Goal: Task Accomplishment & Management: Manage account settings

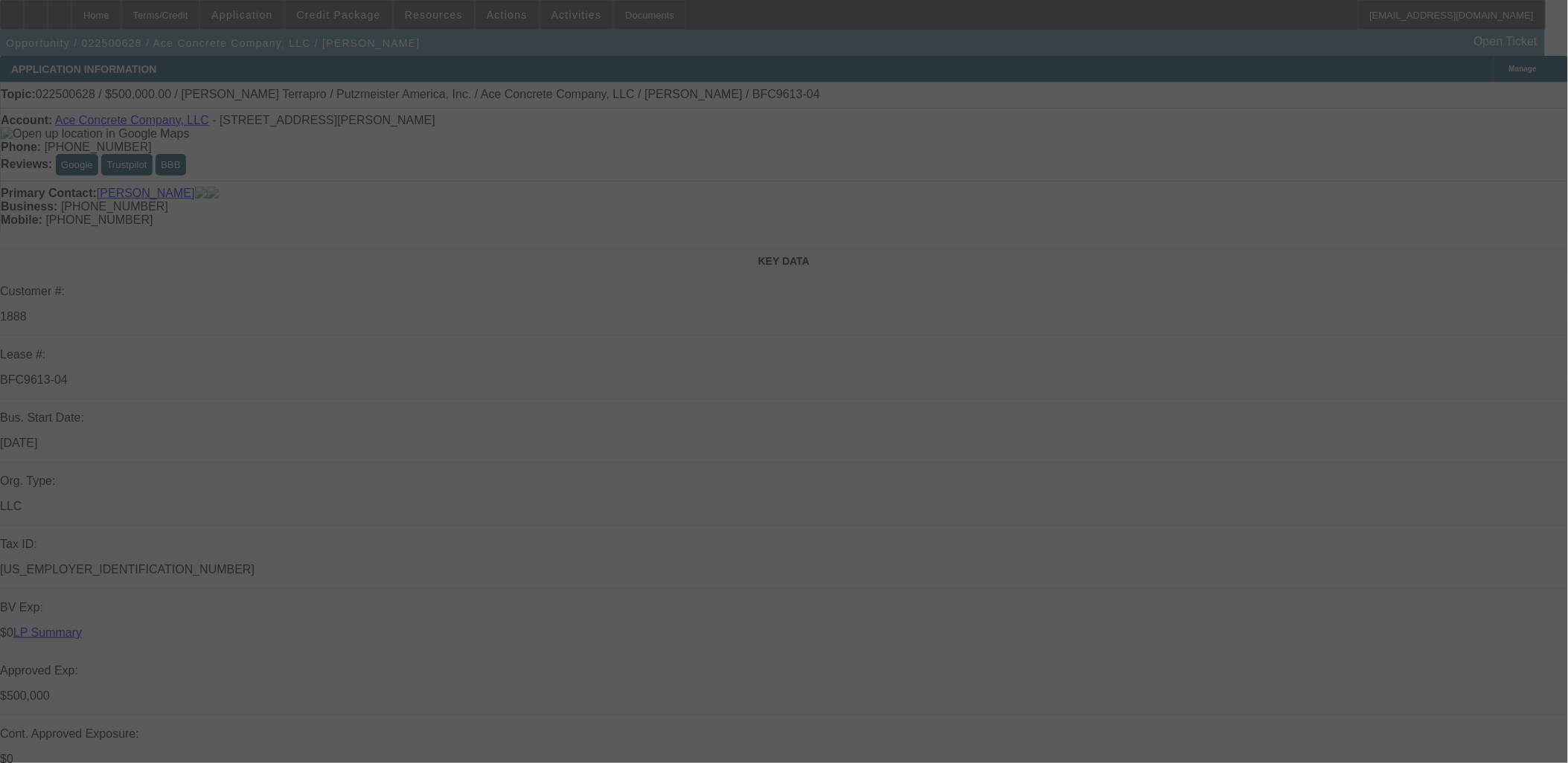
select select "0"
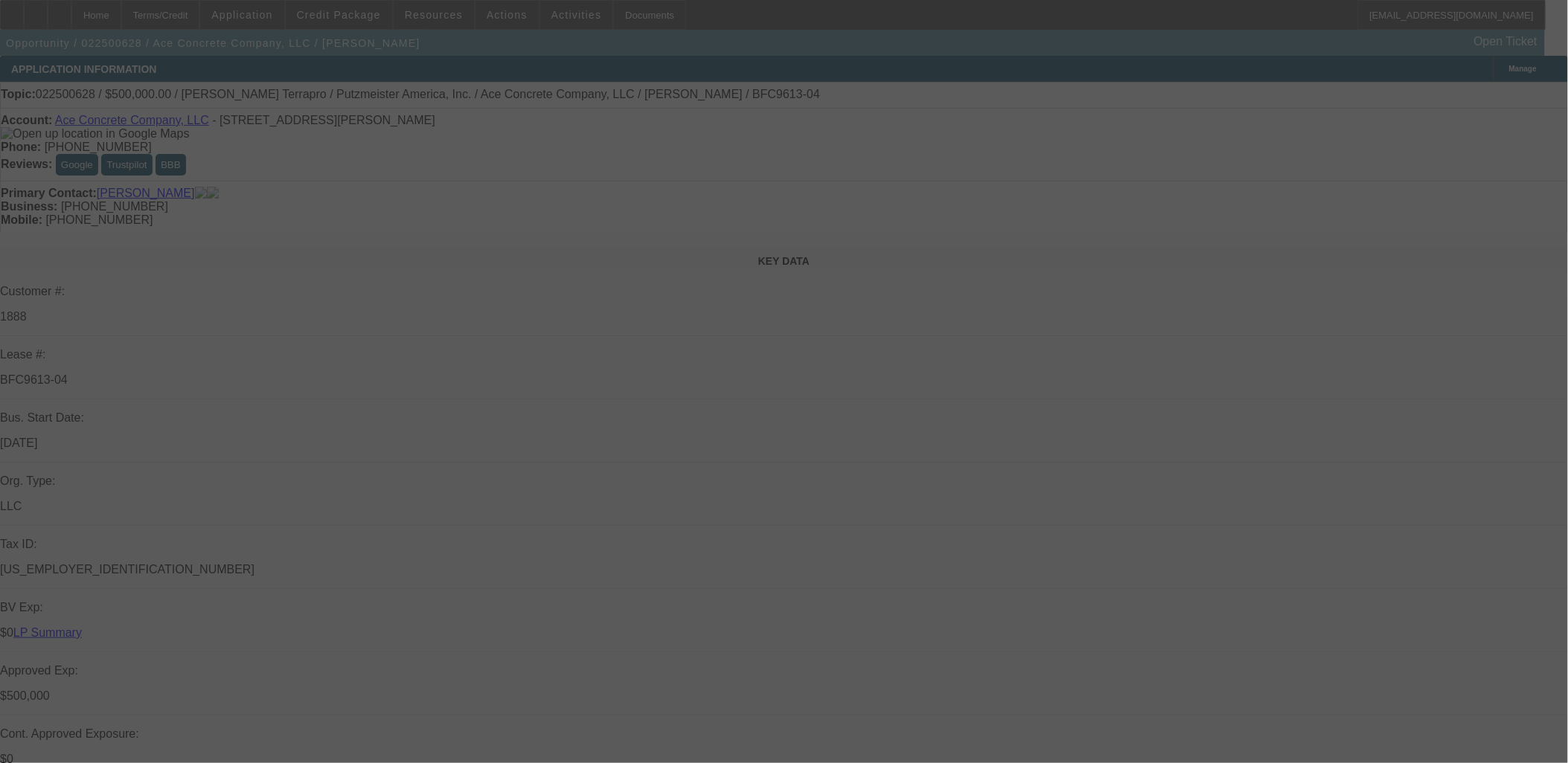
select select "0"
select select "2"
select select "0"
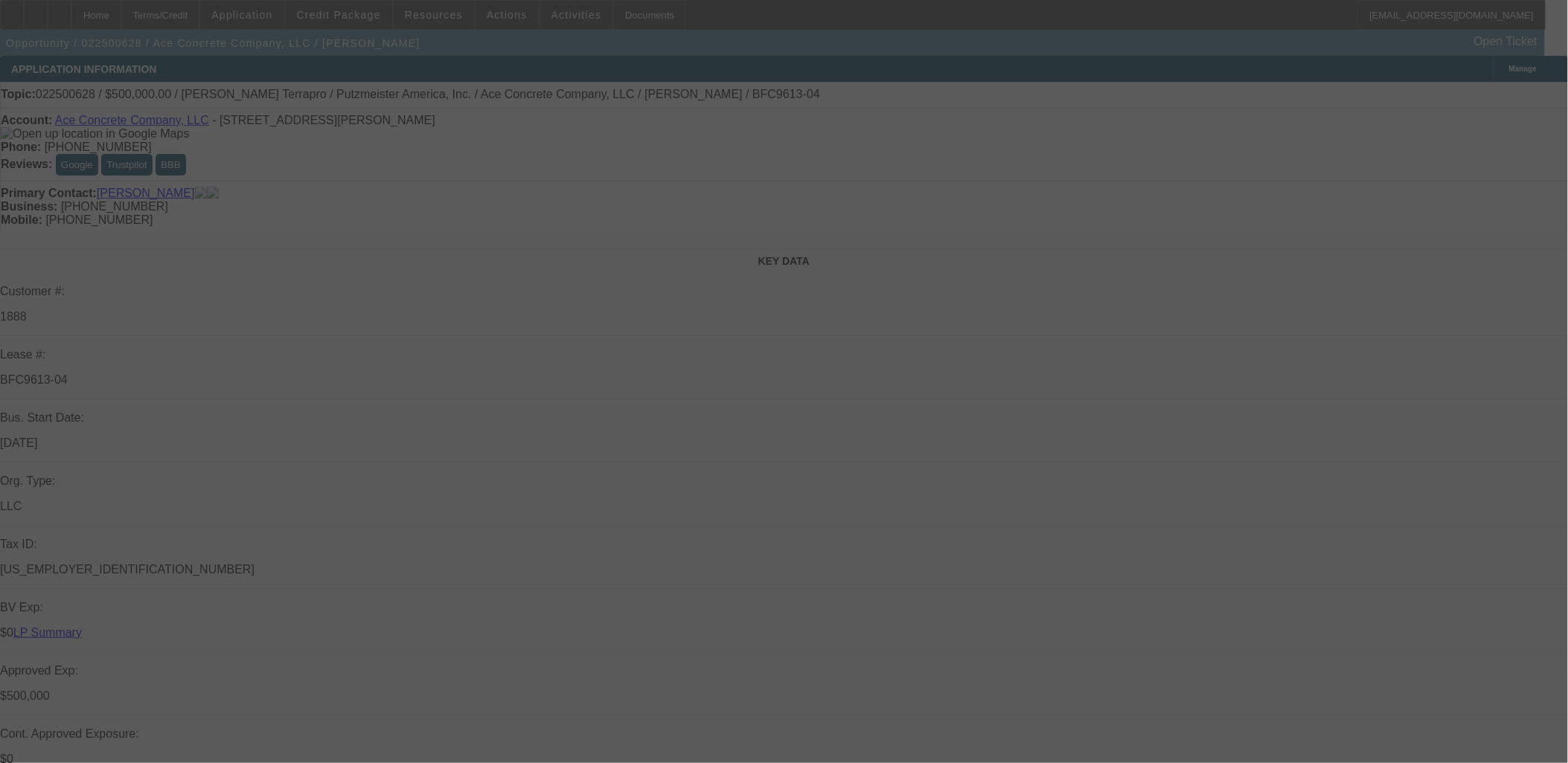
select select "2"
select select "0"
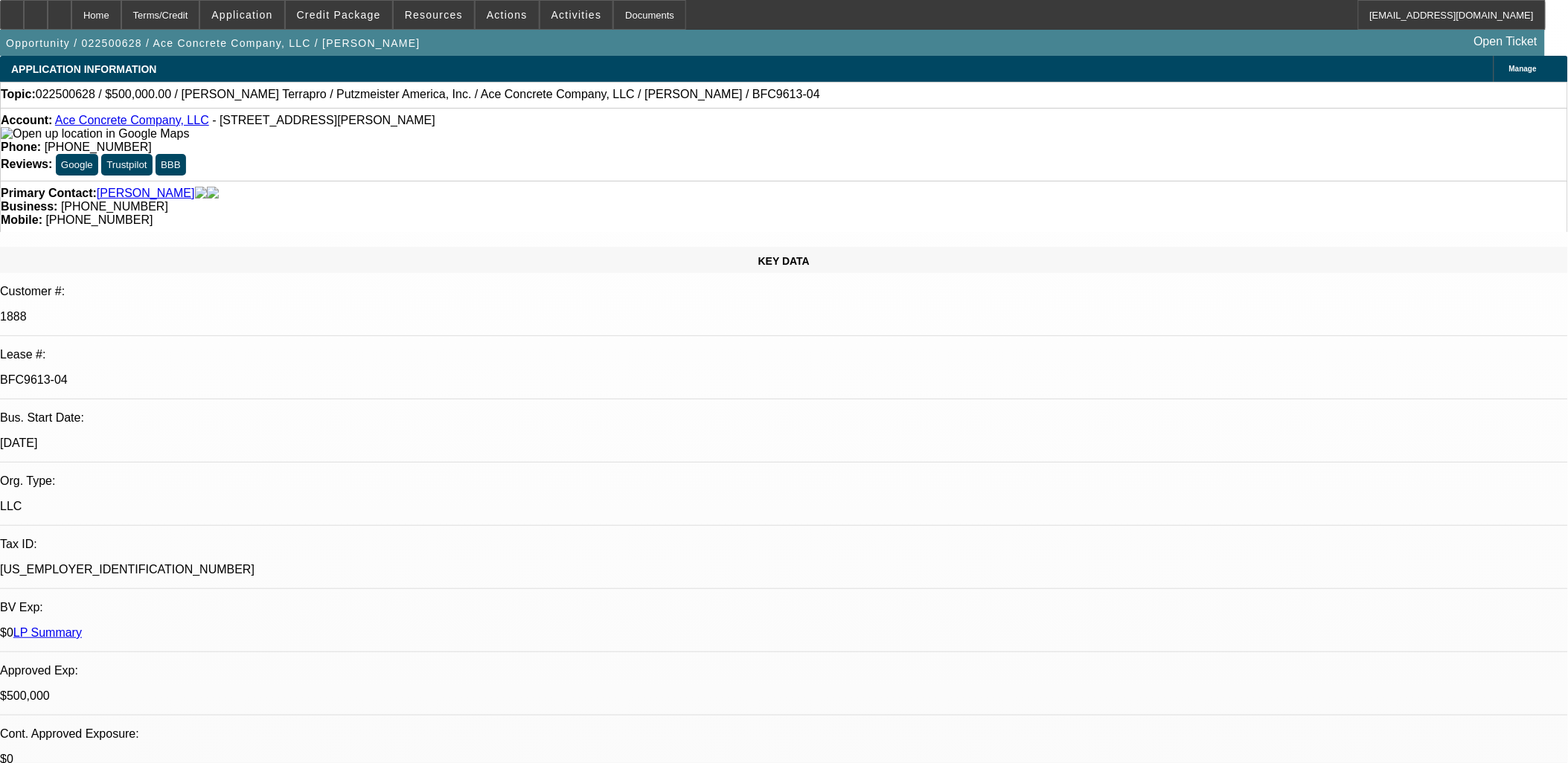
select select "1"
select select "3"
select select "6"
select select "1"
select select "3"
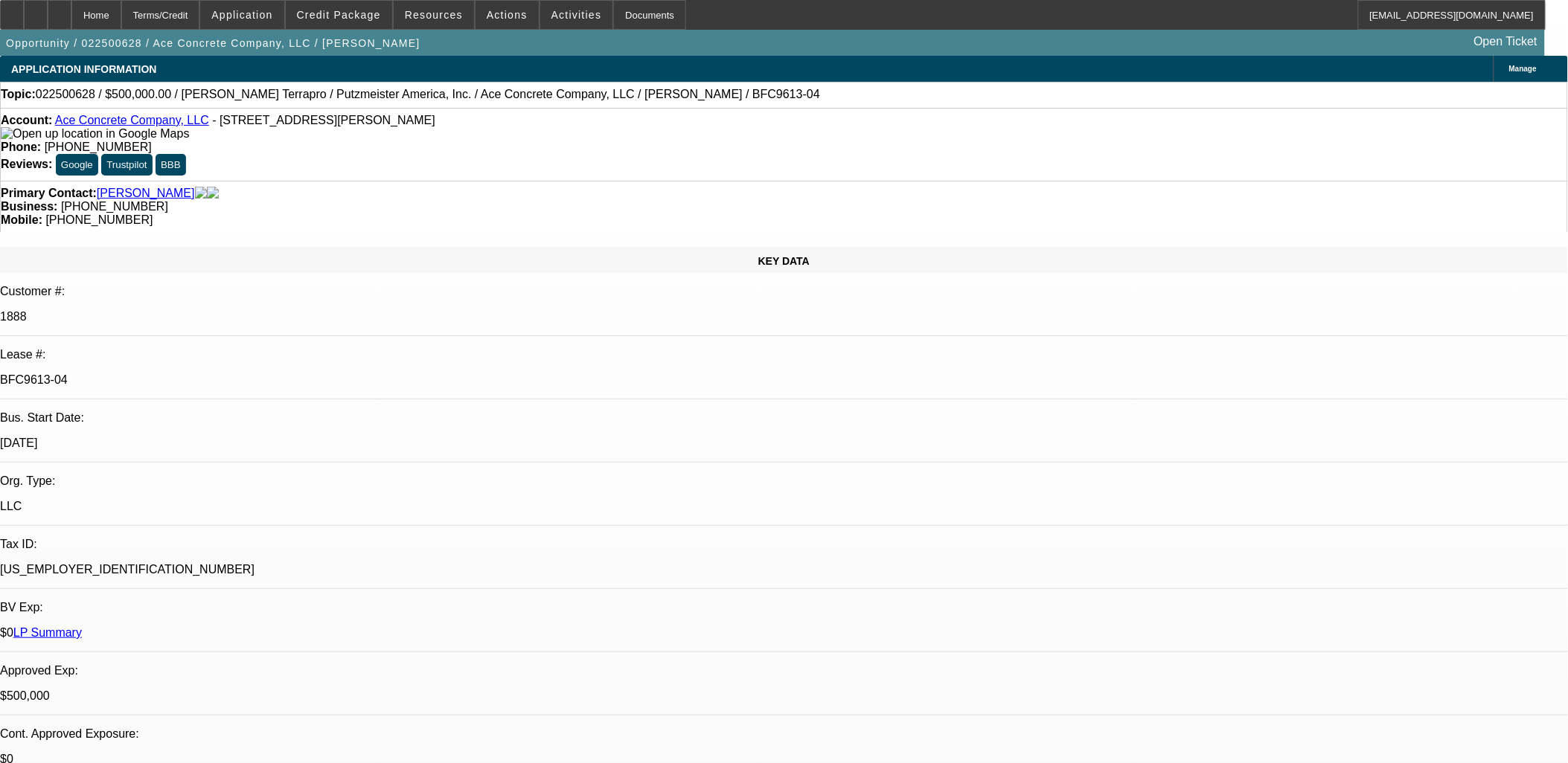
select select "6"
select select "1"
select select "2"
select select "6"
select select "1"
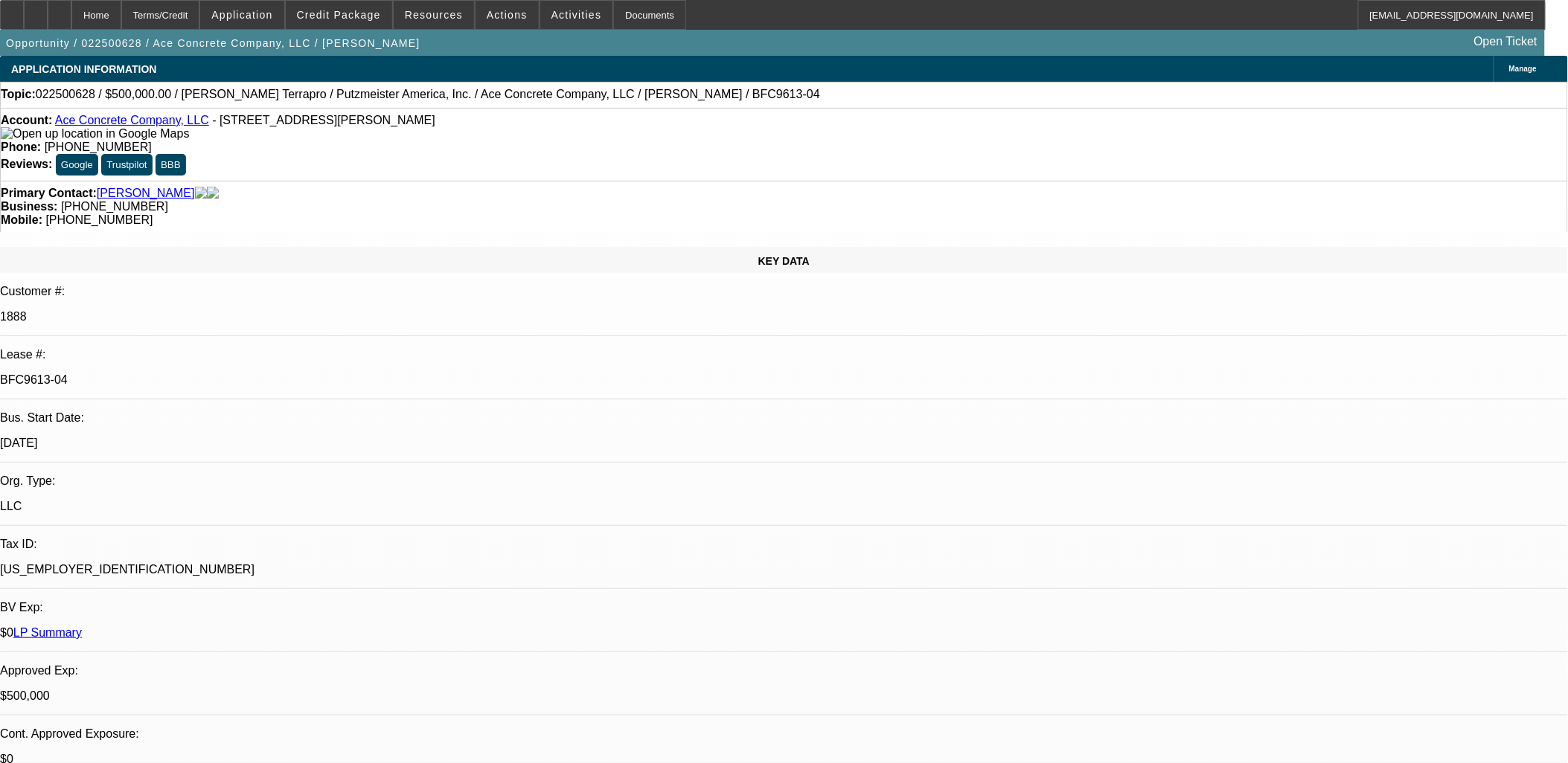
select select "2"
select select "6"
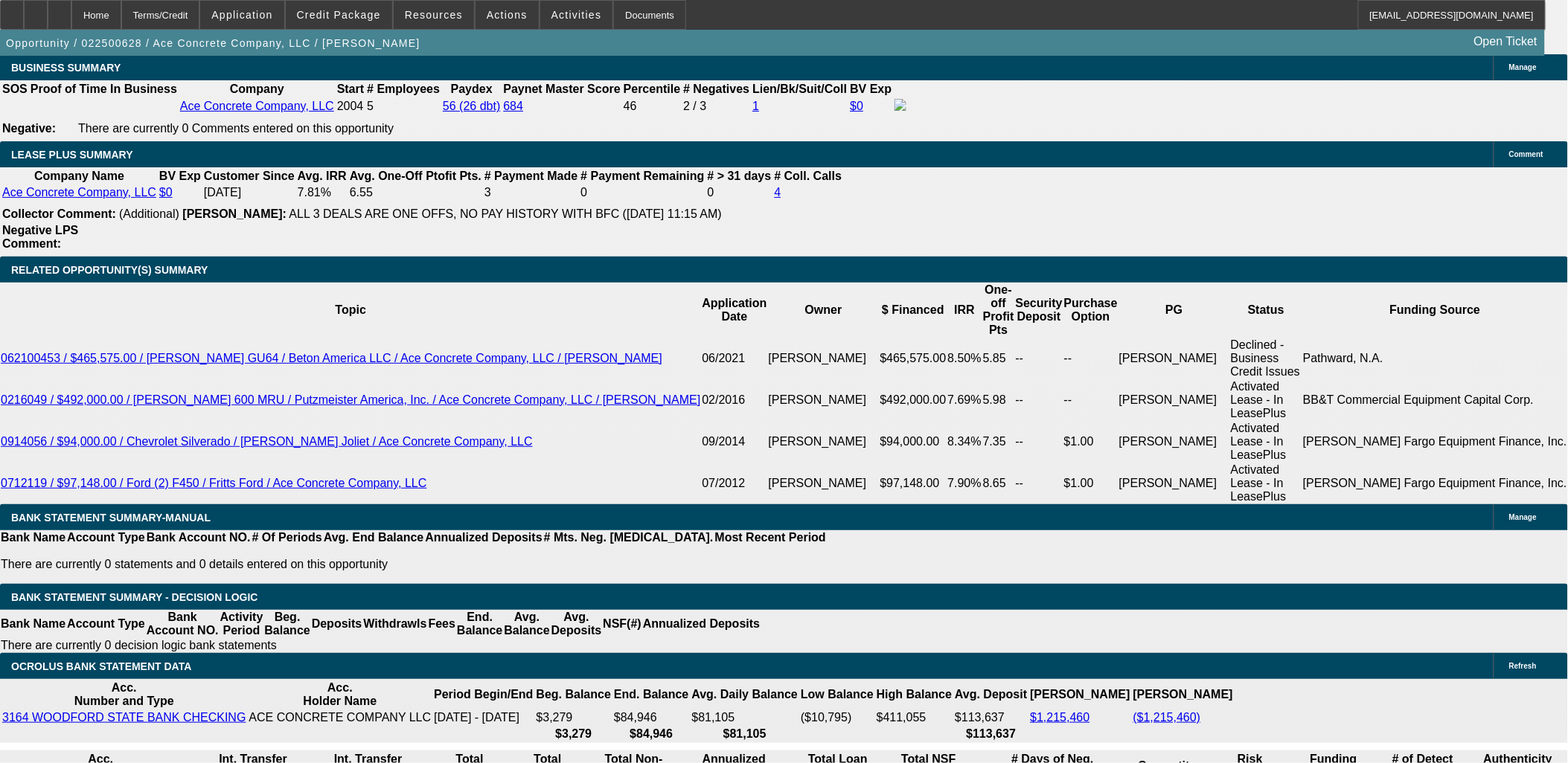
scroll to position [2299, 0]
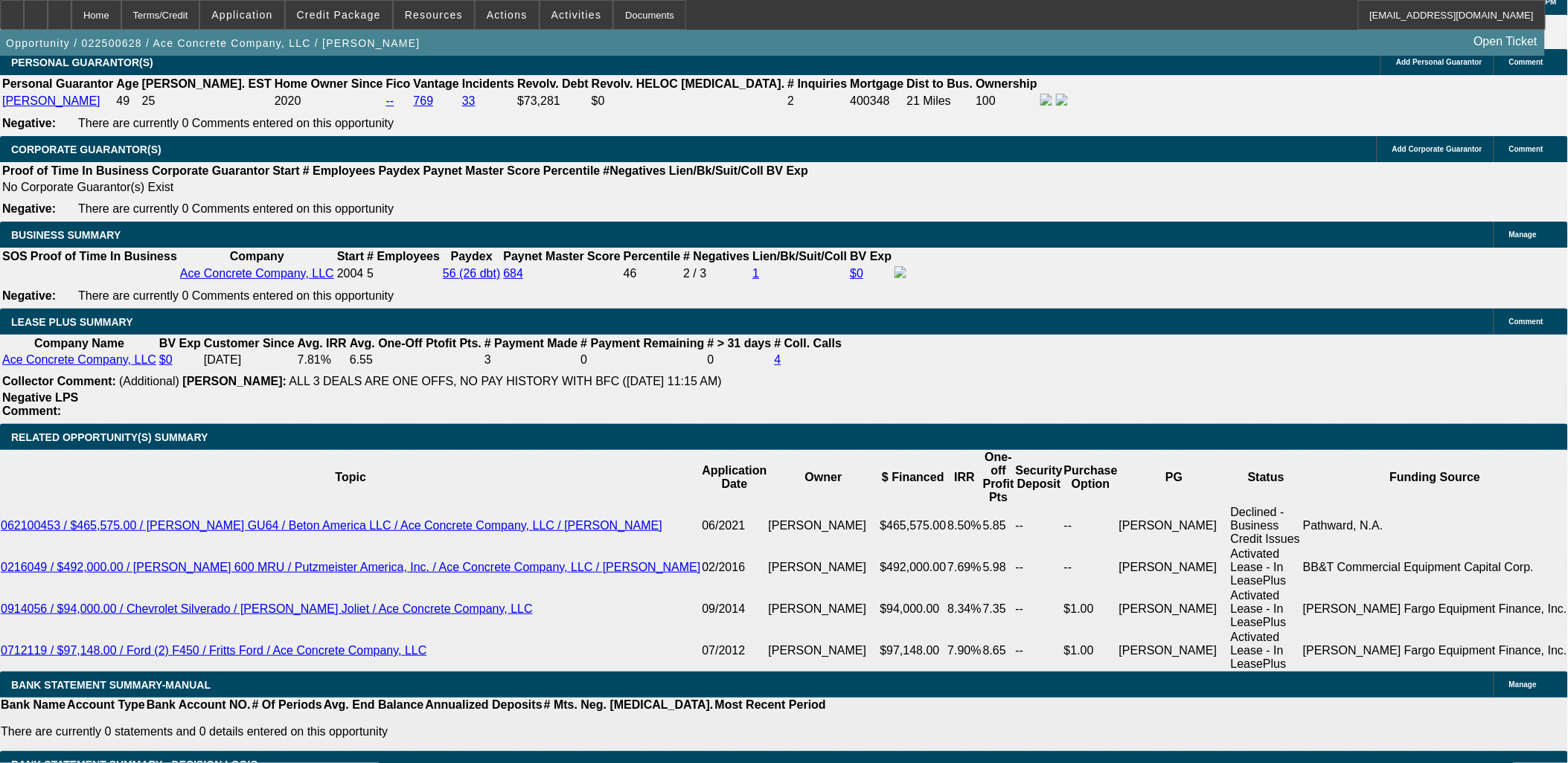
drag, startPoint x: 1198, startPoint y: 287, endPoint x: 1188, endPoint y: 314, distance: 28.8
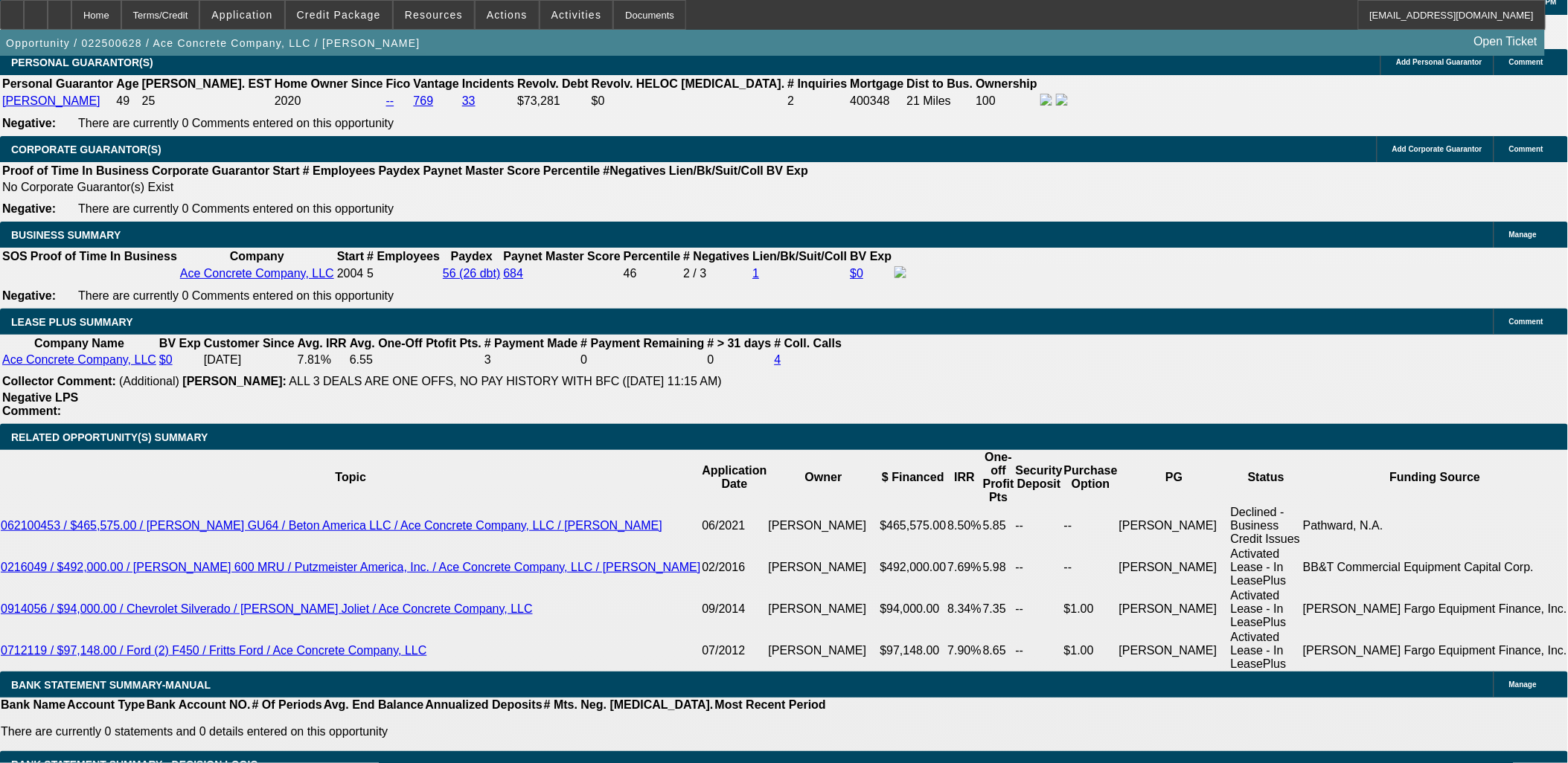
drag, startPoint x: 1273, startPoint y: 564, endPoint x: 1378, endPoint y: 557, distance: 105.2
drag, startPoint x: 1379, startPoint y: 559, endPoint x: 1271, endPoint y: 564, distance: 108.1
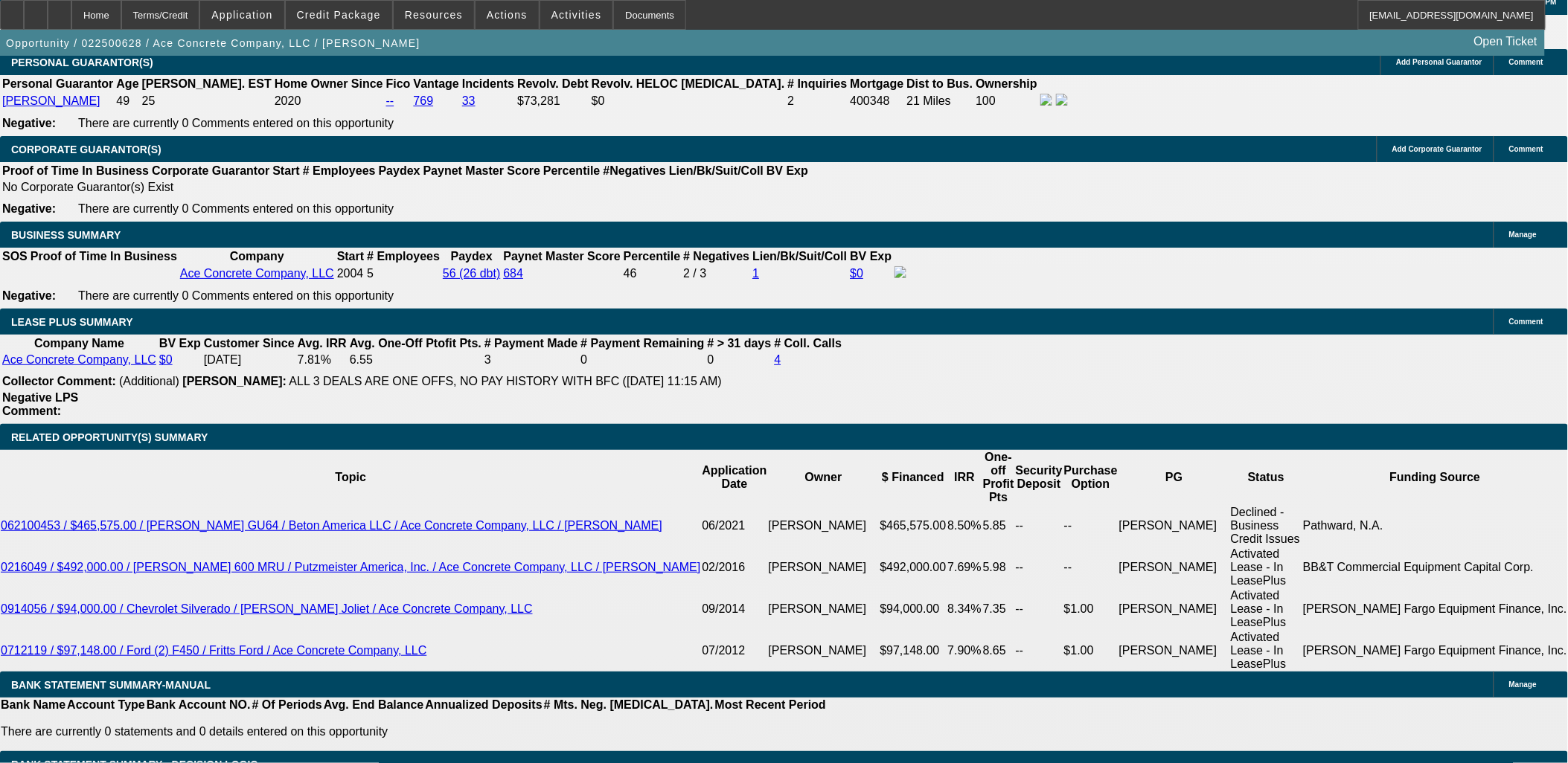
drag, startPoint x: 1271, startPoint y: 564, endPoint x: 1386, endPoint y: 561, distance: 115.0
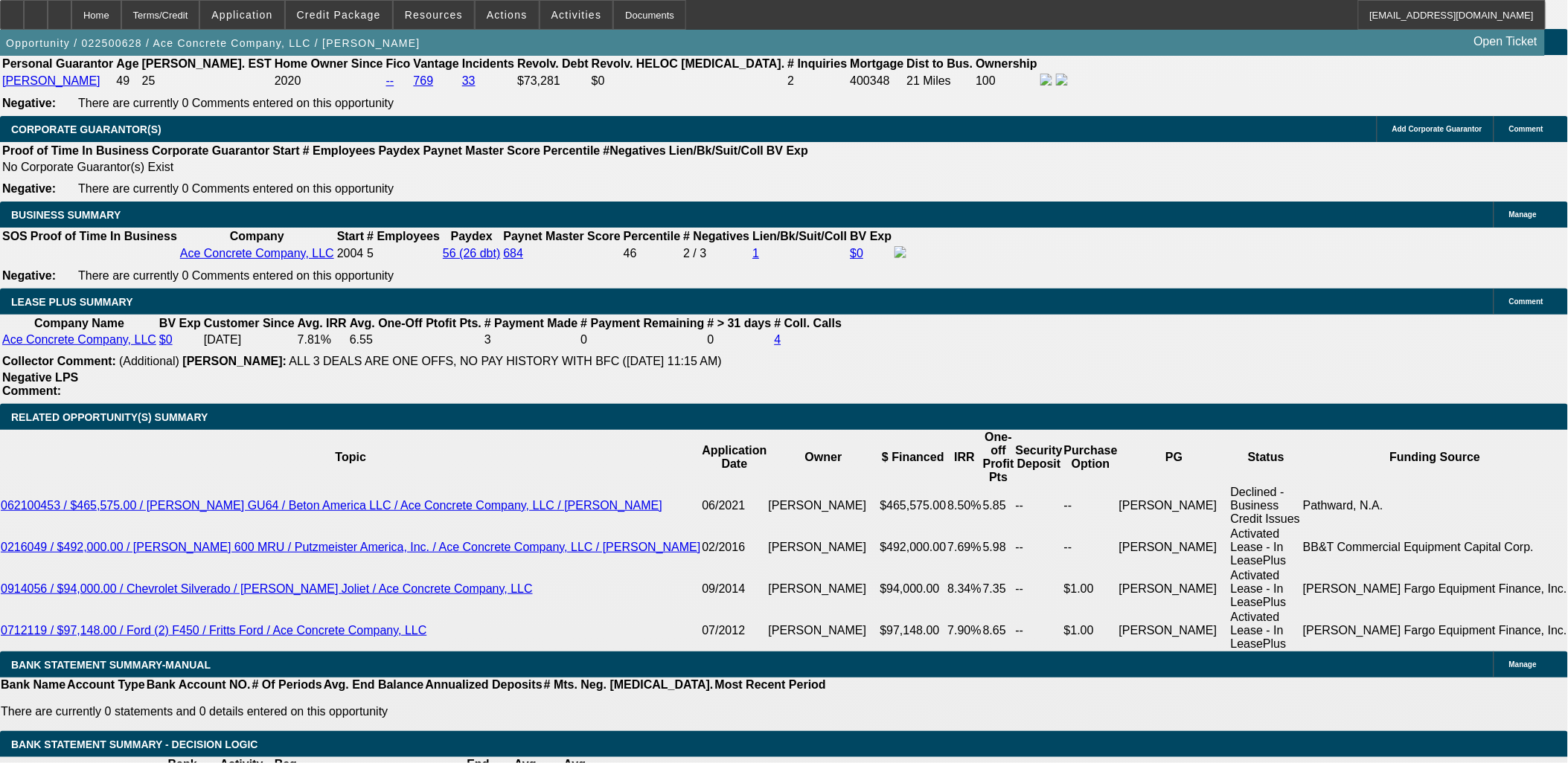
scroll to position [2327, 0]
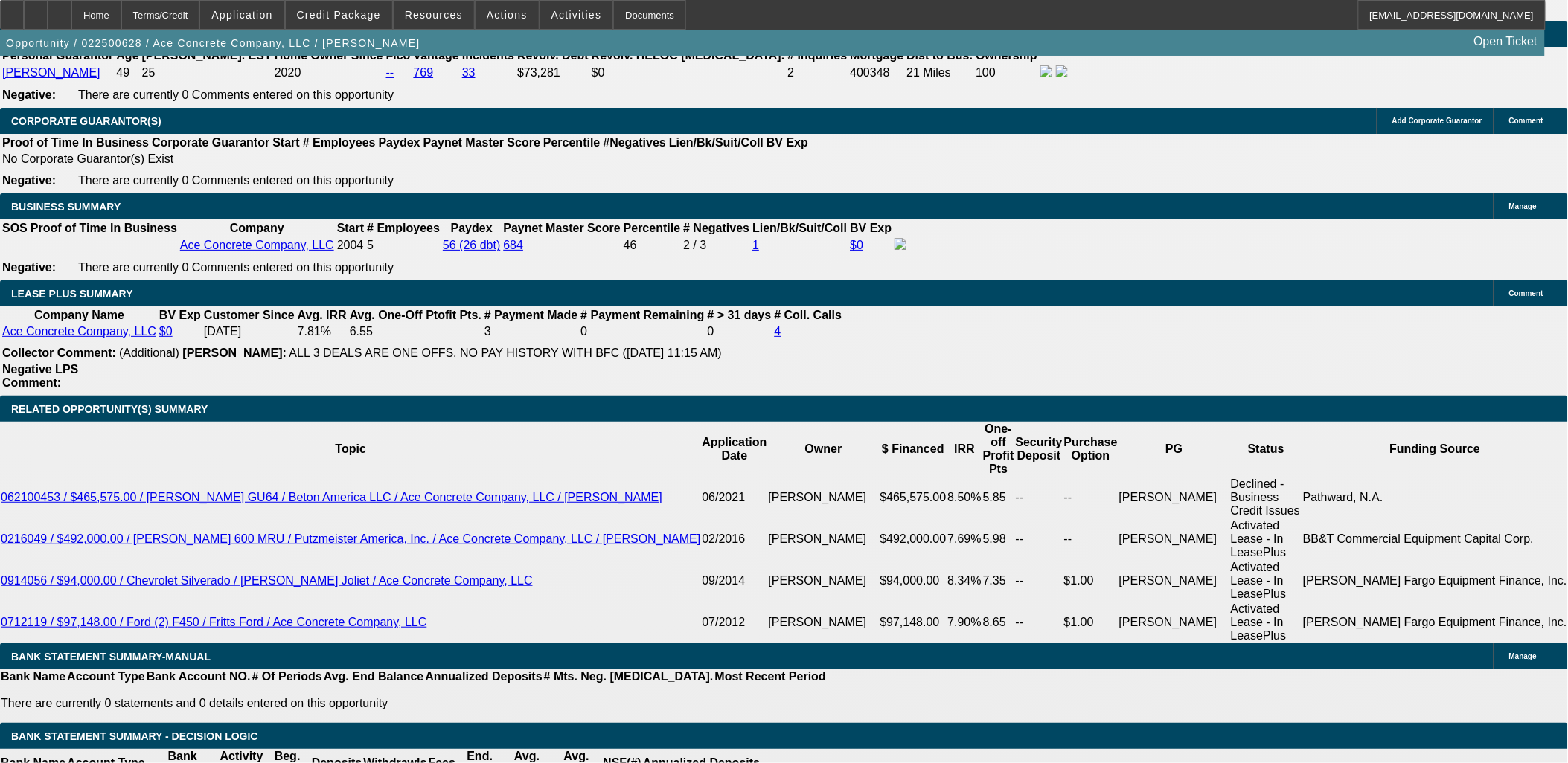
drag, startPoint x: 115, startPoint y: 702, endPoint x: 13, endPoint y: 499, distance: 227.2
drag, startPoint x: 13, startPoint y: 499, endPoint x: 140, endPoint y: 701, distance: 238.6
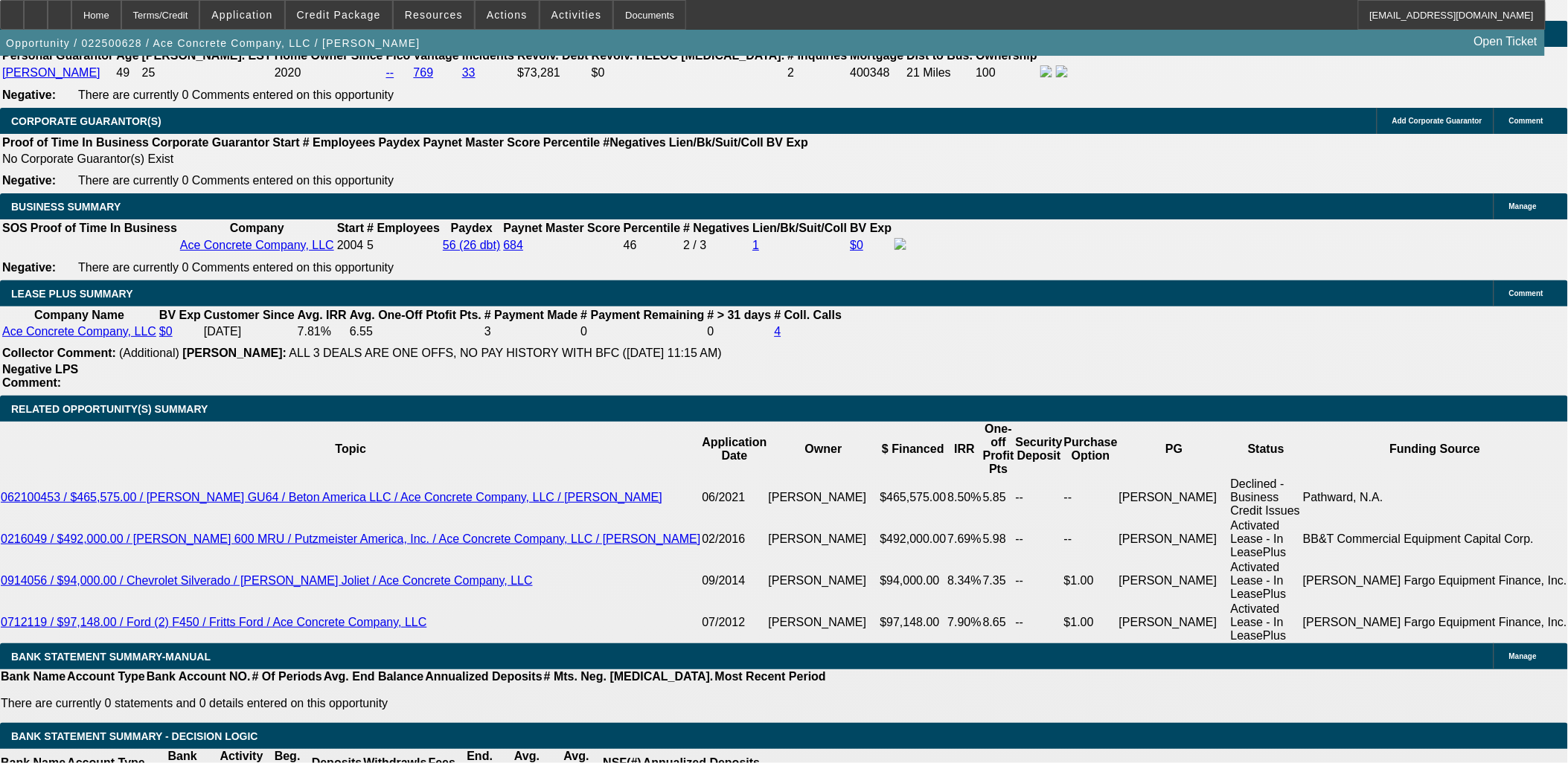
drag, startPoint x: 140, startPoint y: 701, endPoint x: 125, endPoint y: 701, distance: 15.0
drag, startPoint x: 117, startPoint y: 707, endPoint x: 19, endPoint y: 512, distance: 218.2
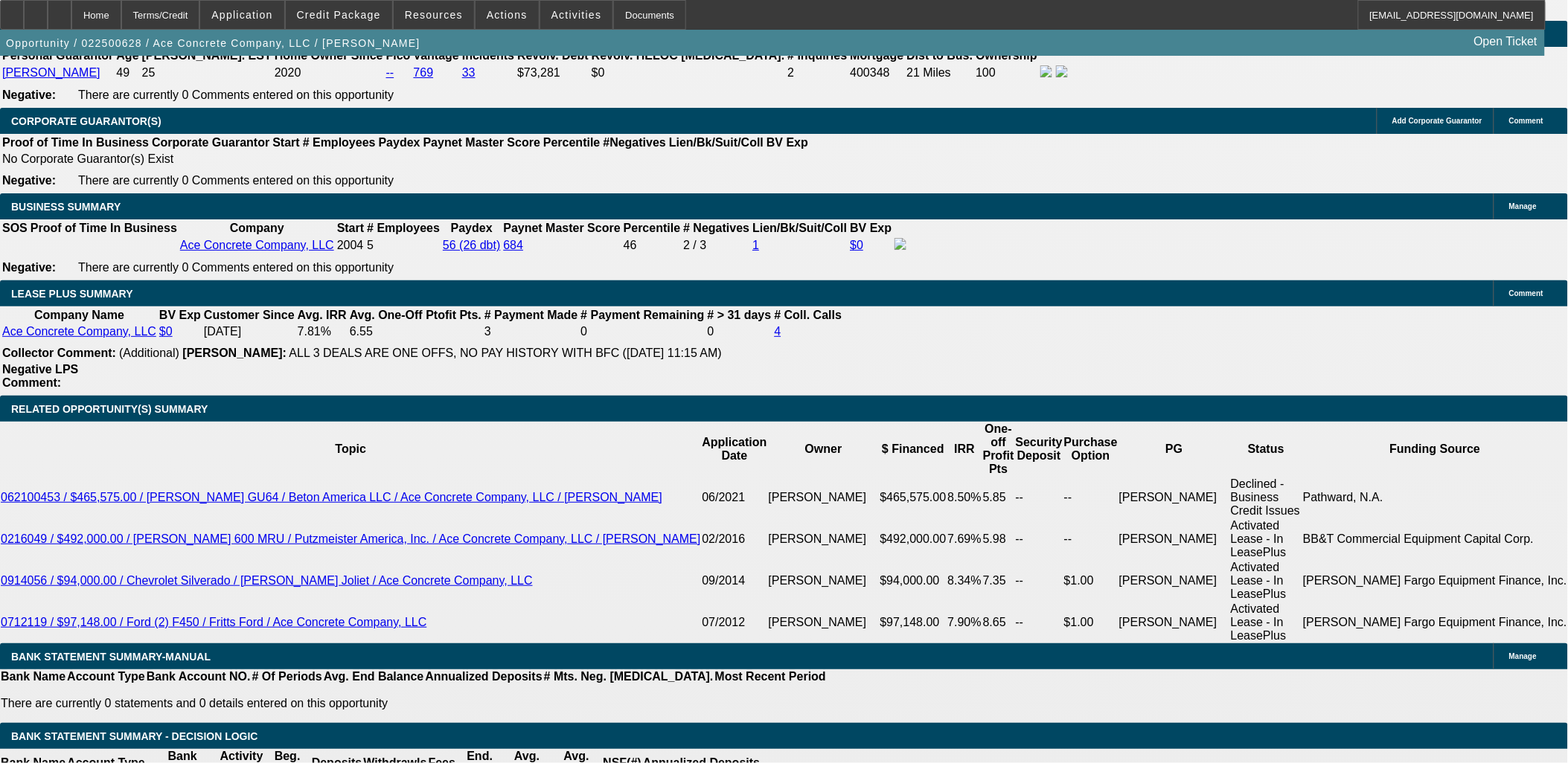
drag, startPoint x: 19, startPoint y: 512, endPoint x: 143, endPoint y: 715, distance: 237.9
drag, startPoint x: 143, startPoint y: 715, endPoint x: 26, endPoint y: 509, distance: 236.9
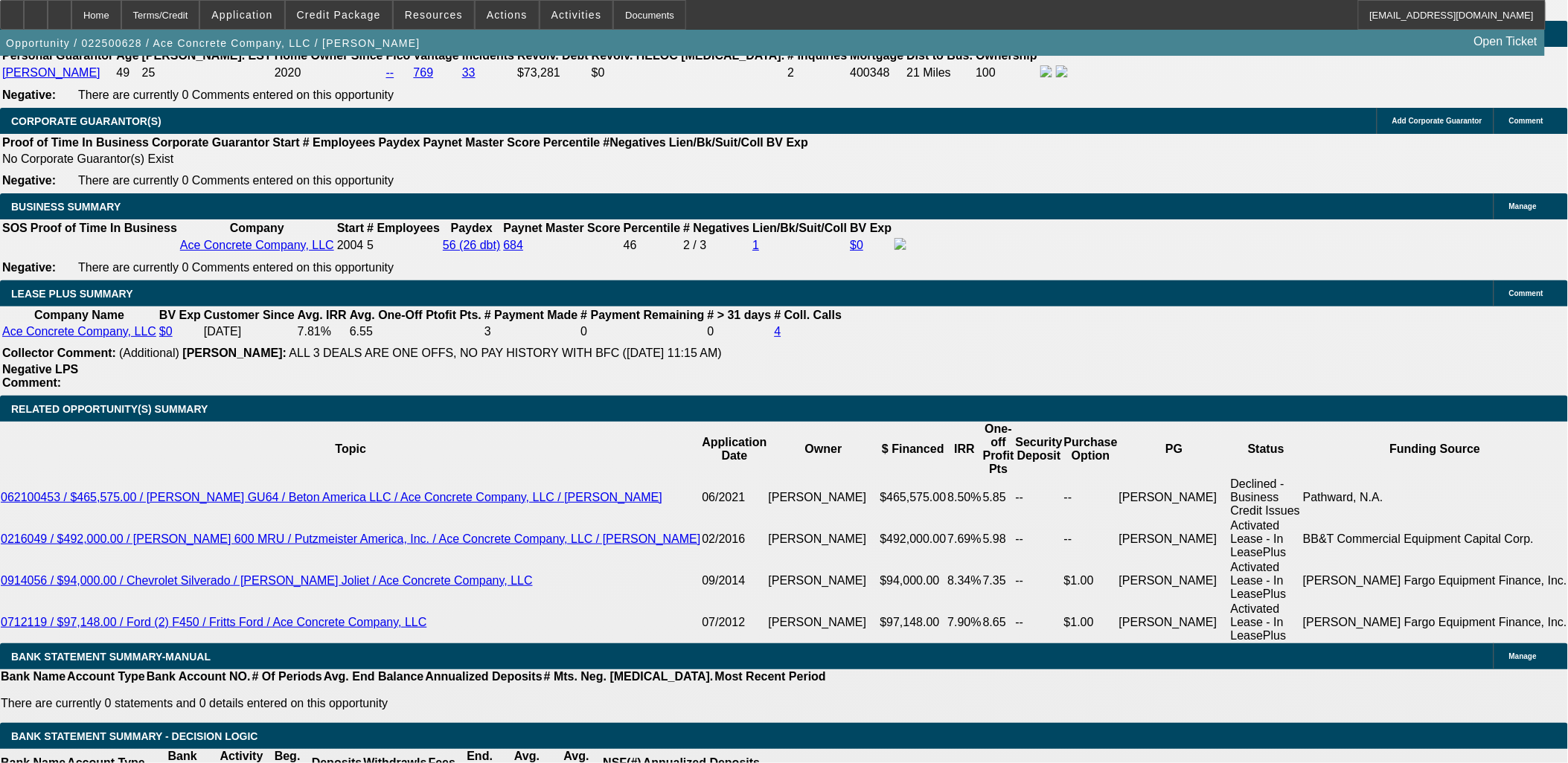
drag, startPoint x: 18, startPoint y: 508, endPoint x: 131, endPoint y: 707, distance: 228.8
drag, startPoint x: 129, startPoint y: 707, endPoint x: 20, endPoint y: 499, distance: 234.8
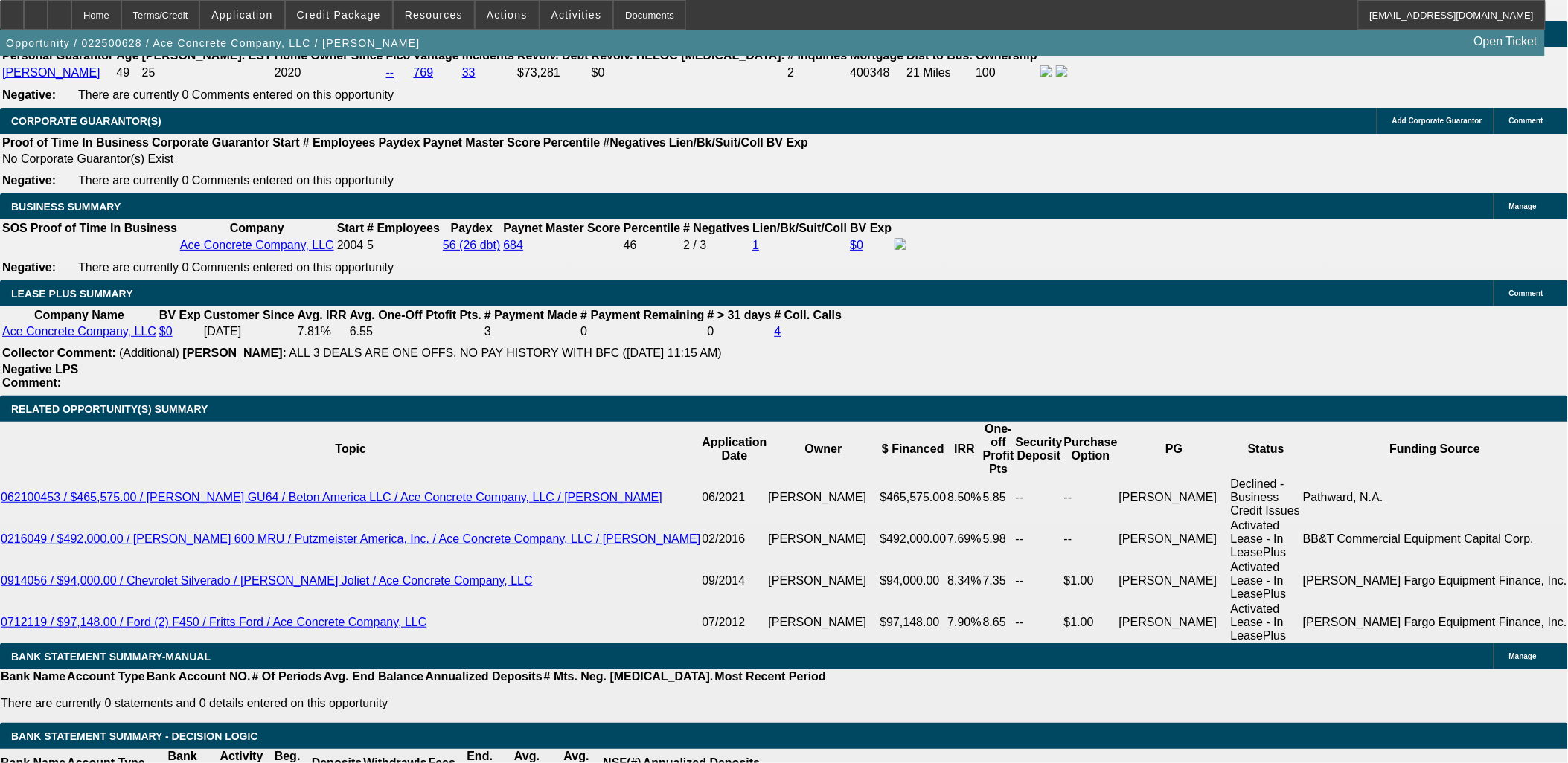
drag, startPoint x: 19, startPoint y: 500, endPoint x: 166, endPoint y: 709, distance: 255.5
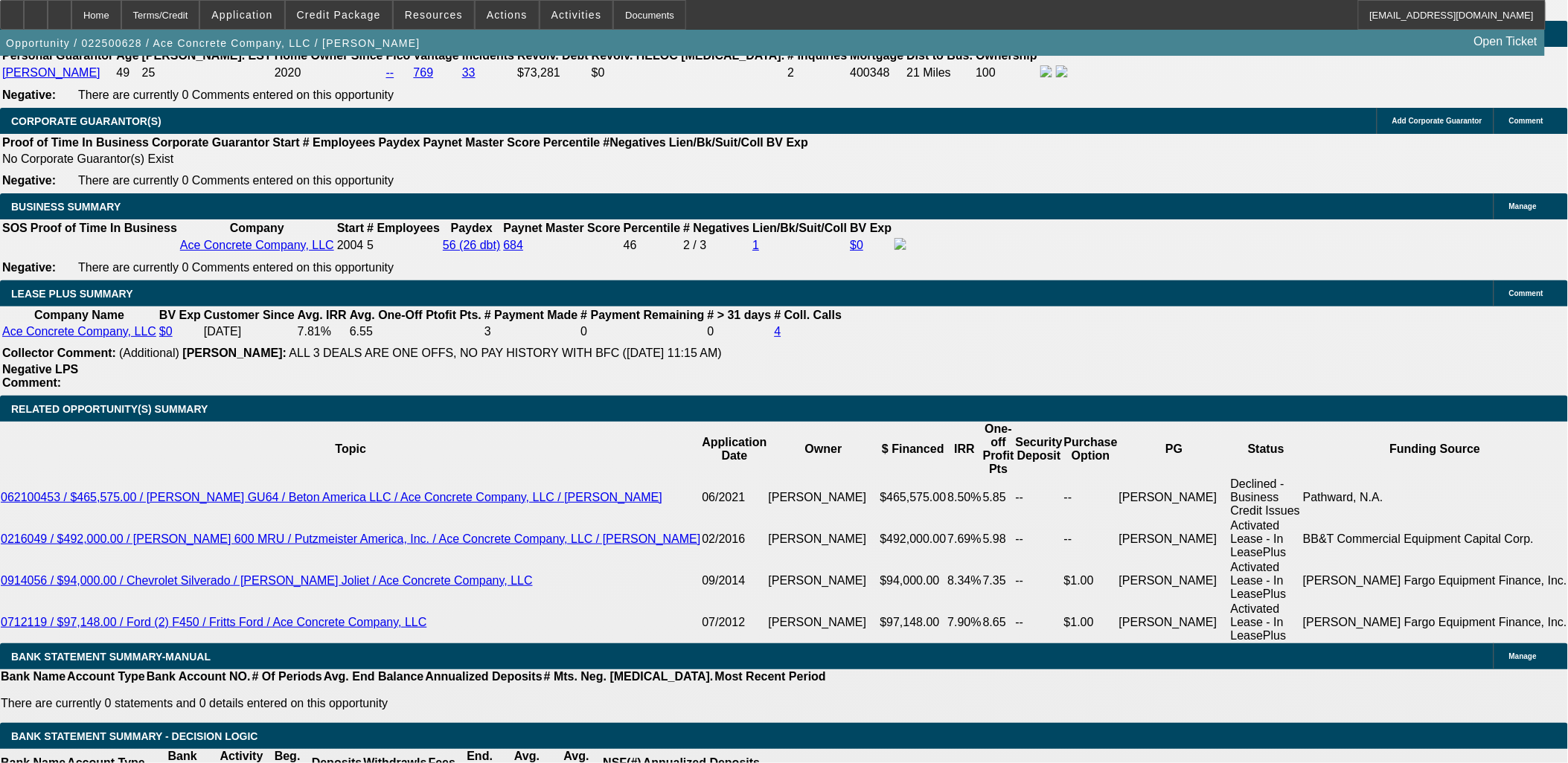
drag, startPoint x: 165, startPoint y: 710, endPoint x: 22, endPoint y: 507, distance: 248.3
drag, startPoint x: 17, startPoint y: 509, endPoint x: 148, endPoint y: 712, distance: 241.6
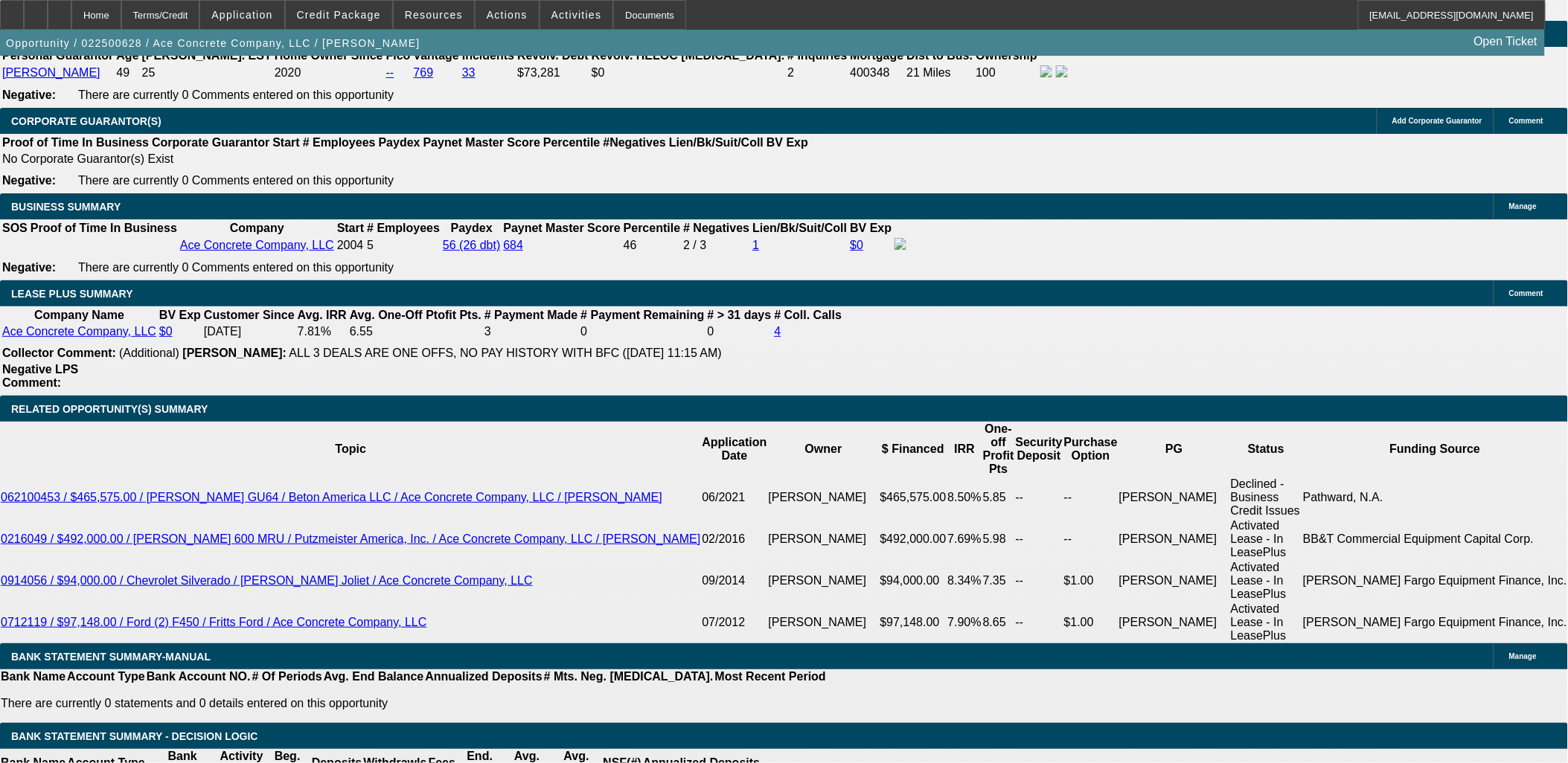
drag, startPoint x: 148, startPoint y: 711, endPoint x: 39, endPoint y: 507, distance: 231.3
drag, startPoint x: 21, startPoint y: 508, endPoint x: 168, endPoint y: 703, distance: 244.2
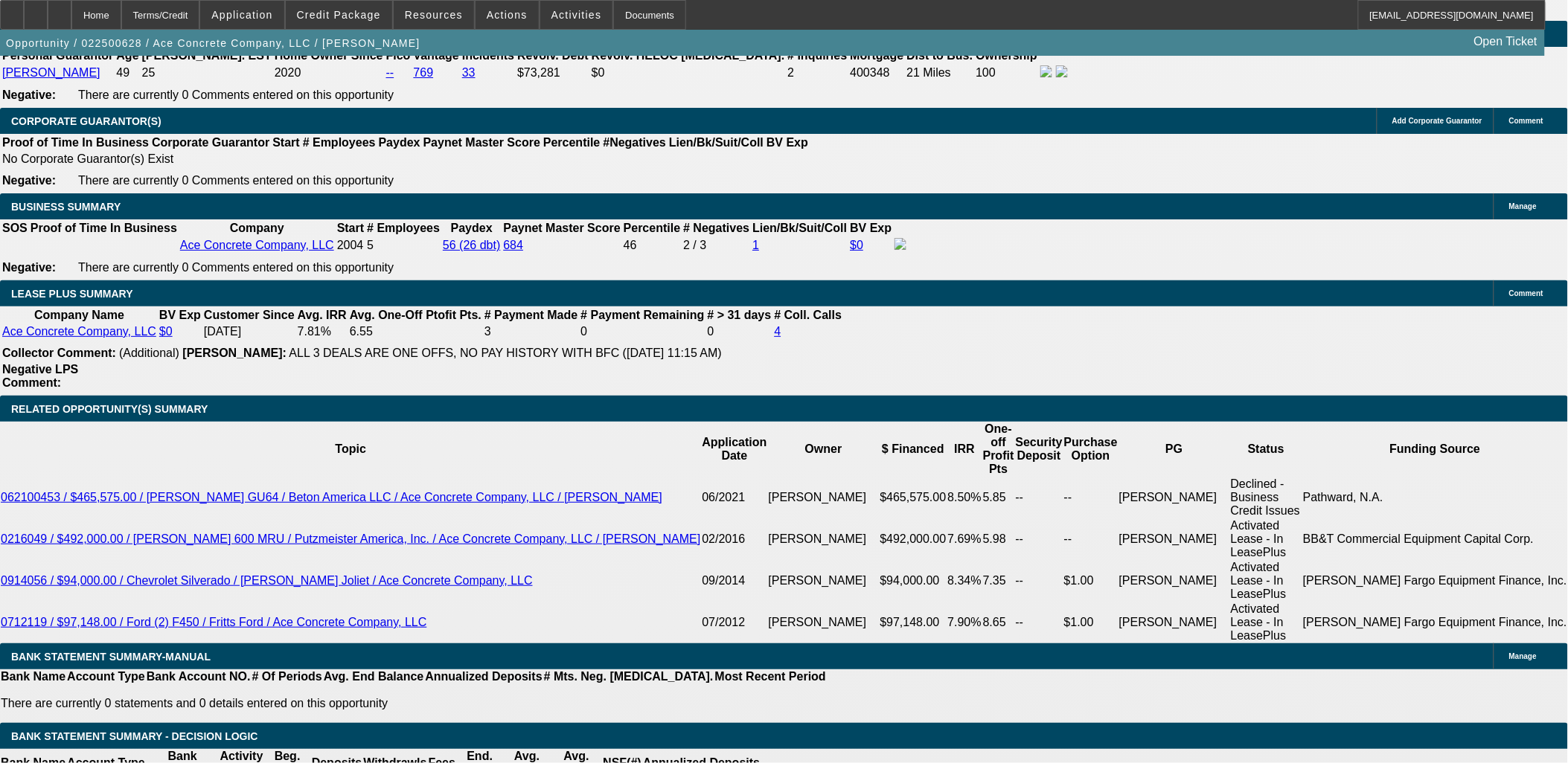
drag, startPoint x: 168, startPoint y: 703, endPoint x: 152, endPoint y: 711, distance: 17.9
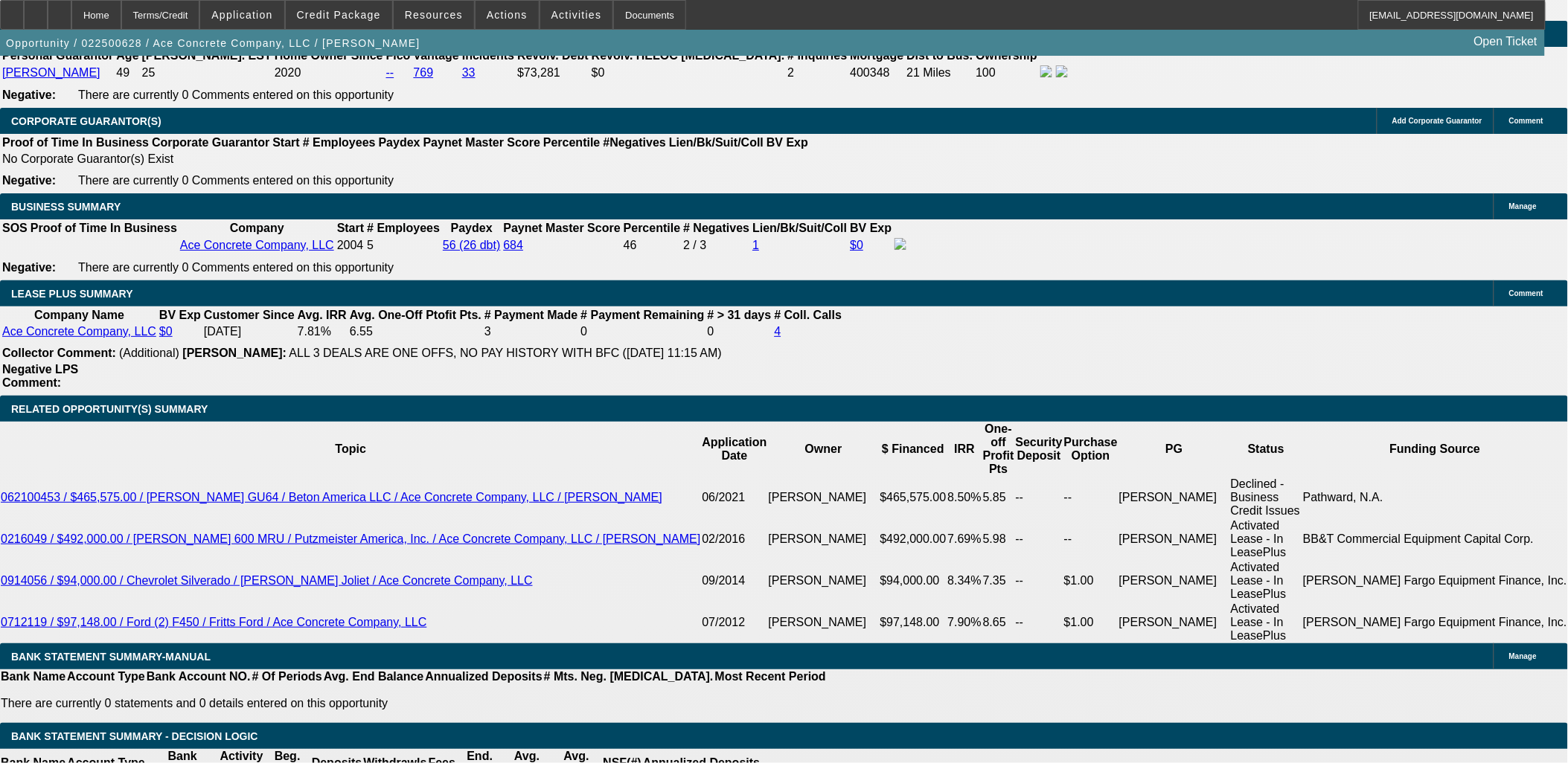
drag, startPoint x: 134, startPoint y: 709, endPoint x: 17, endPoint y: 503, distance: 236.9
drag, startPoint x: 17, startPoint y: 503, endPoint x: 12, endPoint y: 510, distance: 8.6
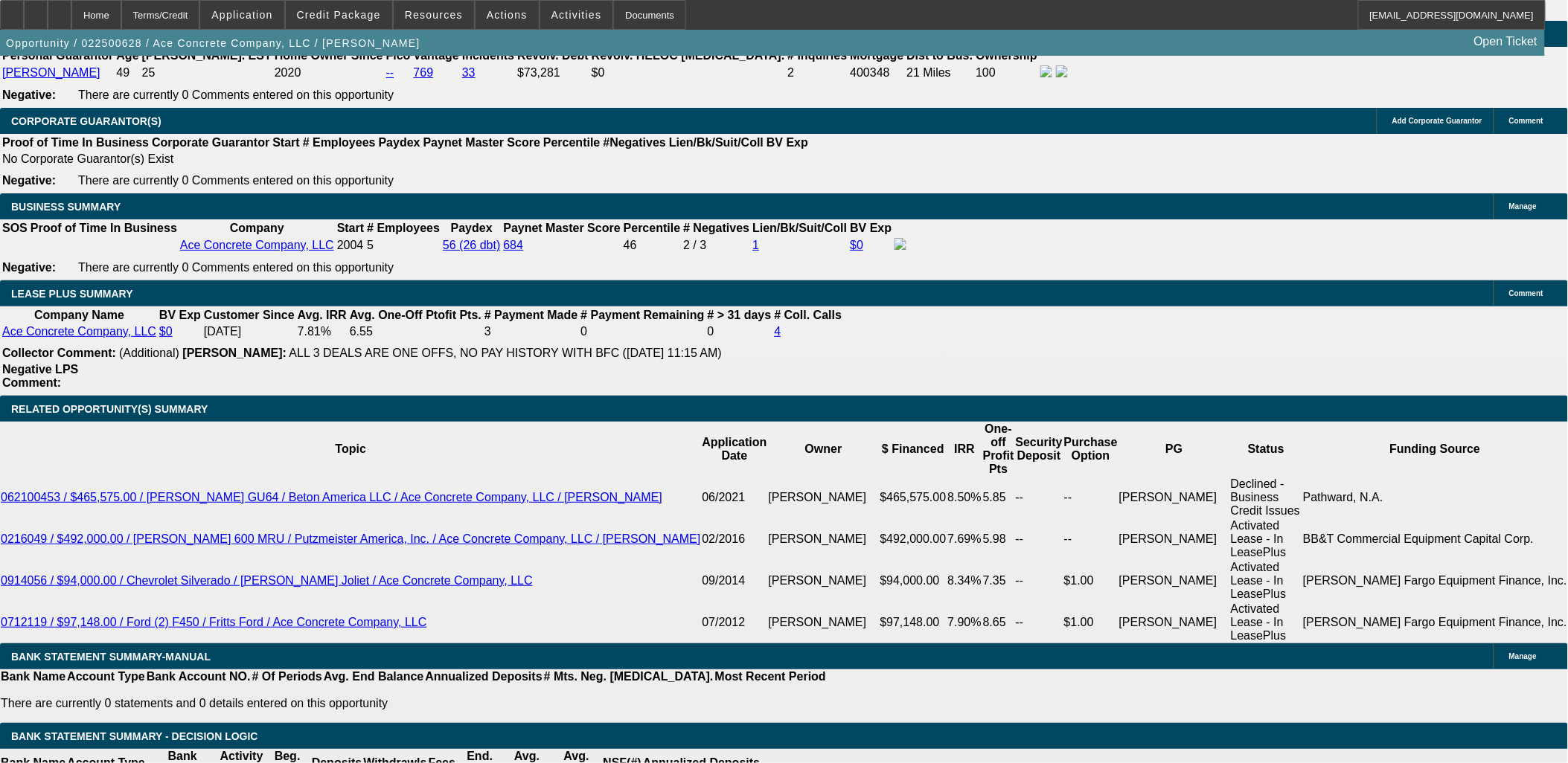
click at [9, 506] on div "APPLICATION INFORMATION Manage Topic: 022500628 / $500,000.00 / Mack Terrapro /…" at bounding box center [784, 438] width 1568 height 5418
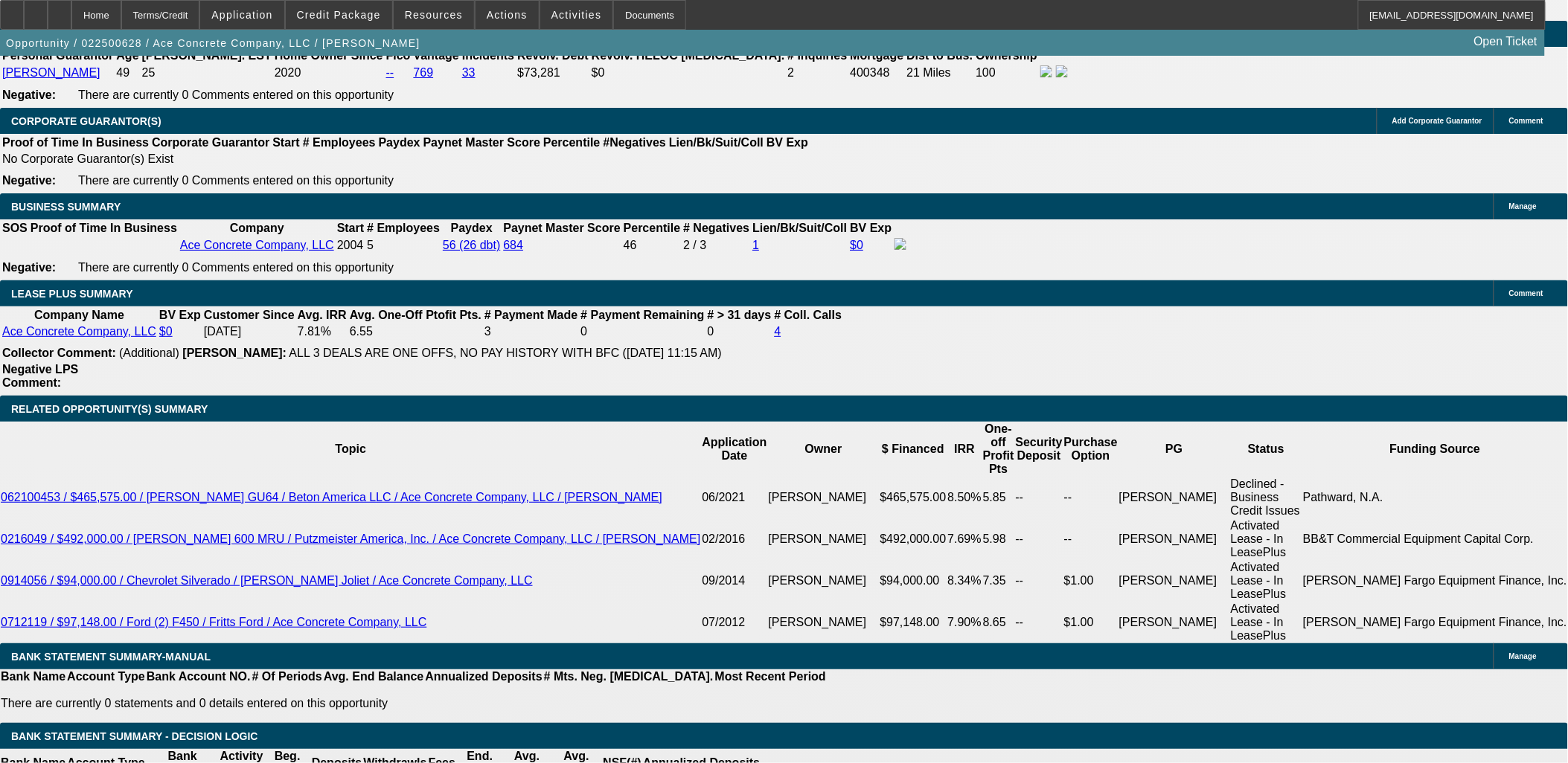
click at [8, 502] on div "APPLICATION INFORMATION Manage Topic: 022500628 / $500,000.00 / Mack Terrapro /…" at bounding box center [784, 438] width 1568 height 5418
drag, startPoint x: 13, startPoint y: 502, endPoint x: 148, endPoint y: 704, distance: 243.0
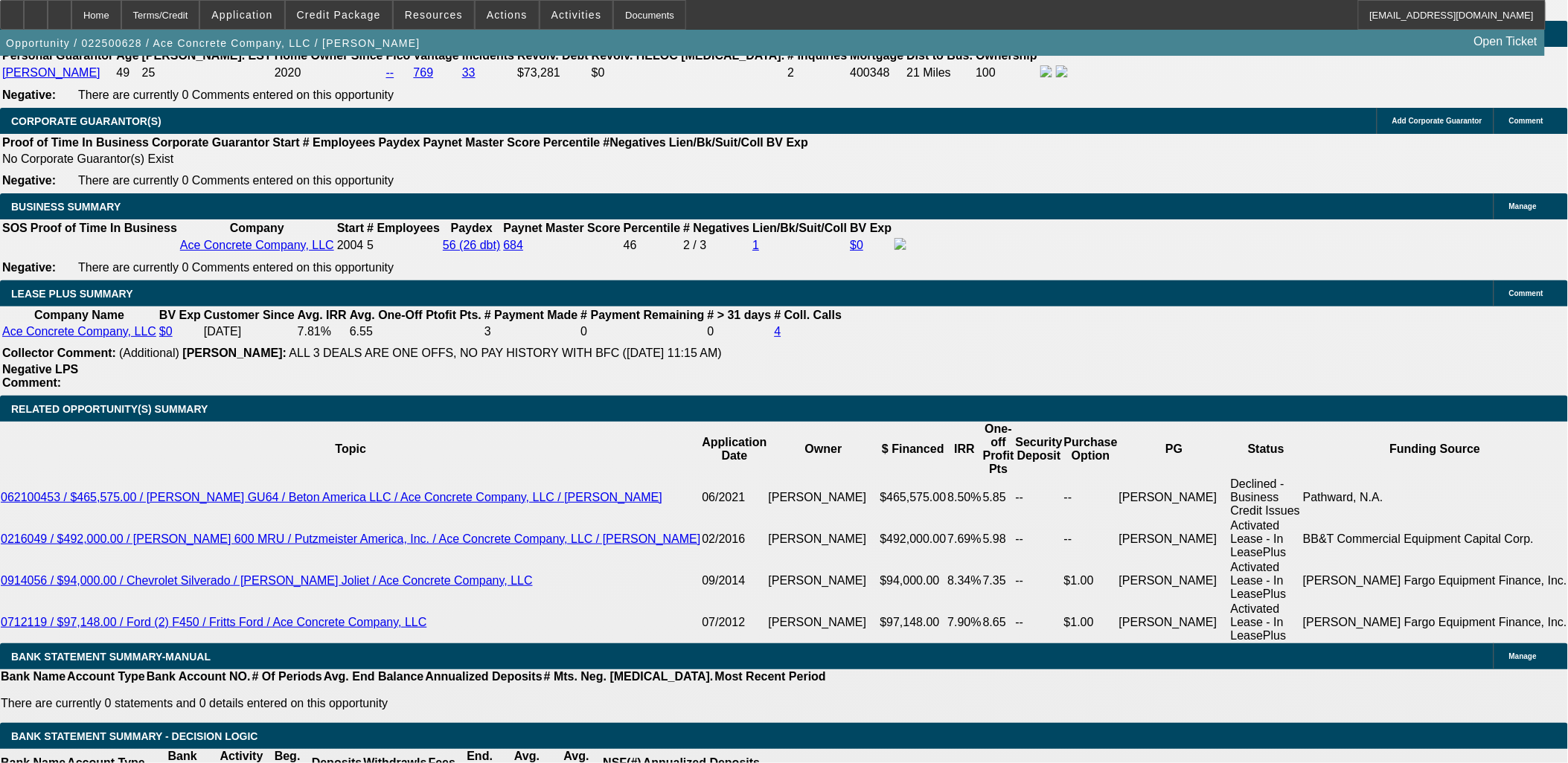
drag, startPoint x: 86, startPoint y: 710, endPoint x: 13, endPoint y: 506, distance: 216.7
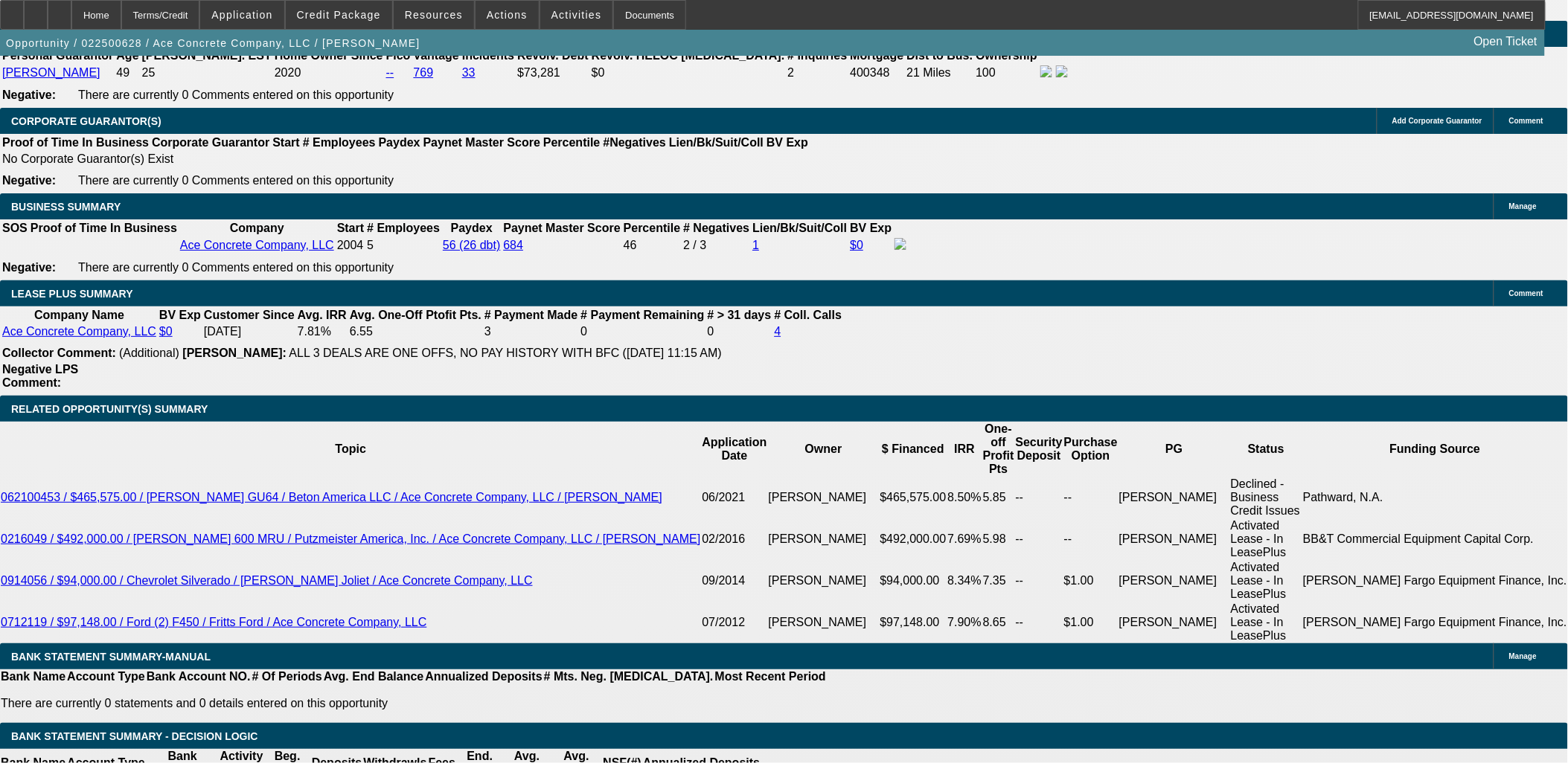
drag, startPoint x: 79, startPoint y: 694, endPoint x: 86, endPoint y: 712, distance: 19.3
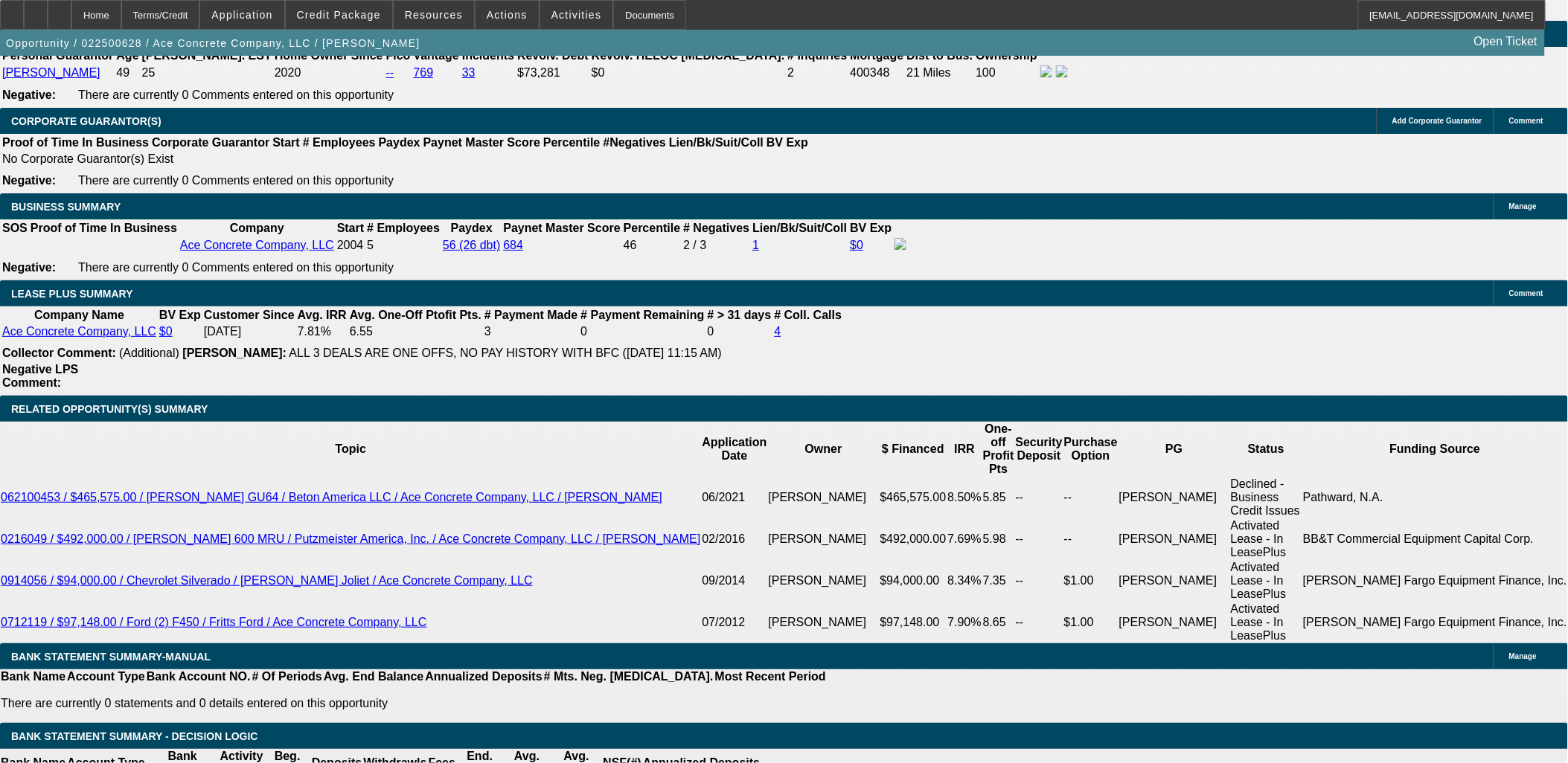
drag, startPoint x: 73, startPoint y: 716, endPoint x: 4, endPoint y: 517, distance: 210.6
click at [5, 521] on div "APPLICATION INFORMATION Manage Topic: 022500628 / $500,000.00 / Mack Terrapro /…" at bounding box center [784, 438] width 1568 height 5418
drag, startPoint x: 3, startPoint y: 516, endPoint x: 17, endPoint y: 514, distance: 14.1
drag, startPoint x: 17, startPoint y: 514, endPoint x: 132, endPoint y: 709, distance: 226.4
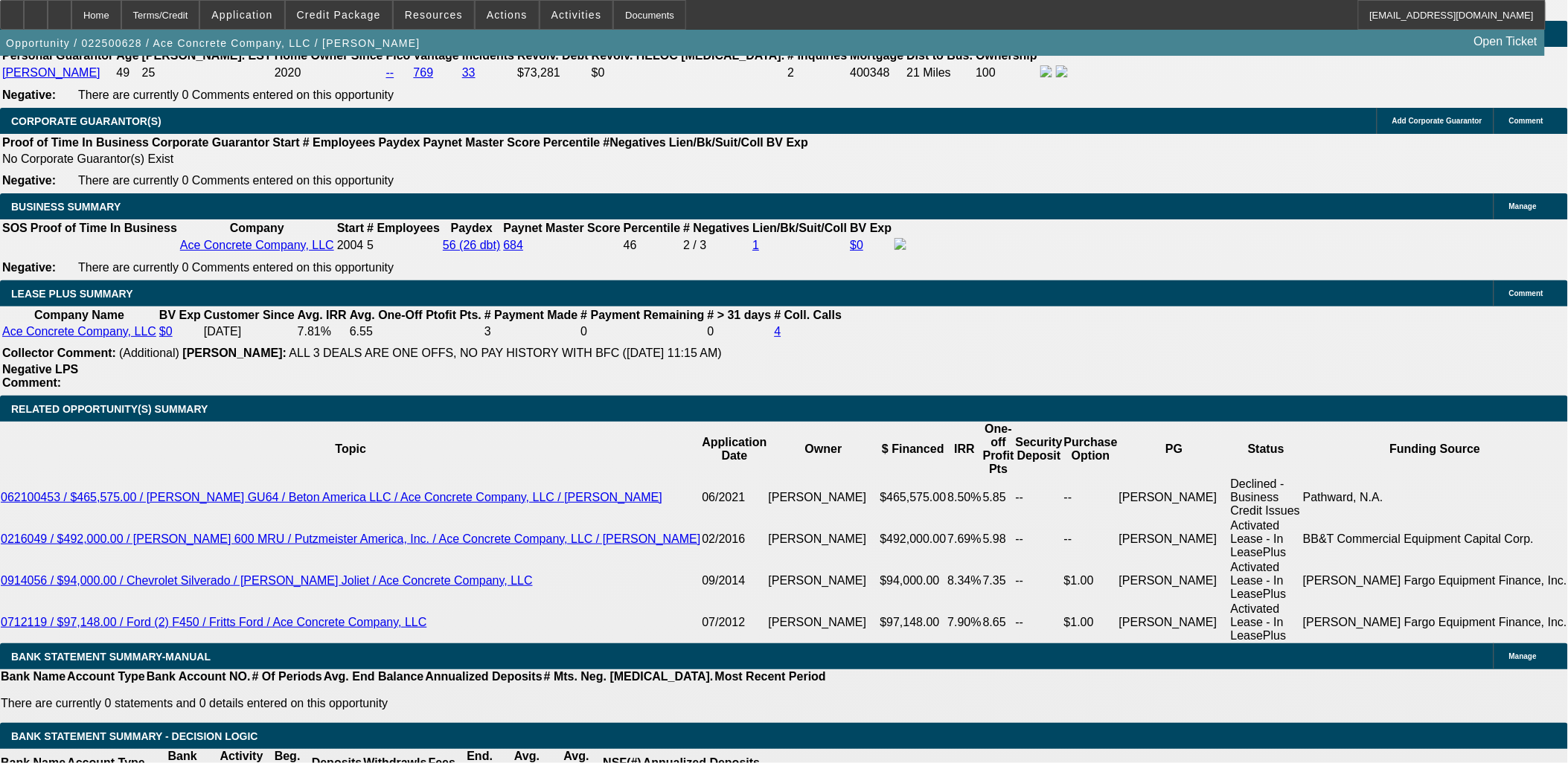
drag, startPoint x: 132, startPoint y: 709, endPoint x: 20, endPoint y: 507, distance: 231.0
drag, startPoint x: 20, startPoint y: 507, endPoint x: 20, endPoint y: 516, distance: 9.0
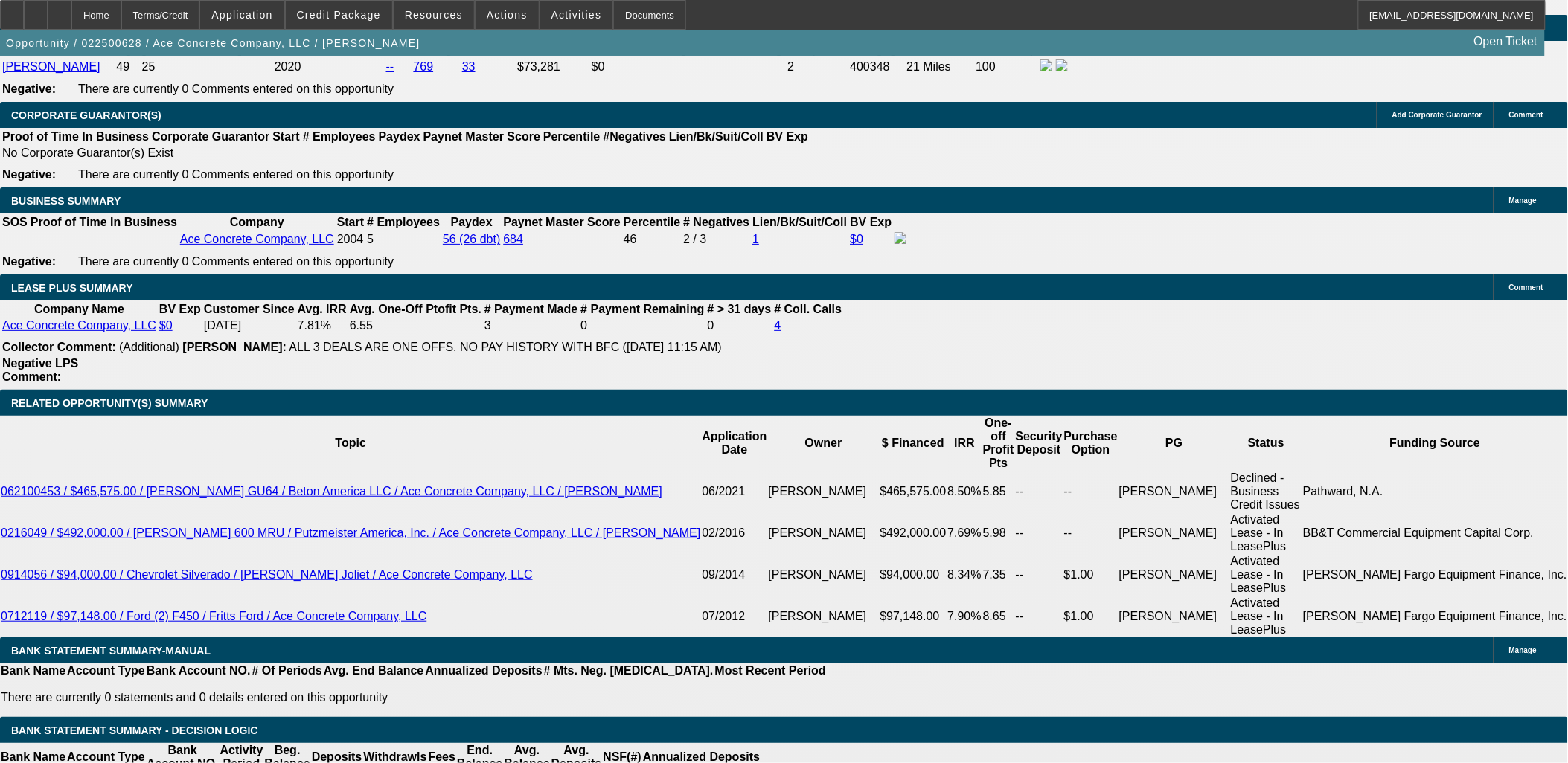
scroll to position [2376, 0]
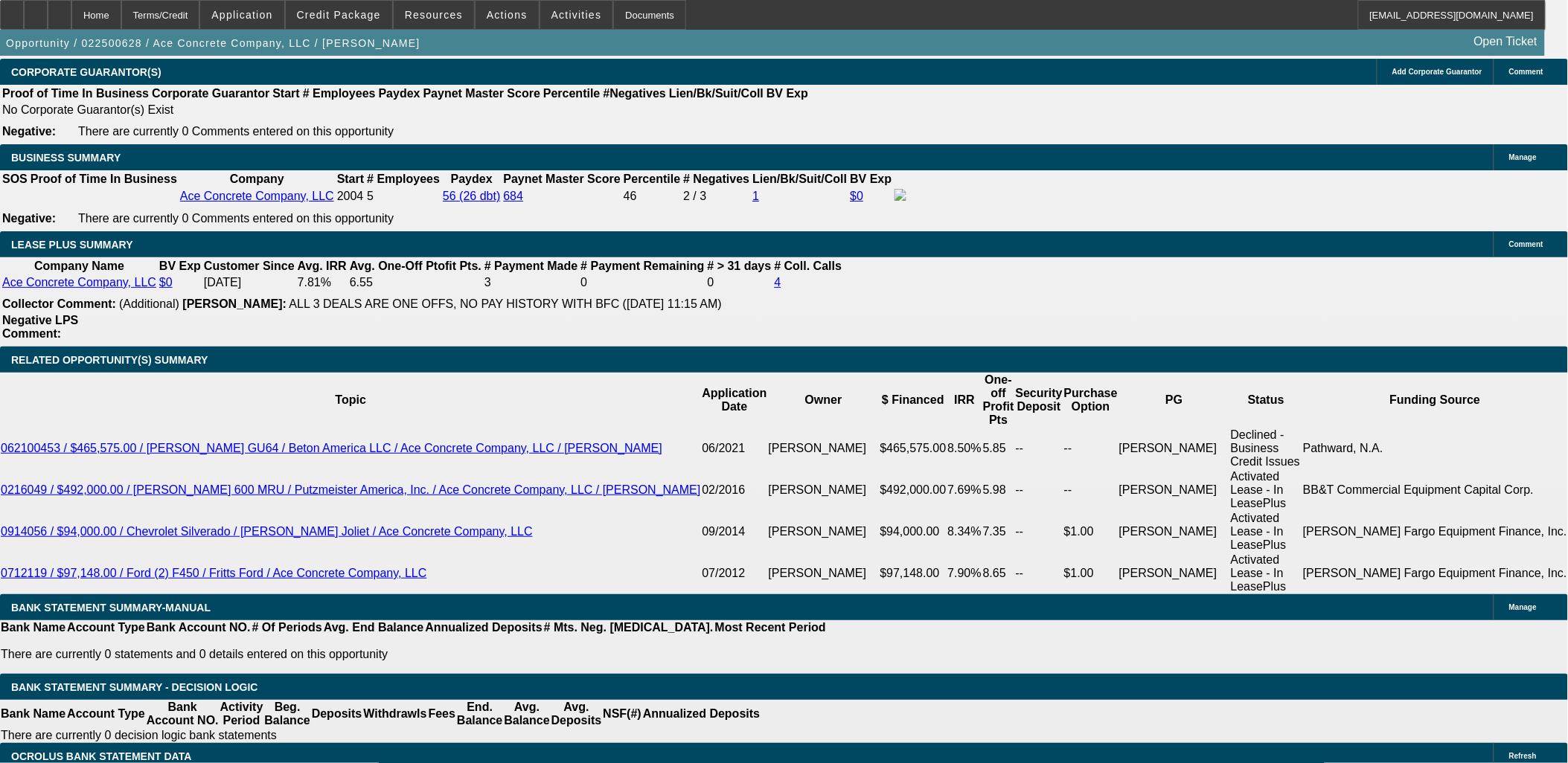
drag, startPoint x: 17, startPoint y: 508, endPoint x: 139, endPoint y: 664, distance: 198.0
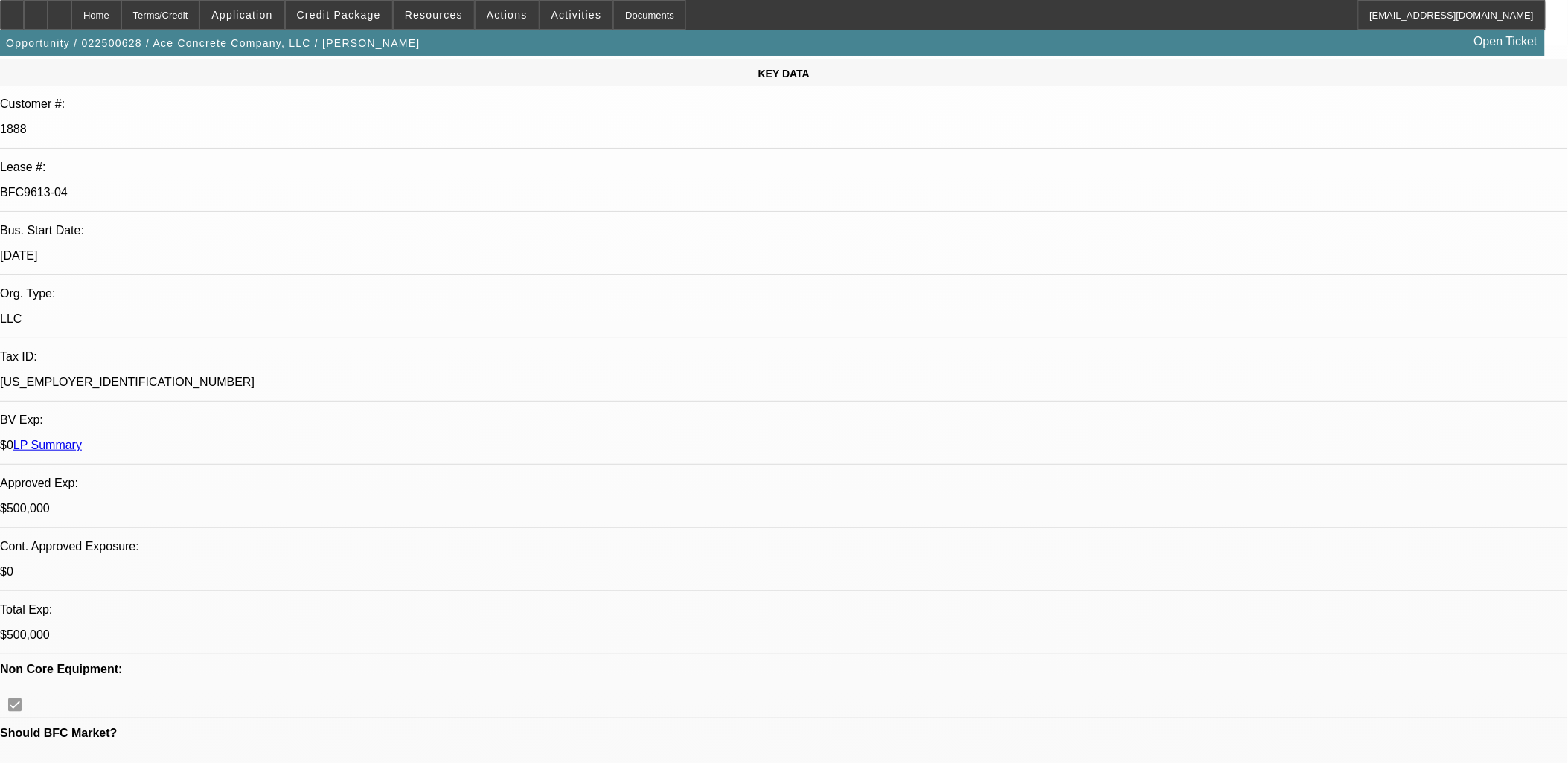
scroll to position [0, 0]
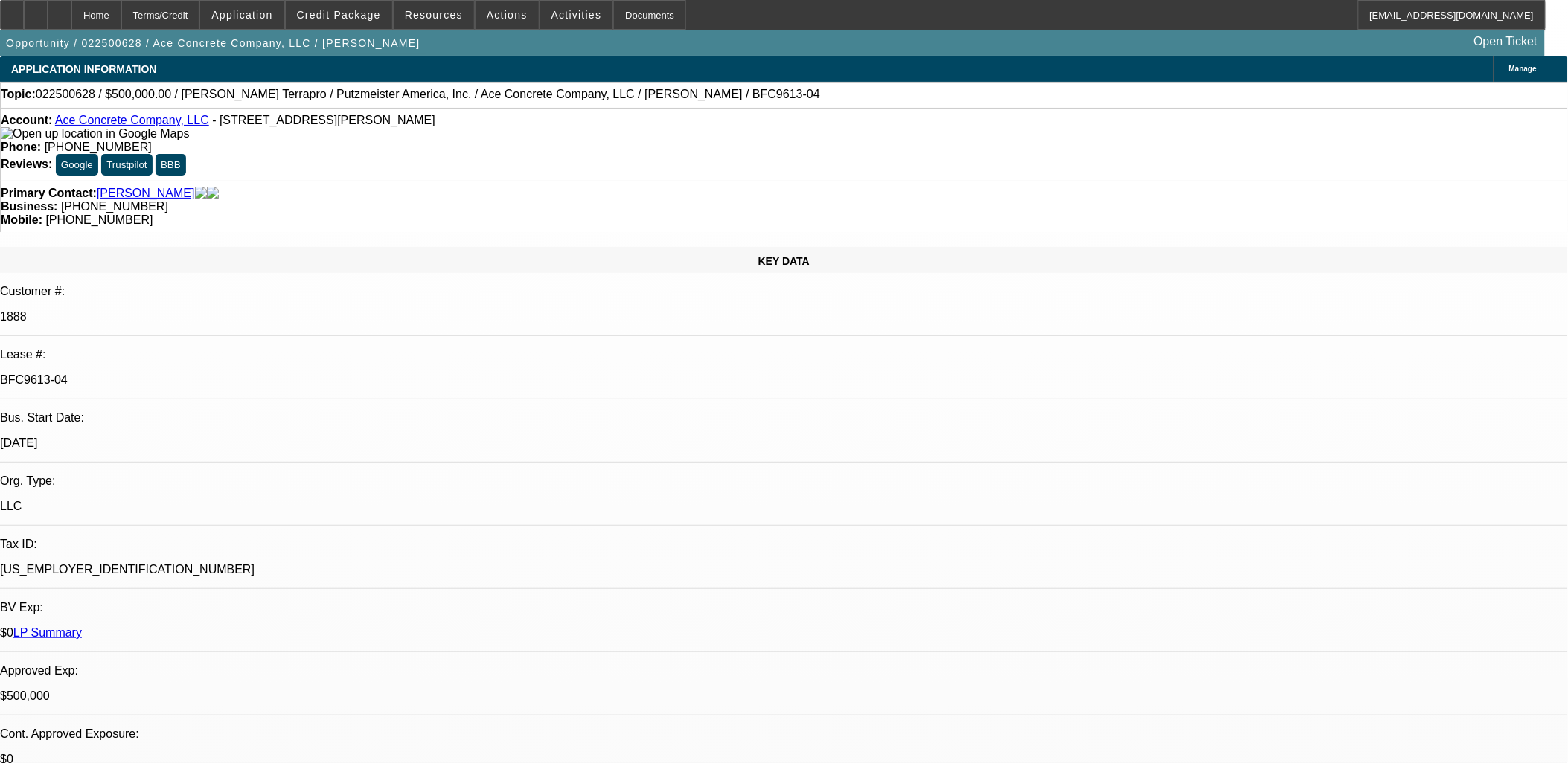
click at [160, 124] on link "Ace Concrete Company, LLC" at bounding box center [131, 120] width 154 height 12
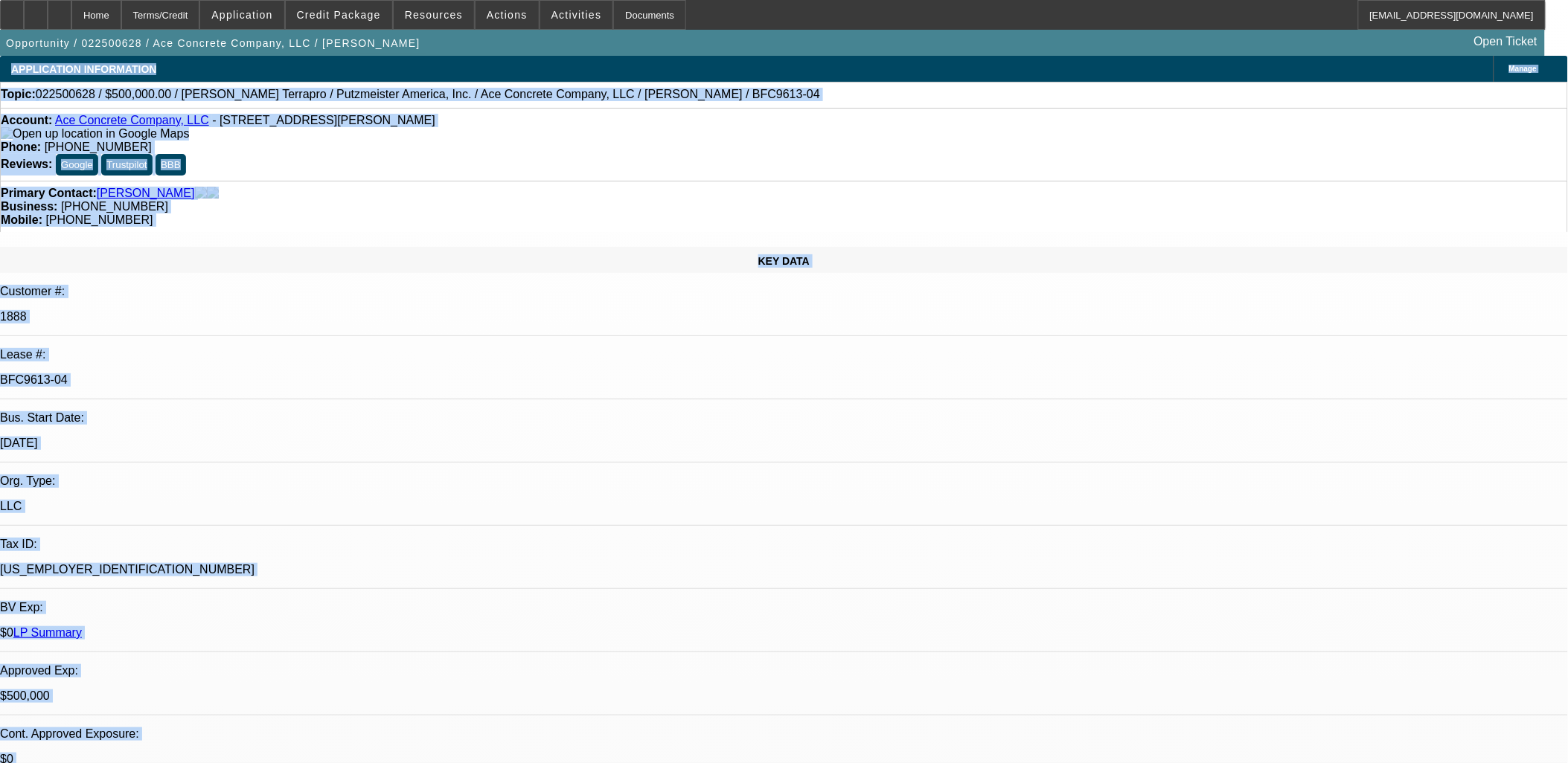
drag, startPoint x: 948, startPoint y: 509, endPoint x: 1, endPoint y: 65, distance: 1045.9
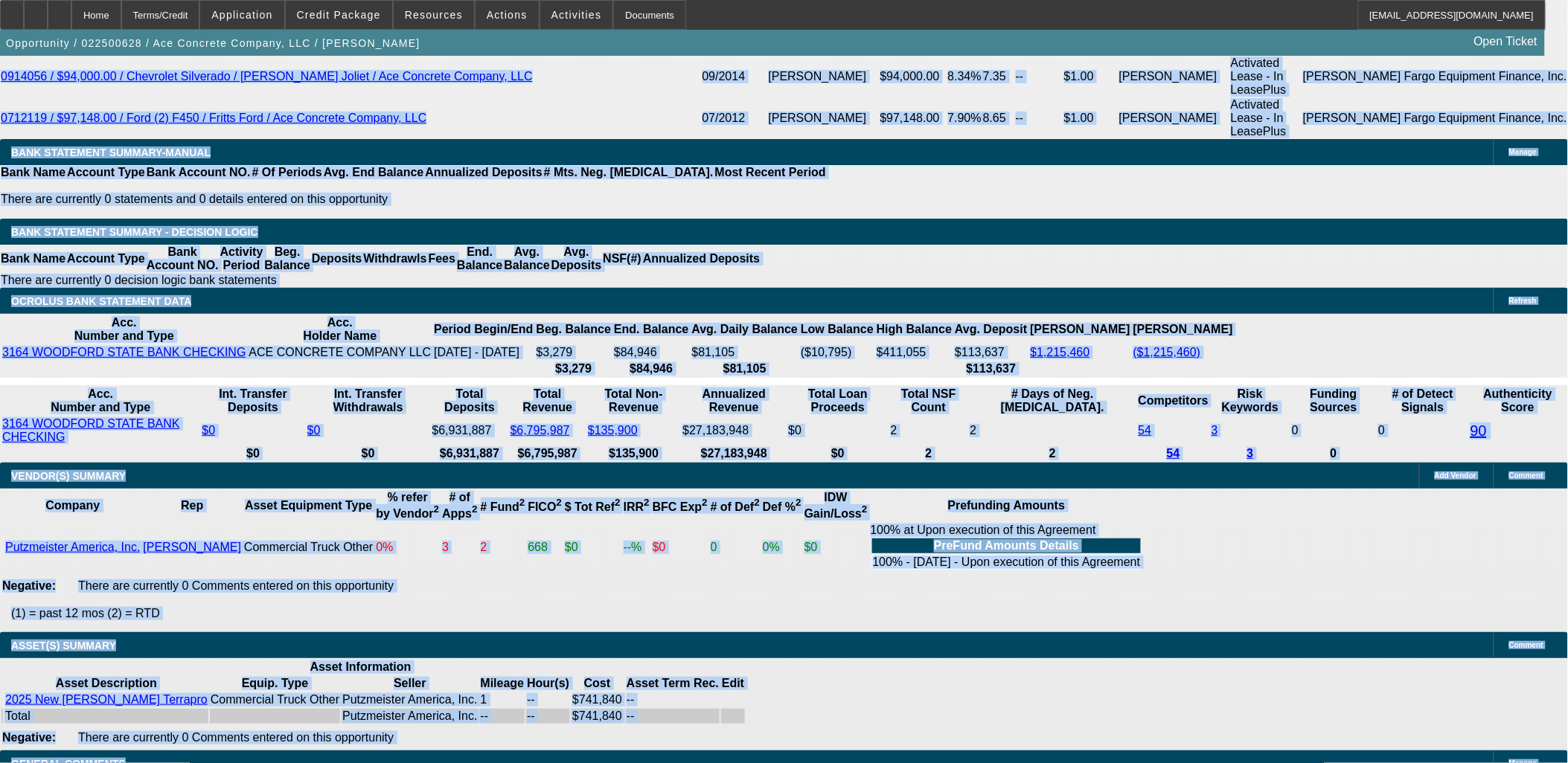
scroll to position [2877, 0]
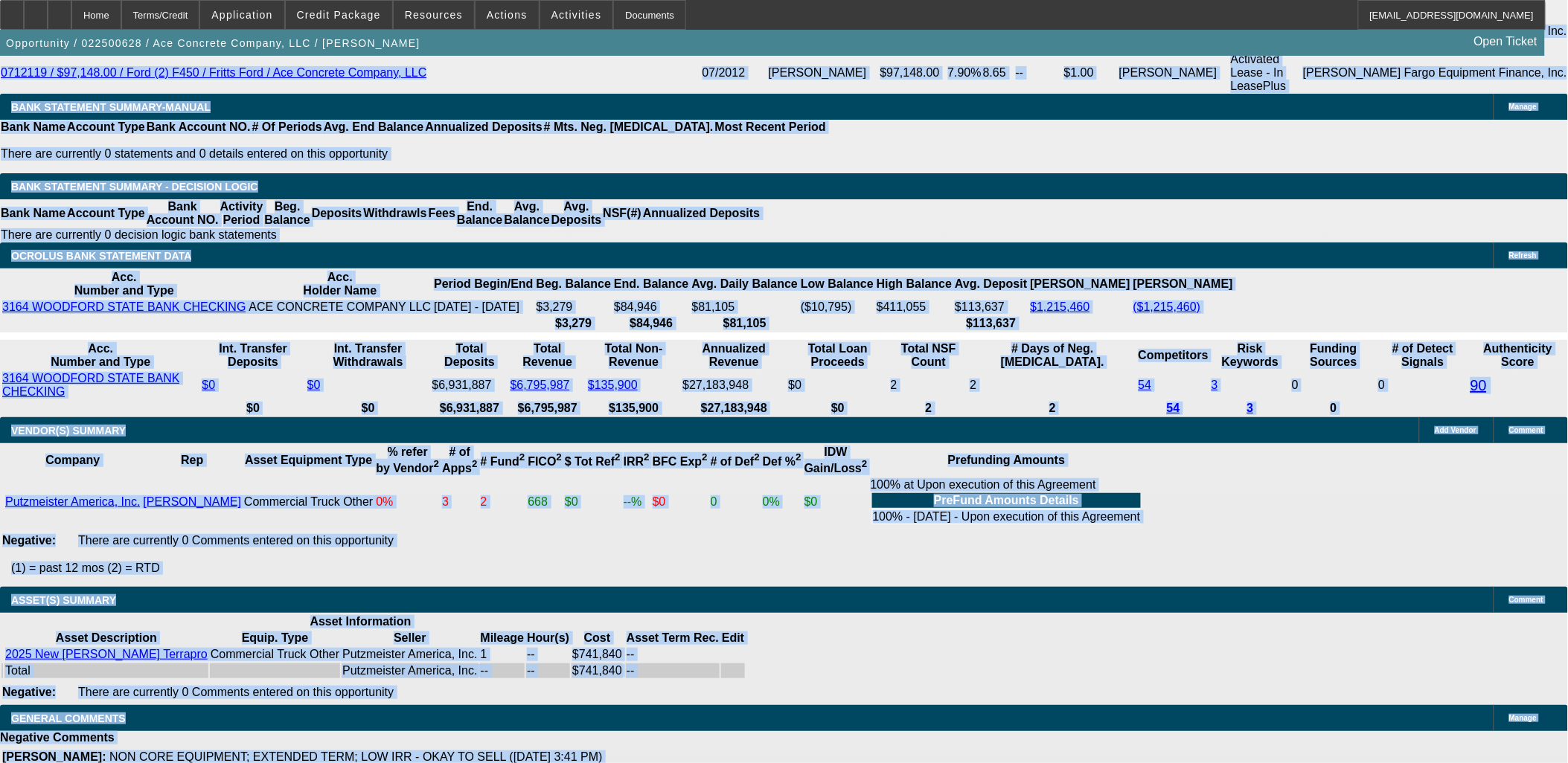
drag, startPoint x: 1, startPoint y: 65, endPoint x: 977, endPoint y: 761, distance: 1198.7
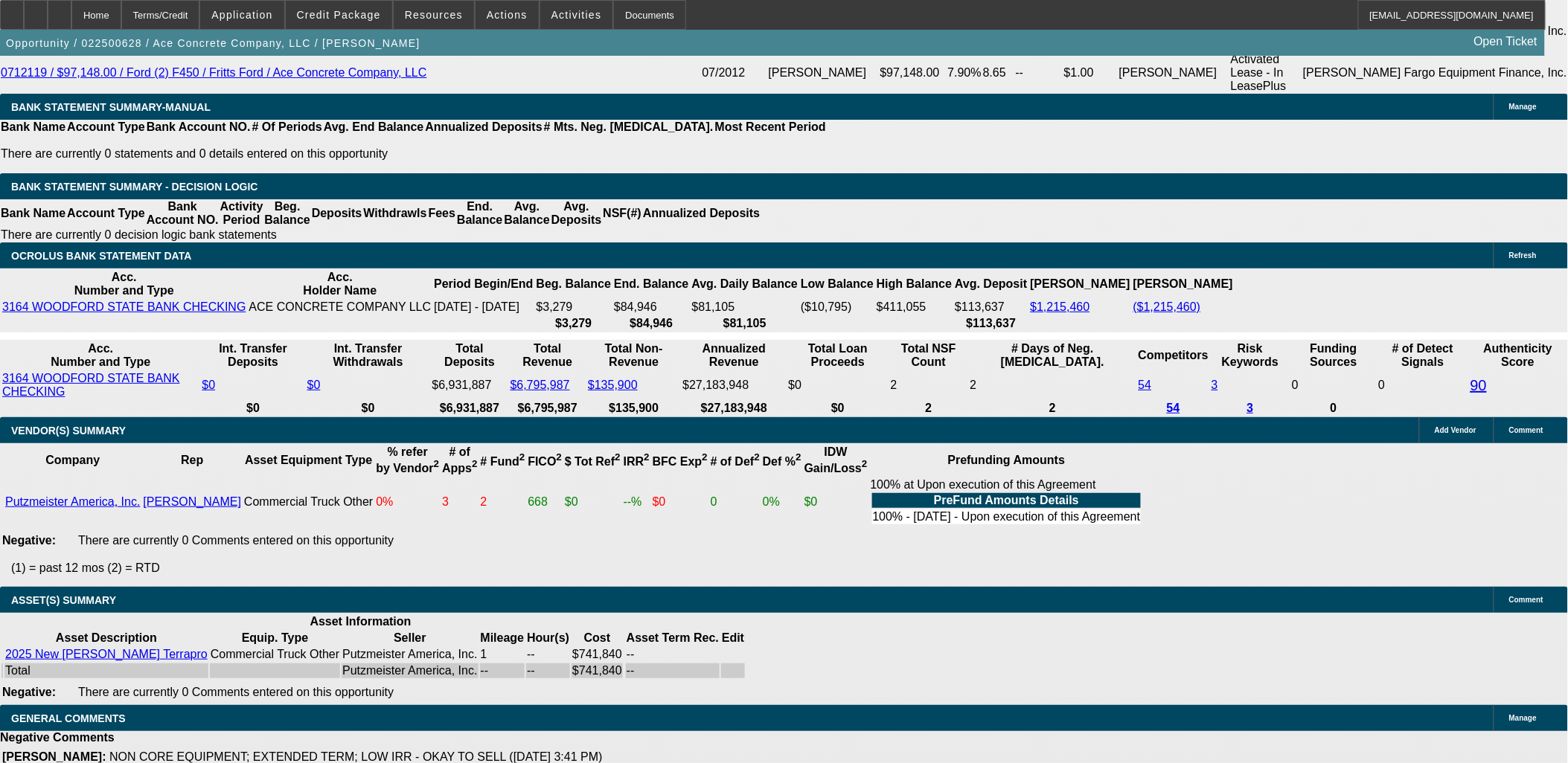
drag, startPoint x: 653, startPoint y: 751, endPoint x: 494, endPoint y: 666, distance: 180.3
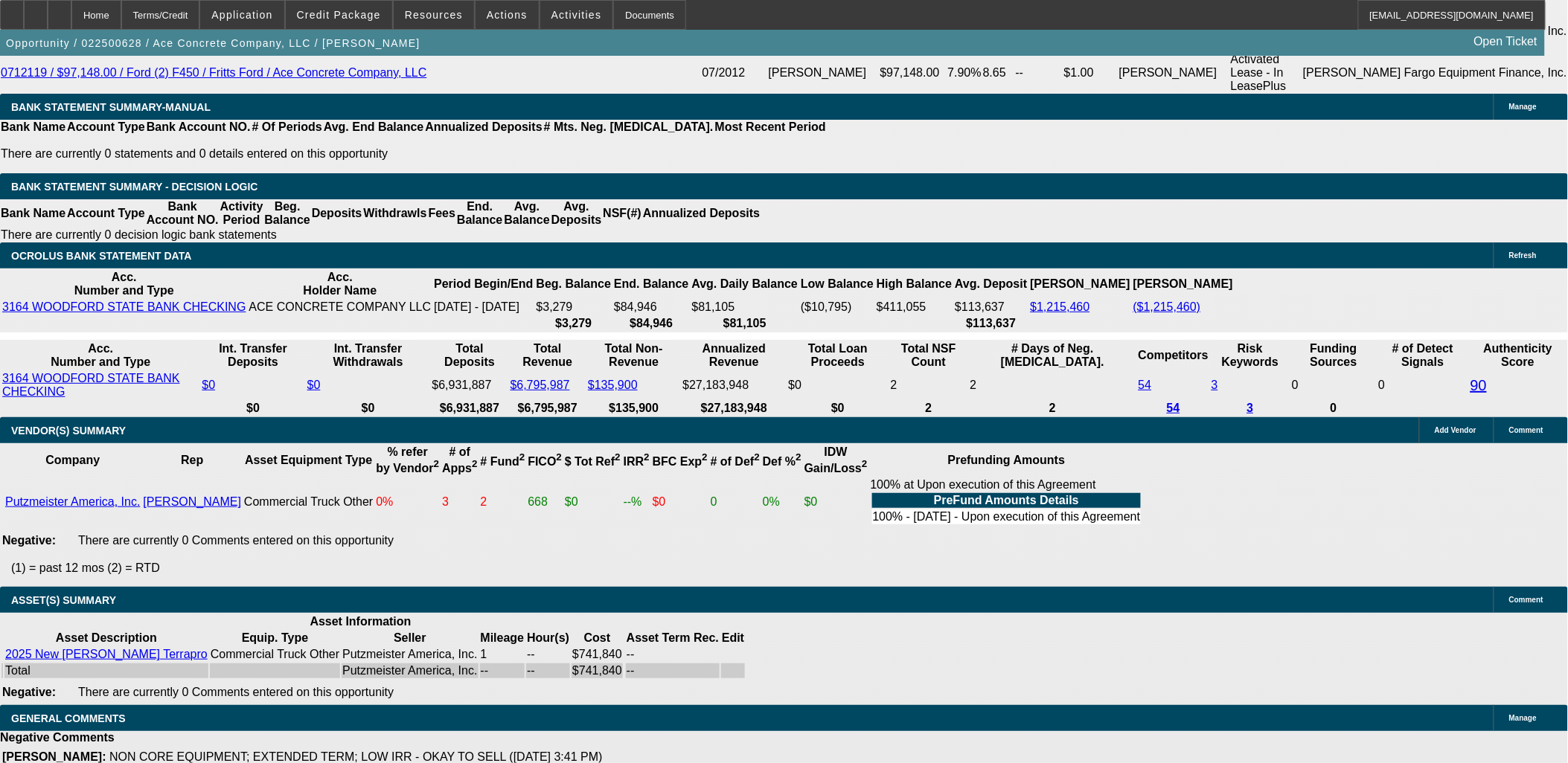
drag, startPoint x: 494, startPoint y: 666, endPoint x: 454, endPoint y: 729, distance: 74.6
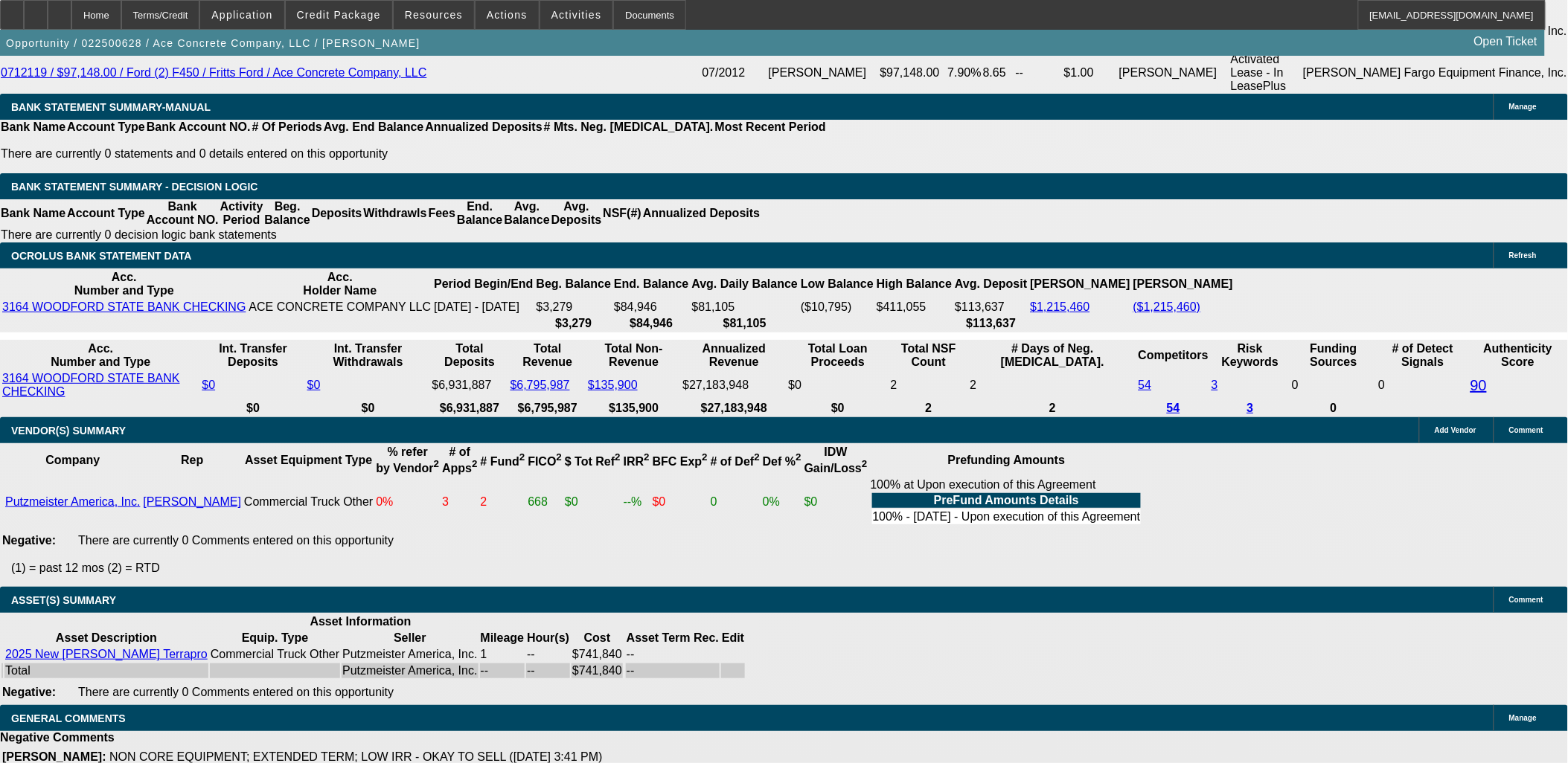
drag, startPoint x: 404, startPoint y: 745, endPoint x: 17, endPoint y: 516, distance: 449.7
drag, startPoint x: 17, startPoint y: 516, endPoint x: 95, endPoint y: 591, distance: 108.2
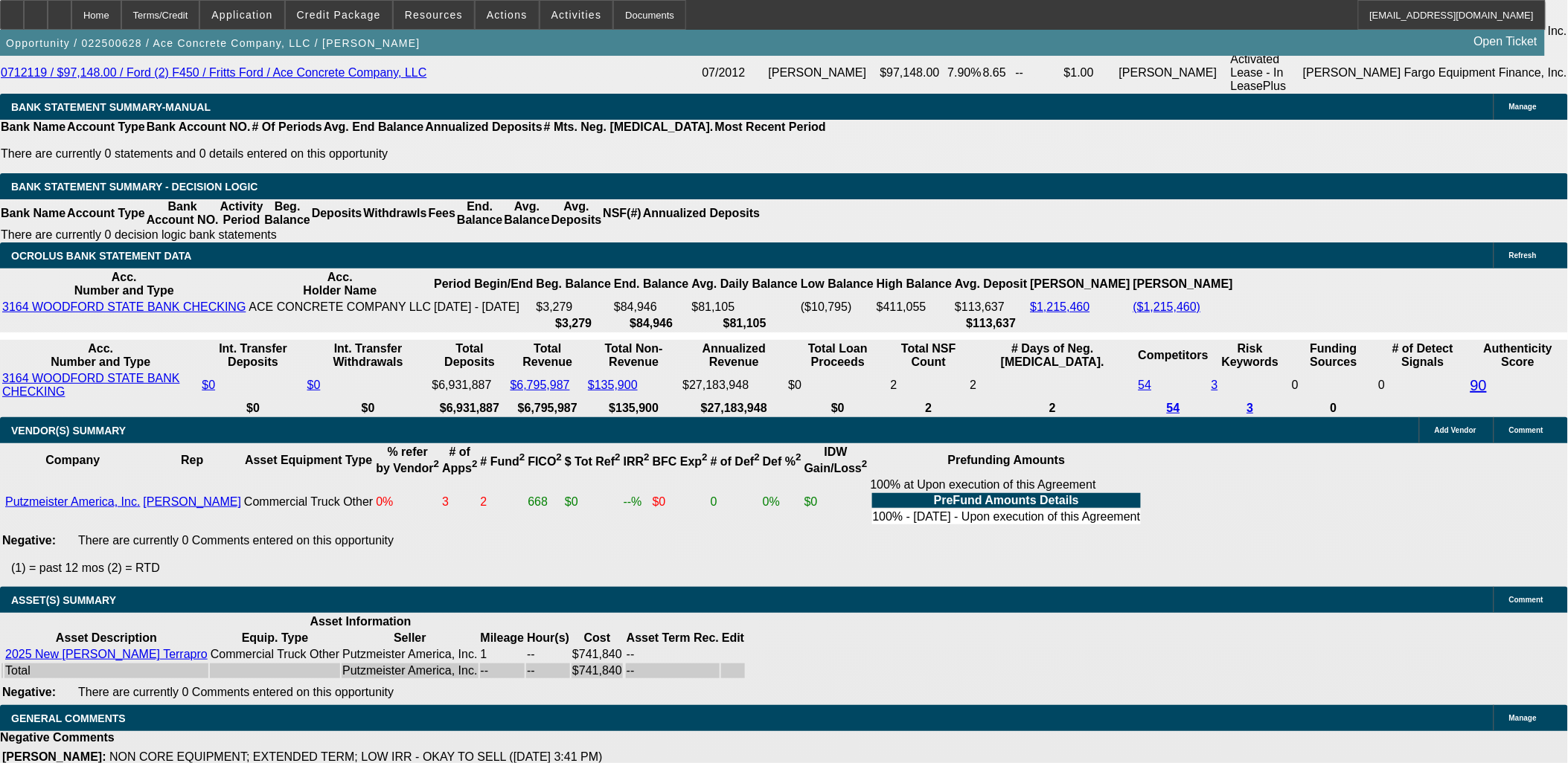
drag, startPoint x: 8, startPoint y: 522, endPoint x: 406, endPoint y: 737, distance: 452.4
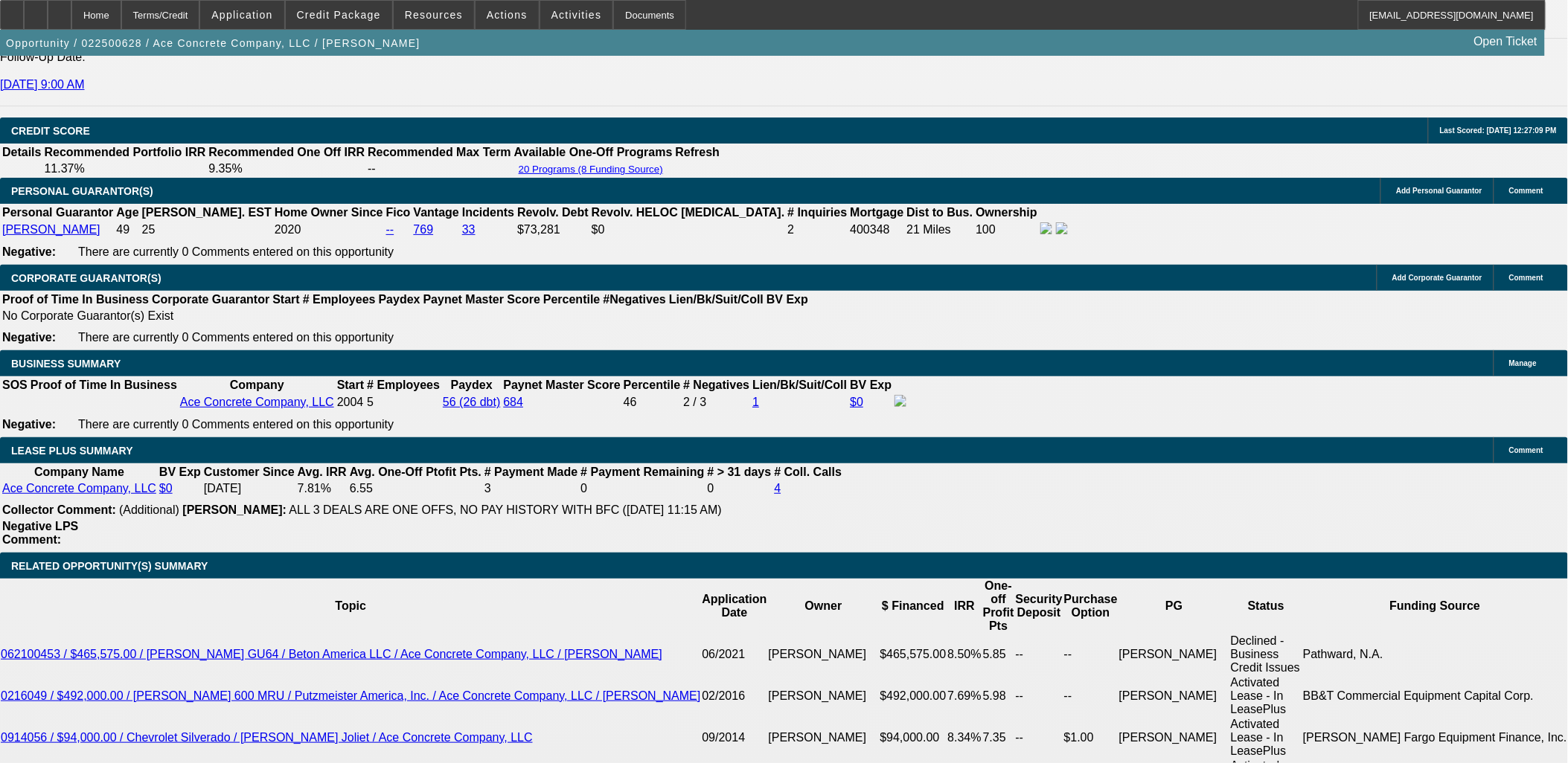
scroll to position [2133, 0]
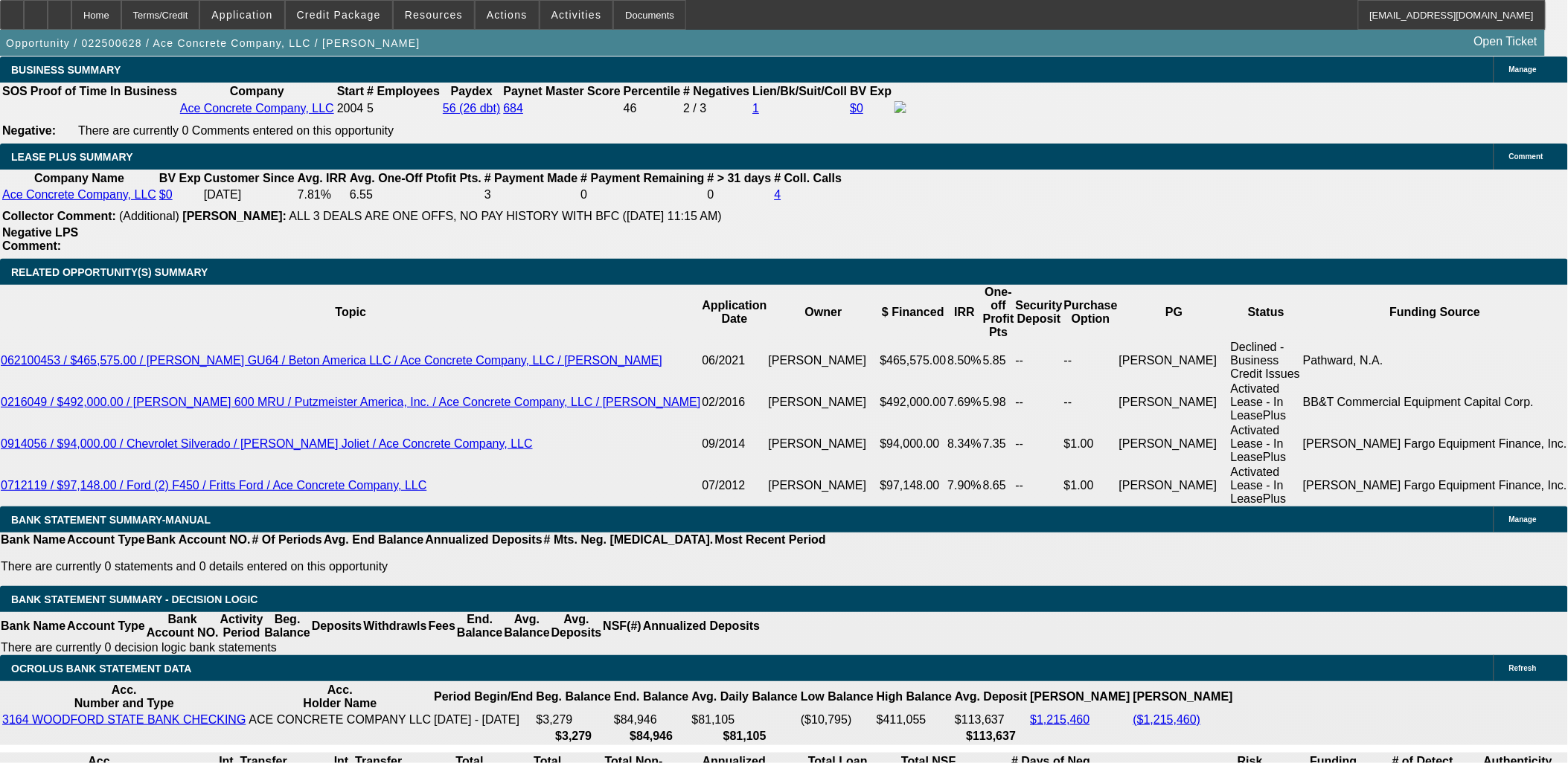
scroll to position [2299, 0]
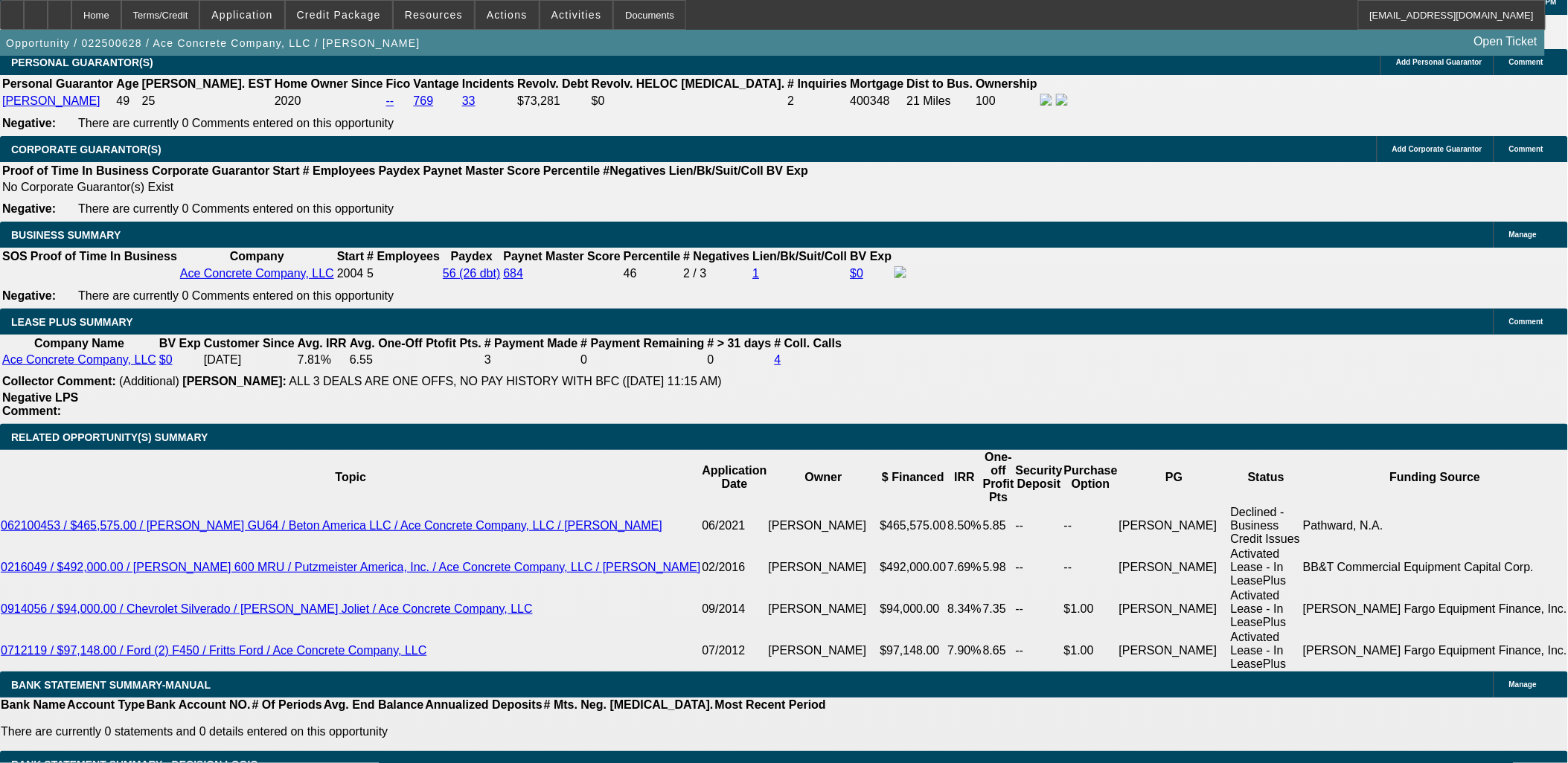
drag, startPoint x: 134, startPoint y: 457, endPoint x: 12, endPoint y: 190, distance: 293.6
drag, startPoint x: 12, startPoint y: 190, endPoint x: 175, endPoint y: 489, distance: 340.5
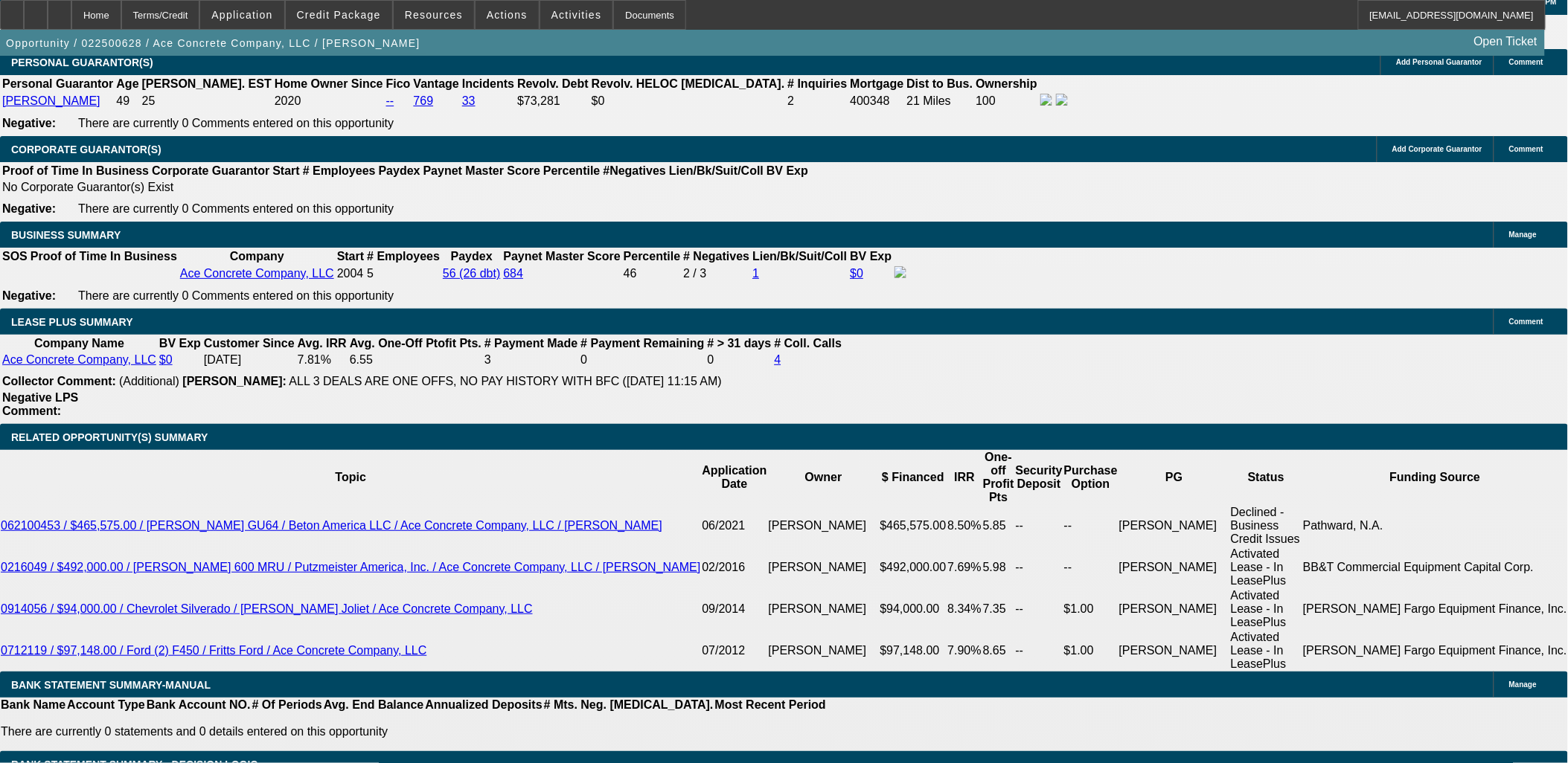
drag, startPoint x: 175, startPoint y: 489, endPoint x: 168, endPoint y: 480, distance: 11.4
drag, startPoint x: 154, startPoint y: 464, endPoint x: 19, endPoint y: 193, distance: 302.8
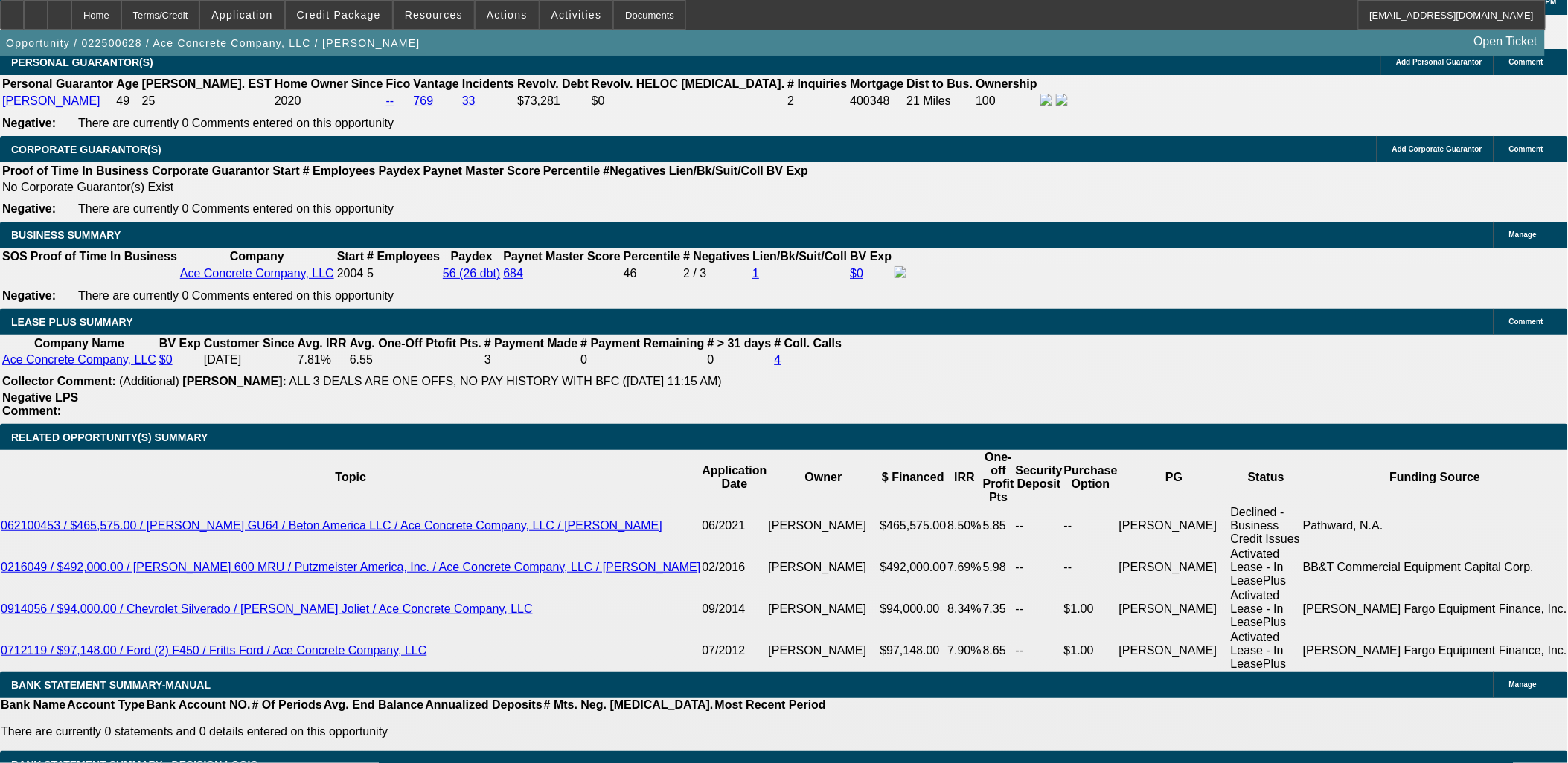
drag, startPoint x: 19, startPoint y: 193, endPoint x: 206, endPoint y: 464, distance: 329.3
click at [370, 22] on span at bounding box center [339, 15] width 107 height 36
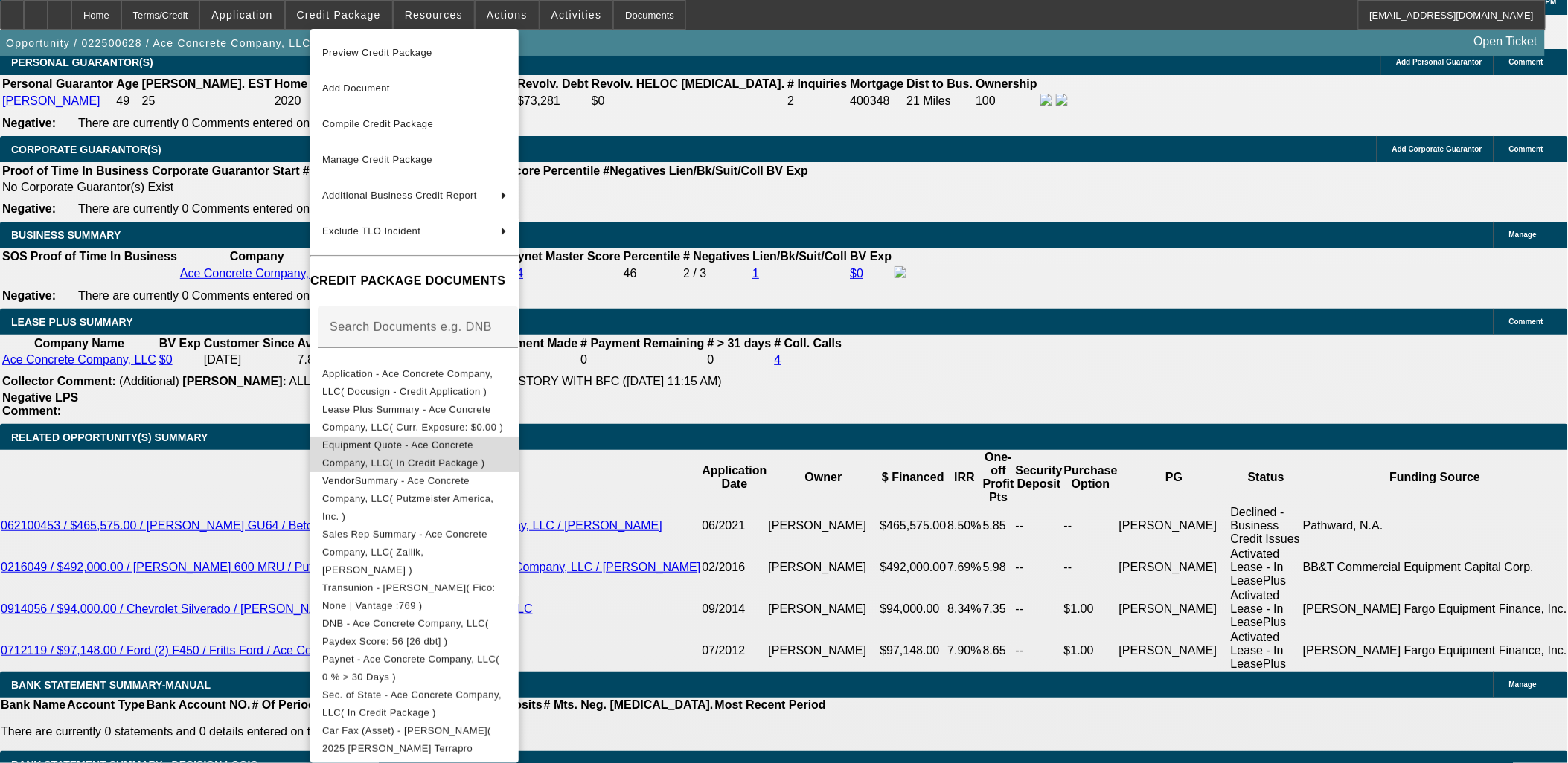
click at [358, 452] on span "Equipment Quote - Ace Concrete Company, LLC( In Credit Package )" at bounding box center [414, 454] width 185 height 36
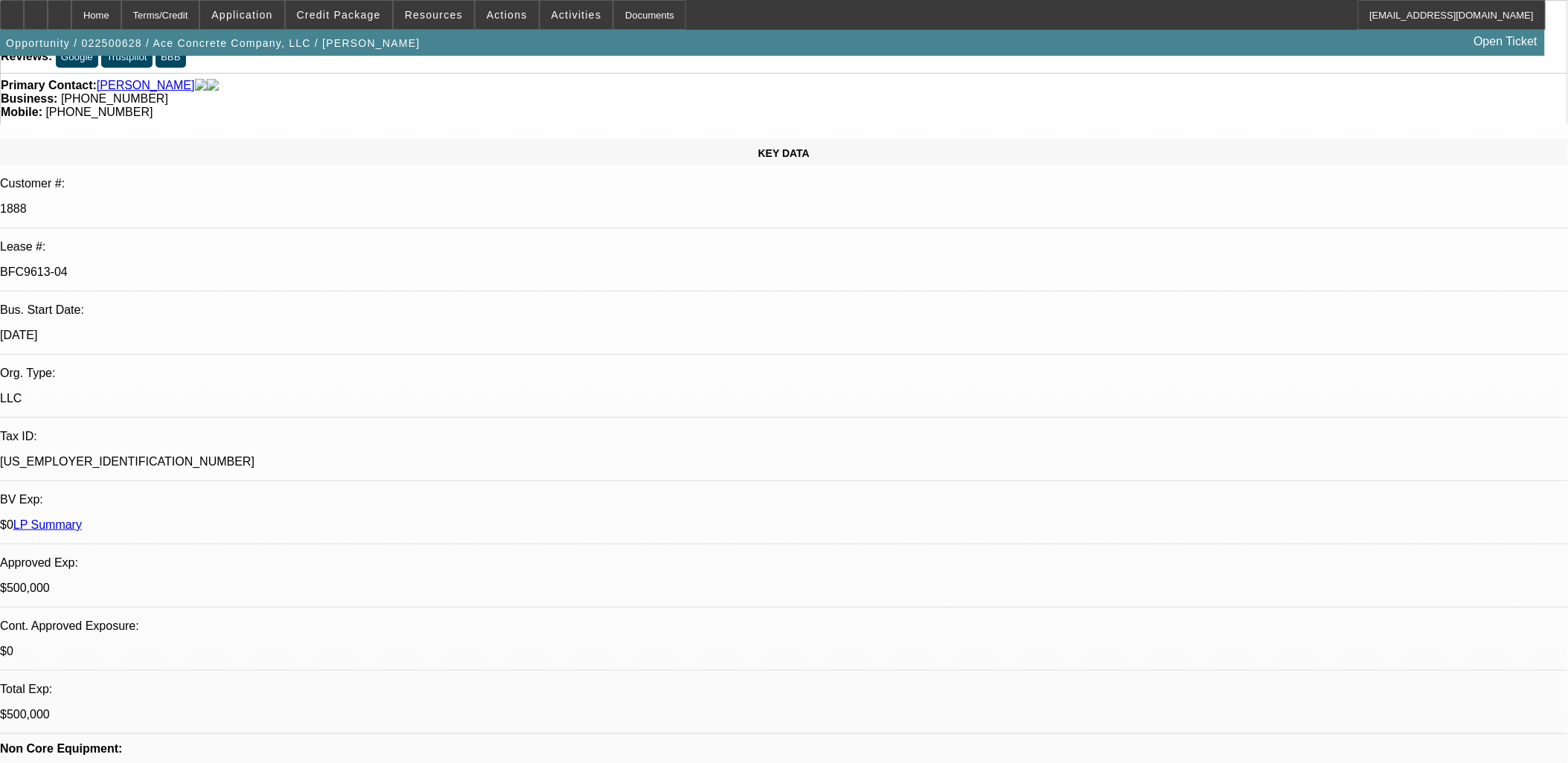
scroll to position [0, 0]
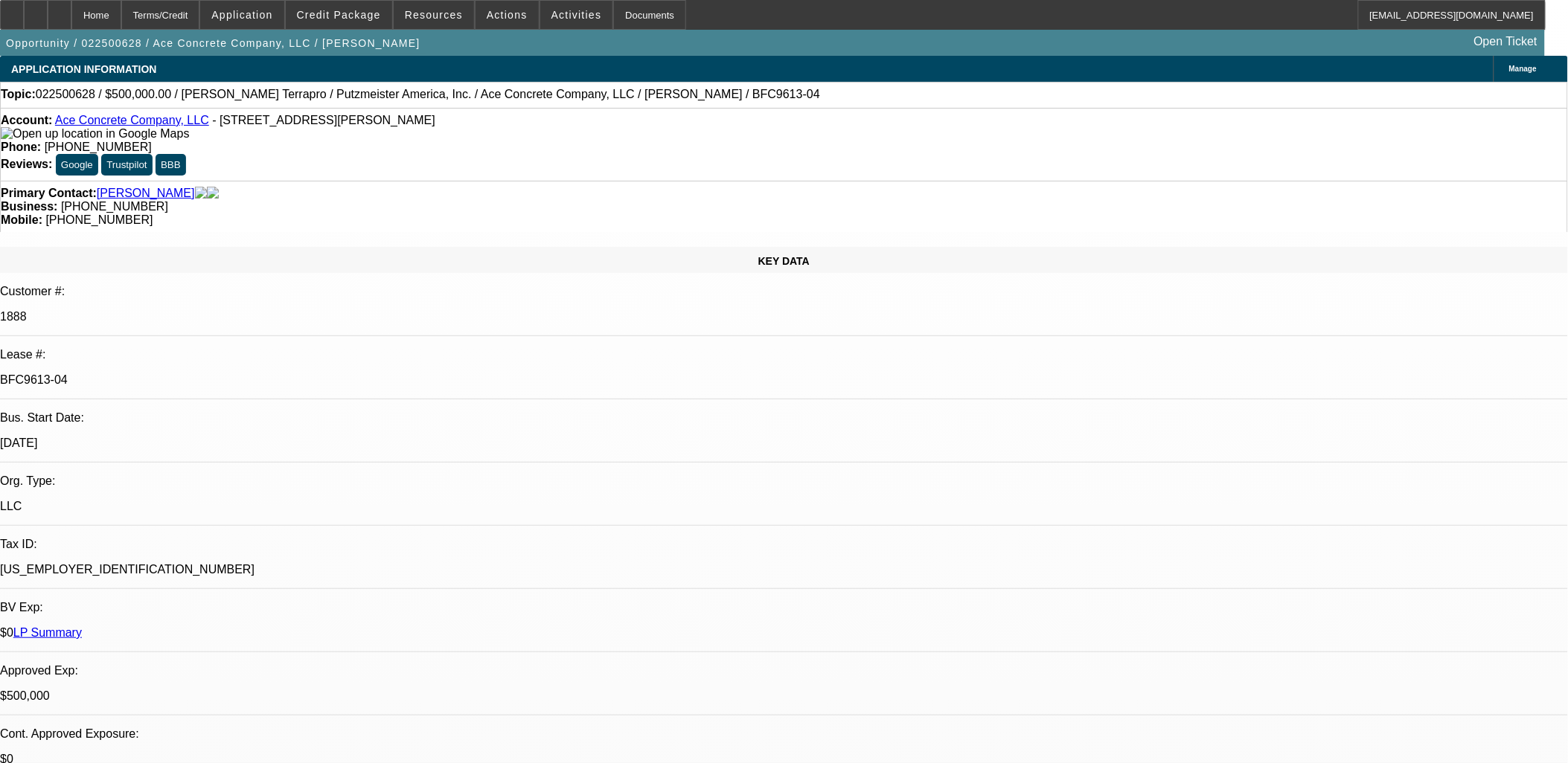
drag, startPoint x: 606, startPoint y: 290, endPoint x: 612, endPoint y: 315, distance: 25.7
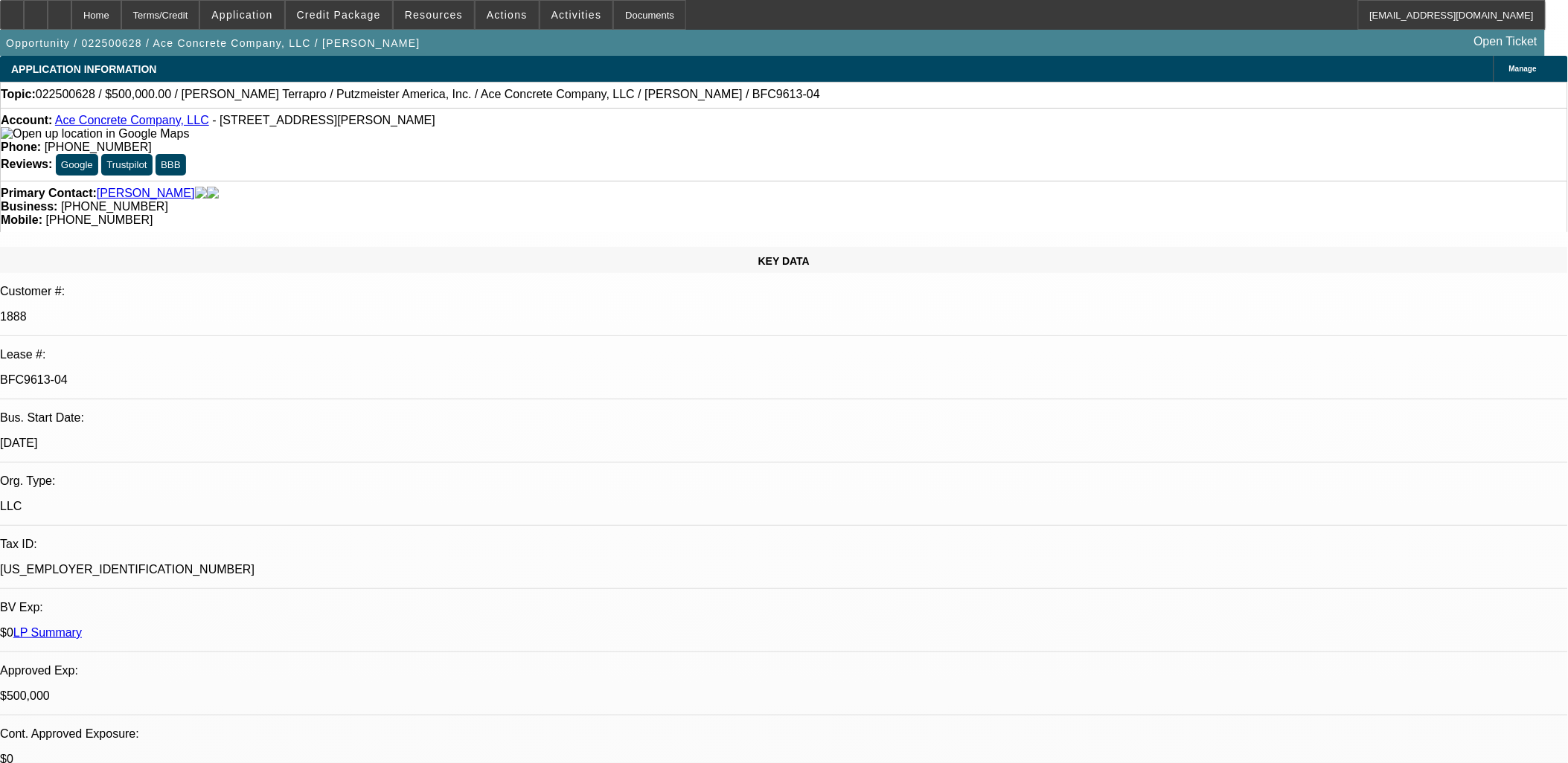
drag, startPoint x: 707, startPoint y: 262, endPoint x: 658, endPoint y: 277, distance: 51.2
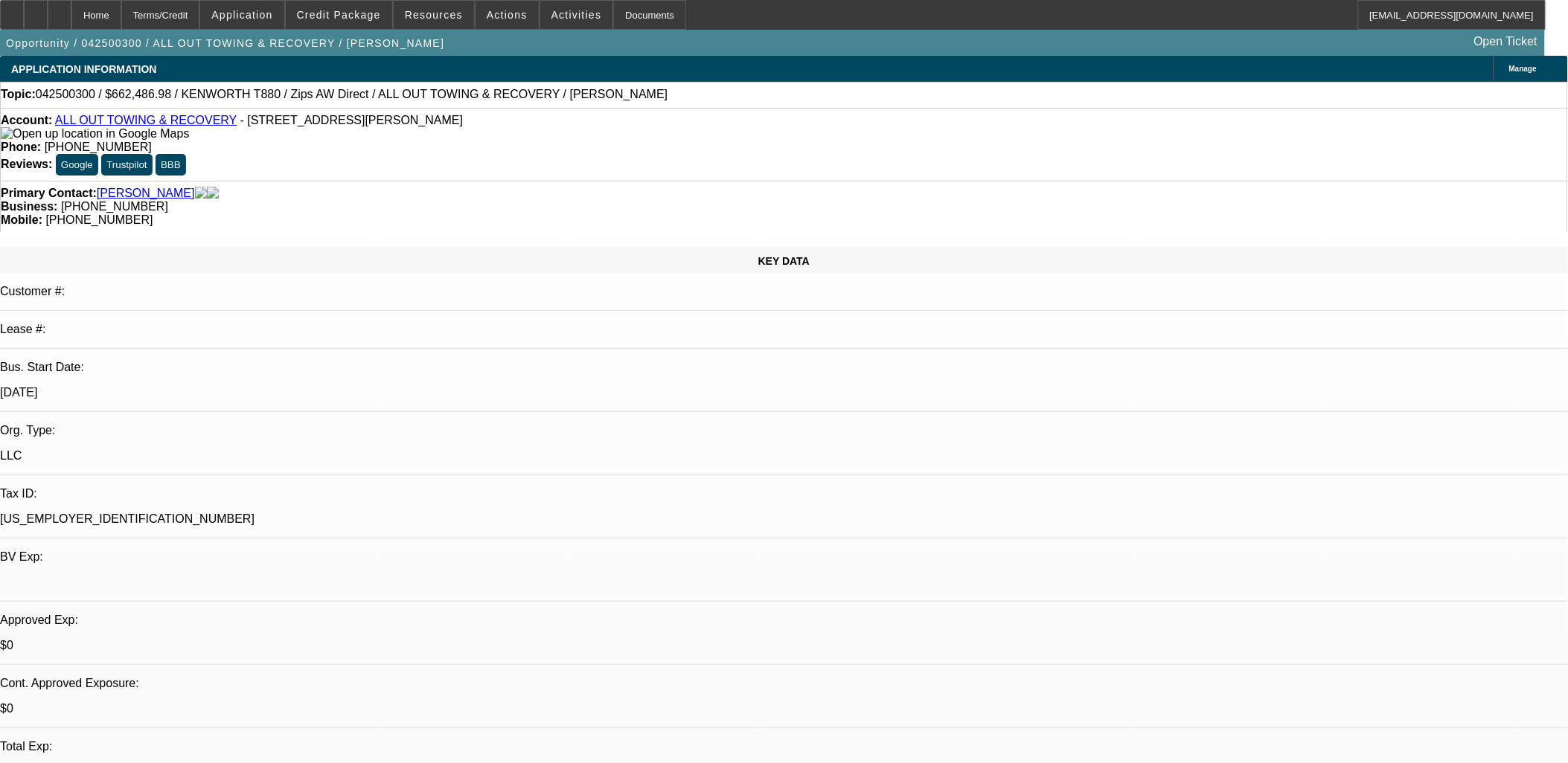
select select "0"
select select "2"
select select "0"
select select "6"
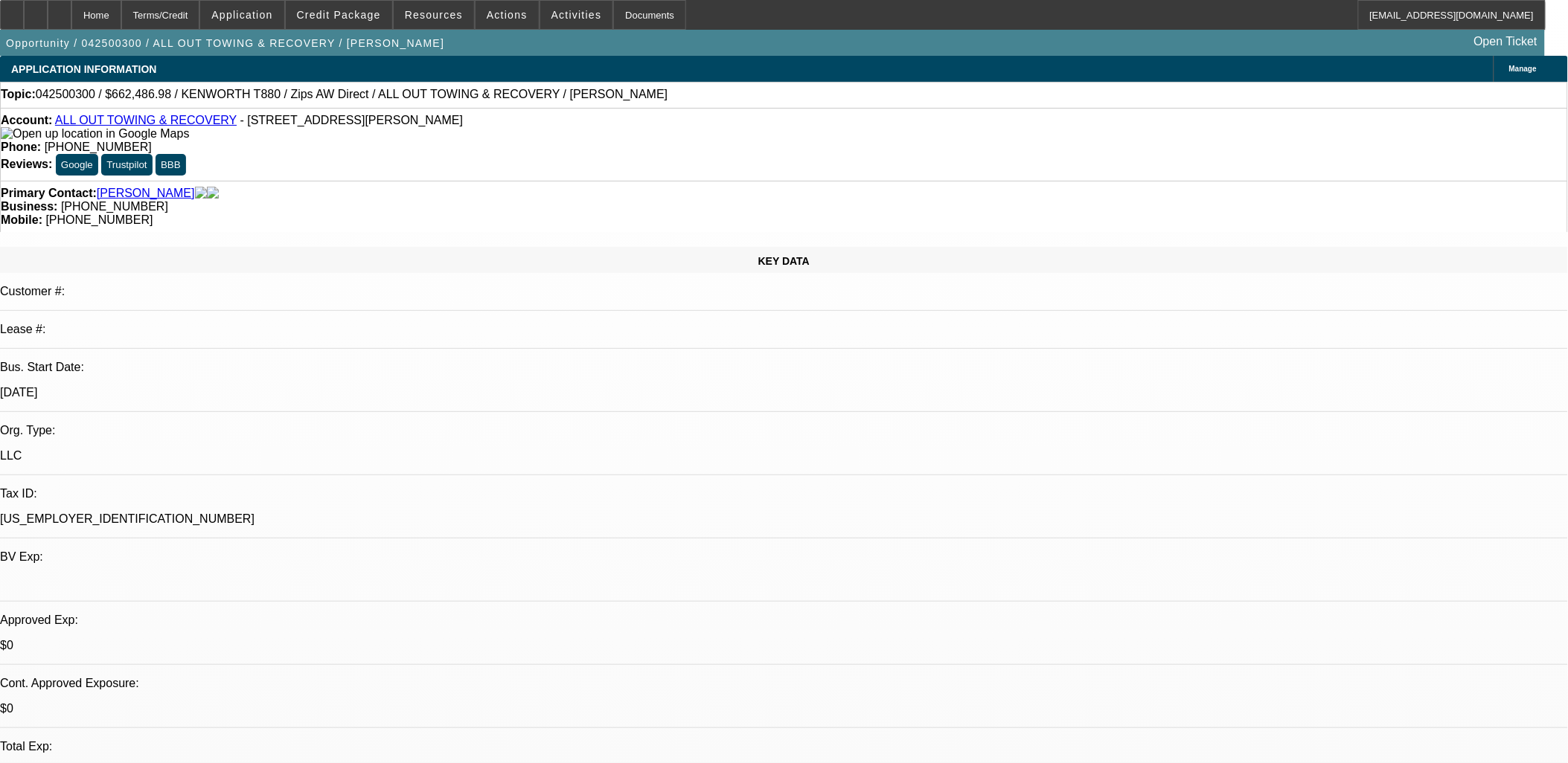
select select "0"
select select "6"
select select "0"
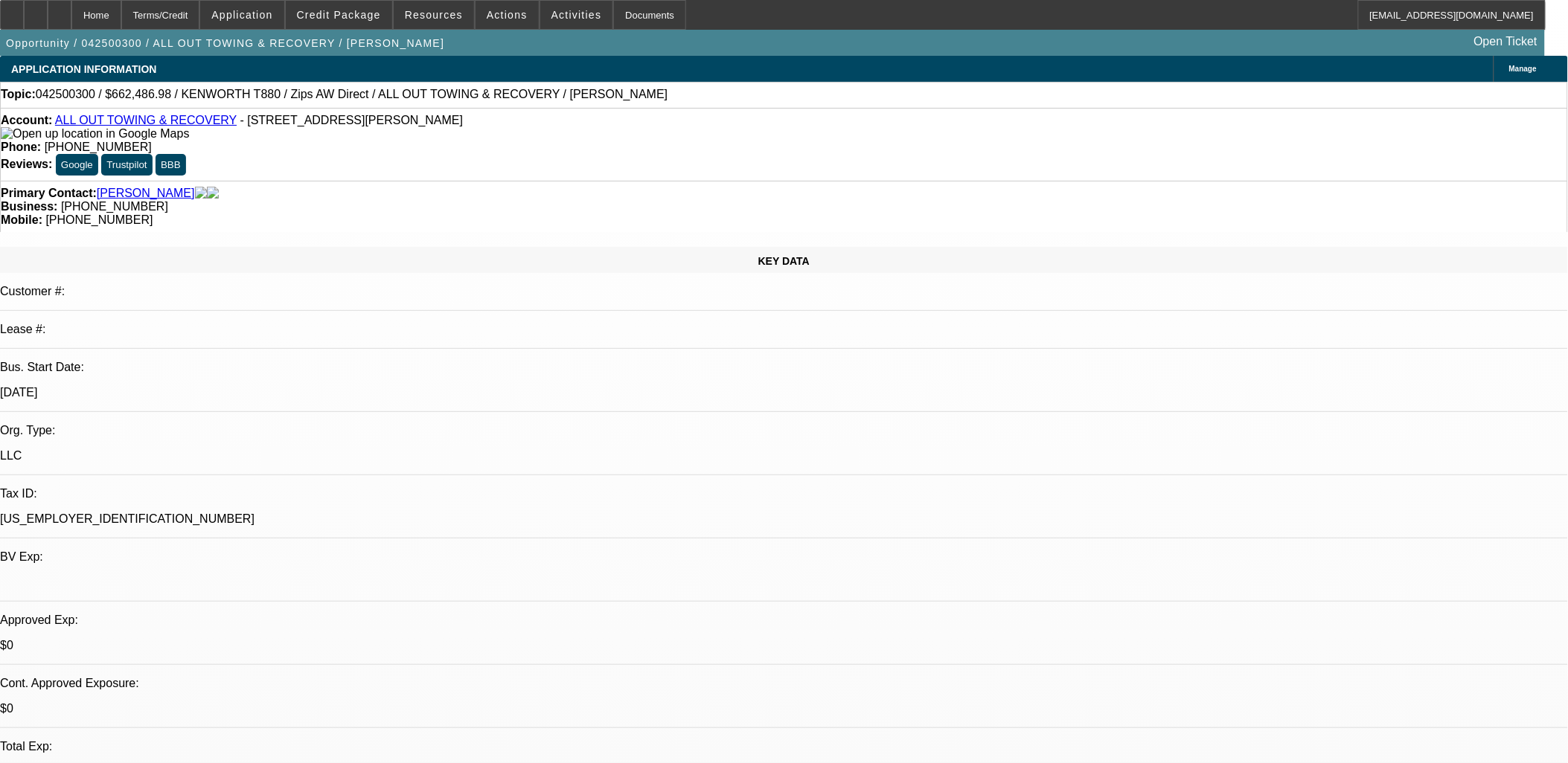
select select "0"
select select "3"
select select "0"
select select "6"
select select "0"
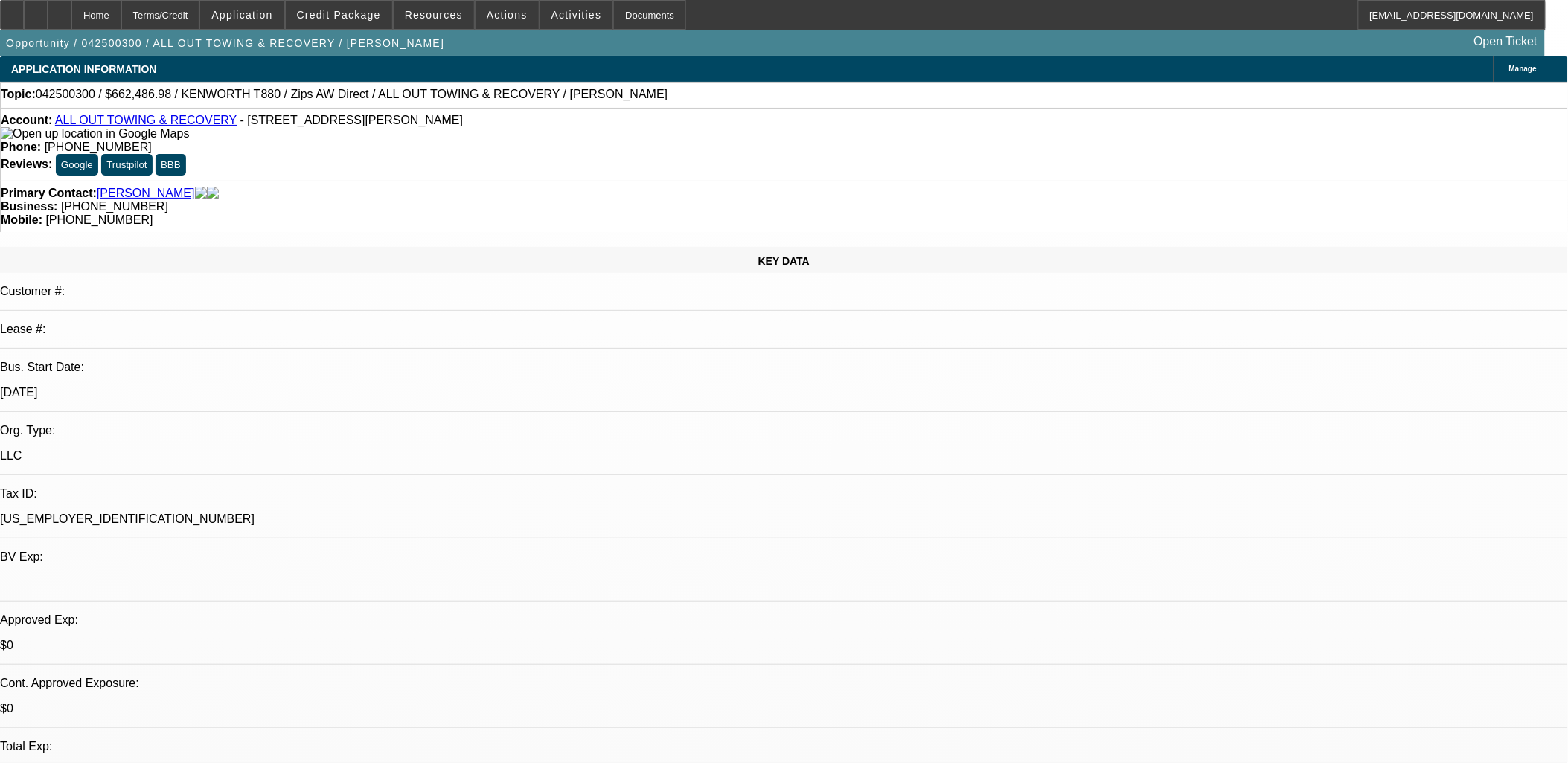
select select "0"
select select "2"
select select "0"
select select "6"
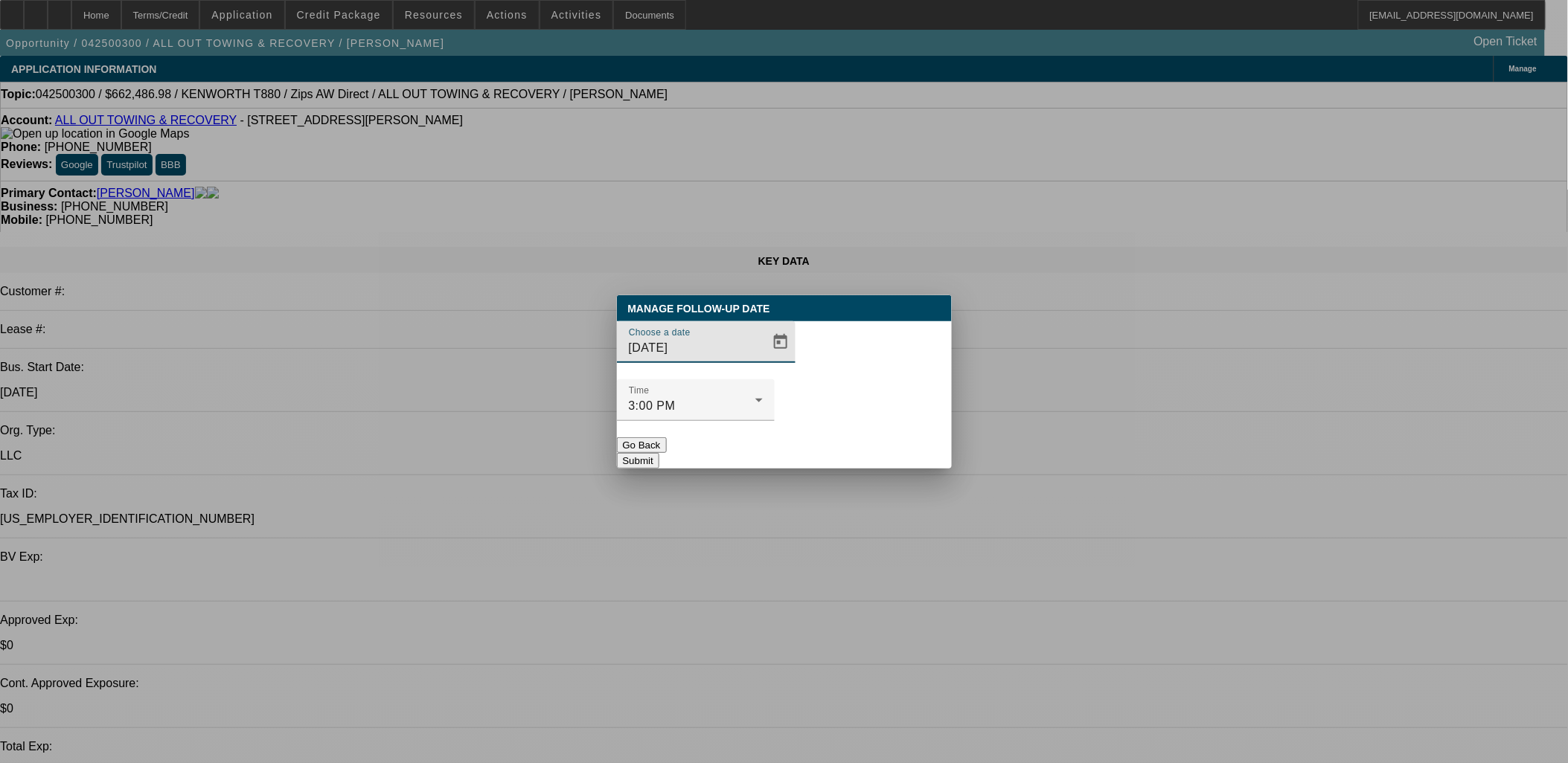
click at [750, 380] on div at bounding box center [784, 381] width 1568 height 763
click at [762, 360] on span "Open calendar" at bounding box center [780, 342] width 36 height 36
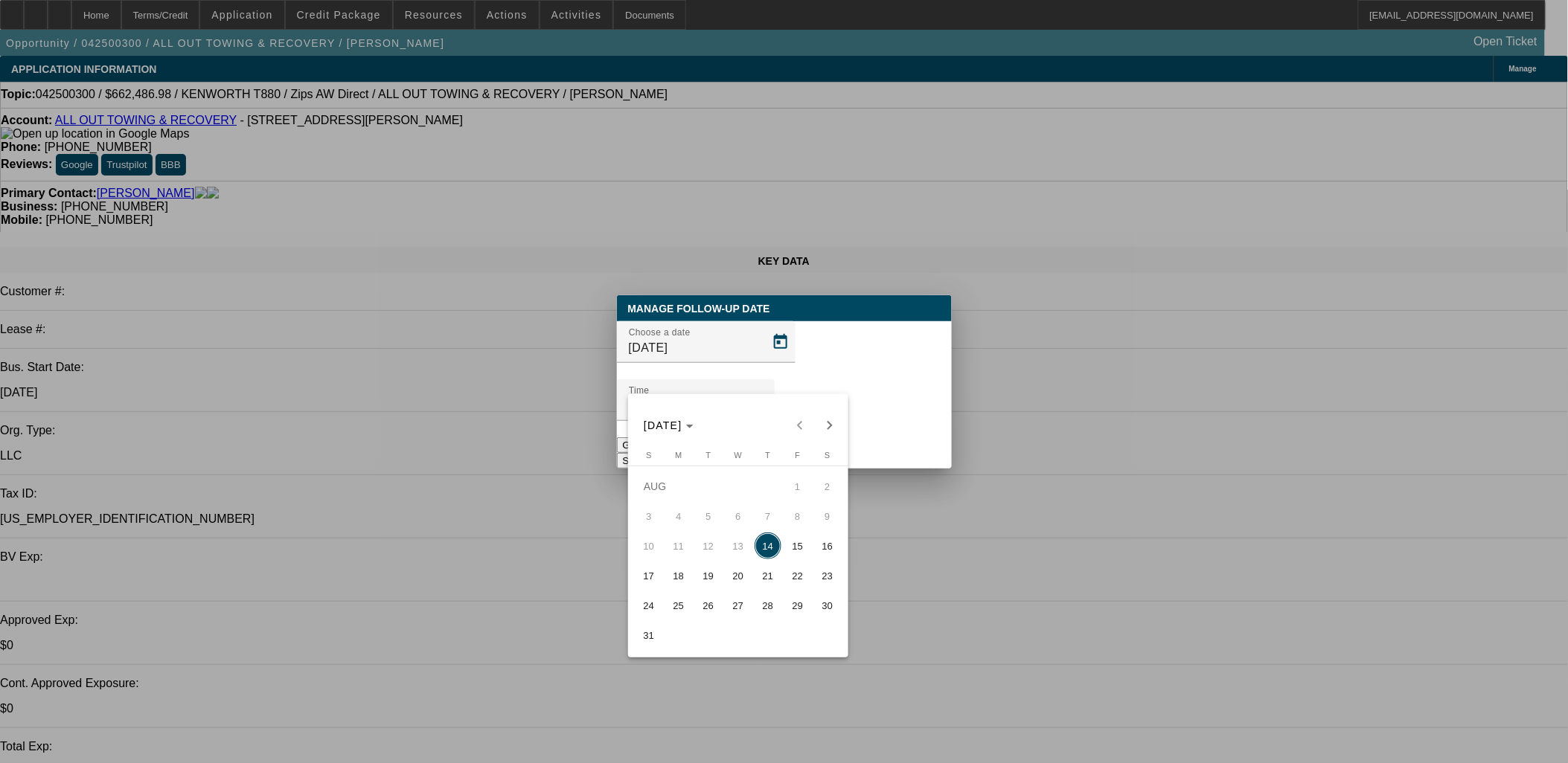
drag, startPoint x: 778, startPoint y: 614, endPoint x: 830, endPoint y: 455, distance: 167.3
click at [775, 612] on span "28" at bounding box center [768, 605] width 27 height 27
type input "8/28/2025"
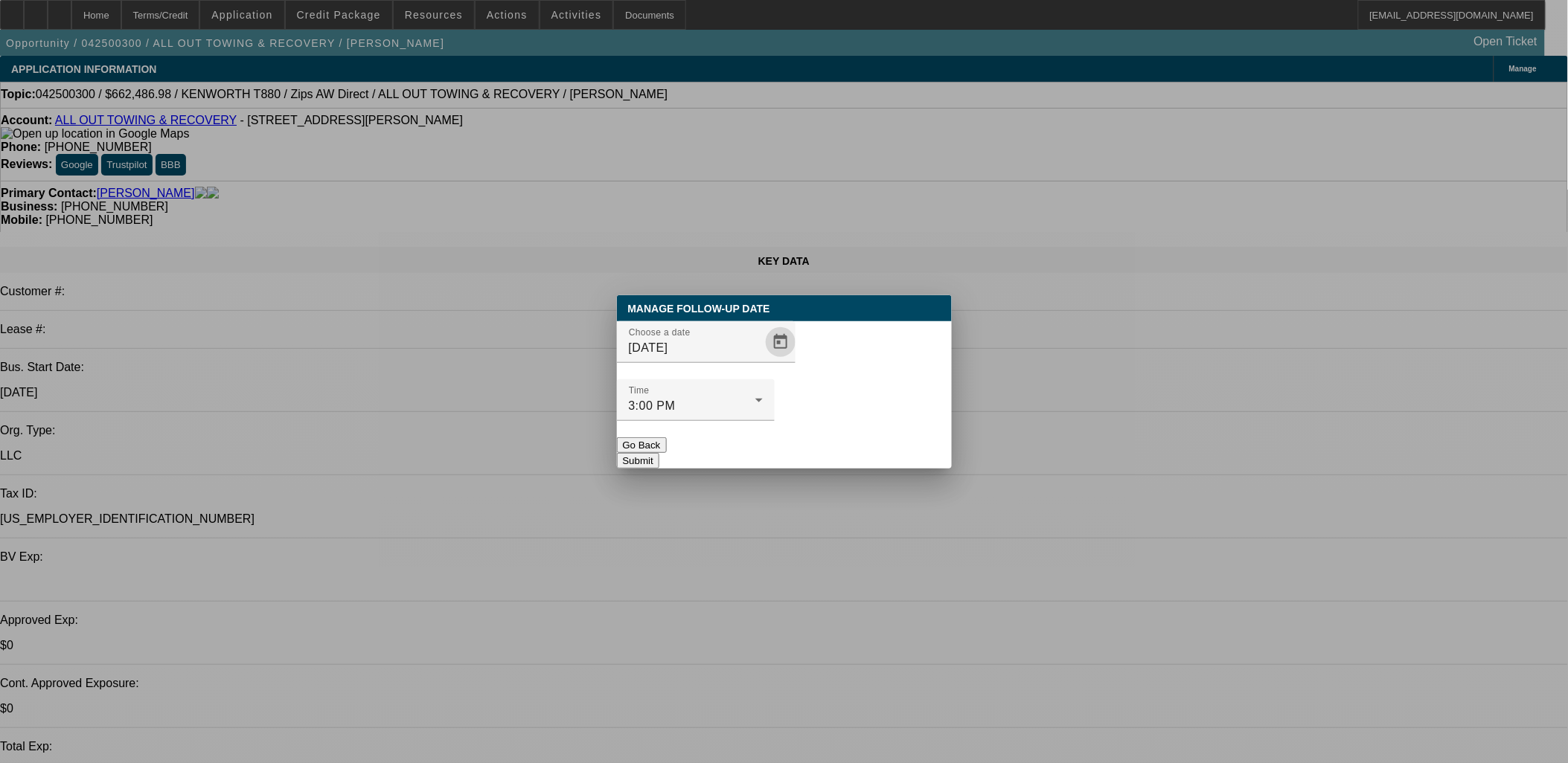
click at [775, 421] on div at bounding box center [696, 429] width 158 height 16
click at [660, 453] on button "Submit" at bounding box center [638, 461] width 43 height 15
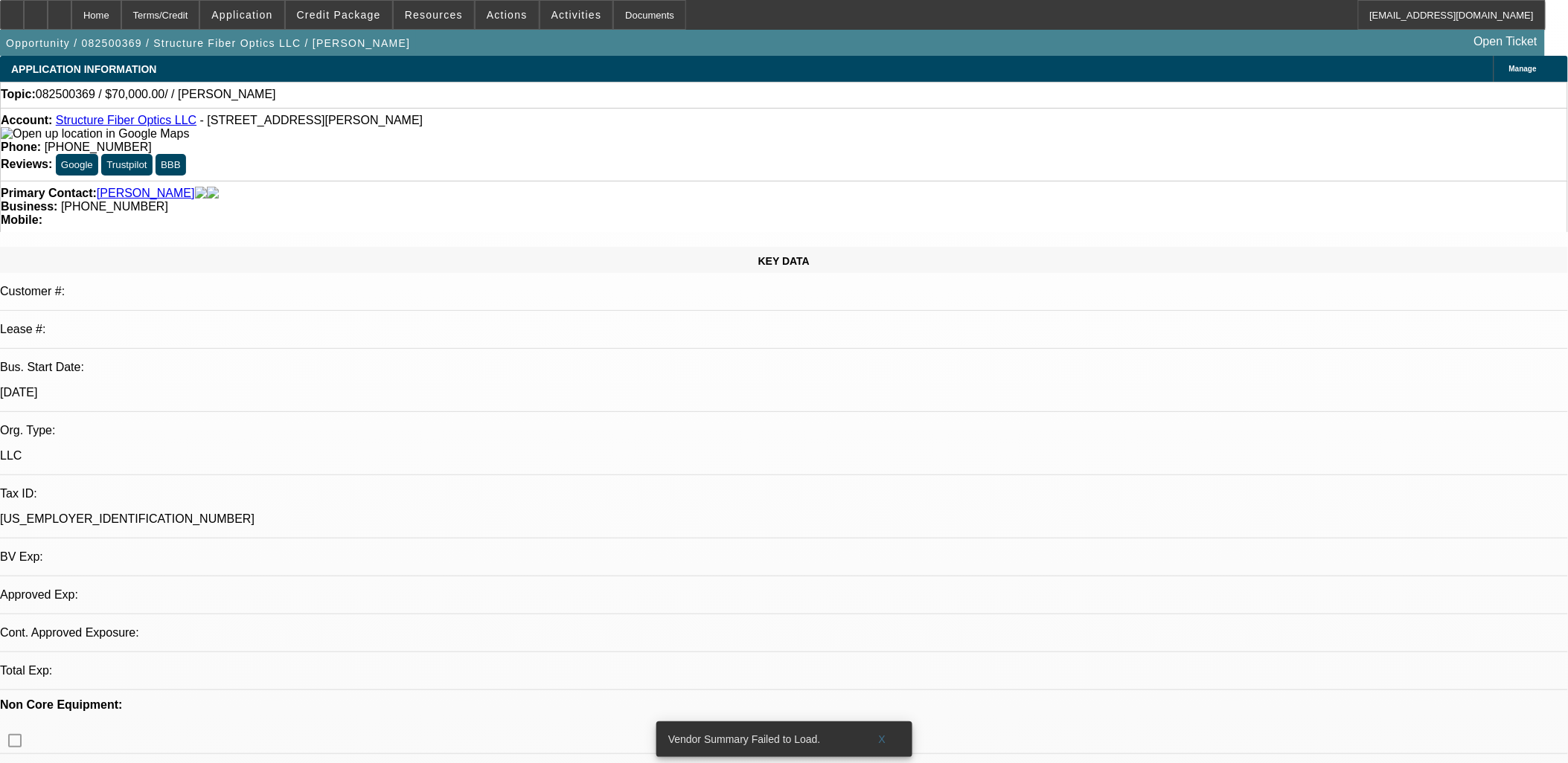
select select "0"
select select "2"
select select "0.1"
select select "4"
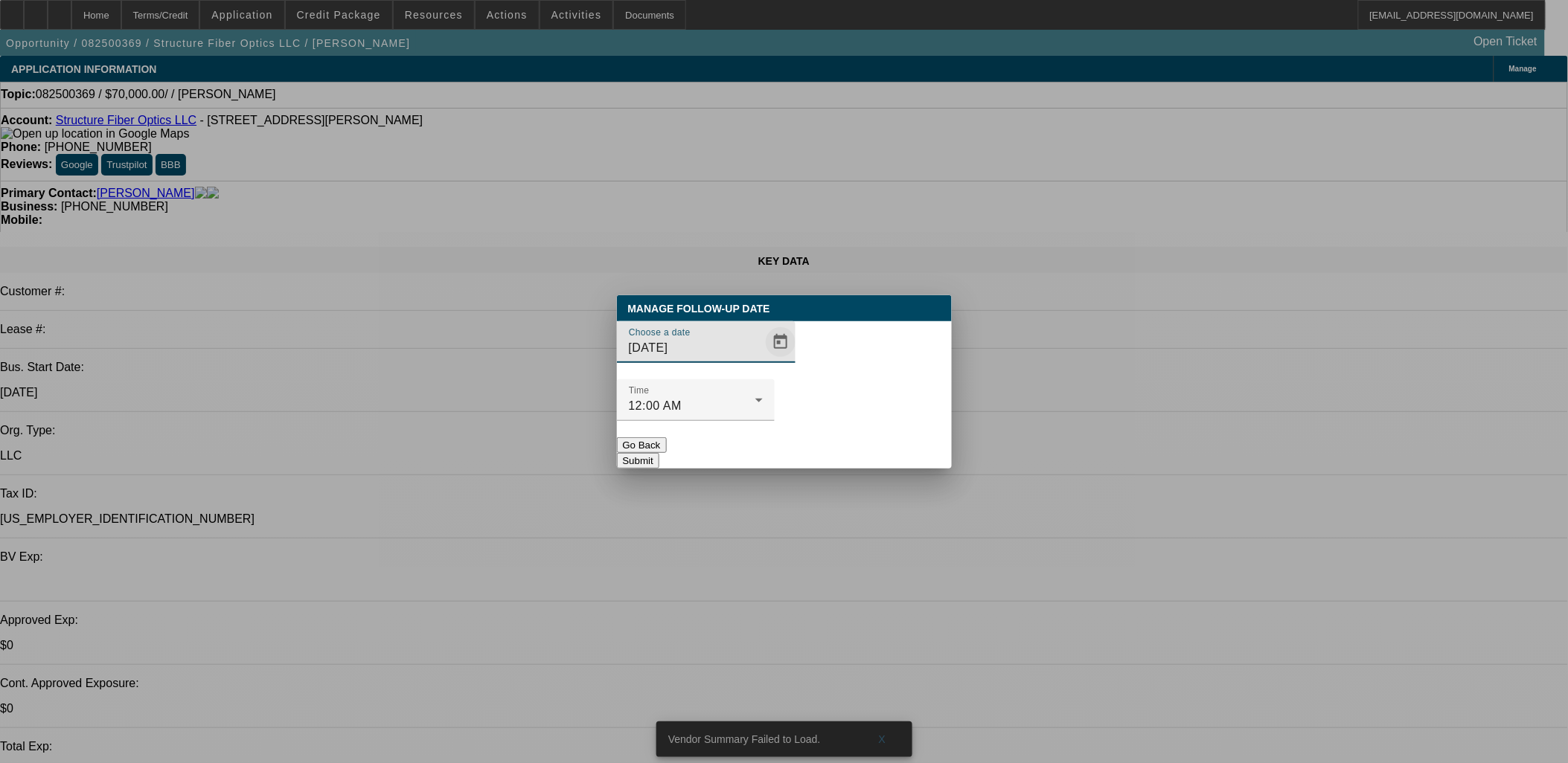
click at [764, 360] on span "Open calendar" at bounding box center [780, 342] width 36 height 36
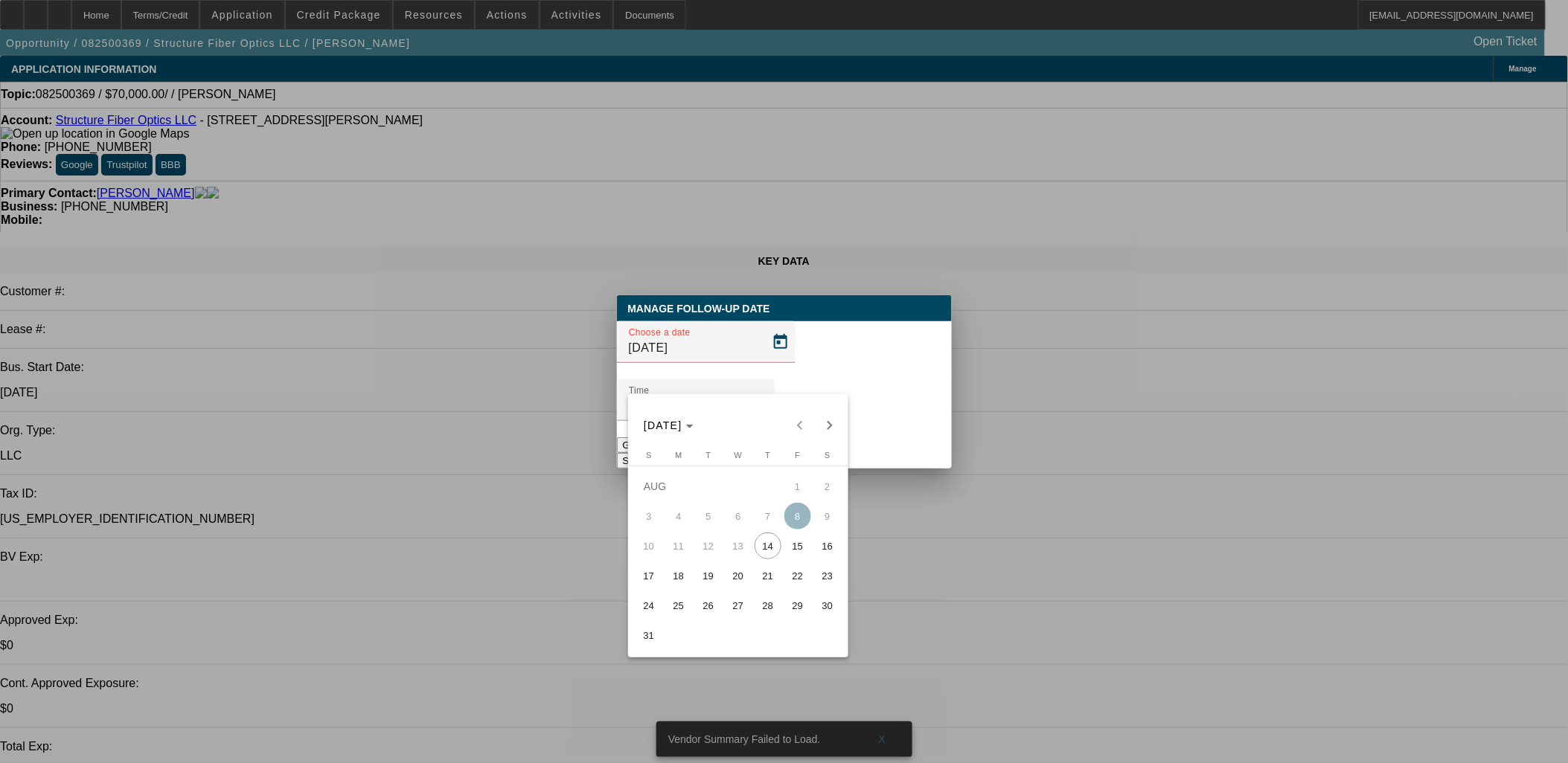
click at [768, 600] on span "28" at bounding box center [768, 605] width 27 height 27
type input "[DATE]"
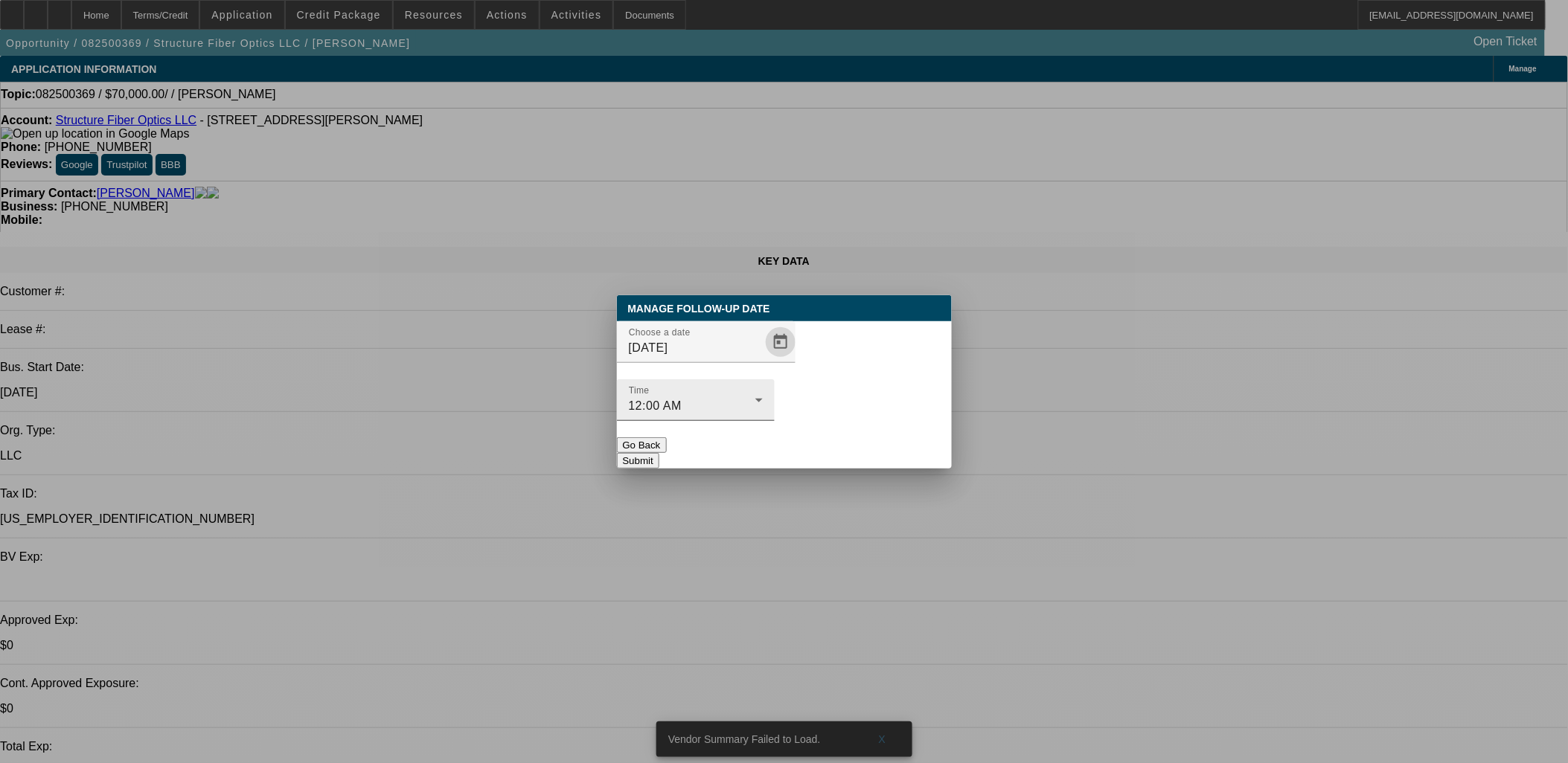
click at [762, 388] on div "Time 12:00 AM" at bounding box center [695, 400] width 134 height 42
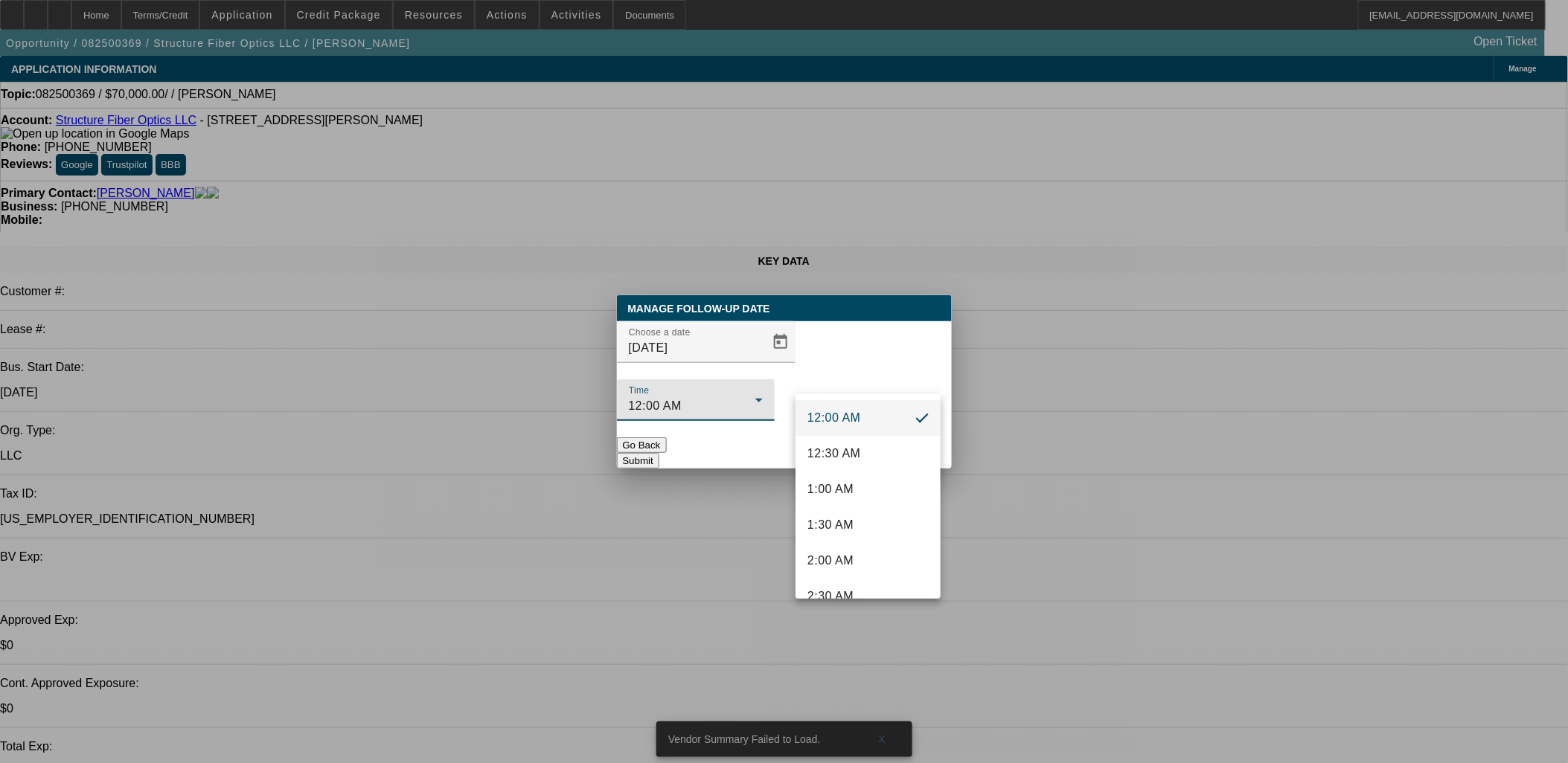
click at [827, 368] on div at bounding box center [784, 381] width 1568 height 763
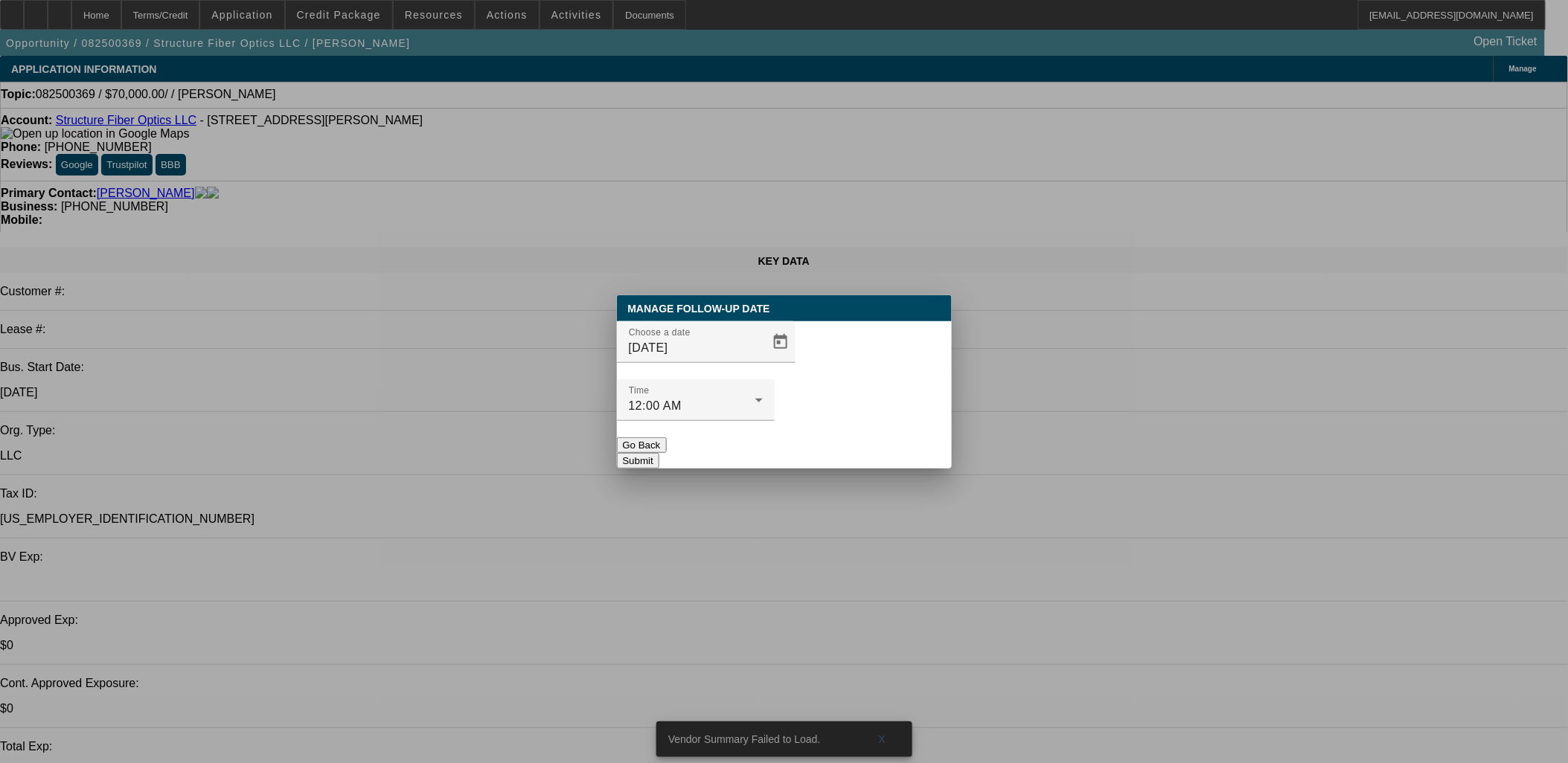
click at [660, 453] on button "Submit" at bounding box center [638, 461] width 43 height 15
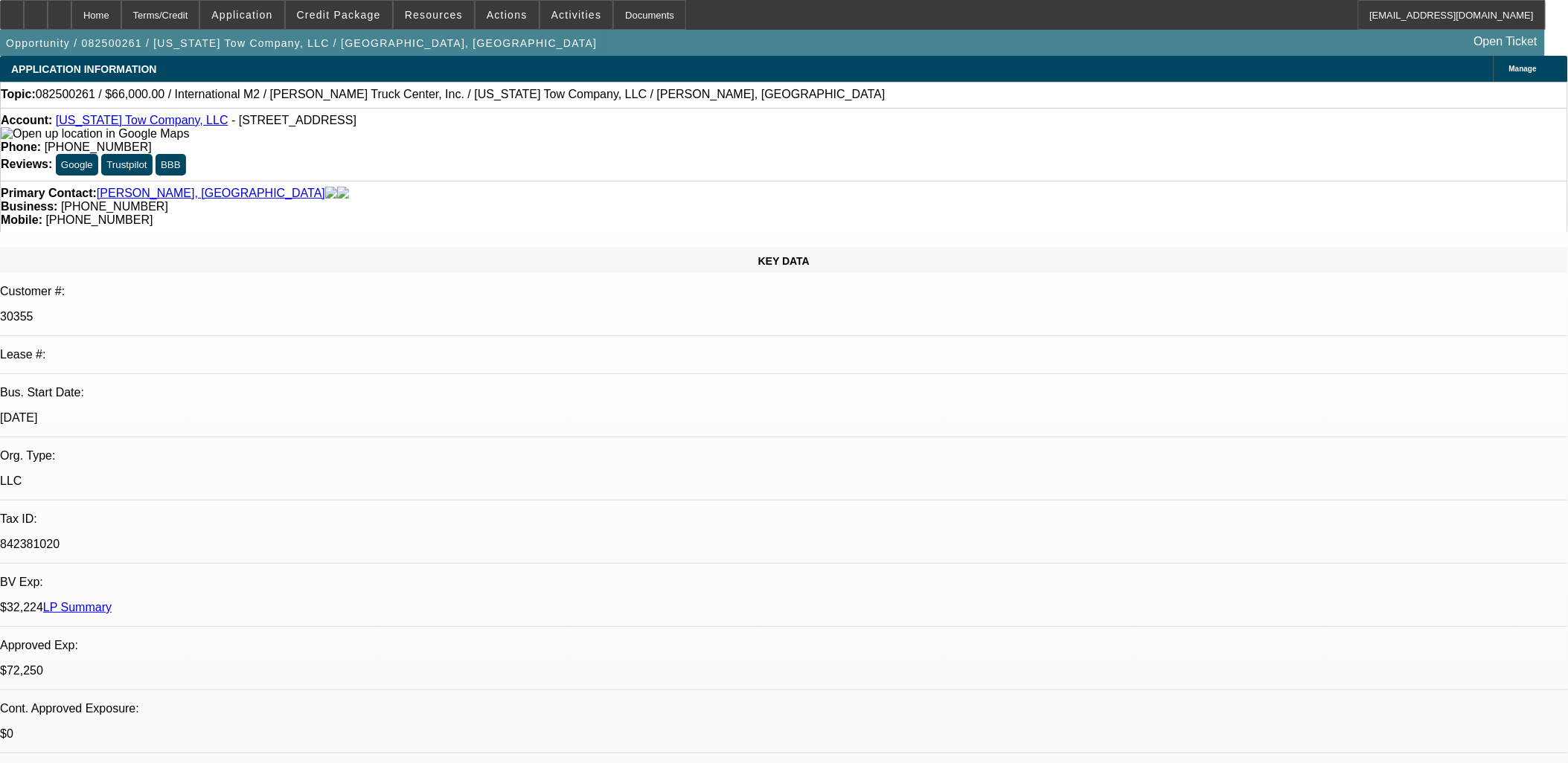
select select "0"
select select "2"
select select "0"
select select "0.15"
select select "2"
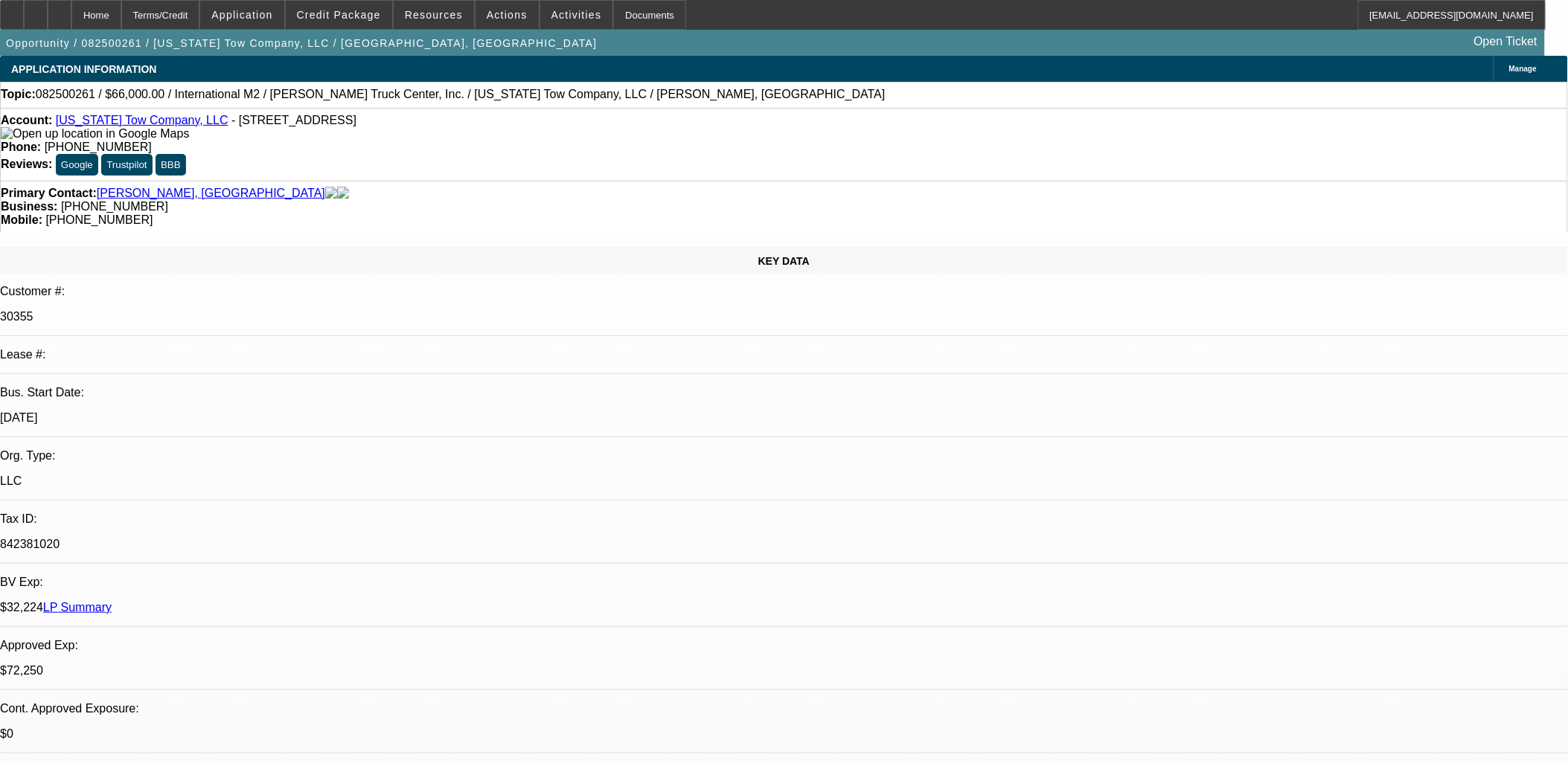
select select "0"
select select "0.15"
select select "2"
select select "0"
select select "0.15"
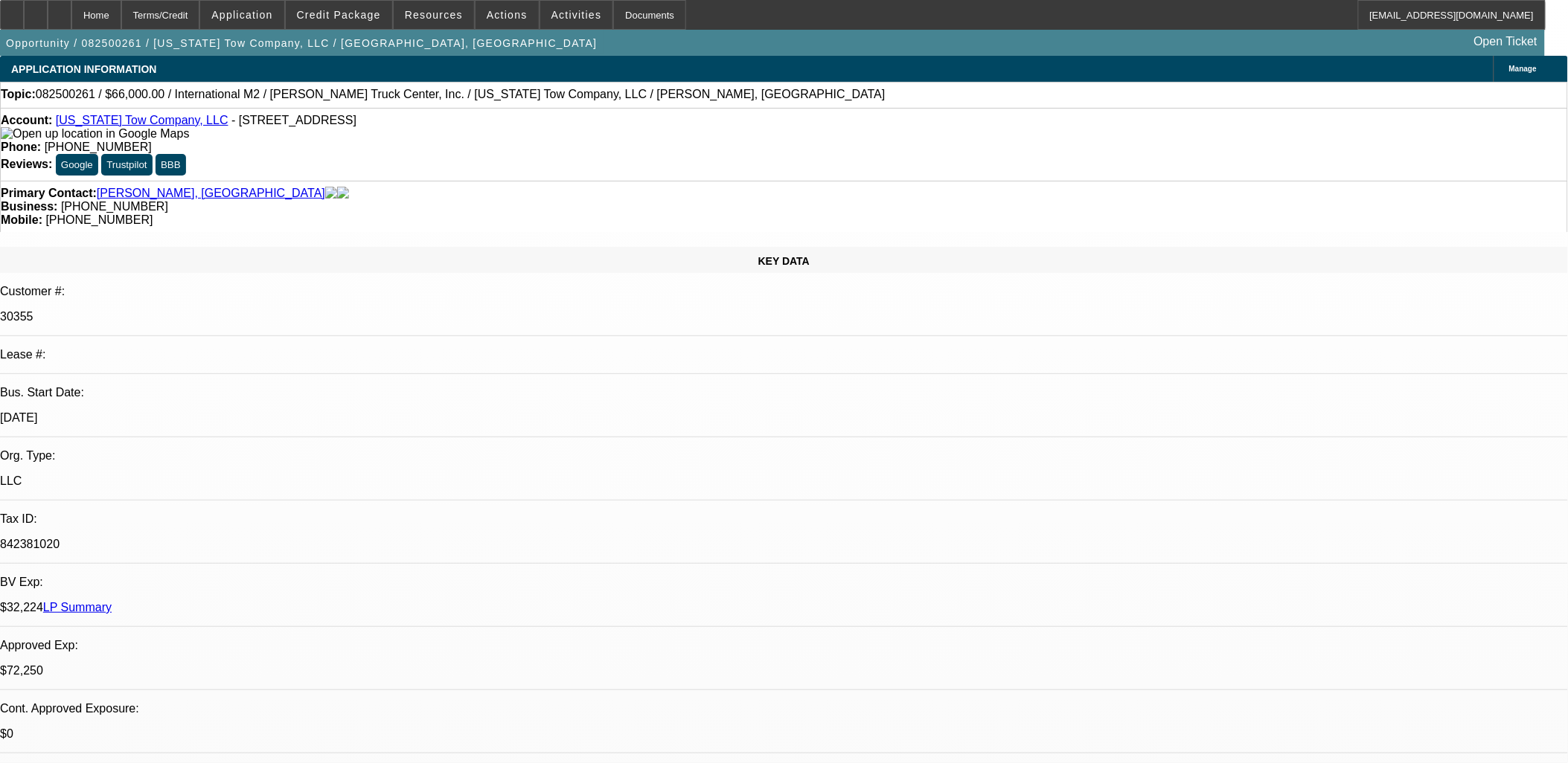
select select "0"
select select "1"
select select "2"
select select "6"
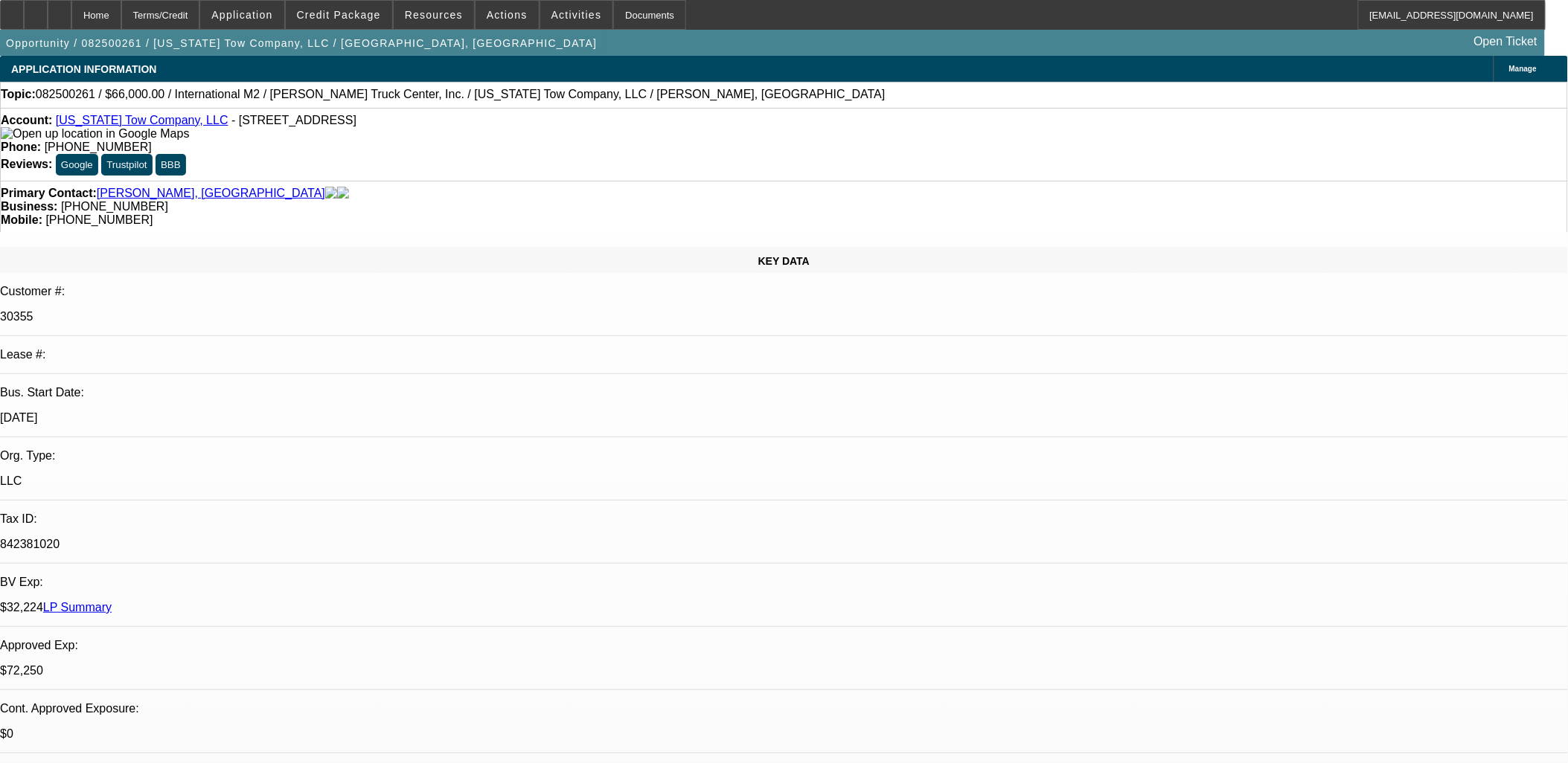
select select "1"
select select "2"
select select "6"
select select "1"
select select "2"
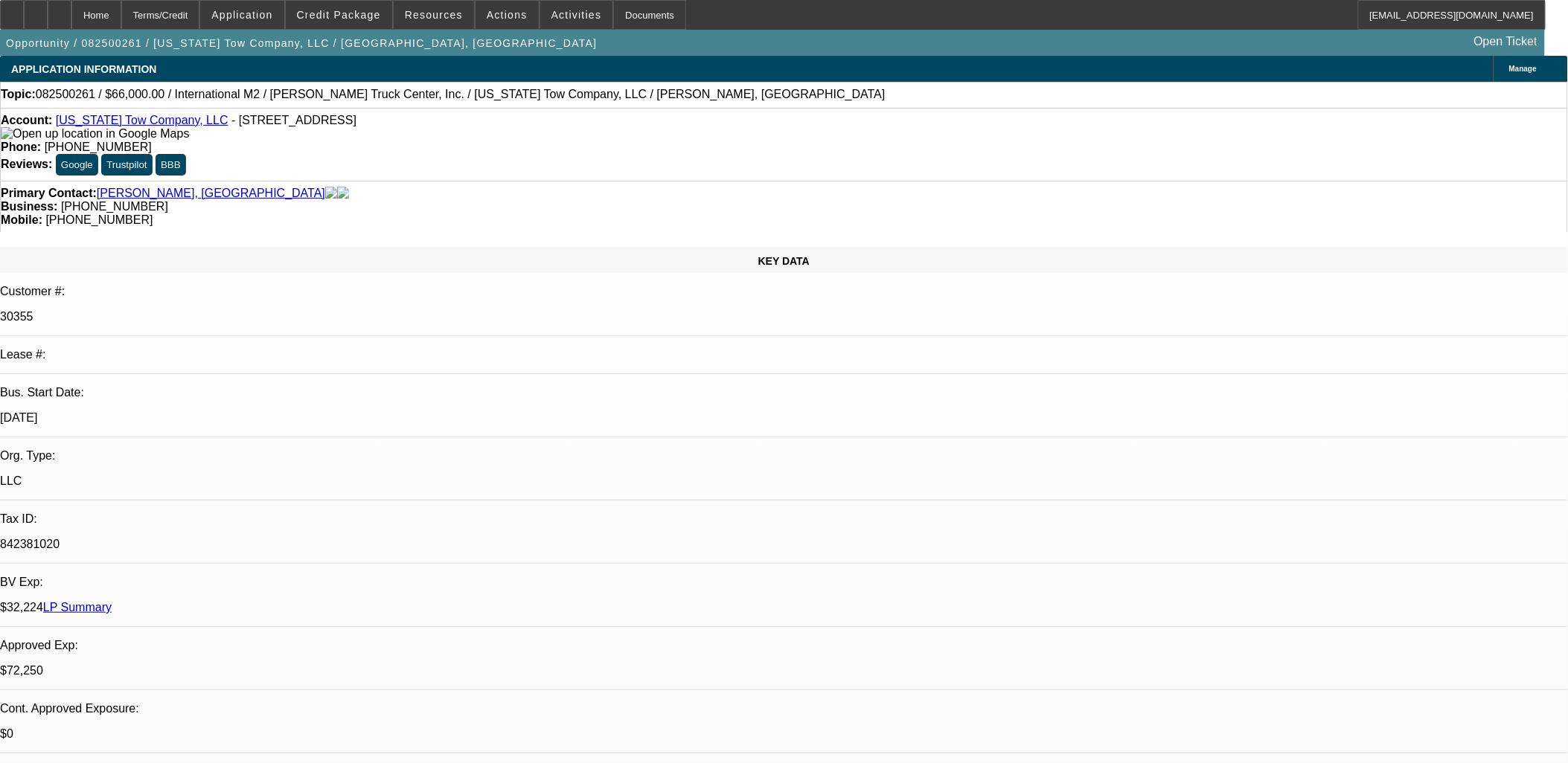
select select "6"
select select "1"
select select "6"
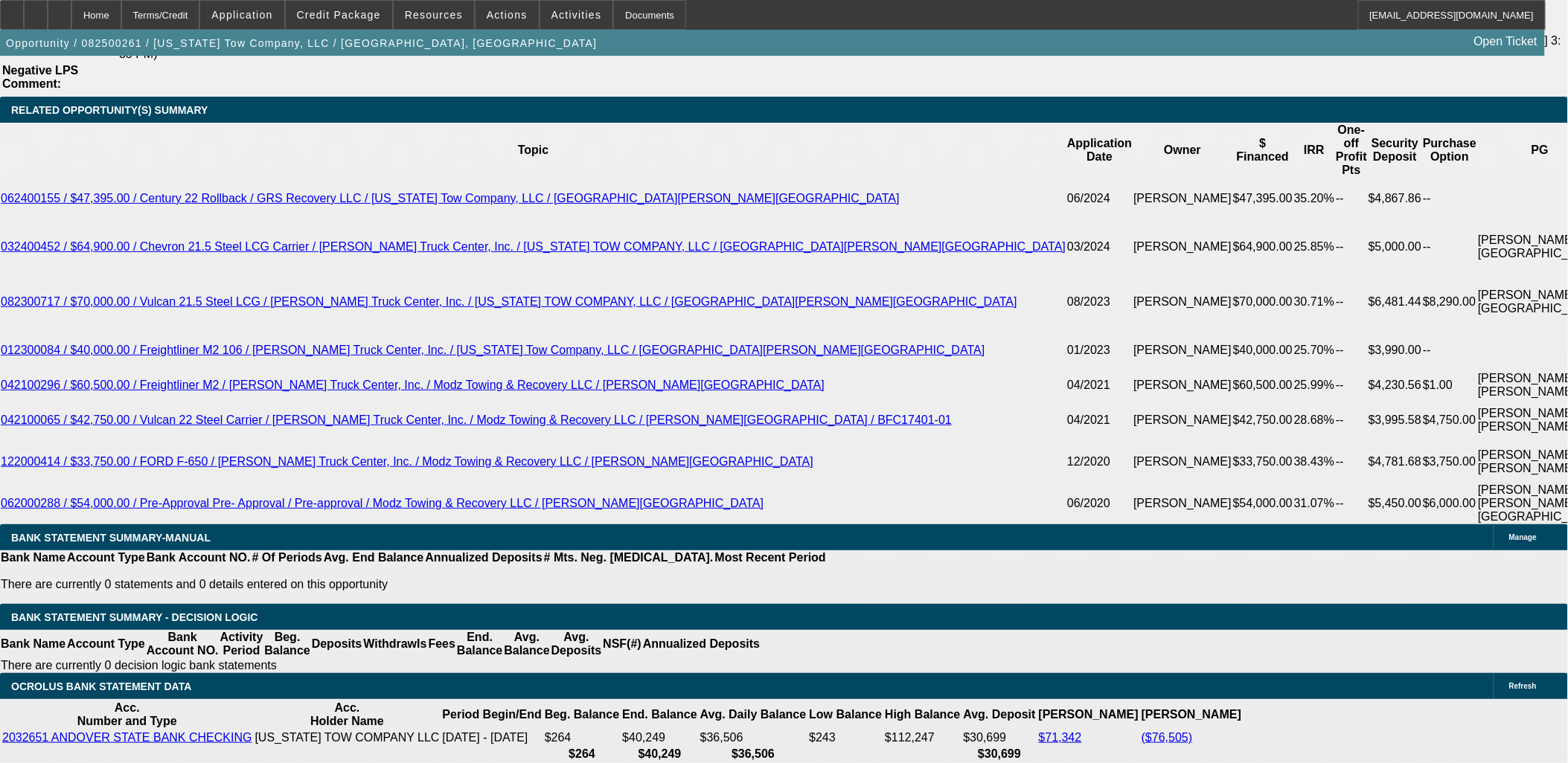
scroll to position [2397, 0]
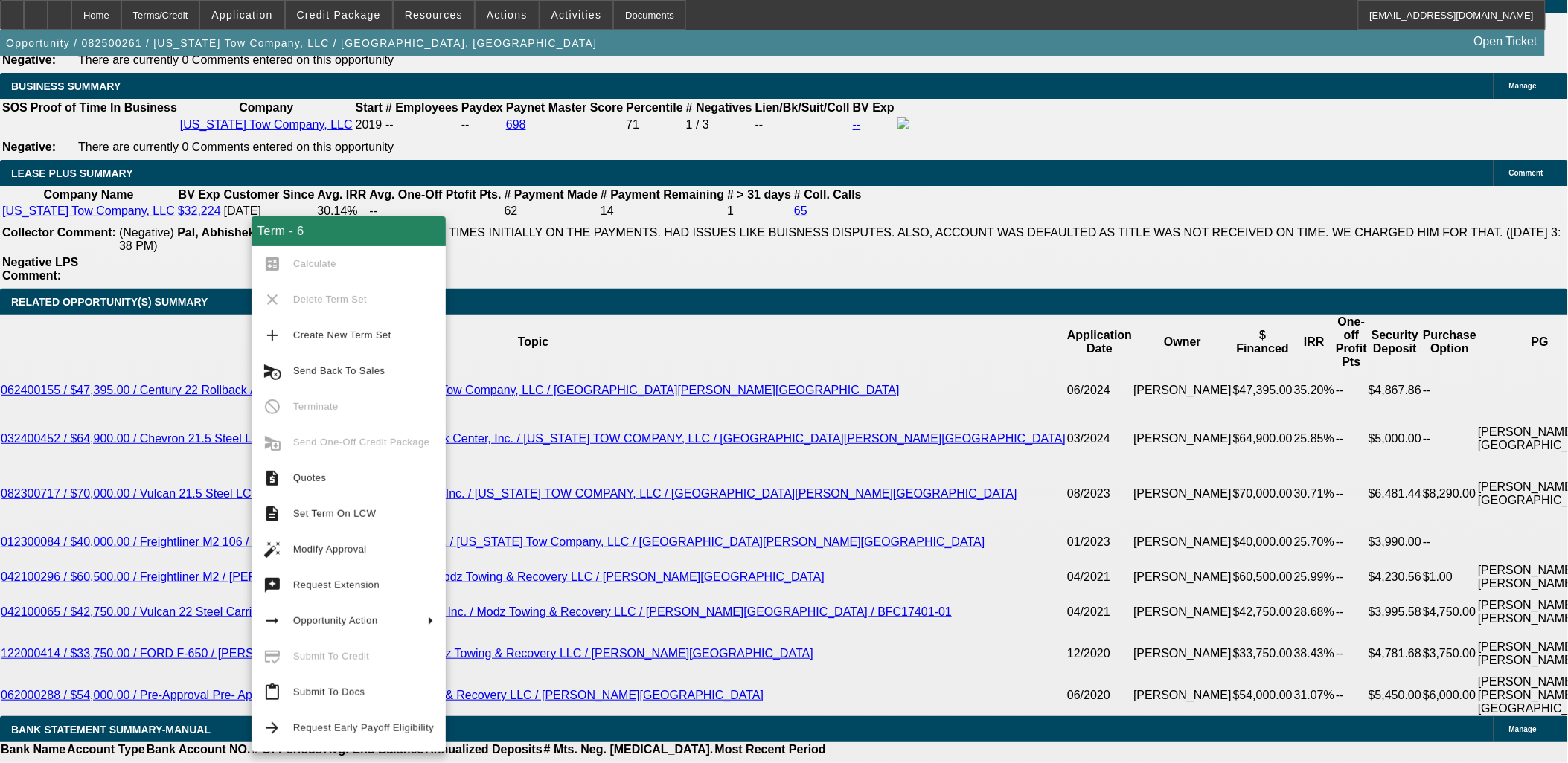
drag, startPoint x: 110, startPoint y: 273, endPoint x: 120, endPoint y: 281, distance: 12.8
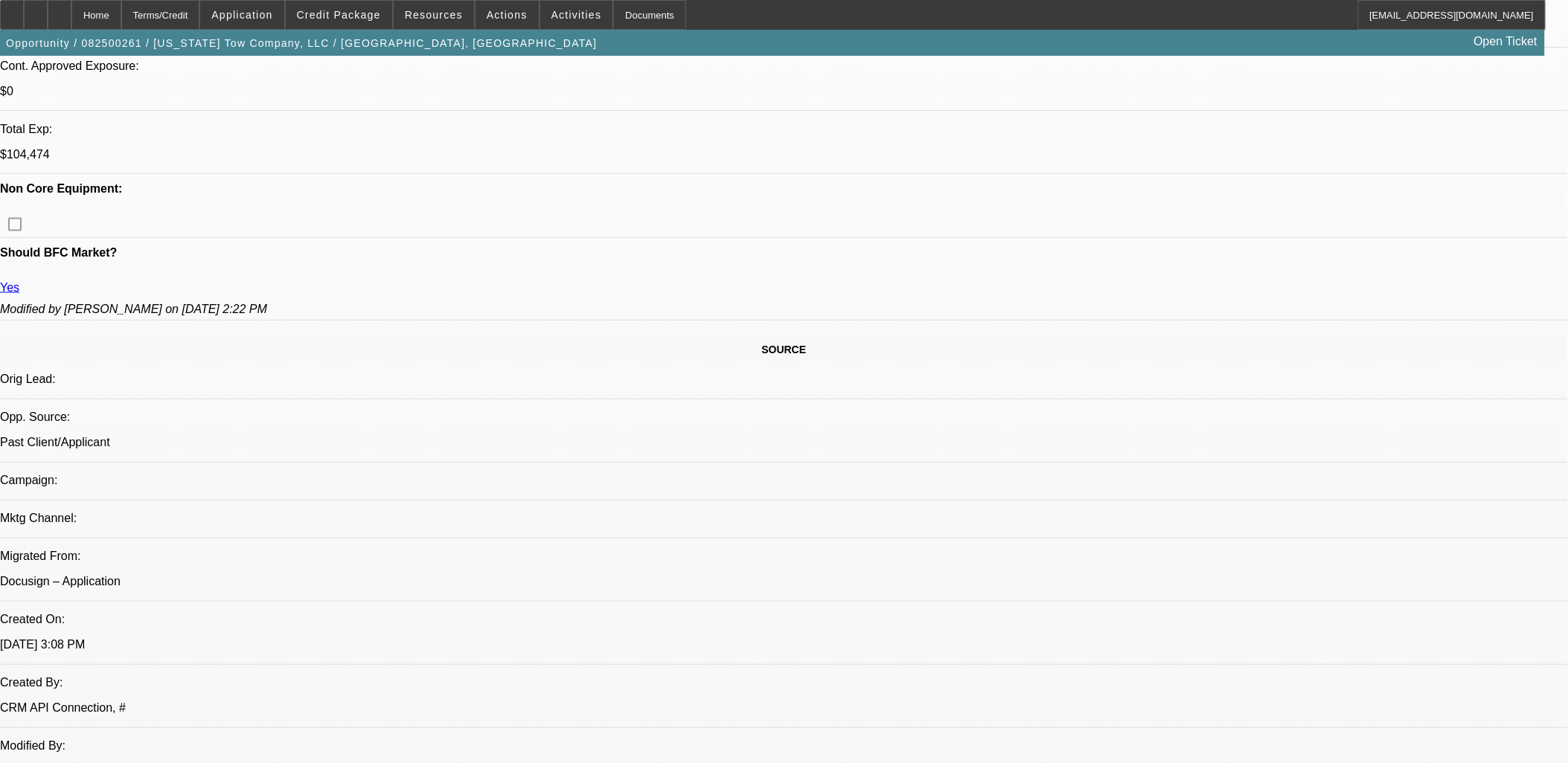
scroll to position [992, 0]
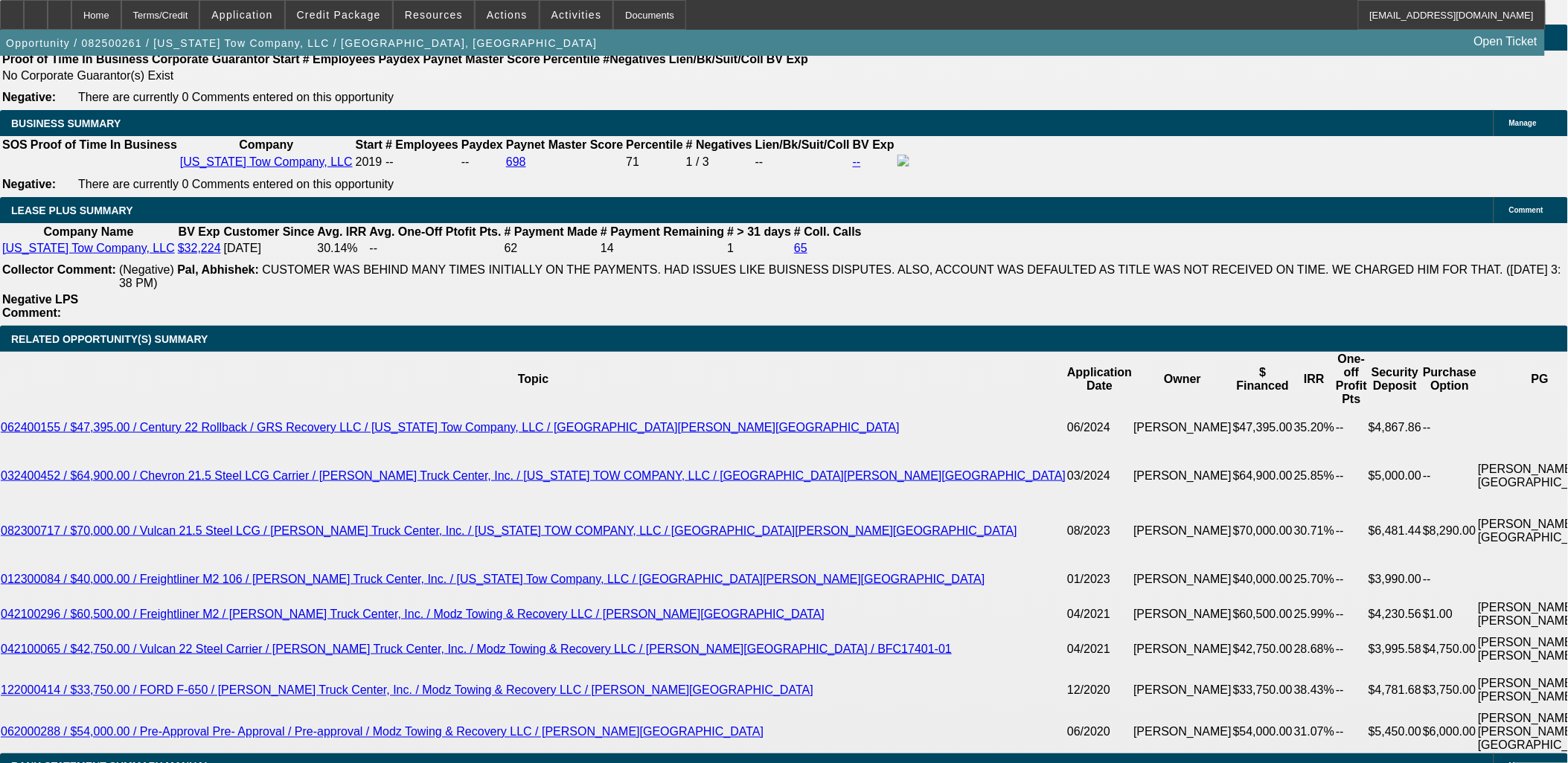
scroll to position [2397, 0]
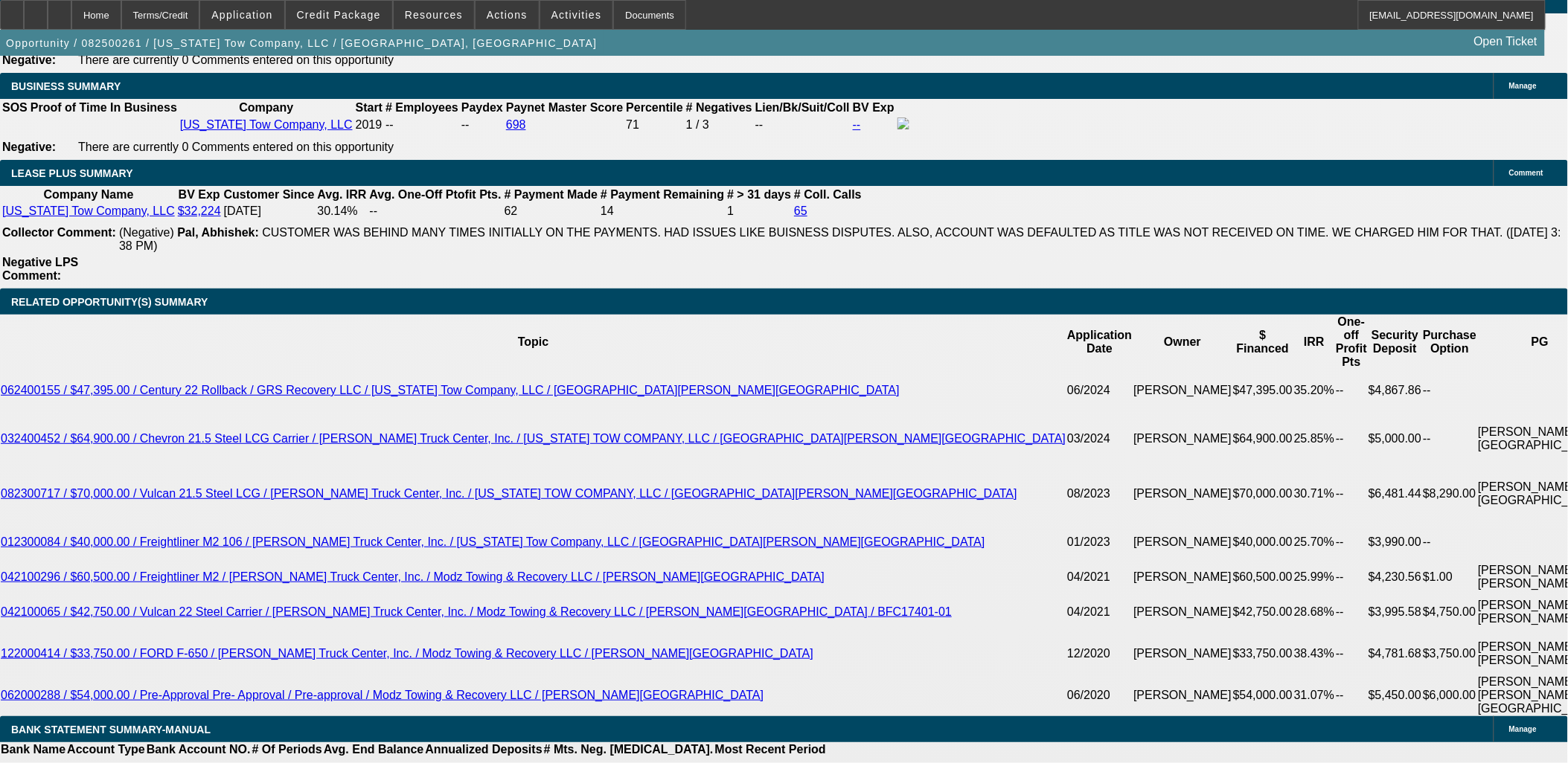
drag, startPoint x: 292, startPoint y: 257, endPoint x: 285, endPoint y: 256, distance: 7.1
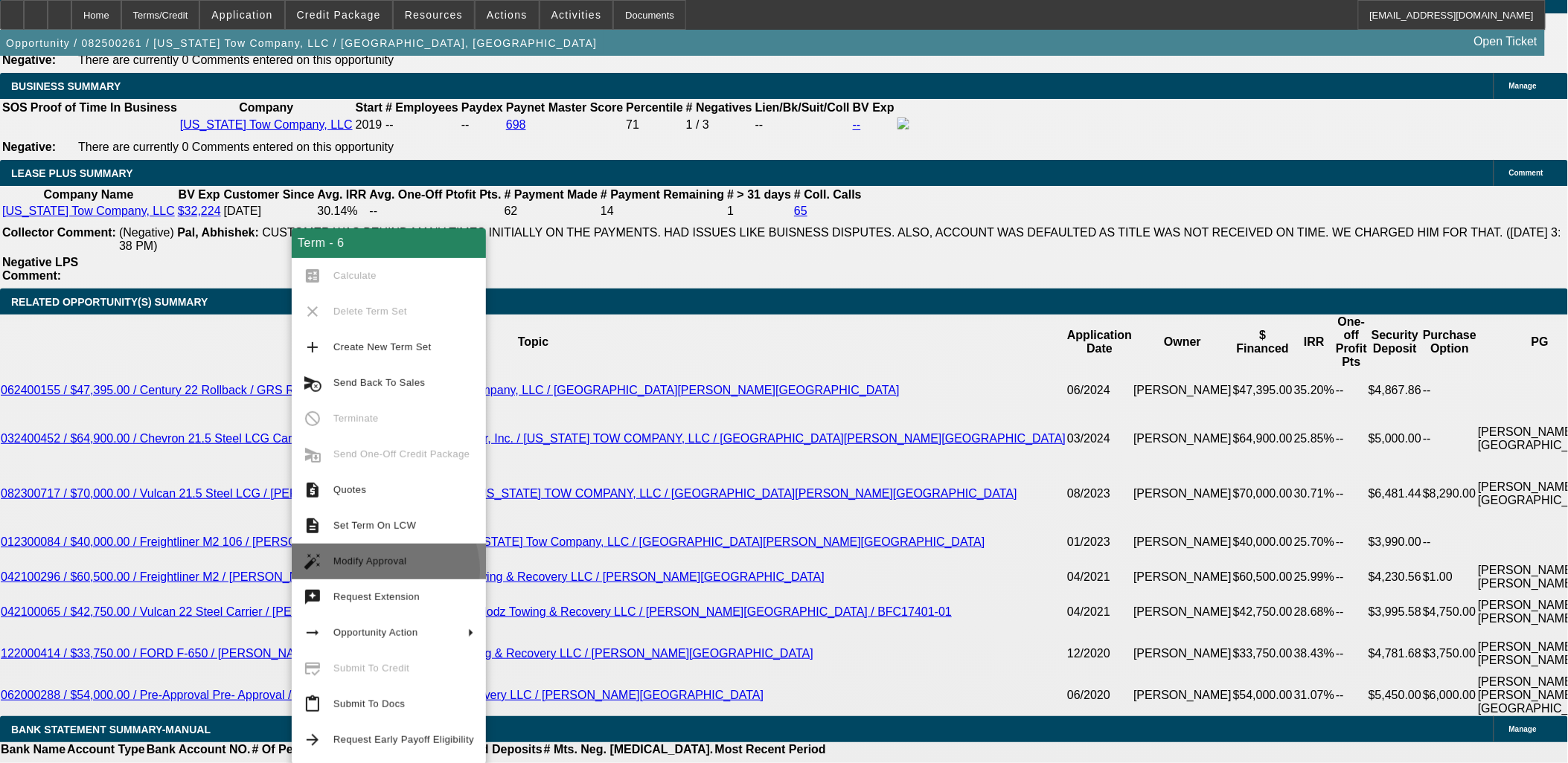
click at [380, 571] on button "auto_fix_high Modify Approval" at bounding box center [388, 561] width 194 height 36
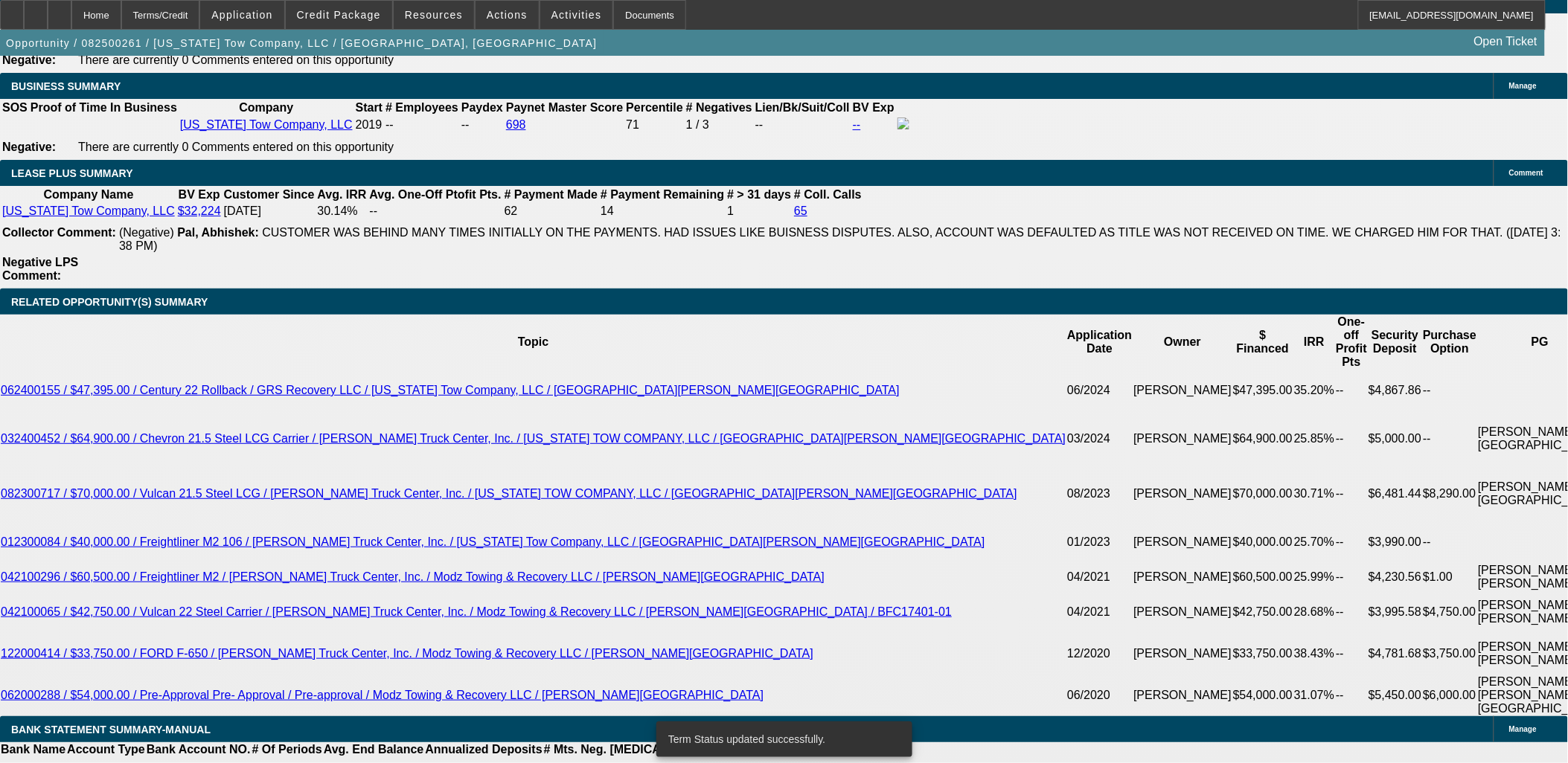
select select "0"
select select "2"
select select "0"
select select "6"
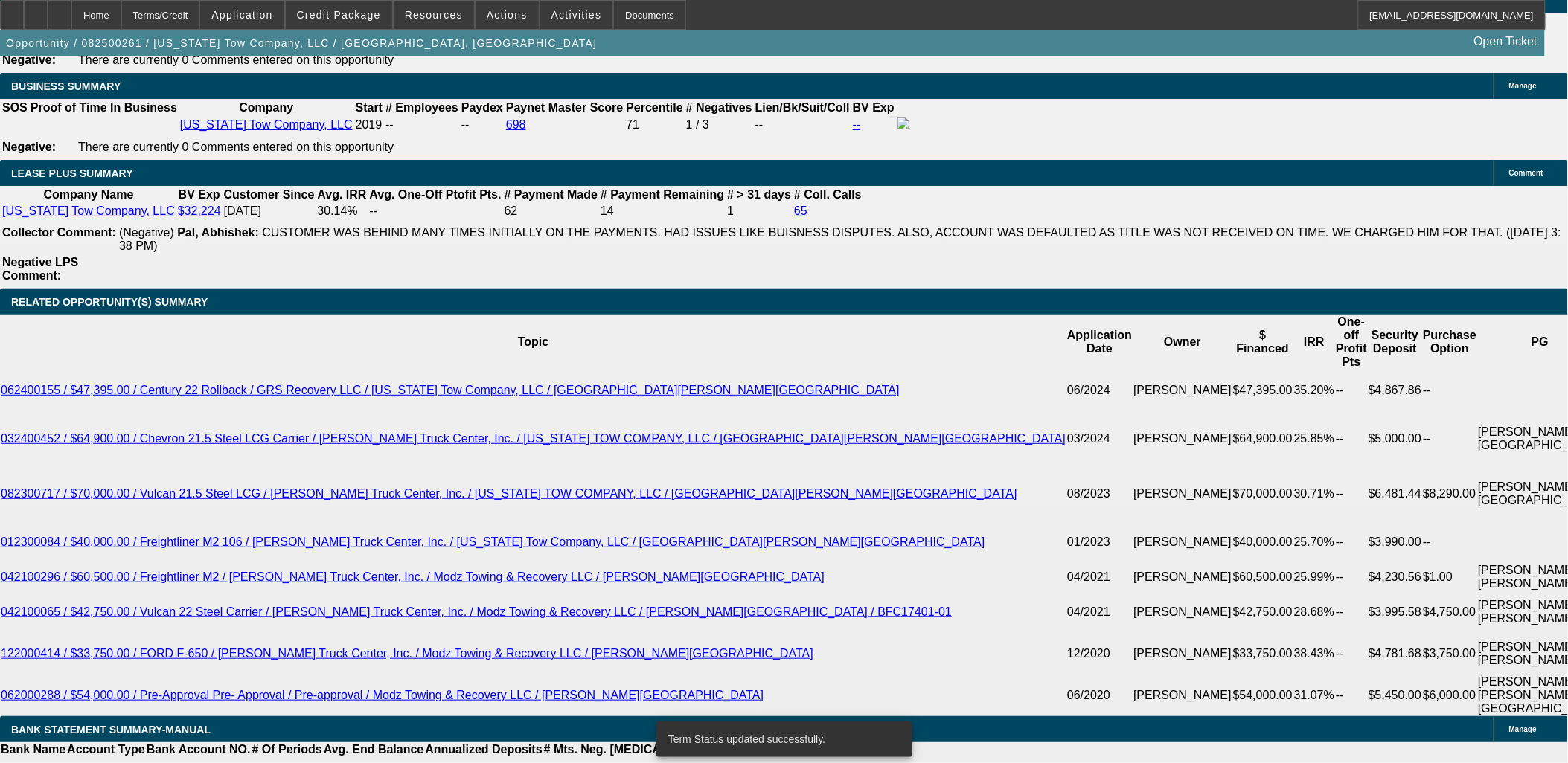
select select "0"
select select "2"
select select "0"
select select "6"
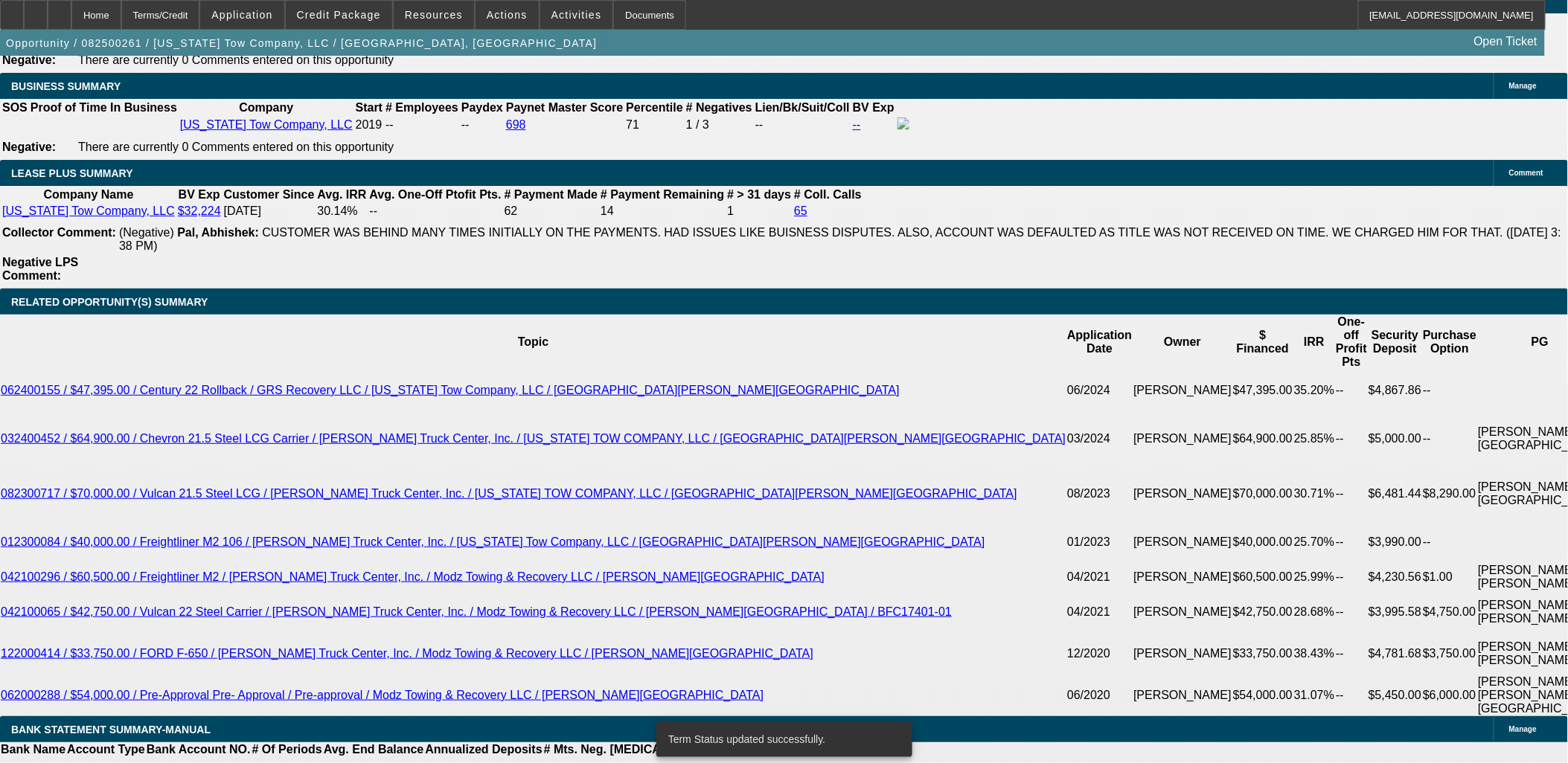
select select "0.15"
select select "2"
select select "0"
select select "6"
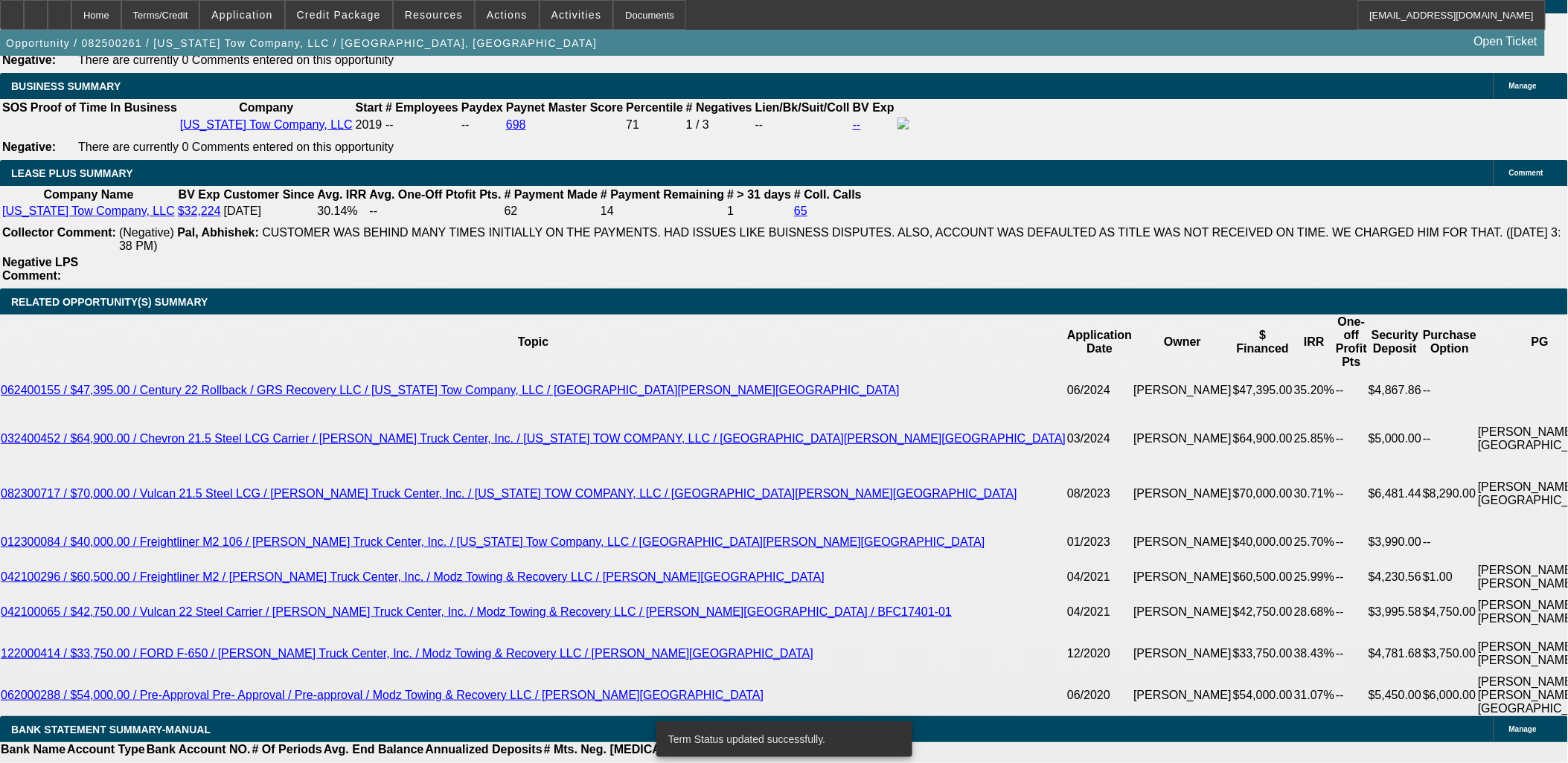
select select "0.15"
select select "2"
select select "0"
select select "6"
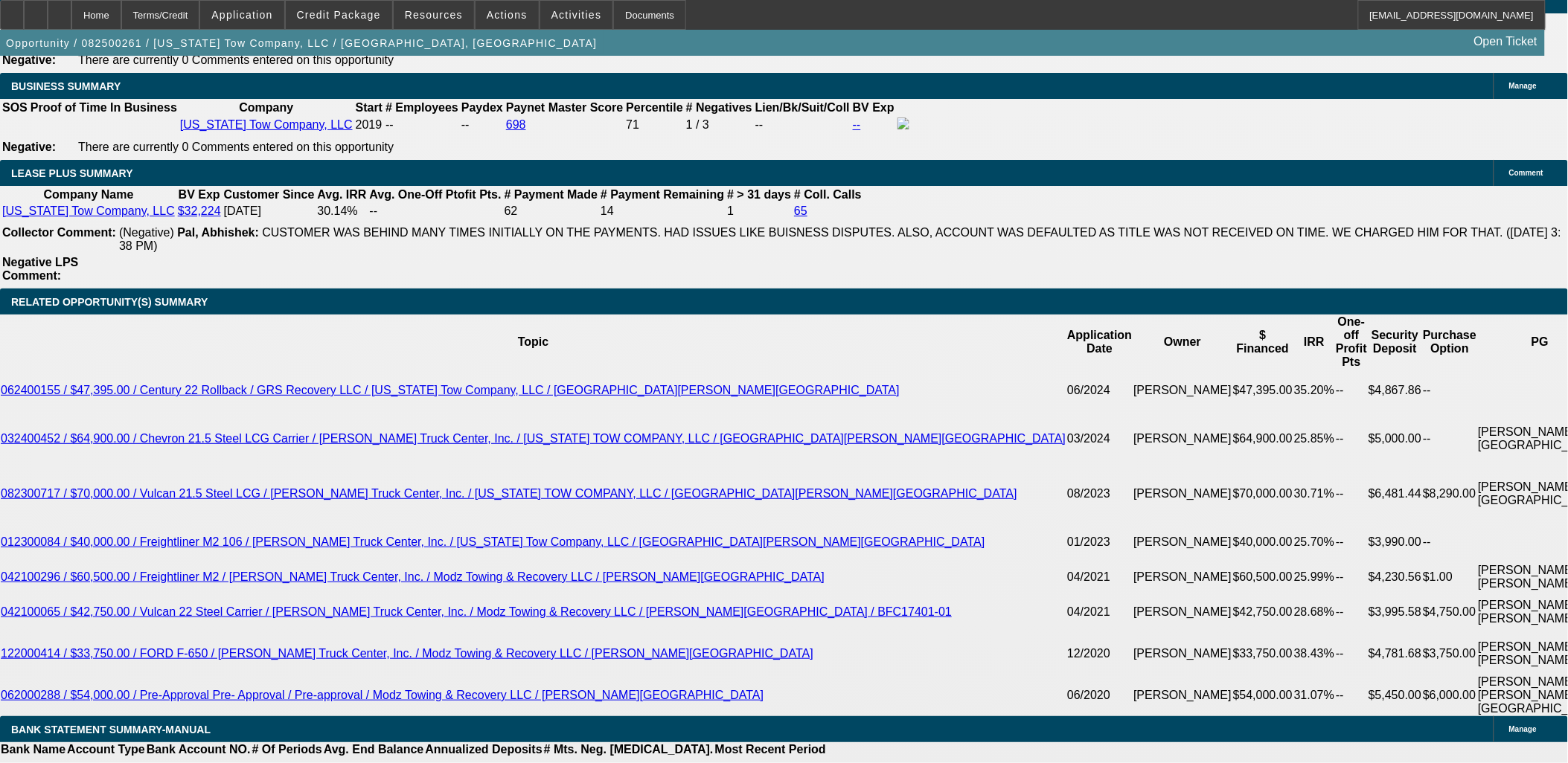
drag, startPoint x: 274, startPoint y: 469, endPoint x: 285, endPoint y: 470, distance: 11.0
type input "2255"
type input "$4,510.00"
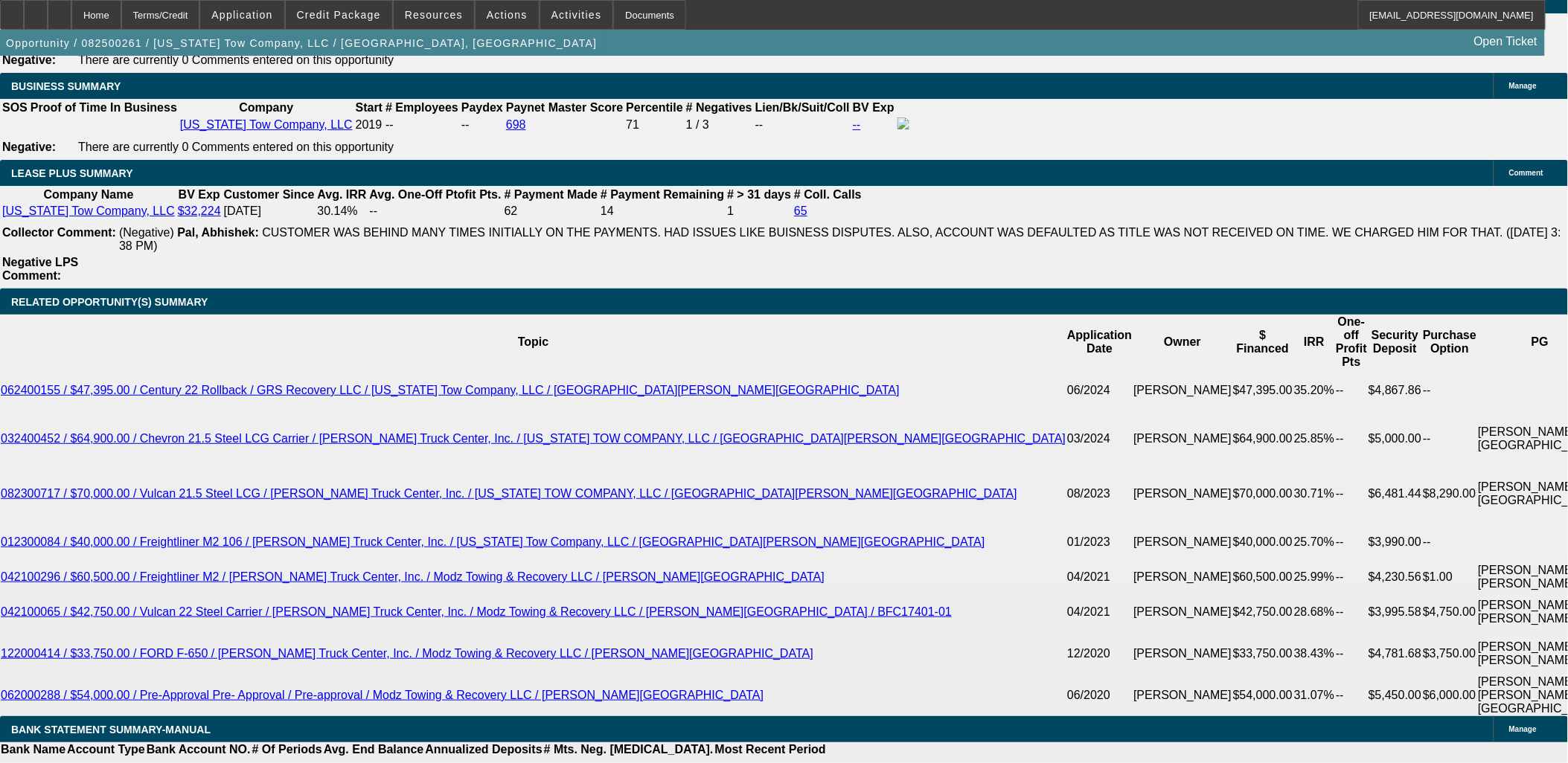
type input "UNKNOWN"
type input "21.7"
type input "2225"
type input "$4,450.00"
type input "20.8"
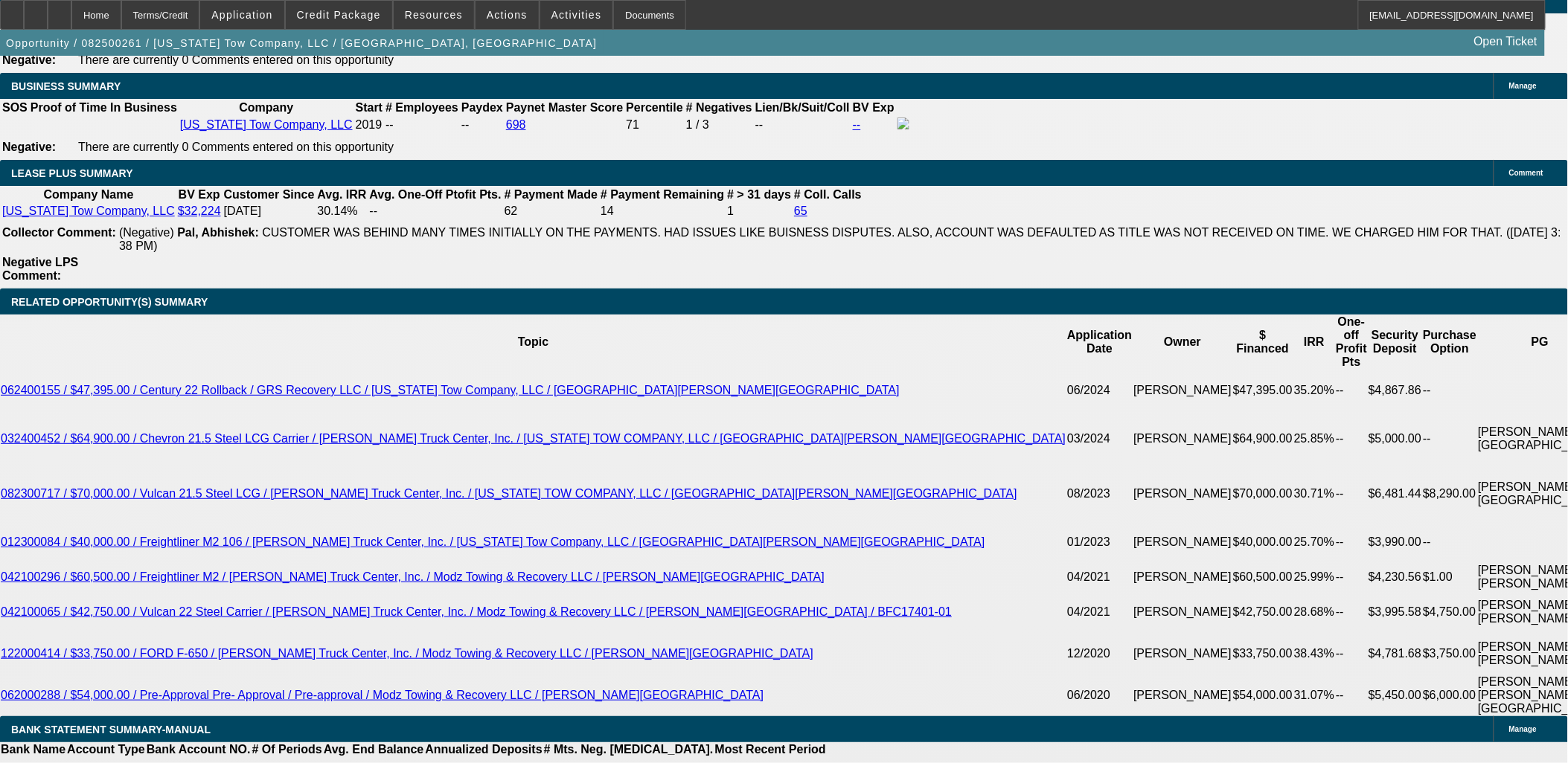
type input "2225"
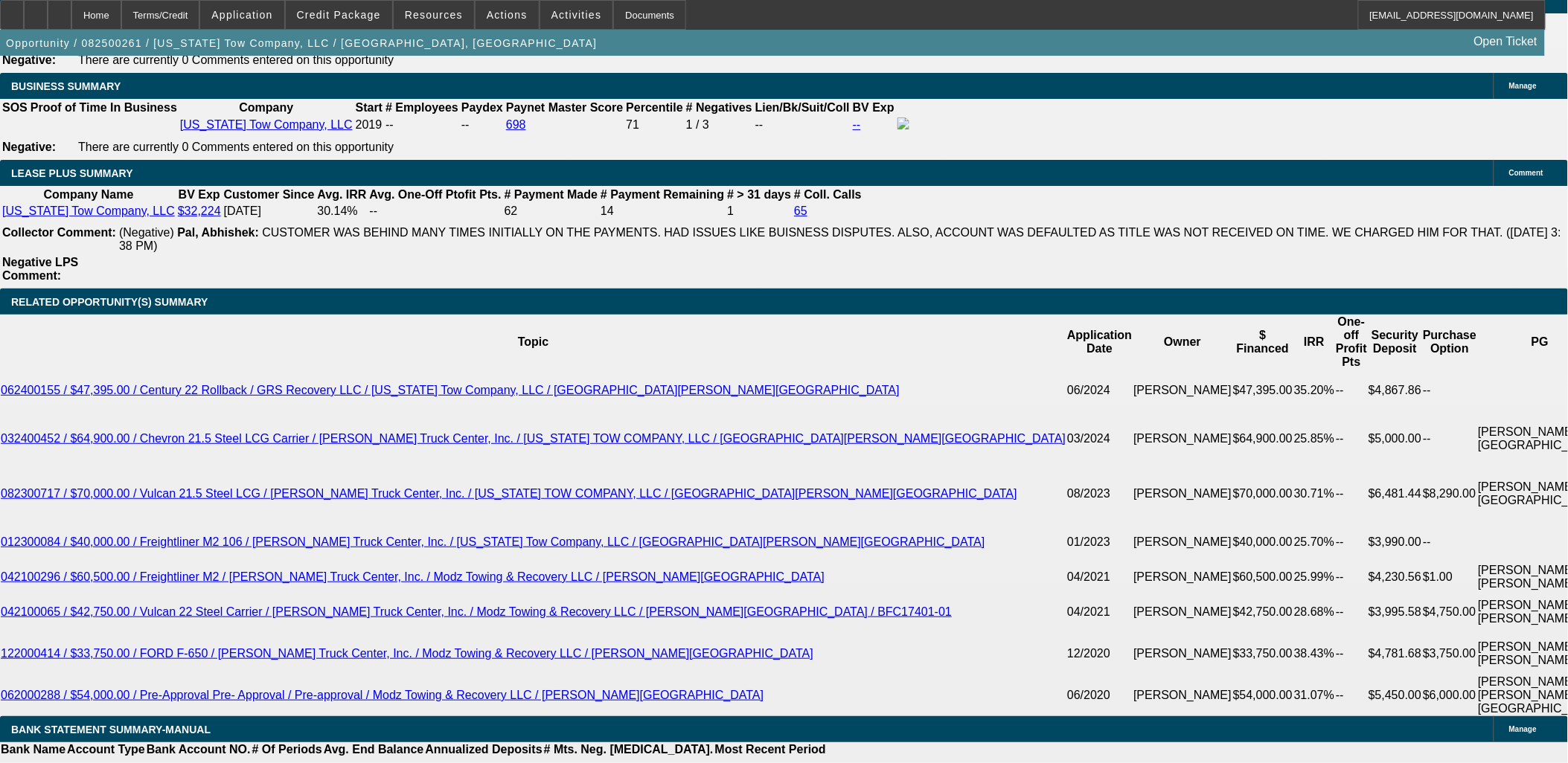
type input "20.8"
type input "$2,225.00"
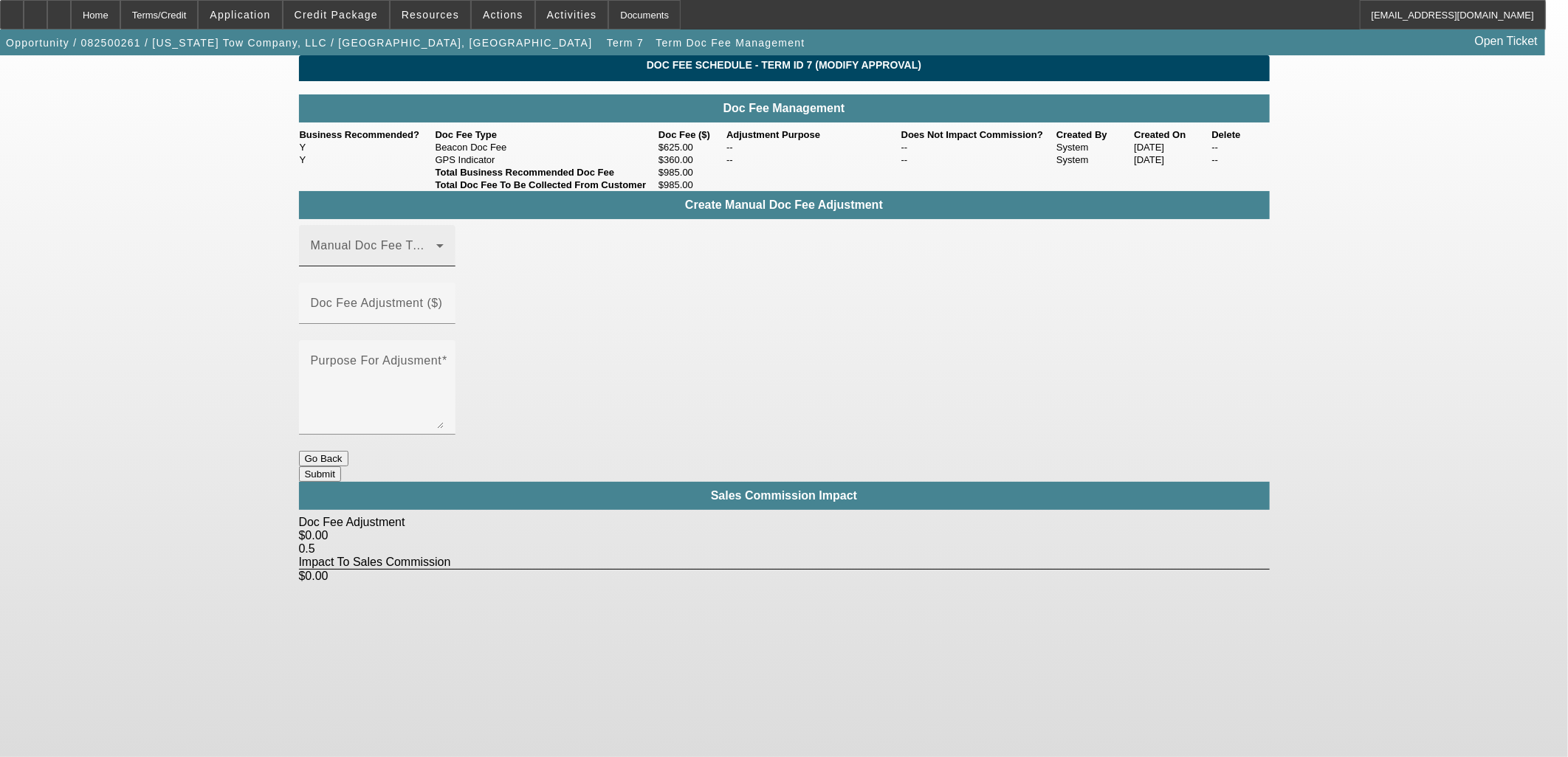
click at [416, 261] on span at bounding box center [374, 252] width 126 height 18
click at [431, 374] on mat-option "GPS Indicator" at bounding box center [399, 385] width 198 height 35
click at [434, 261] on div "GPS Indicator" at bounding box center [374, 252] width 126 height 18
click at [428, 345] on mat-option "Beacon Doc Fee" at bounding box center [399, 350] width 198 height 35
click at [443, 307] on mat-label "Doc Fee Adjustment ($)" at bounding box center [377, 303] width 132 height 12
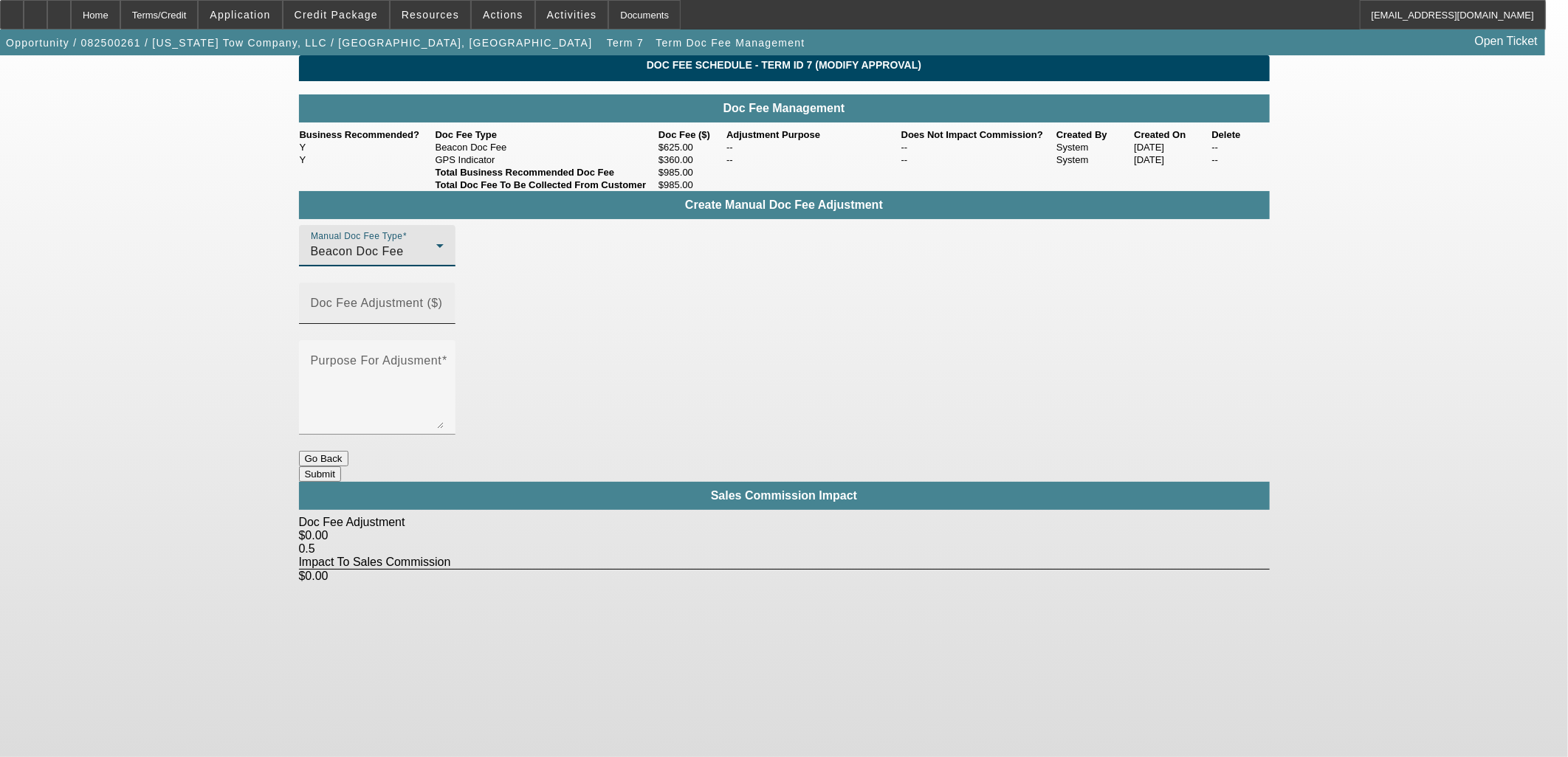
click at [443, 307] on input "Doc Fee Adjustment ($)" at bounding box center [377, 309] width 133 height 18
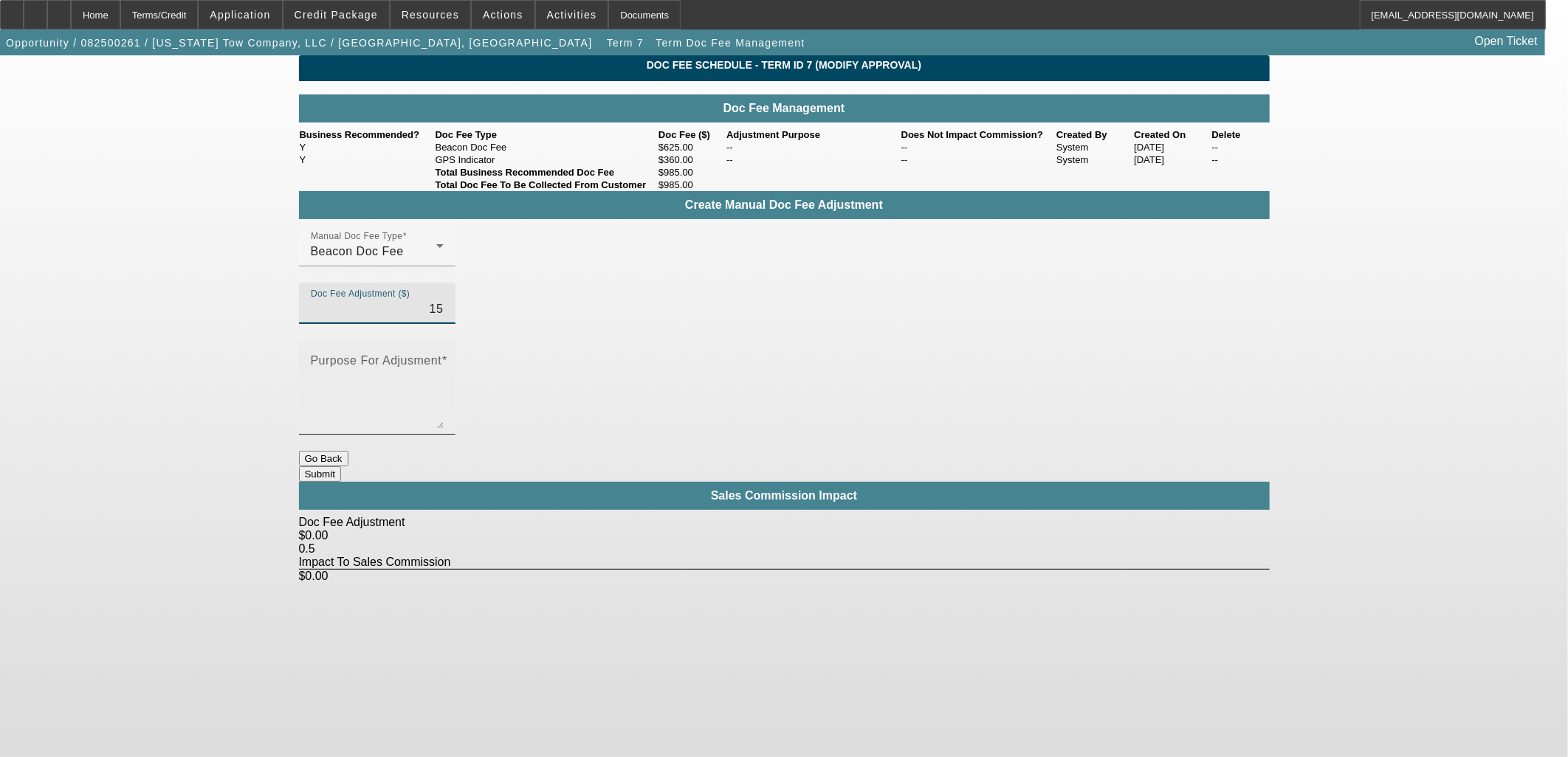
type input "$15.00"
click at [443, 358] on textarea "Purpose For Adjusment" at bounding box center [377, 393] width 133 height 71
type textarea "Manual Adjustment"
click at [897, 425] on div "Doc Fee Schedule - Term ID 7 (Modify Approval) Doc Fee Management Business Reco…" at bounding box center [784, 319] width 970 height 528
click at [341, 466] on button "Submit" at bounding box center [320, 474] width 42 height 15
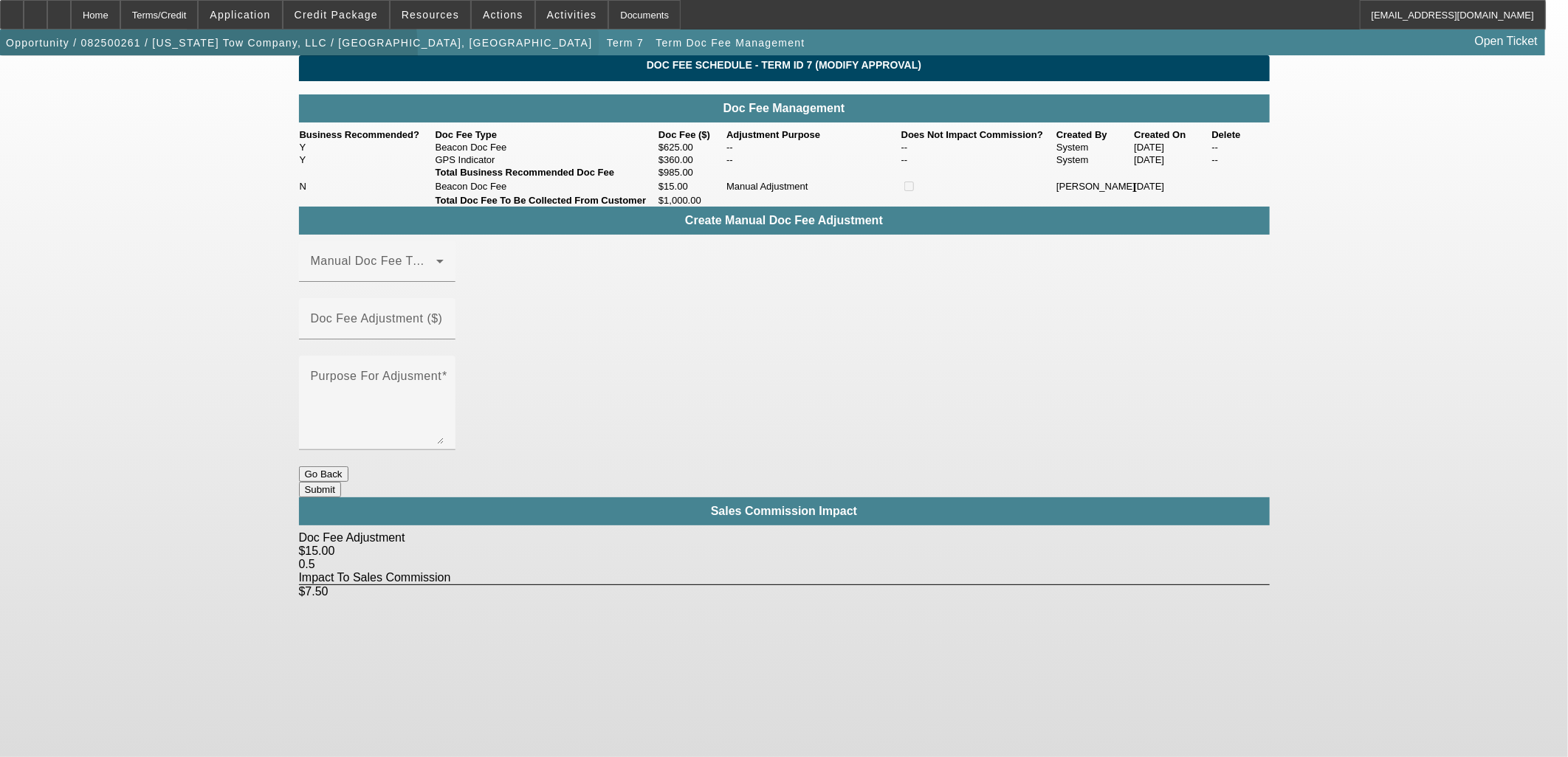
click at [219, 56] on span "button" at bounding box center [299, 43] width 598 height 35
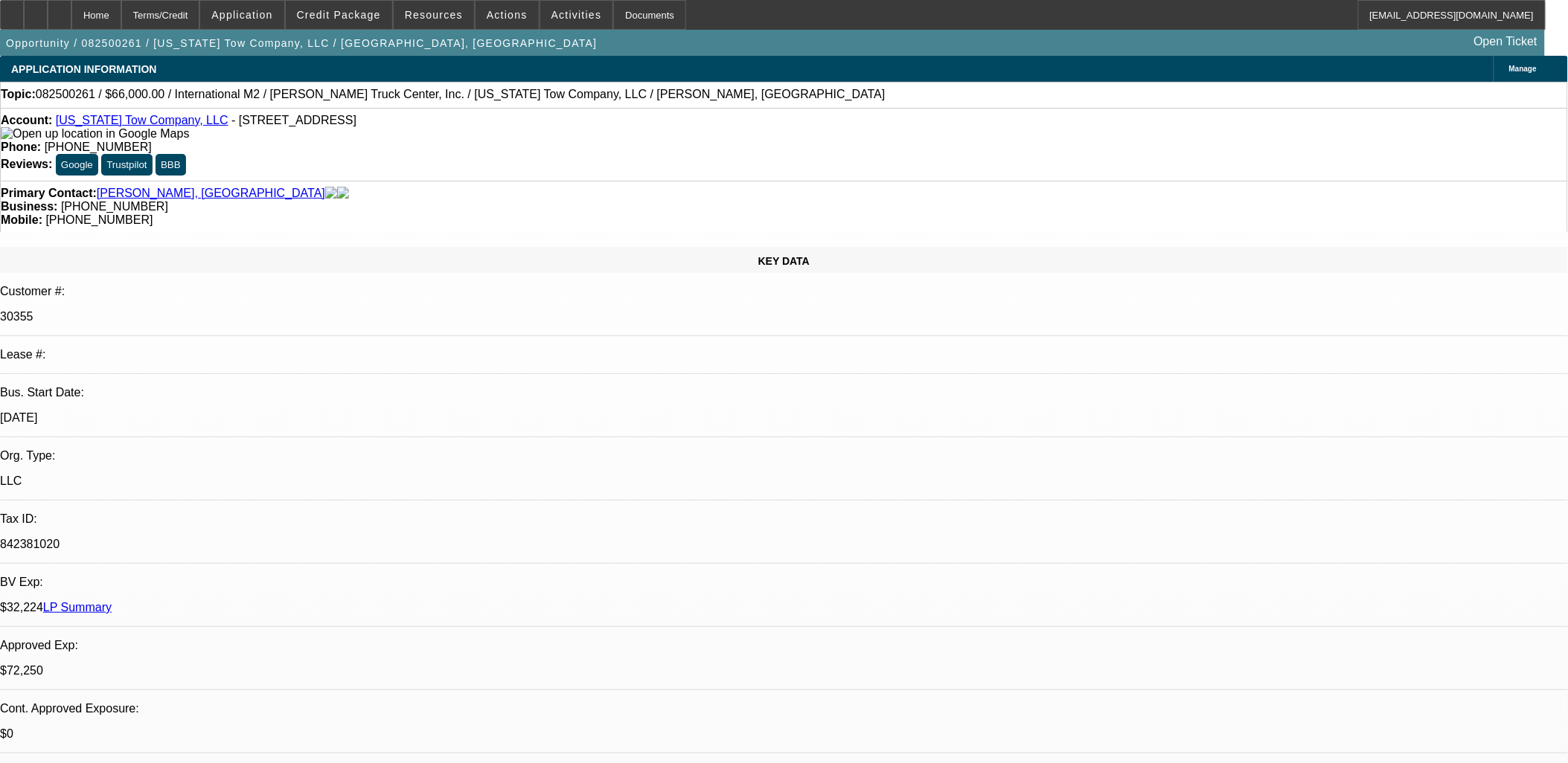
select select "0"
select select "2"
select select "0"
select select "6"
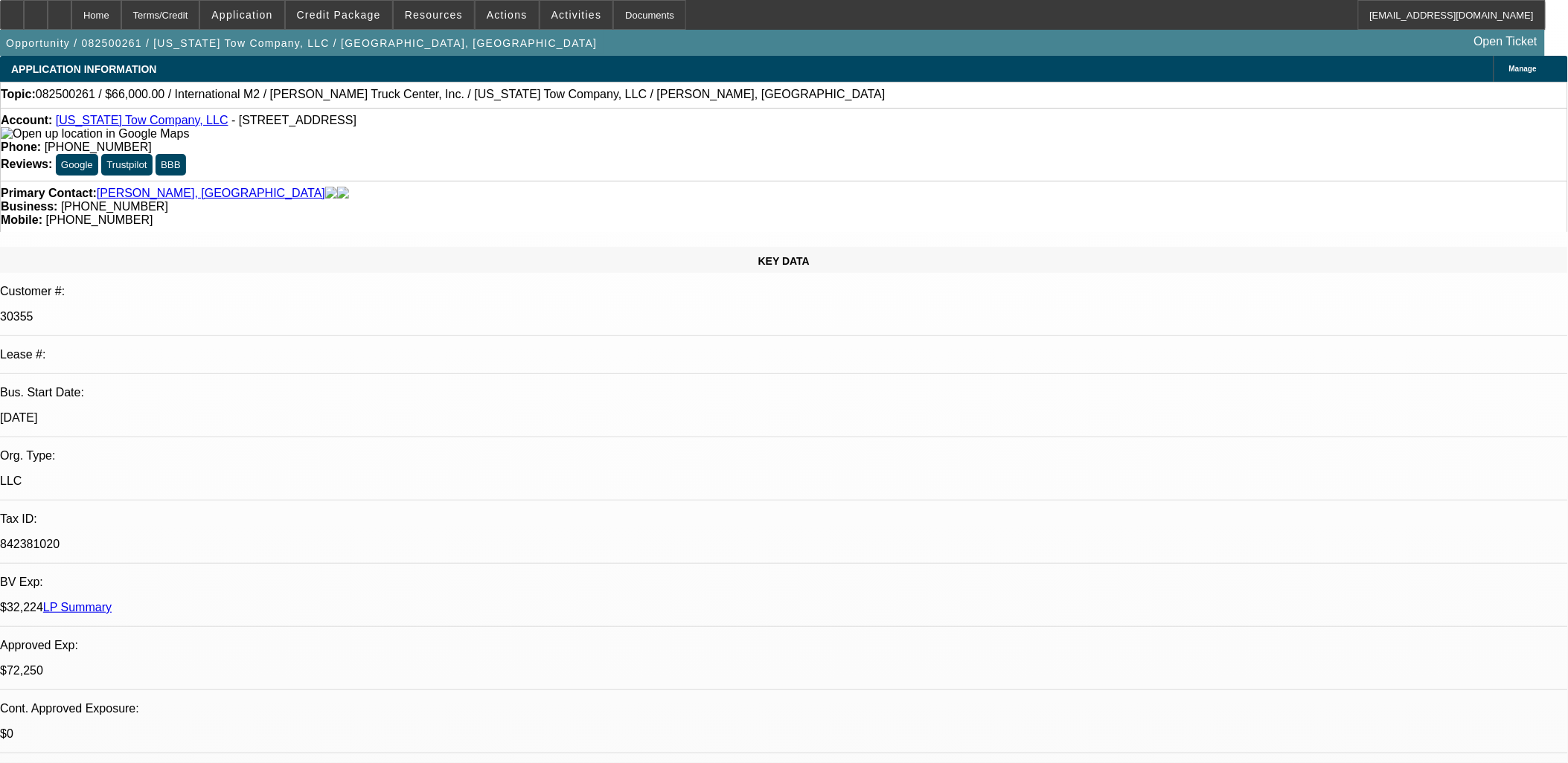
select select "0"
select select "2"
select select "0"
select select "6"
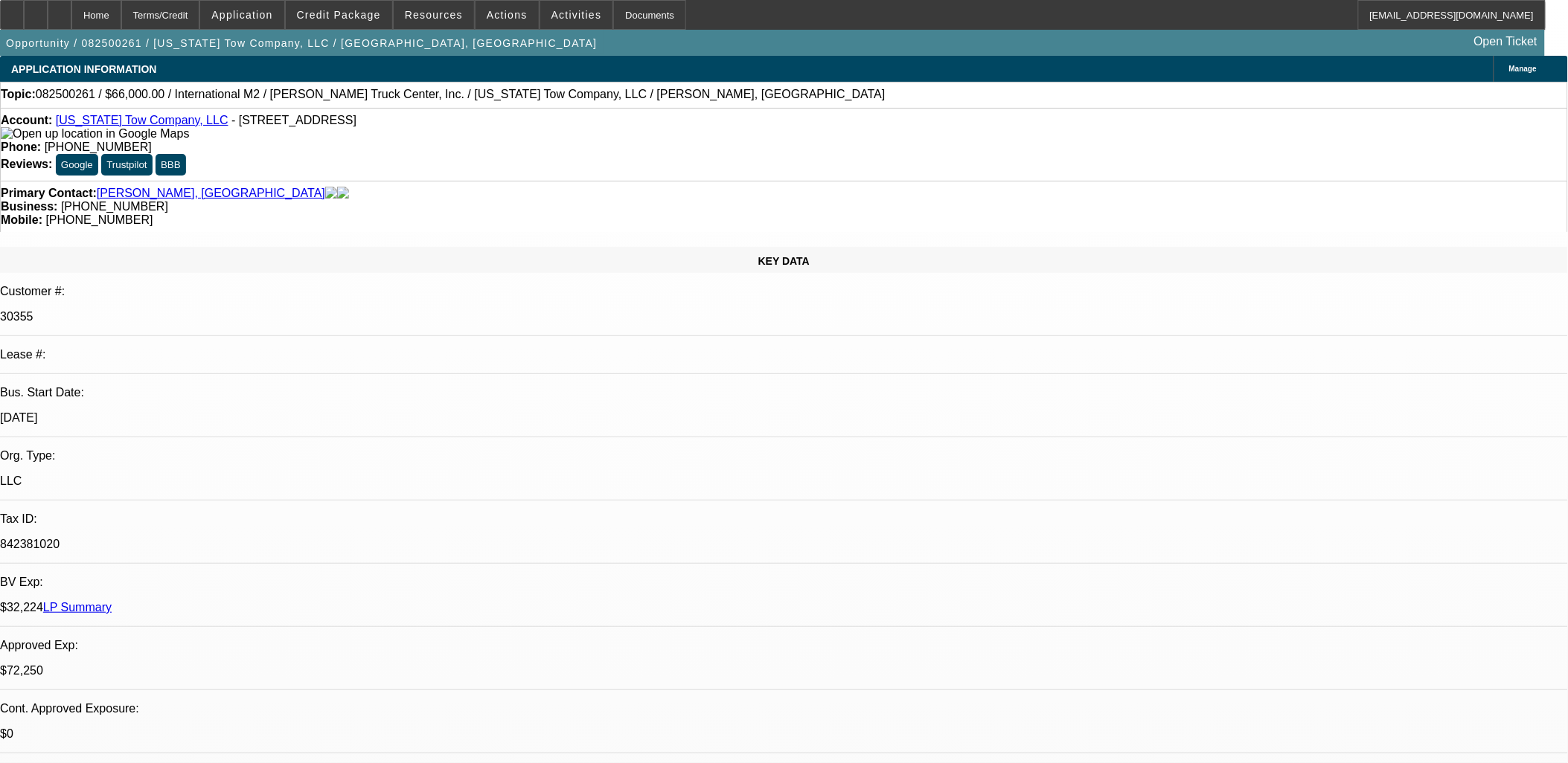
select select "0.15"
select select "2"
select select "0"
select select "6"
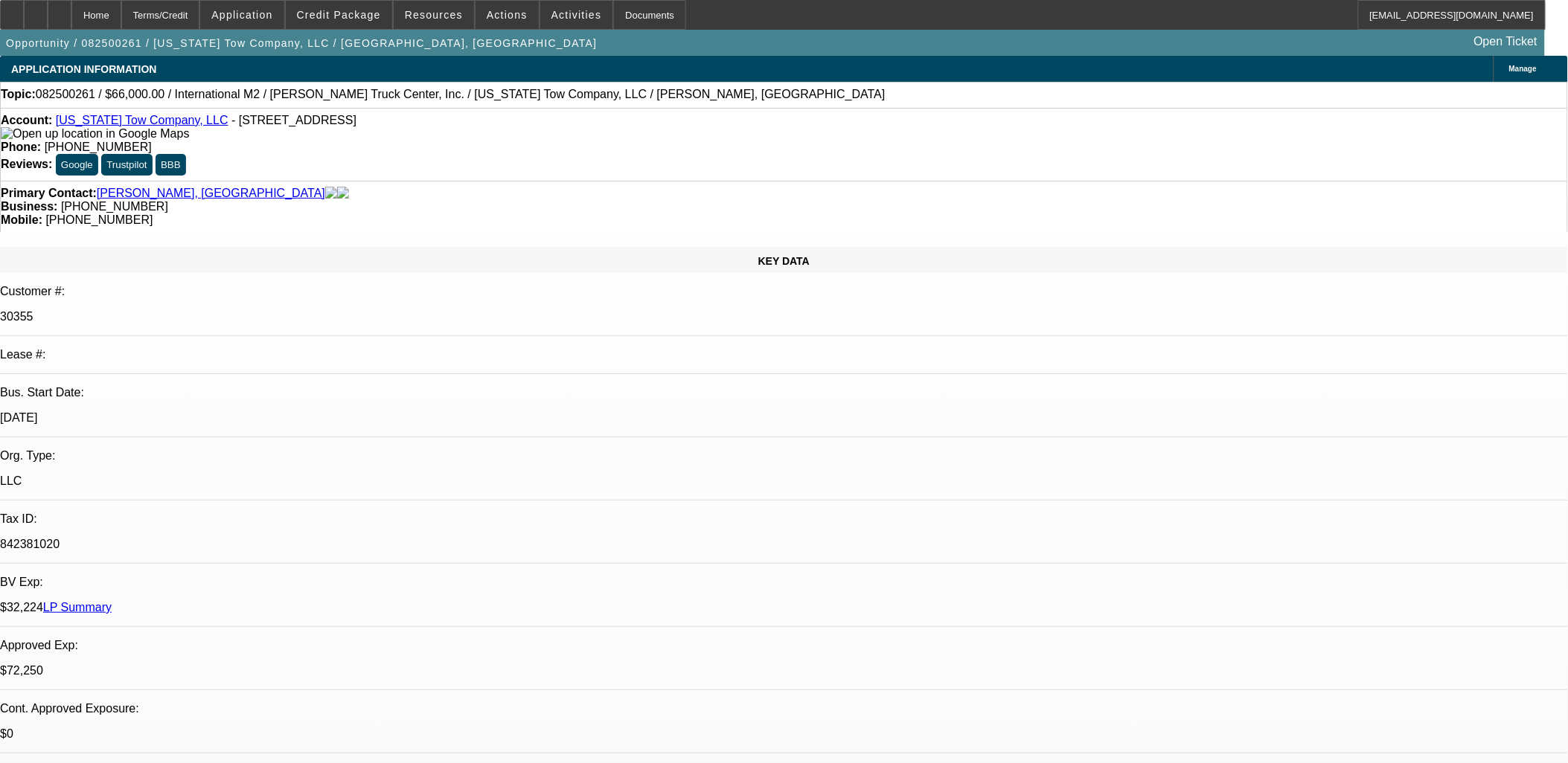
select select "0.15"
select select "2"
select select "0"
select select "6"
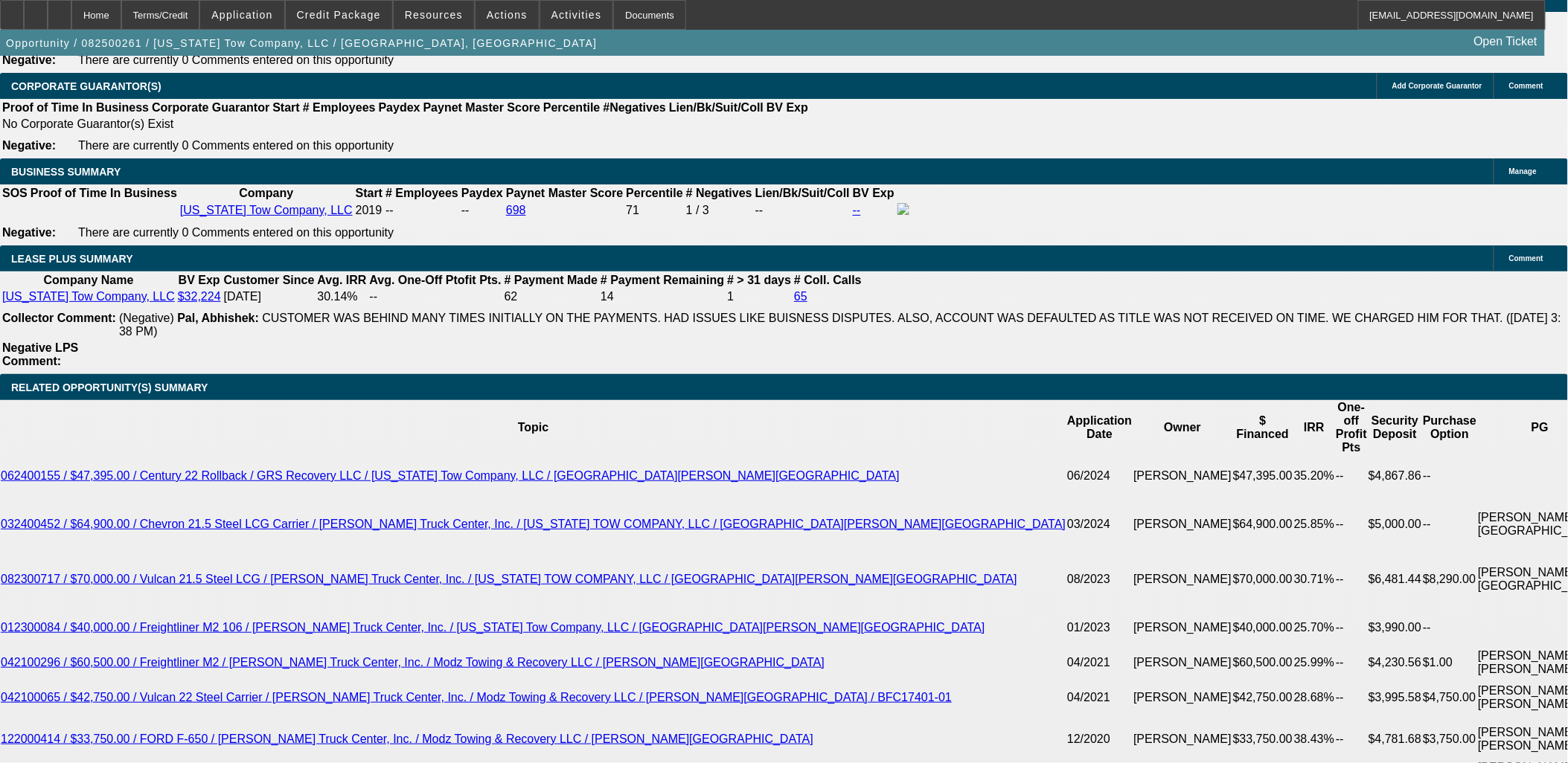
scroll to position [2479, 0]
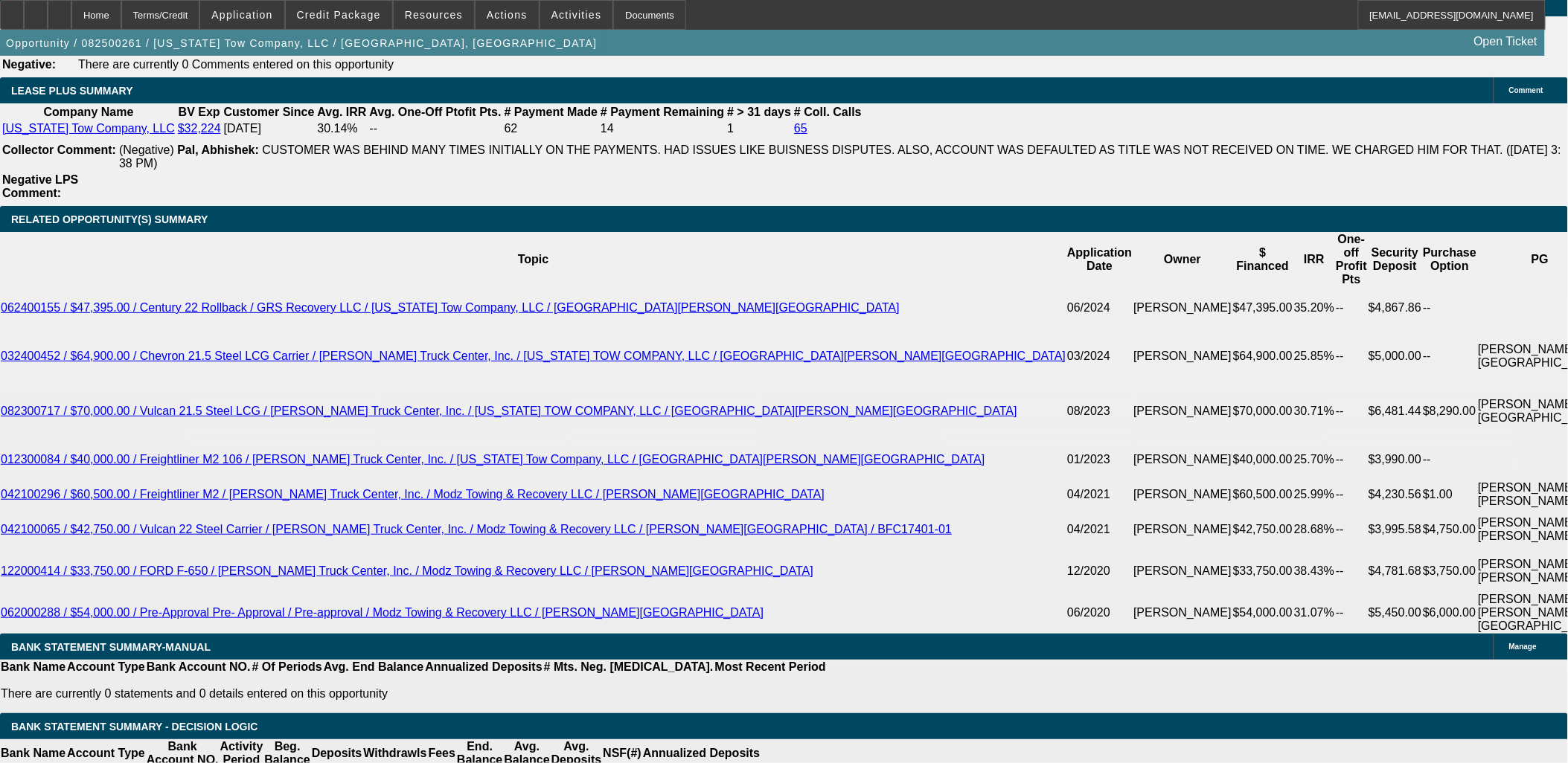
type input "22205"
type input "$44,410.00"
type input "UNKNOWN"
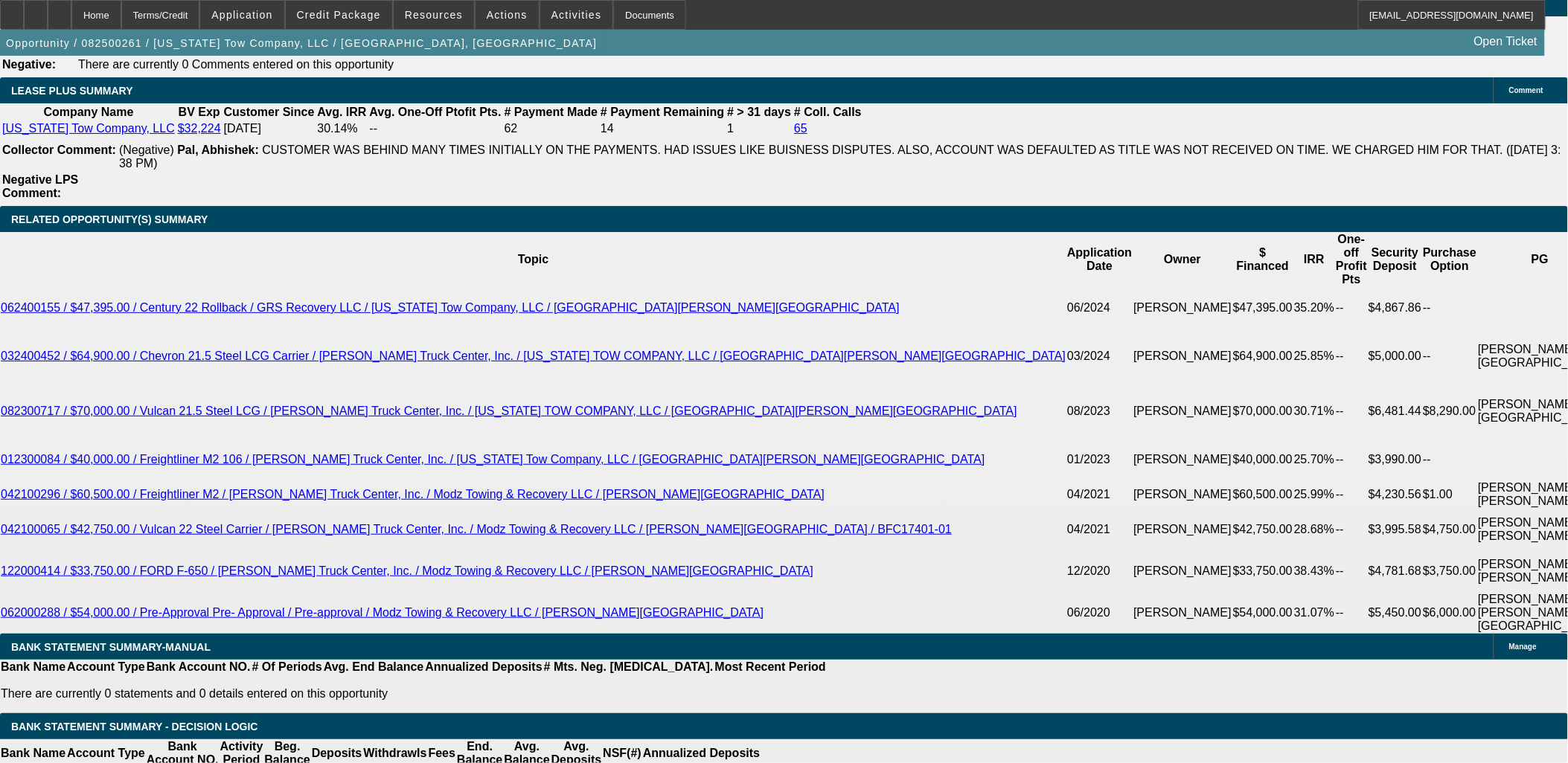
type input "403.7"
type input "2220.5"
type input "$4,441.00"
type input "20.7"
type input "$2,220.50"
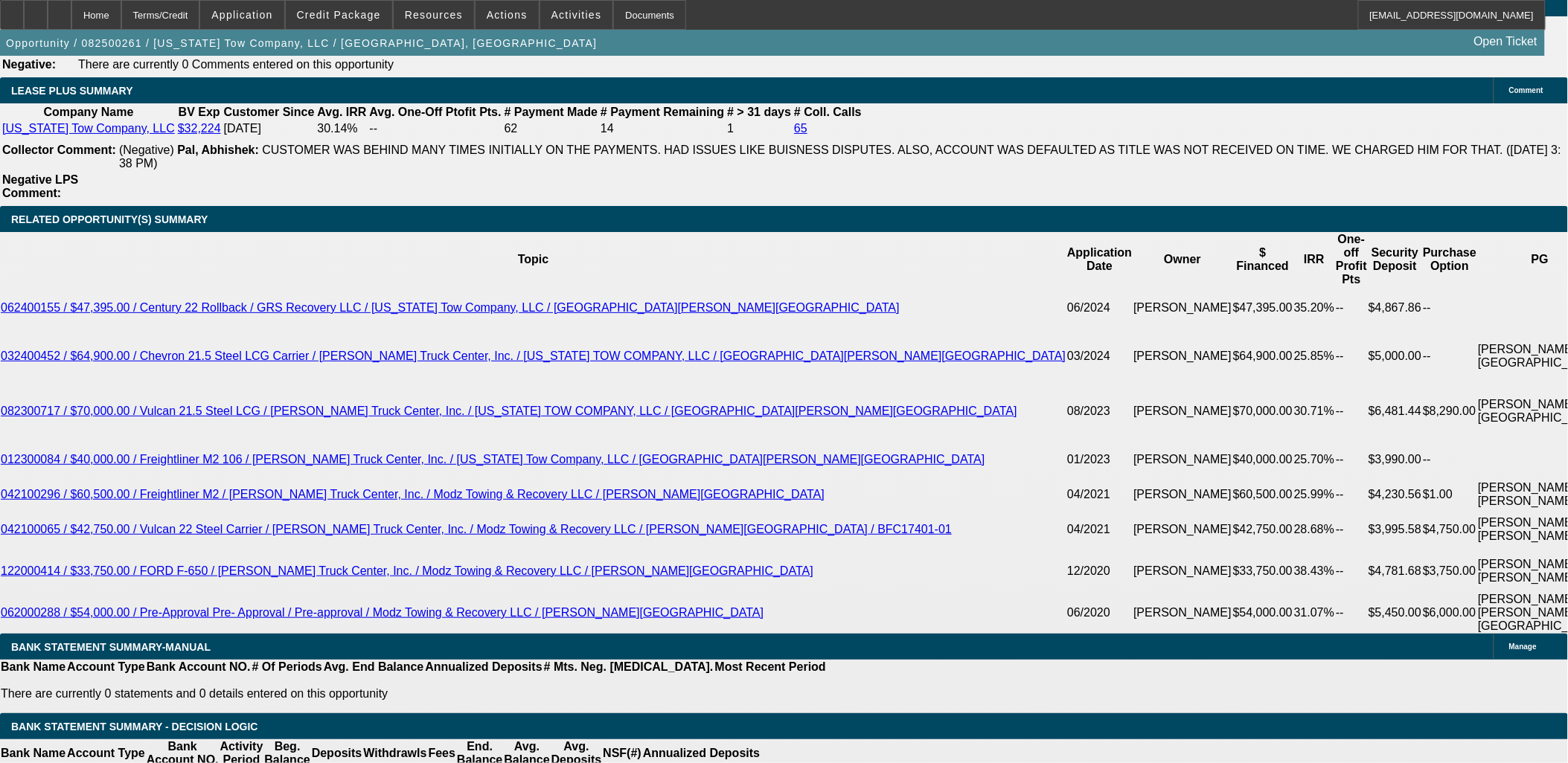
drag, startPoint x: 264, startPoint y: 167, endPoint x: 263, endPoint y: 183, distance: 16.0
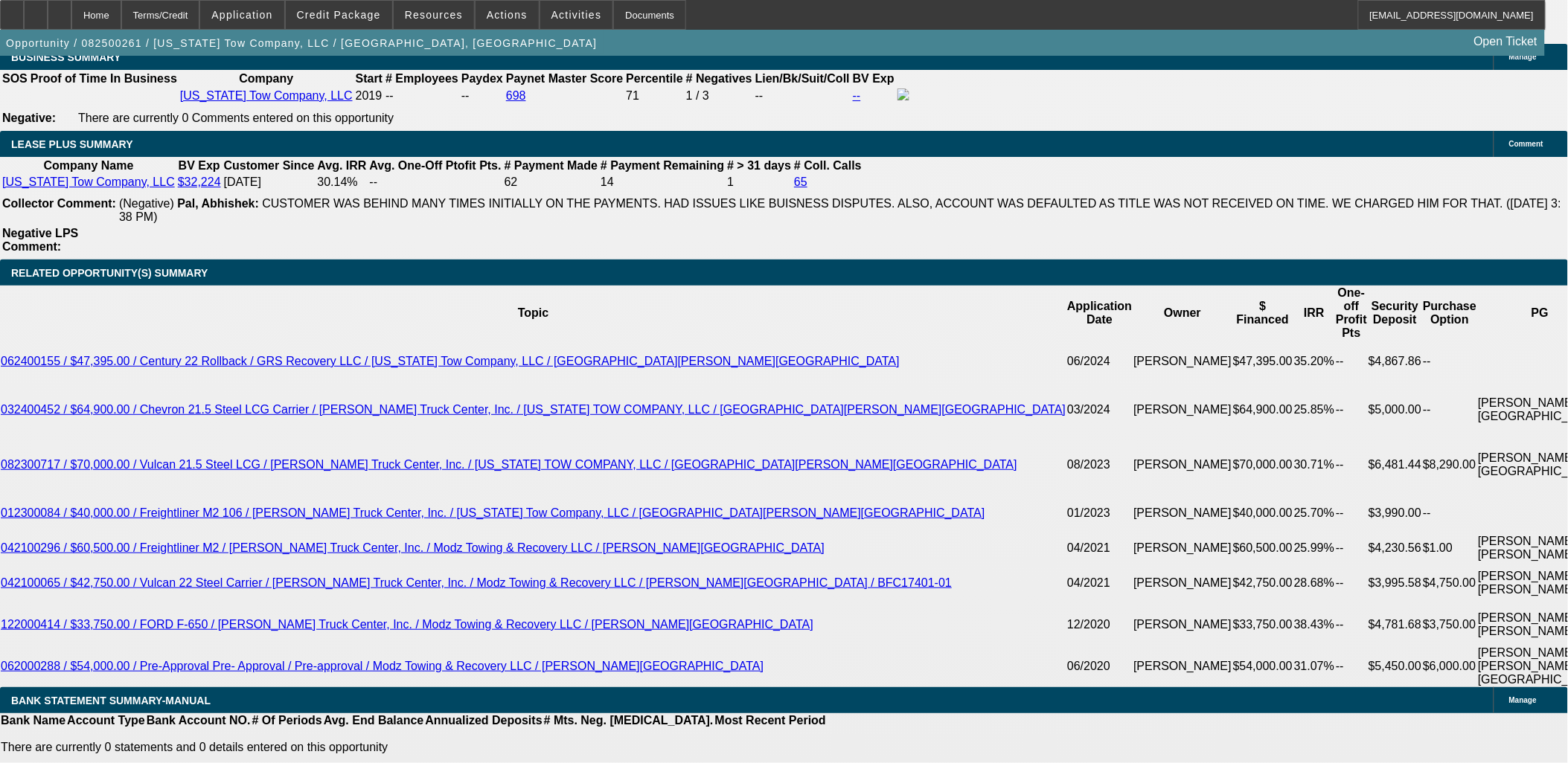
scroll to position [2397, 0]
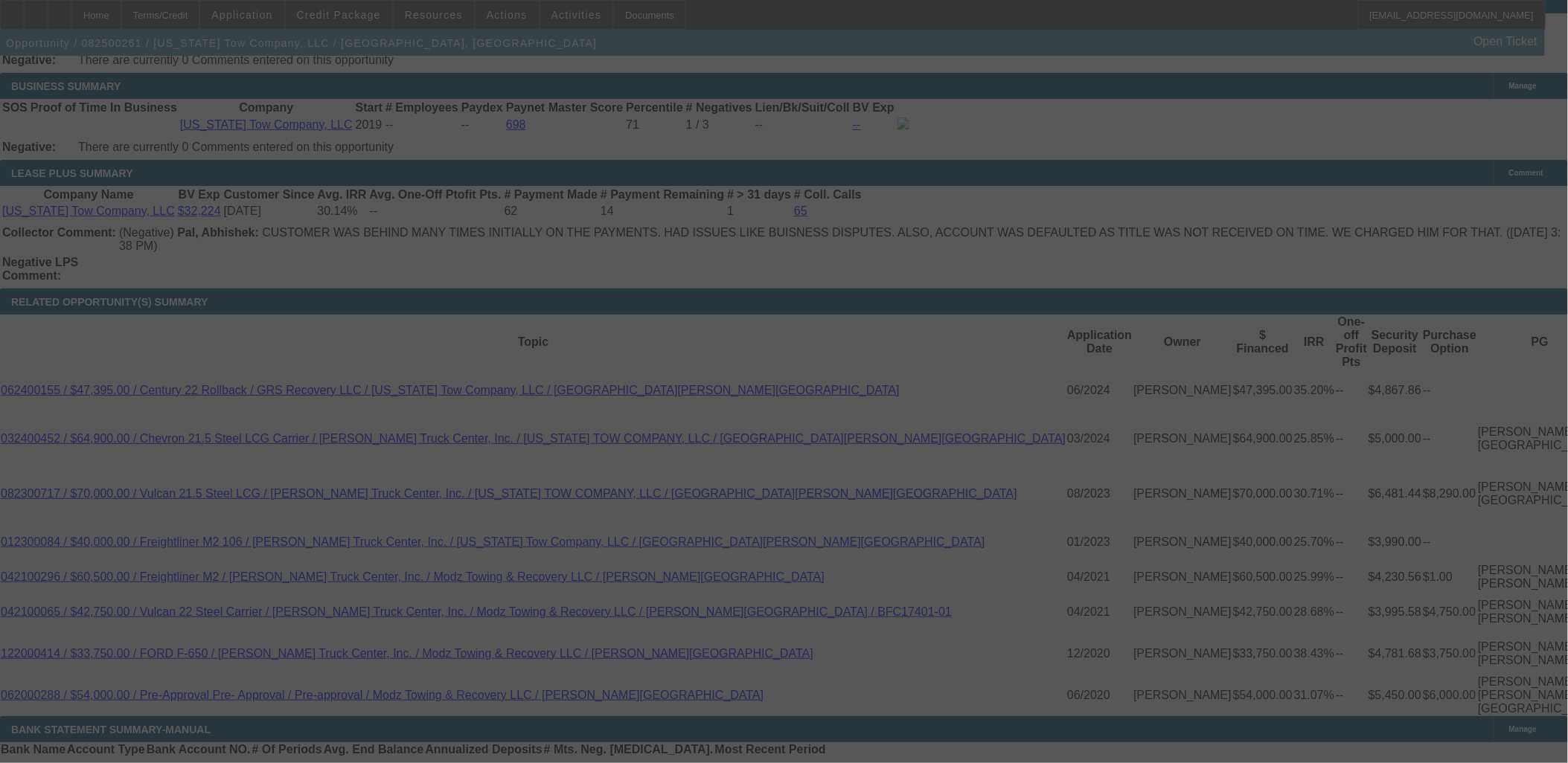
select select "0"
select select "2"
select select "0"
select select "6"
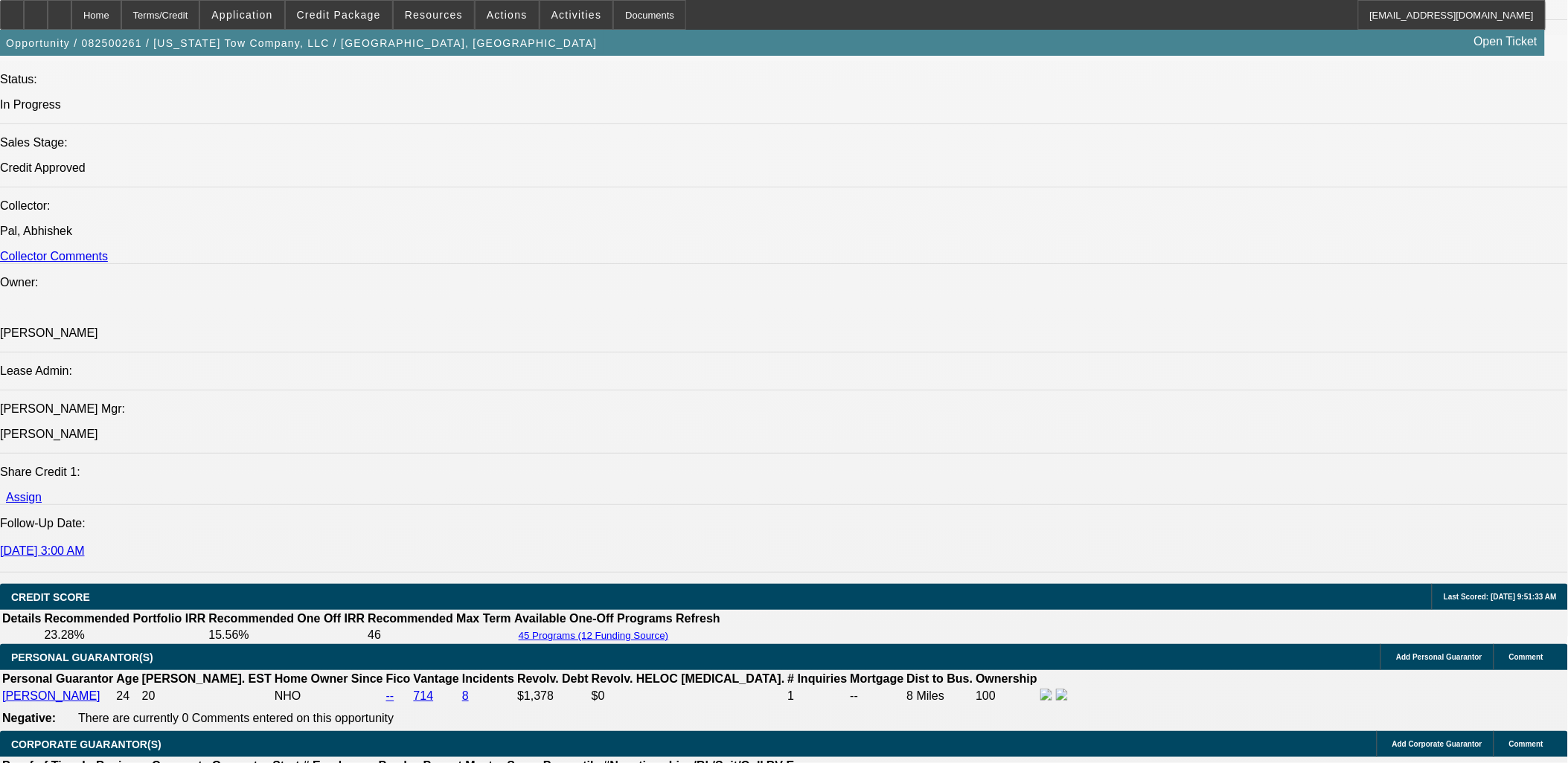
scroll to position [975, 0]
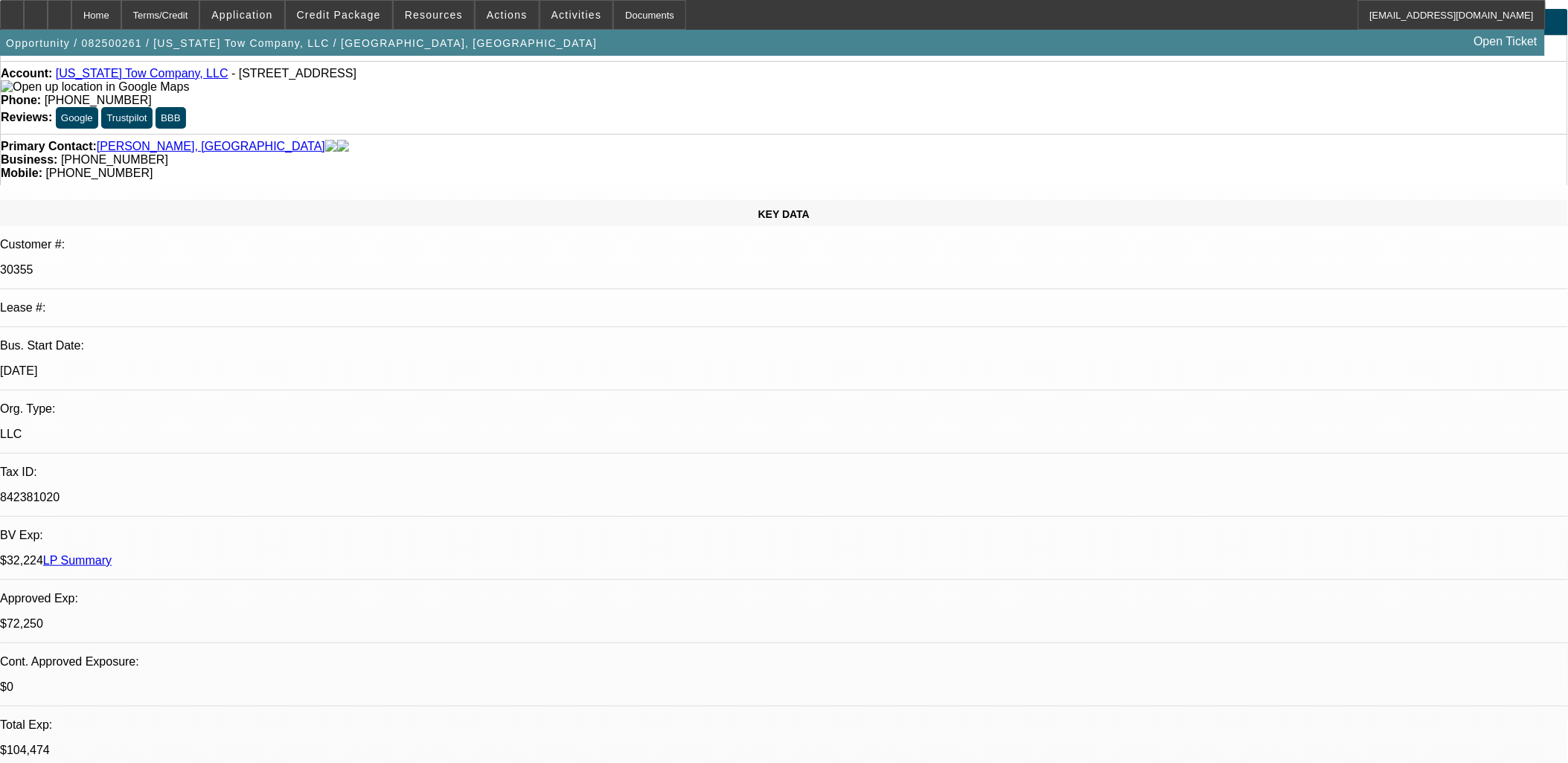
scroll to position [0, 0]
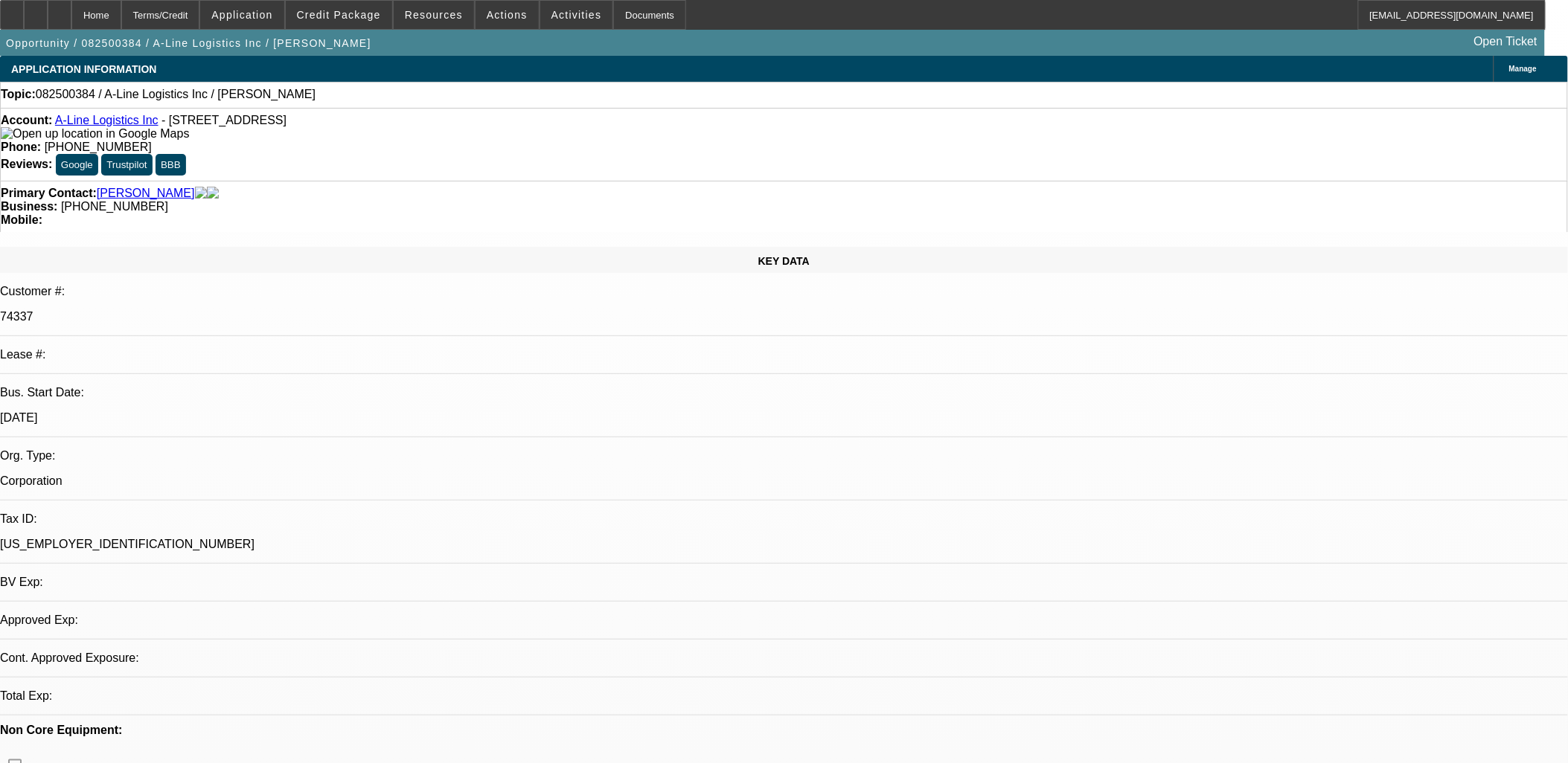
select select "0"
select select "2"
select select "0.1"
select select "4"
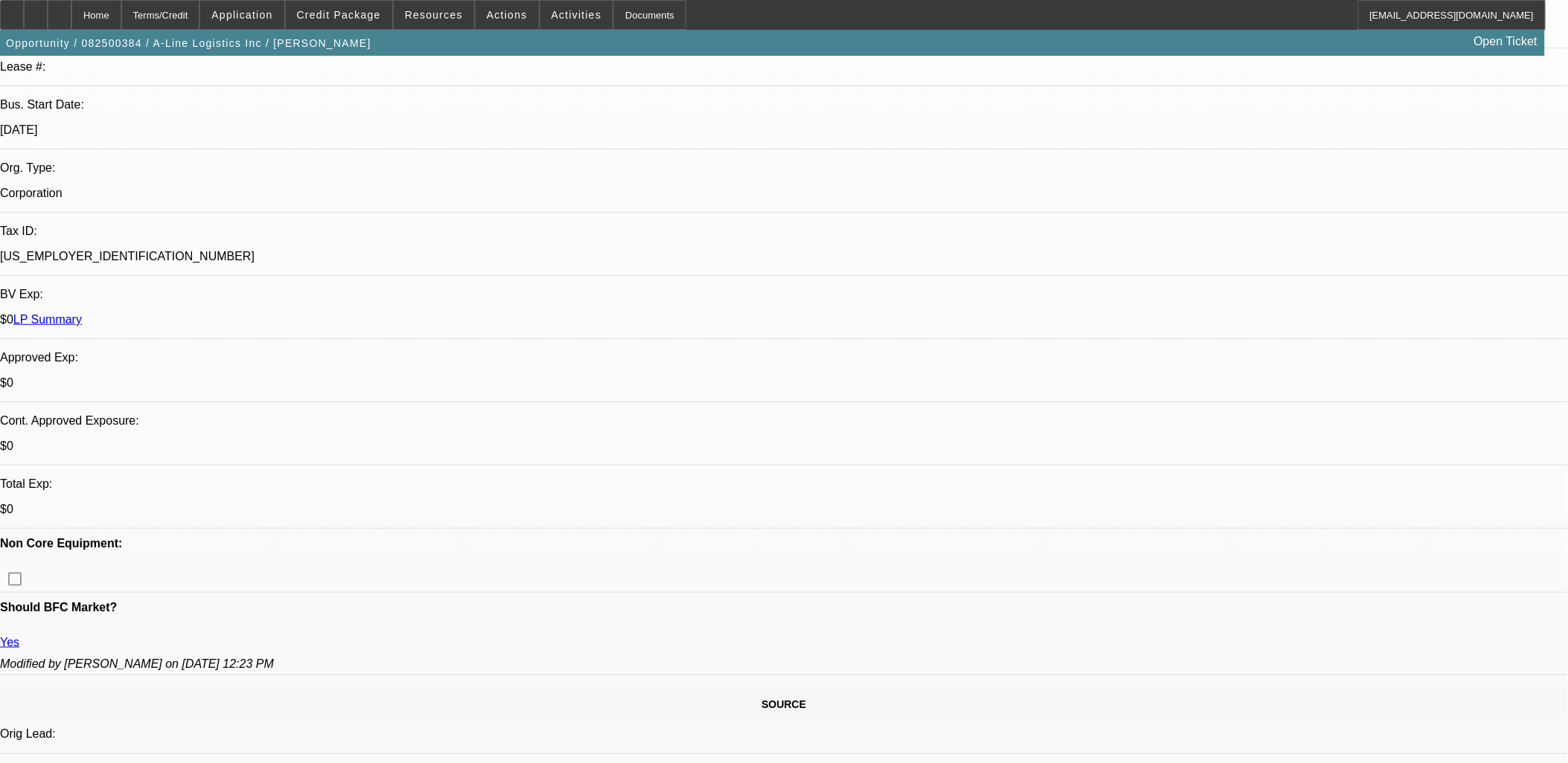
scroll to position [247, 0]
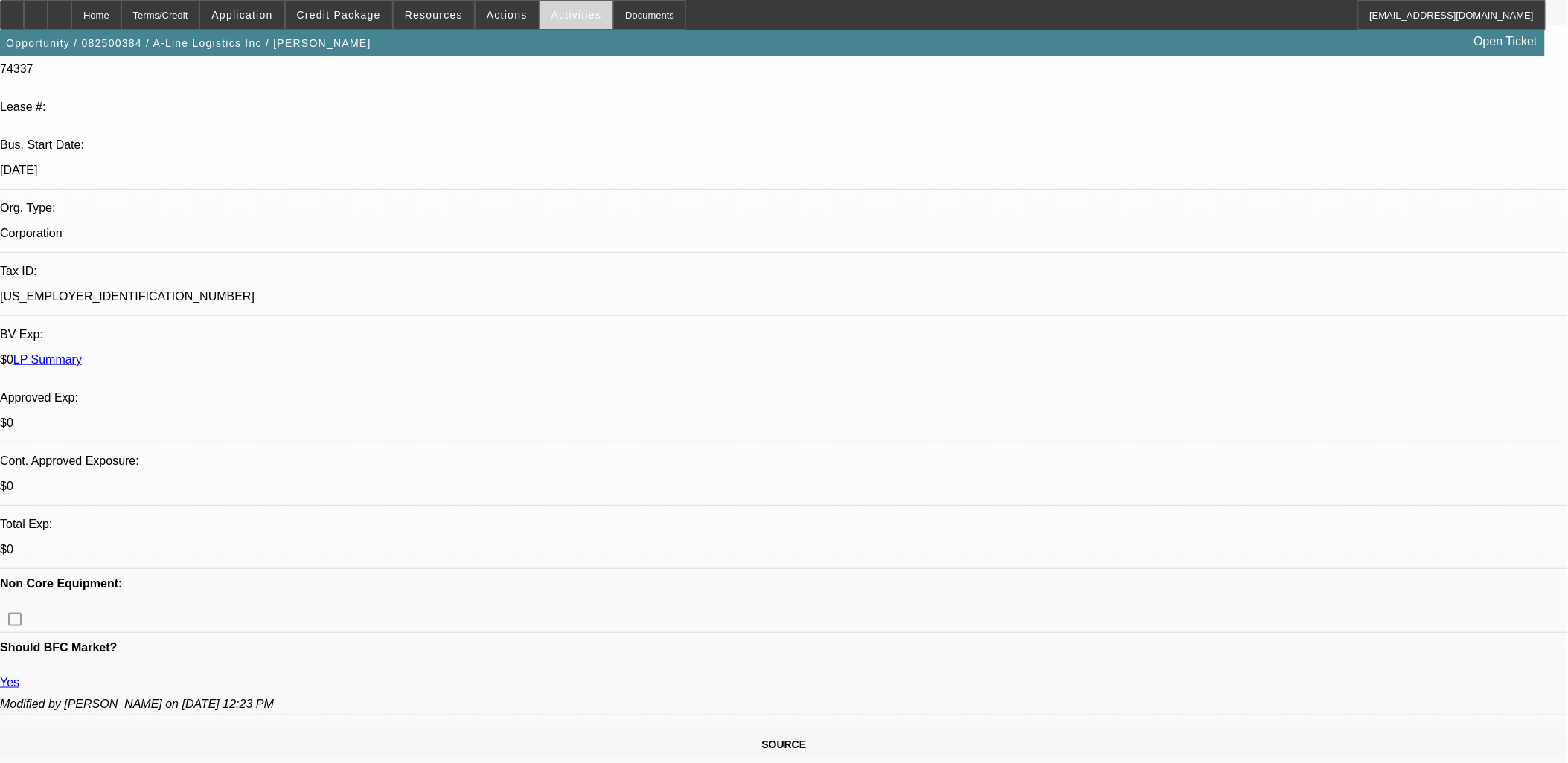
click at [551, 12] on span "Activities" at bounding box center [576, 15] width 50 height 12
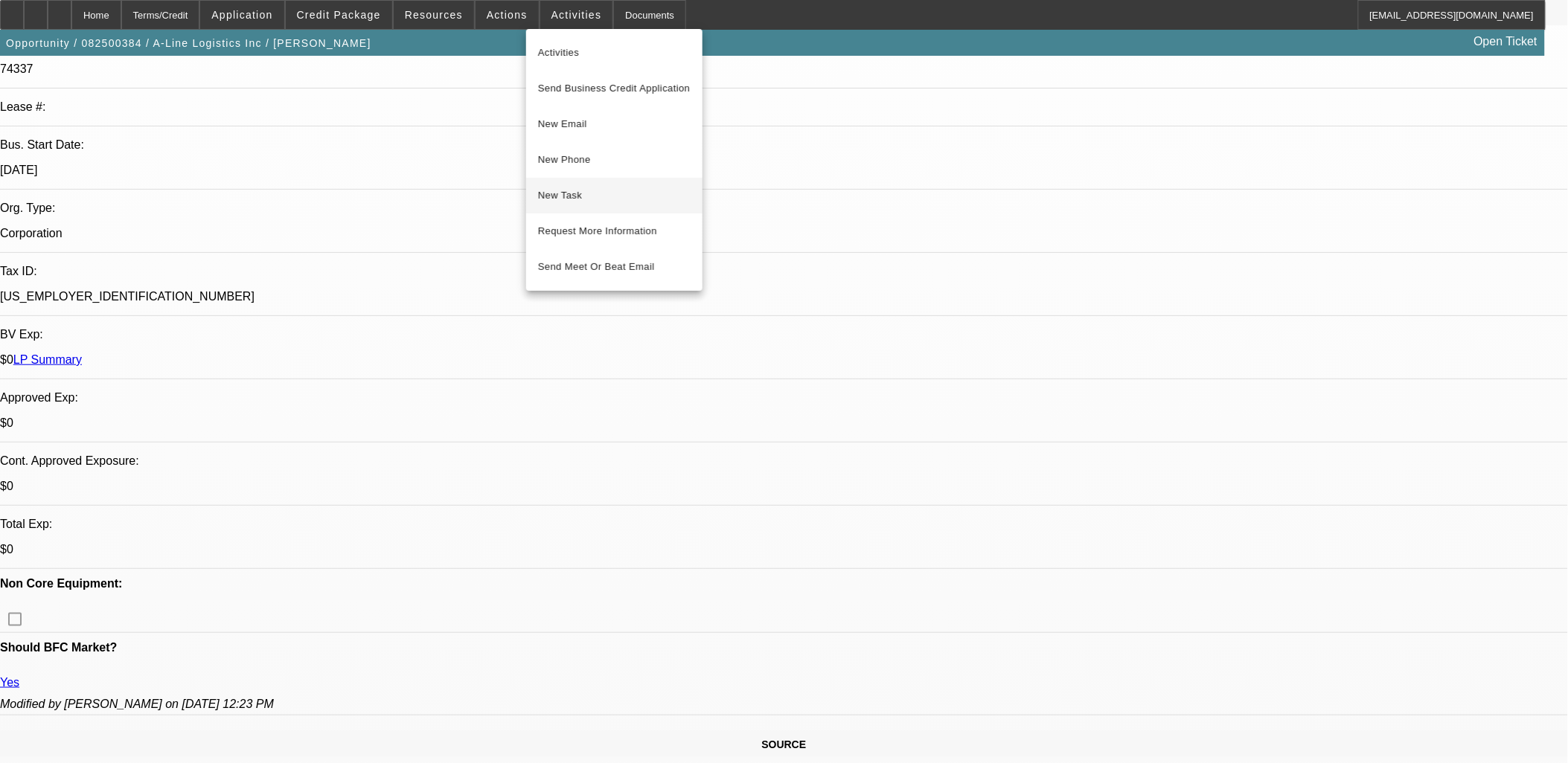
click at [584, 181] on button "New Task" at bounding box center [614, 196] width 176 height 36
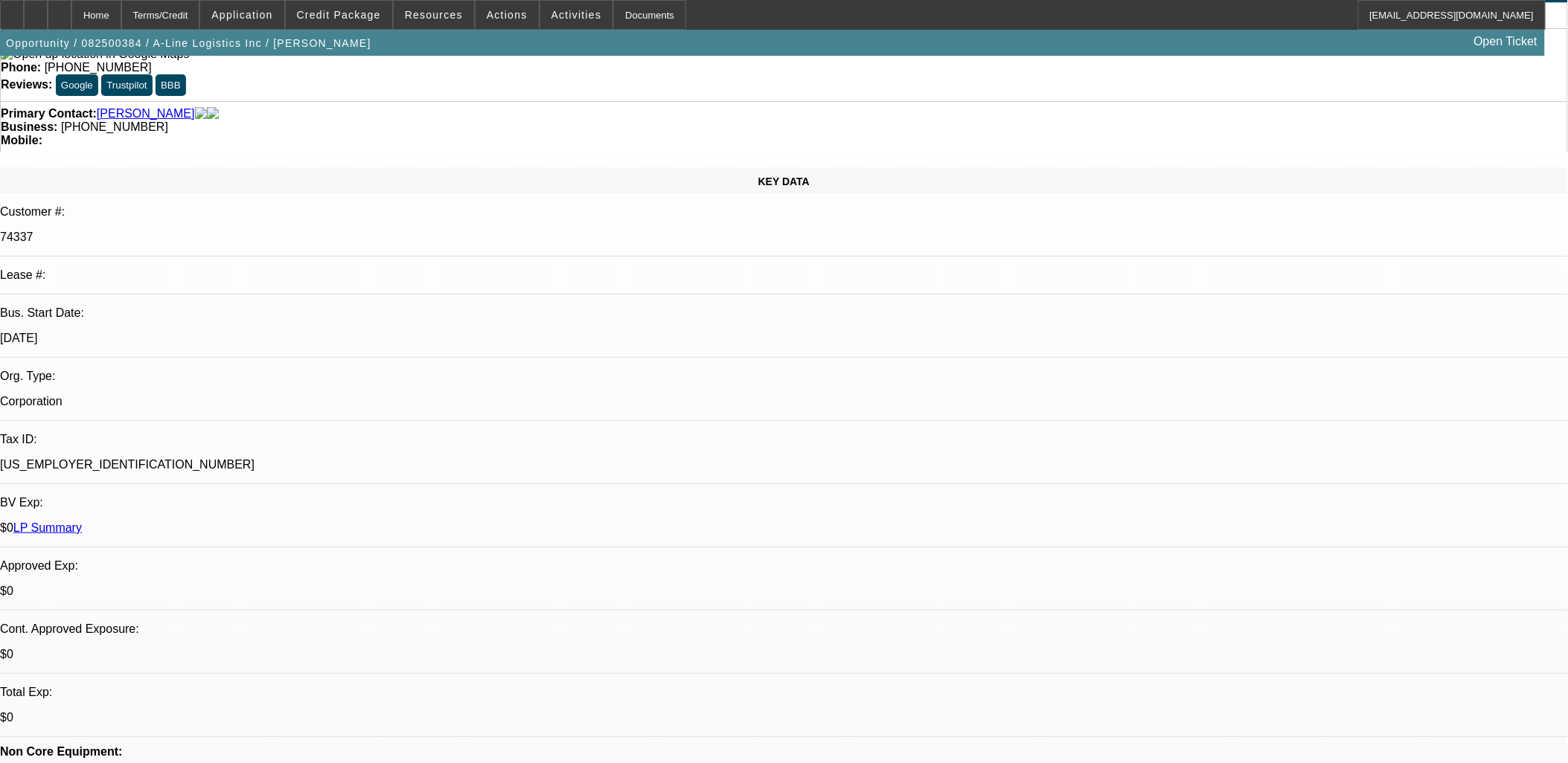
scroll to position [0, 0]
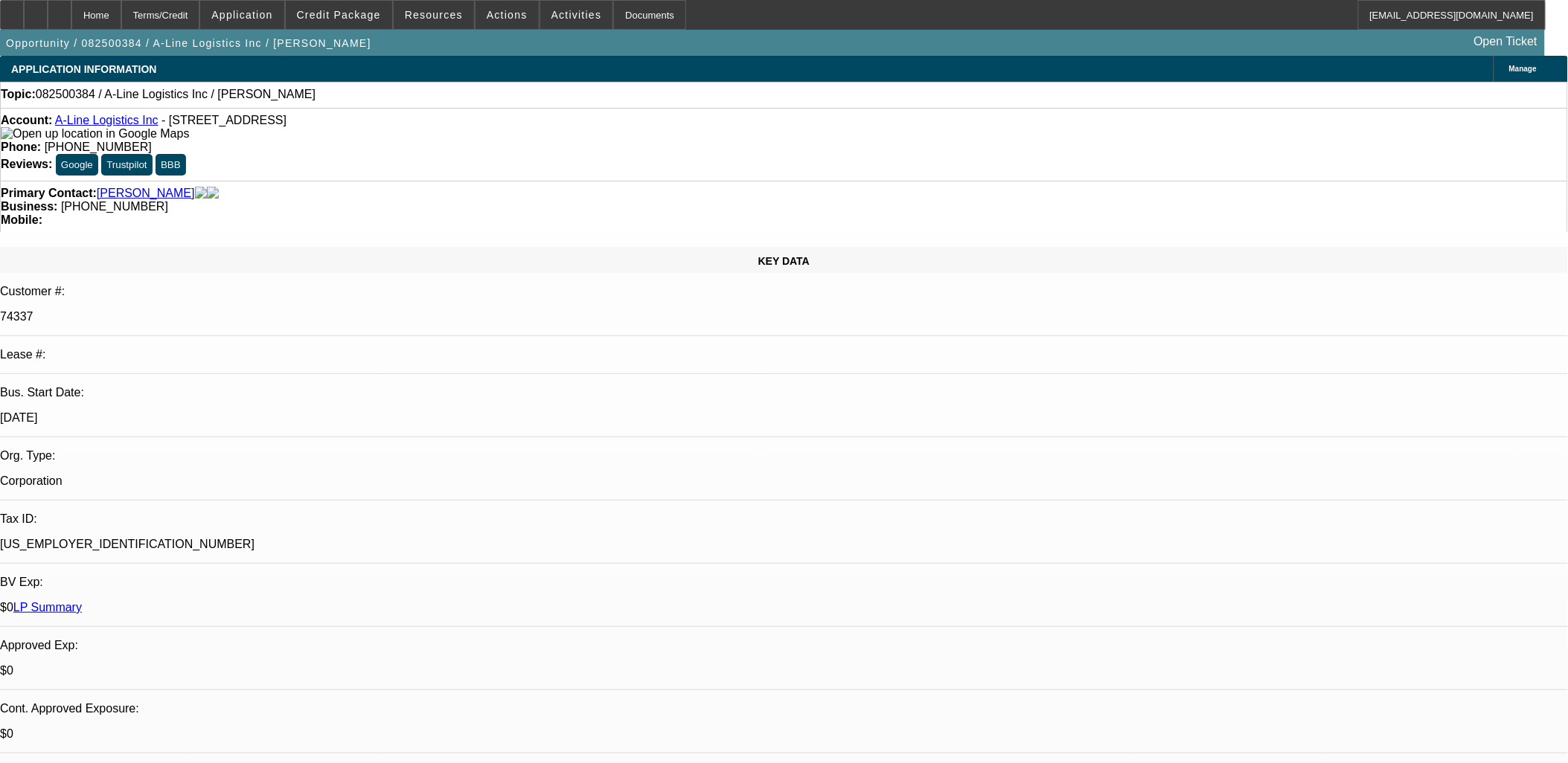
drag, startPoint x: 592, startPoint y: 395, endPoint x: 622, endPoint y: 404, distance: 31.3
drag, startPoint x: 629, startPoint y: 404, endPoint x: 369, endPoint y: 315, distance: 274.8
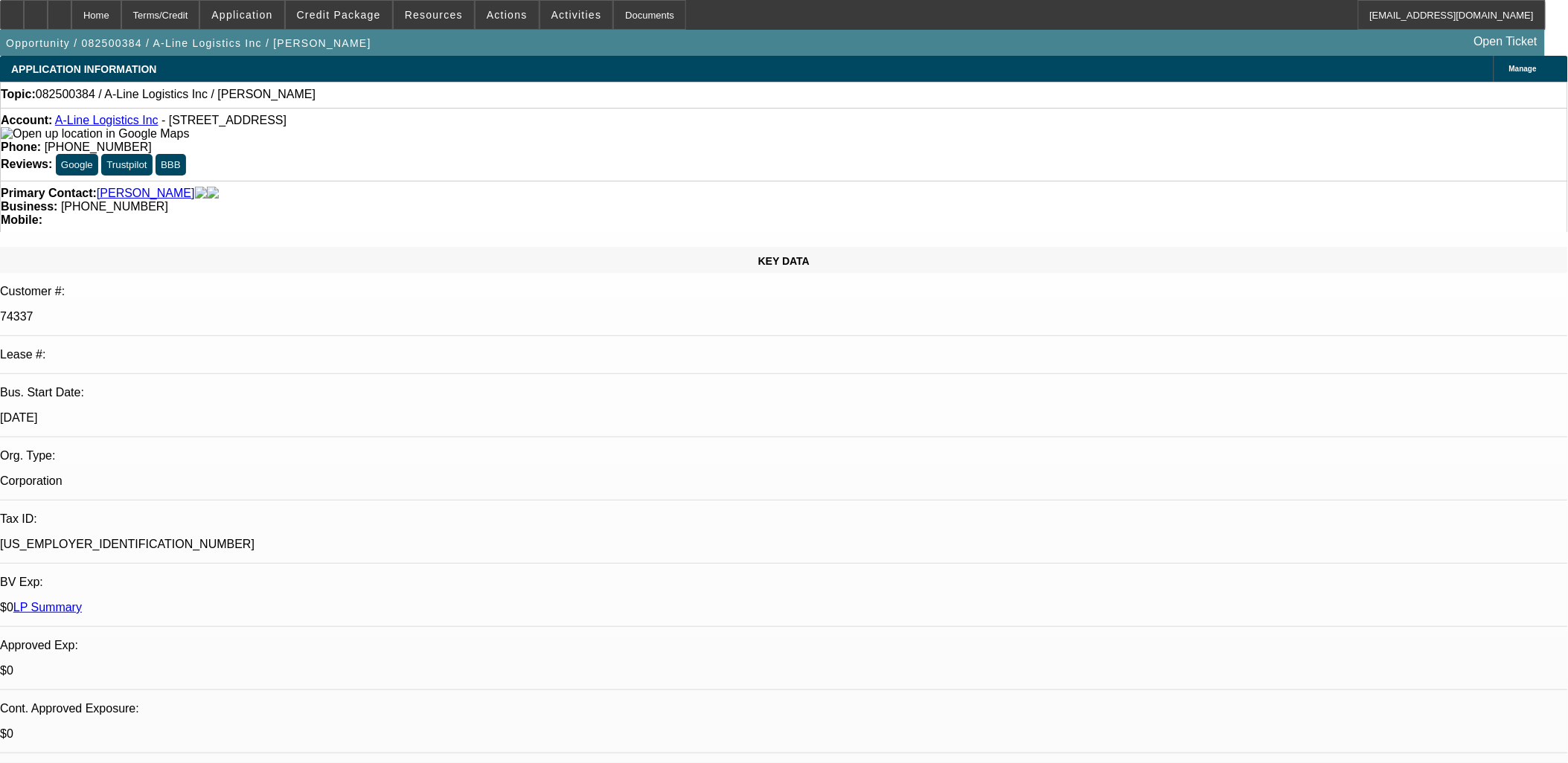
drag, startPoint x: 369, startPoint y: 315, endPoint x: 363, endPoint y: 308, distance: 9.2
drag, startPoint x: 363, startPoint y: 308, endPoint x: 700, endPoint y: 406, distance: 351.0
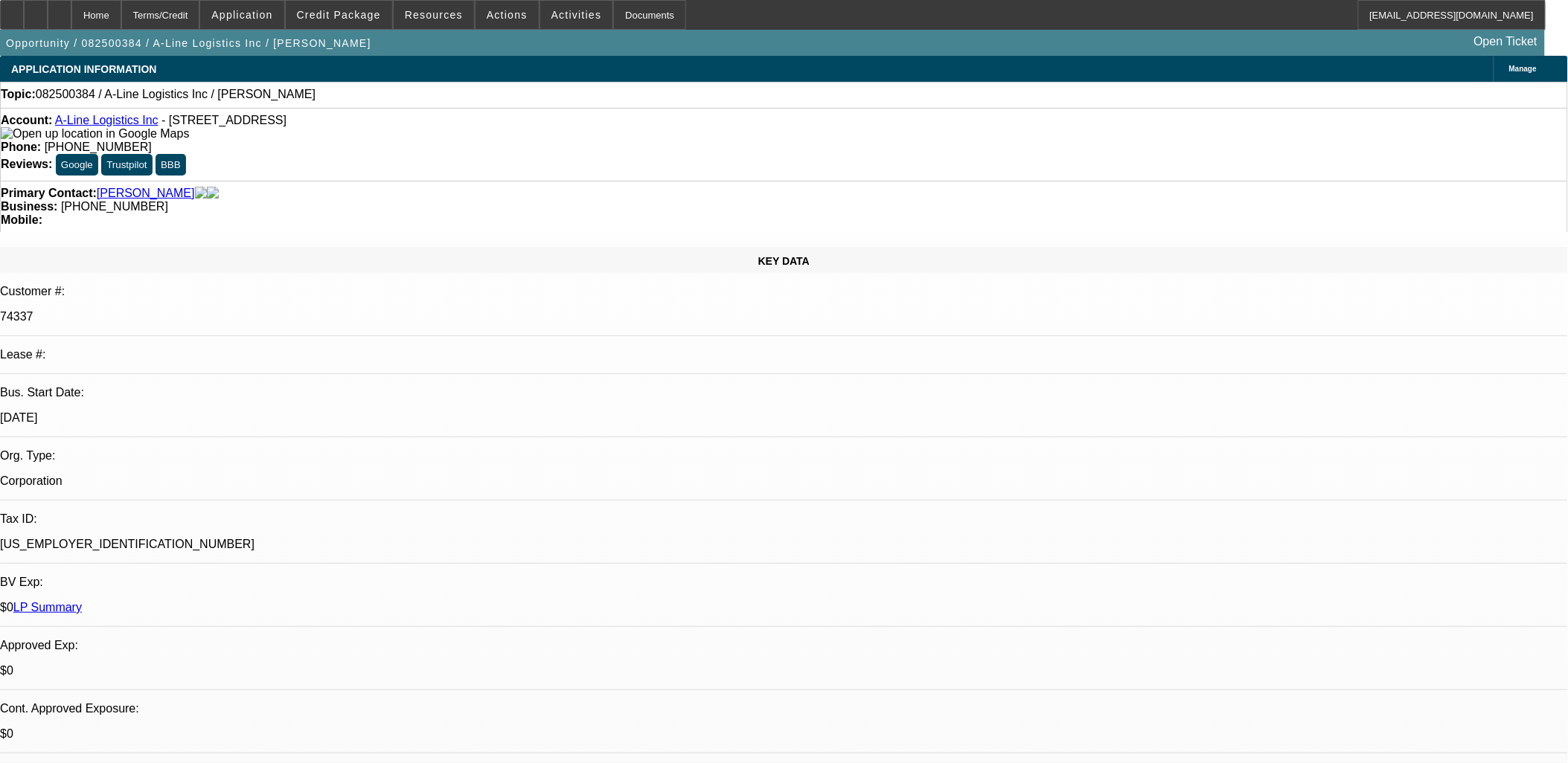
drag, startPoint x: 700, startPoint y: 406, endPoint x: 681, endPoint y: 407, distance: 19.0
drag, startPoint x: 1235, startPoint y: 478, endPoint x: 869, endPoint y: 347, distance: 388.7
drag, startPoint x: 869, startPoint y: 347, endPoint x: 824, endPoint y: 329, distance: 48.5
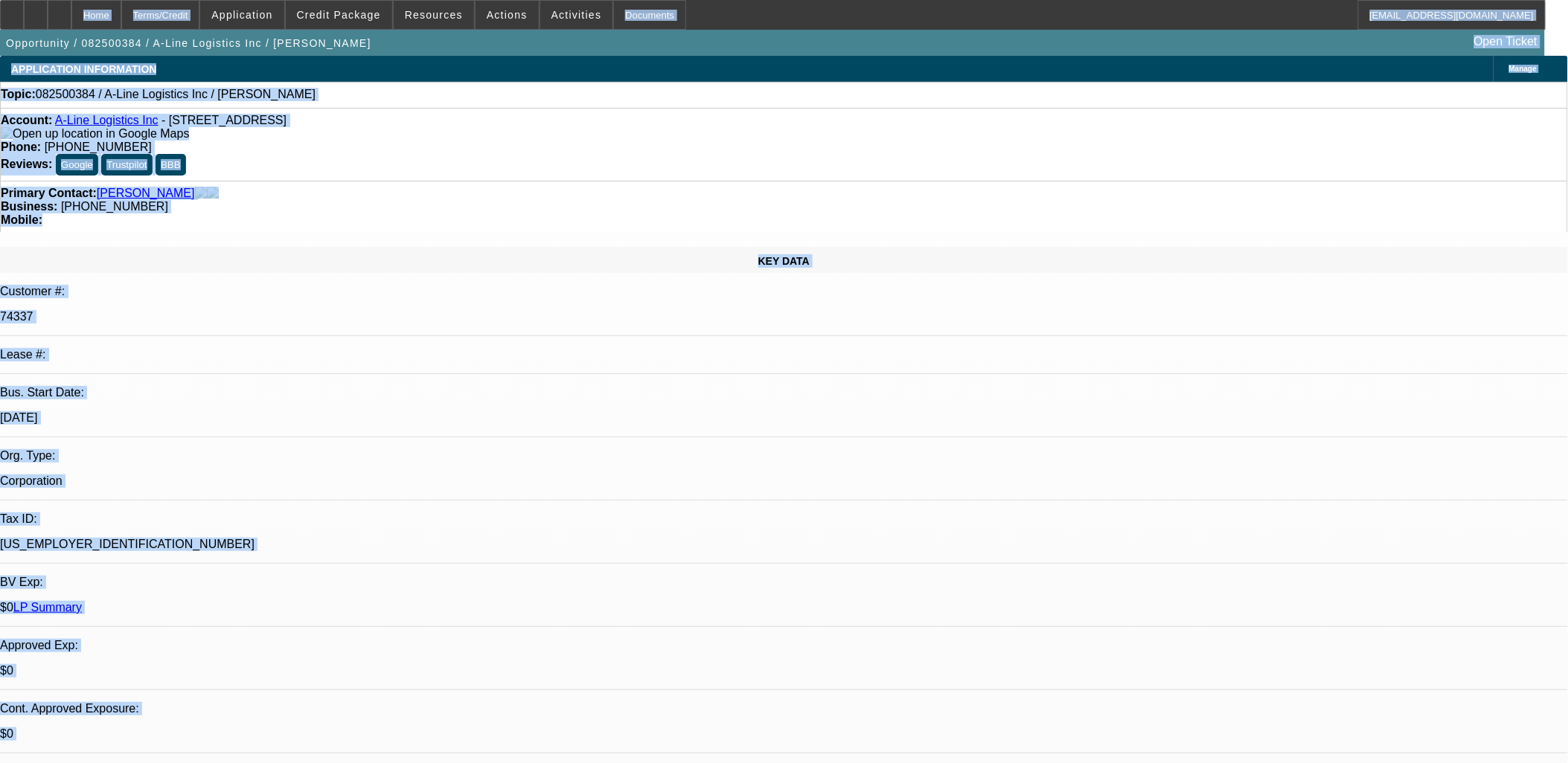
drag, startPoint x: 1329, startPoint y: 512, endPoint x: -248, endPoint y: -87, distance: 1686.9
click at [0, 0] on html "Home Terms/Credit Application Credit Package Resources Actions Activities Docum…" at bounding box center [784, 381] width 1568 height 763
drag, startPoint x: -248, startPoint y: -87, endPoint x: 444, endPoint y: 325, distance: 805.4
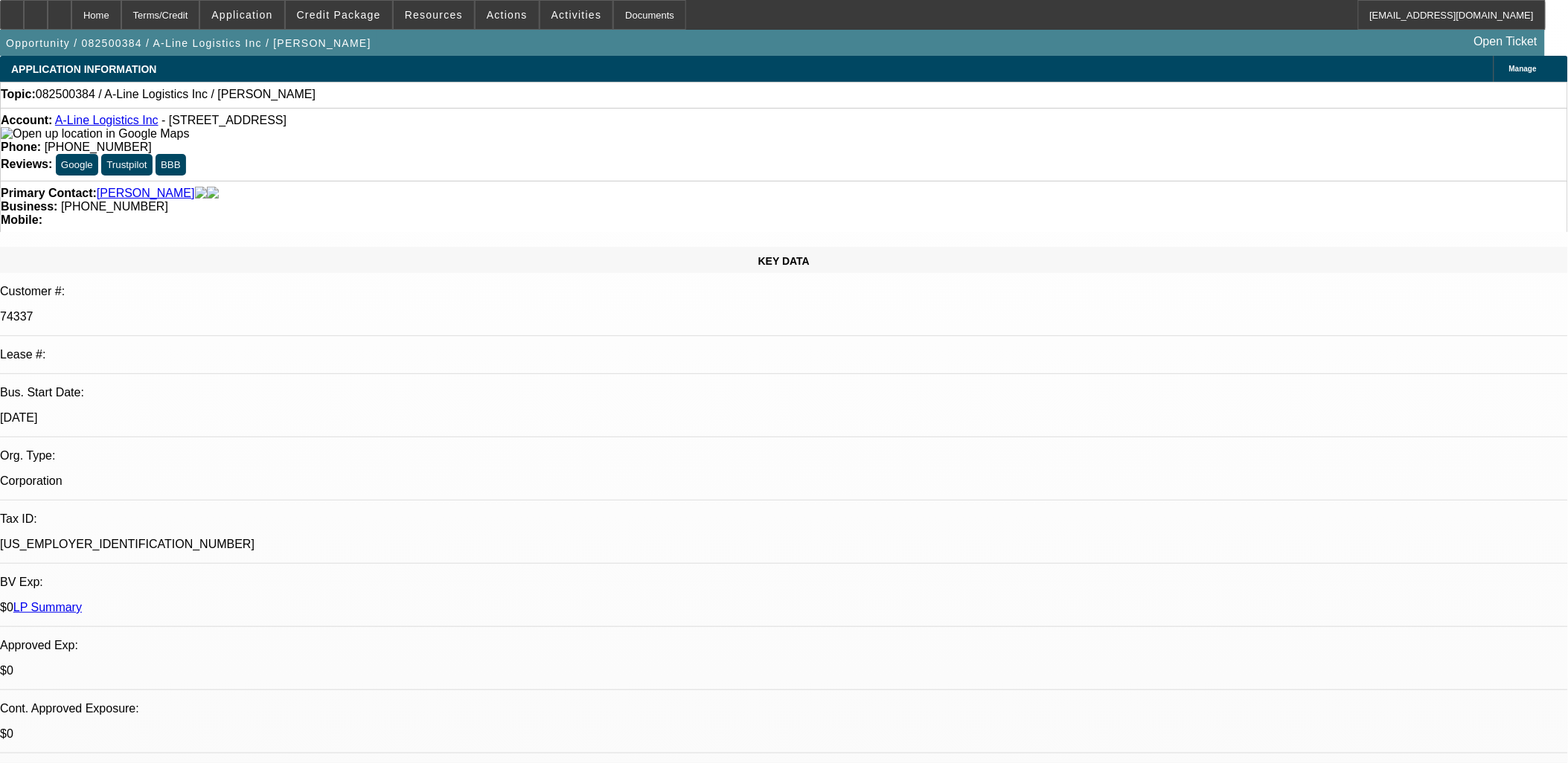
drag, startPoint x: 444, startPoint y: 325, endPoint x: 471, endPoint y: 398, distance: 77.8
drag, startPoint x: 471, startPoint y: 398, endPoint x: 458, endPoint y: 358, distance: 42.1
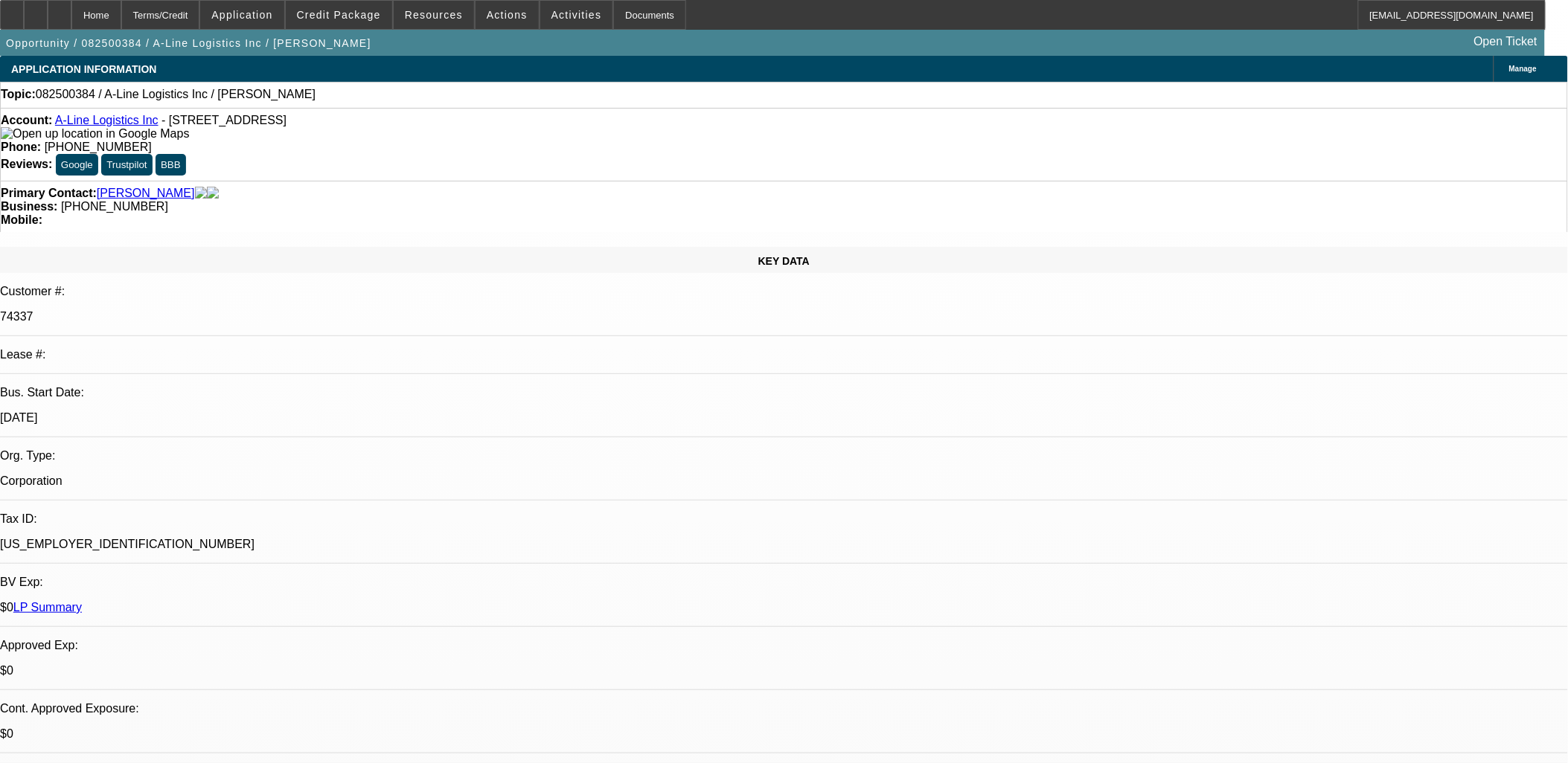
drag, startPoint x: 616, startPoint y: 442, endPoint x: 591, endPoint y: 441, distance: 25.0
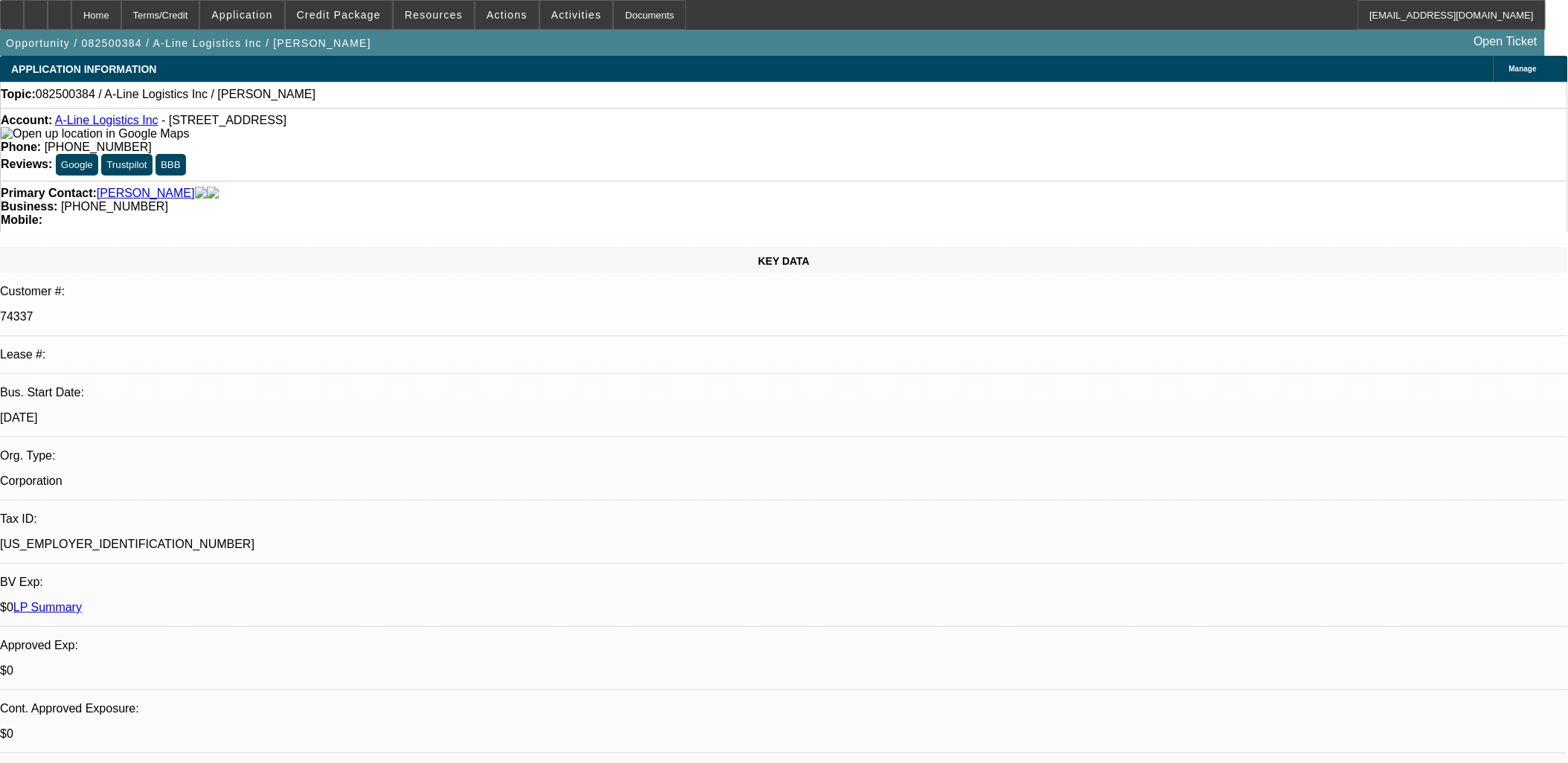
drag, startPoint x: 582, startPoint y: 449, endPoint x: 563, endPoint y: 448, distance: 19.0
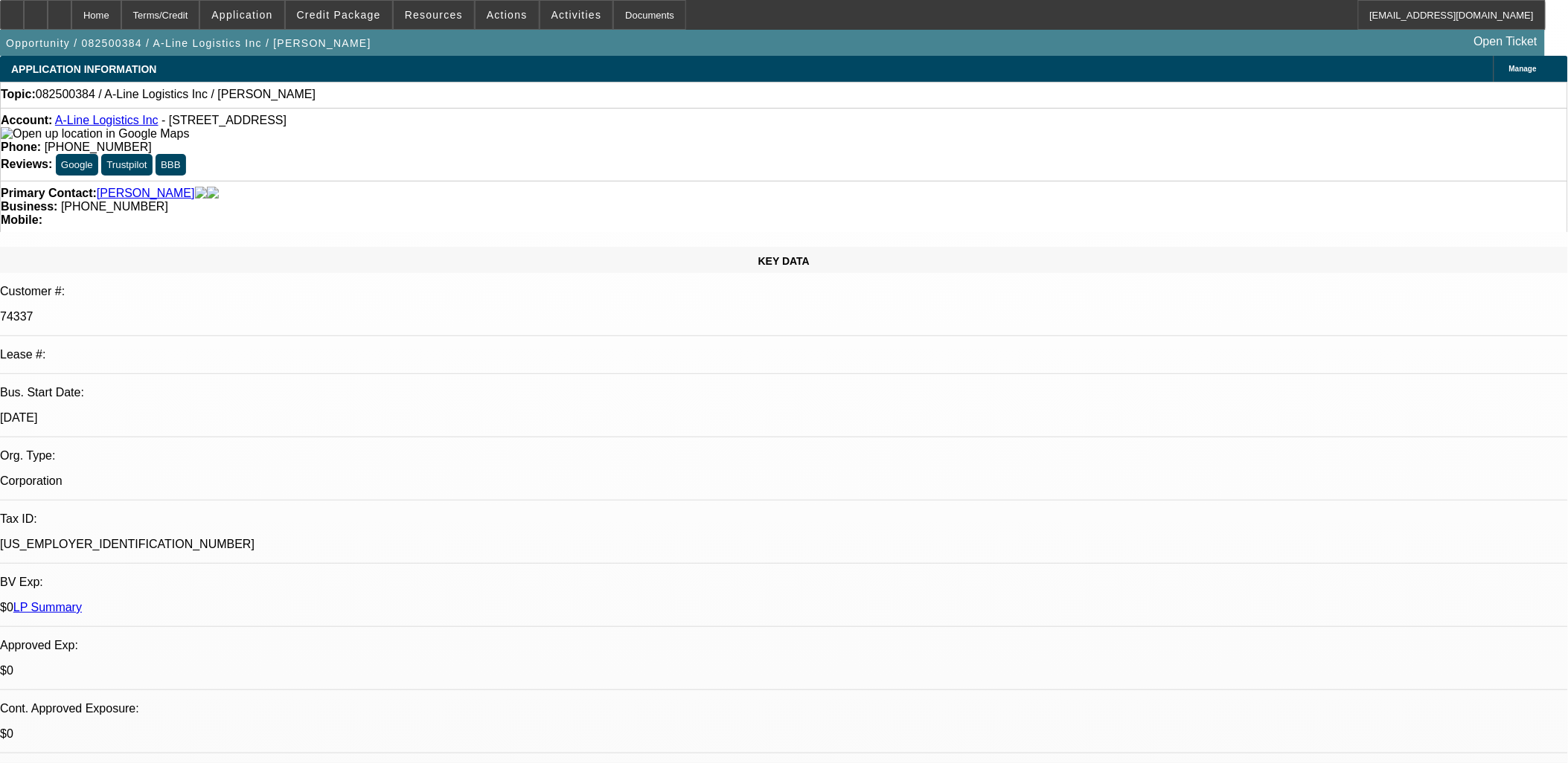
drag, startPoint x: 563, startPoint y: 448, endPoint x: 546, endPoint y: 460, distance: 20.8
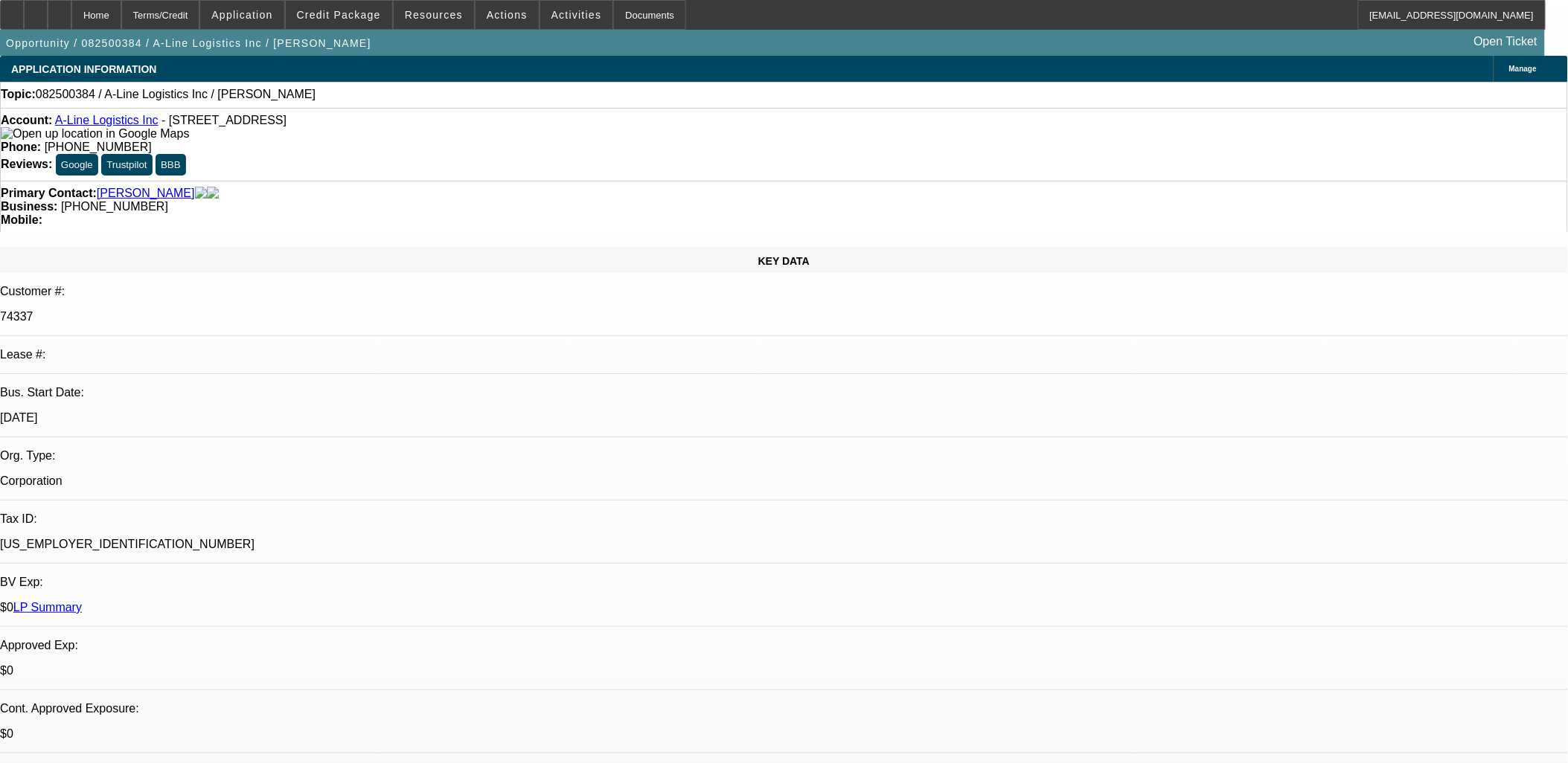
drag, startPoint x: 514, startPoint y: 458, endPoint x: 445, endPoint y: 213, distance: 254.5
drag, startPoint x: 445, startPoint y: 213, endPoint x: 396, endPoint y: 146, distance: 83.0
click at [396, 146] on div "Account: A-Line Logistics Inc - 3201 Zafarano Drive, Santa Fe, NM 87507 Phone: …" at bounding box center [784, 145] width 1568 height 73
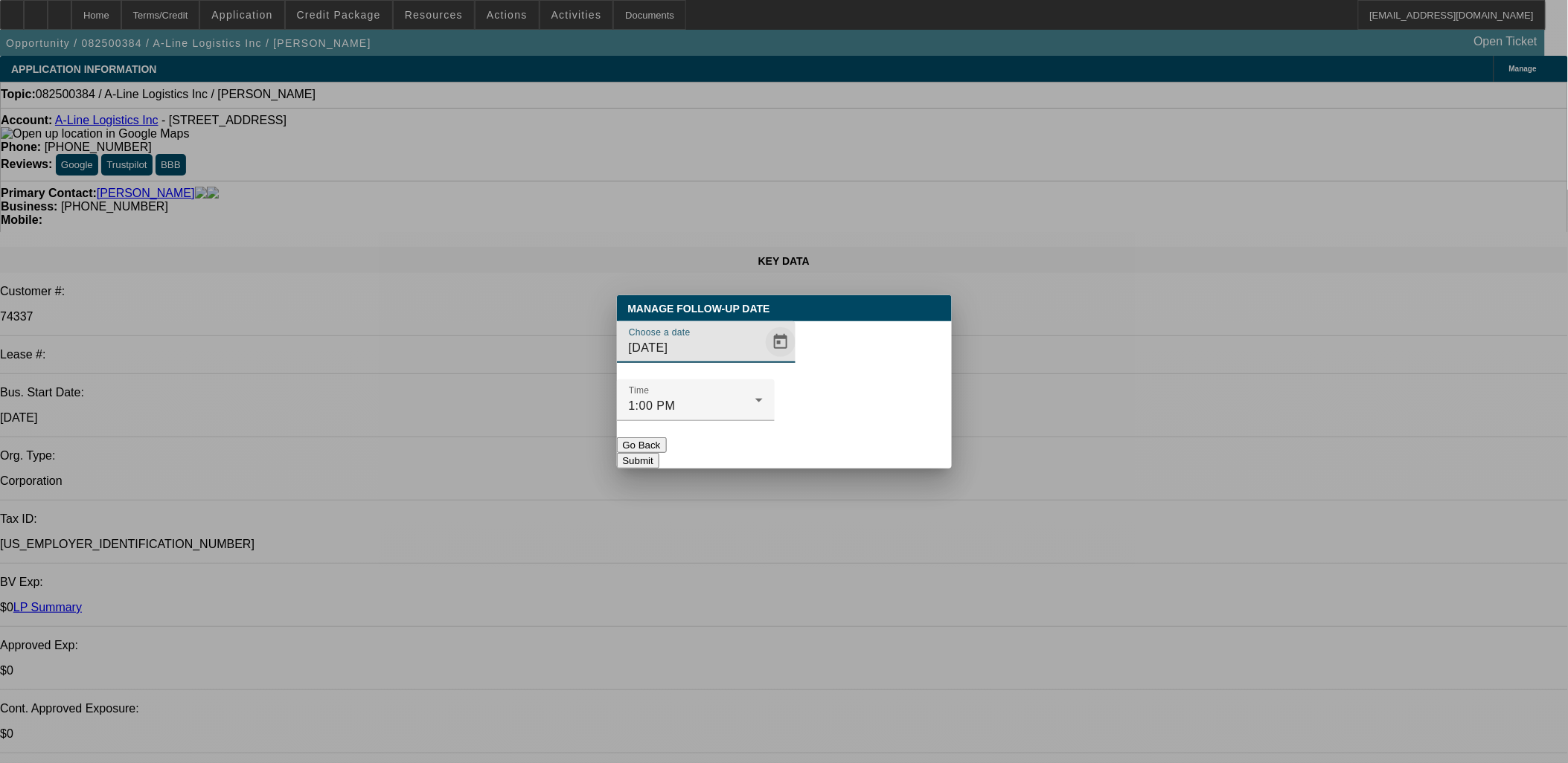
click at [762, 359] on span "Open calendar" at bounding box center [780, 342] width 36 height 36
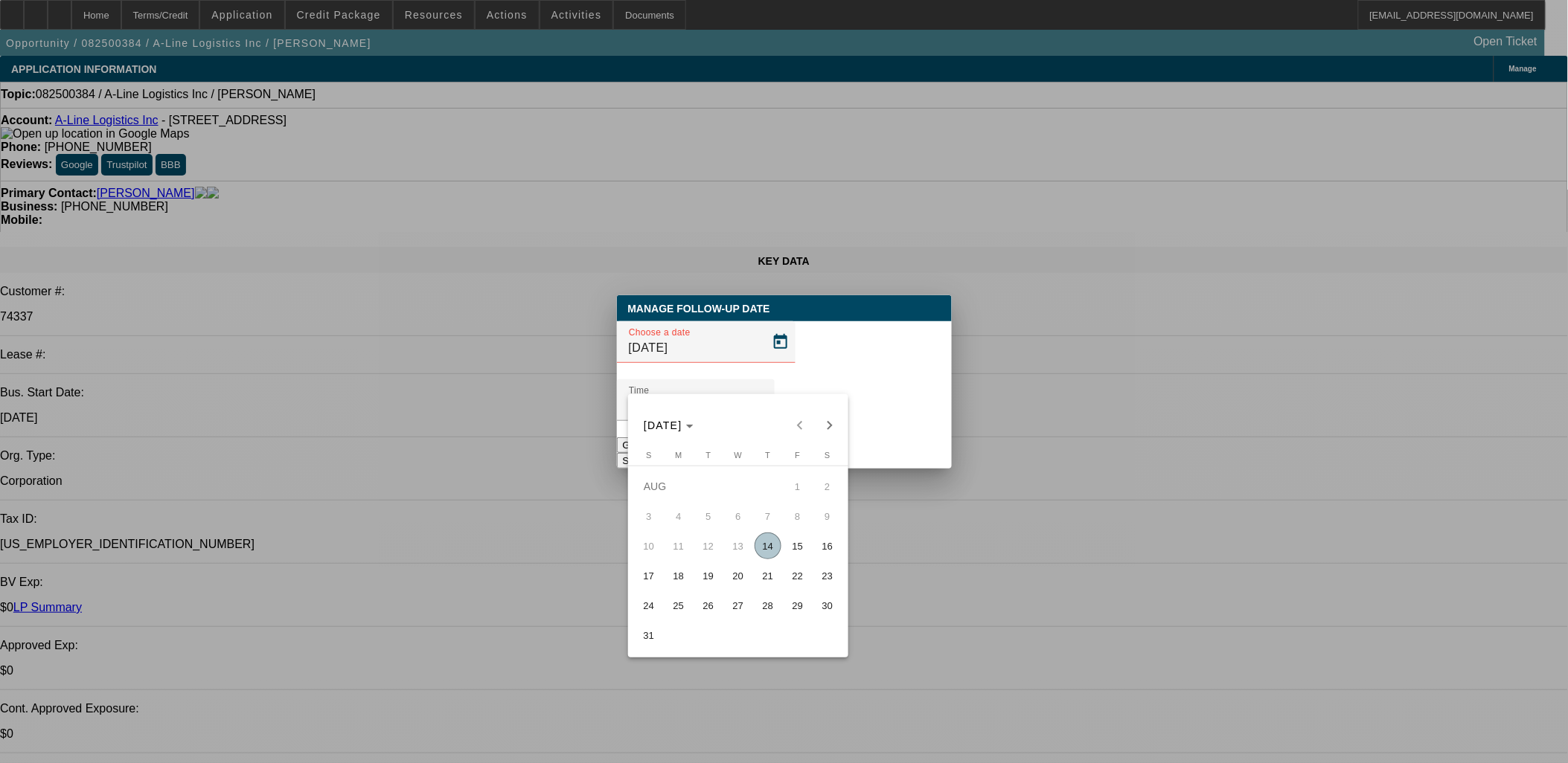
click at [820, 419] on span "Next month" at bounding box center [830, 425] width 29 height 29
click at [820, 419] on div "SEP 2025 SEP 2025" at bounding box center [738, 425] width 213 height 29
drag, startPoint x: 820, startPoint y: 419, endPoint x: 800, endPoint y: 420, distance: 20.0
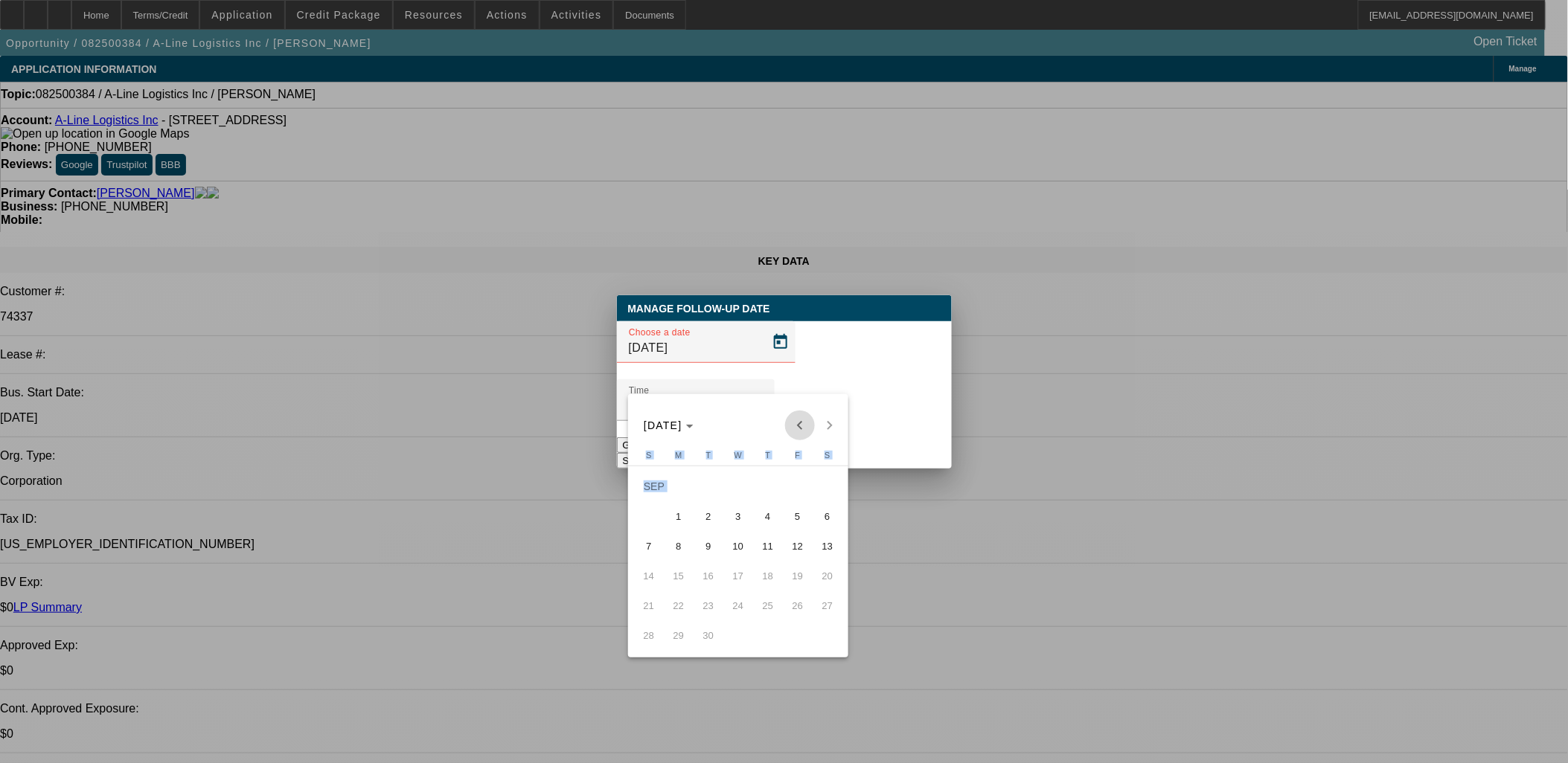
click at [800, 420] on span "Previous month" at bounding box center [799, 425] width 29 height 29
click at [791, 557] on span "15" at bounding box center [797, 546] width 27 height 27
type input "8/15/2025"
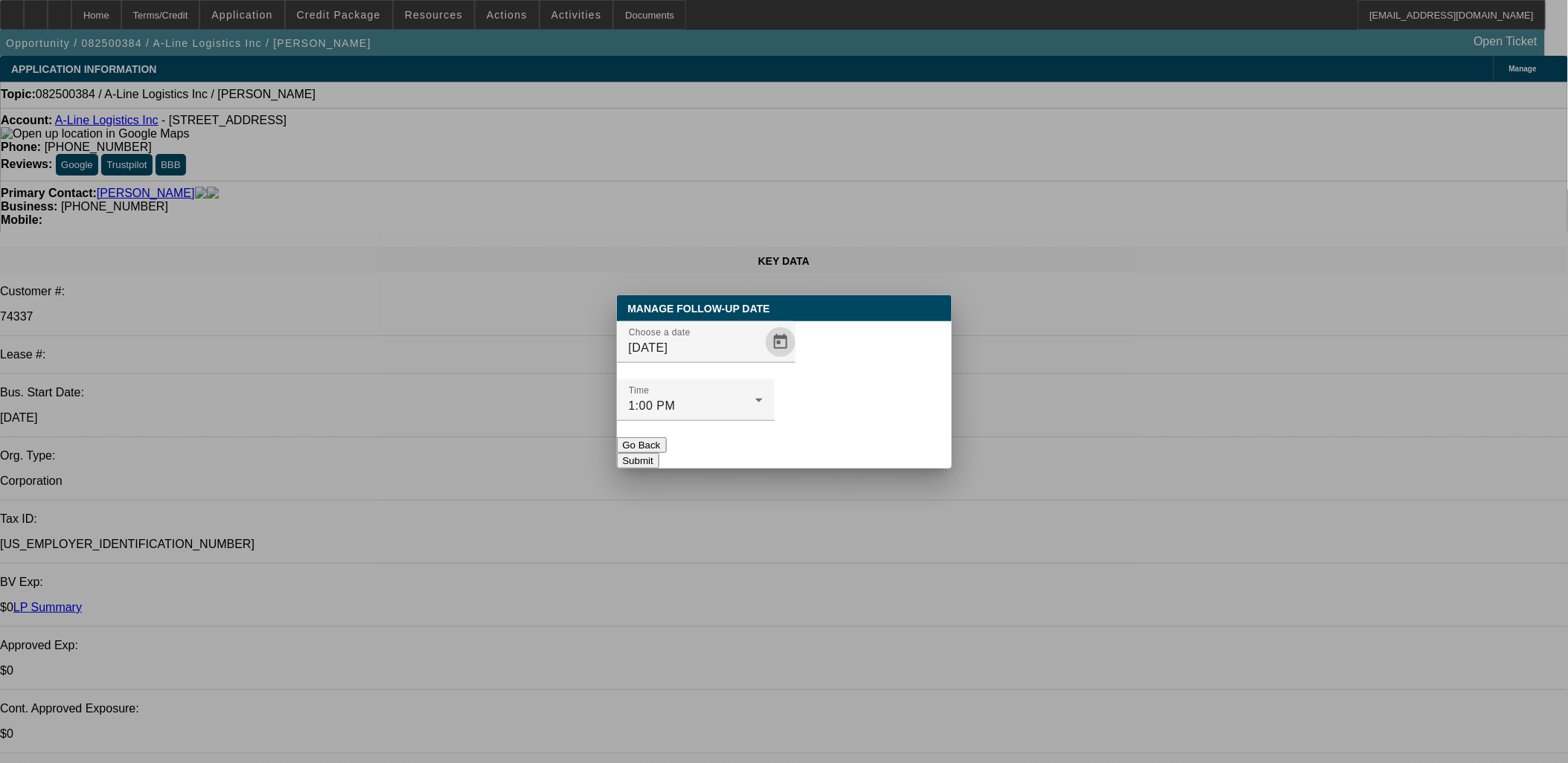
click at [837, 451] on div "Manage Follow-Up Date Choose a date 8/15/2025 Time 1:00 PM Go Back Submit" at bounding box center [784, 382] width 335 height 173
click at [660, 453] on button "Submit" at bounding box center [638, 461] width 43 height 15
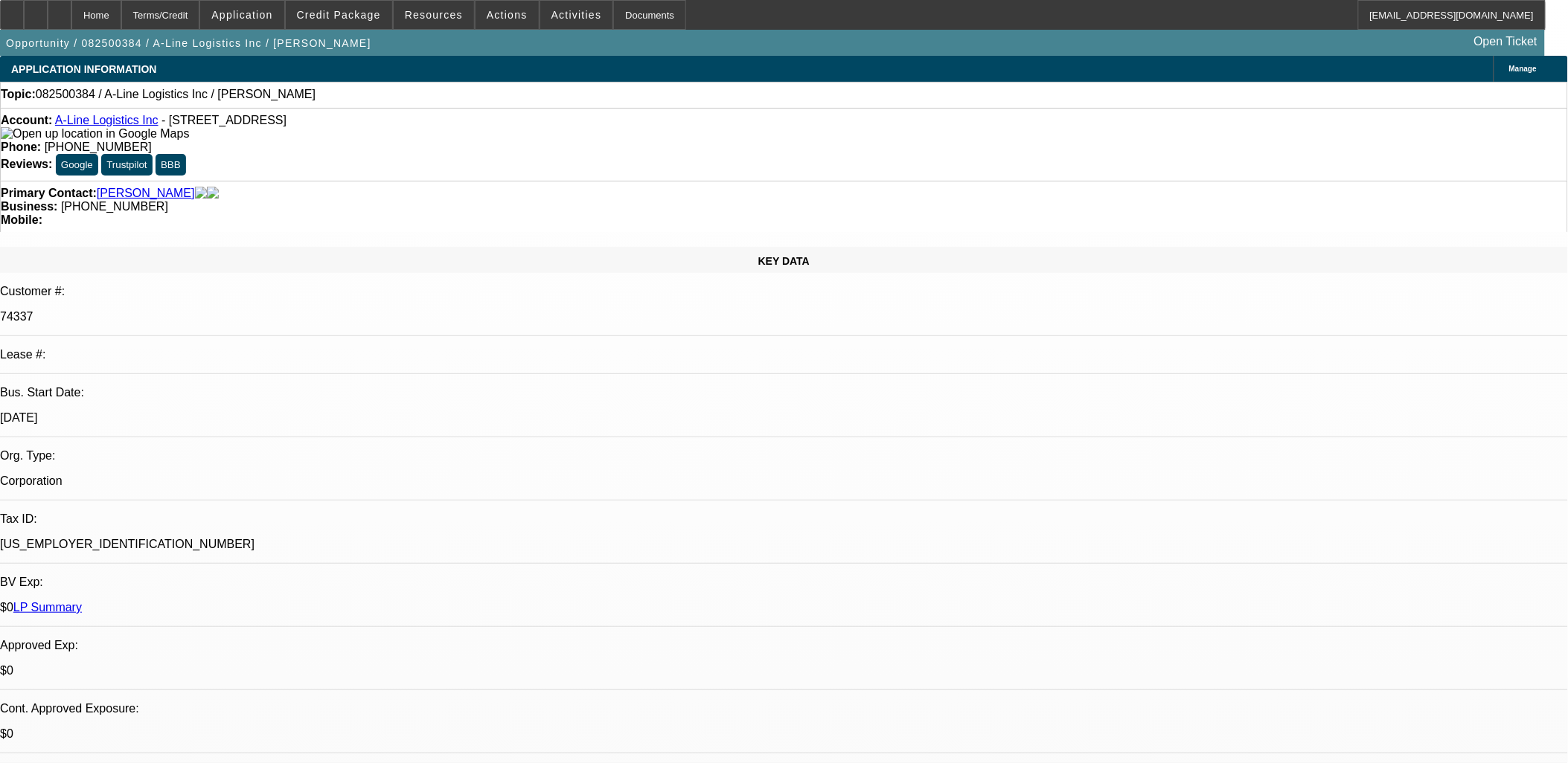
drag, startPoint x: 844, startPoint y: 428, endPoint x: 703, endPoint y: 351, distance: 160.7
drag, startPoint x: 1187, startPoint y: 375, endPoint x: 1180, endPoint y: 351, distance: 25.0
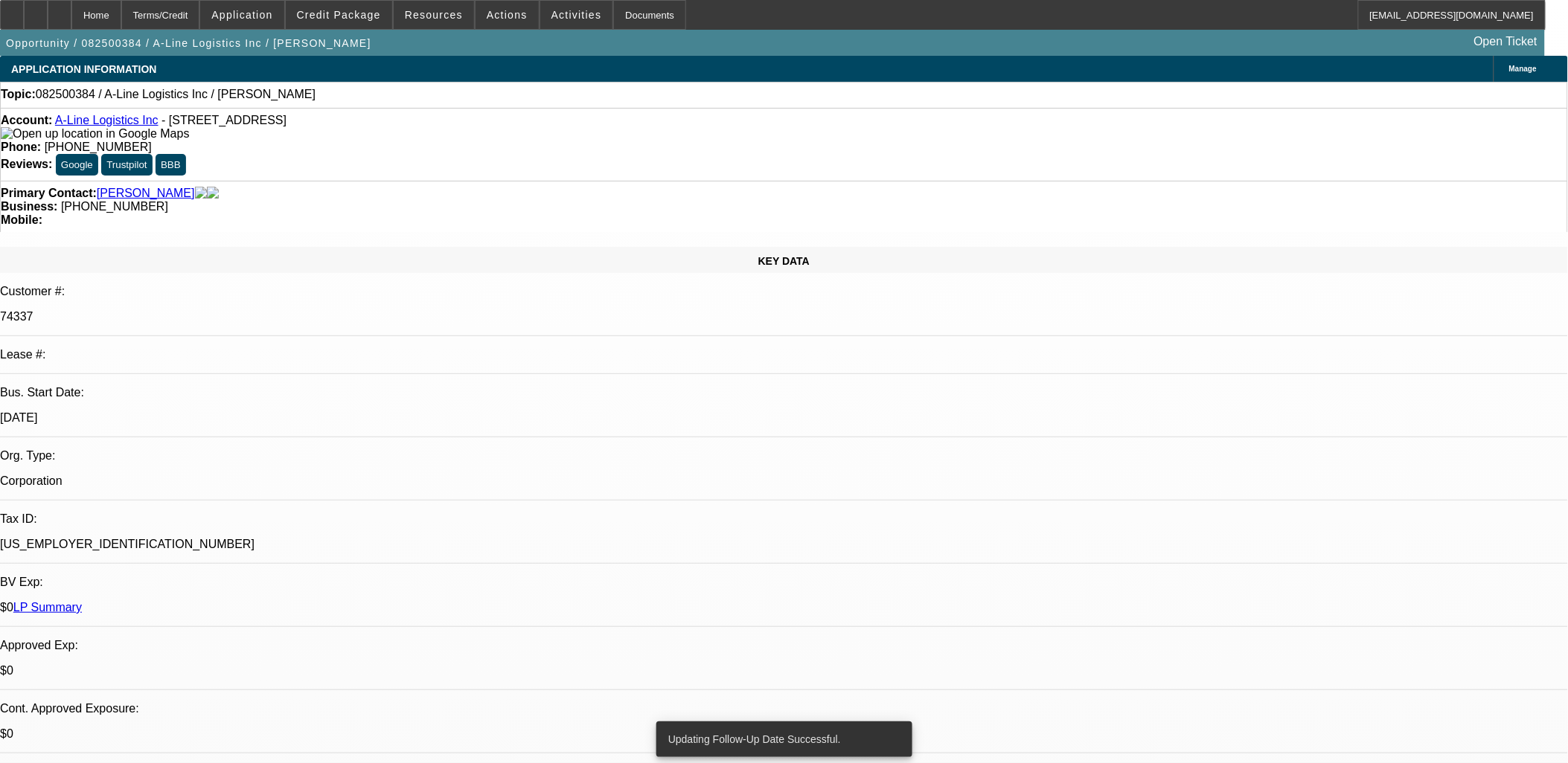
drag, startPoint x: 1147, startPoint y: 179, endPoint x: 766, endPoint y: 361, distance: 422.2
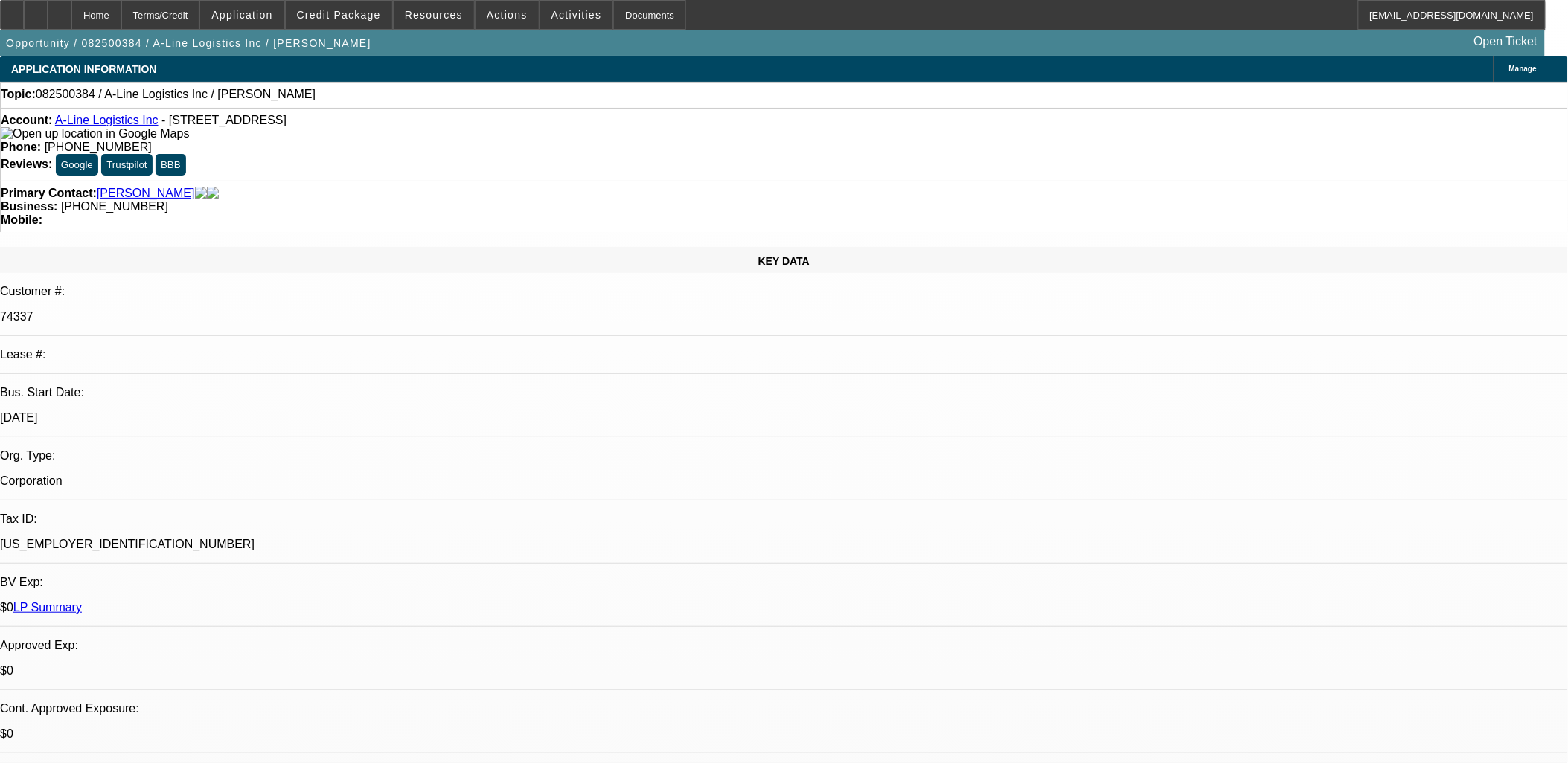
click at [369, 17] on span "Credit Package" at bounding box center [339, 15] width 84 height 12
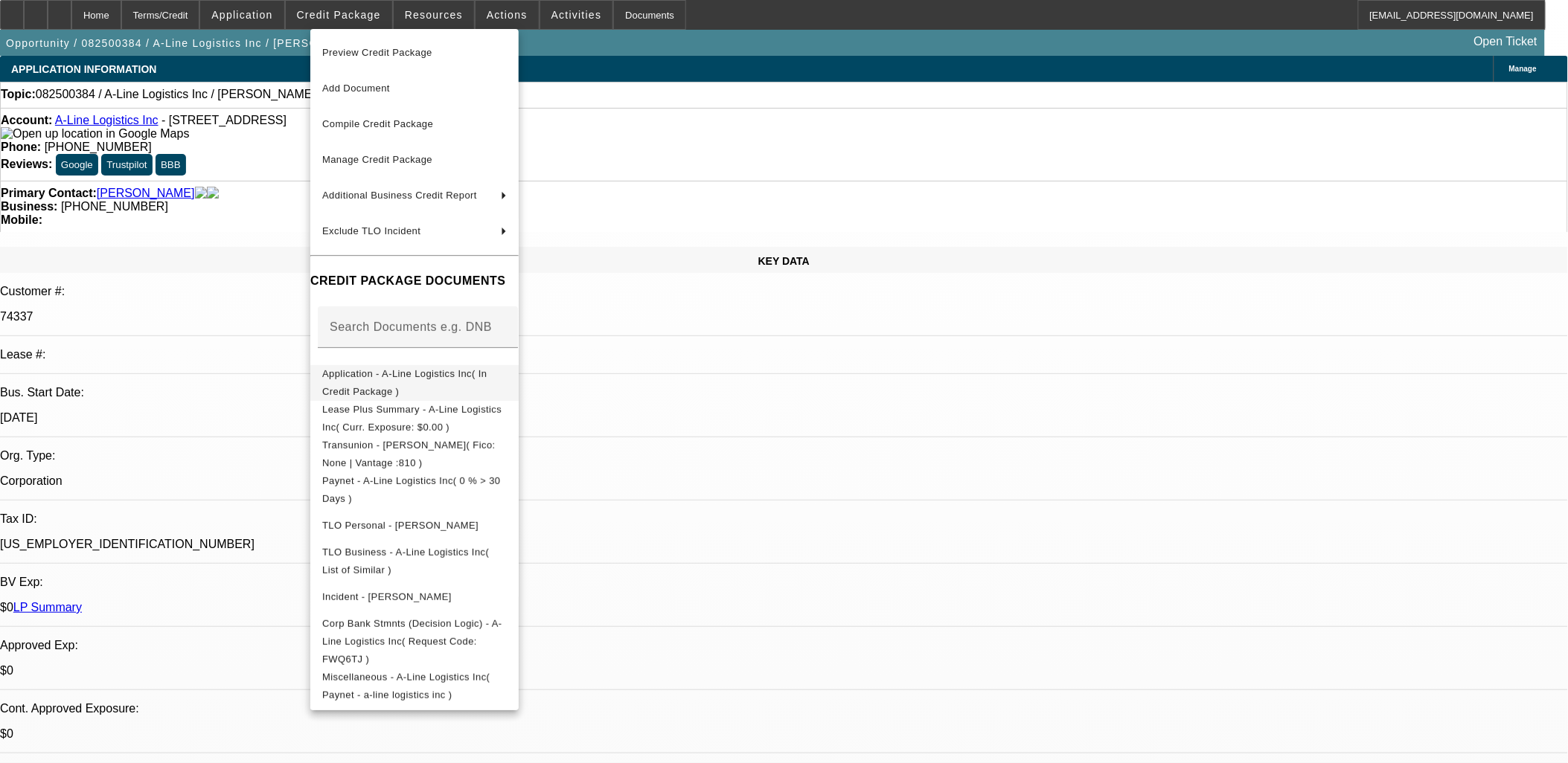
click at [486, 380] on span "Application - A-Line Logistics Inc( In Credit Package )" at bounding box center [404, 382] width 165 height 29
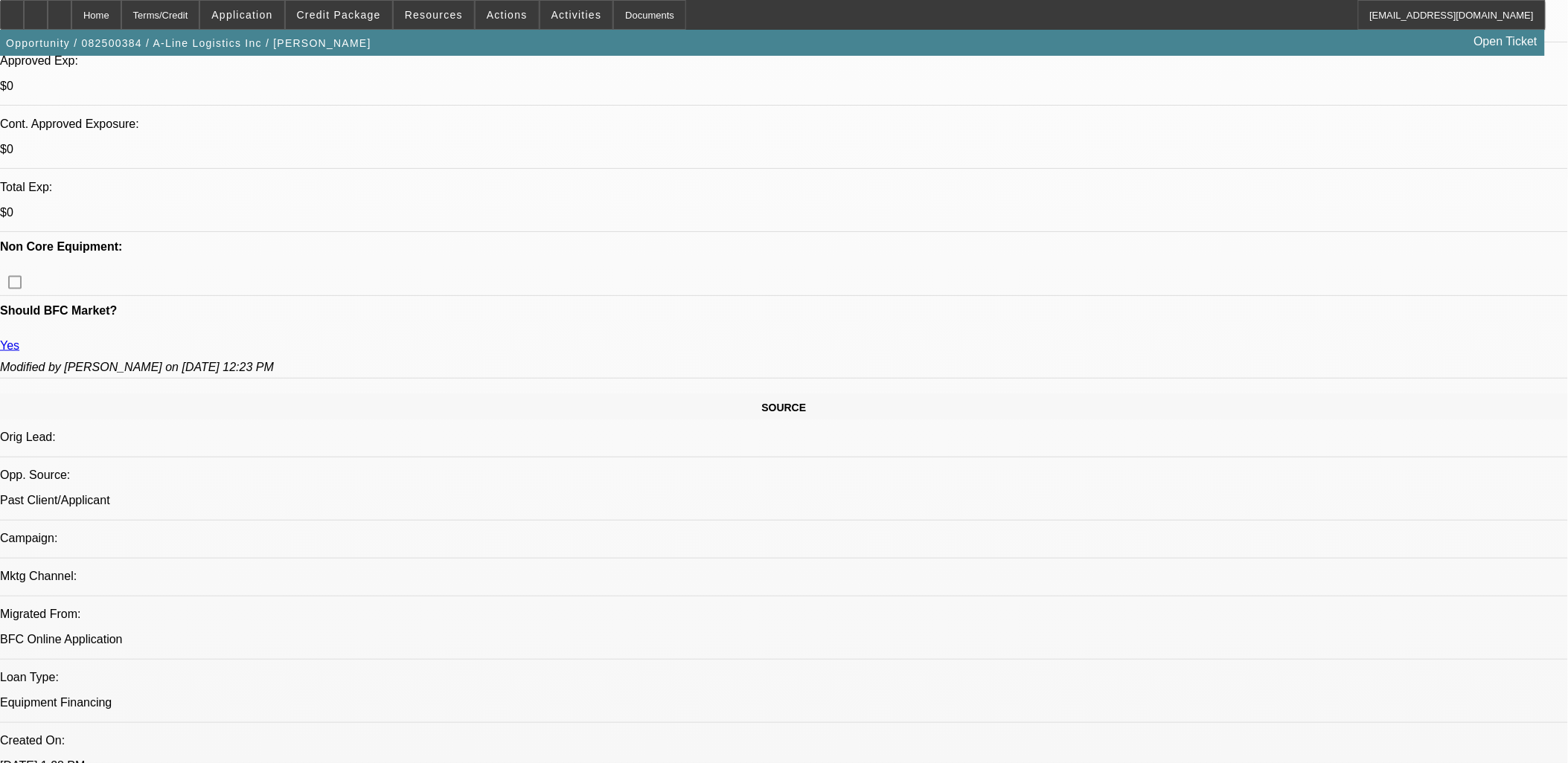
scroll to position [744, 0]
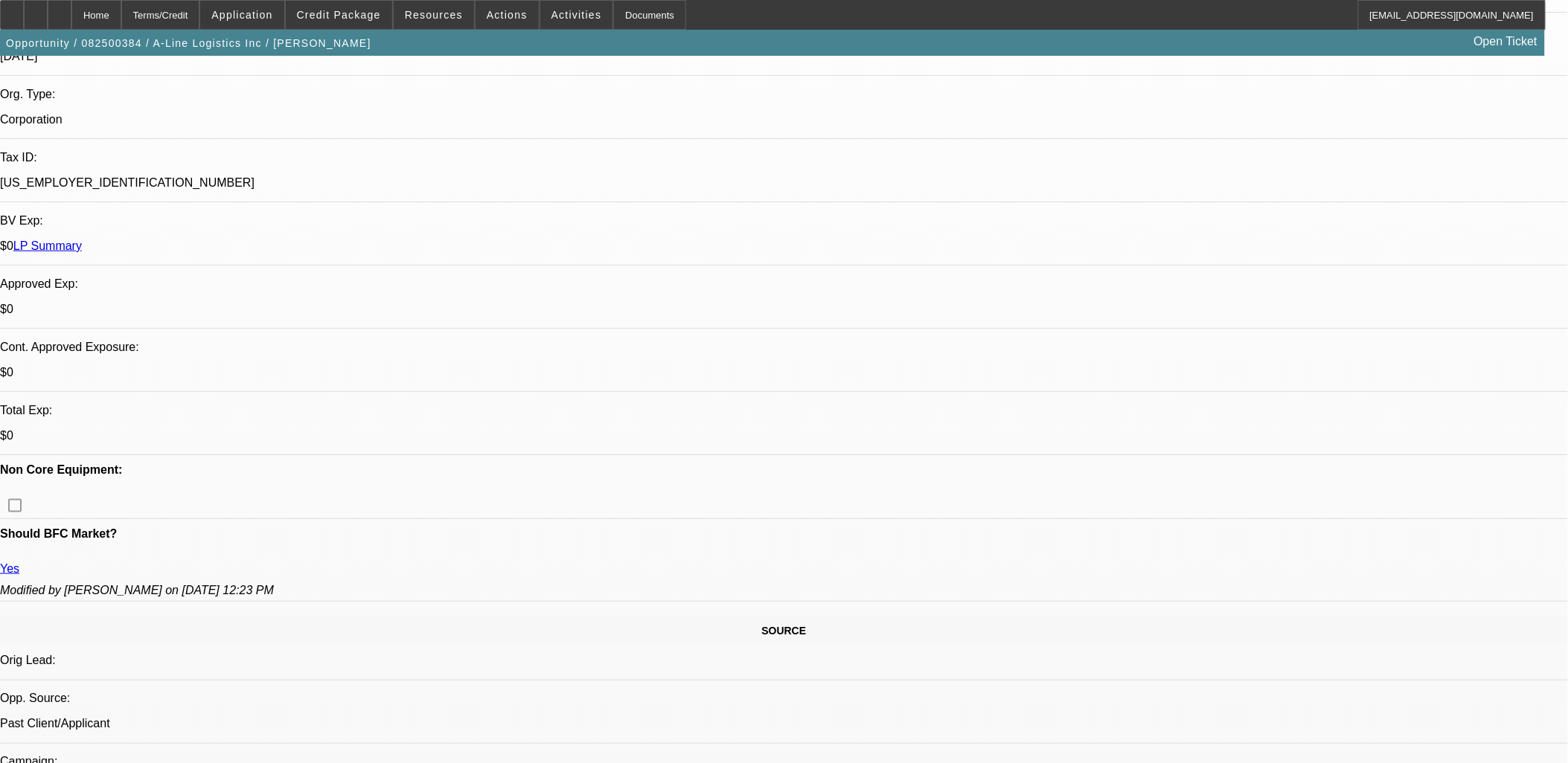
scroll to position [165, 0]
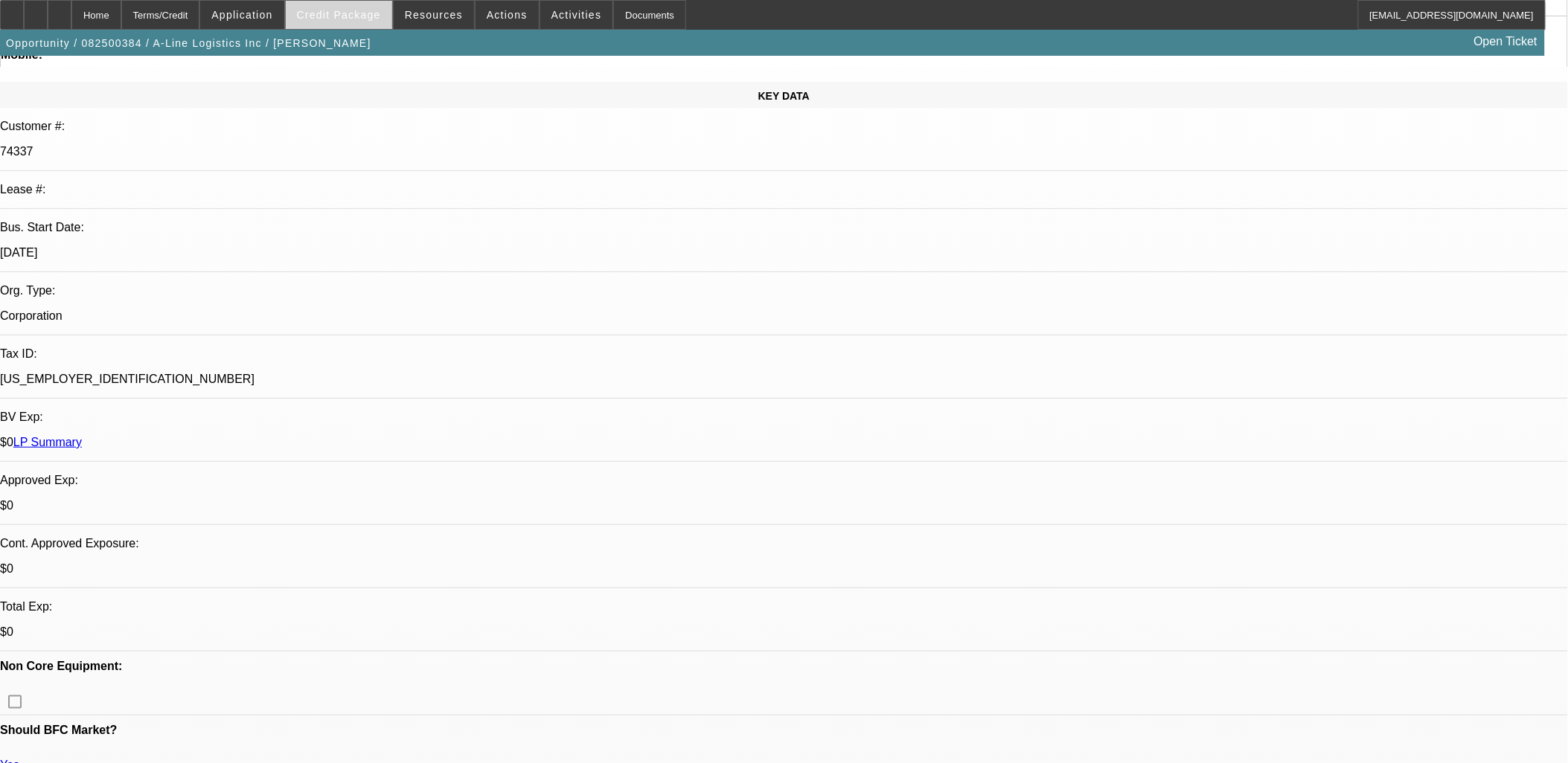
click at [392, 22] on span at bounding box center [339, 15] width 107 height 36
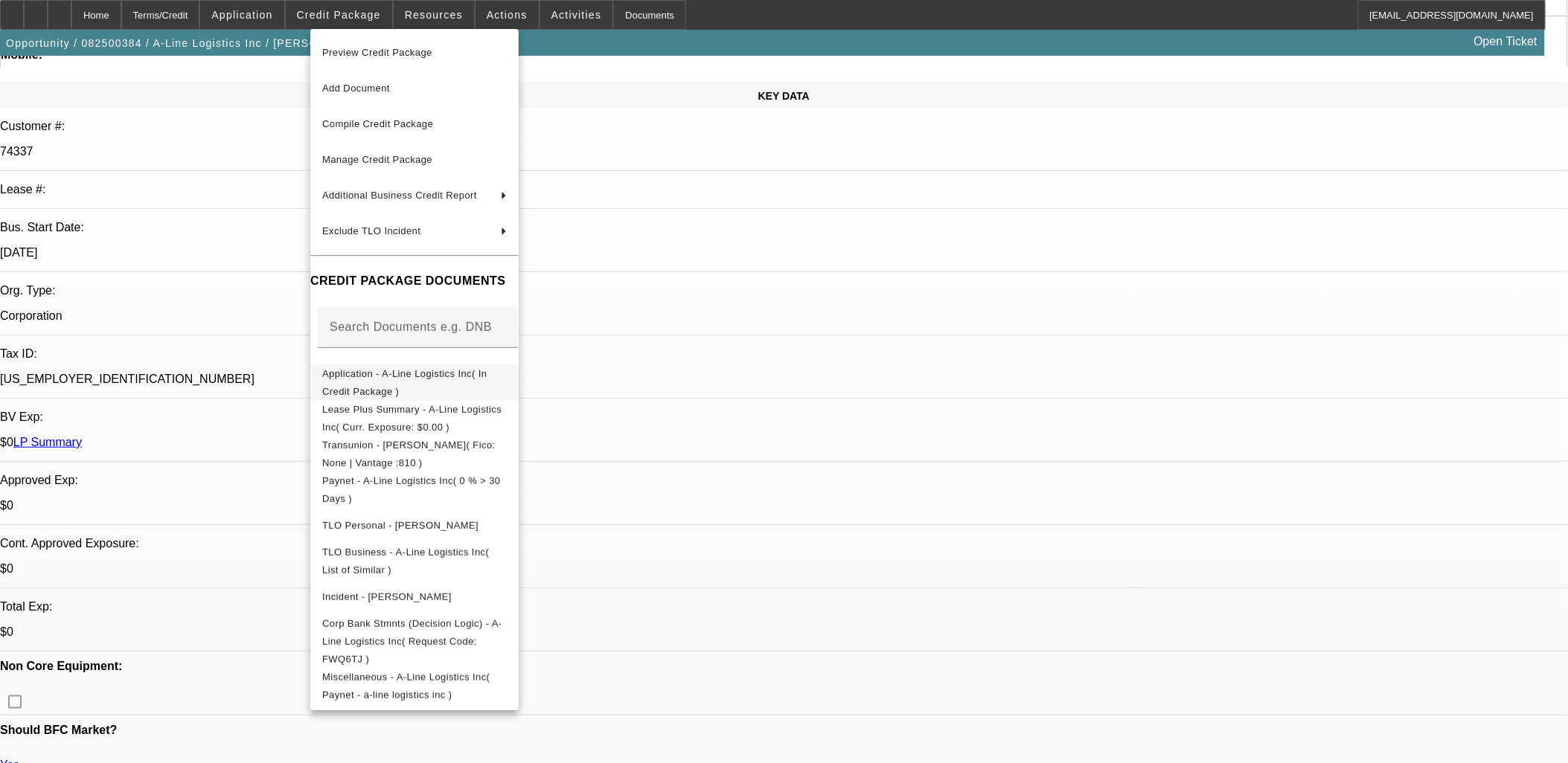
click at [506, 370] on span "Application - A-Line Logistics Inc( In Credit Package )" at bounding box center [414, 383] width 185 height 36
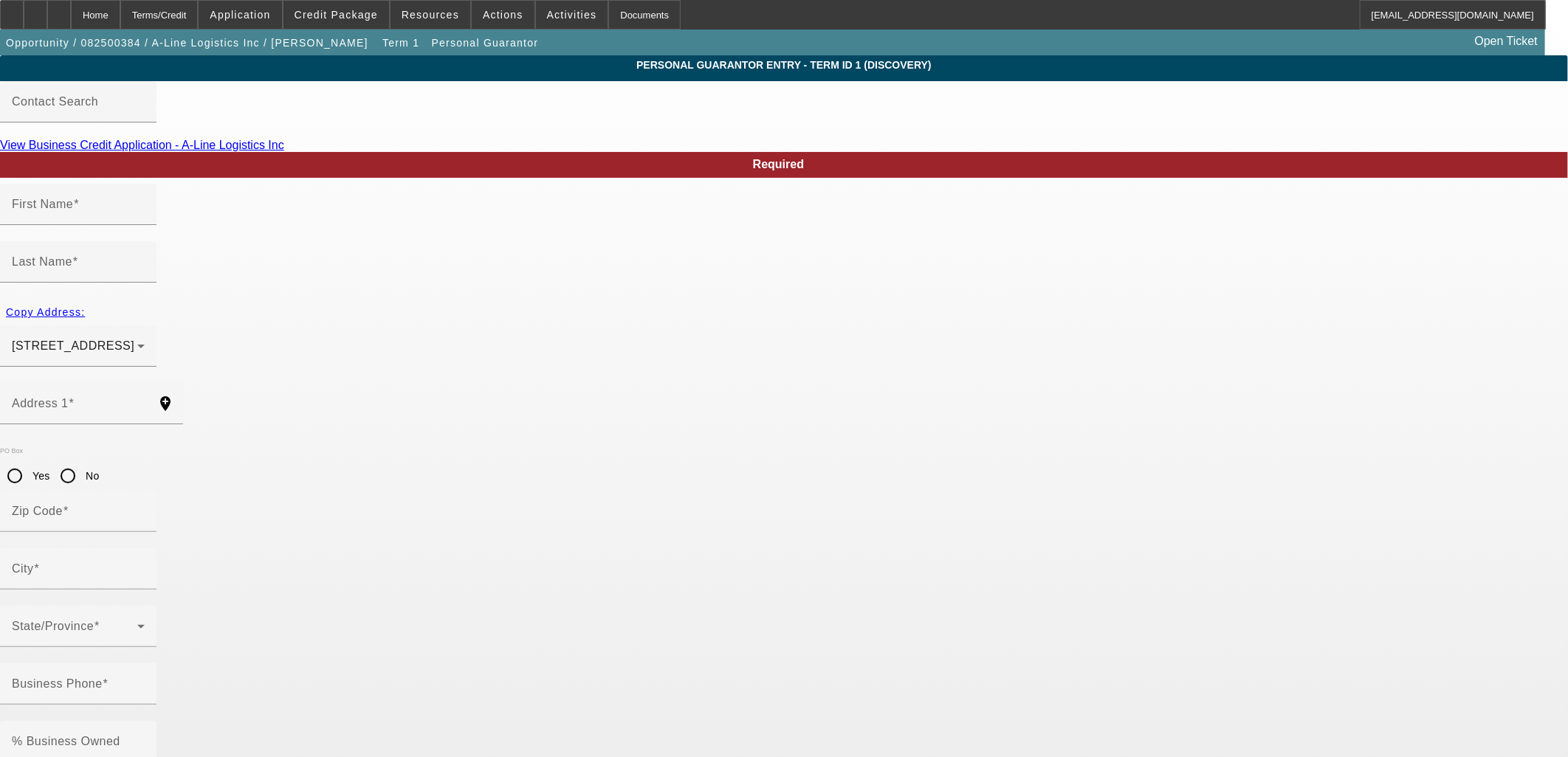
type input "Roxanne"
type input "Cardenas"
type input "3309 La Sala Del Este Northeast"
radio input "true"
type input "87111"
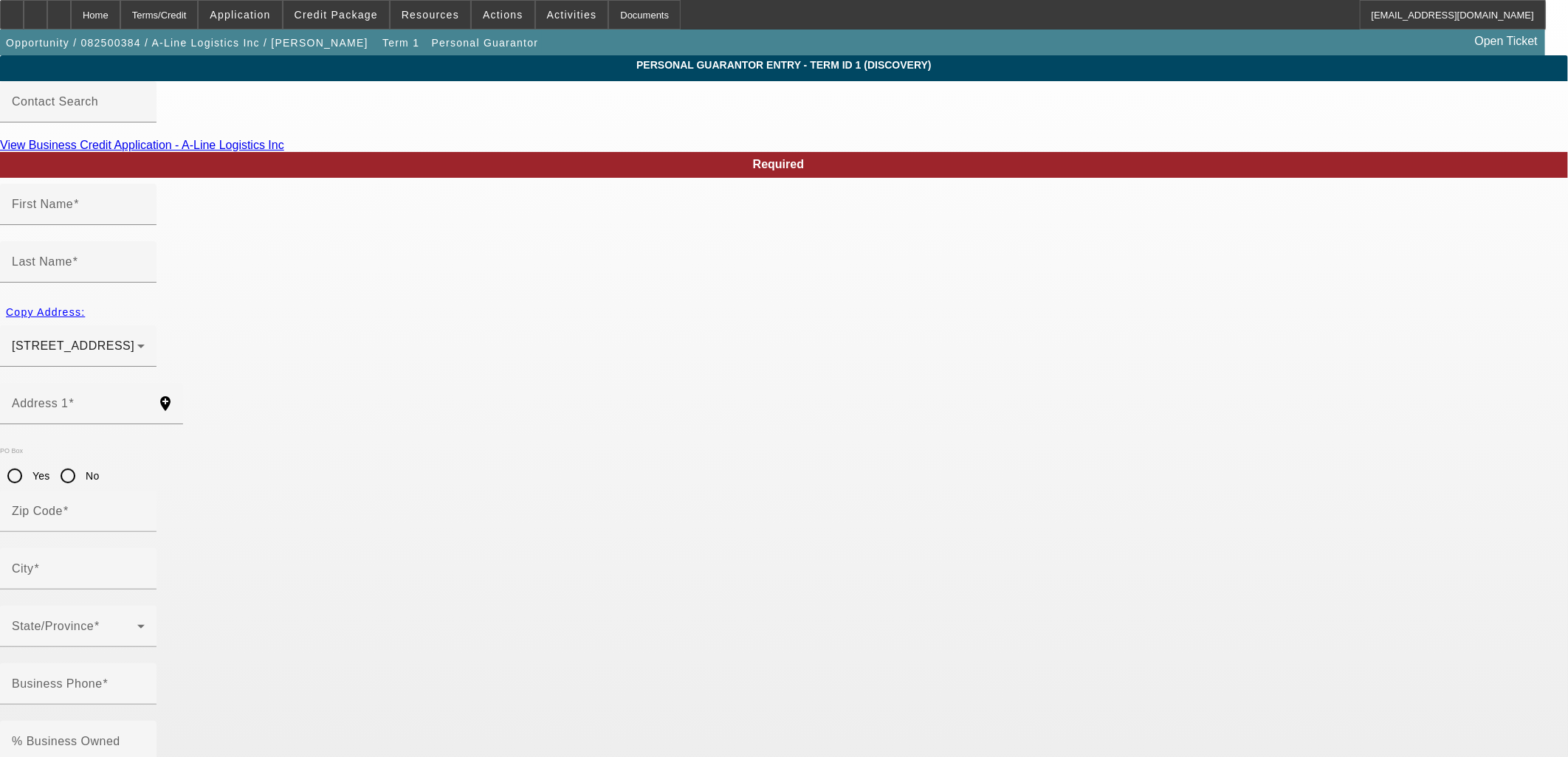
type input "Albuquerque"
type input "(815) 505-5225"
type input "50"
type input "353-78-8879"
type input "roxy711711@gmail.com"
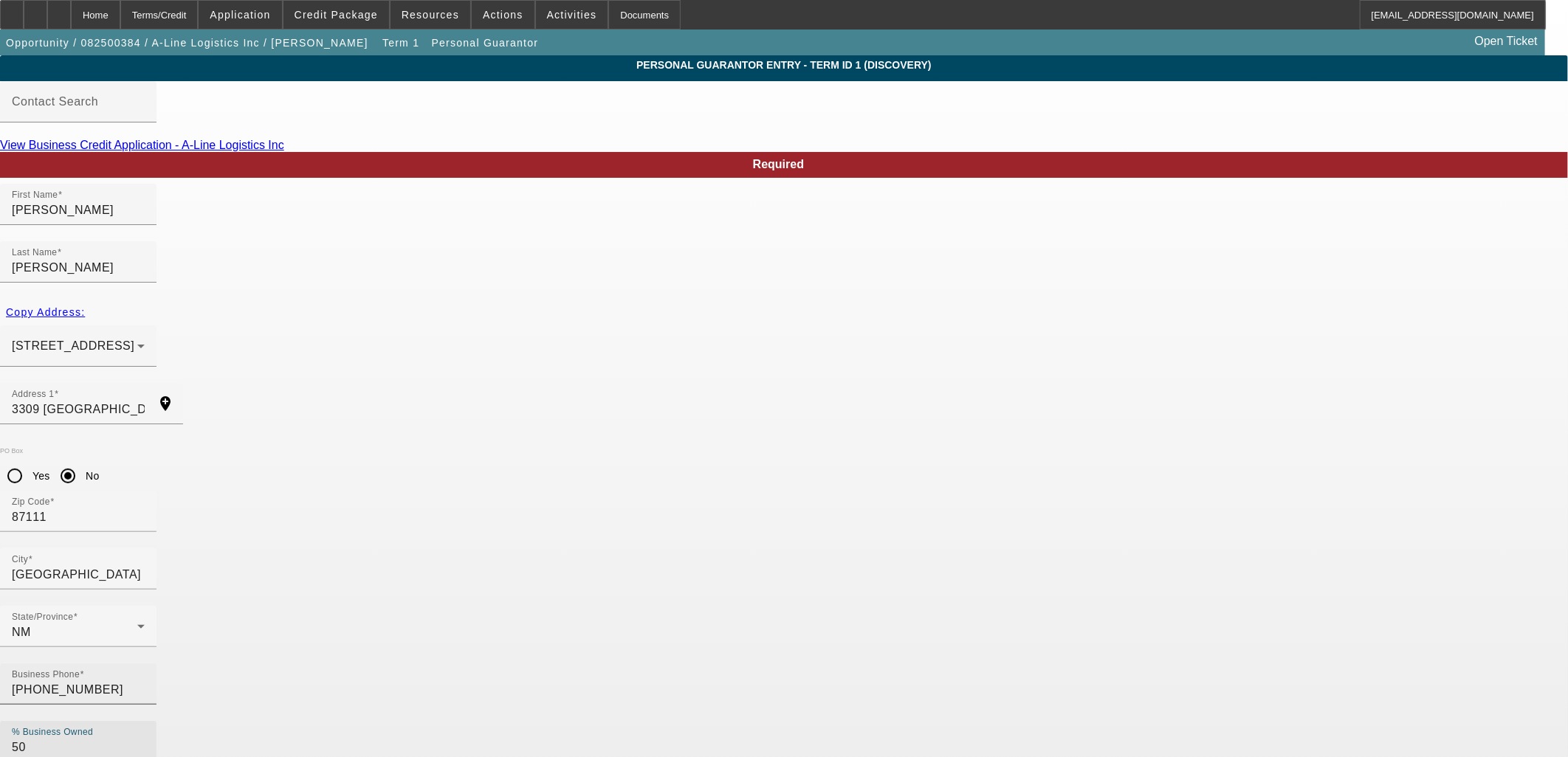
drag, startPoint x: 667, startPoint y: 525, endPoint x: 539, endPoint y: 513, distance: 128.6
click at [539, 663] on div "Business Phone (815) 505-5225 % Business Owned 50" at bounding box center [784, 721] width 1568 height 115
type input "100"
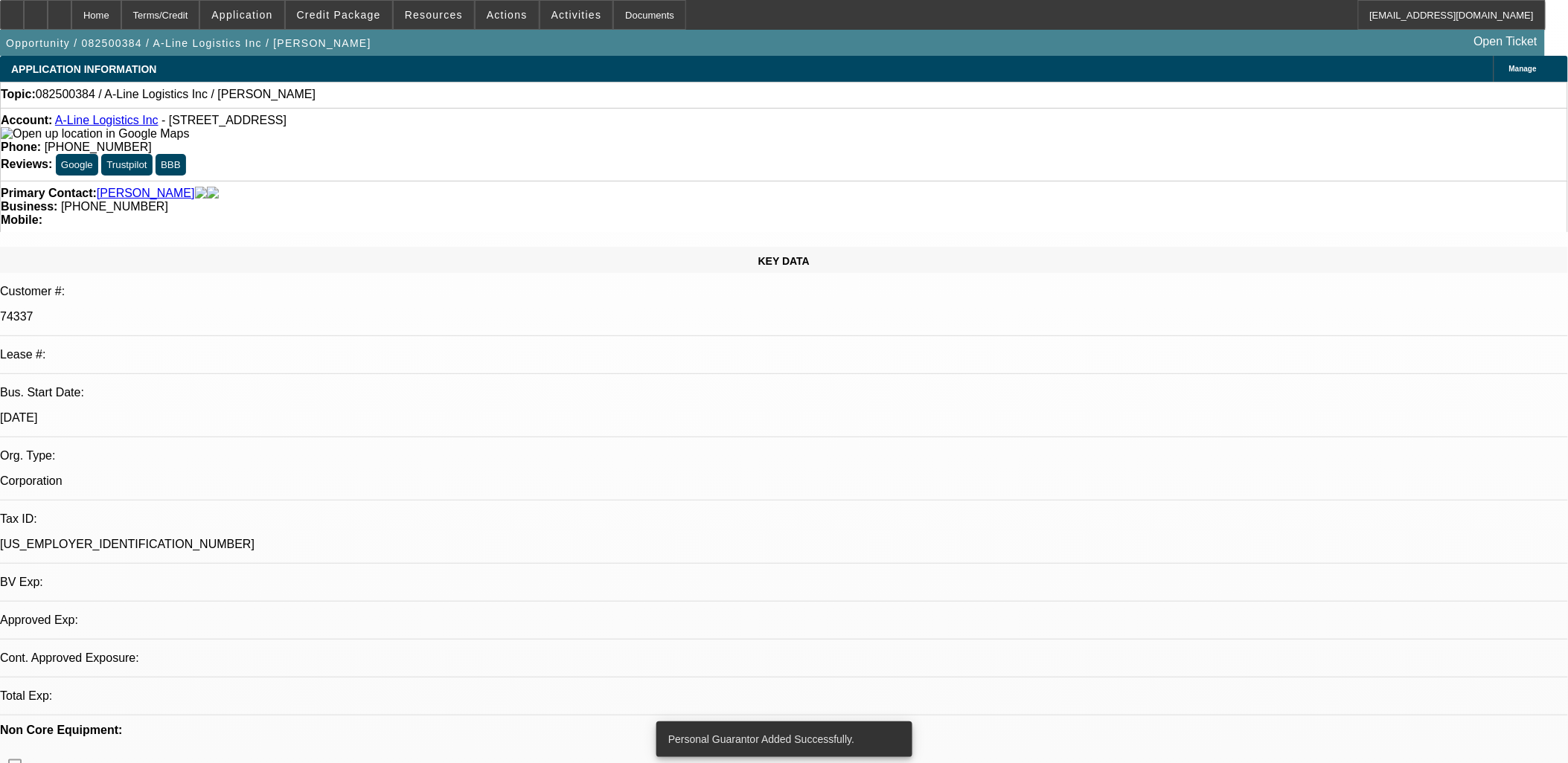
select select "0"
select select "2"
select select "0.1"
select select "4"
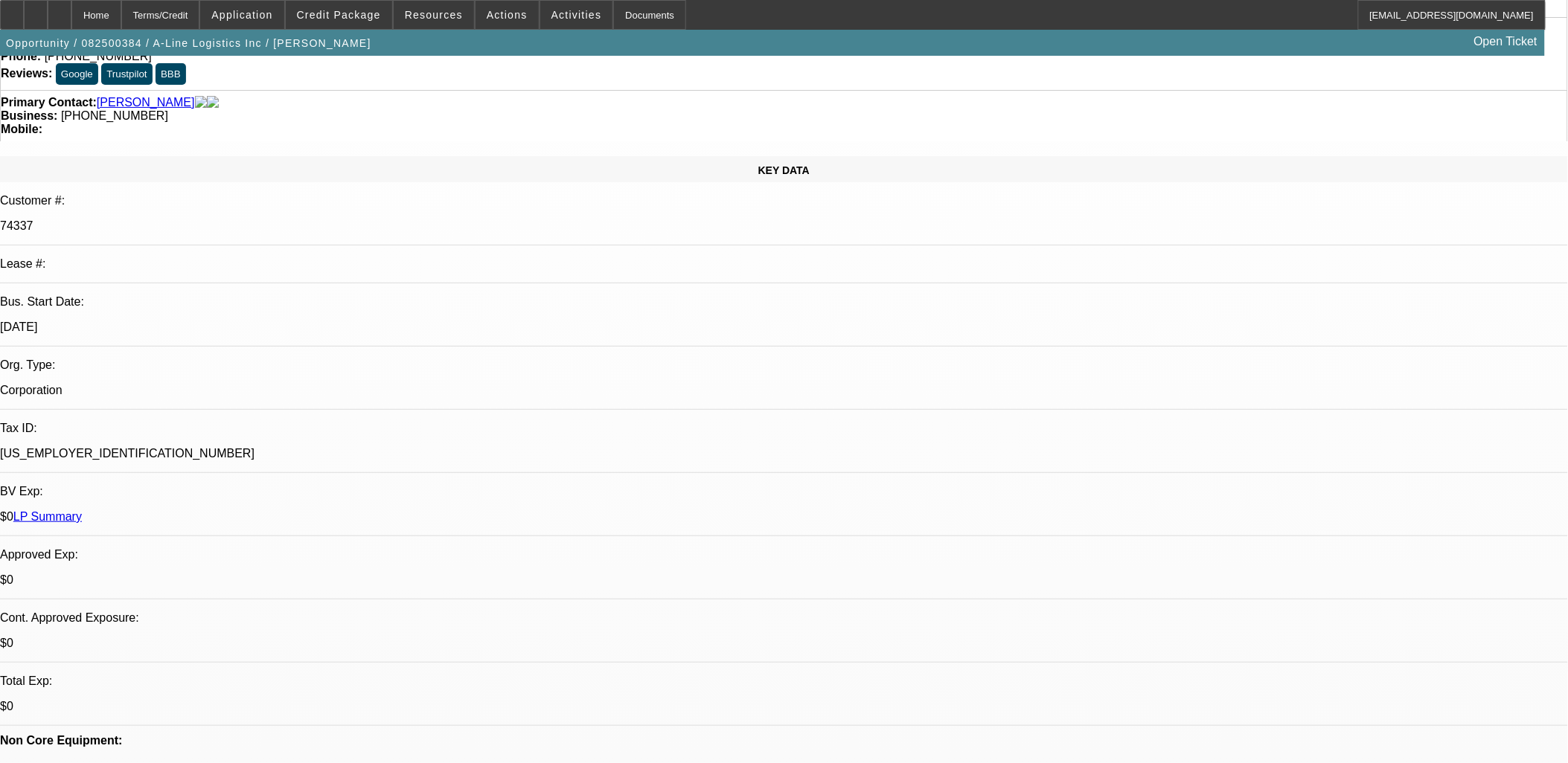
scroll to position [165, 0]
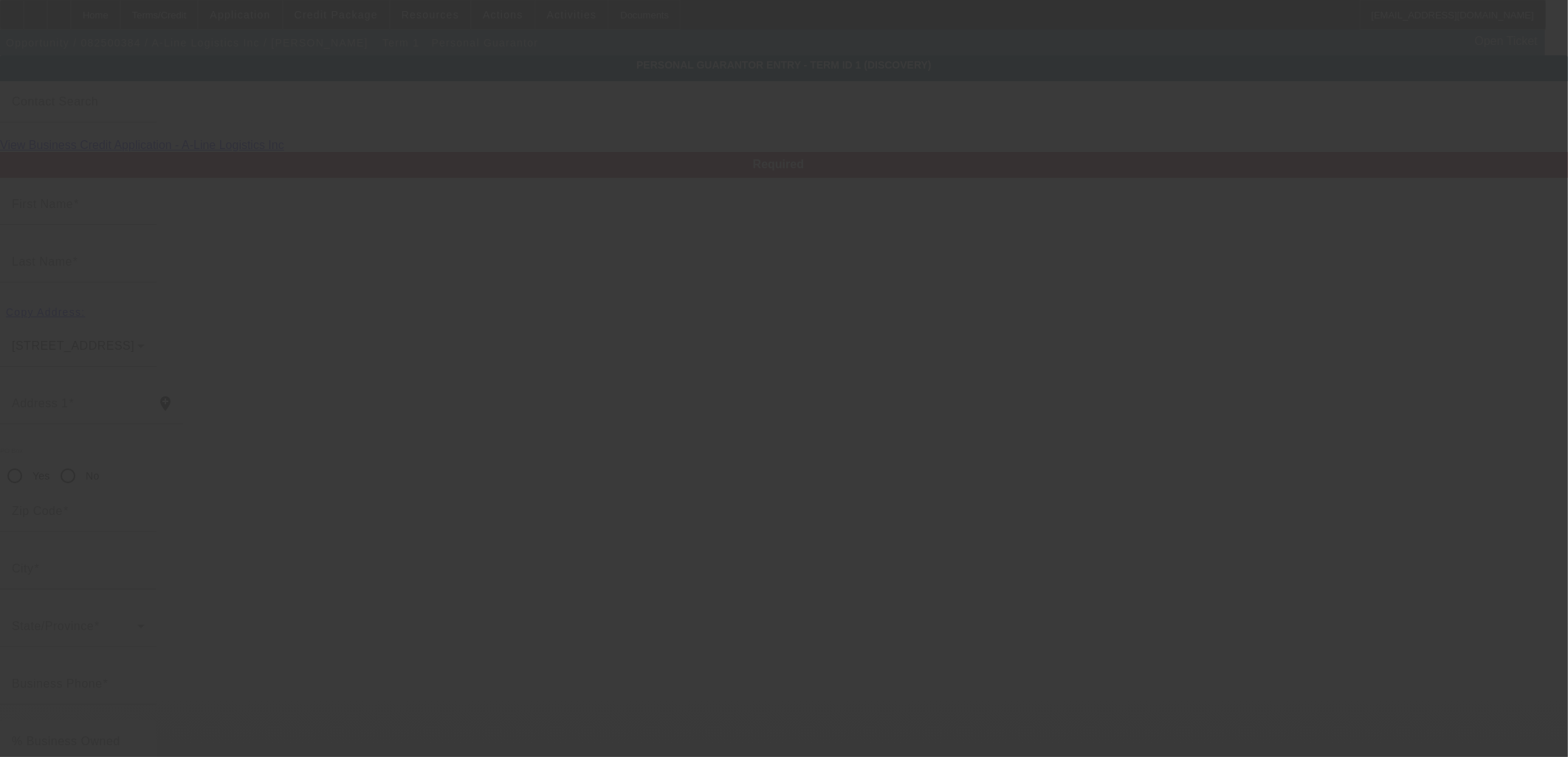
type input "Roxanne"
type input "Cardenas"
type input "3309 La Sala Del Este Northeast"
radio input "true"
type input "87111"
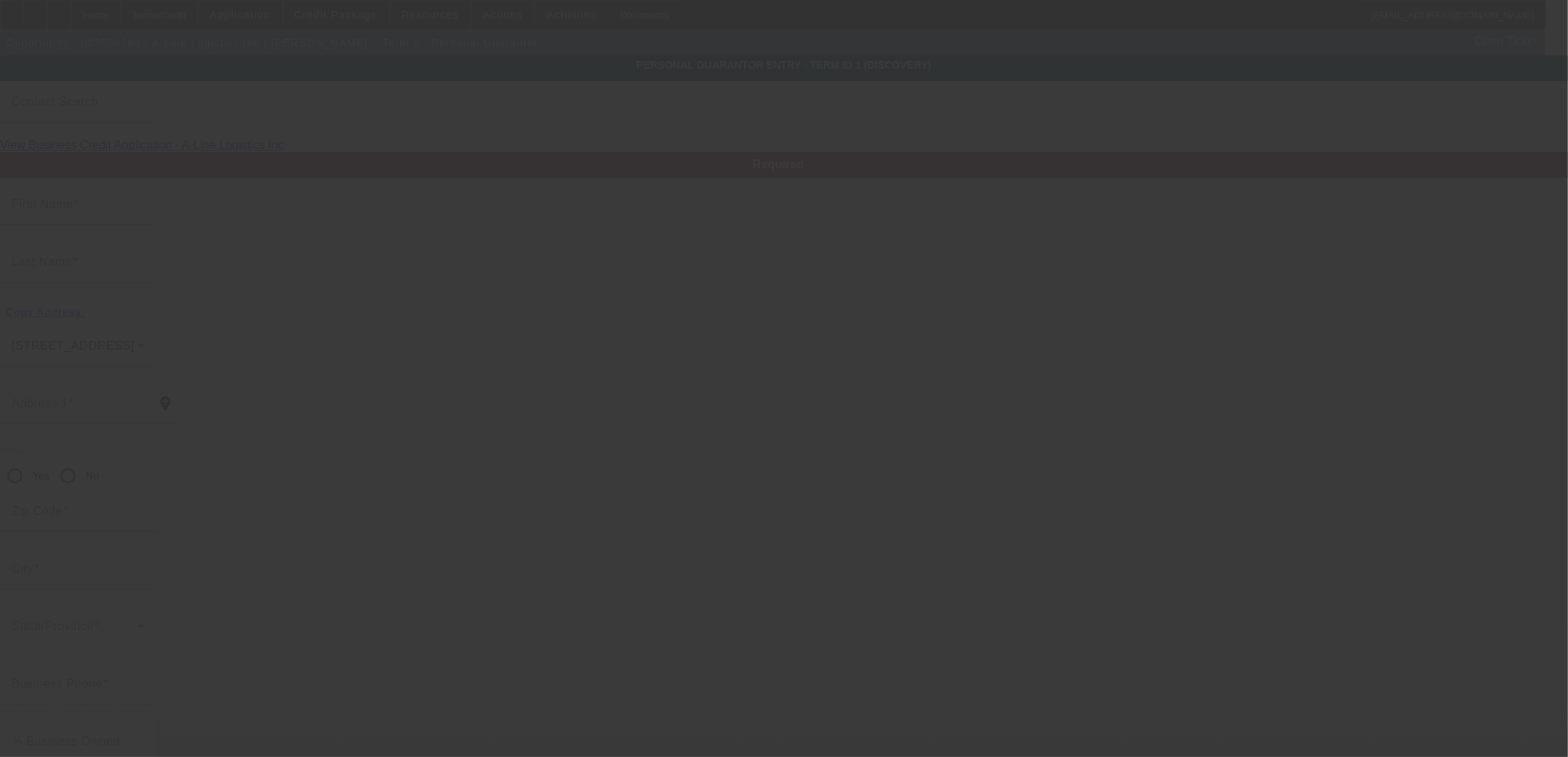
type input "Albuquerque"
type input "(815) 505-5225"
type input "100"
type input "353-78-8879"
type input "roxy711711@gmail.com"
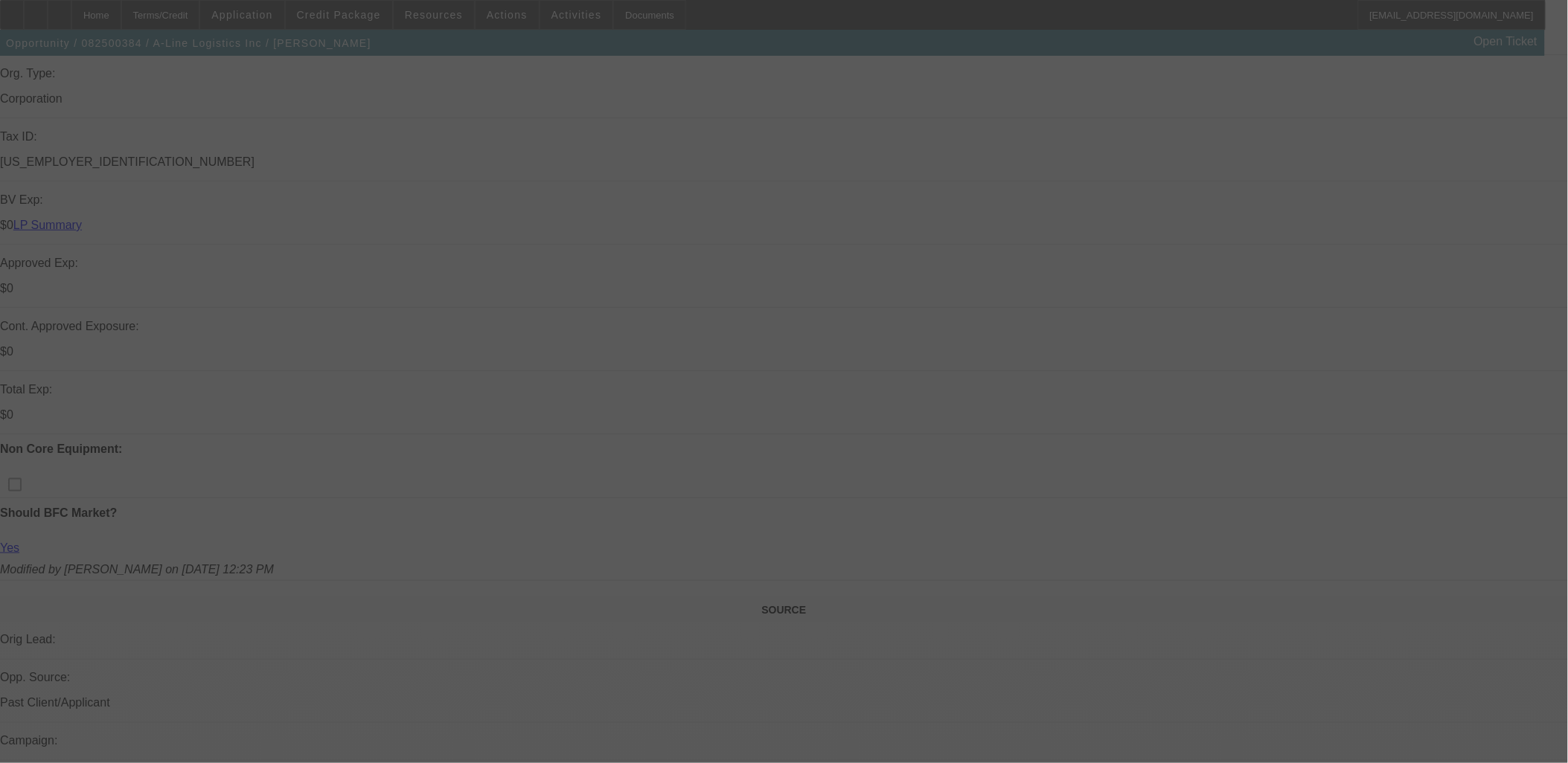
scroll to position [413, 0]
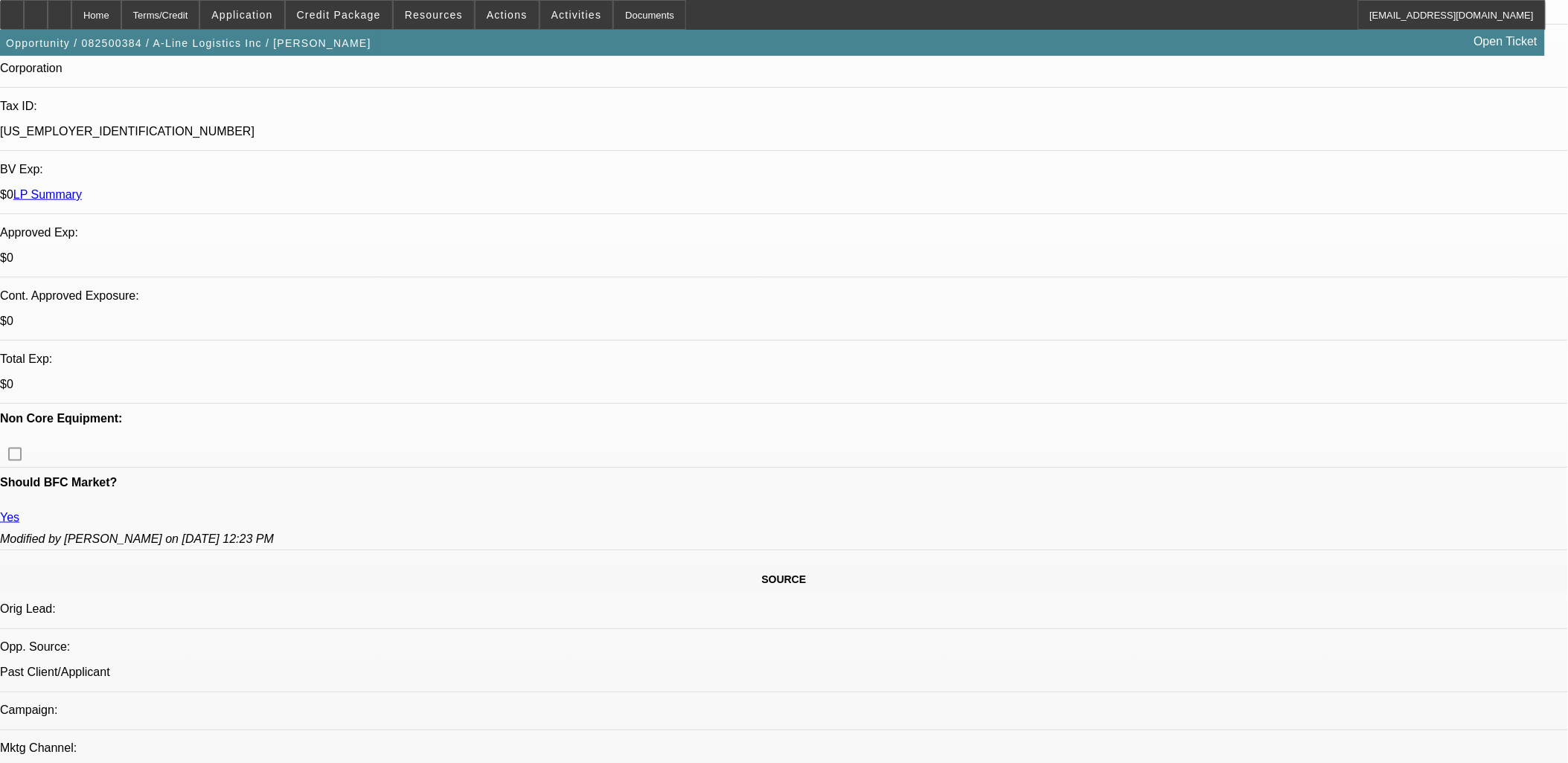
select select "0"
select select "2"
select select "0.1"
select select "4"
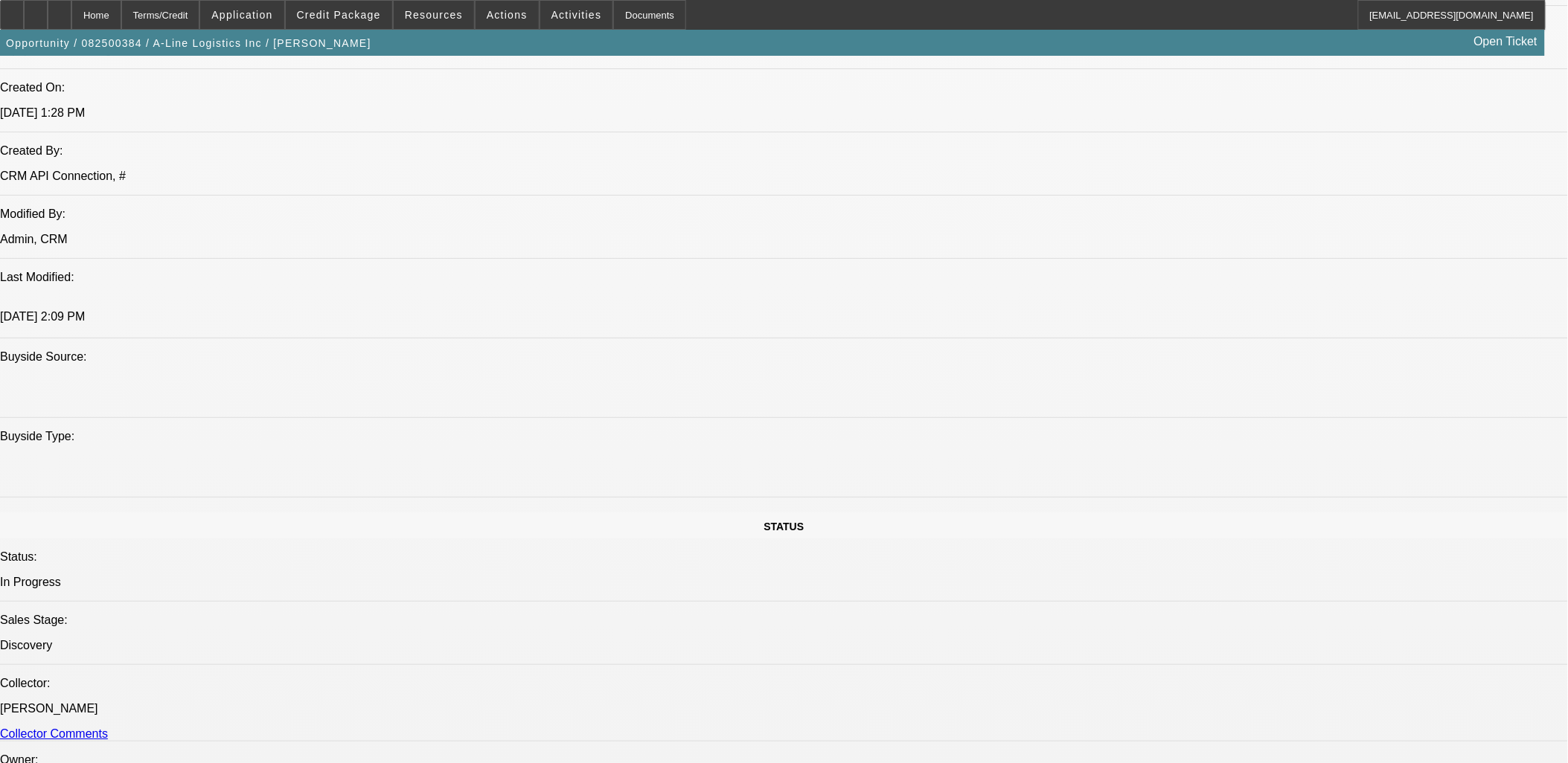
scroll to position [1239, 0]
drag, startPoint x: 1021, startPoint y: 431, endPoint x: 12, endPoint y: 207, distance: 1033.6
drag, startPoint x: 12, startPoint y: 207, endPoint x: 826, endPoint y: 642, distance: 922.9
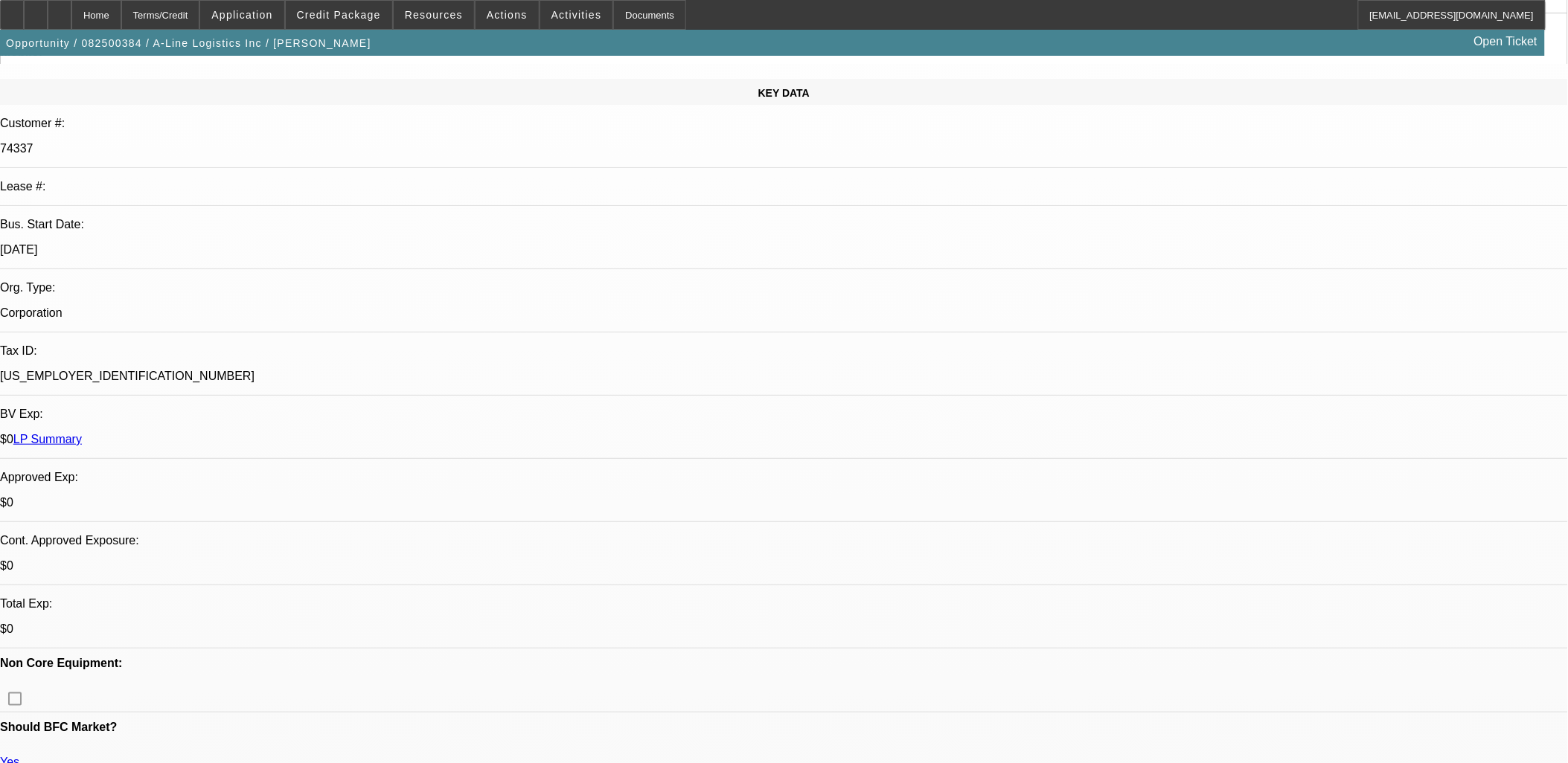
scroll to position [0, 0]
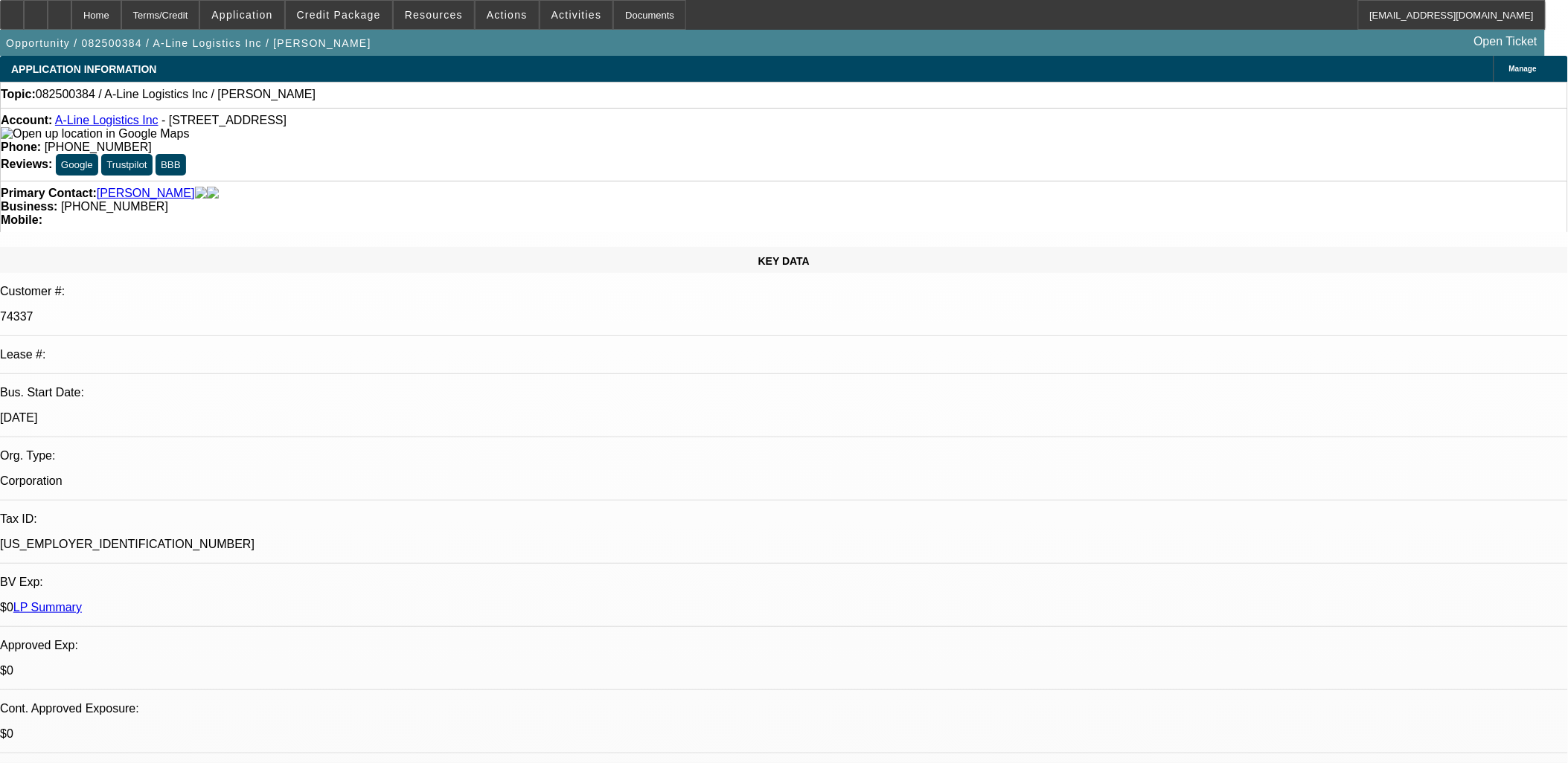
drag, startPoint x: 455, startPoint y: 544, endPoint x: -24, endPoint y: 30, distance: 702.6
click at [0, 30] on html "Home Terms/Credit Application Credit Package Resources Actions Activities Docum…" at bounding box center [784, 381] width 1568 height 763
drag, startPoint x: 508, startPoint y: 370, endPoint x: 514, endPoint y: 376, distance: 8.5
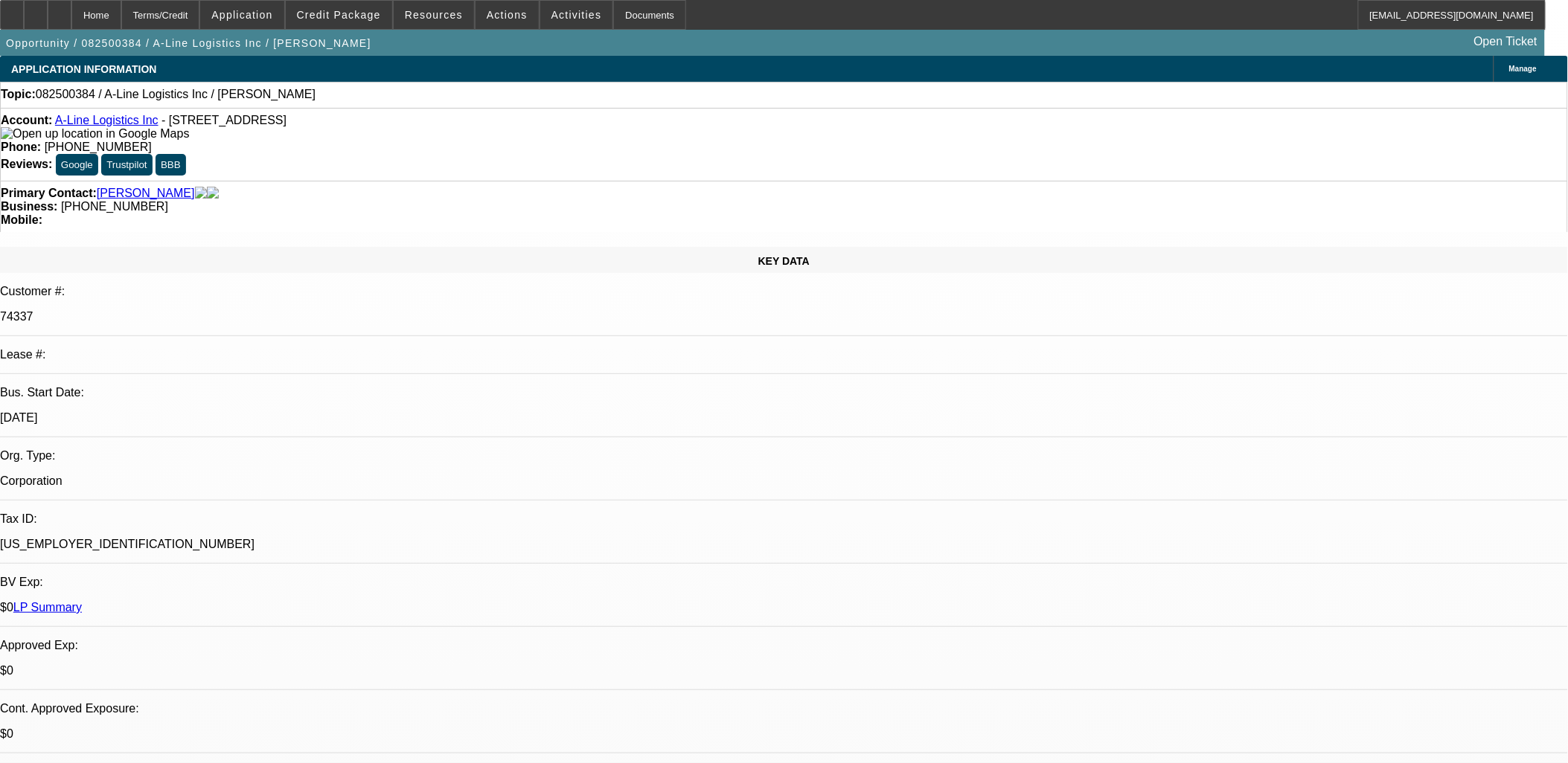
drag, startPoint x: 610, startPoint y: 532, endPoint x: 12, endPoint y: 97, distance: 739.5
click at [12, 95] on div "Topic: 082500384 / A-Line Logistics Inc / Cardenas, Arnold" at bounding box center [784, 94] width 1566 height 13
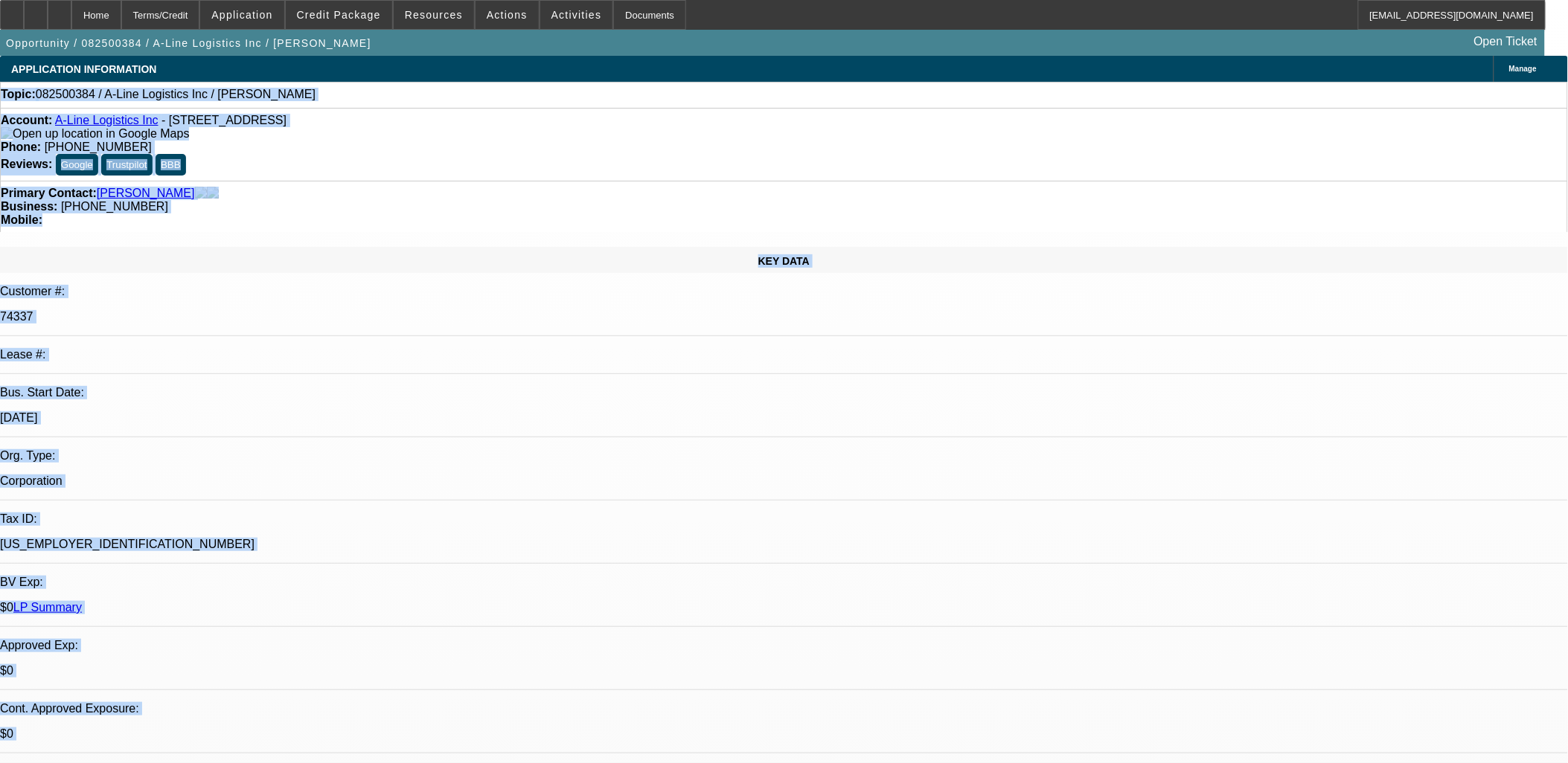
drag, startPoint x: 12, startPoint y: 95, endPoint x: 928, endPoint y: 549, distance: 1022.3
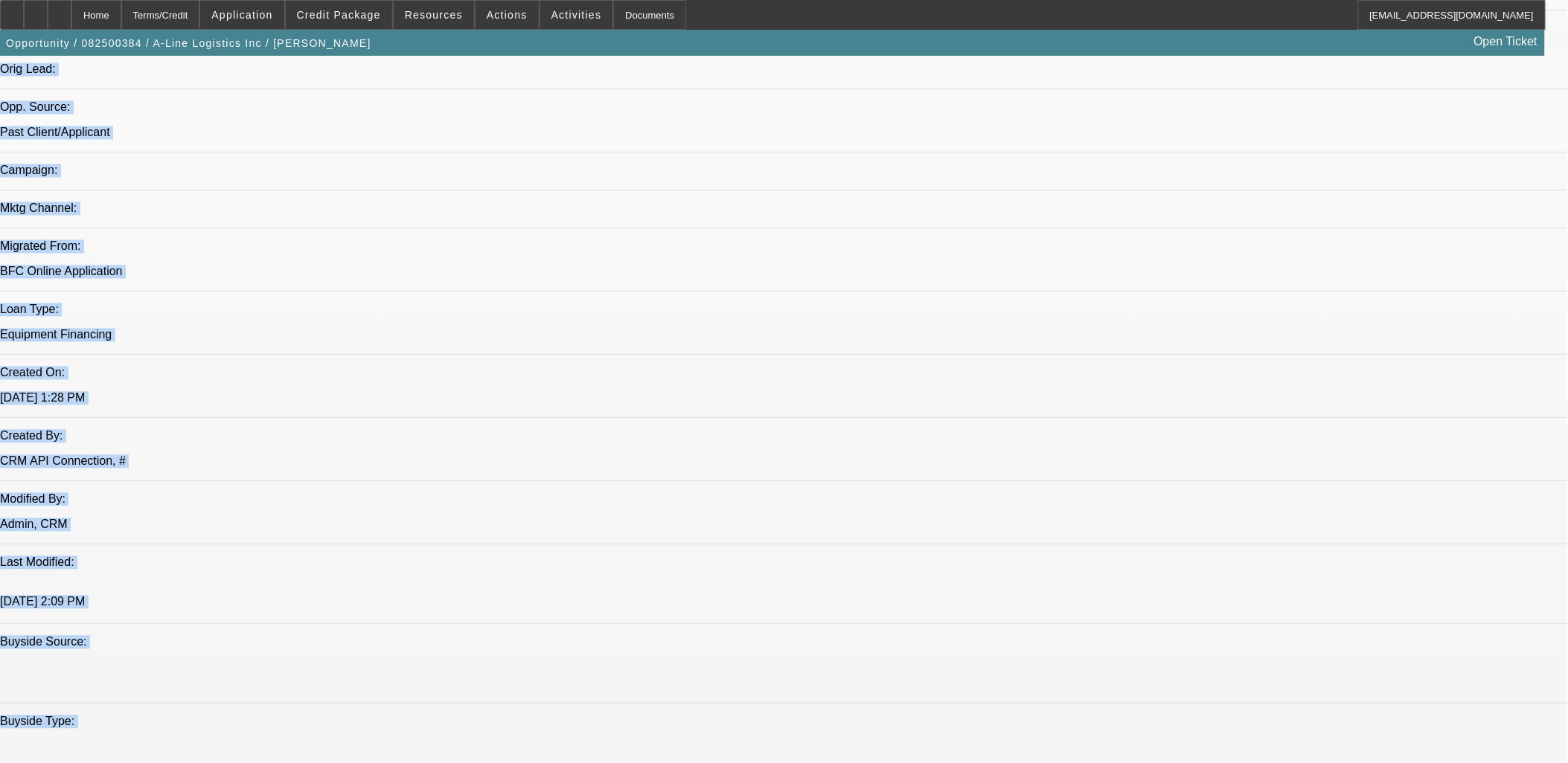
scroll to position [826, 0]
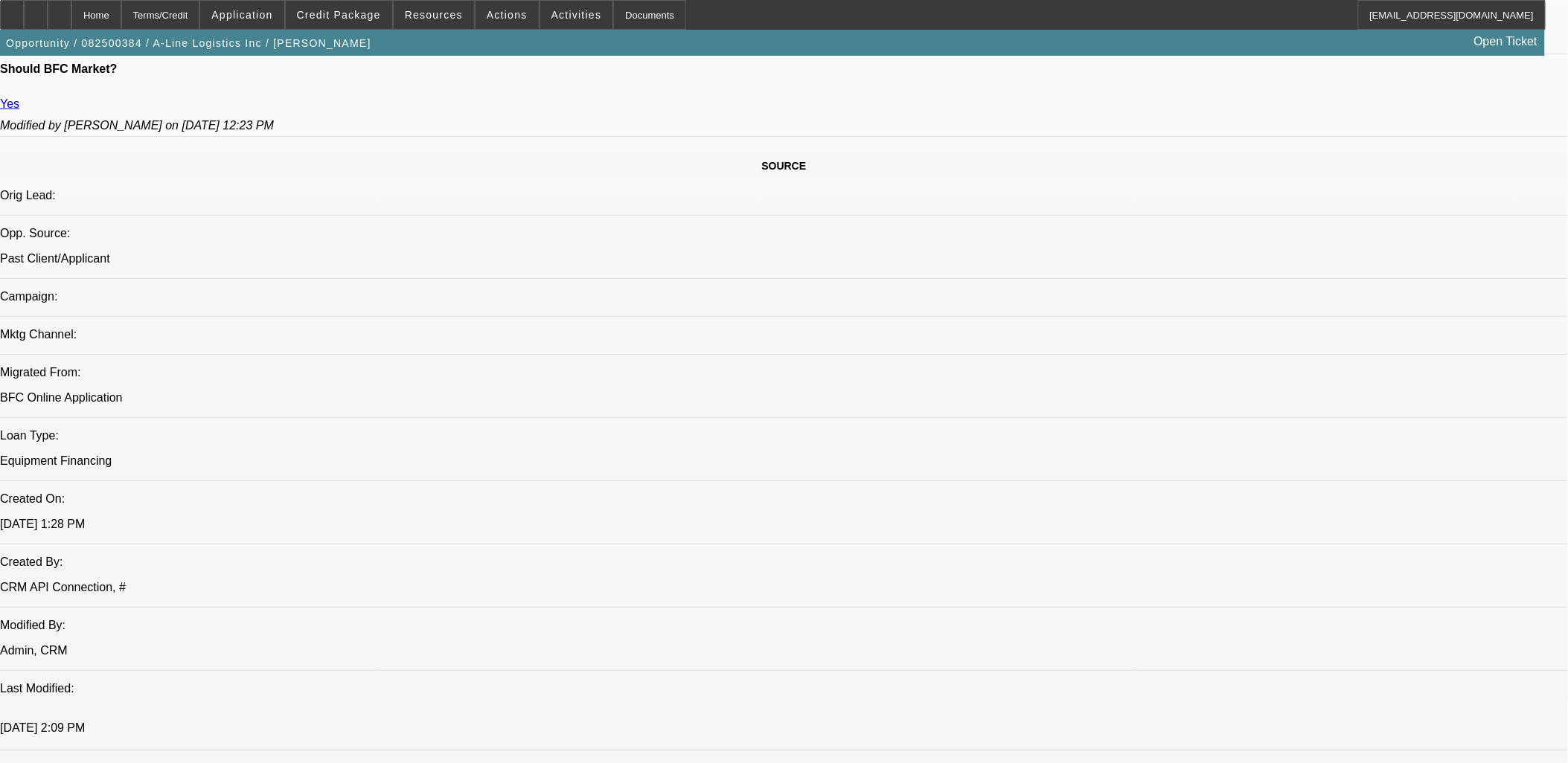
drag, startPoint x: 1037, startPoint y: 584, endPoint x: -6, endPoint y: 80, distance: 1158.4
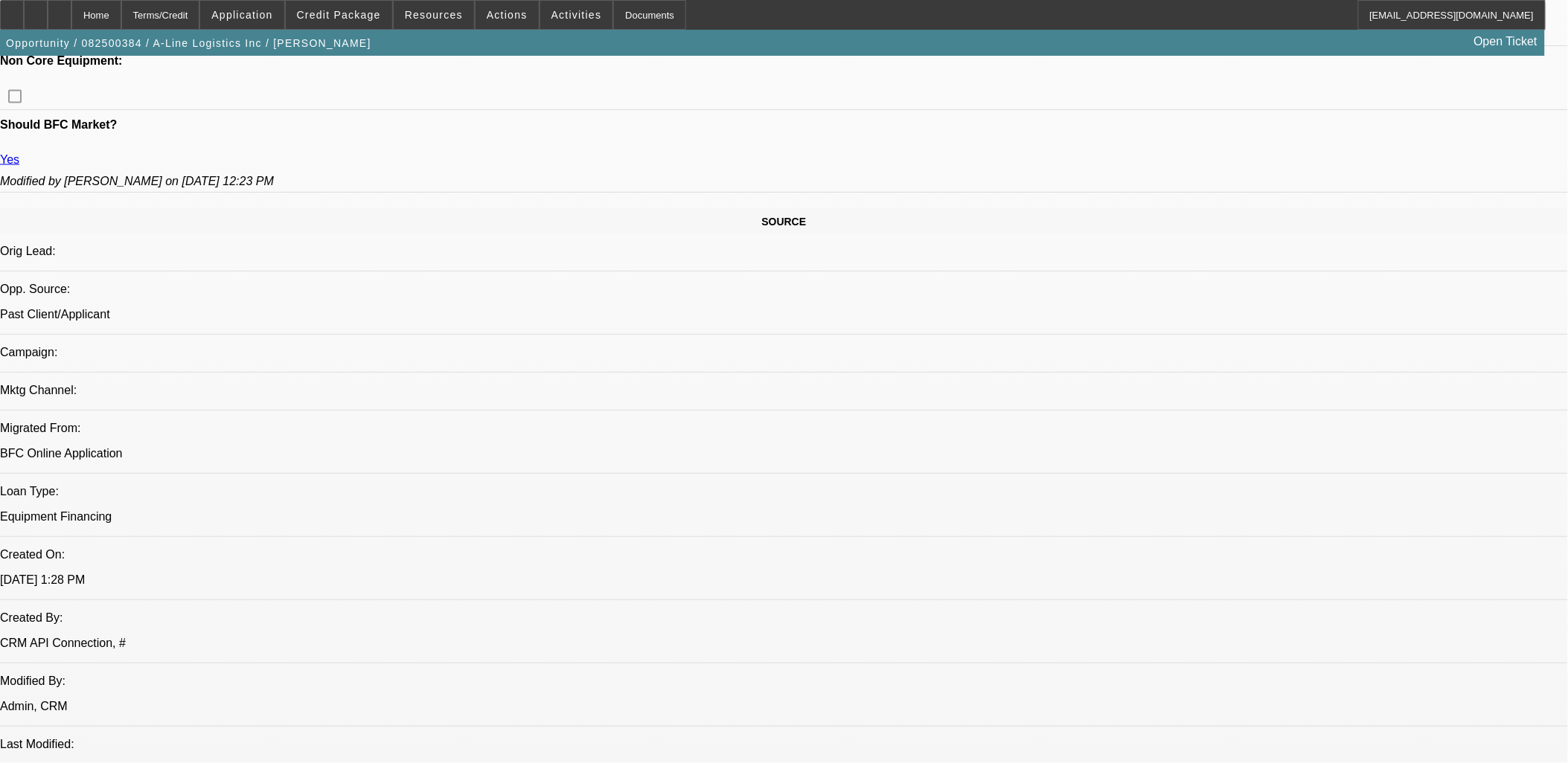
scroll to position [744, 0]
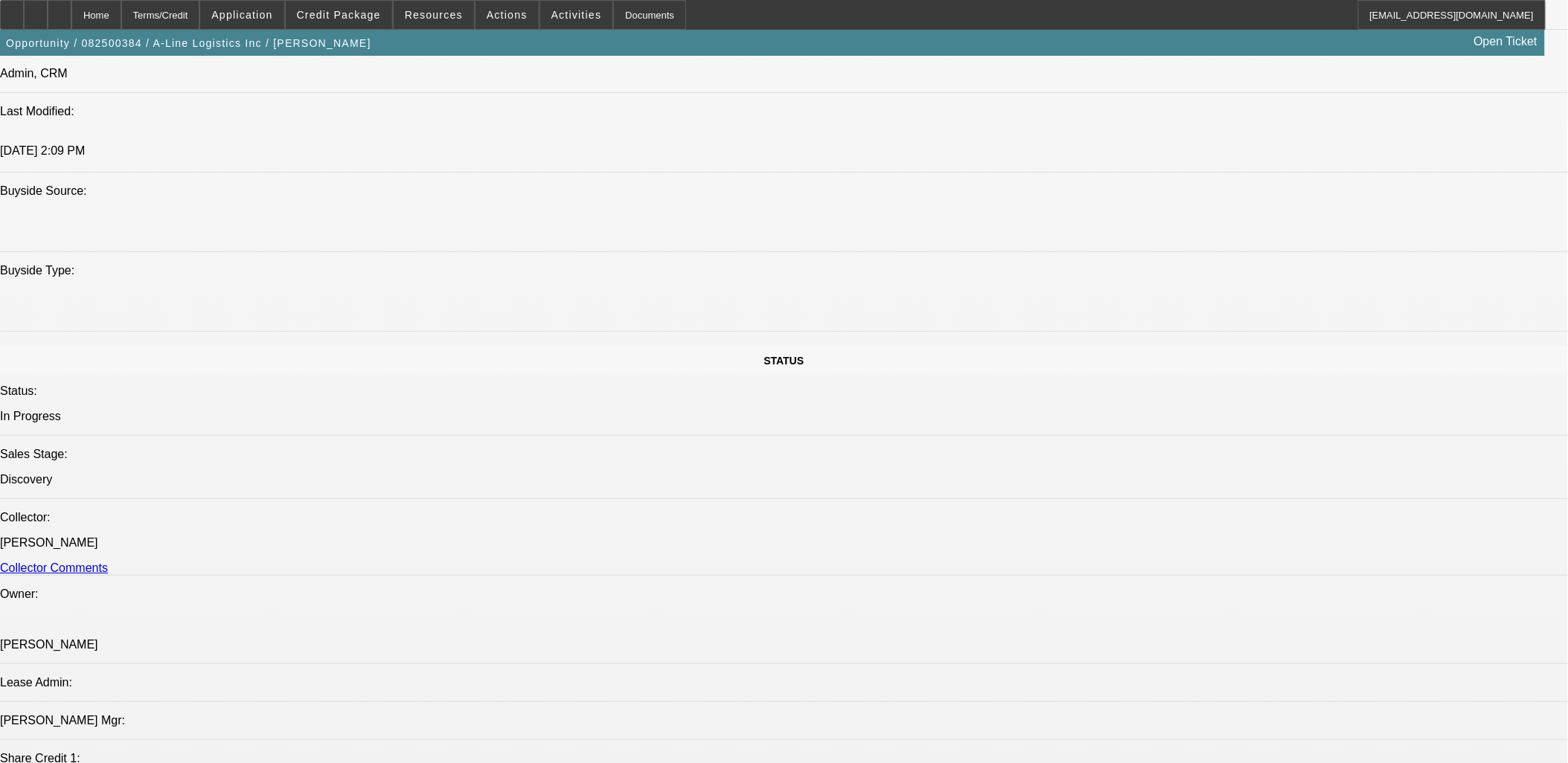
scroll to position [1735, 0]
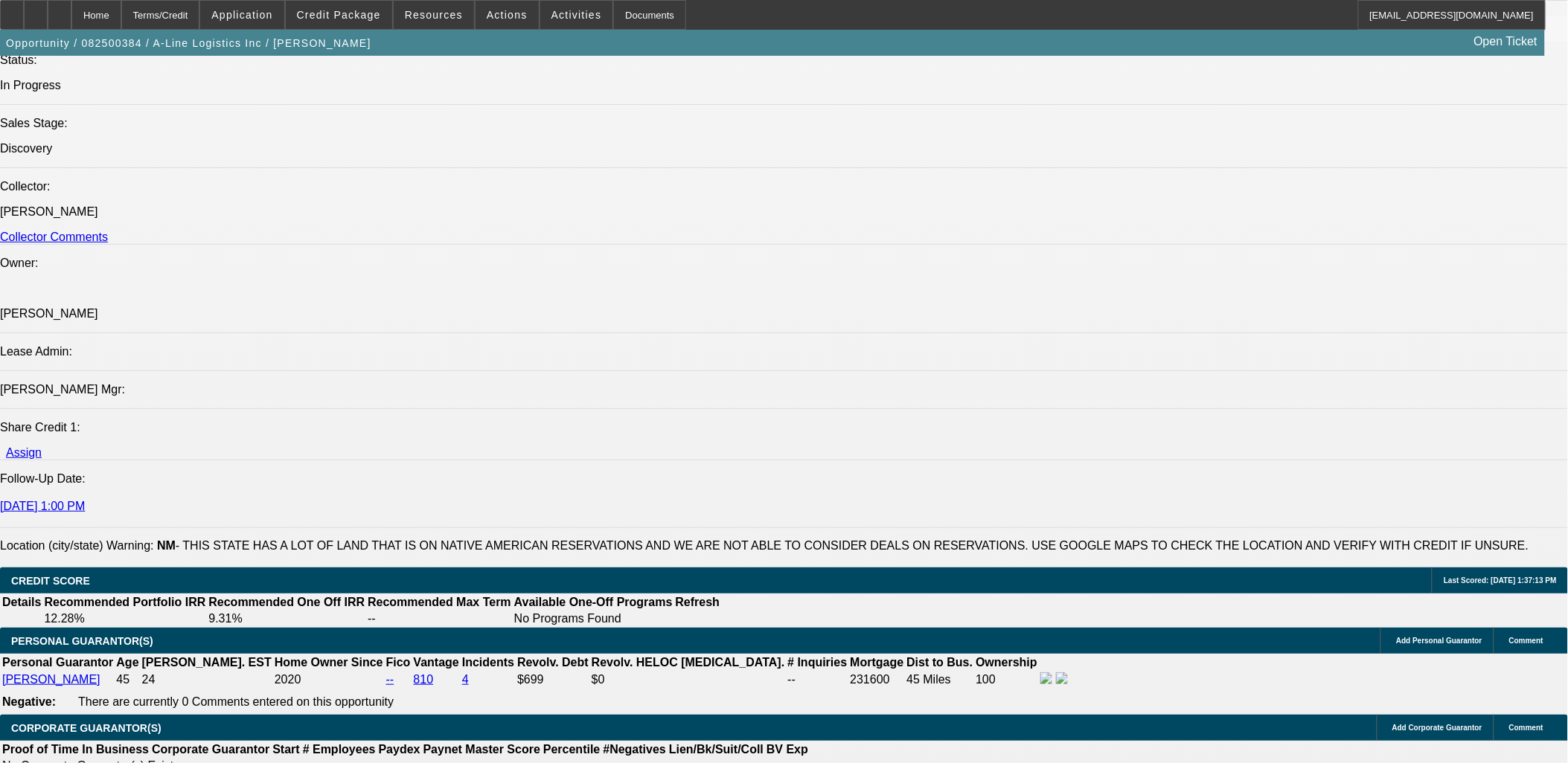
drag, startPoint x: 397, startPoint y: 554, endPoint x: -29, endPoint y: 286, distance: 503.3
drag, startPoint x: -29, startPoint y: 286, endPoint x: 197, endPoint y: 374, distance: 242.5
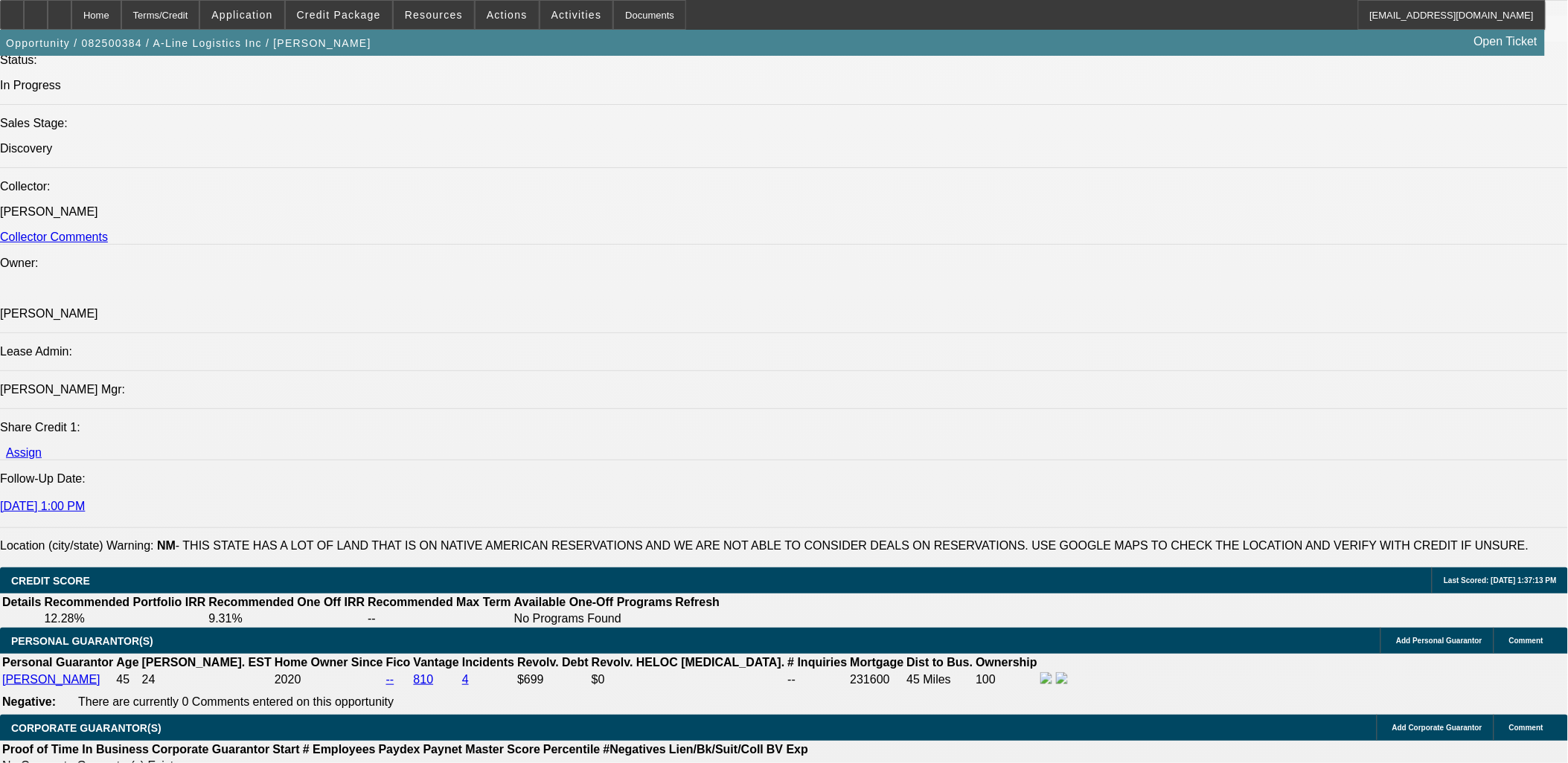
drag, startPoint x: 197, startPoint y: 374, endPoint x: 319, endPoint y: 548, distance: 212.5
drag, startPoint x: 319, startPoint y: 547, endPoint x: 21, endPoint y: 332, distance: 367.5
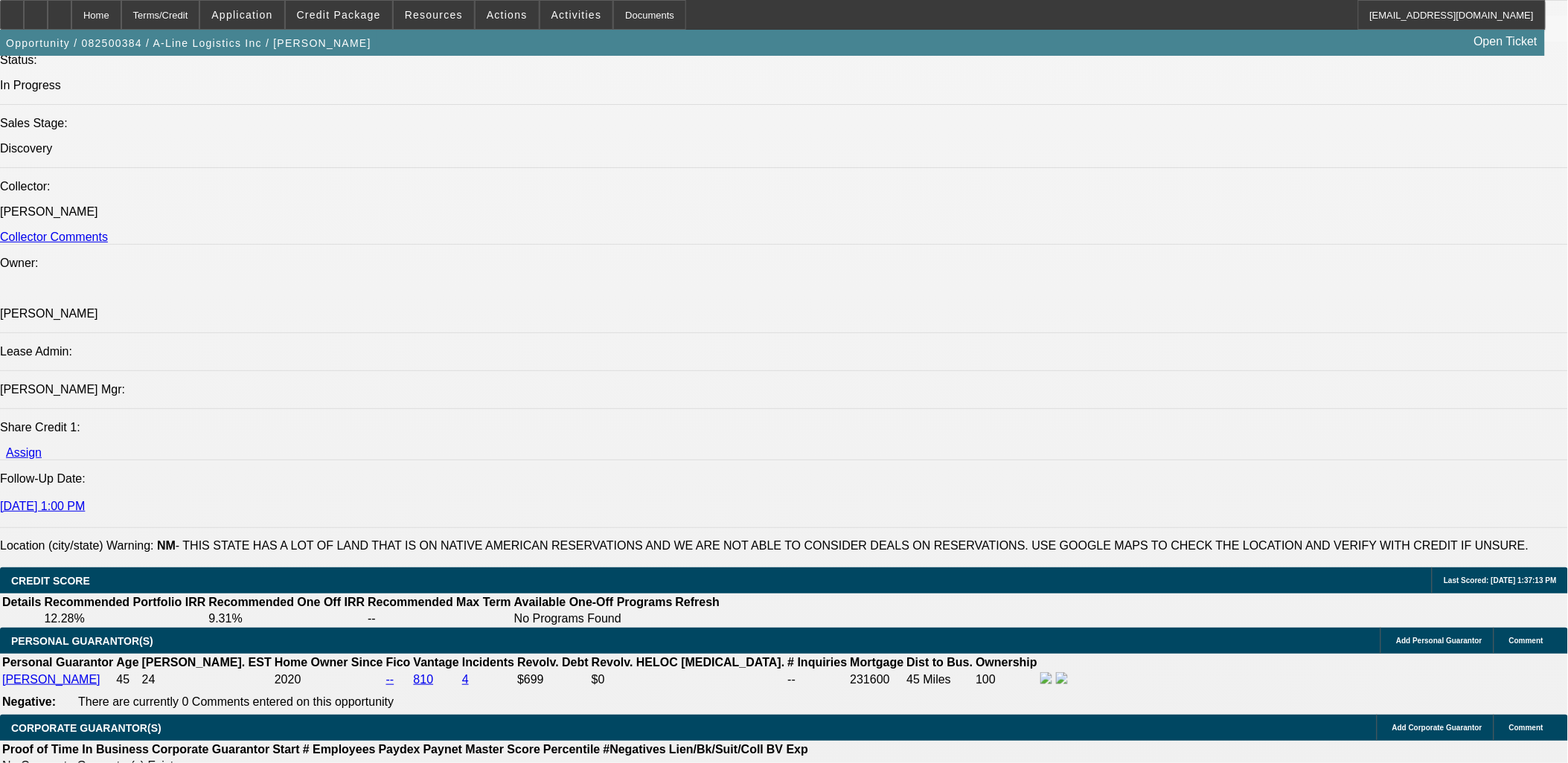
drag, startPoint x: 21, startPoint y: 332, endPoint x: 385, endPoint y: 573, distance: 436.6
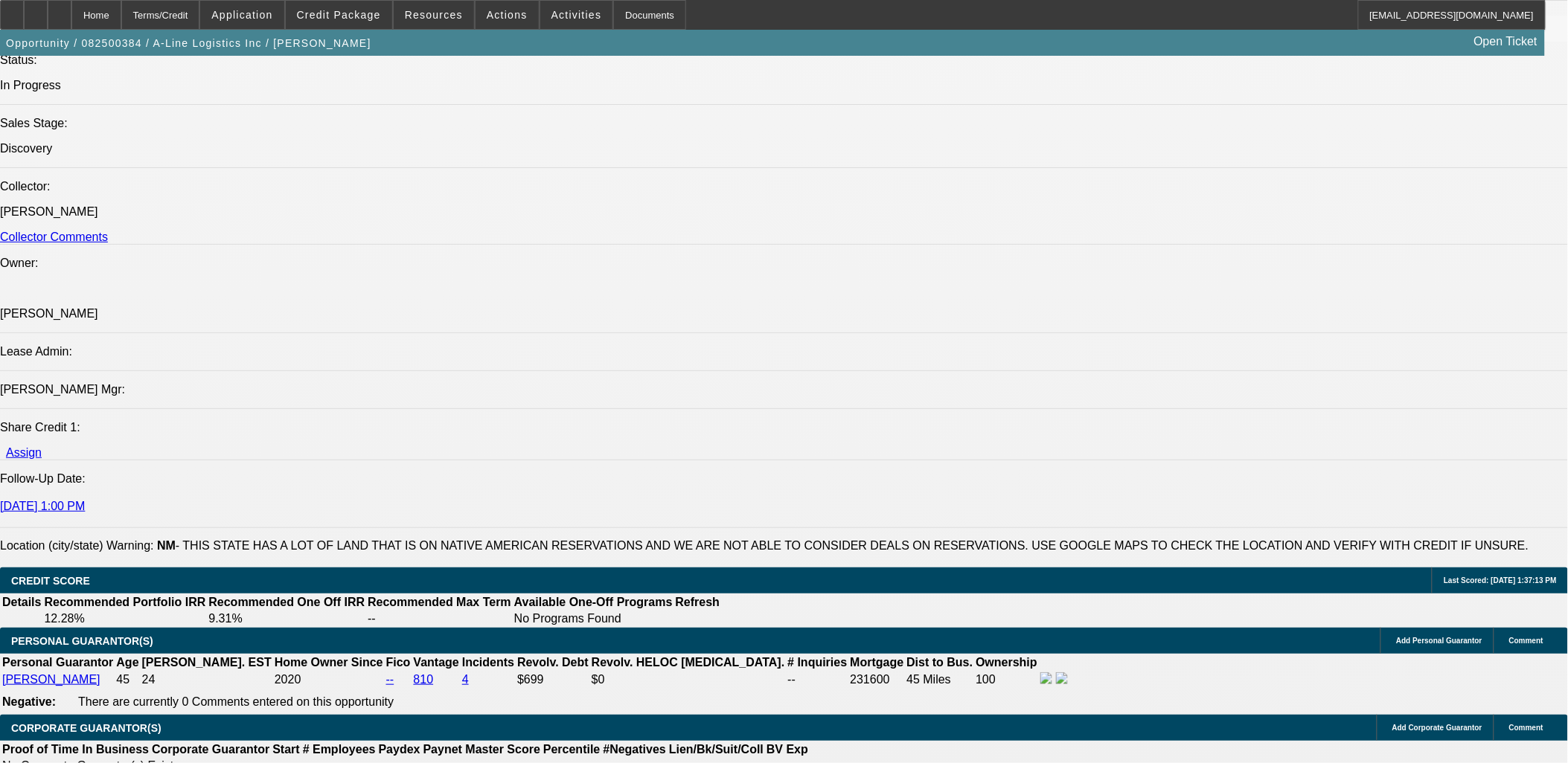
drag, startPoint x: 375, startPoint y: 586, endPoint x: 11, endPoint y: 331, distance: 444.4
drag, startPoint x: 15, startPoint y: 322, endPoint x: 343, endPoint y: 584, distance: 419.8
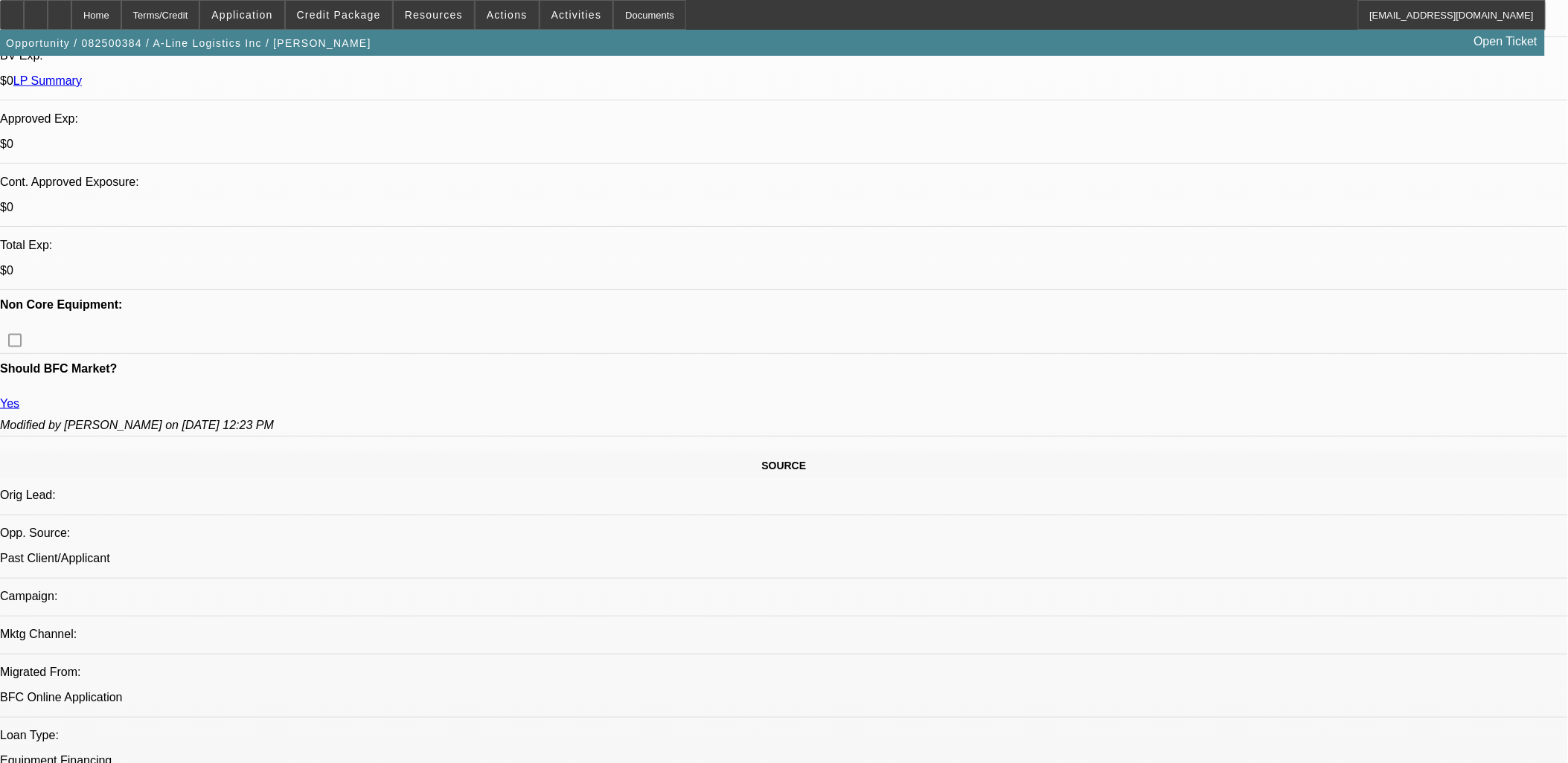
scroll to position [247, 0]
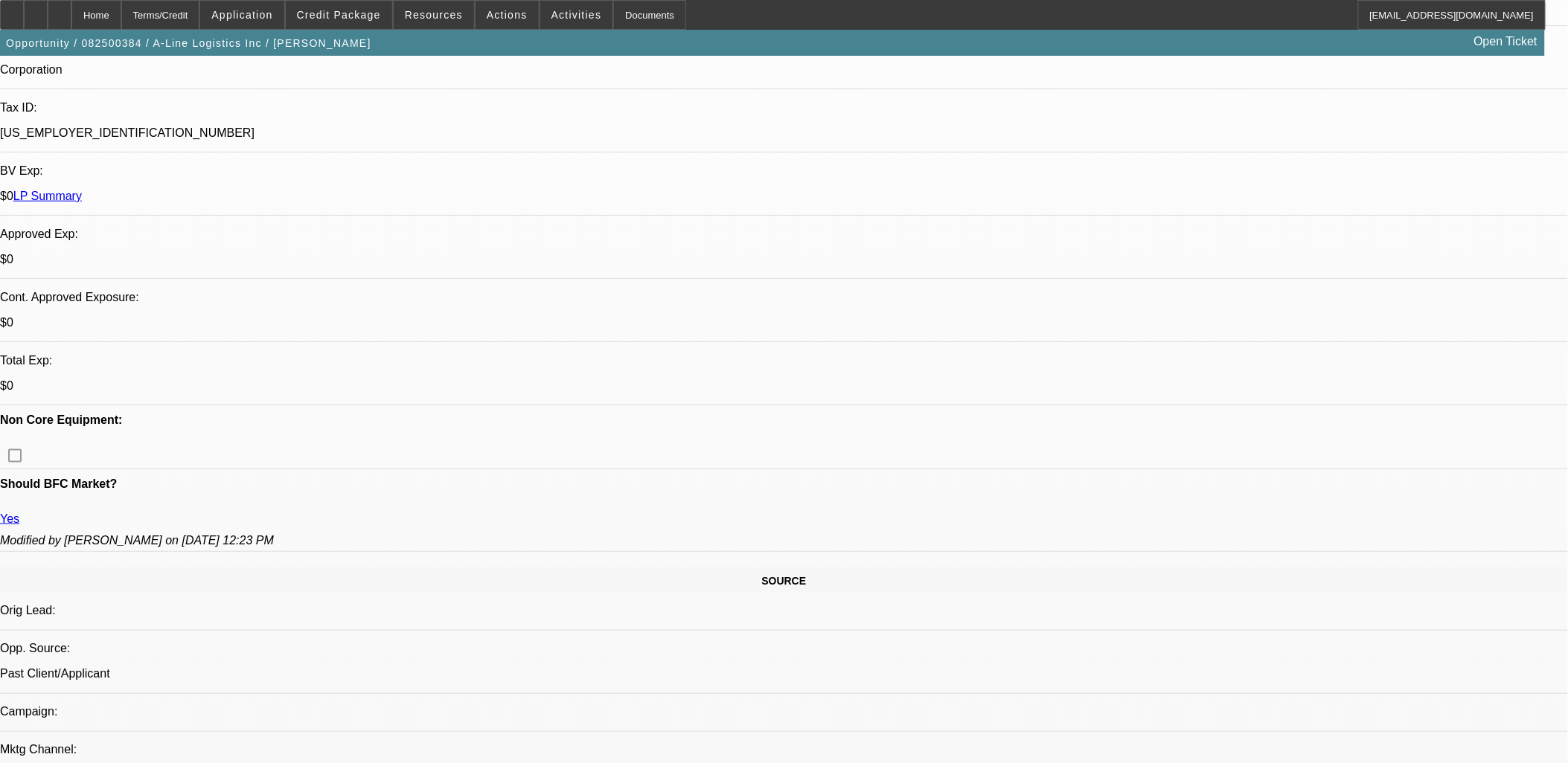
scroll to position [413, 0]
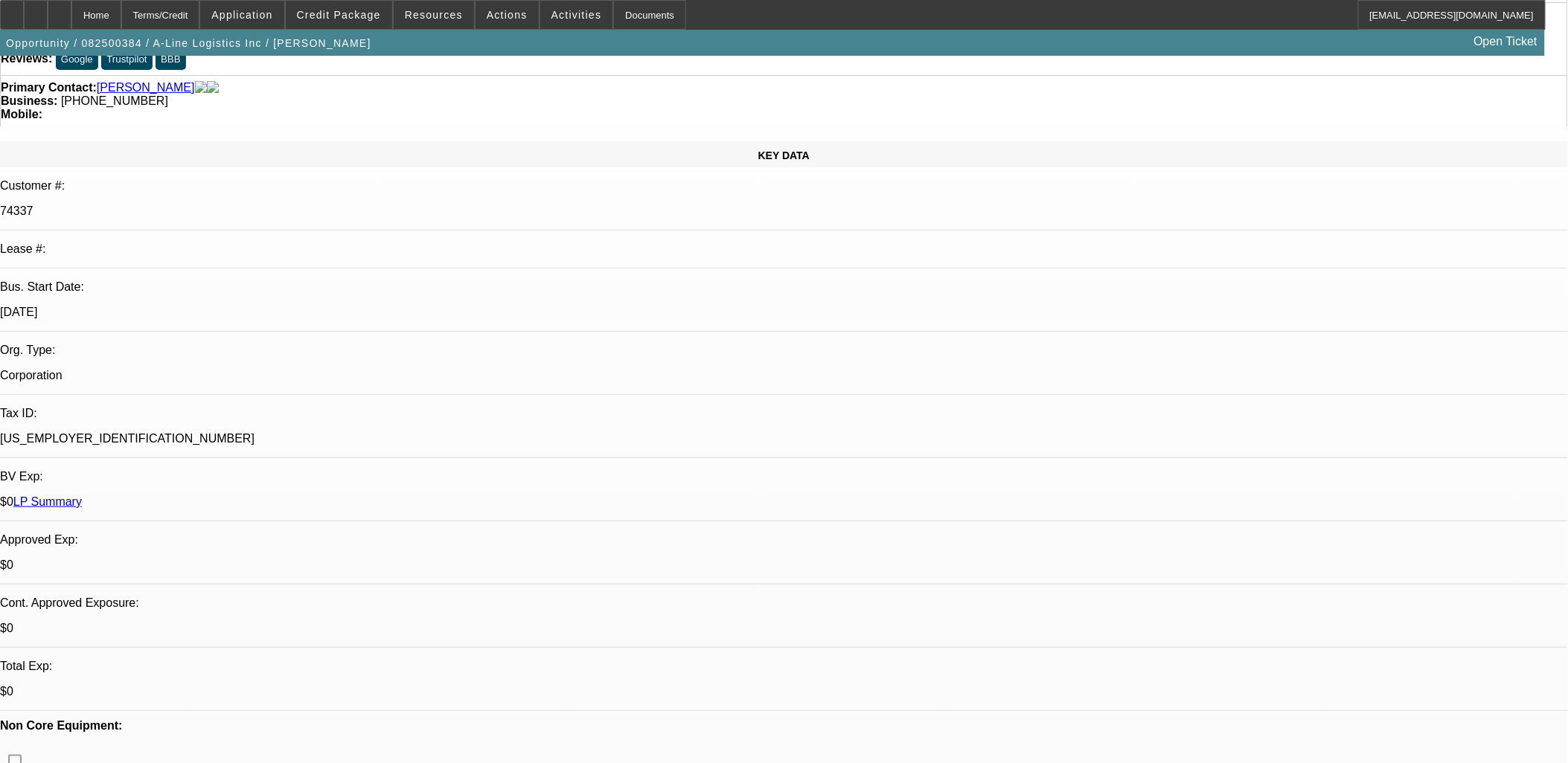
scroll to position [0, 0]
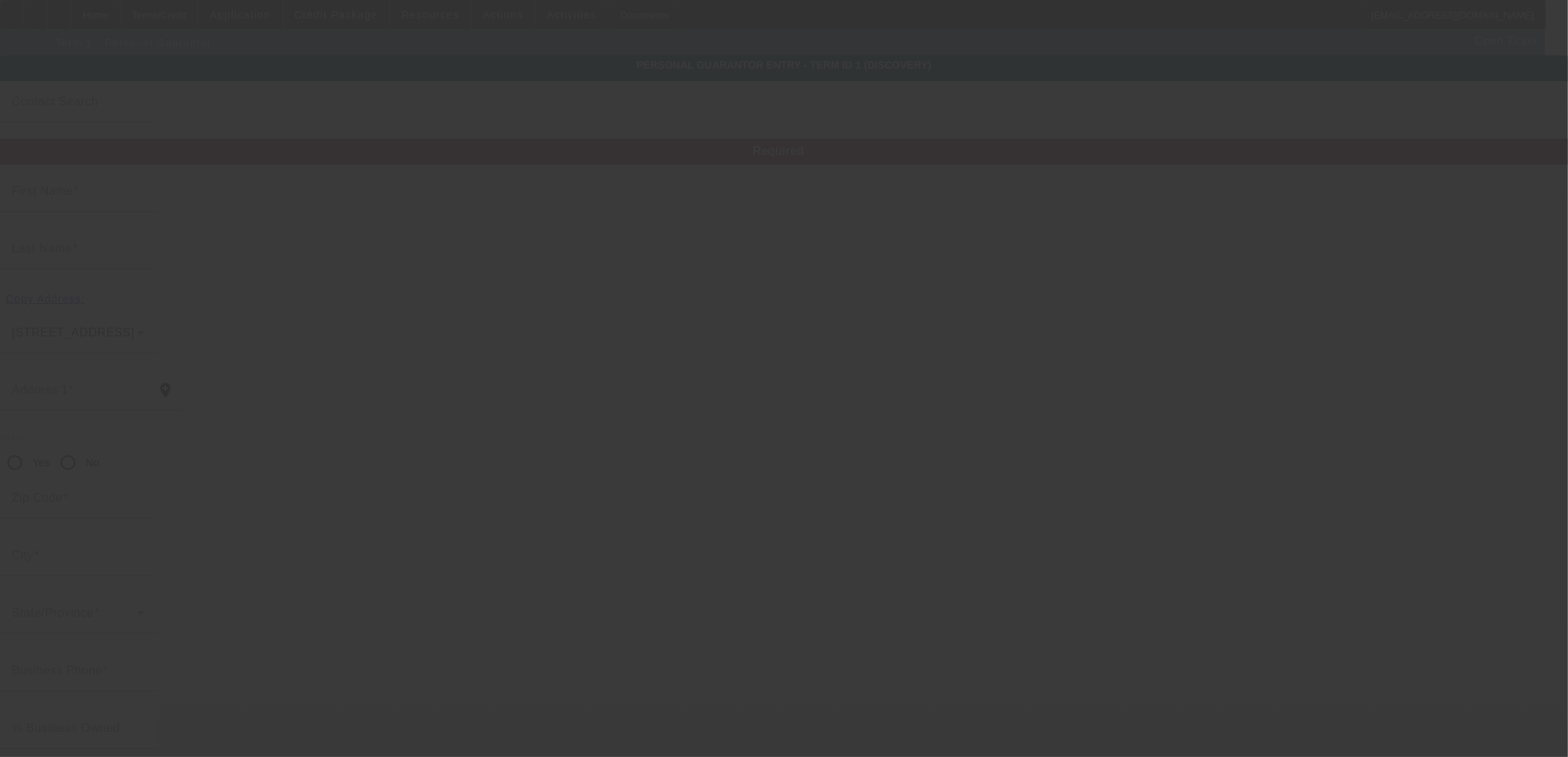
type input "Roxanne"
type input "Cardenas"
type input "3309 La Sala Del Este Northeast"
radio input "true"
type input "87111"
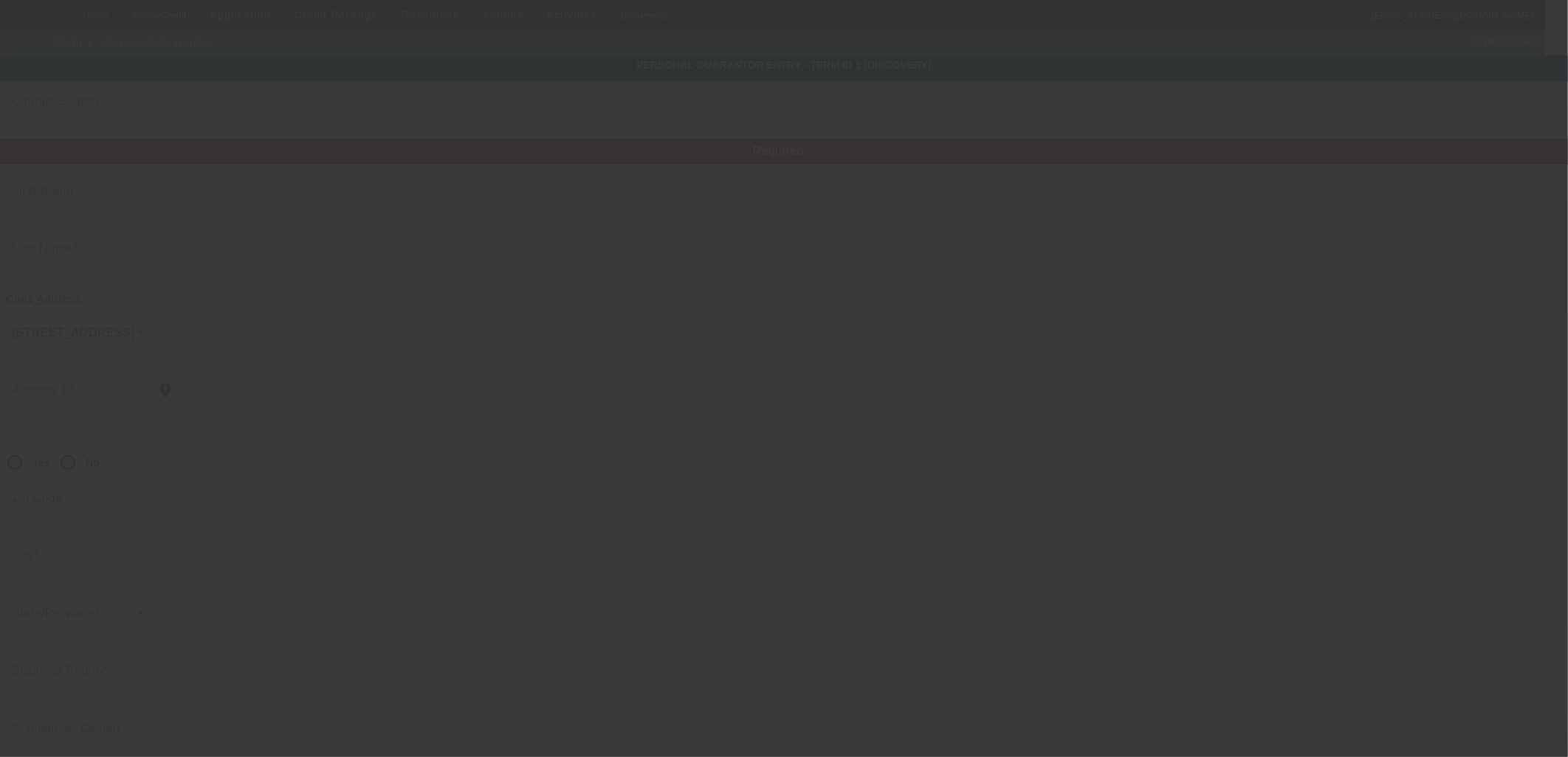
type input "Albuquerque"
type input "(815) 505-5225"
type input "100"
type input "353-78-8879"
type input "roxy711711@gmail.com"
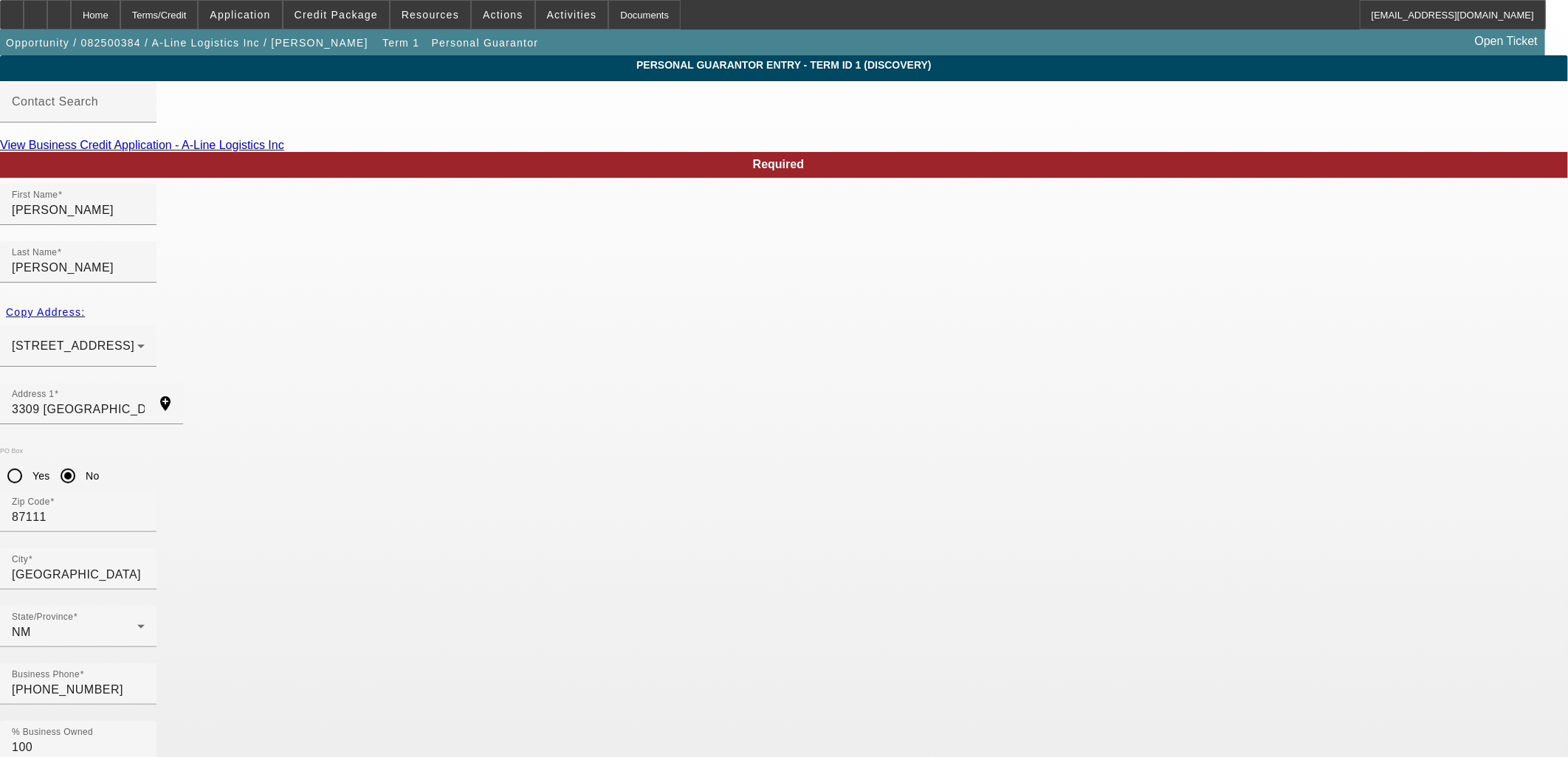
type input "(815) 505-5225"
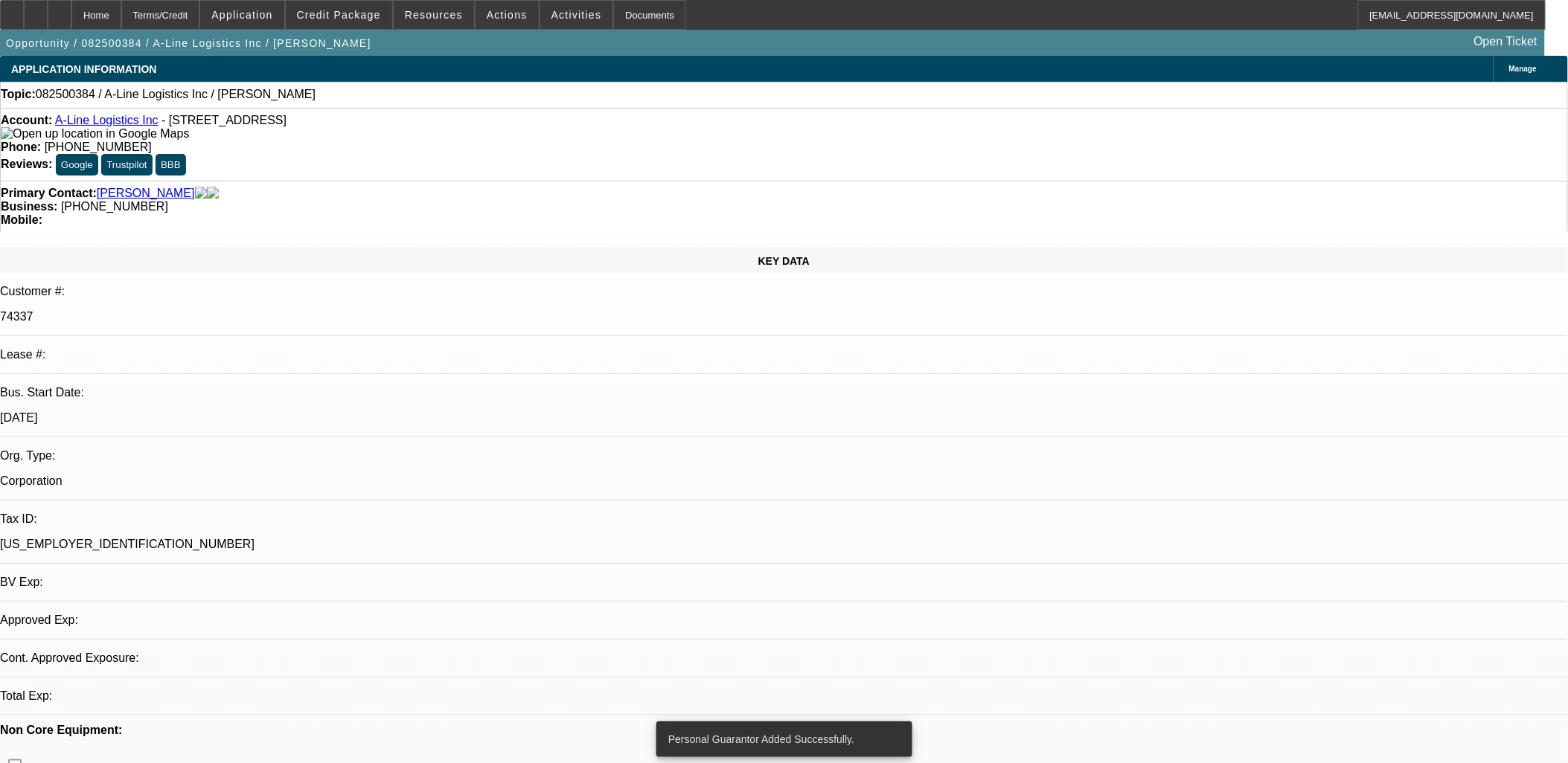
select select "0"
select select "2"
select select "0.1"
select select "4"
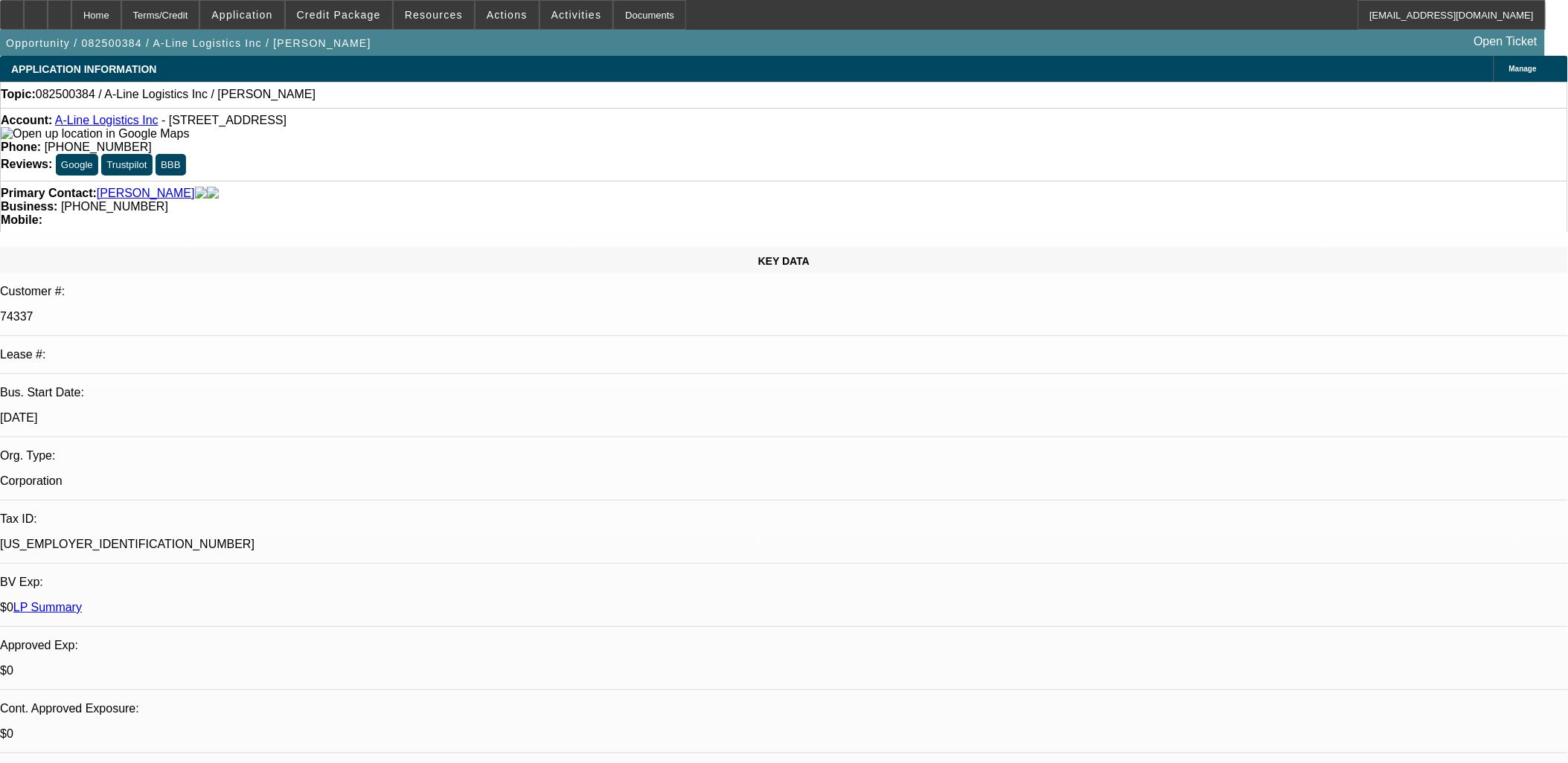
click at [114, 125] on link "A-Line Logistics Inc" at bounding box center [107, 120] width 104 height 12
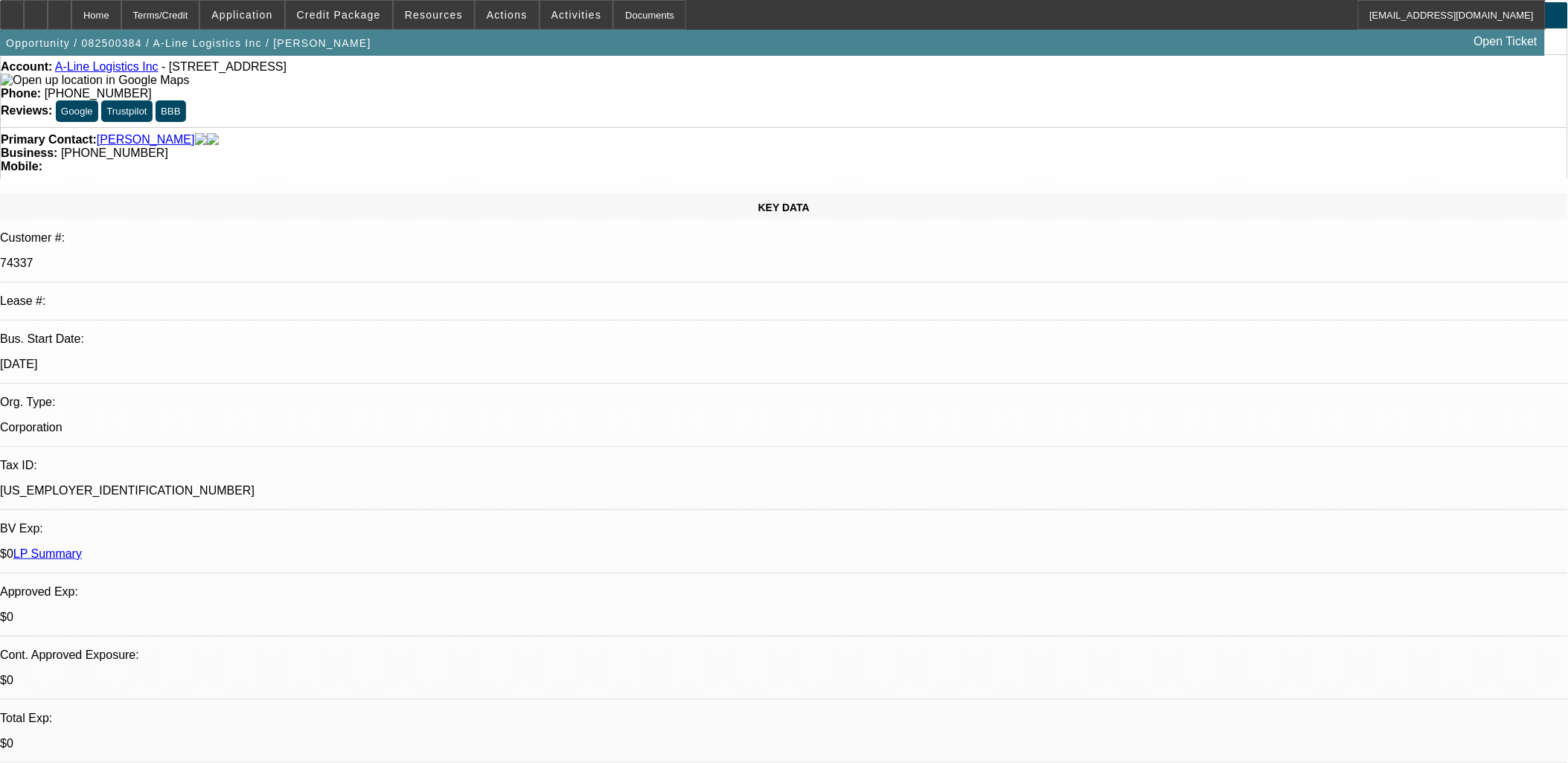
scroll to position [83, 0]
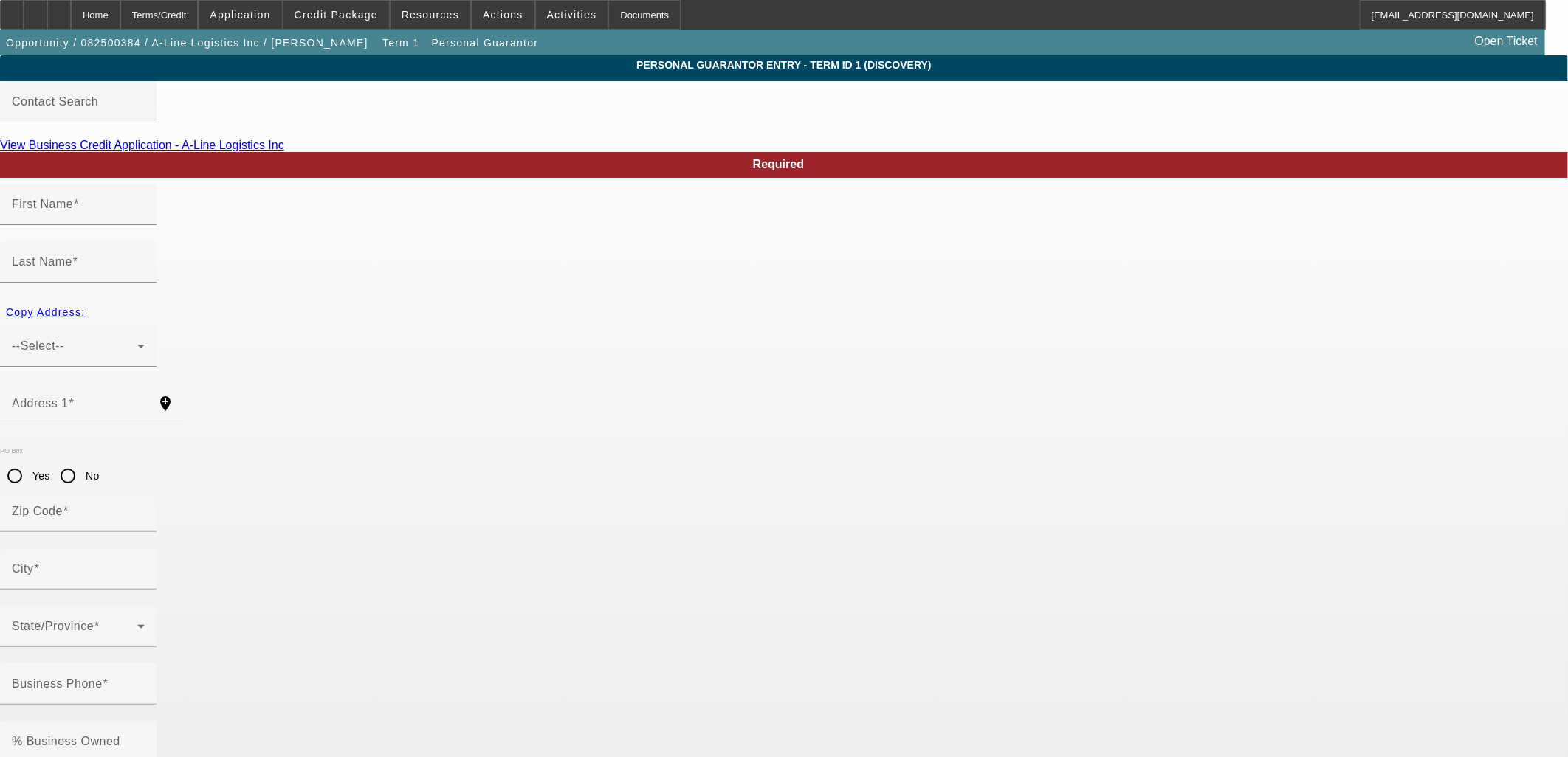
type input "Roxanne"
type input "Cardenas"
type input "3309 La Sala Del Este Northeast"
radio input "true"
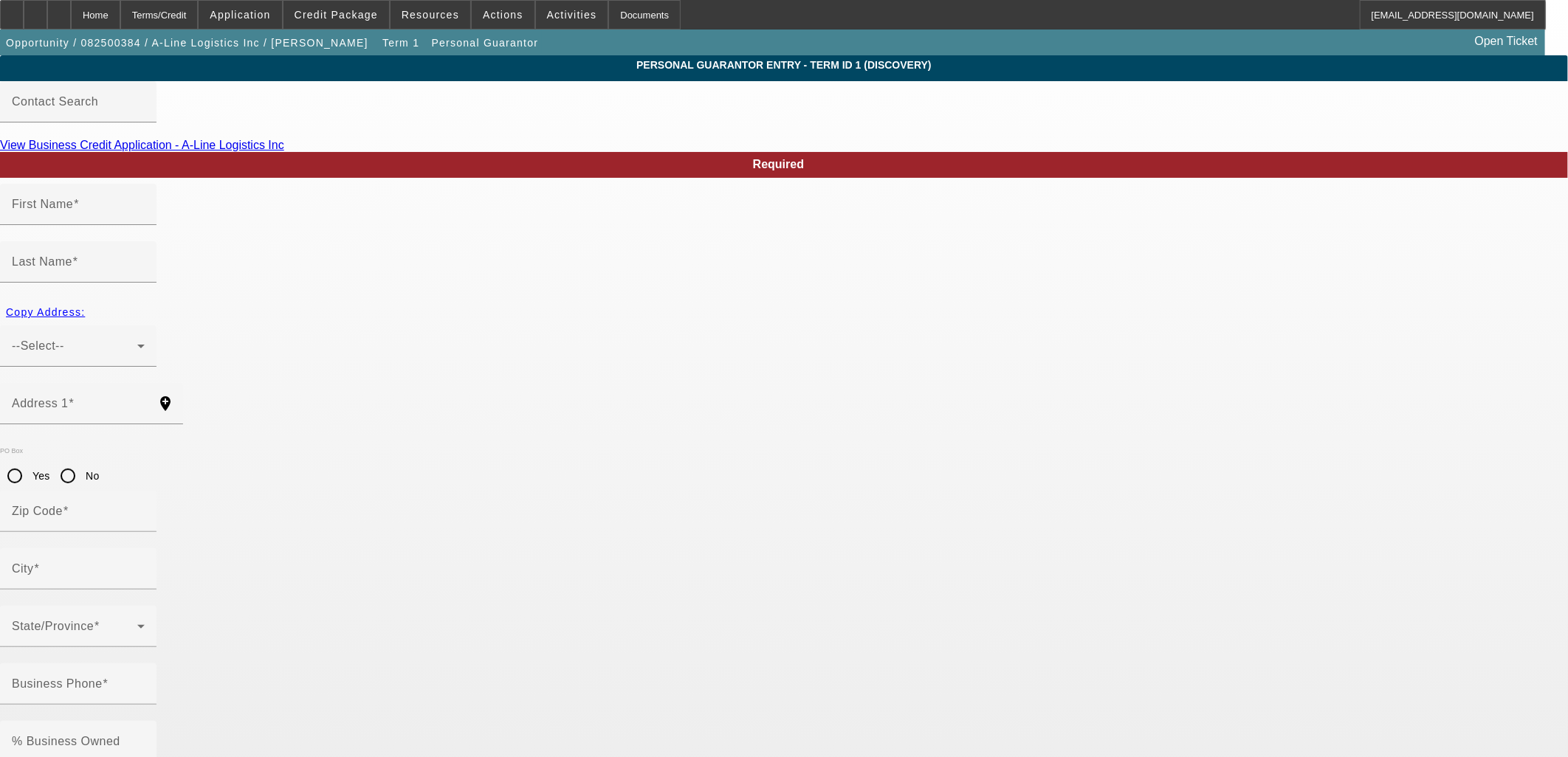
type input "87111"
type input "Albuquerque"
type input "(815) 505-5225"
type input "100"
type input "353-78-8879"
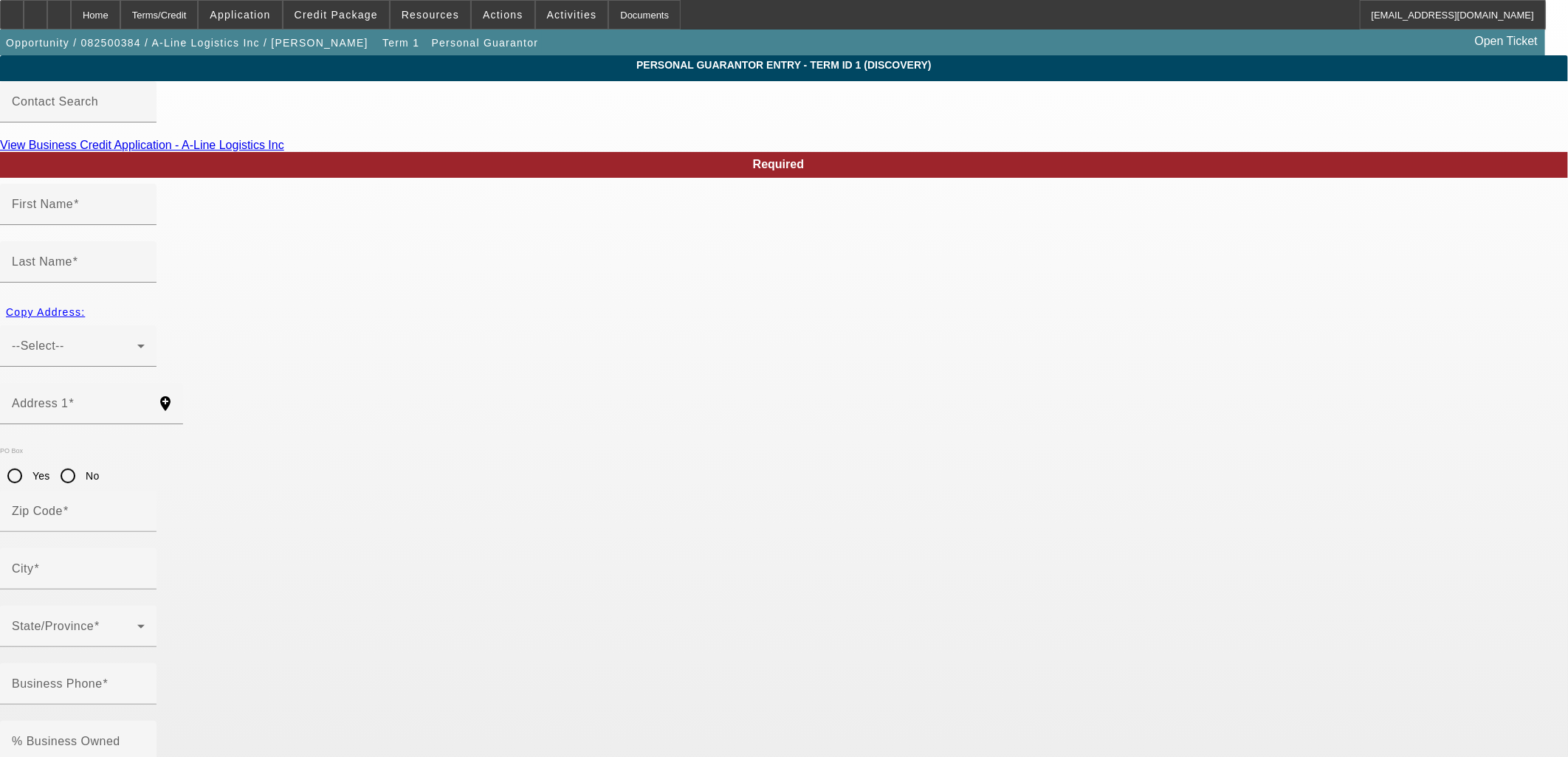
type input "roxy711711@gmail.com"
type input "(815) 505-5225"
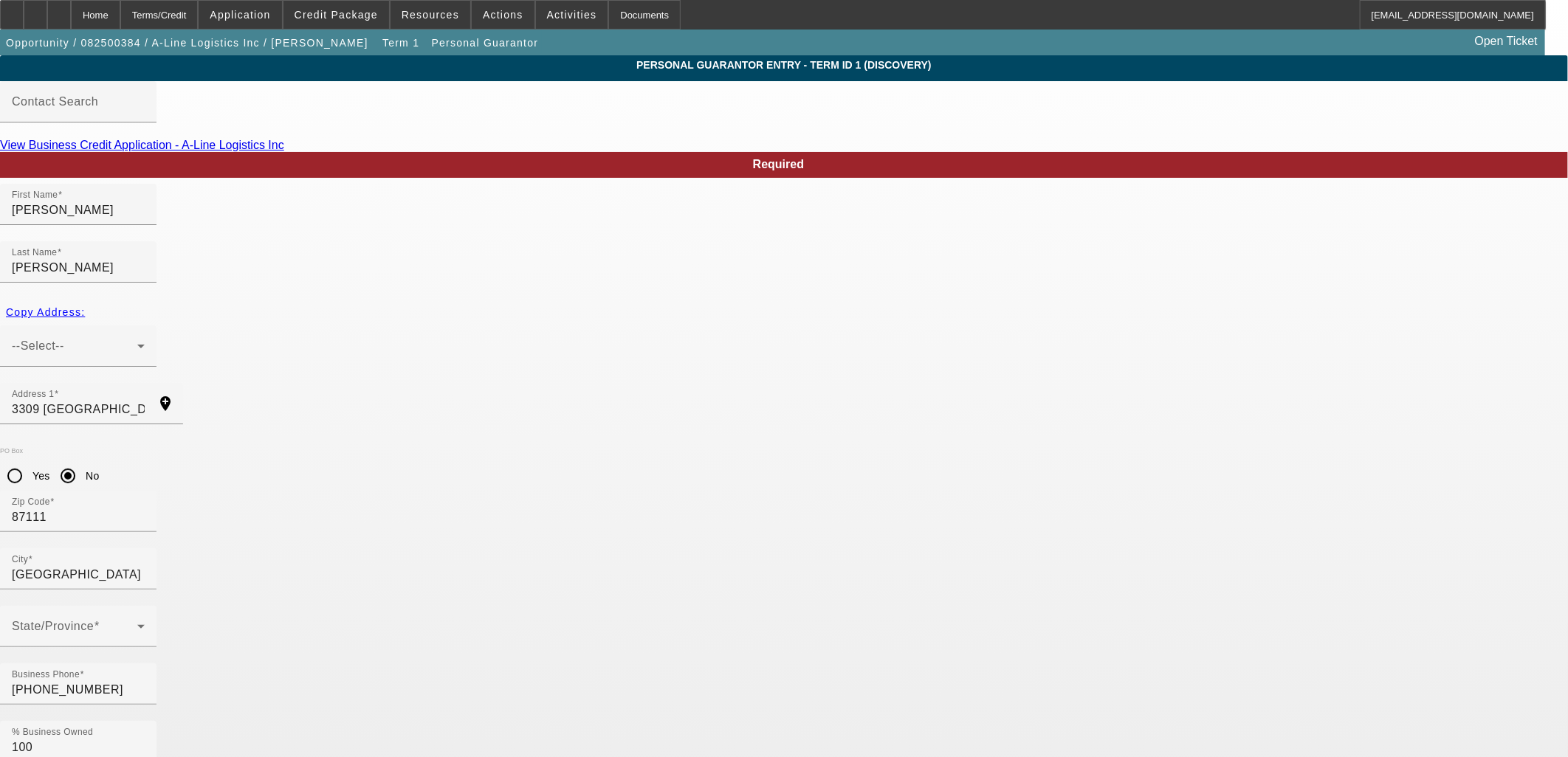
click at [277, 49] on span "button" at bounding box center [187, 43] width 374 height 35
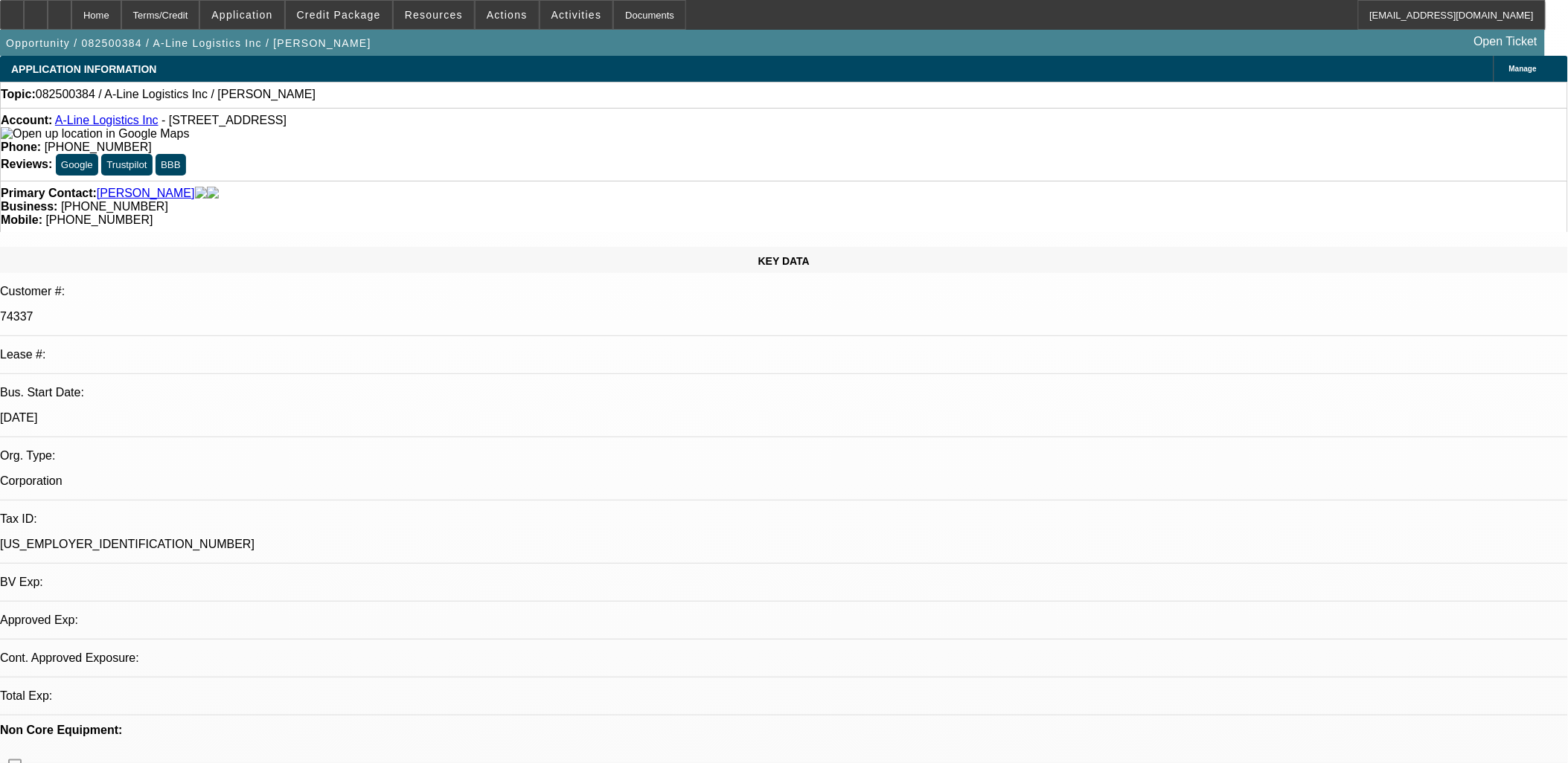
select select "0"
select select "2"
select select "0.1"
select select "4"
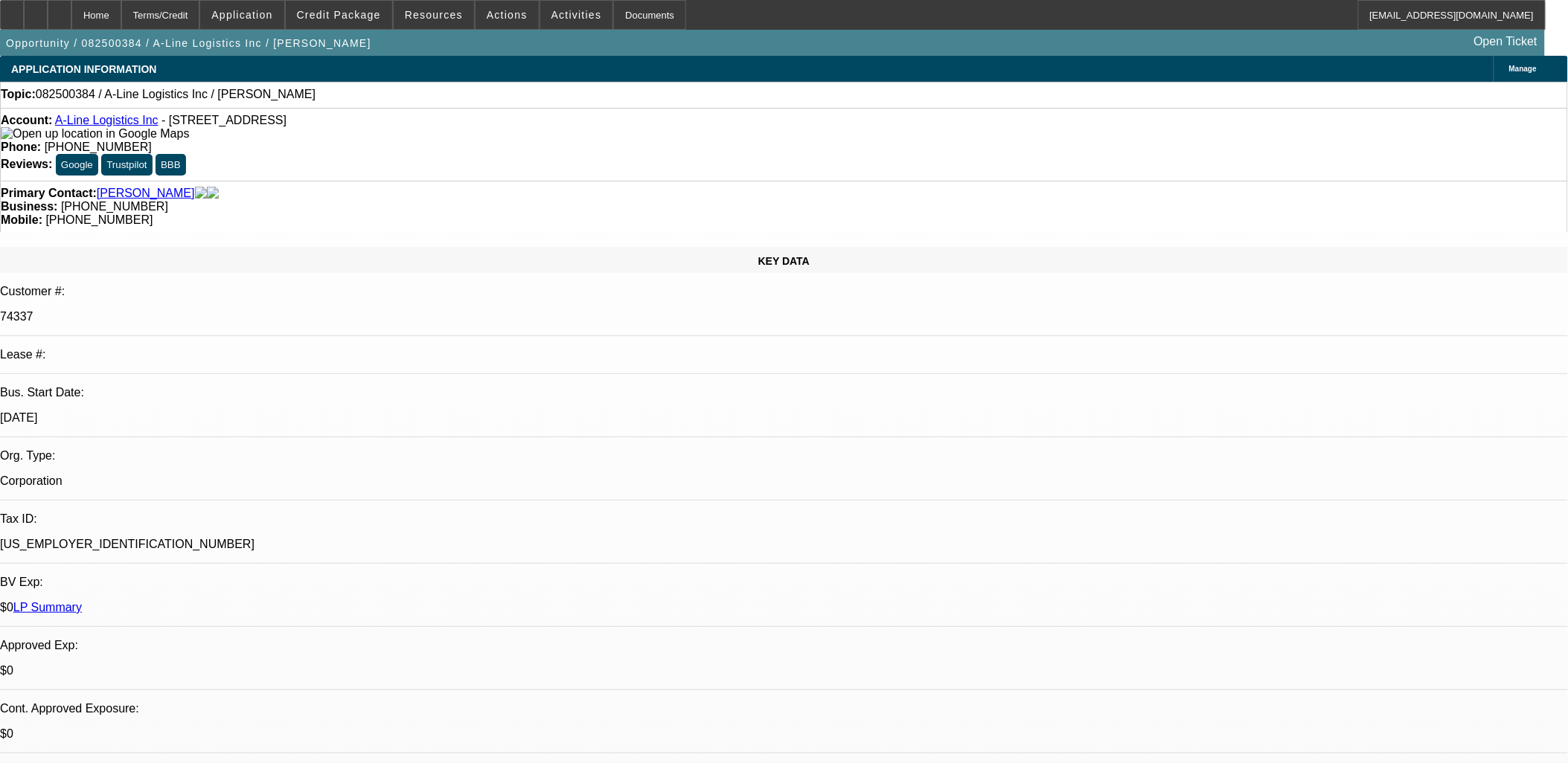
scroll to position [2, 0]
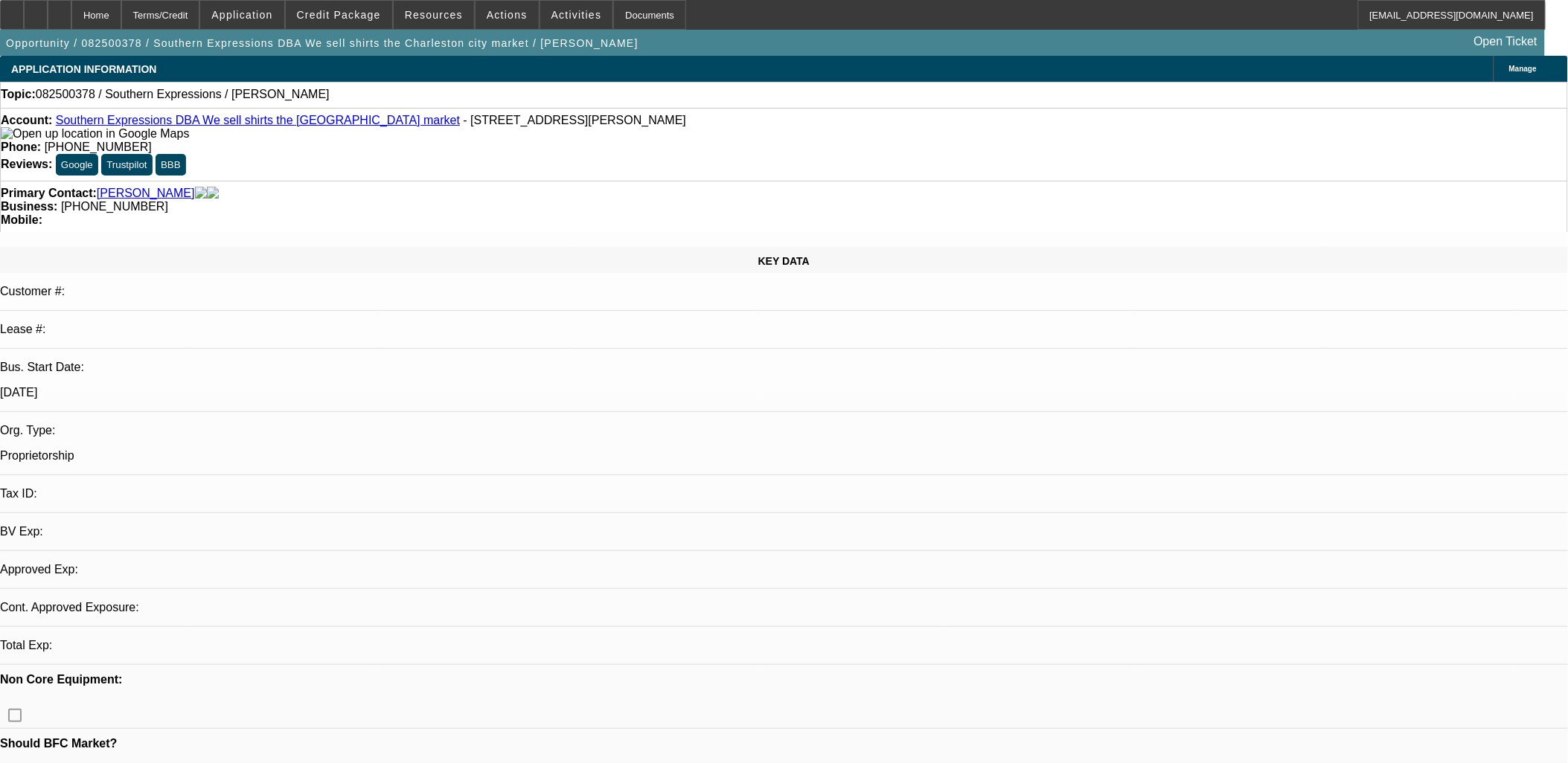
select select "0"
select select "2"
select select "0.1"
select select "1"
select select "2"
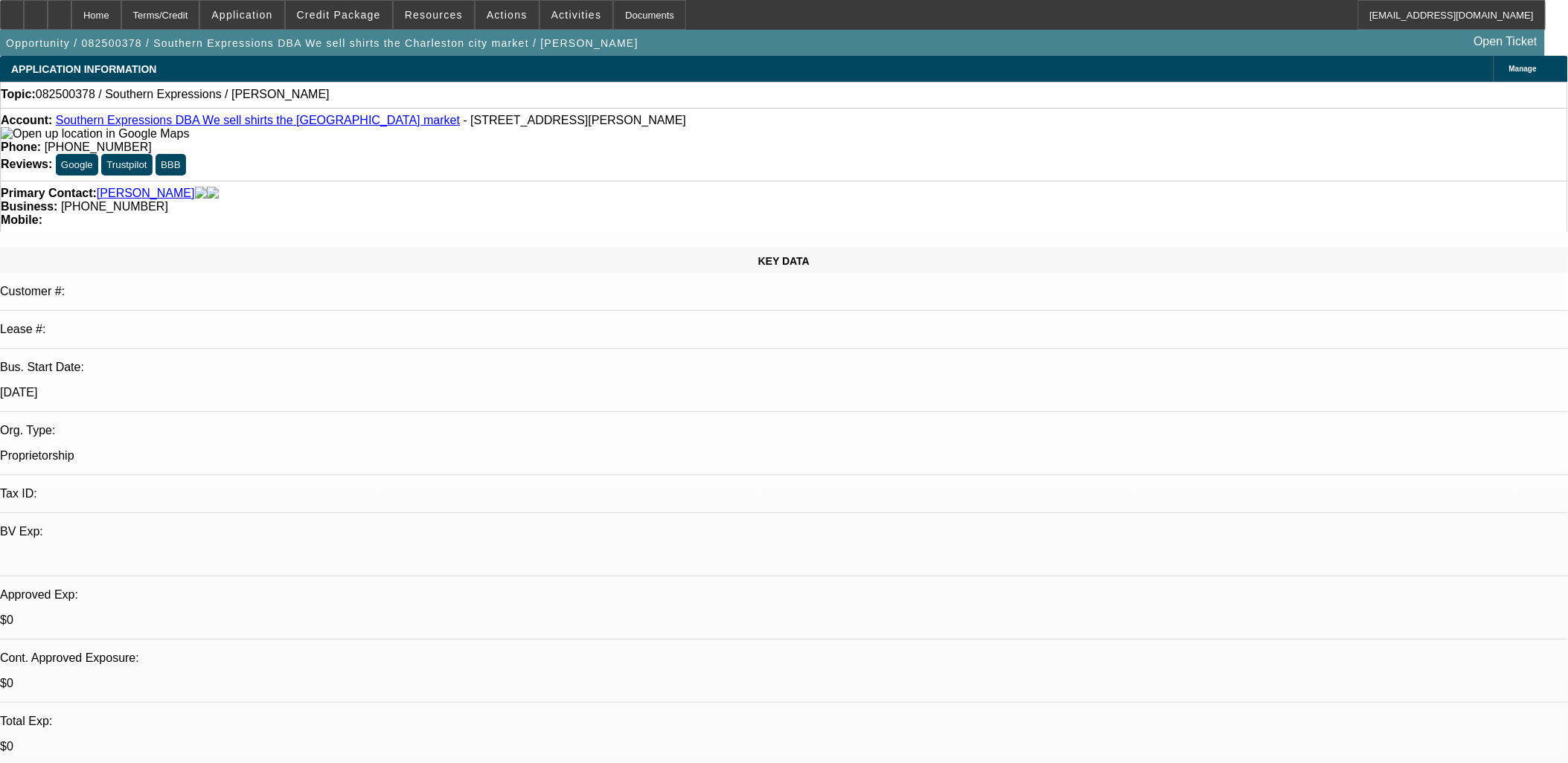
select select "4"
drag, startPoint x: 1382, startPoint y: 158, endPoint x: 1374, endPoint y: 169, distance: 13.6
drag, startPoint x: 1283, startPoint y: 239, endPoint x: 1255, endPoint y: 202, distance: 46.4
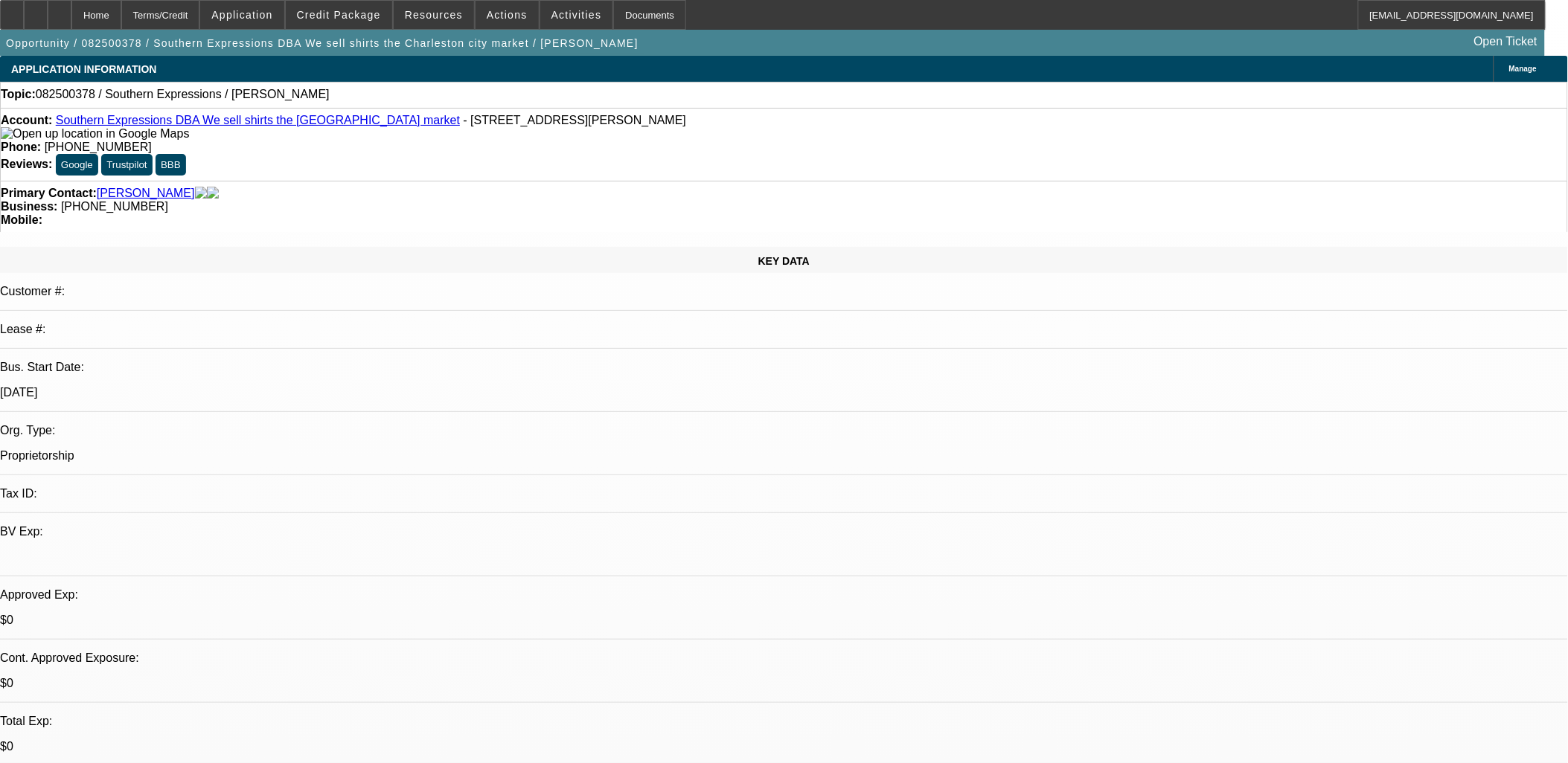
click at [551, 9] on span "Activities" at bounding box center [576, 15] width 50 height 12
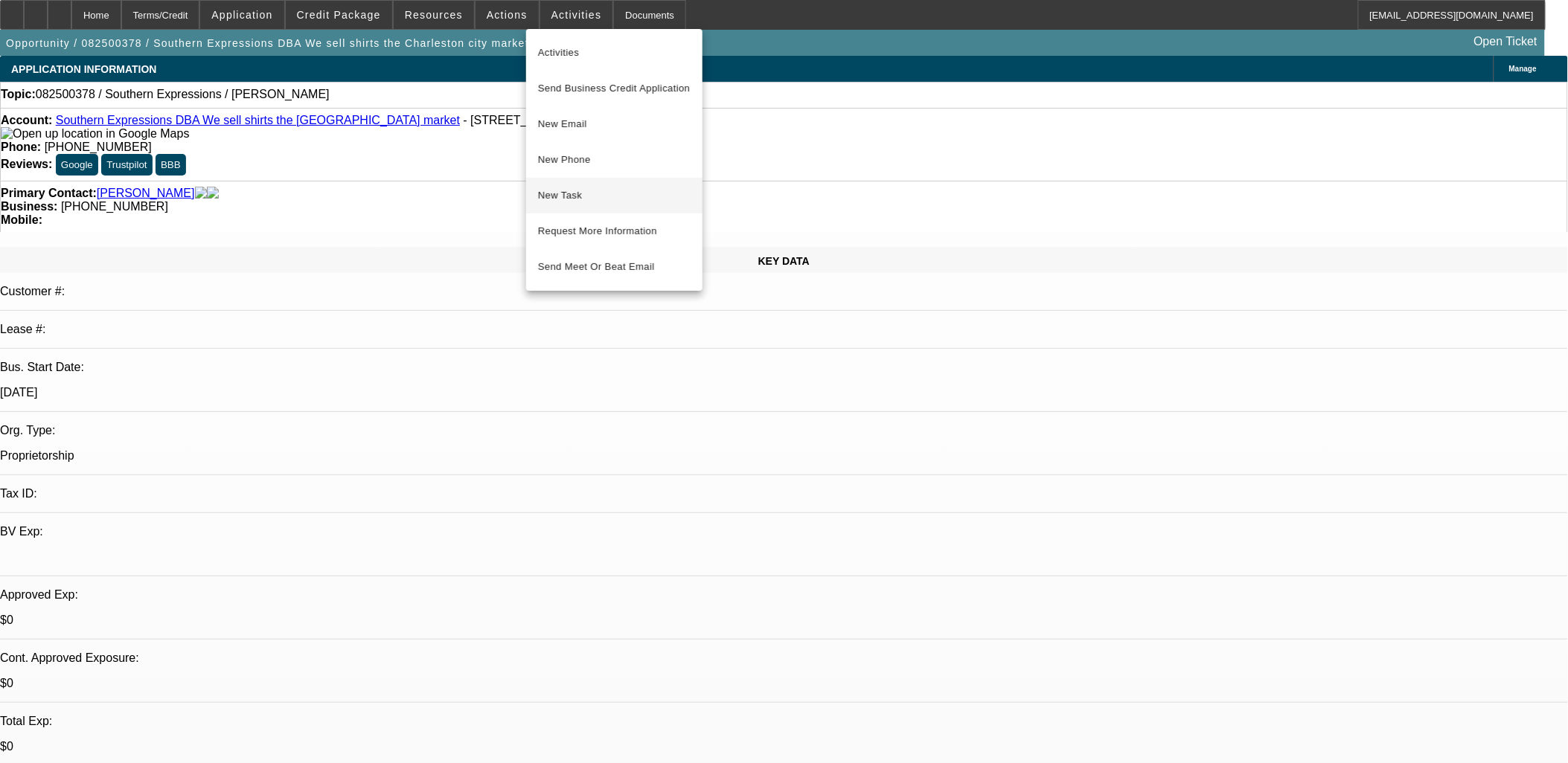
click at [625, 203] on span "New Task" at bounding box center [614, 196] width 152 height 18
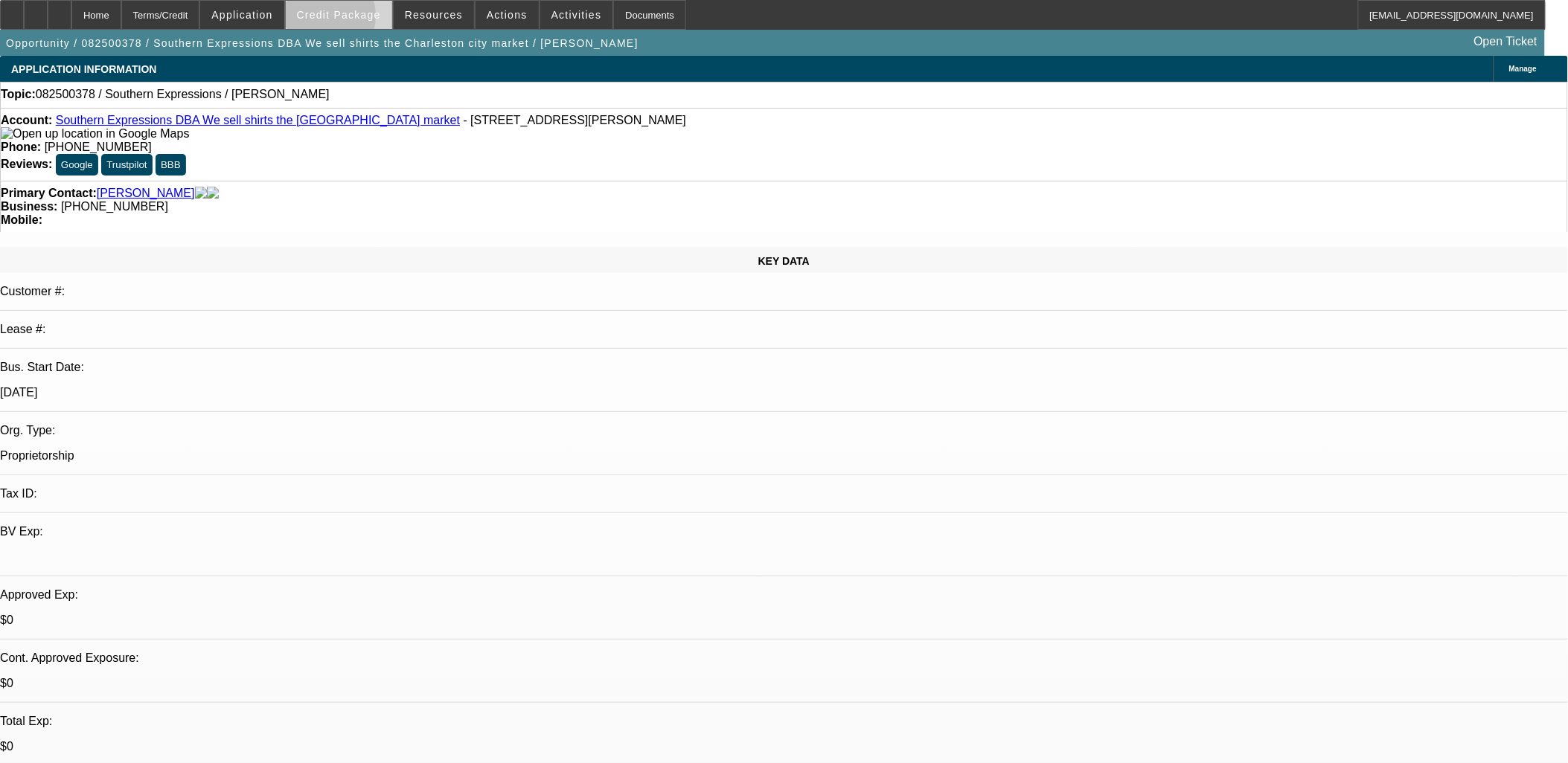
click at [341, 19] on span "Credit Package" at bounding box center [339, 15] width 84 height 12
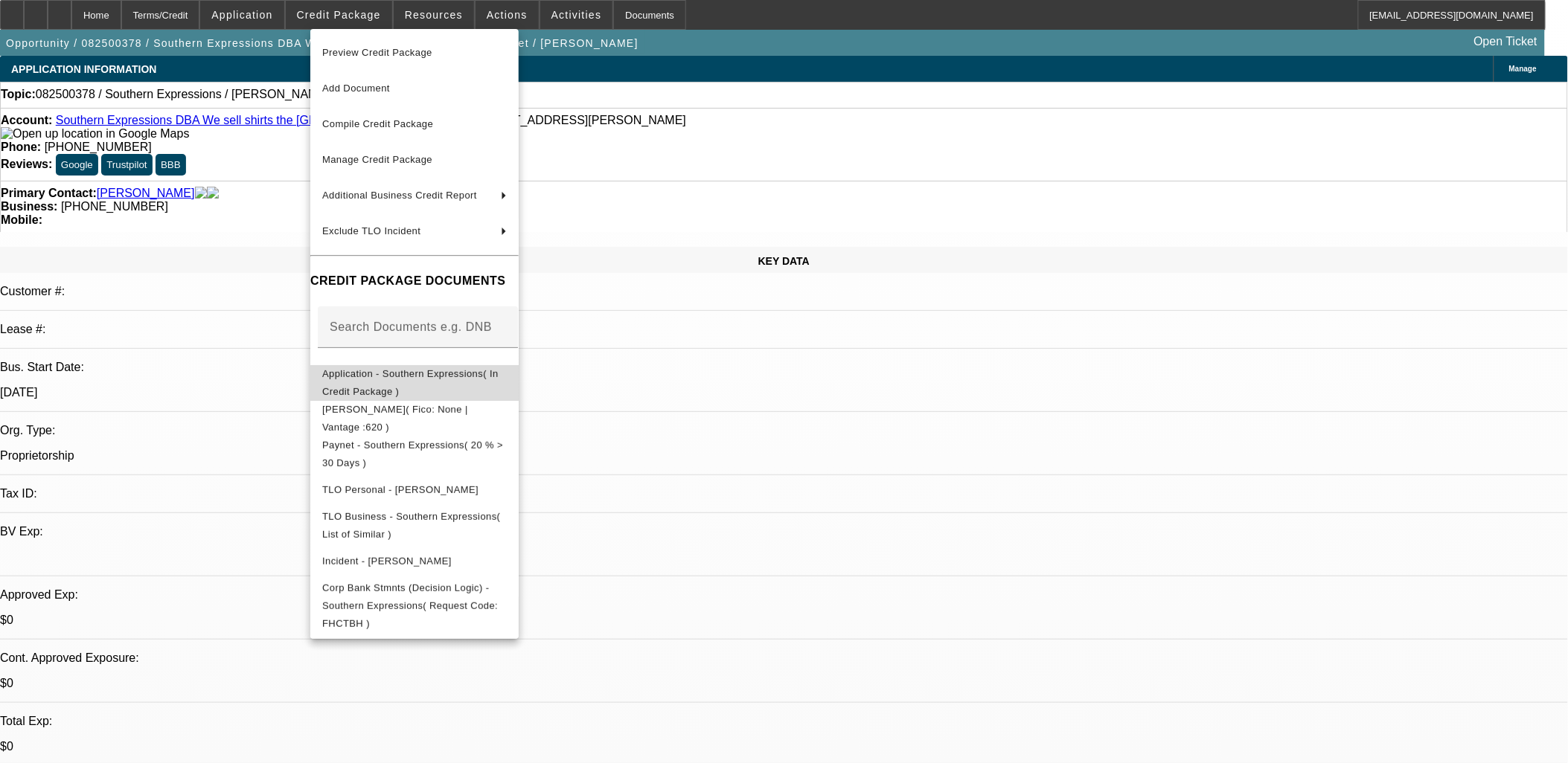
click at [447, 383] on span "Application - Southern Expressions( In Credit Package )" at bounding box center [414, 383] width 185 height 36
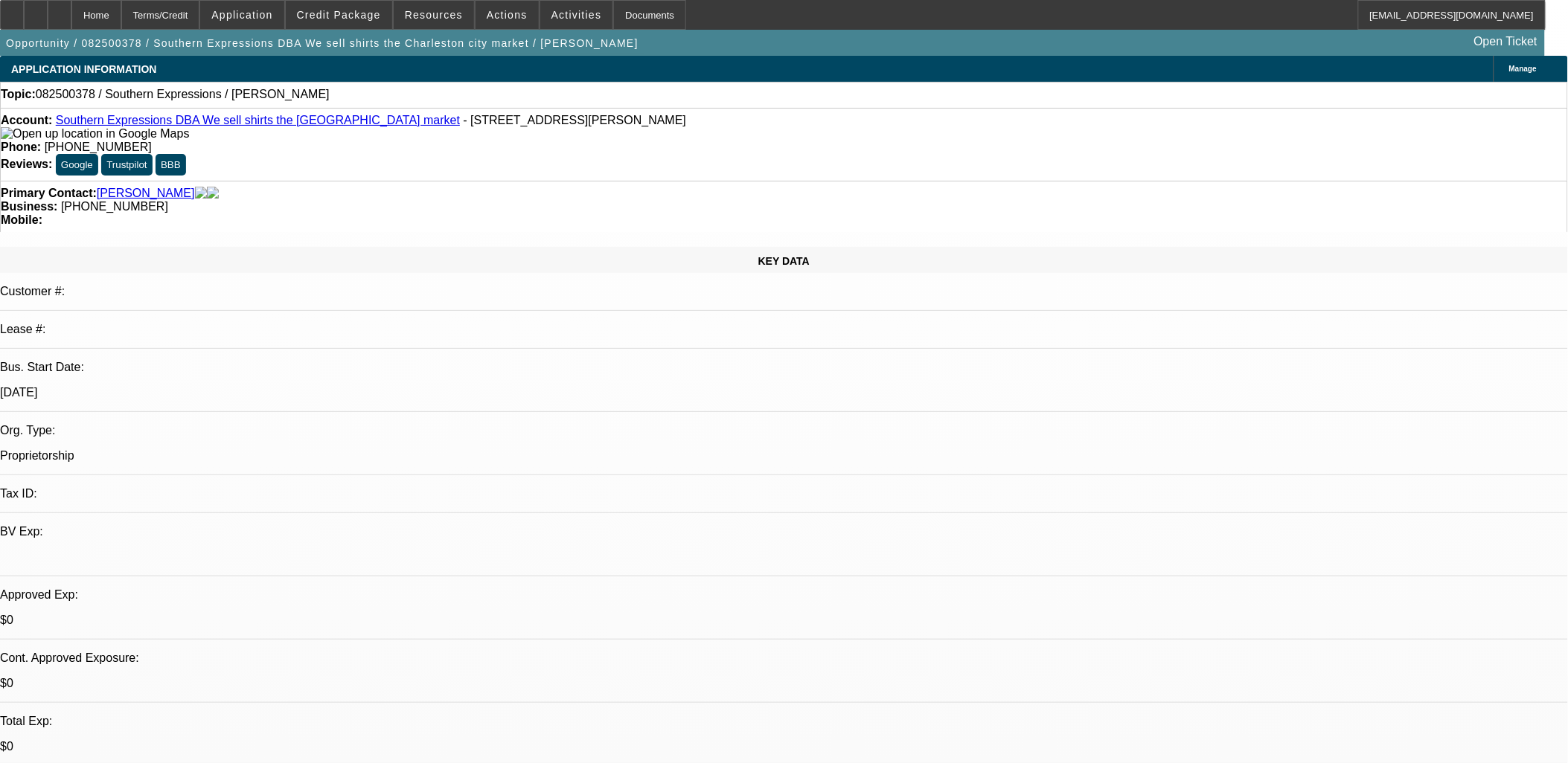
drag, startPoint x: 690, startPoint y: 394, endPoint x: 366, endPoint y: 336, distance: 329.2
drag, startPoint x: 366, startPoint y: 336, endPoint x: 682, endPoint y: 399, distance: 322.2
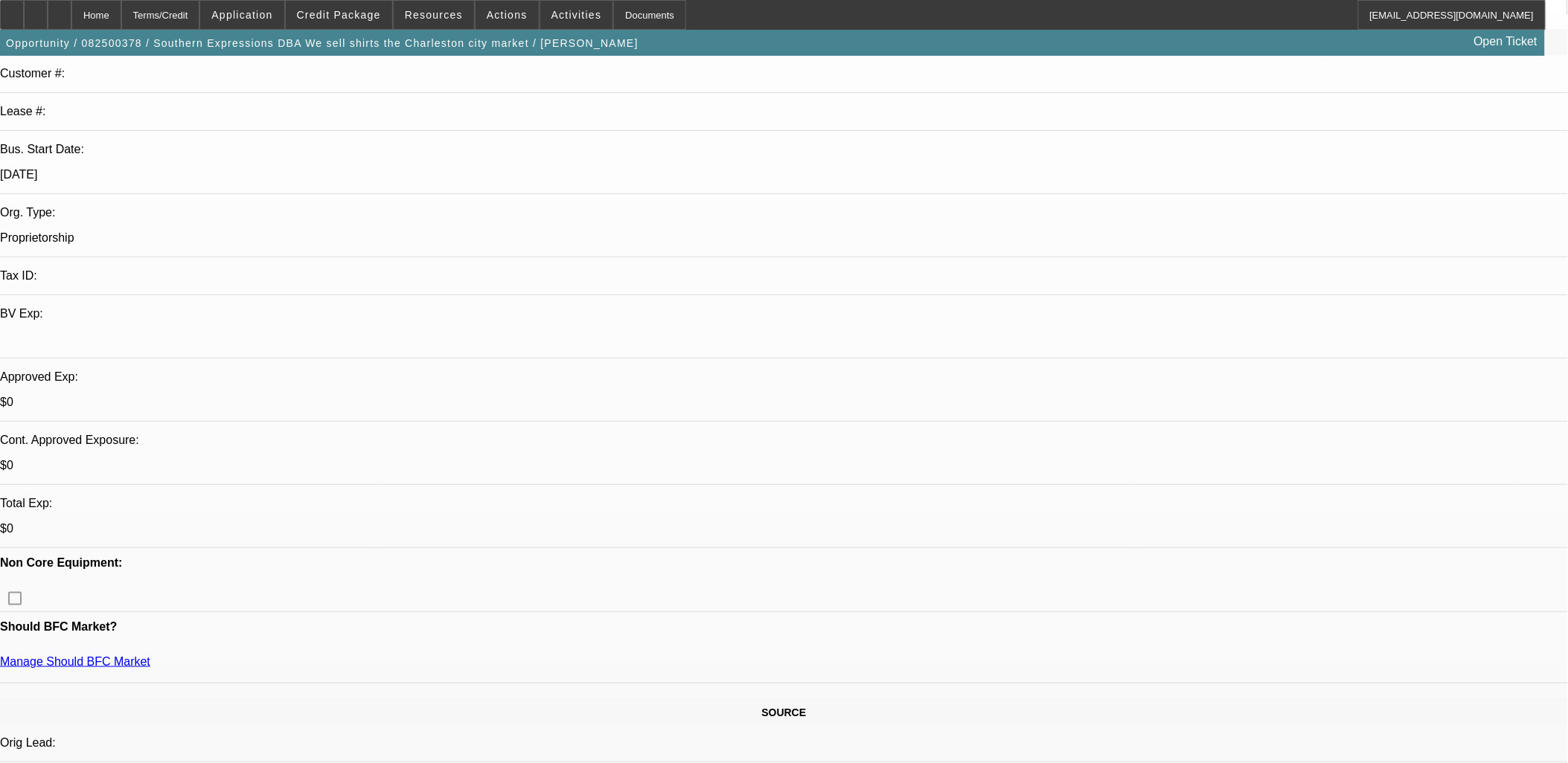
scroll to position [330, 0]
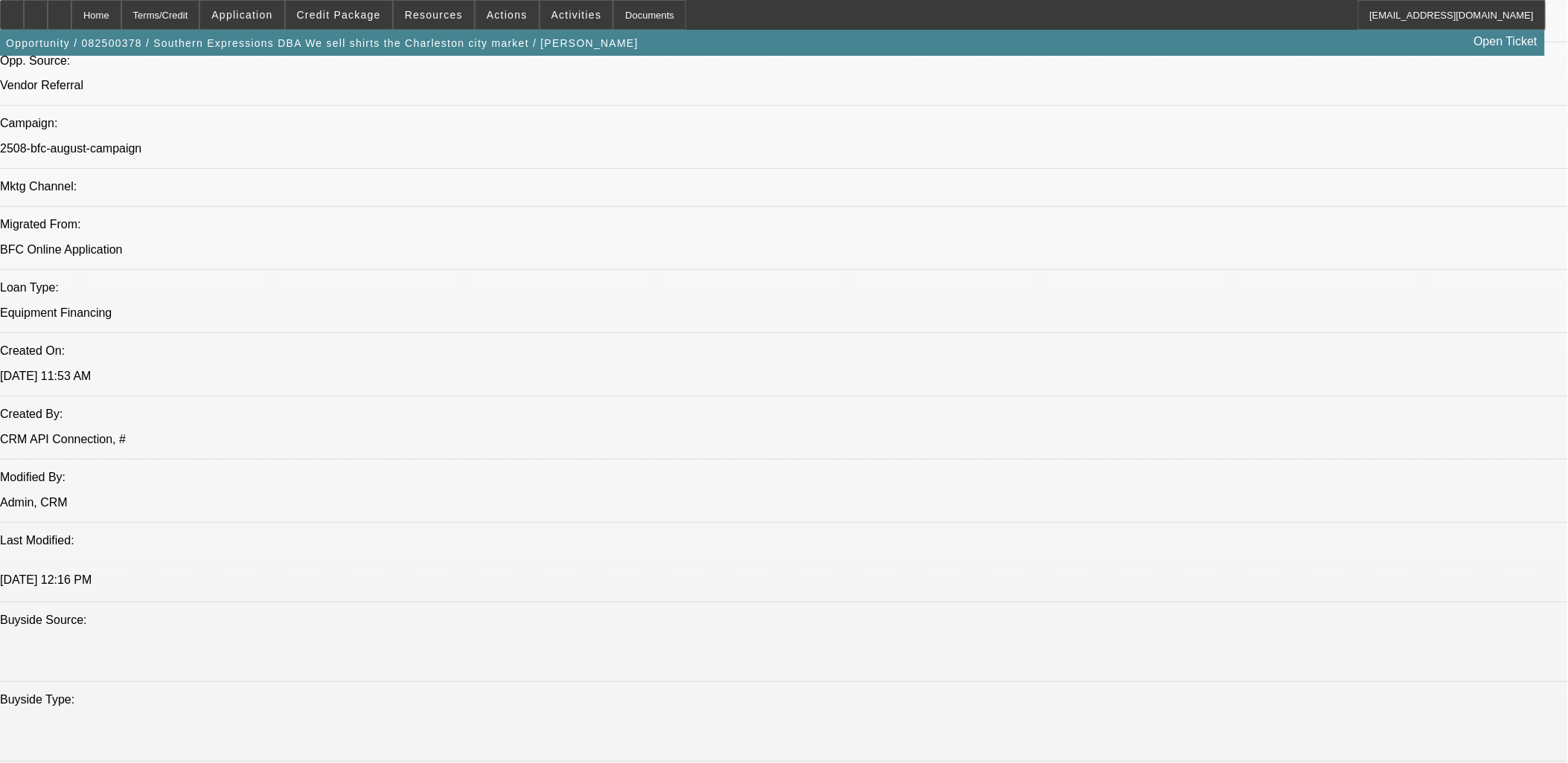
scroll to position [909, 0]
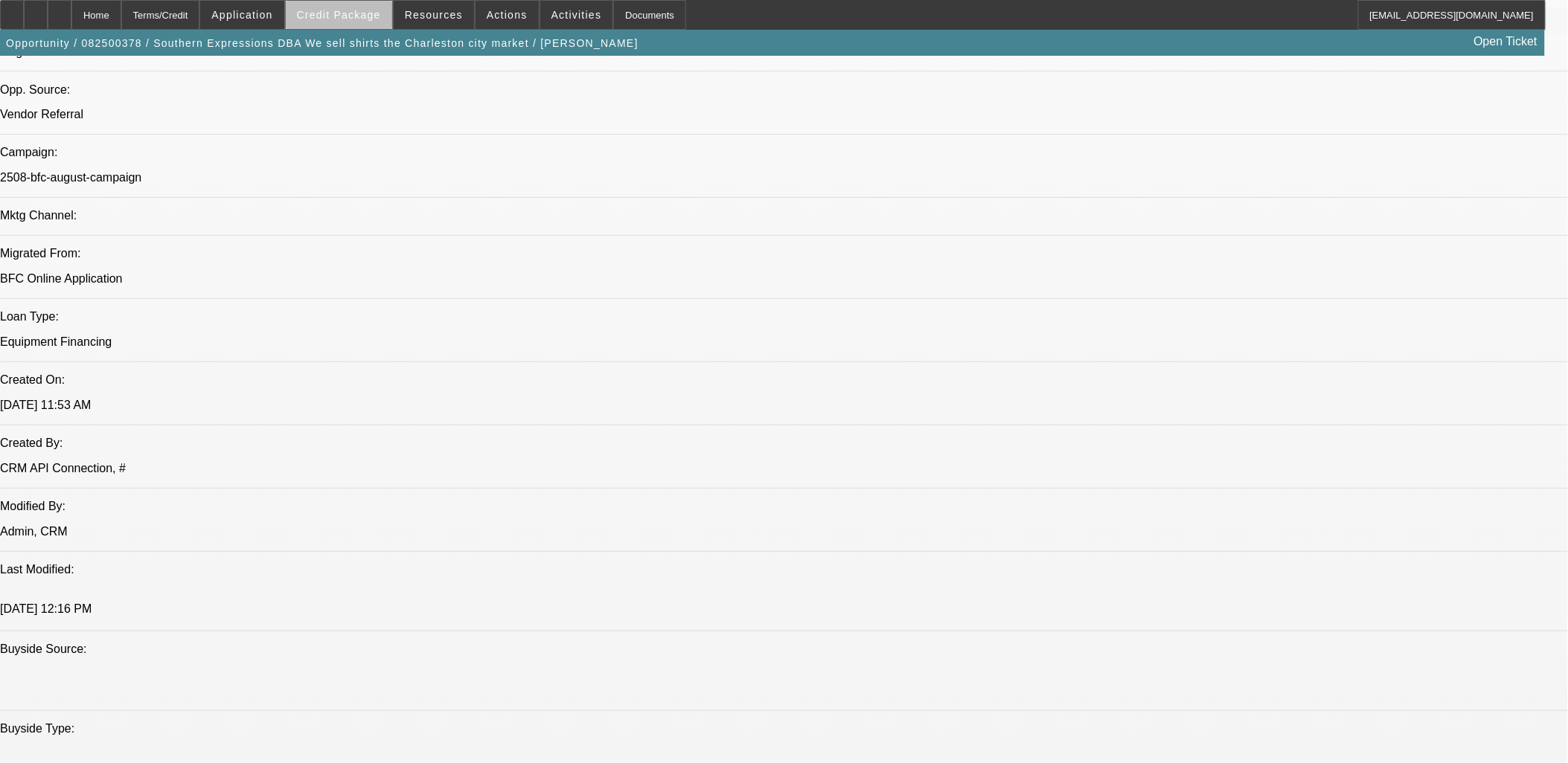
click at [380, 28] on span at bounding box center [339, 15] width 107 height 36
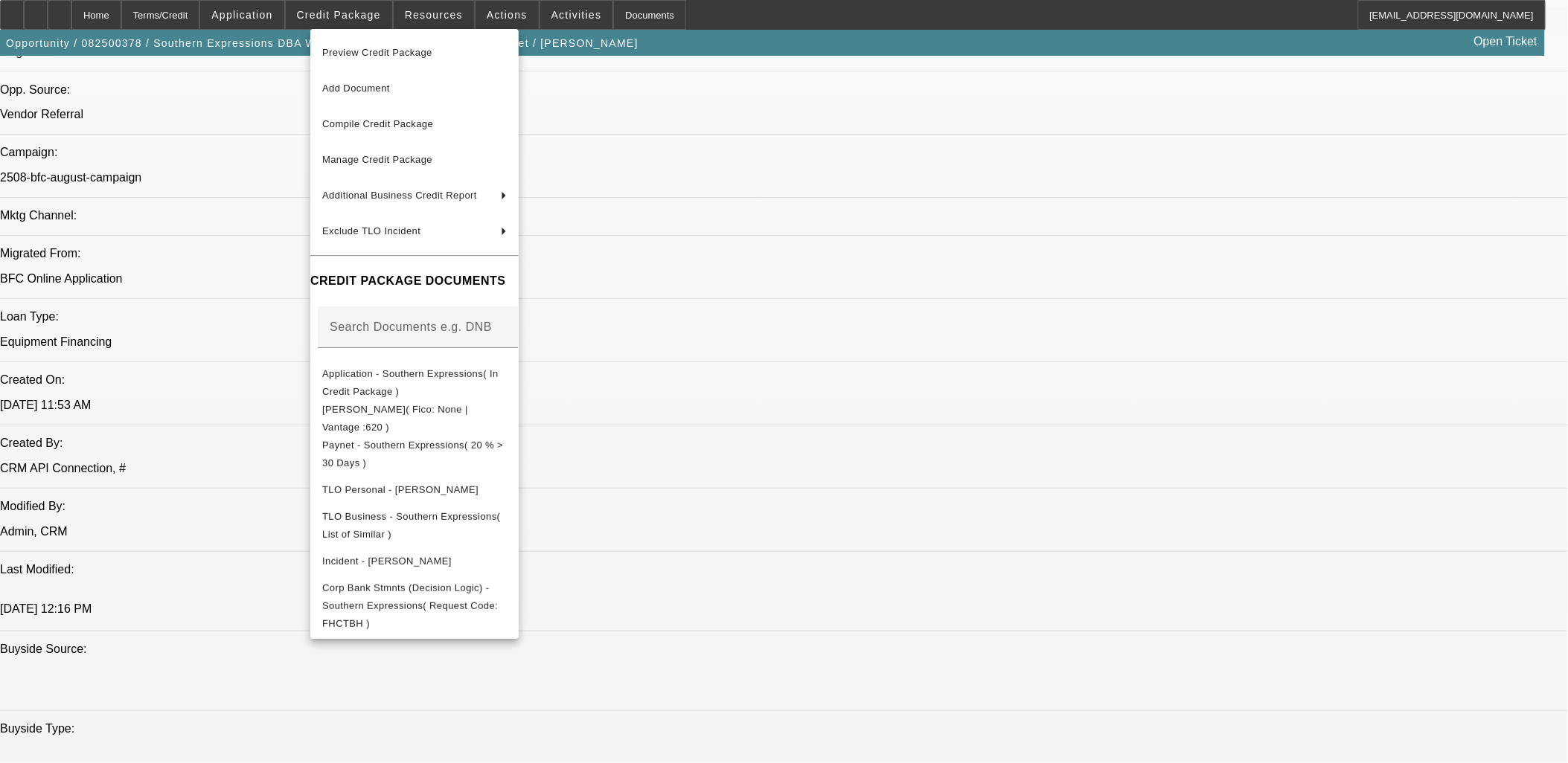
click at [182, 206] on div at bounding box center [784, 381] width 1568 height 763
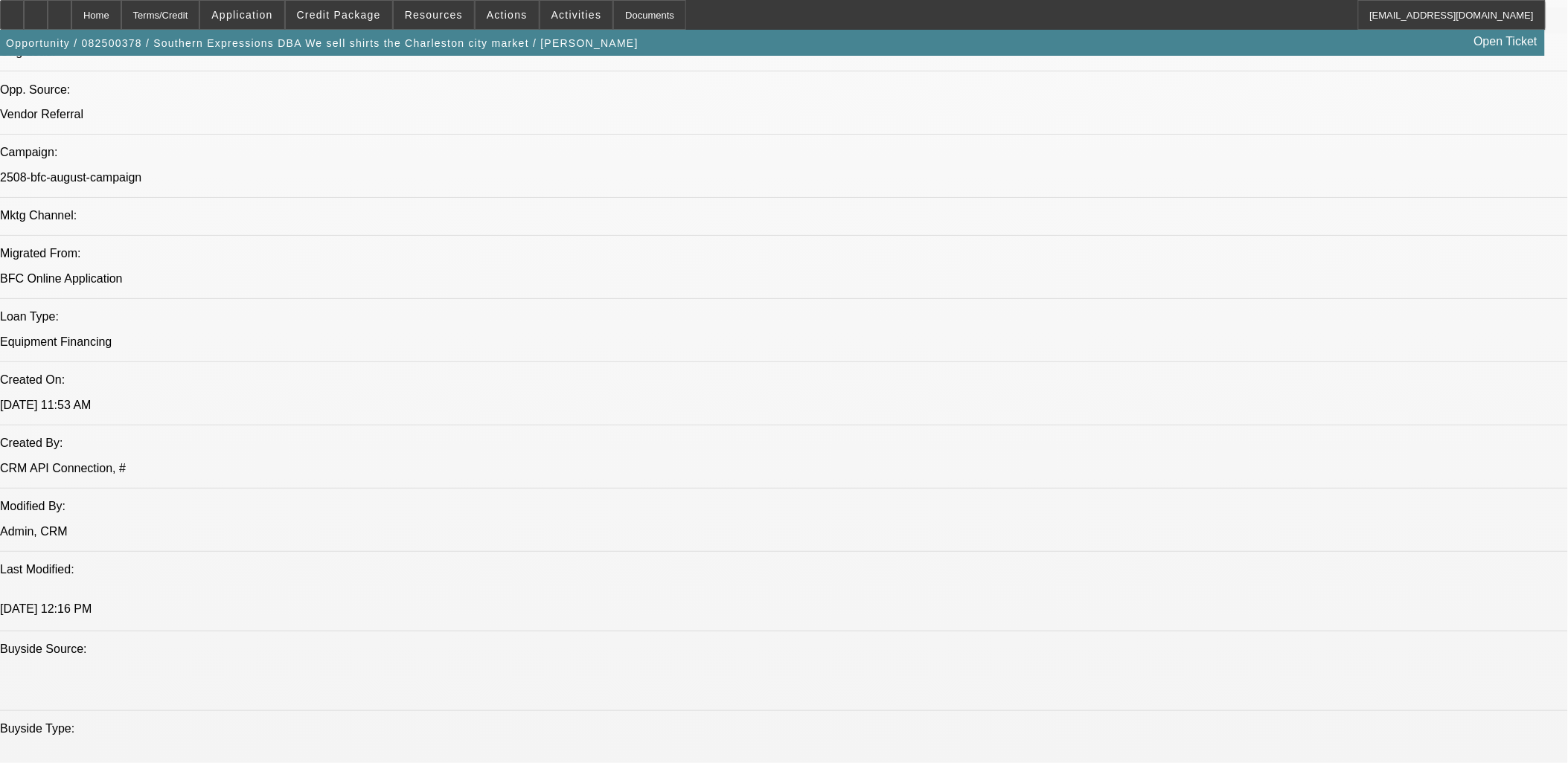
scroll to position [330, 0]
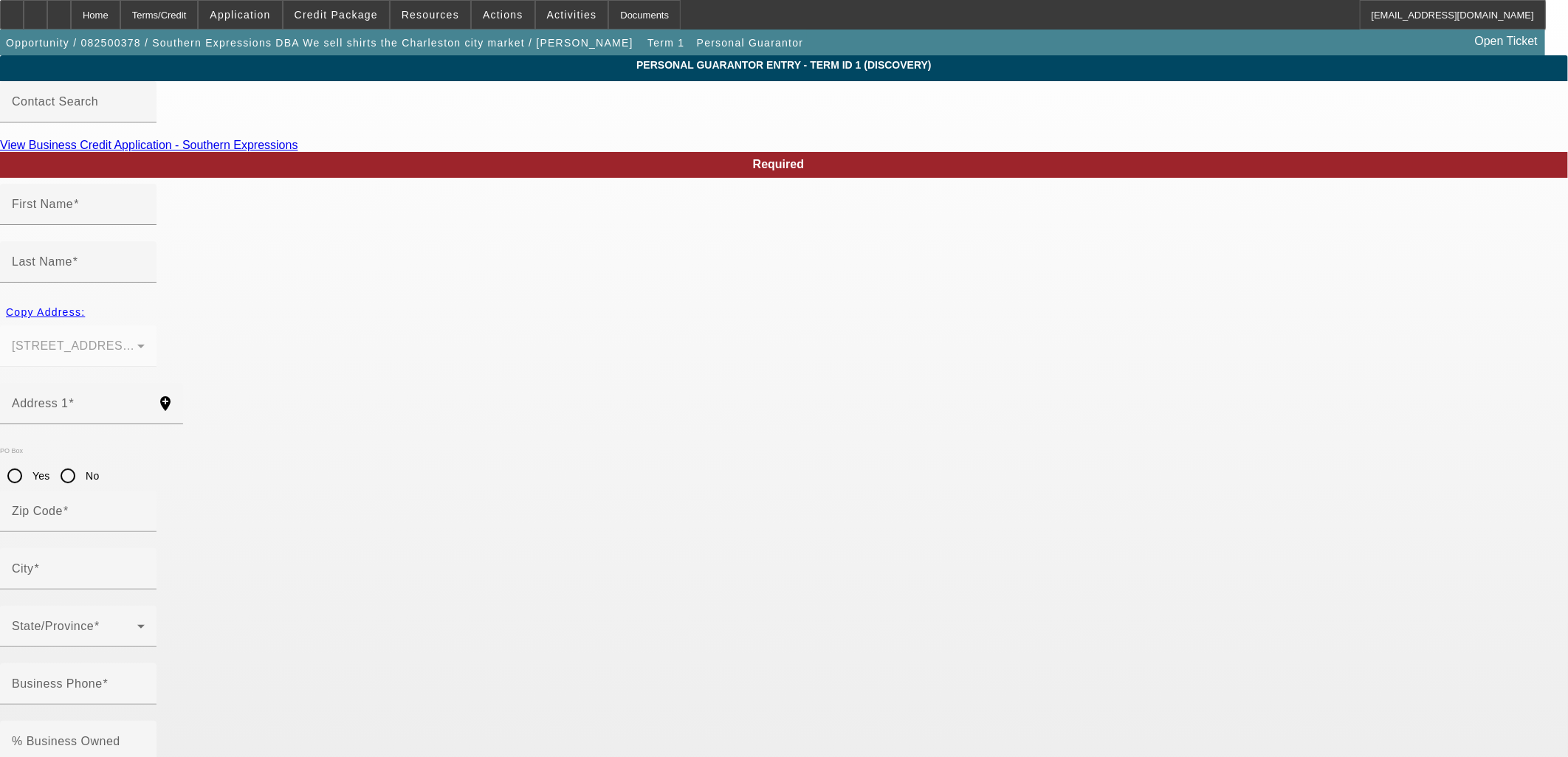
type input "Darryl"
type input "Smith"
type input "6161 Beaver Dam Road"
radio input "true"
type input "29426"
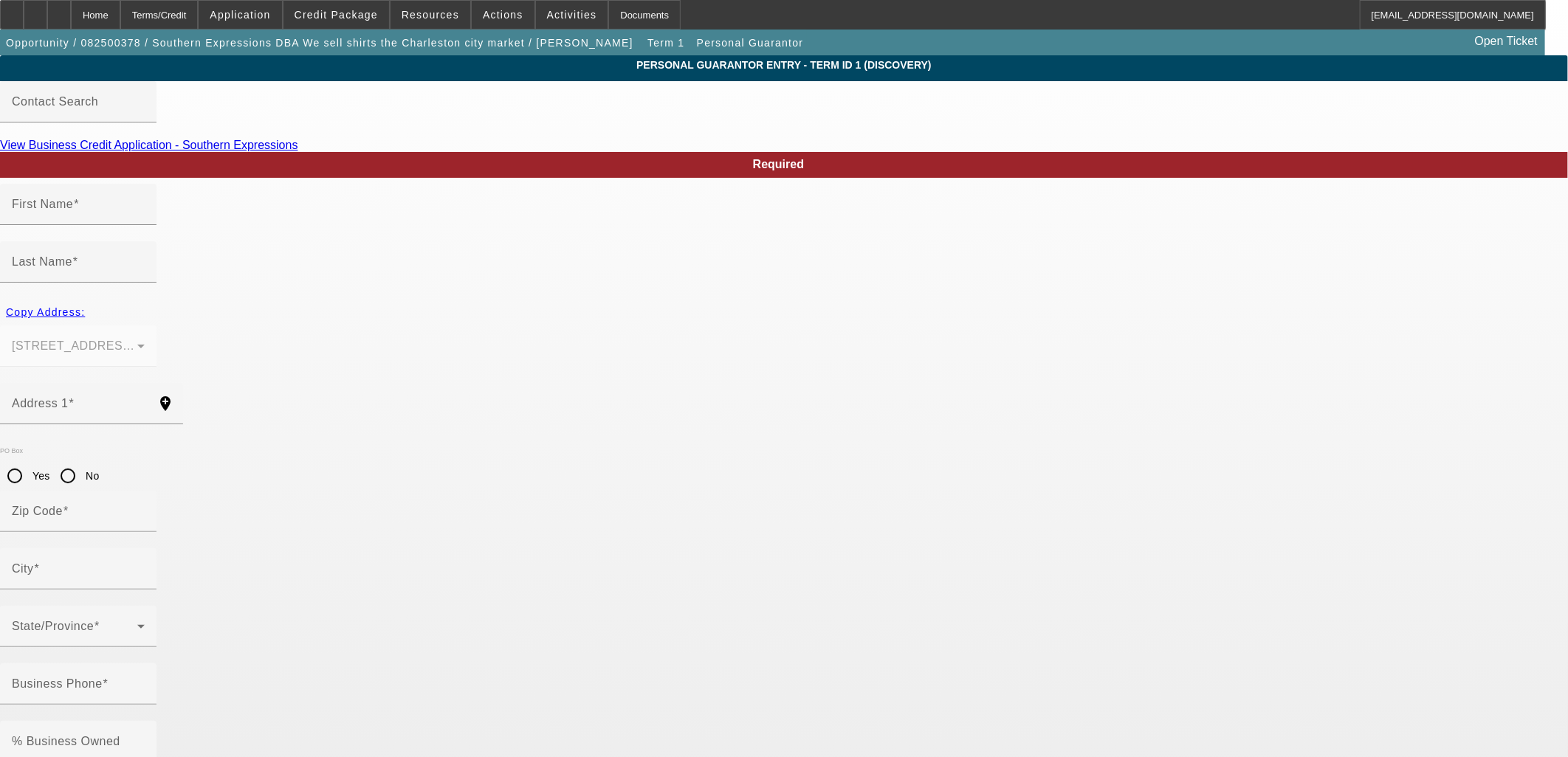
type input "Adams Run"
type input "(843) 224-4519"
type input "100"
type input "244-17-5143"
type input "southernexpressions790@gmail.com"
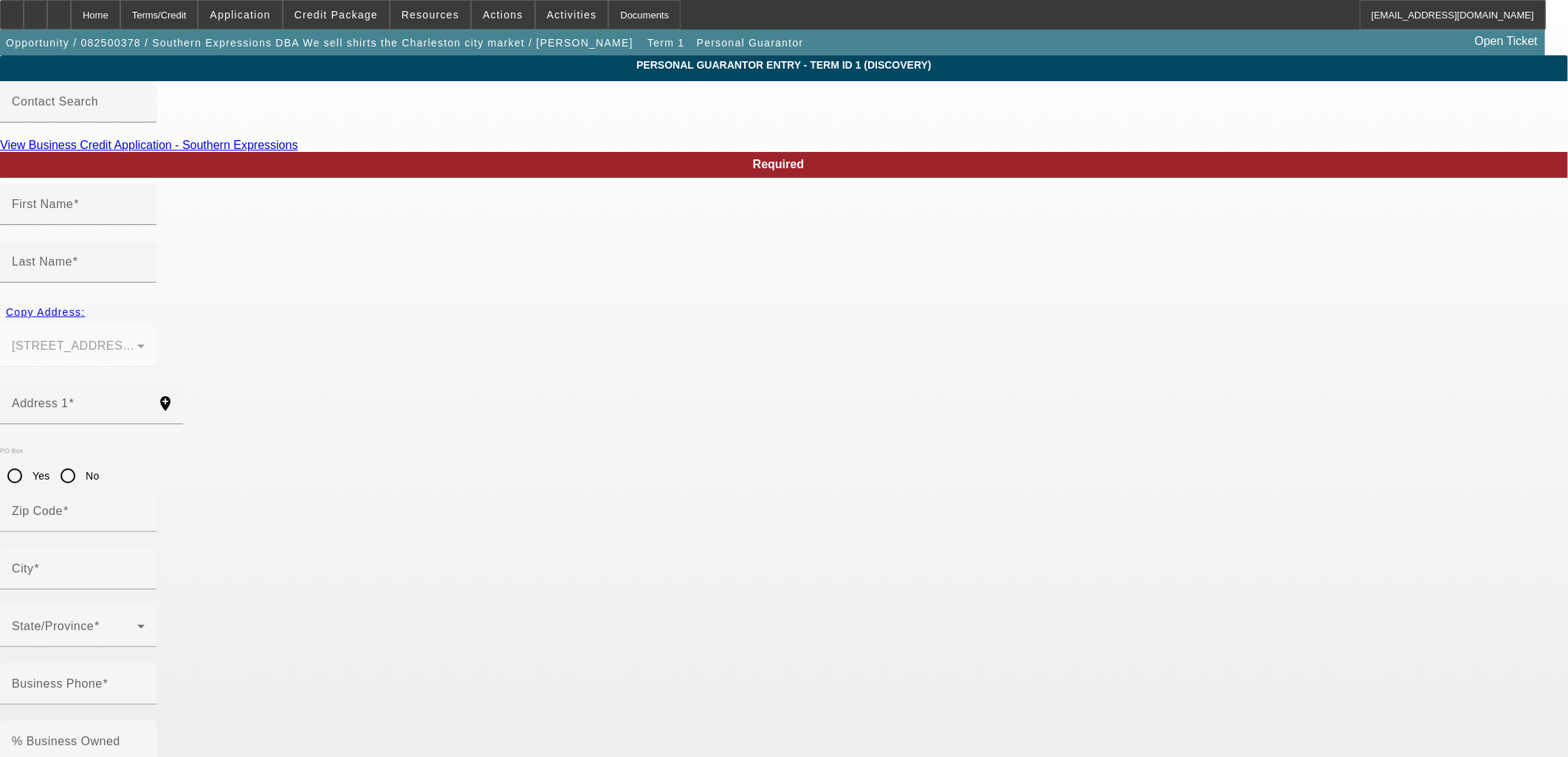
type input "(843) 224-4519"
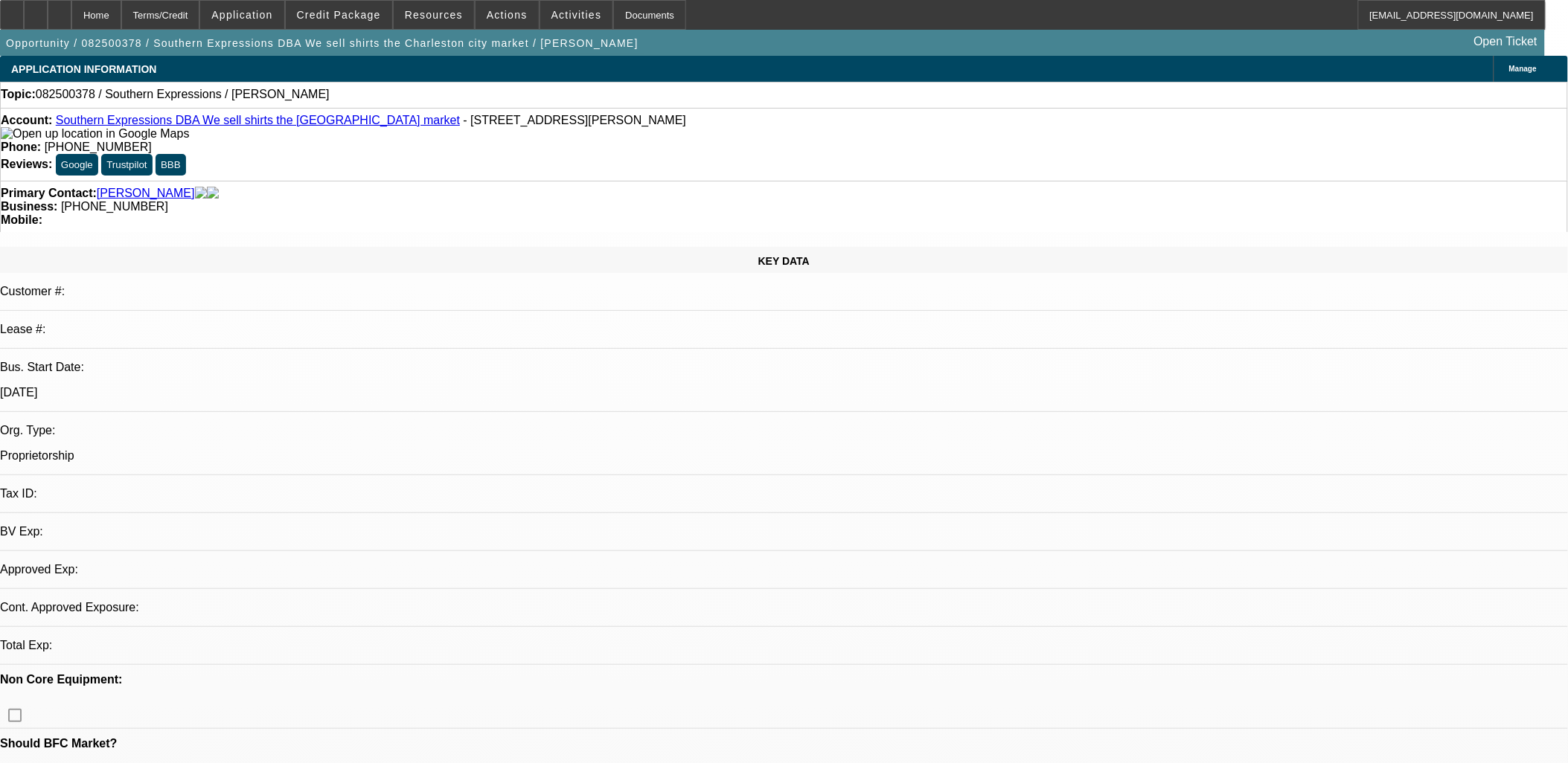
select select "0"
select select "2"
select select "0.1"
select select "4"
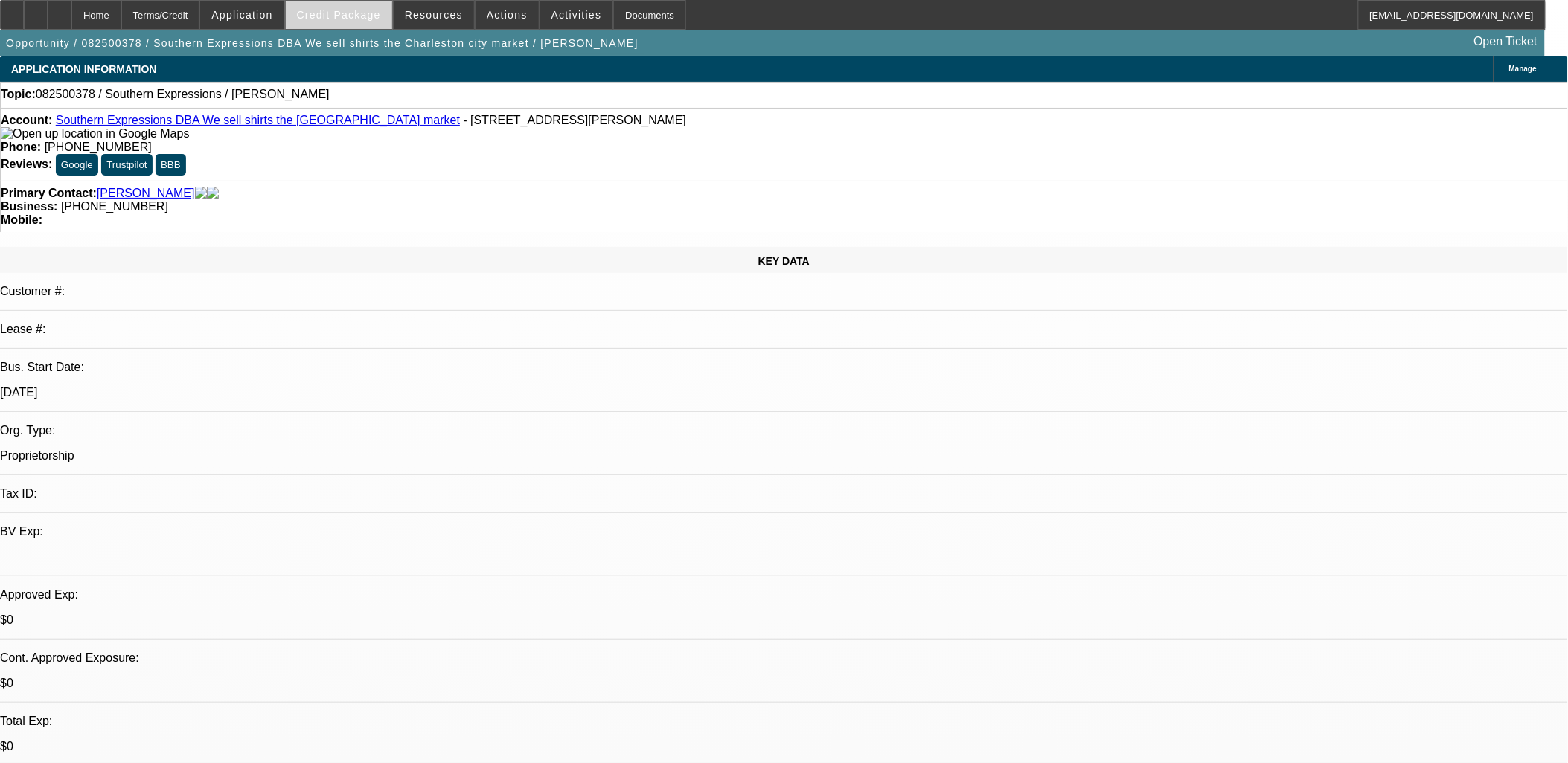
click at [367, 2] on span at bounding box center [339, 15] width 107 height 36
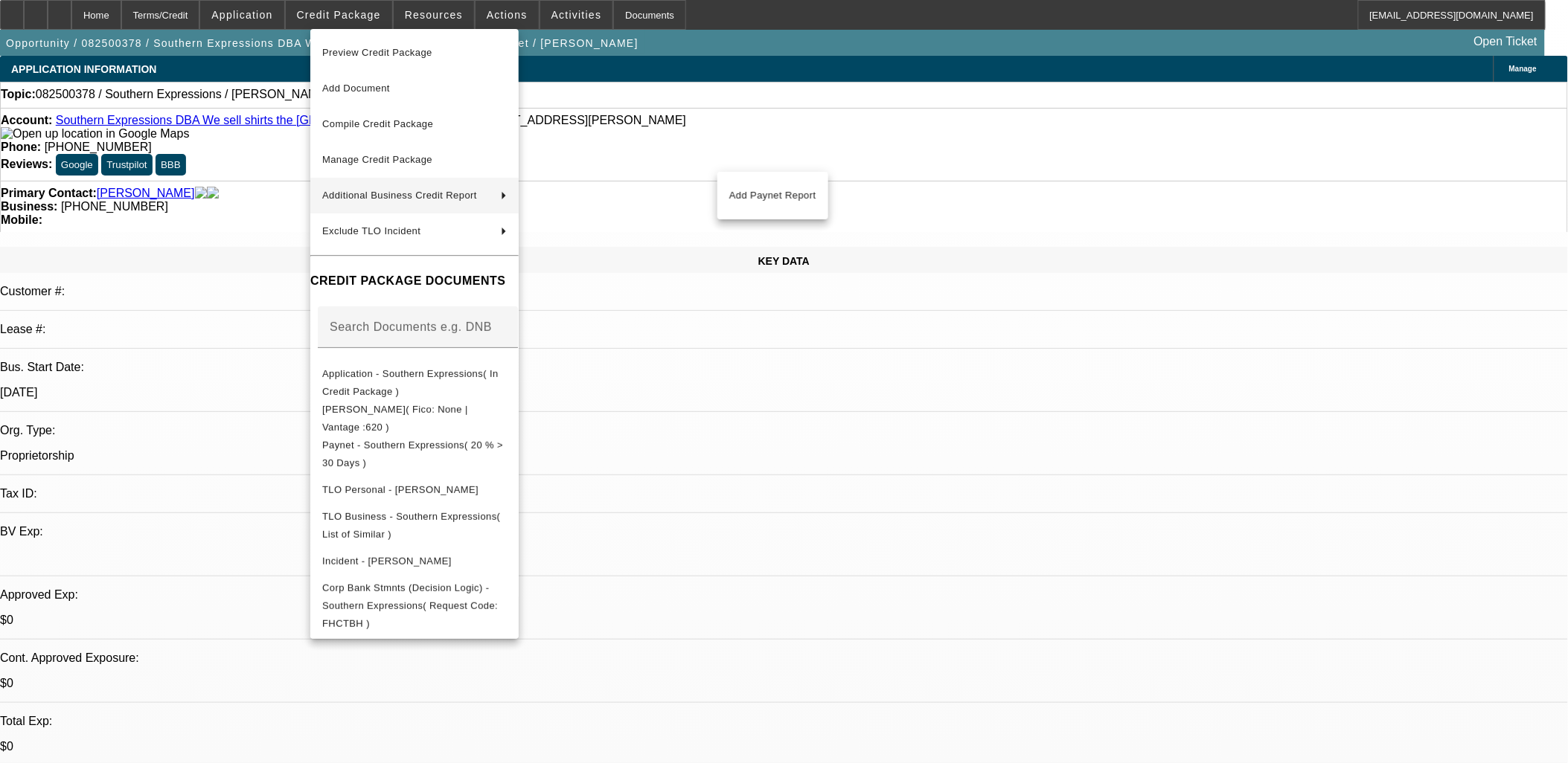
click at [249, 294] on div at bounding box center [784, 381] width 1568 height 763
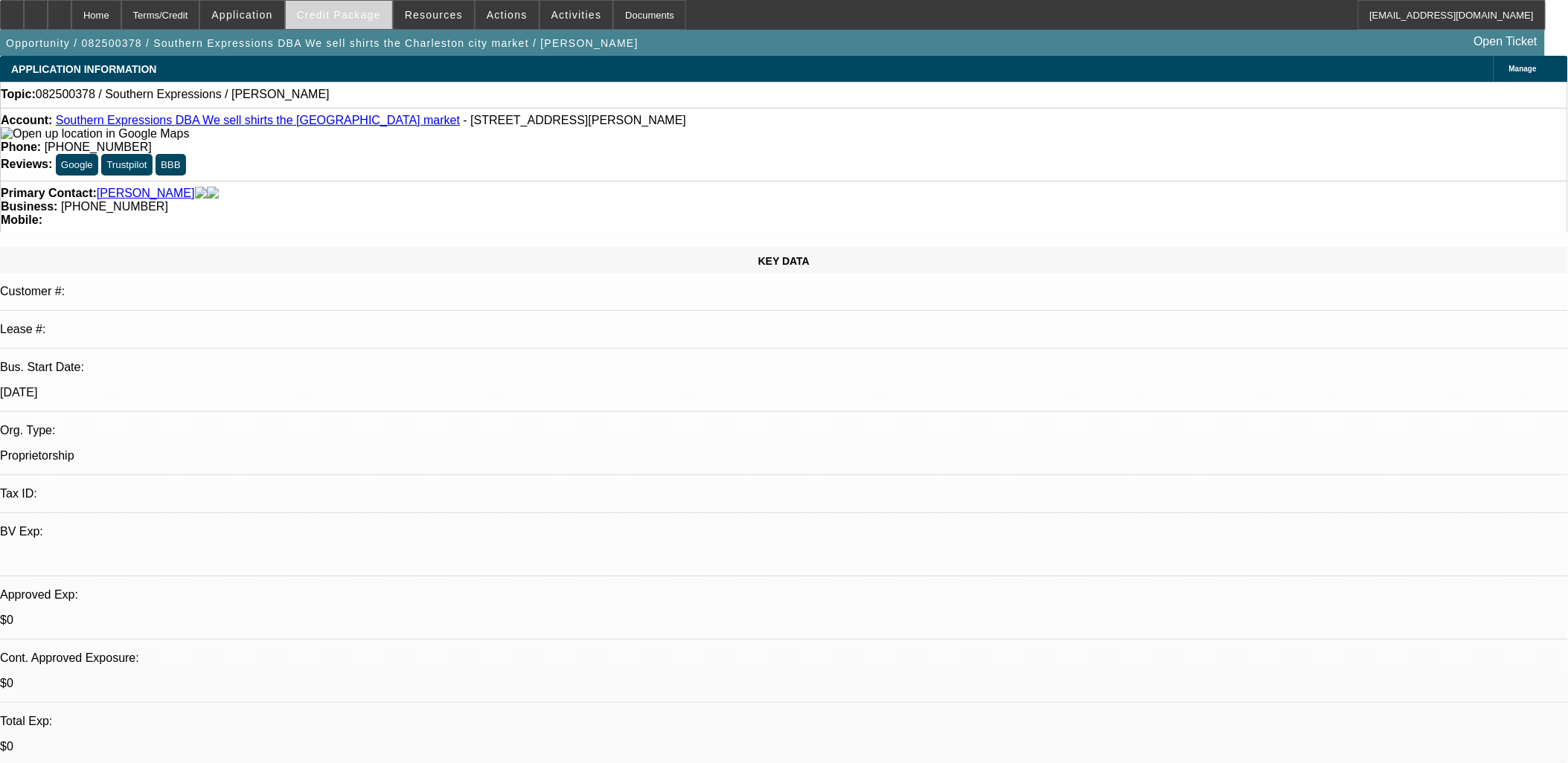
click at [337, 12] on span "Credit Package" at bounding box center [339, 15] width 84 height 12
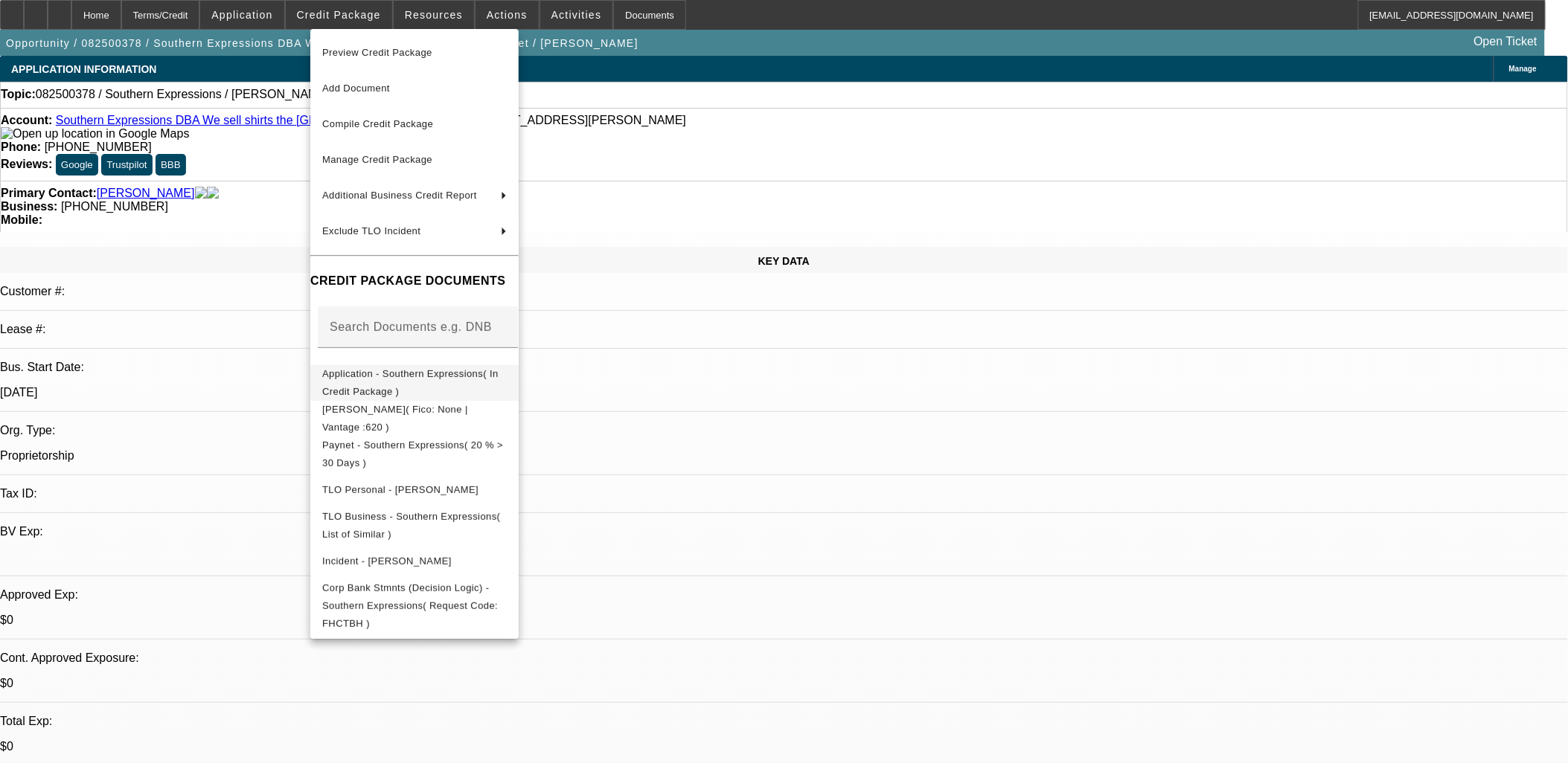
click at [458, 385] on span "Application - Southern Expressions( In Credit Package )" at bounding box center [414, 383] width 185 height 36
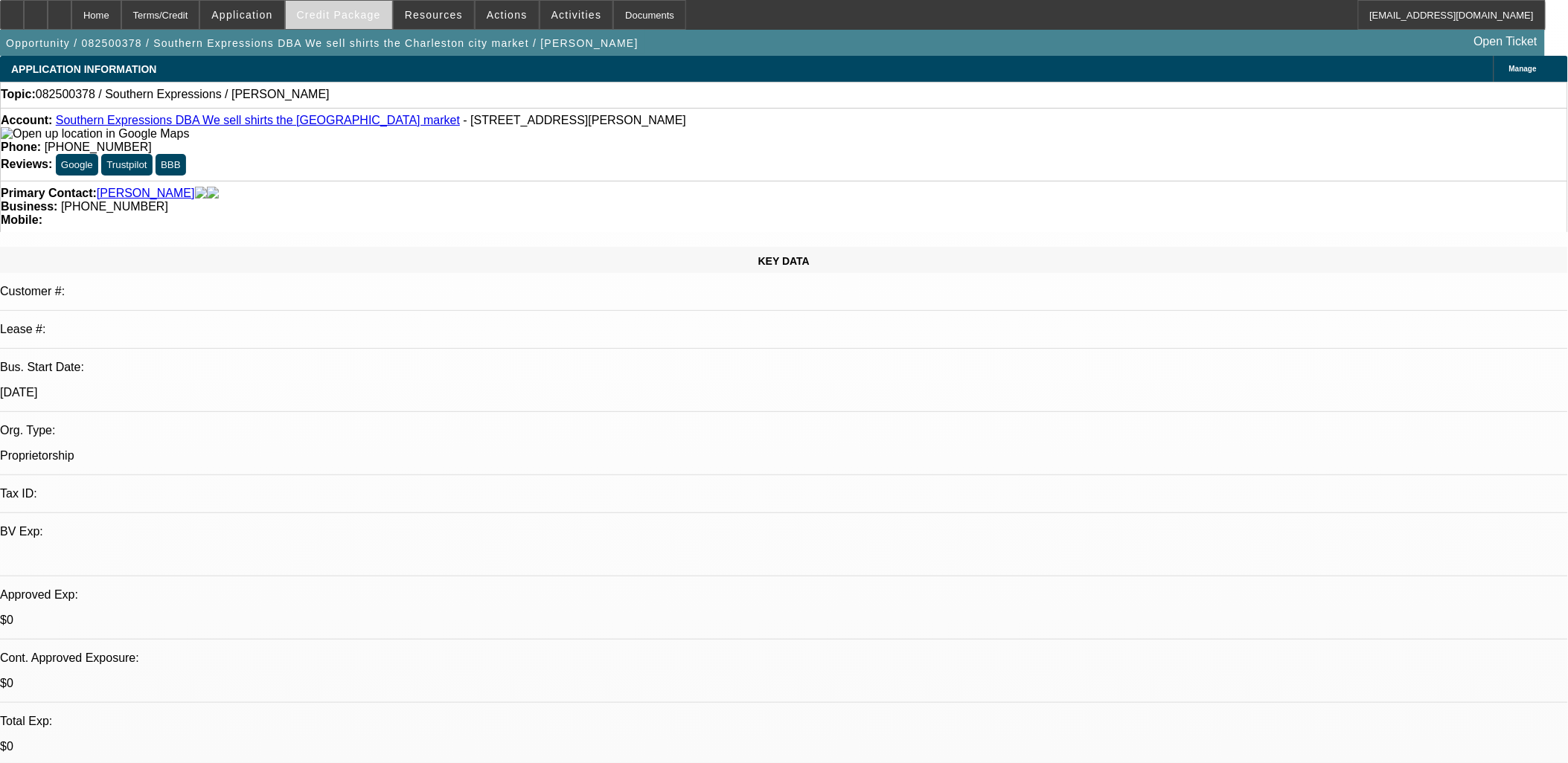
click at [392, 9] on span at bounding box center [339, 15] width 107 height 36
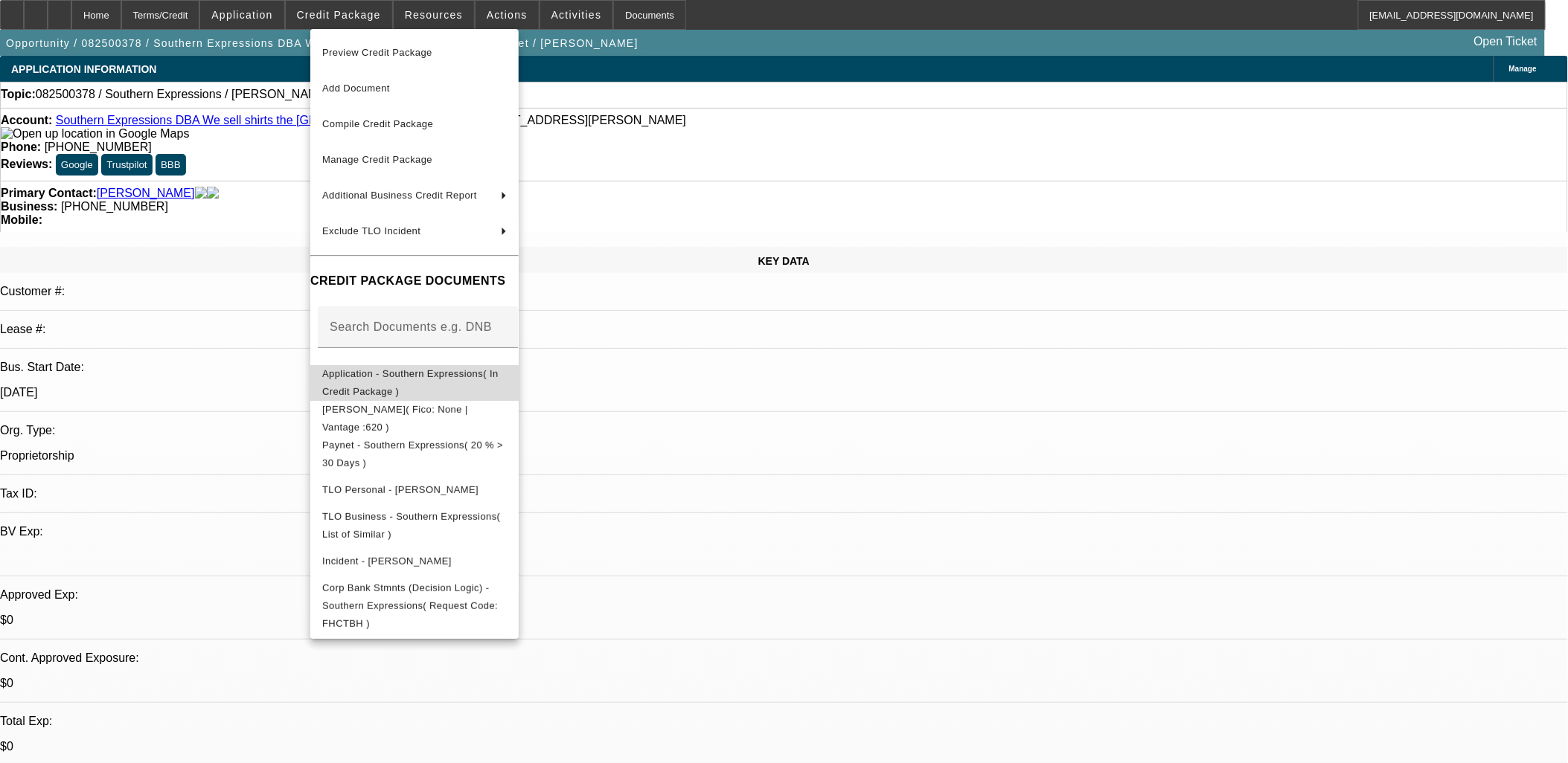
click at [491, 385] on span "Application - Southern Expressions( In Credit Package )" at bounding box center [414, 383] width 185 height 36
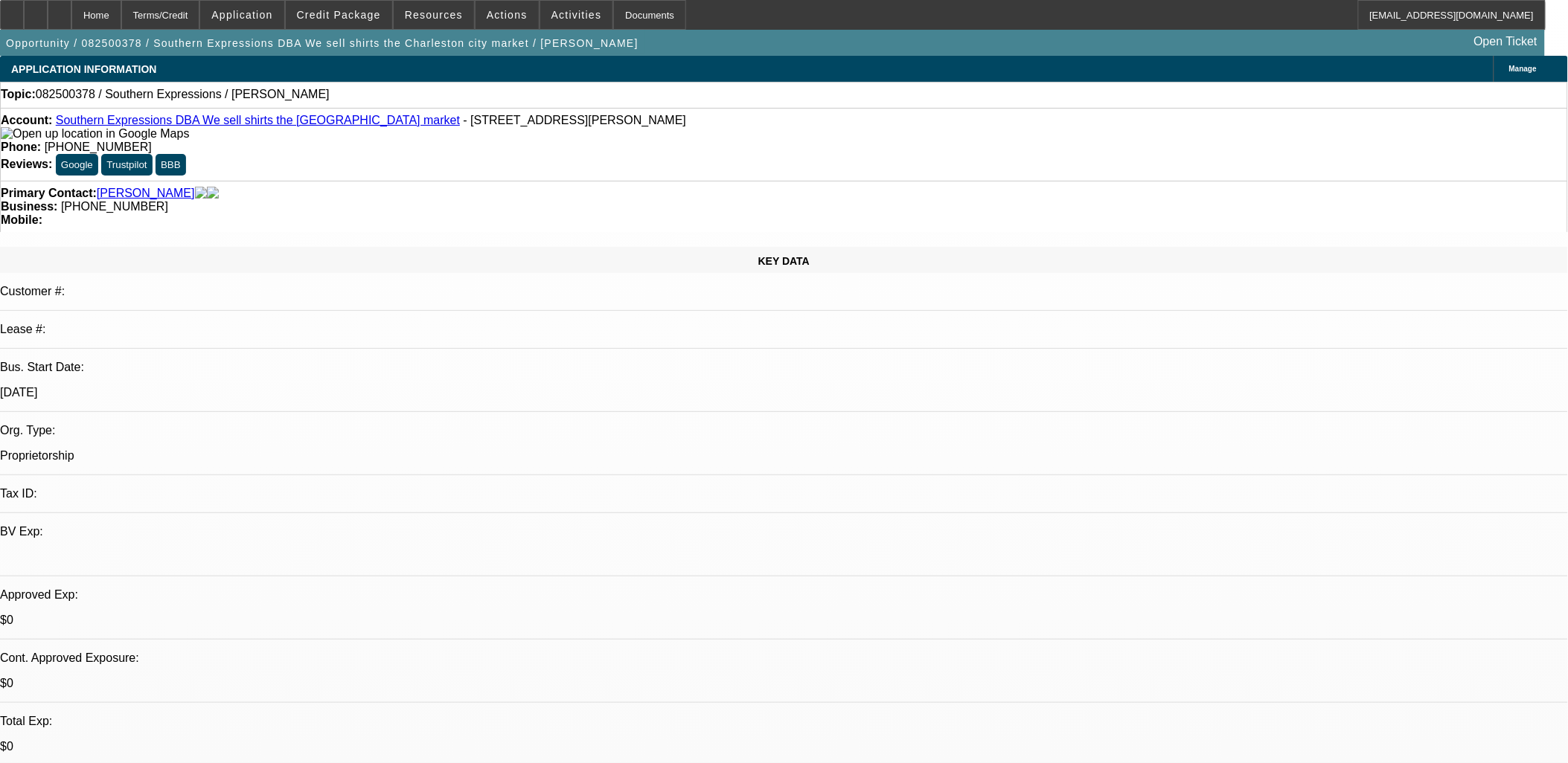
drag, startPoint x: 1095, startPoint y: 376, endPoint x: 913, endPoint y: 323, distance: 189.6
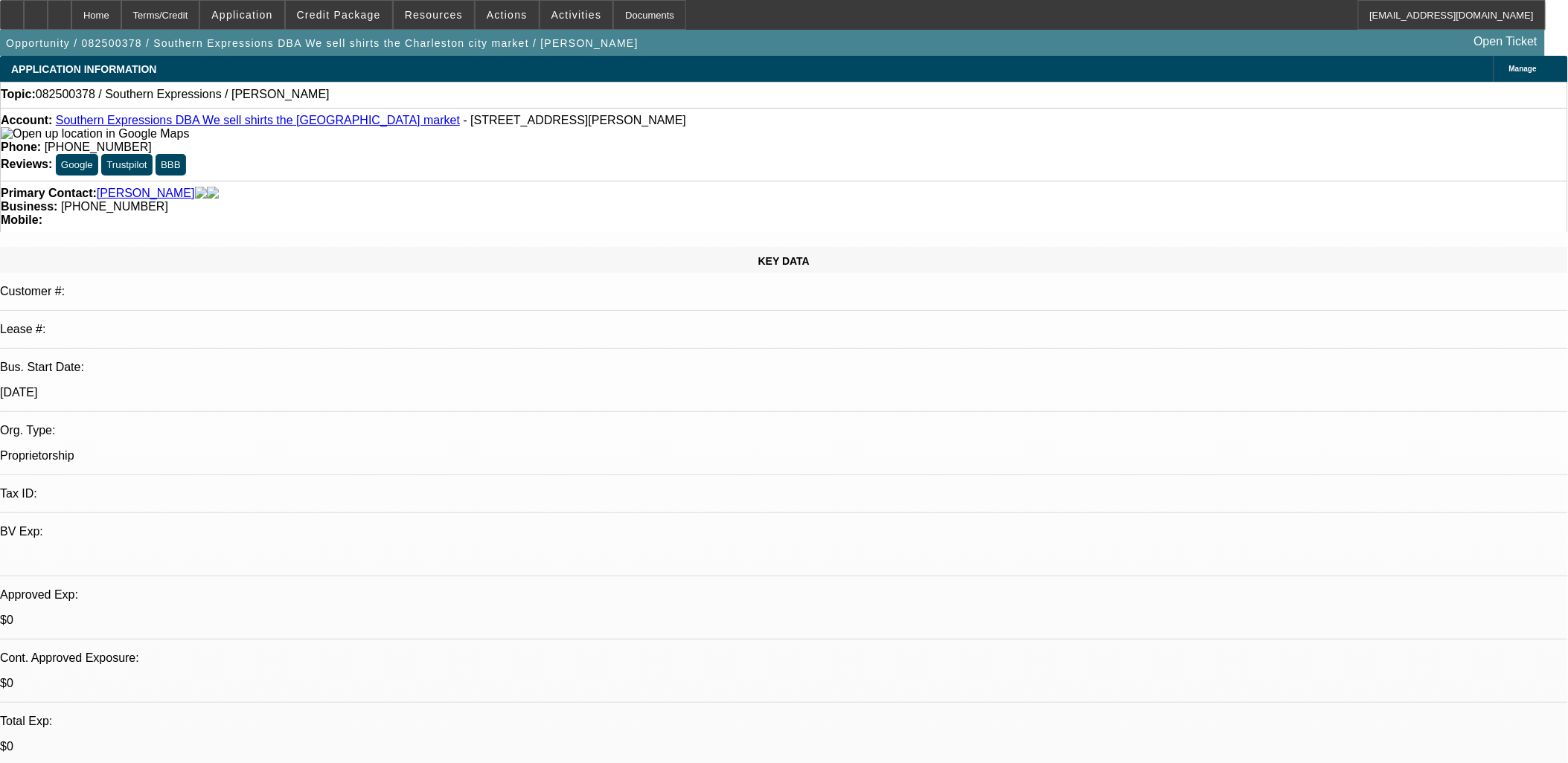
click at [343, 12] on span "Credit Package" at bounding box center [339, 15] width 84 height 12
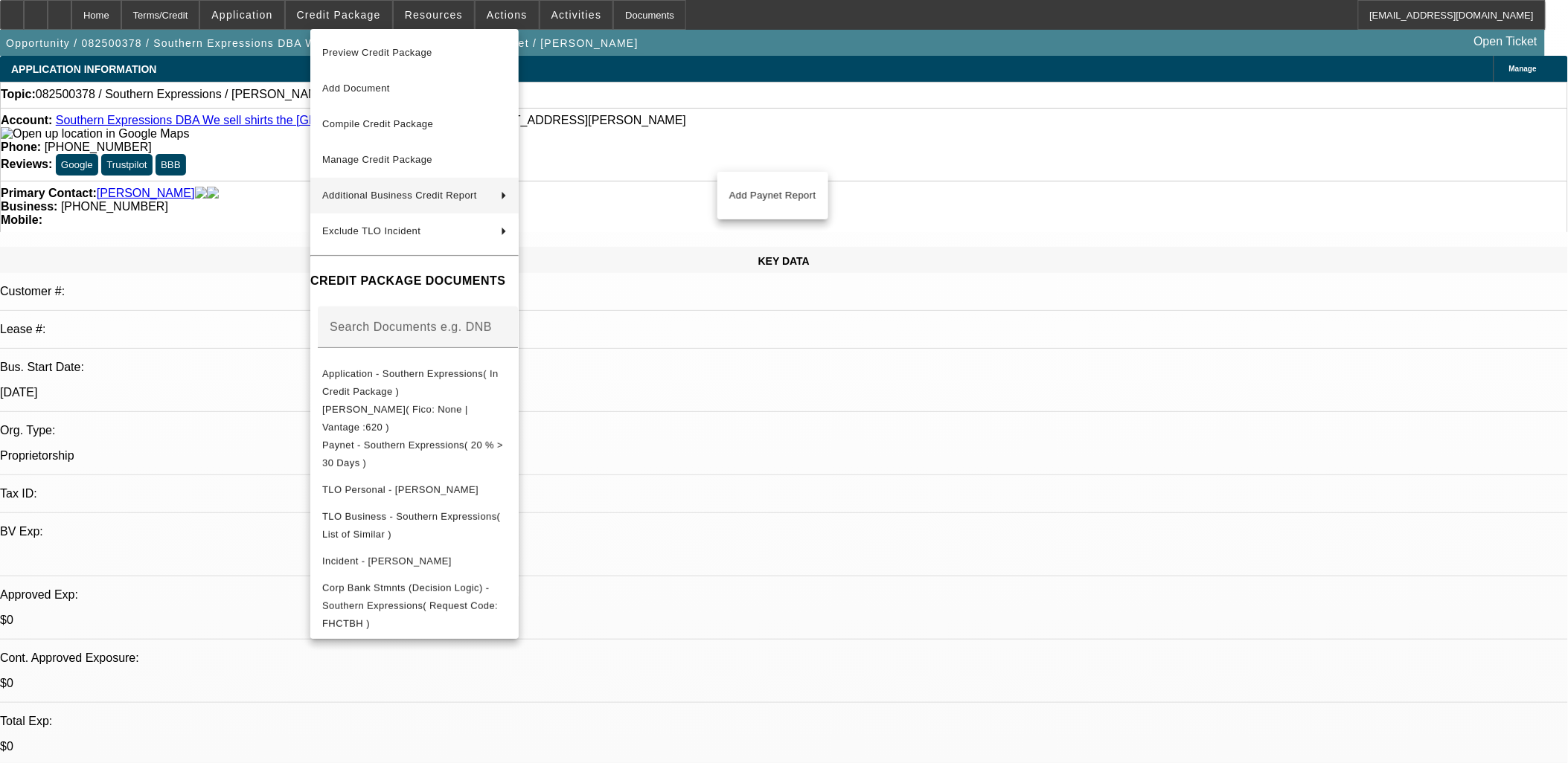
click at [233, 230] on div at bounding box center [784, 381] width 1568 height 763
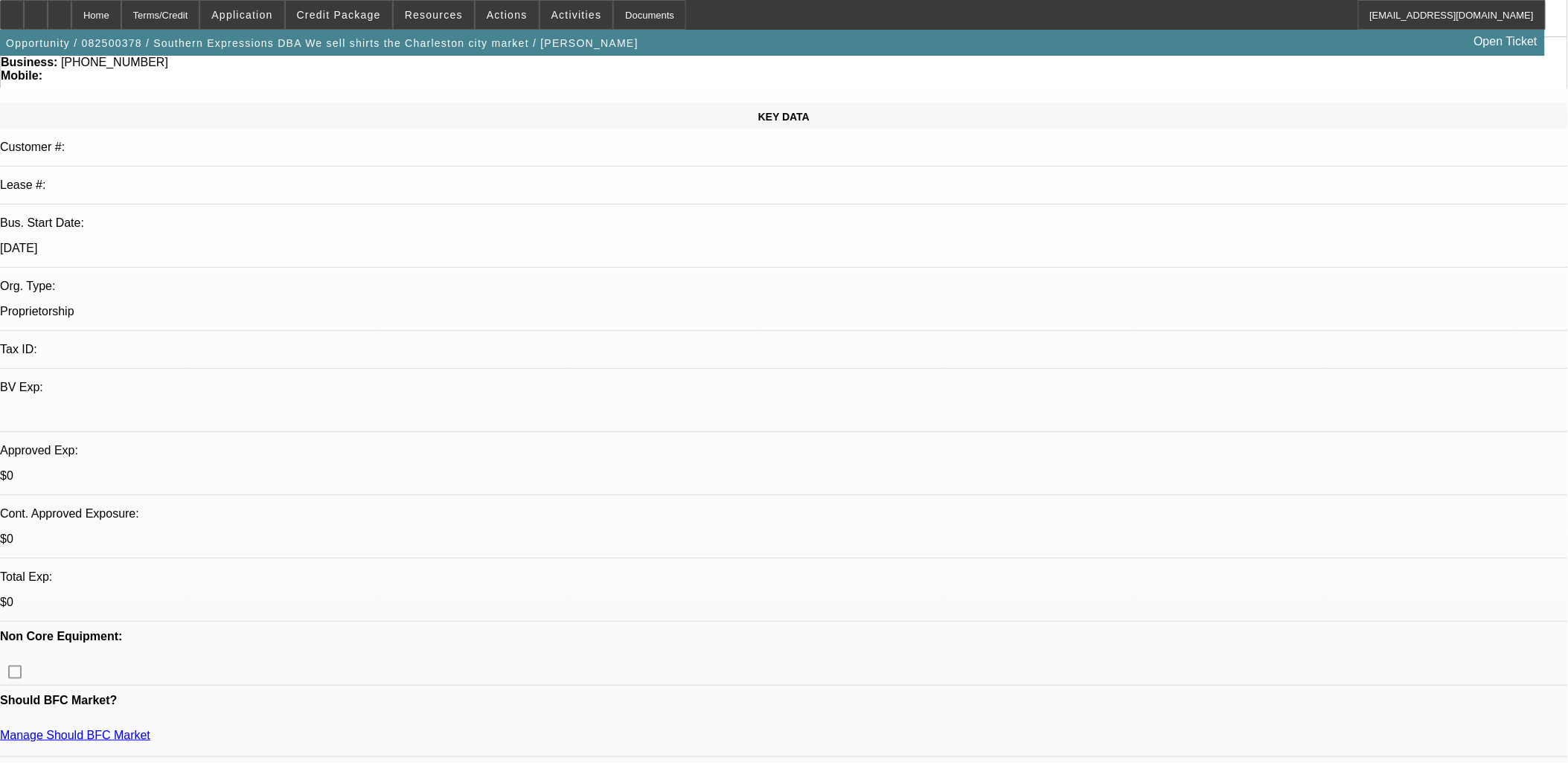
scroll to position [330, 0]
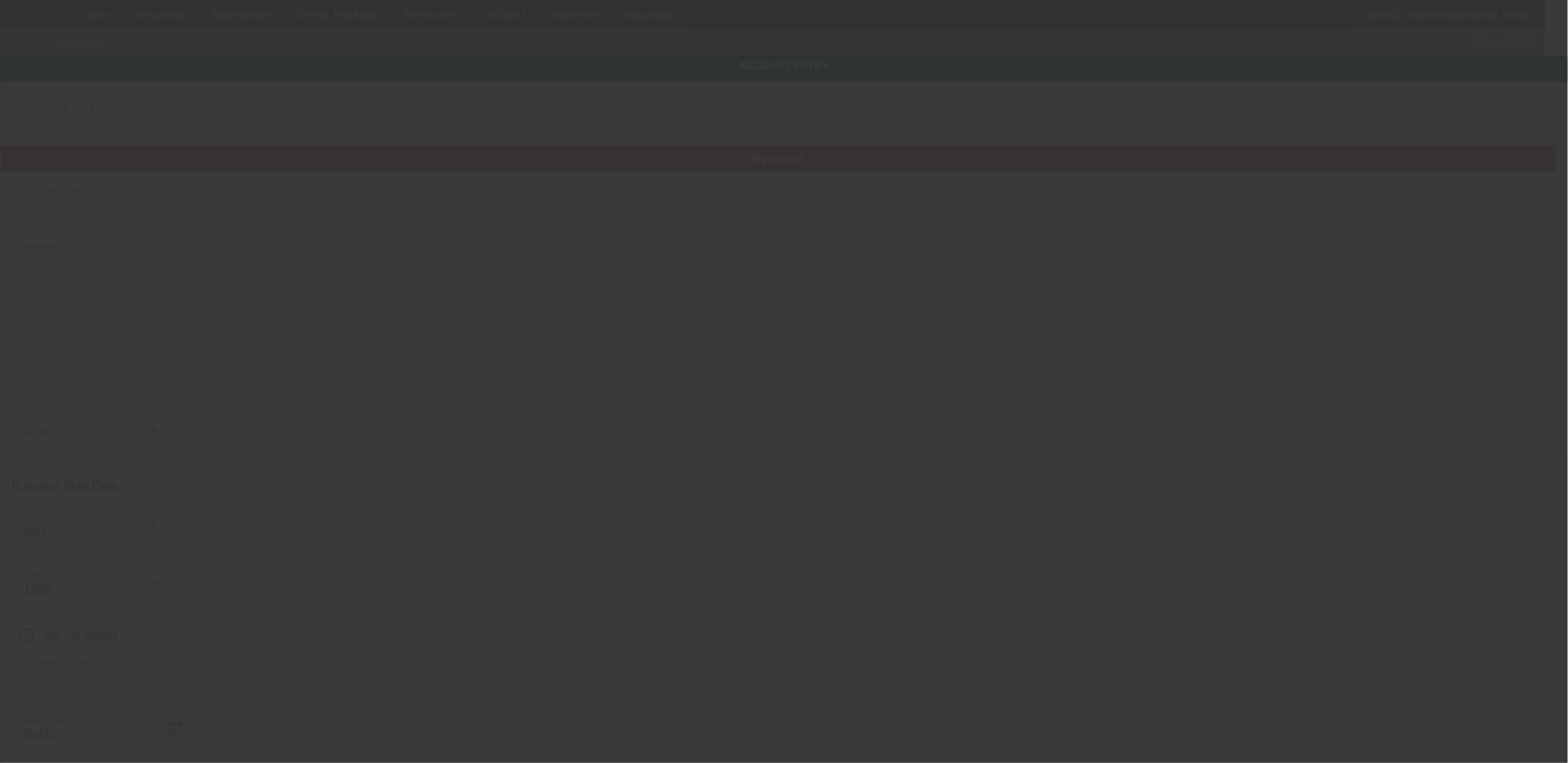
type input "Southern Expressions"
type input "6161 Beaver Dam Road"
type input "29426"
type input "Adams Run"
type input "(843) 224-4519"
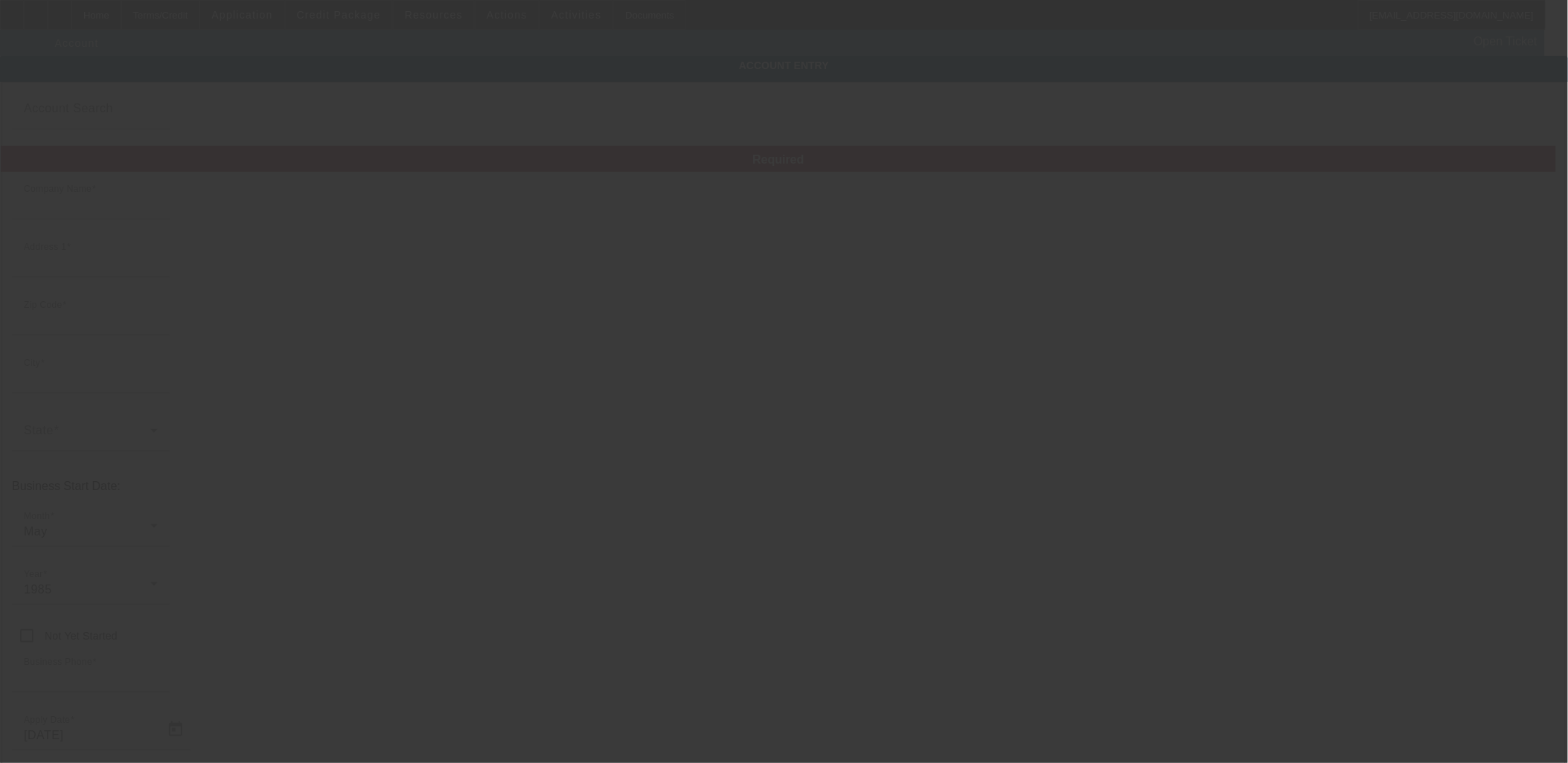
type input "We sell shirts the Charleston city market"
type input "southernexpressions790@gmail.com"
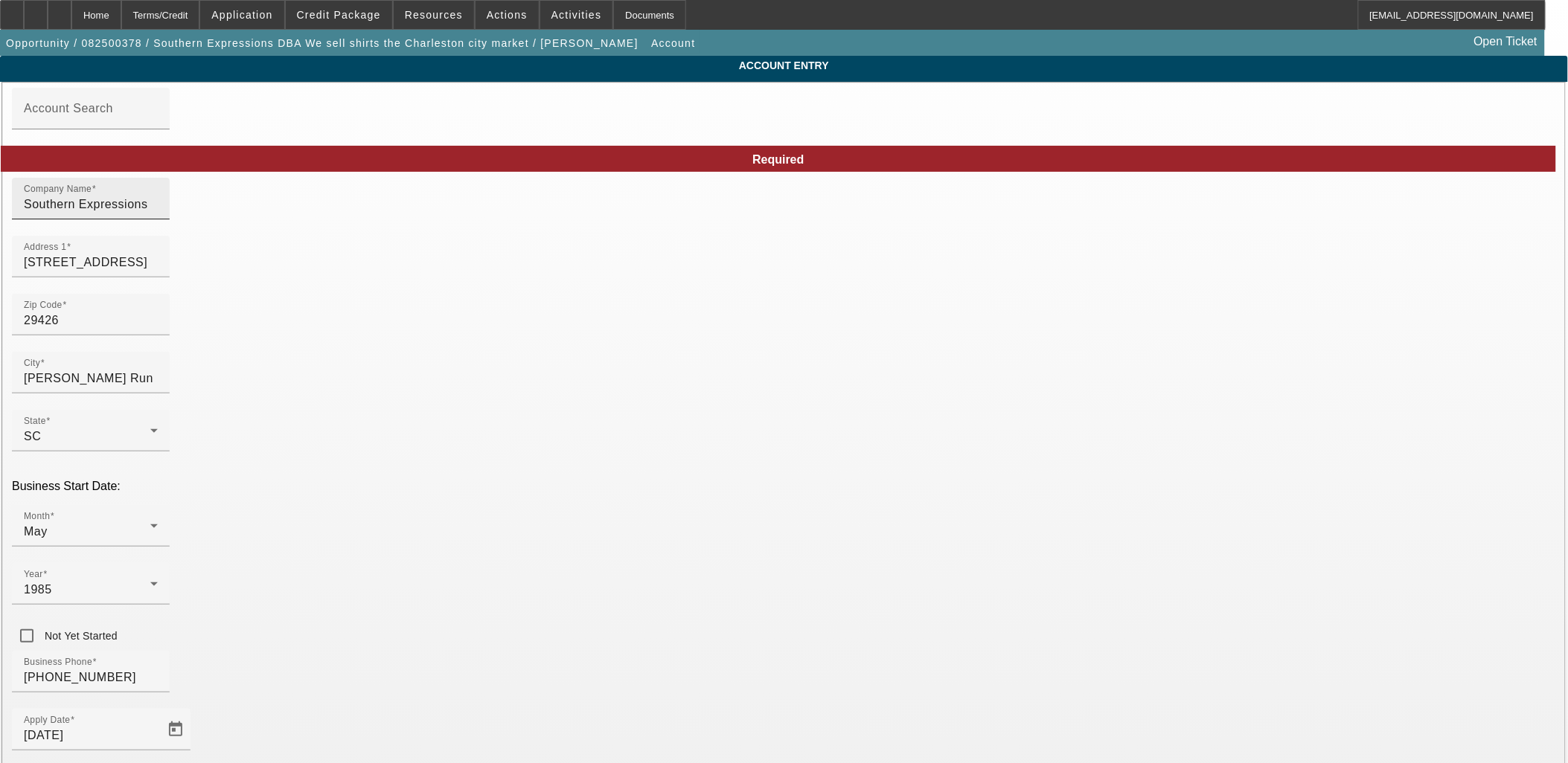
drag, startPoint x: 1017, startPoint y: 220, endPoint x: 508, endPoint y: 227, distance: 509.0
type input "Southern Expressions"
drag, startPoint x: 464, startPoint y: 210, endPoint x: 56, endPoint y: 186, distance: 408.7
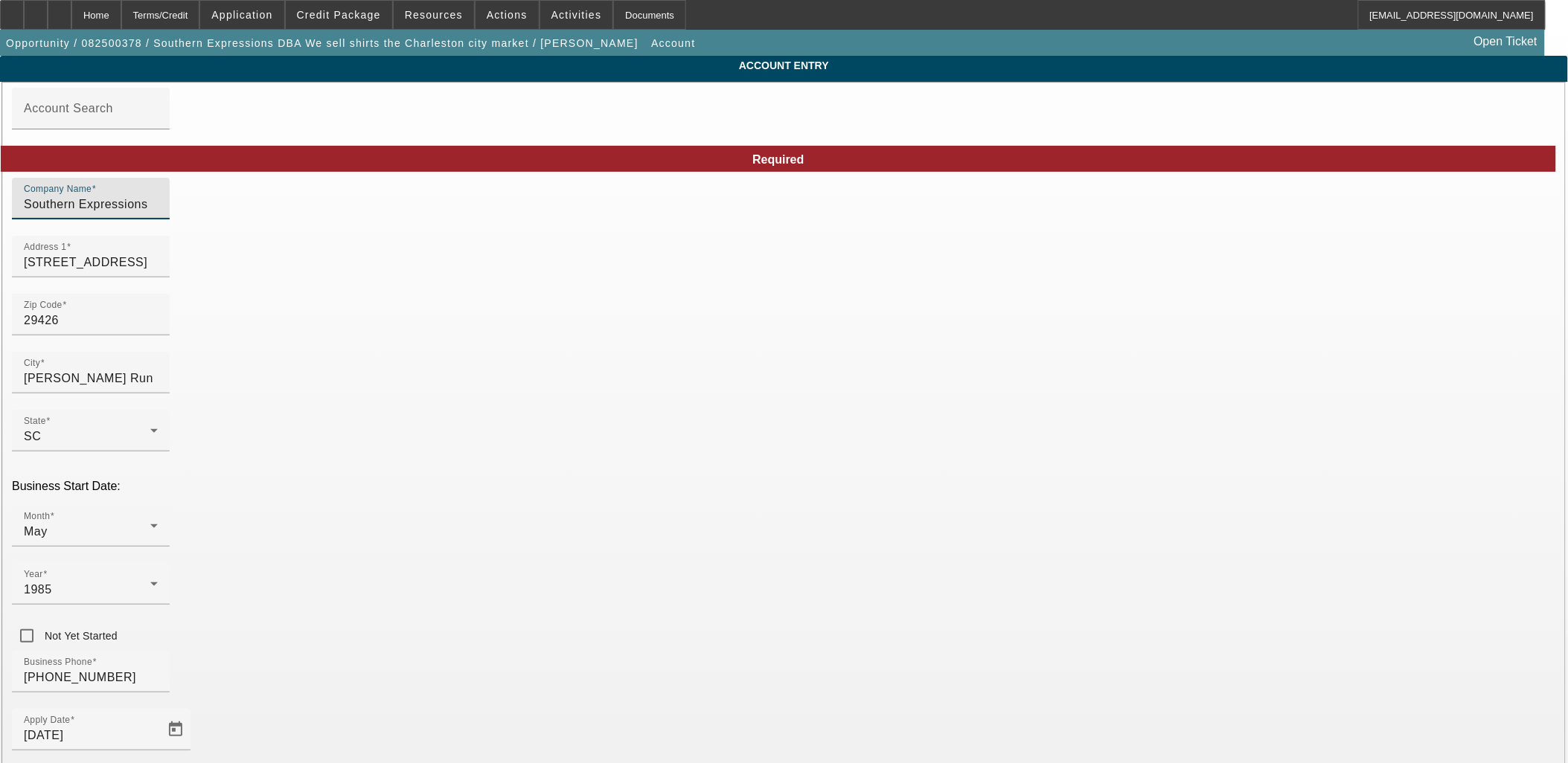
click at [158, 213] on input "Southern Expressions" at bounding box center [90, 204] width 134 height 18
type input "Darryl Smith"
drag, startPoint x: 1123, startPoint y: 581, endPoint x: 1120, endPoint y: 565, distance: 16.3
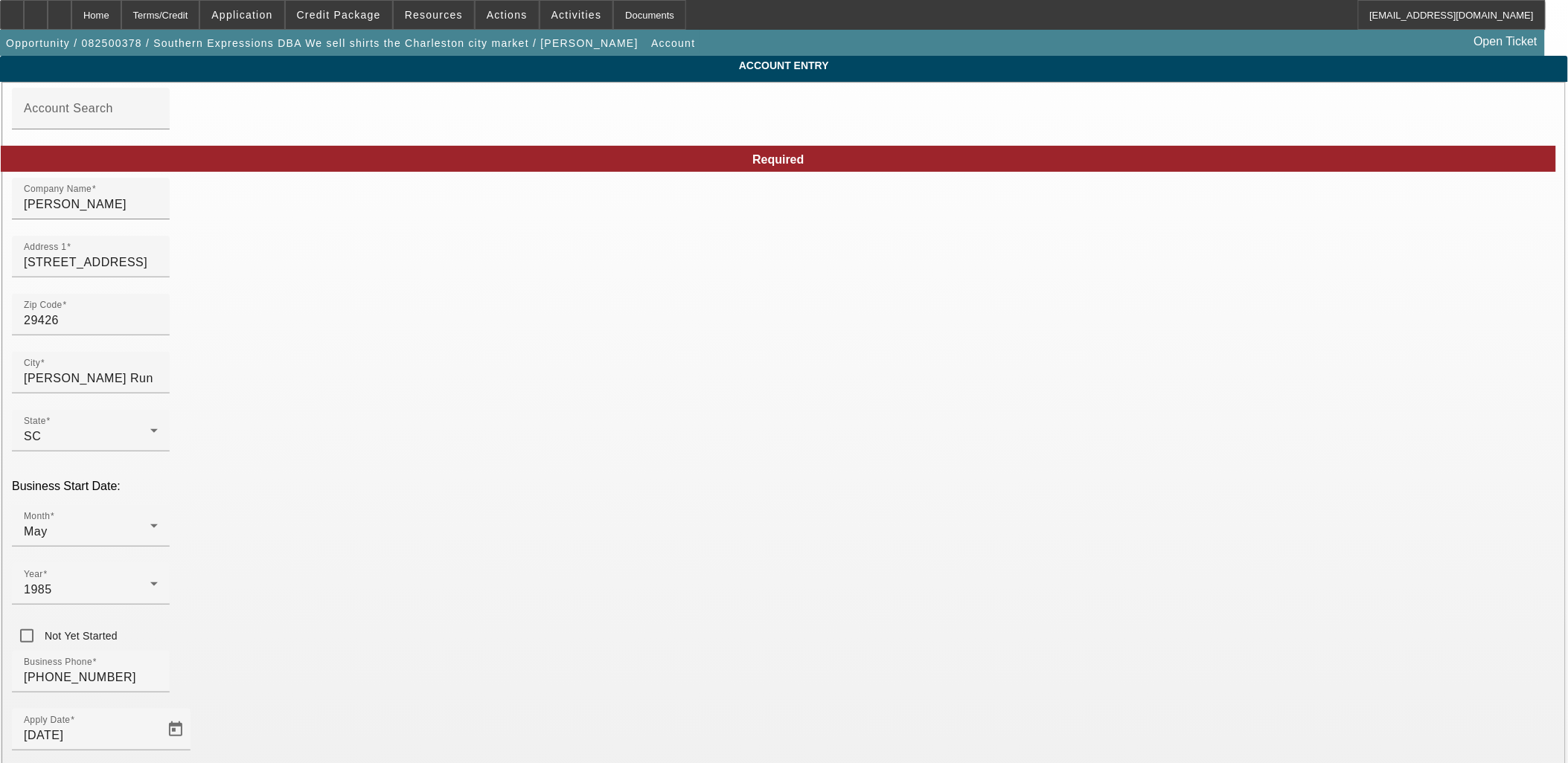
click at [365, 15] on span "Credit Package" at bounding box center [339, 15] width 84 height 12
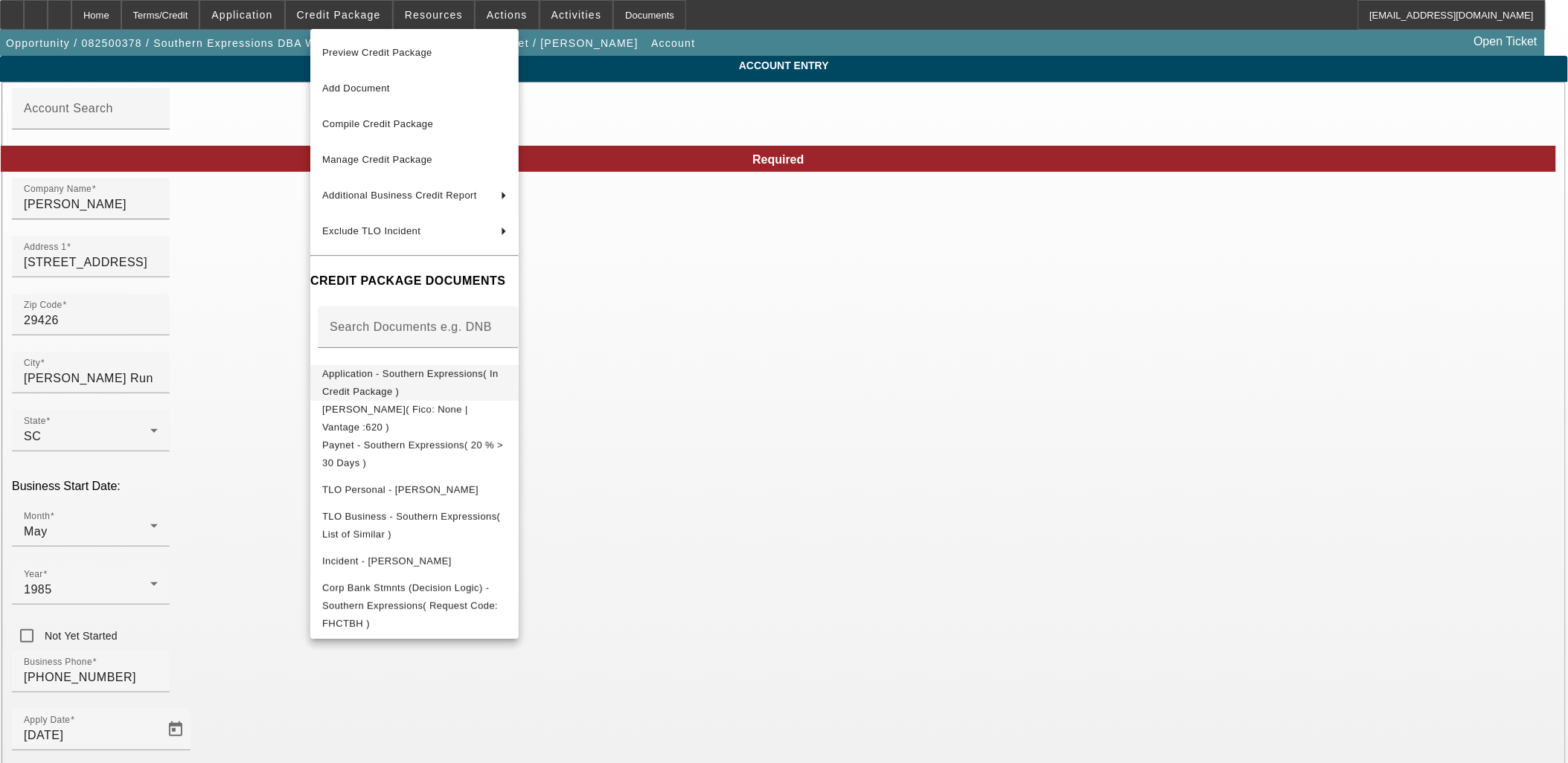
click at [499, 372] on span "Application - Southern Expressions( In Credit Package )" at bounding box center [411, 382] width 176 height 29
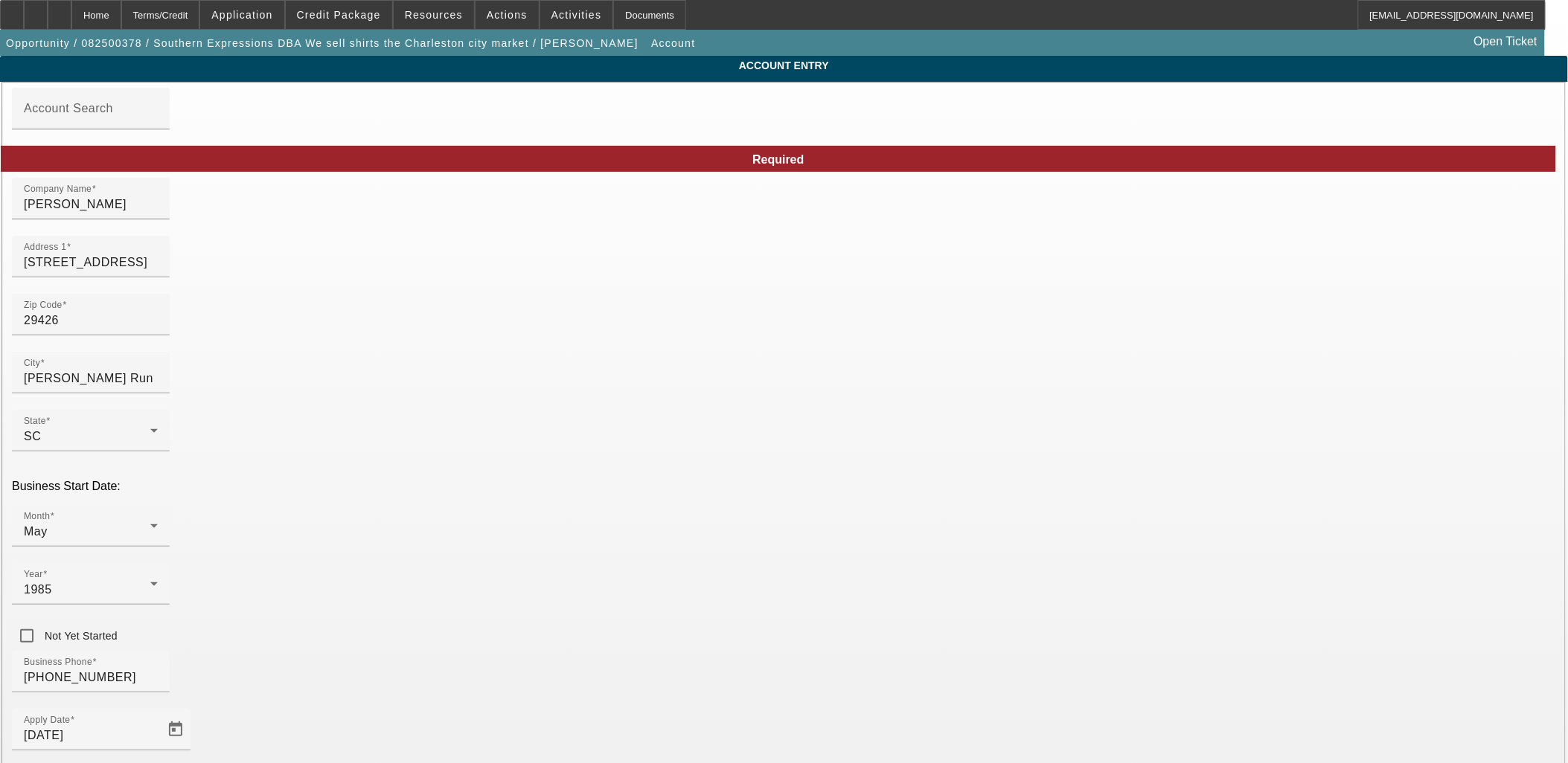
drag, startPoint x: 1154, startPoint y: 588, endPoint x: 326, endPoint y: 608, distance: 828.2
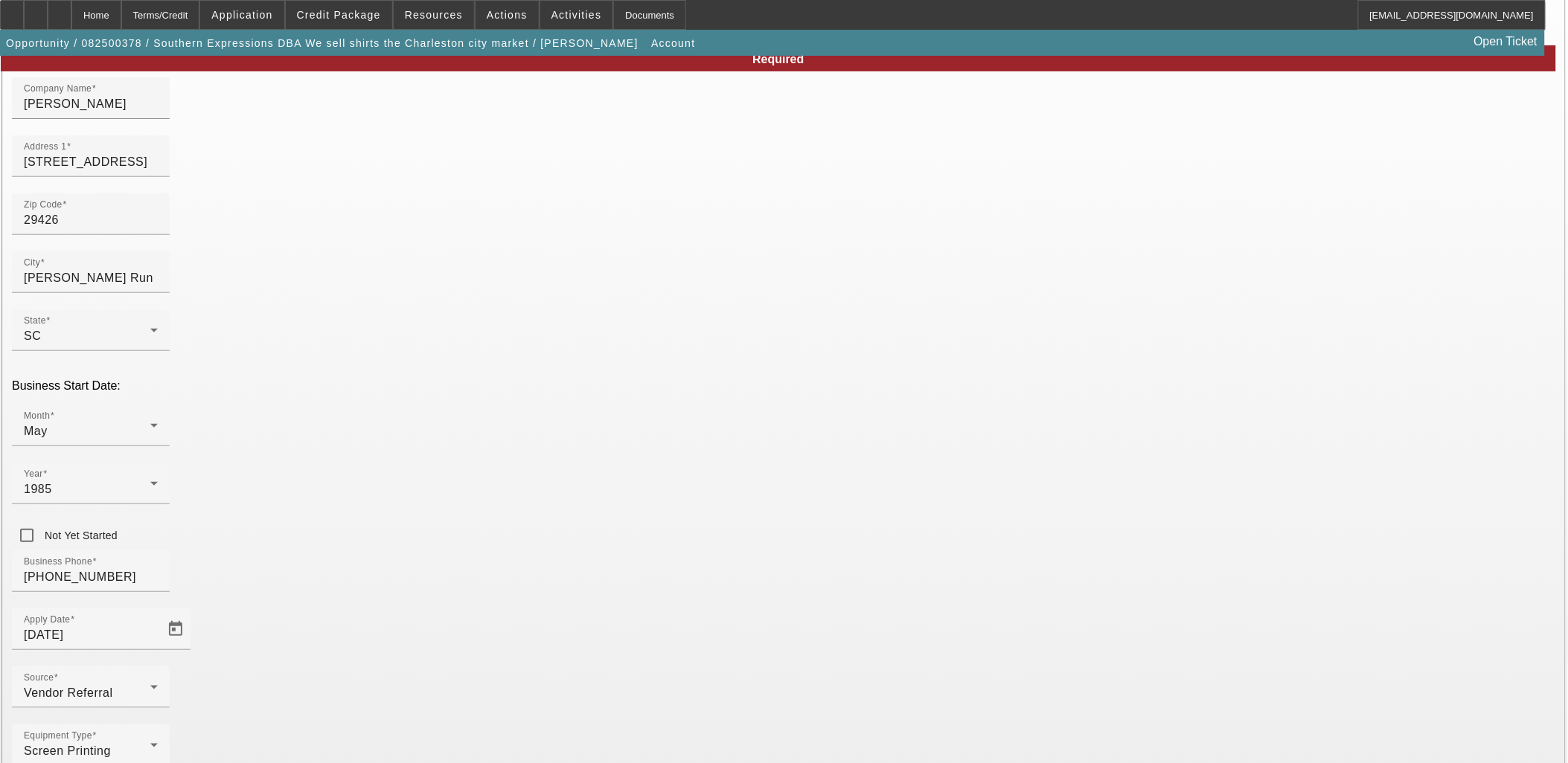
scroll to position [109, 0]
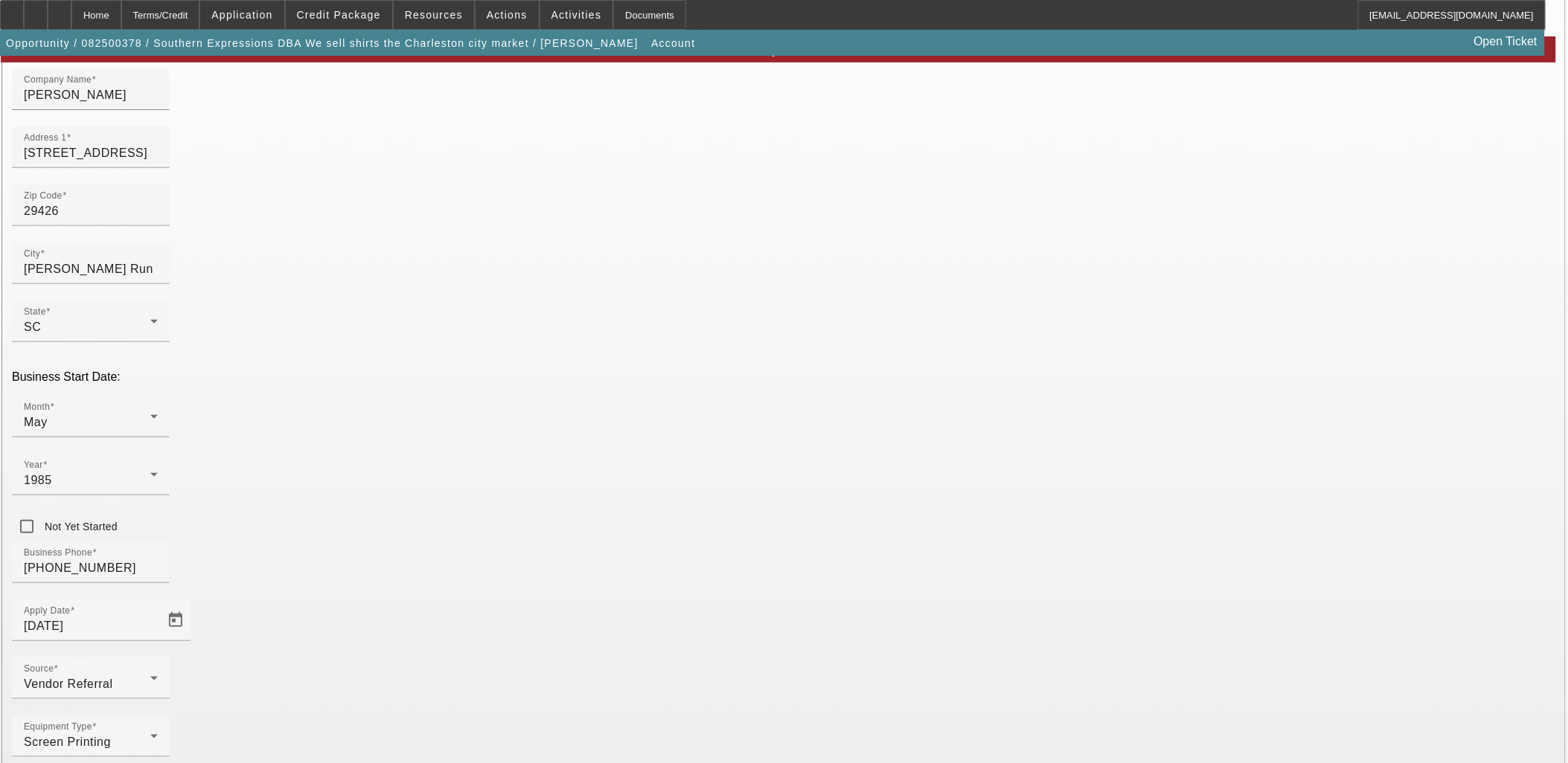
type input "244175143"
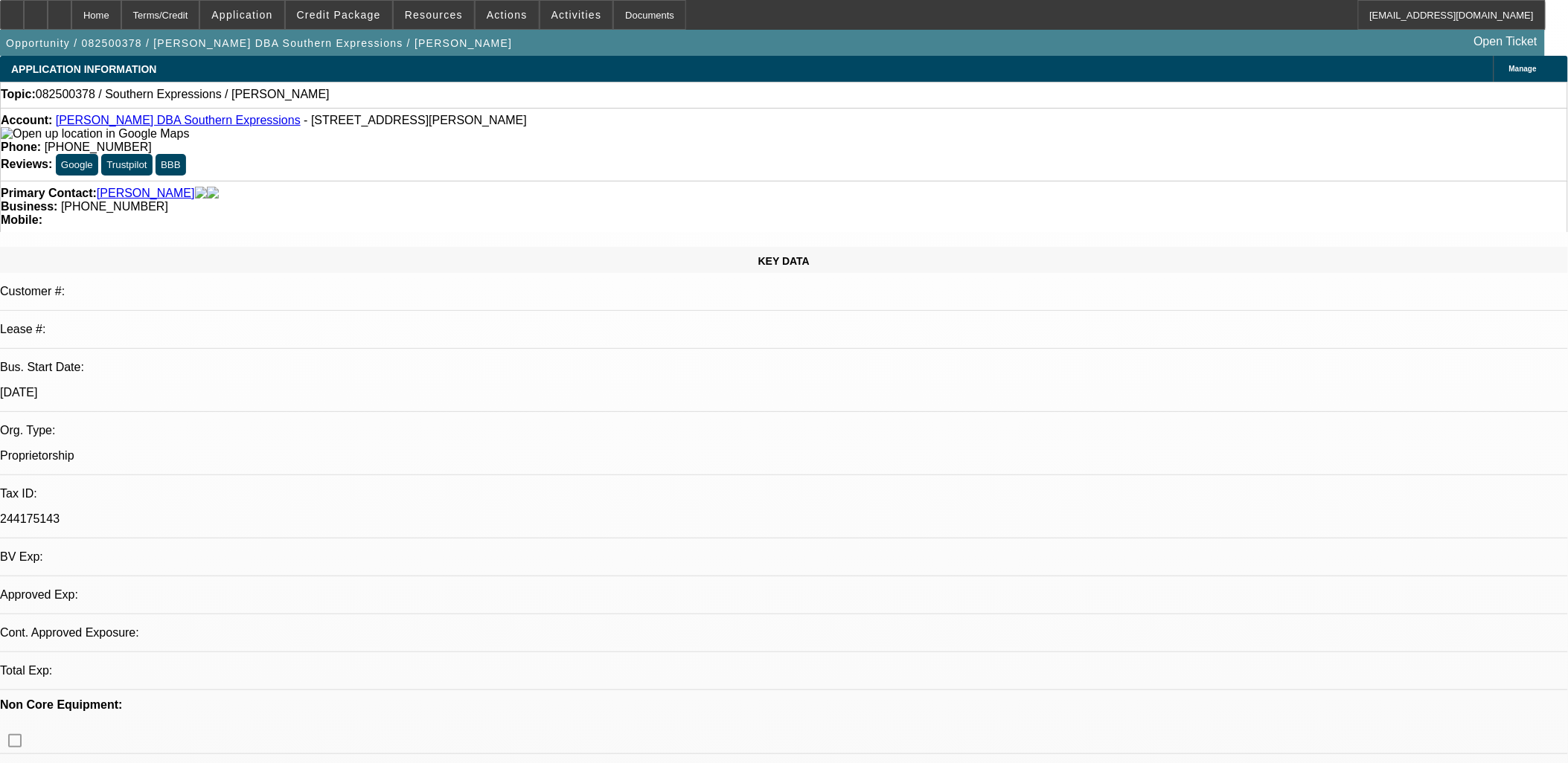
select select "0"
select select "2"
select select "0.1"
select select "4"
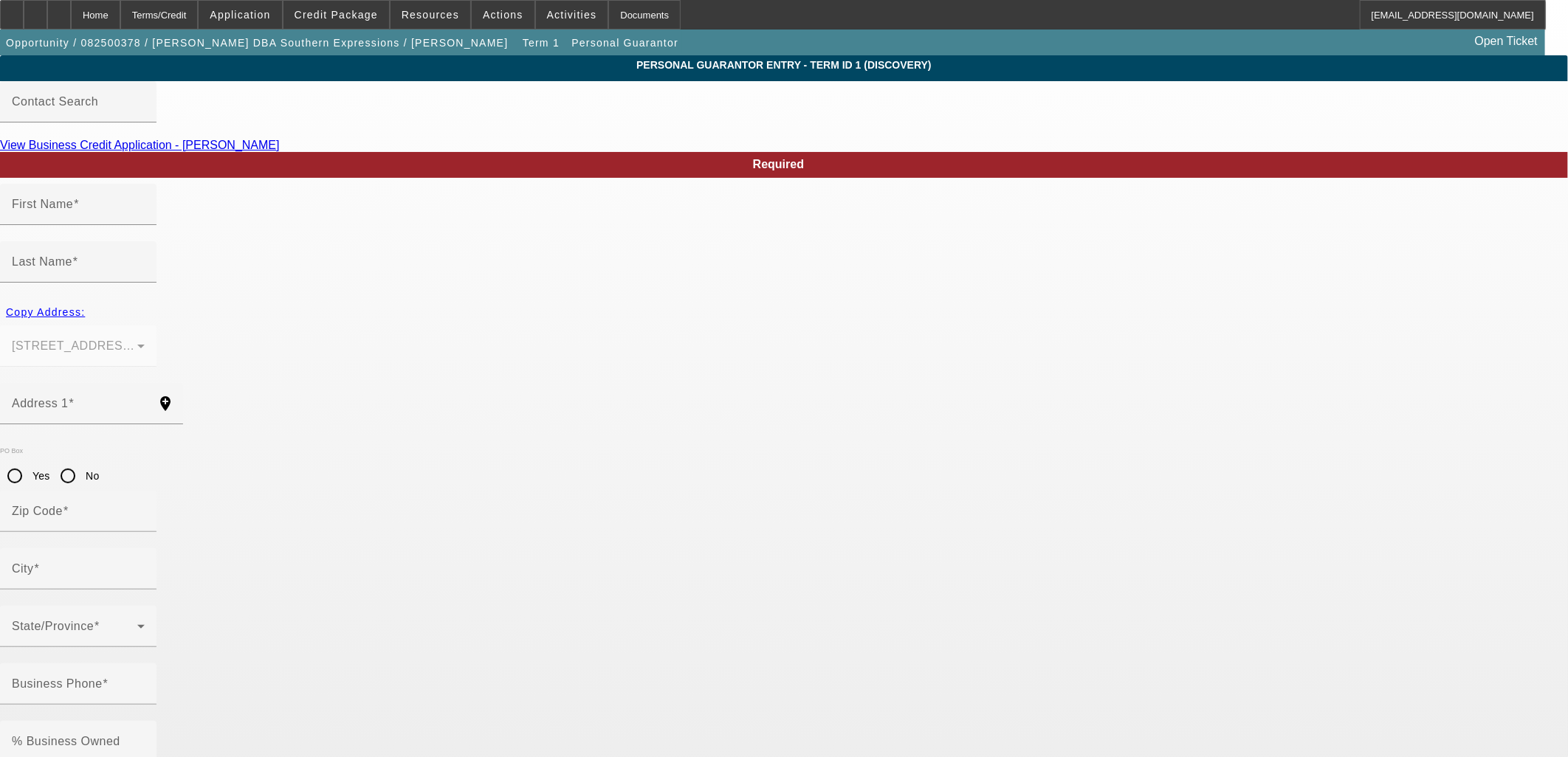
type input "Darryl"
type input "Smith"
type input "6161 Beaver Dam Road"
radio input "true"
type input "29426"
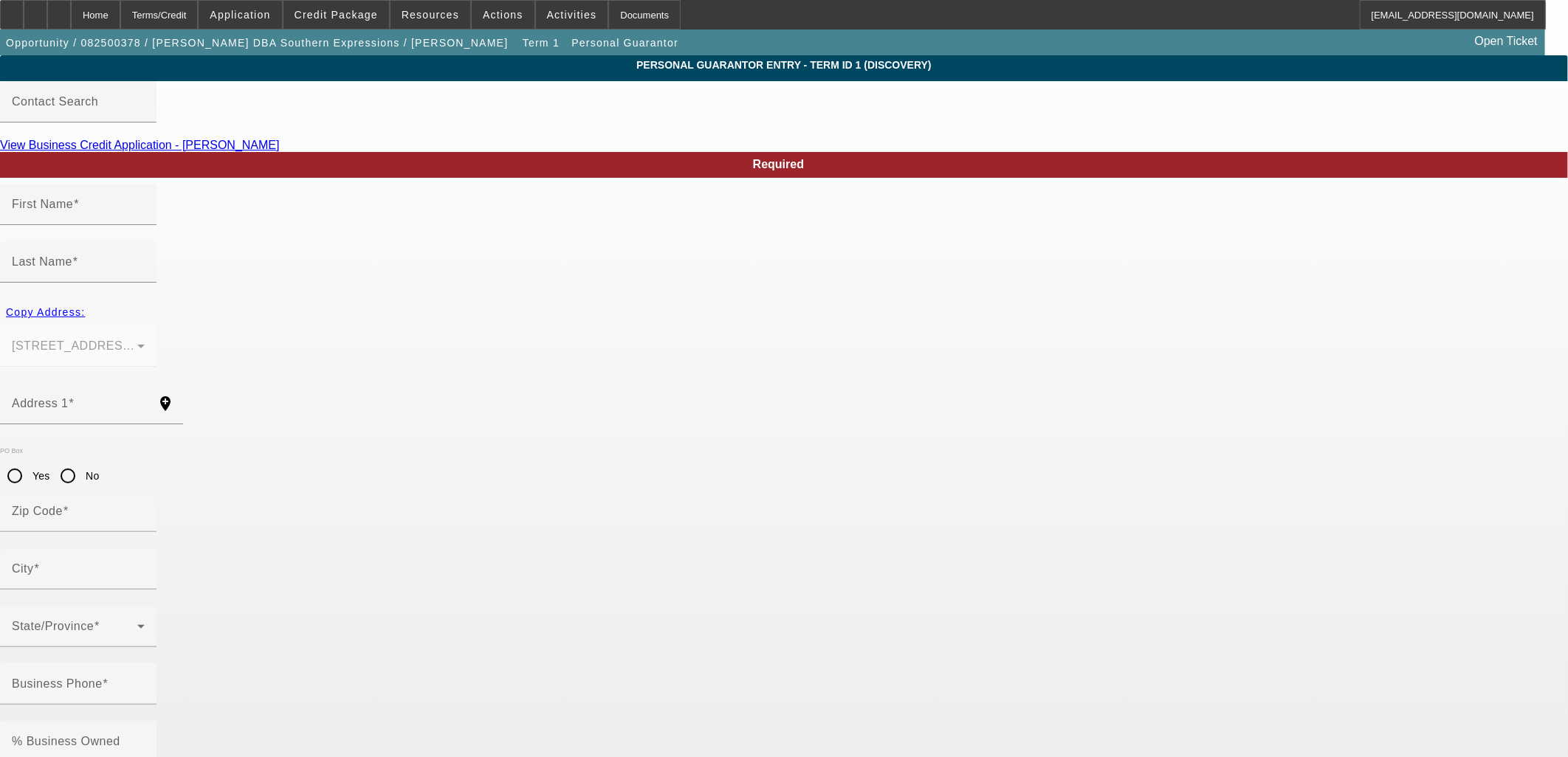
type input "Adams Run"
type input "(843) 224-4519"
type input "100"
type input "244-17-5143"
type input "southernexpressions790@gmail.com"
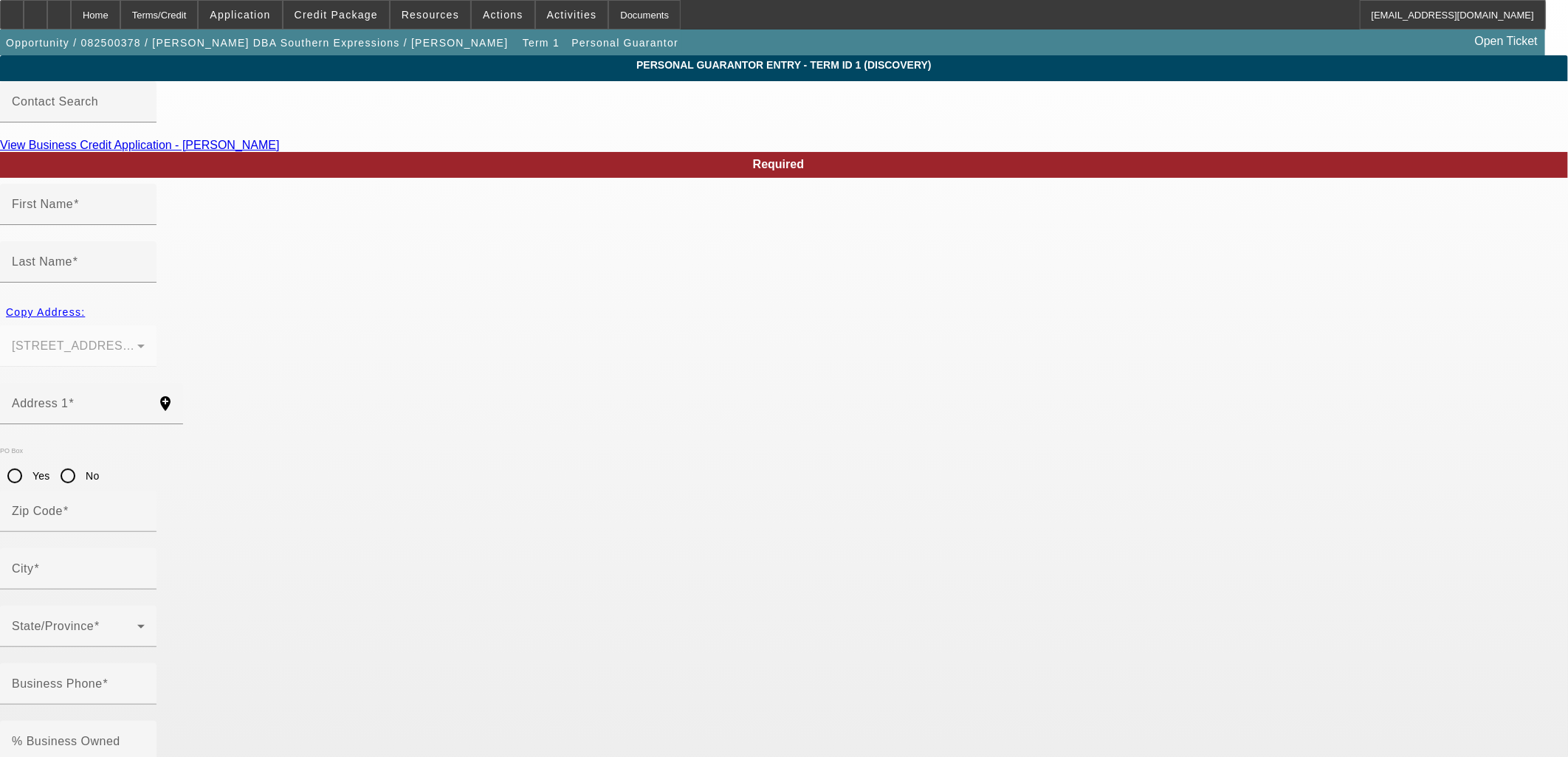
type input "(843) 224-4519"
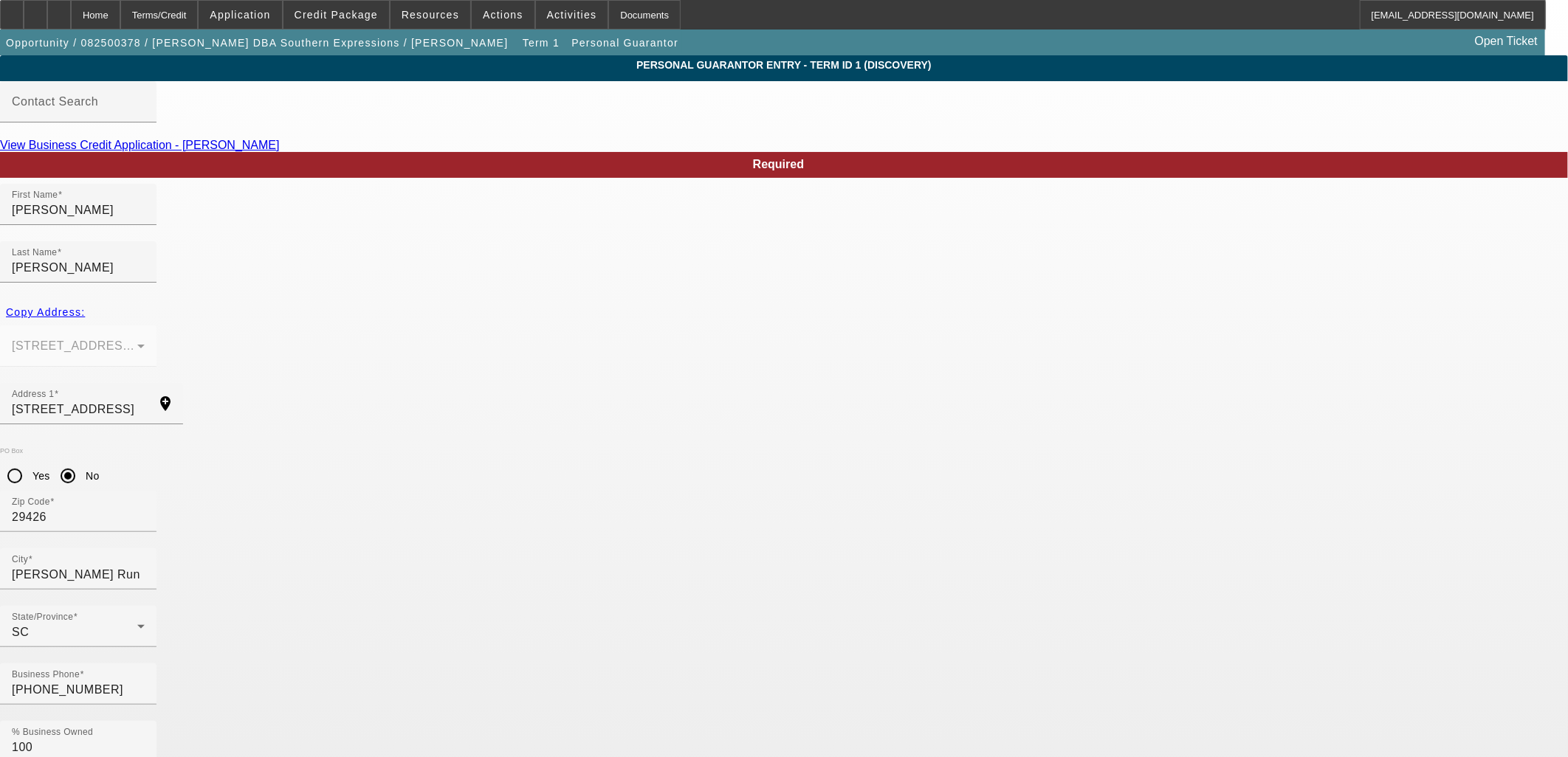
drag, startPoint x: 960, startPoint y: 630, endPoint x: 932, endPoint y: 634, distance: 28.3
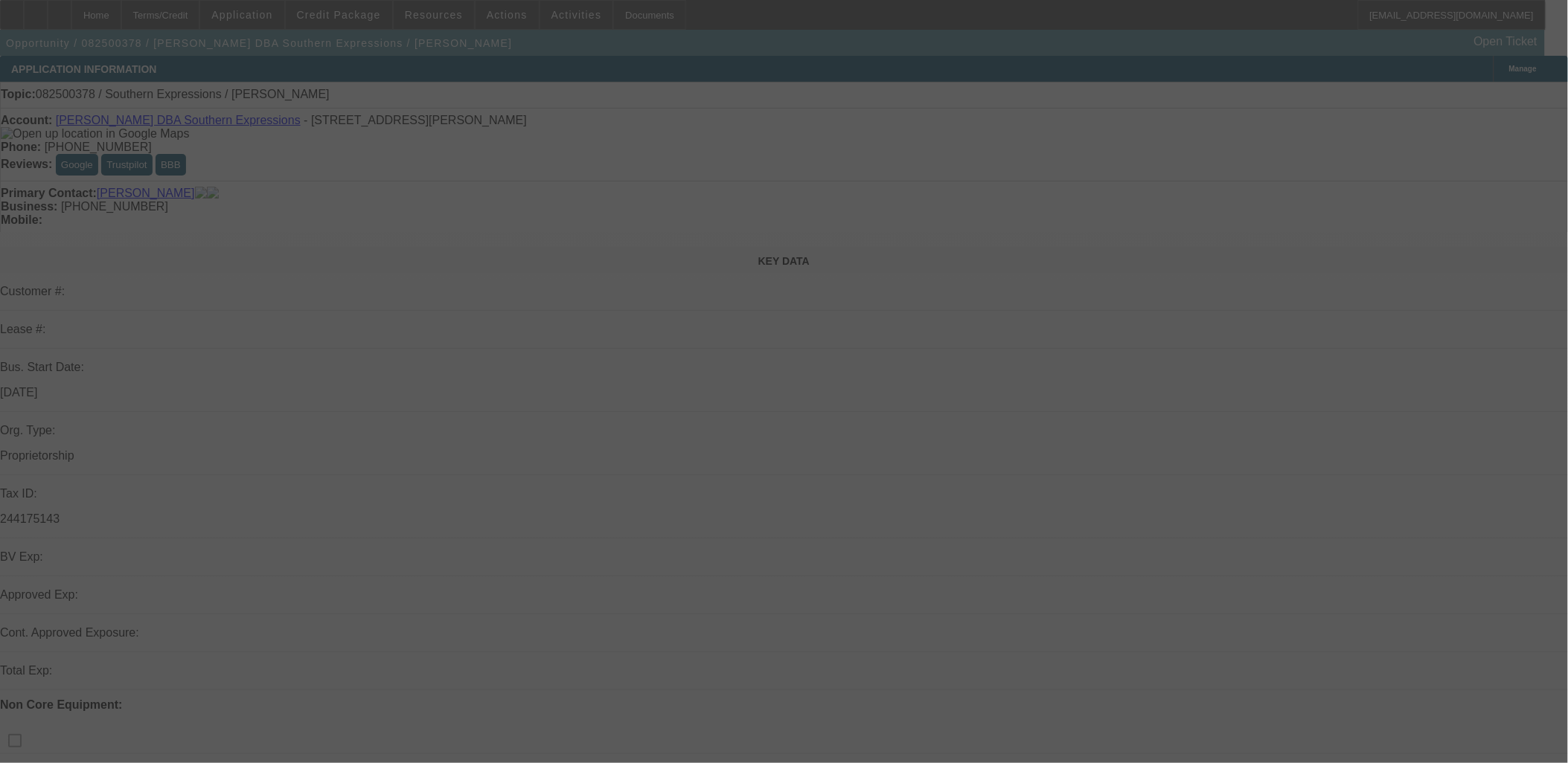
drag, startPoint x: 861, startPoint y: 406, endPoint x: 850, endPoint y: 411, distance: 12.1
click at [851, 411] on div at bounding box center [784, 381] width 1568 height 763
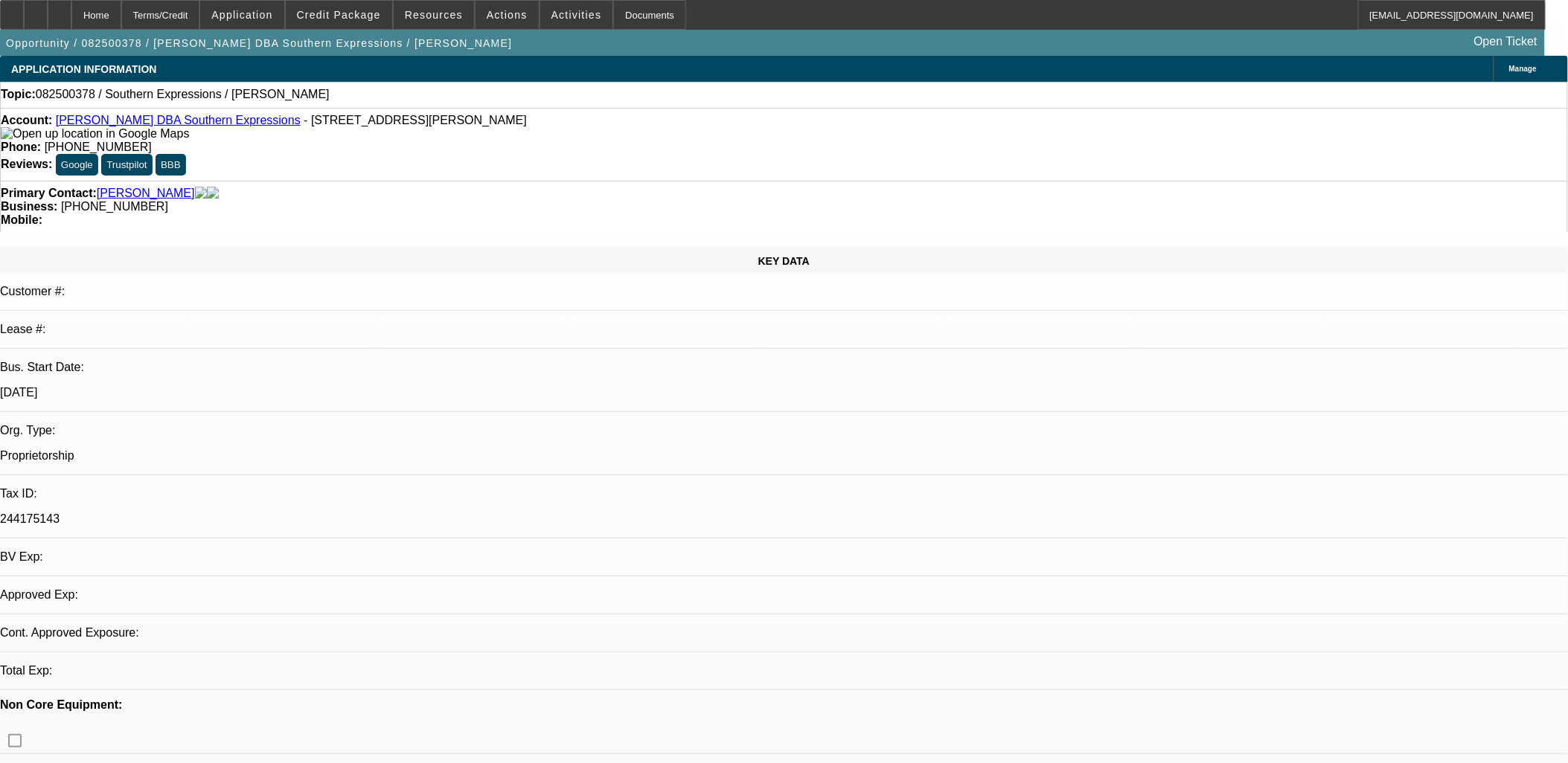
select select "0"
select select "2"
select select "0.1"
select select "4"
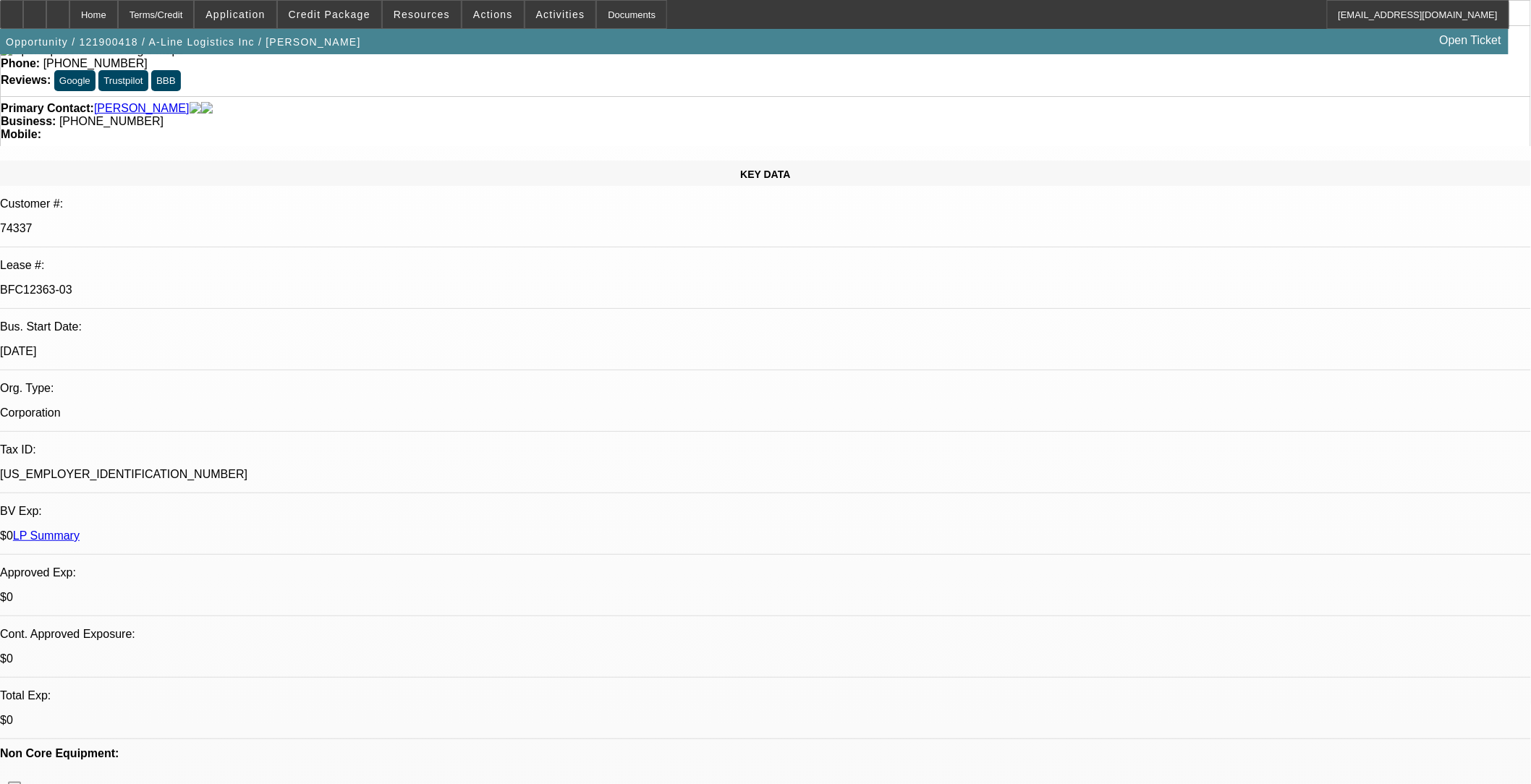
select select "0"
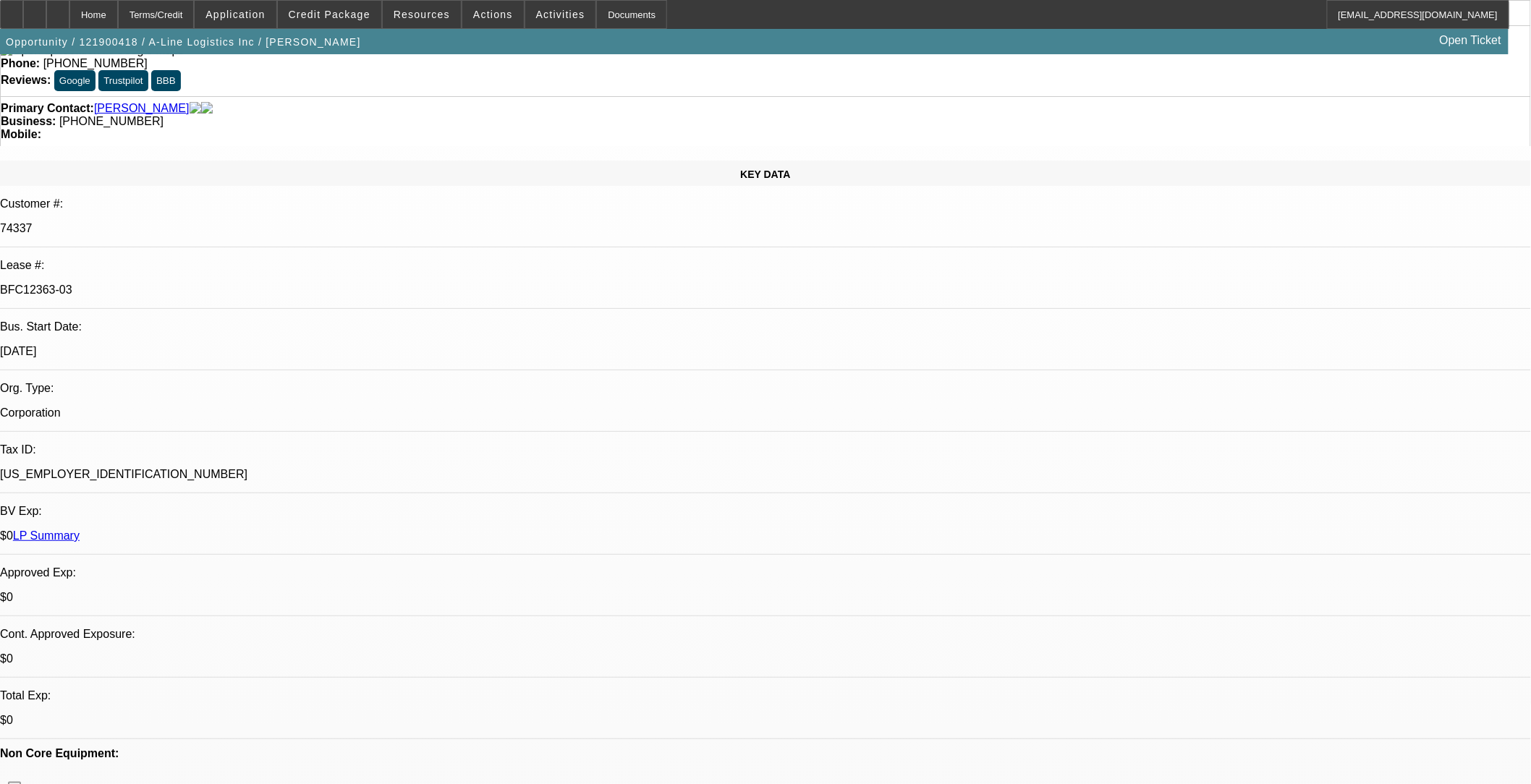
select select "0"
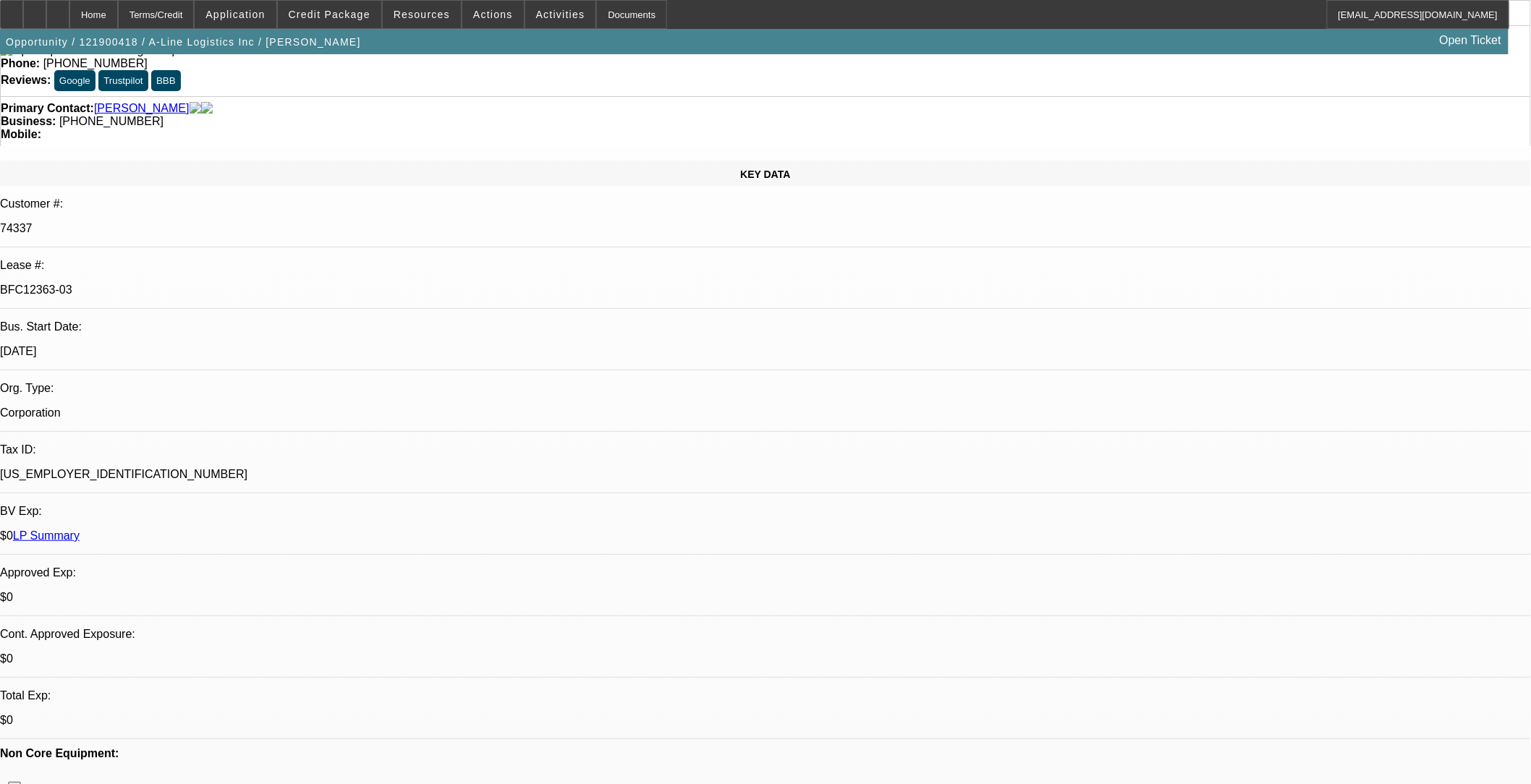
select select "0"
select select "1"
select select "6"
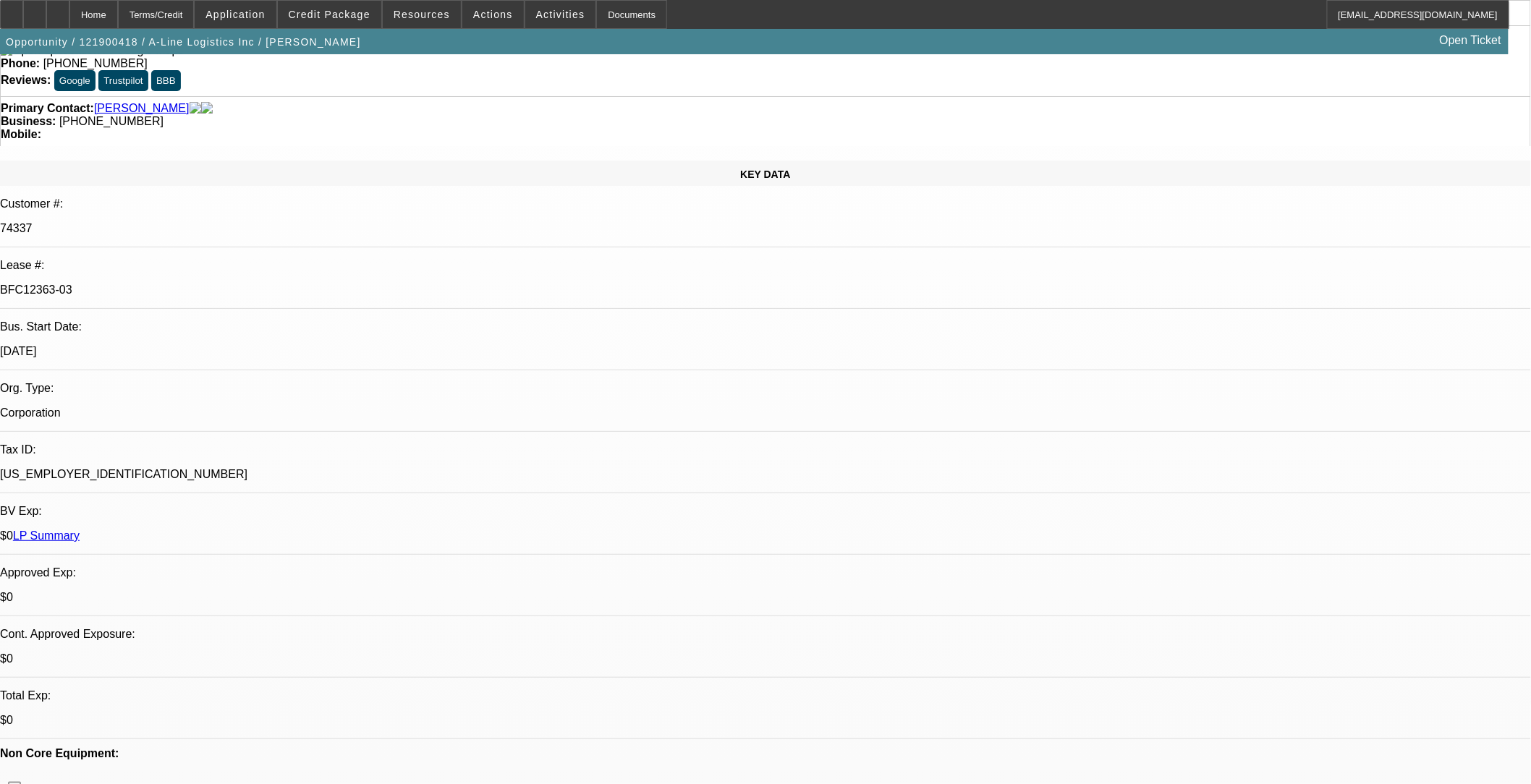
select select "1"
select select "6"
select select "1"
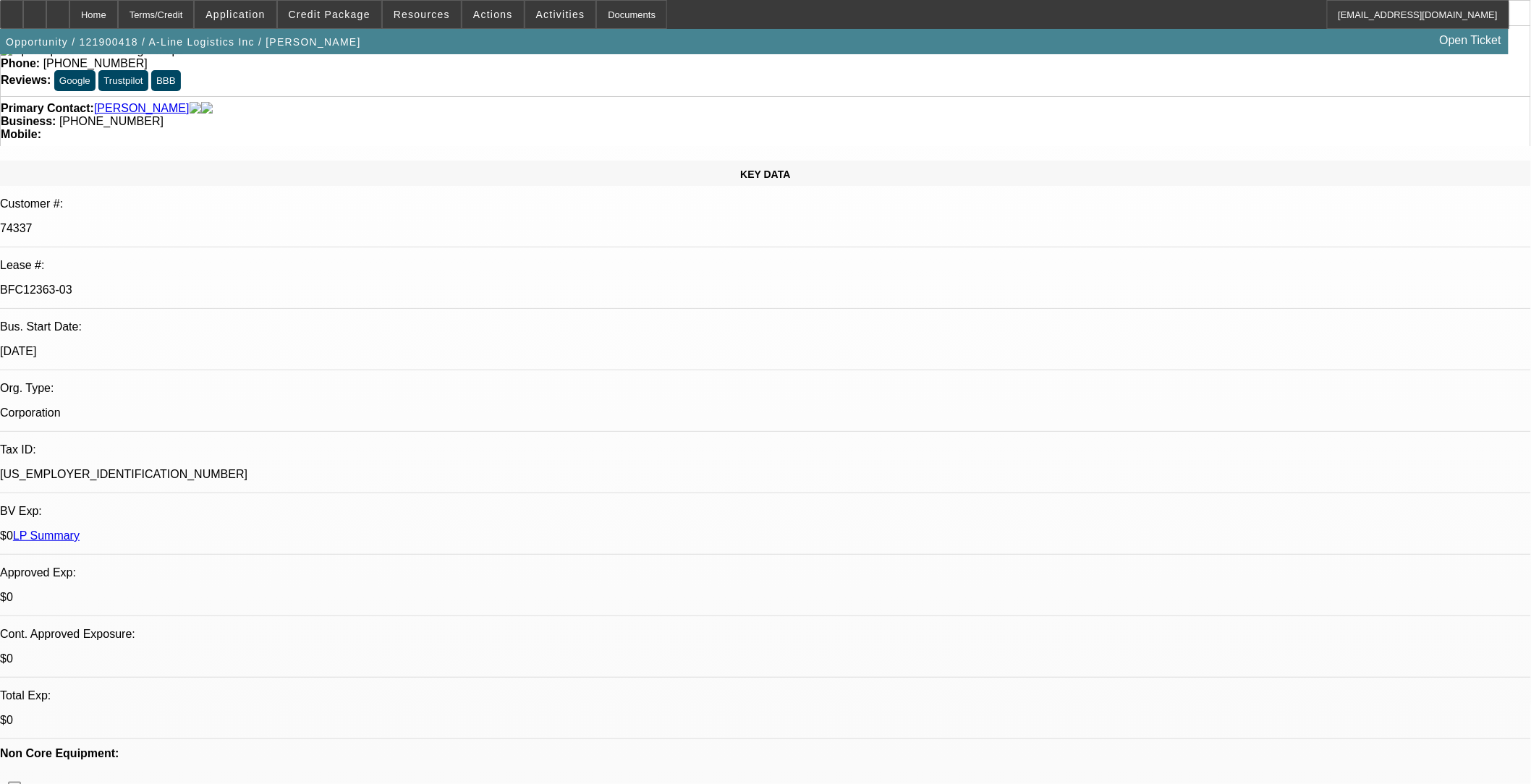
select select "2"
select select "1"
select select "2"
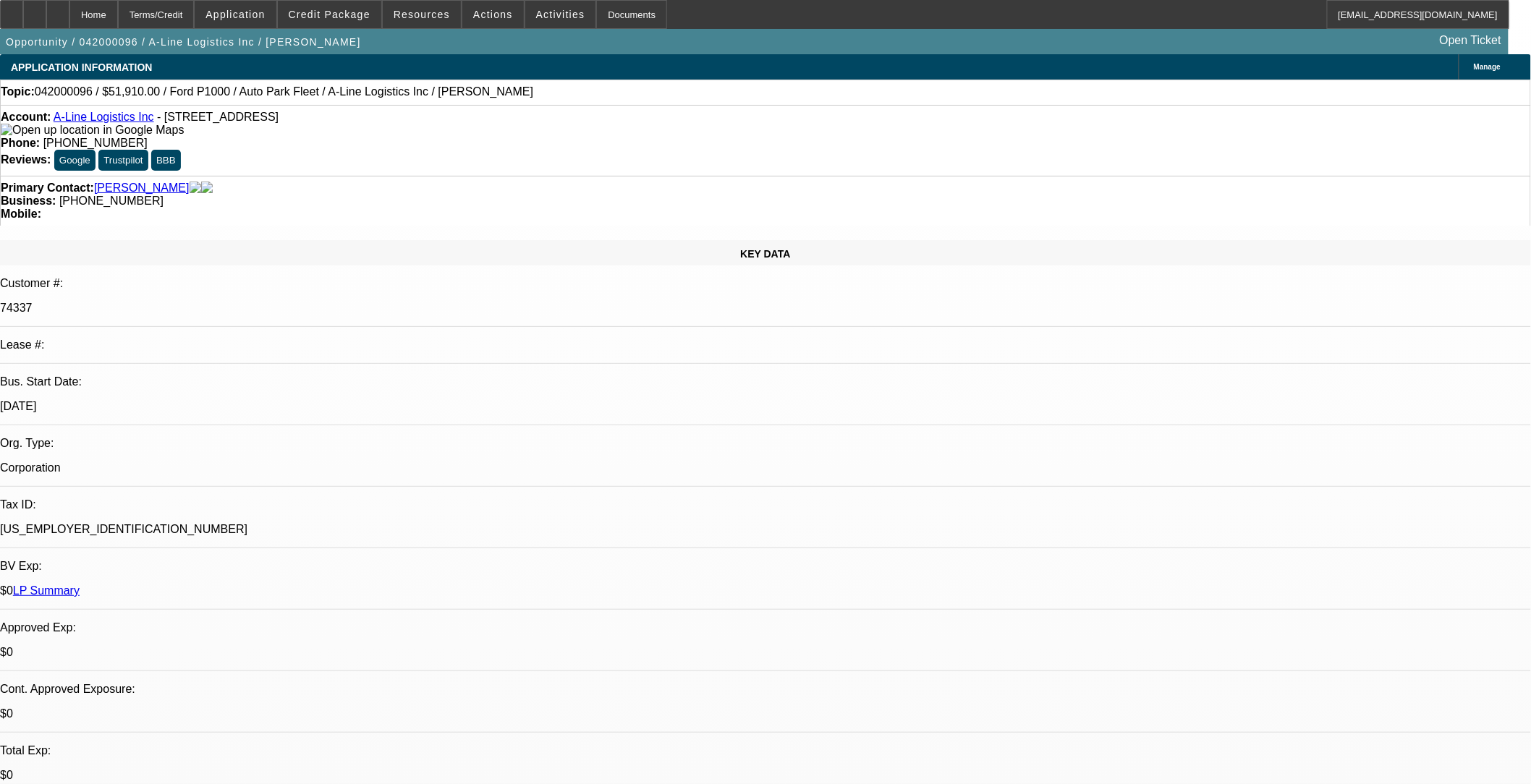
select select "0"
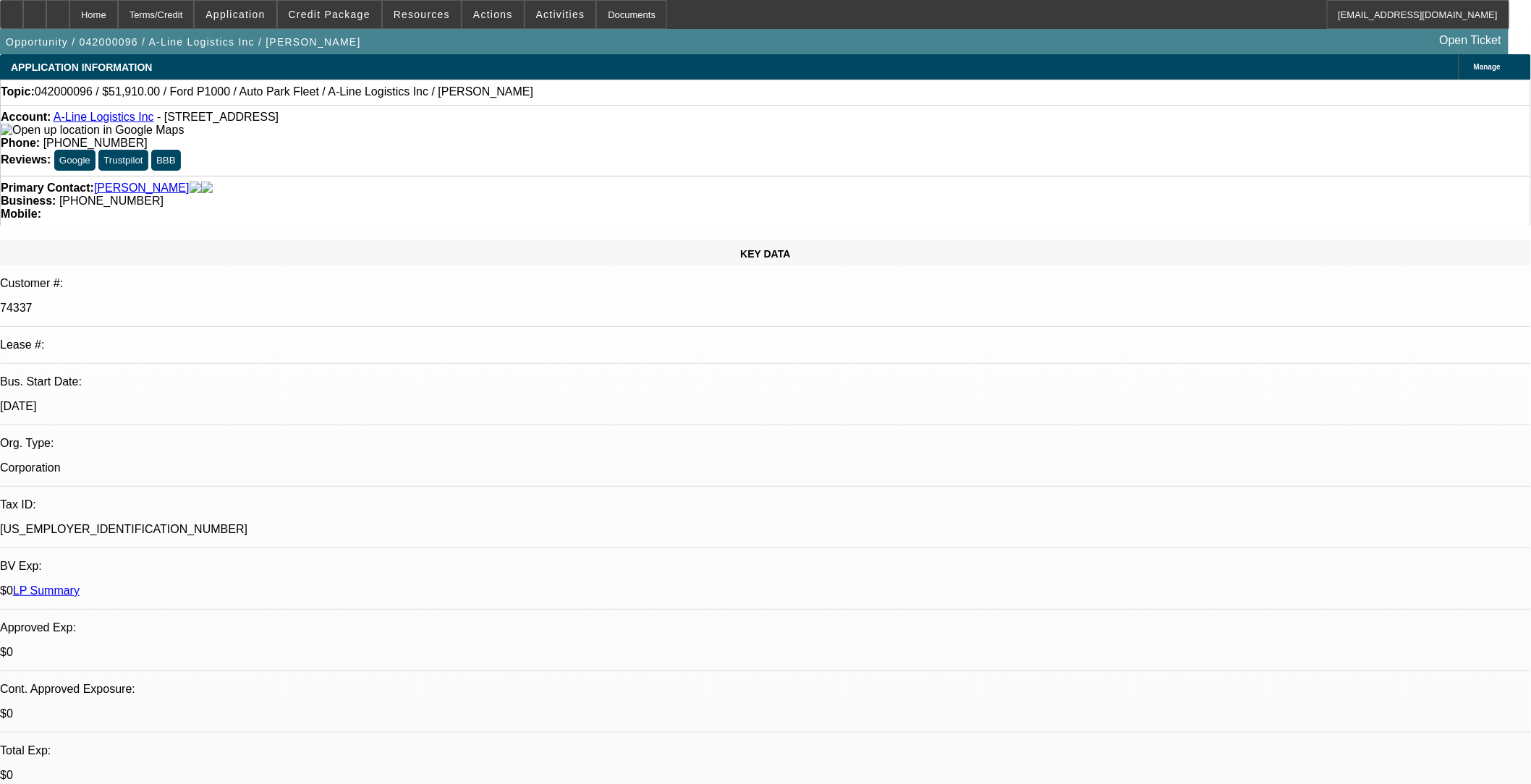
select select "0"
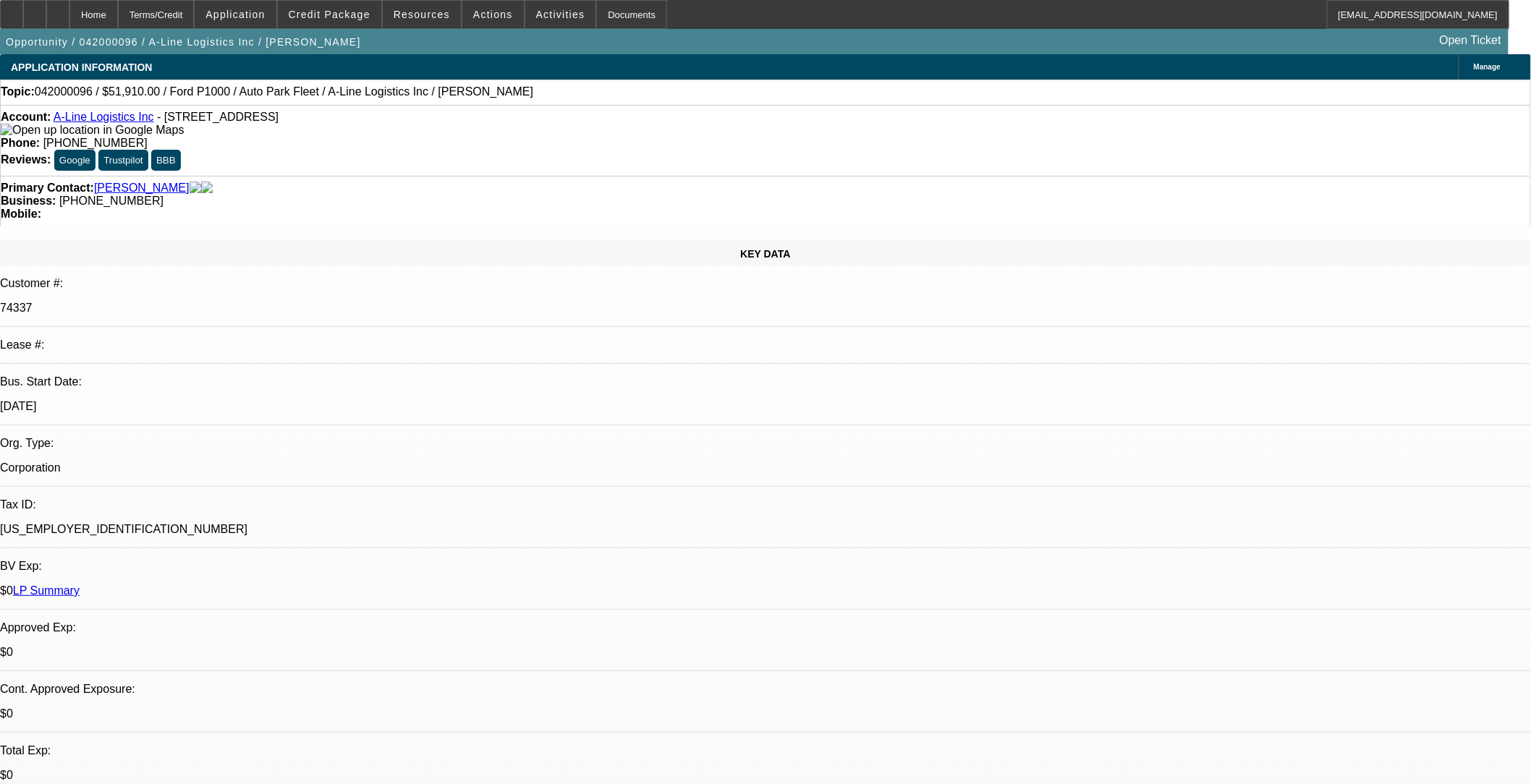
select select "0"
select select "1"
select select "6"
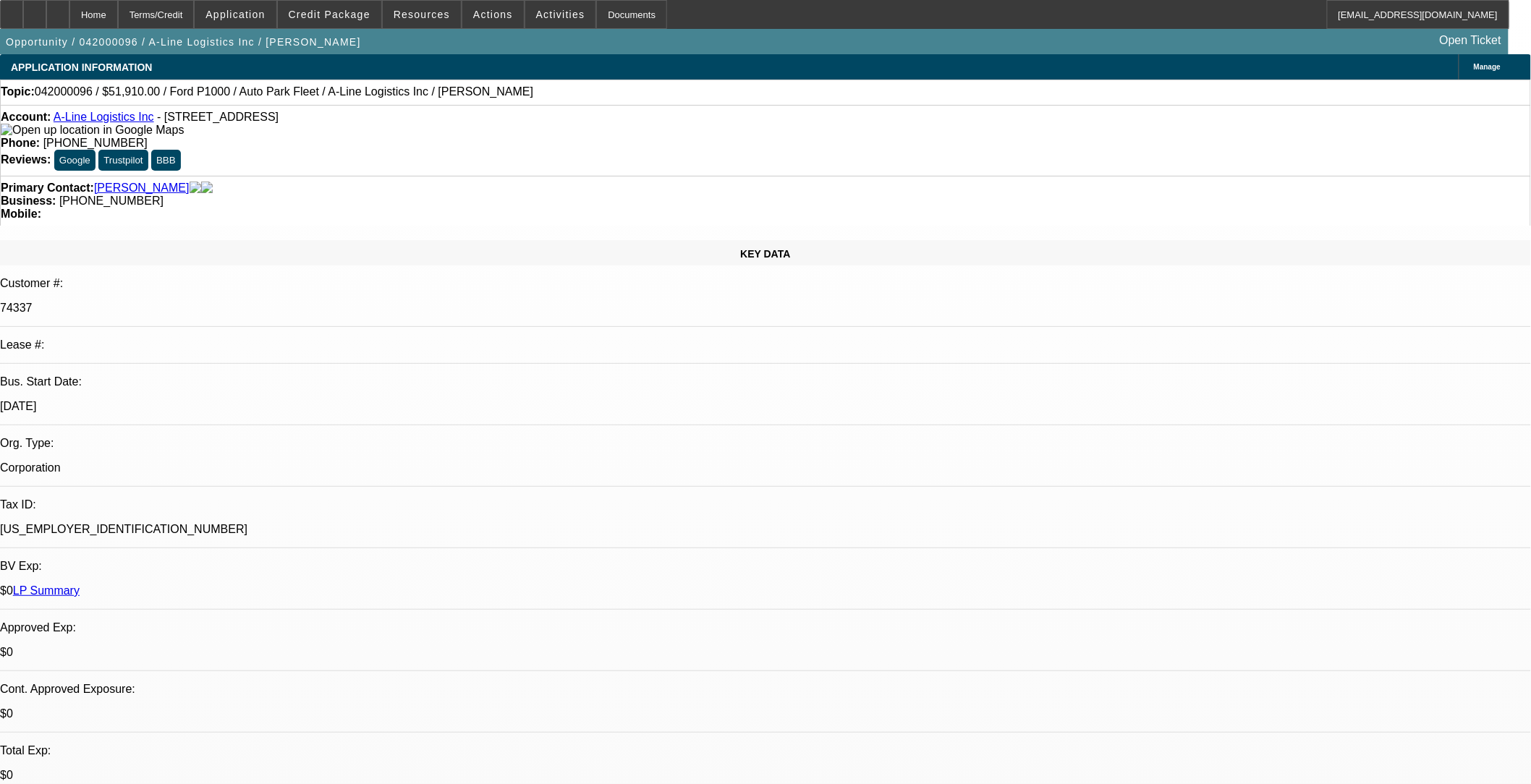
select select "1"
select select "6"
select select "1"
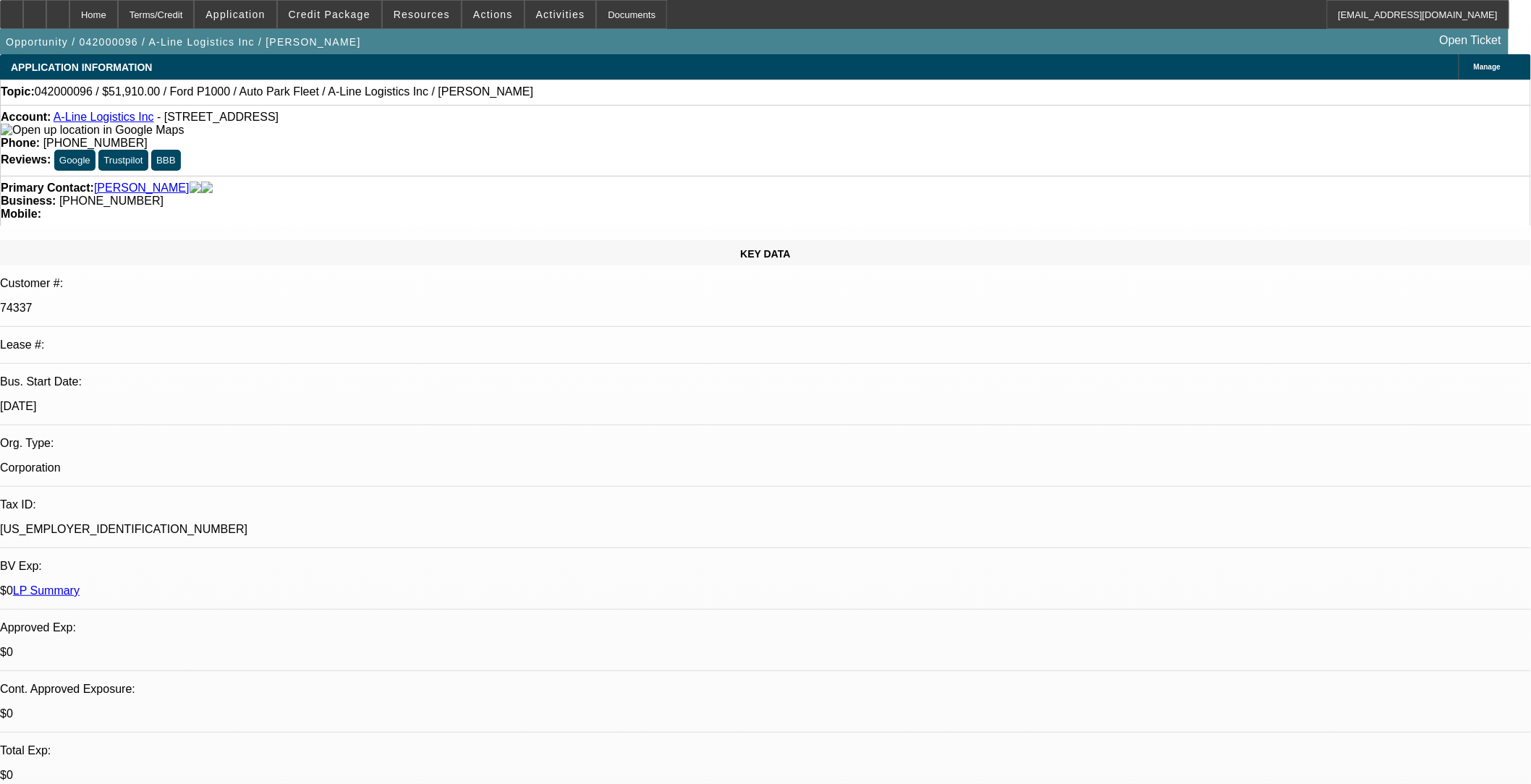
select select "6"
select select "1"
select select "6"
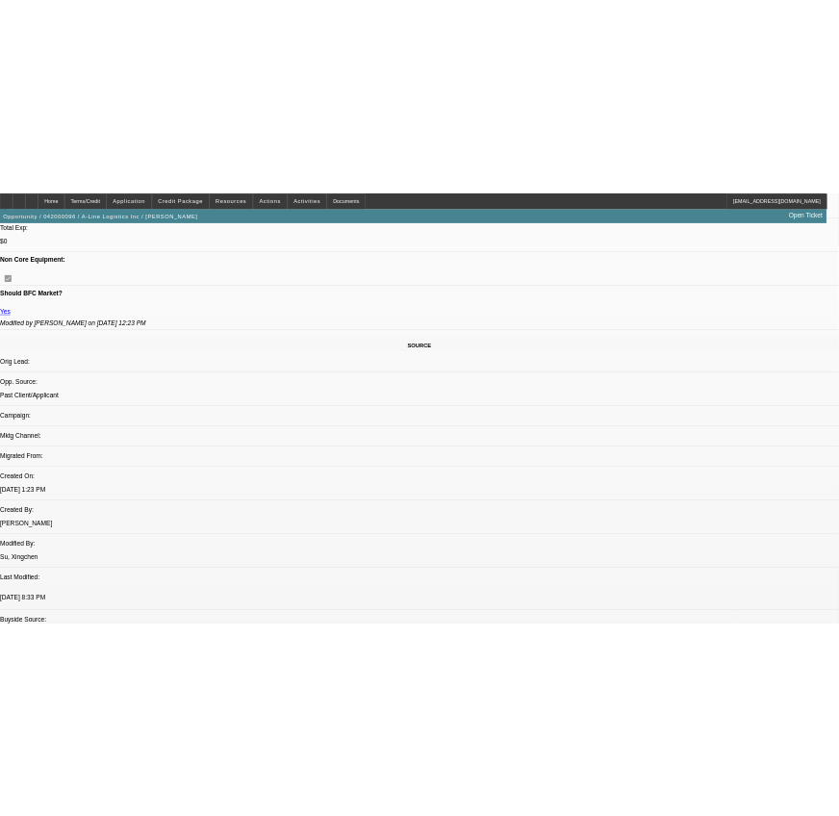
scroll to position [534, 0]
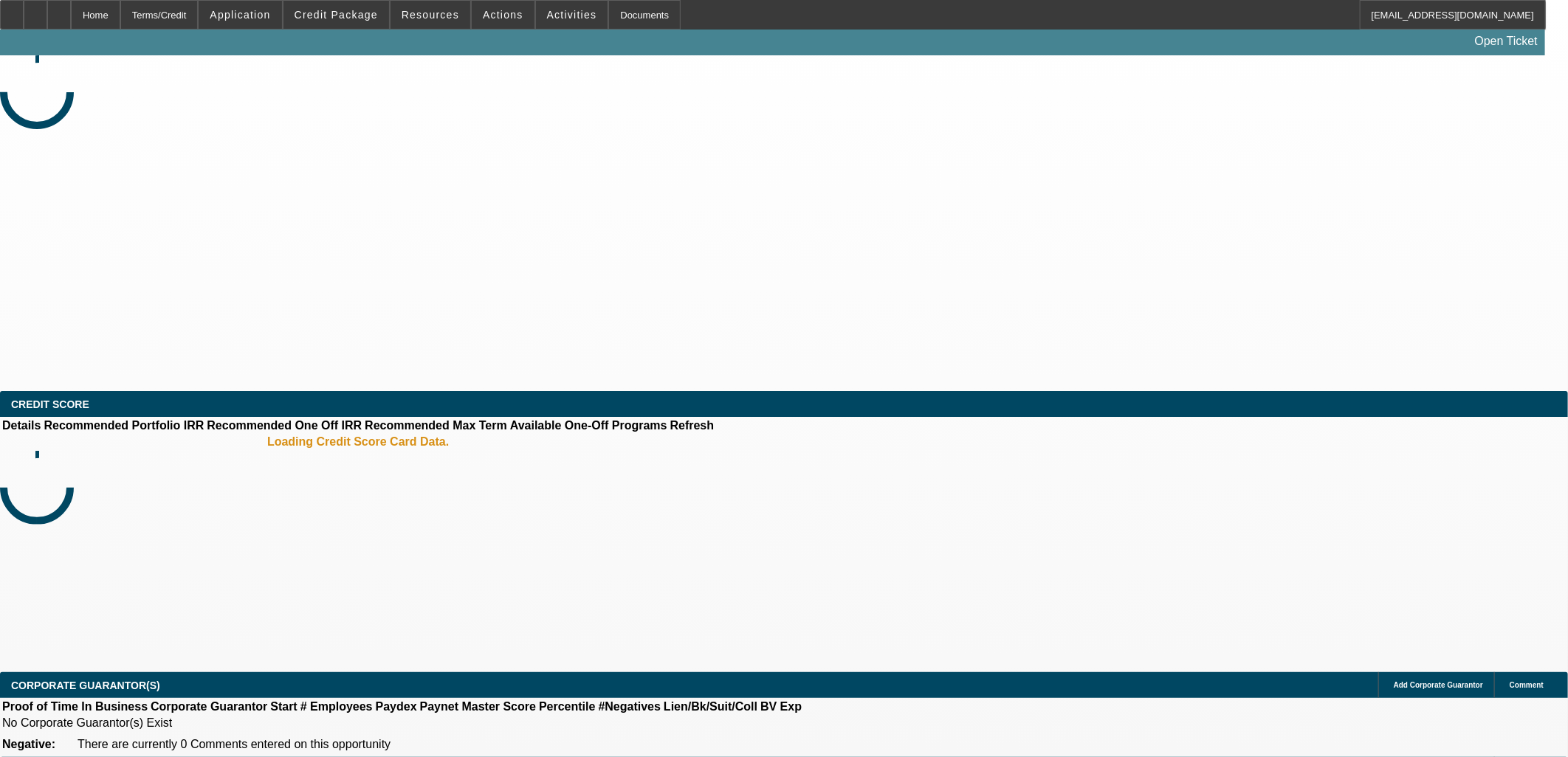
select select "0"
select select "2"
select select "0"
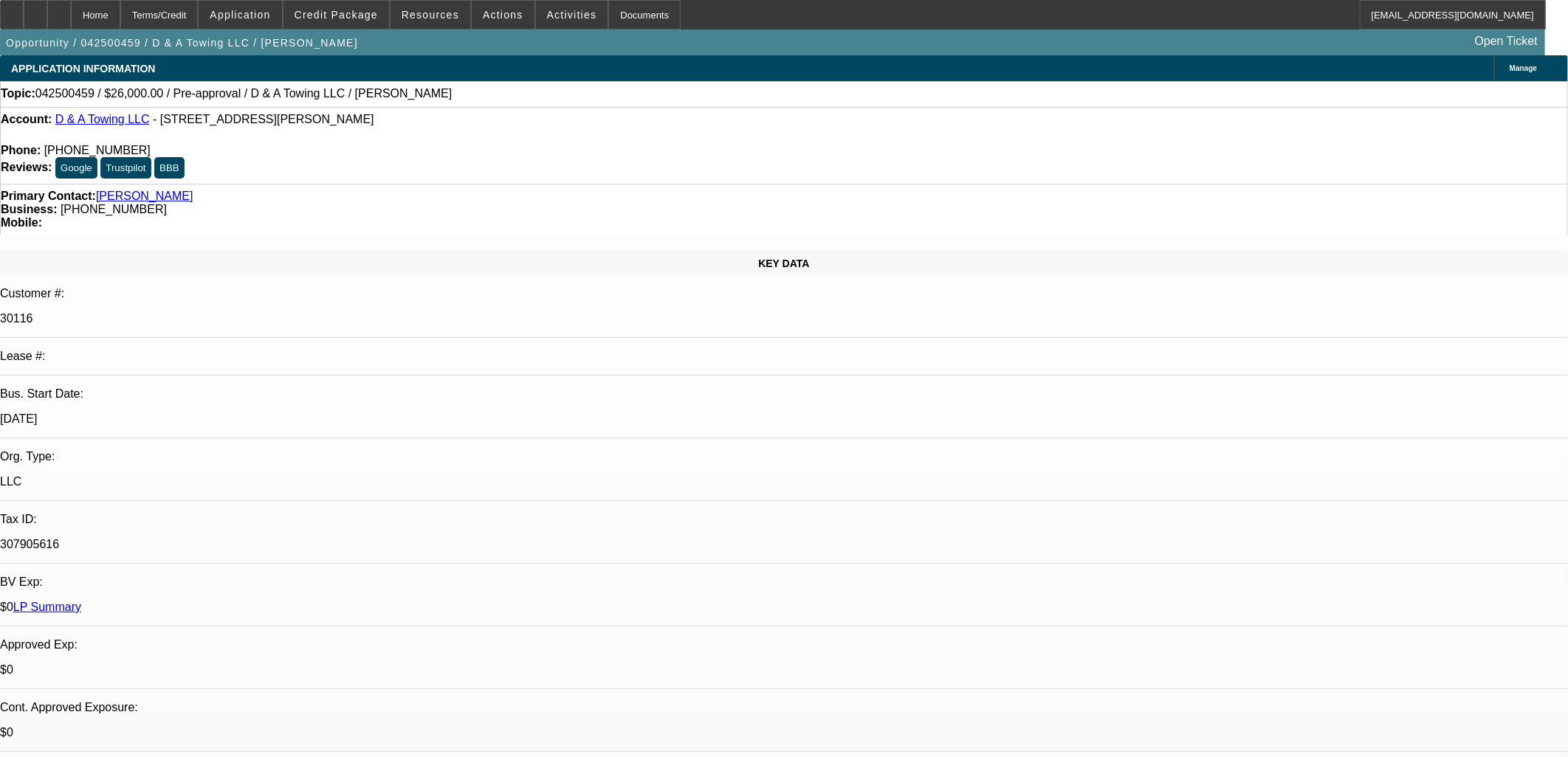
select select "1"
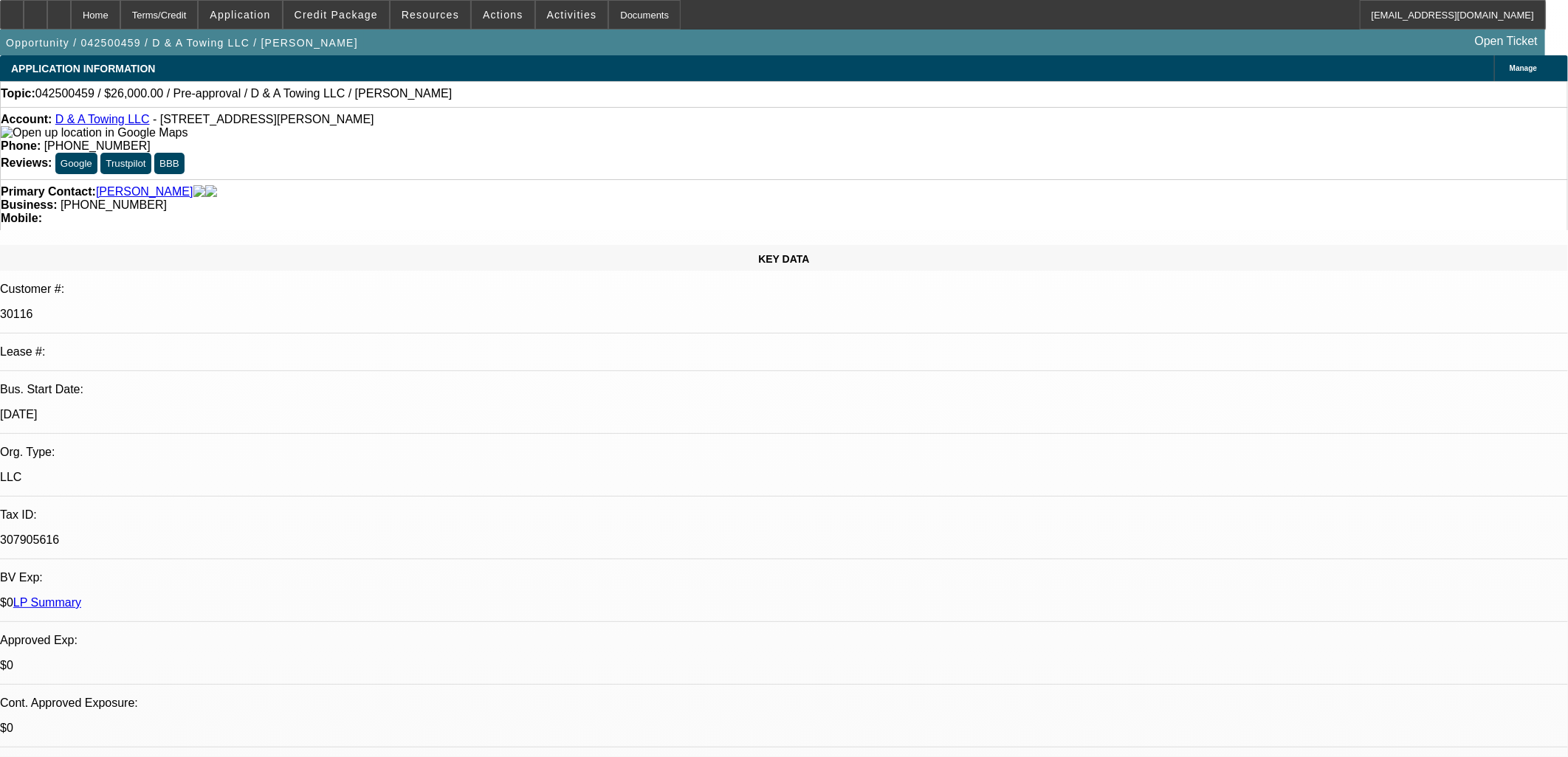
select select "2"
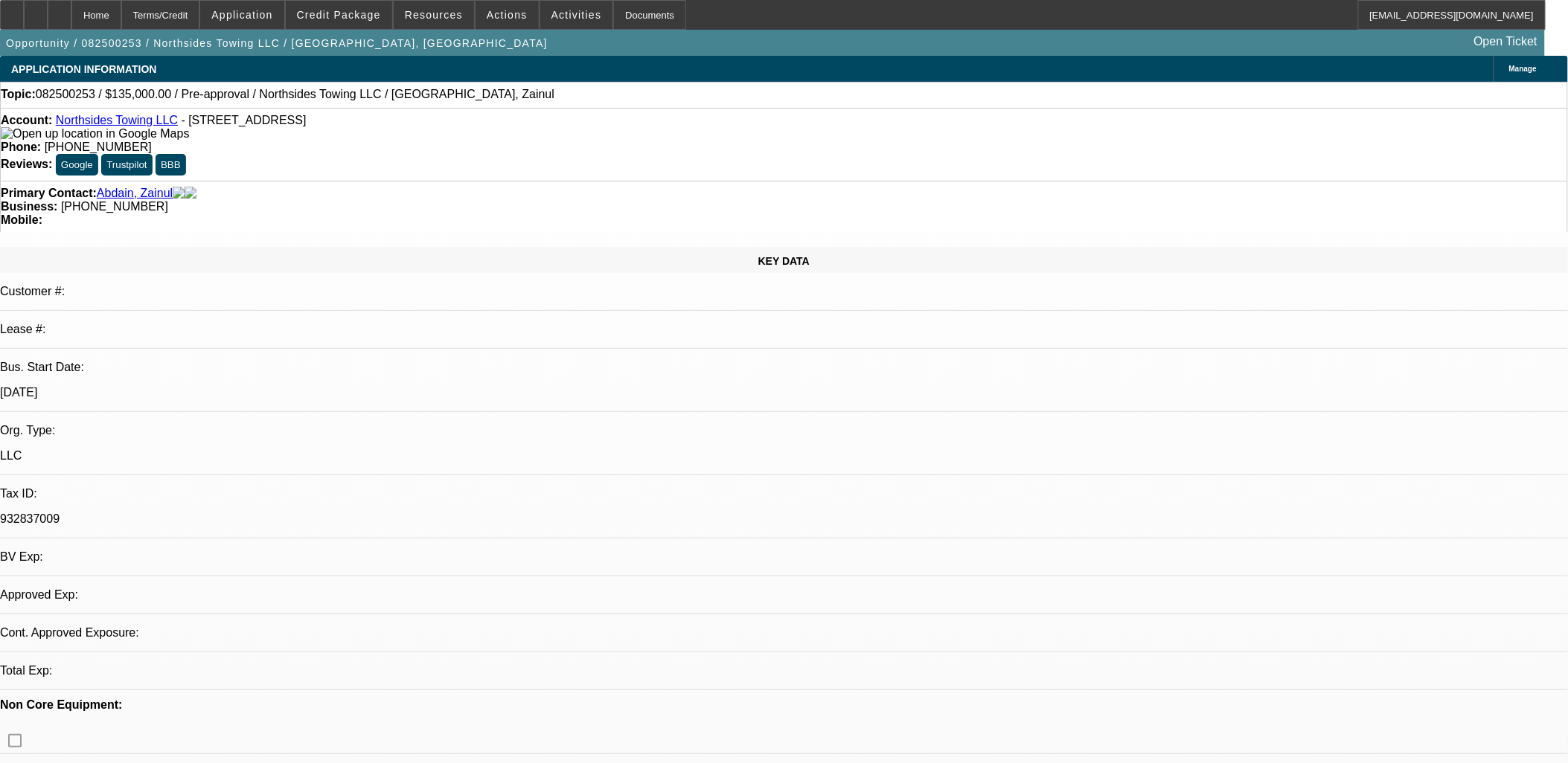
select select "0"
select select "2"
select select "0.1"
select select "1"
select select "2"
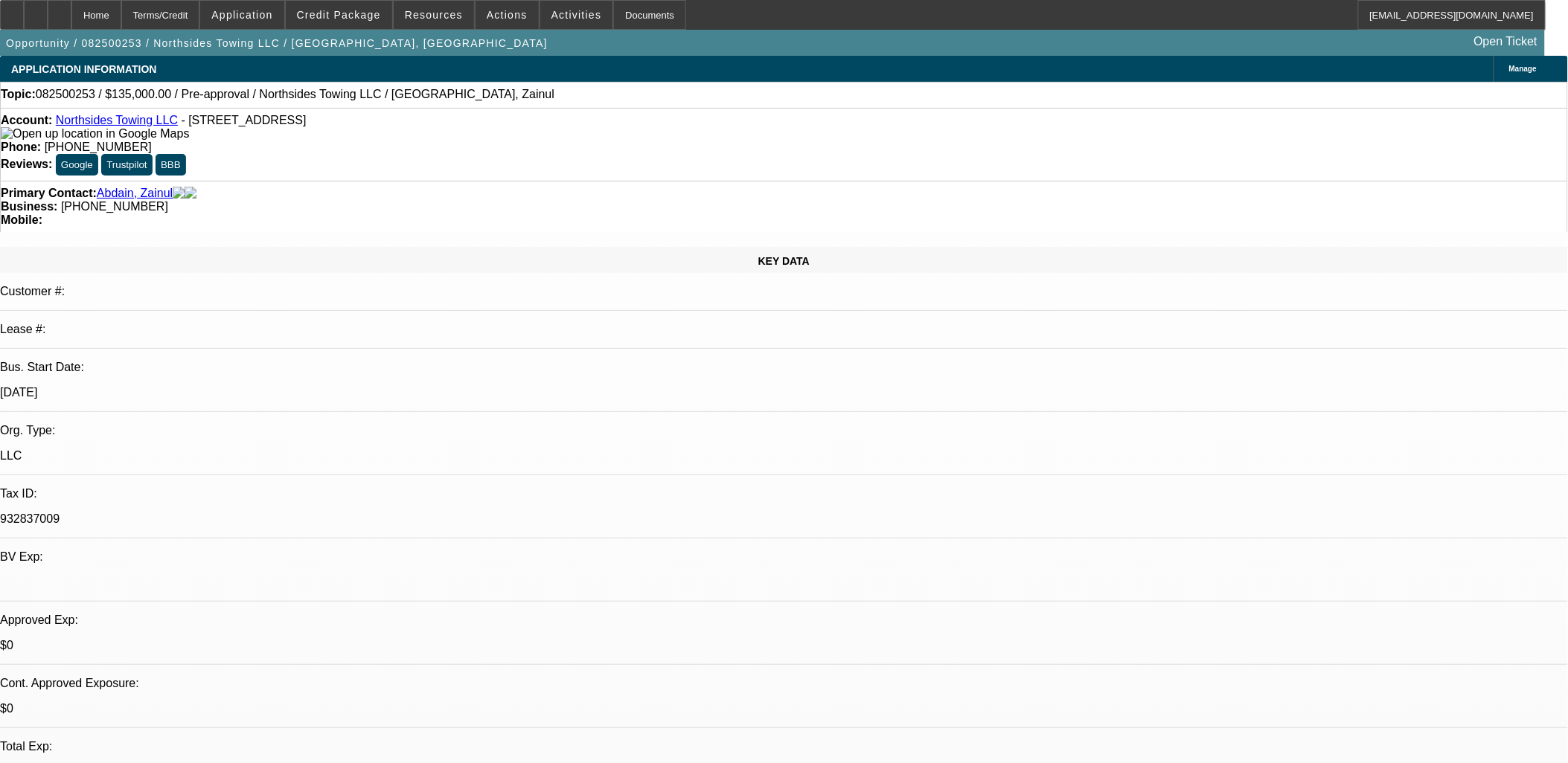
select select "4"
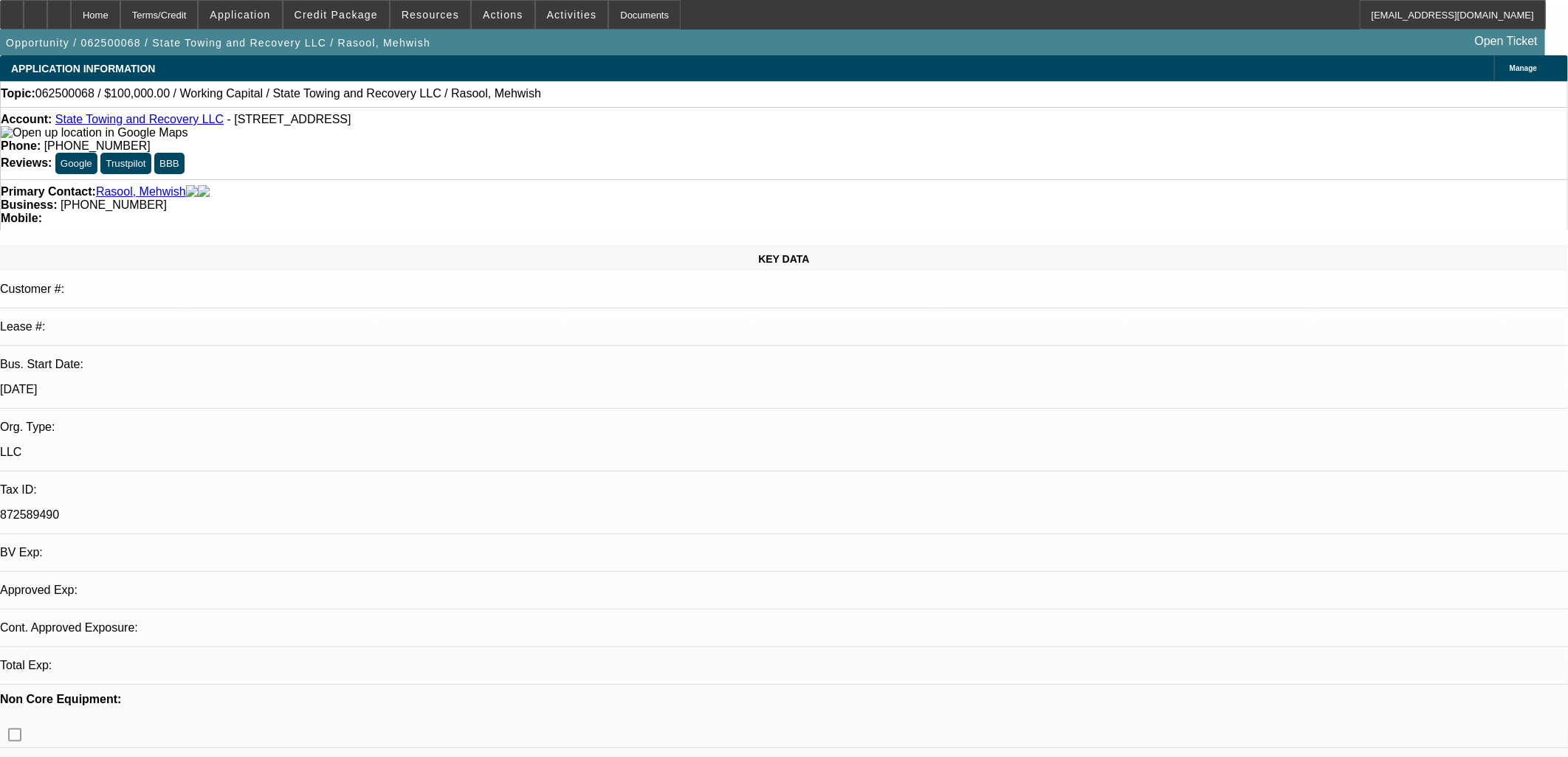
select select "0"
select select "2"
select select "0"
select select "6"
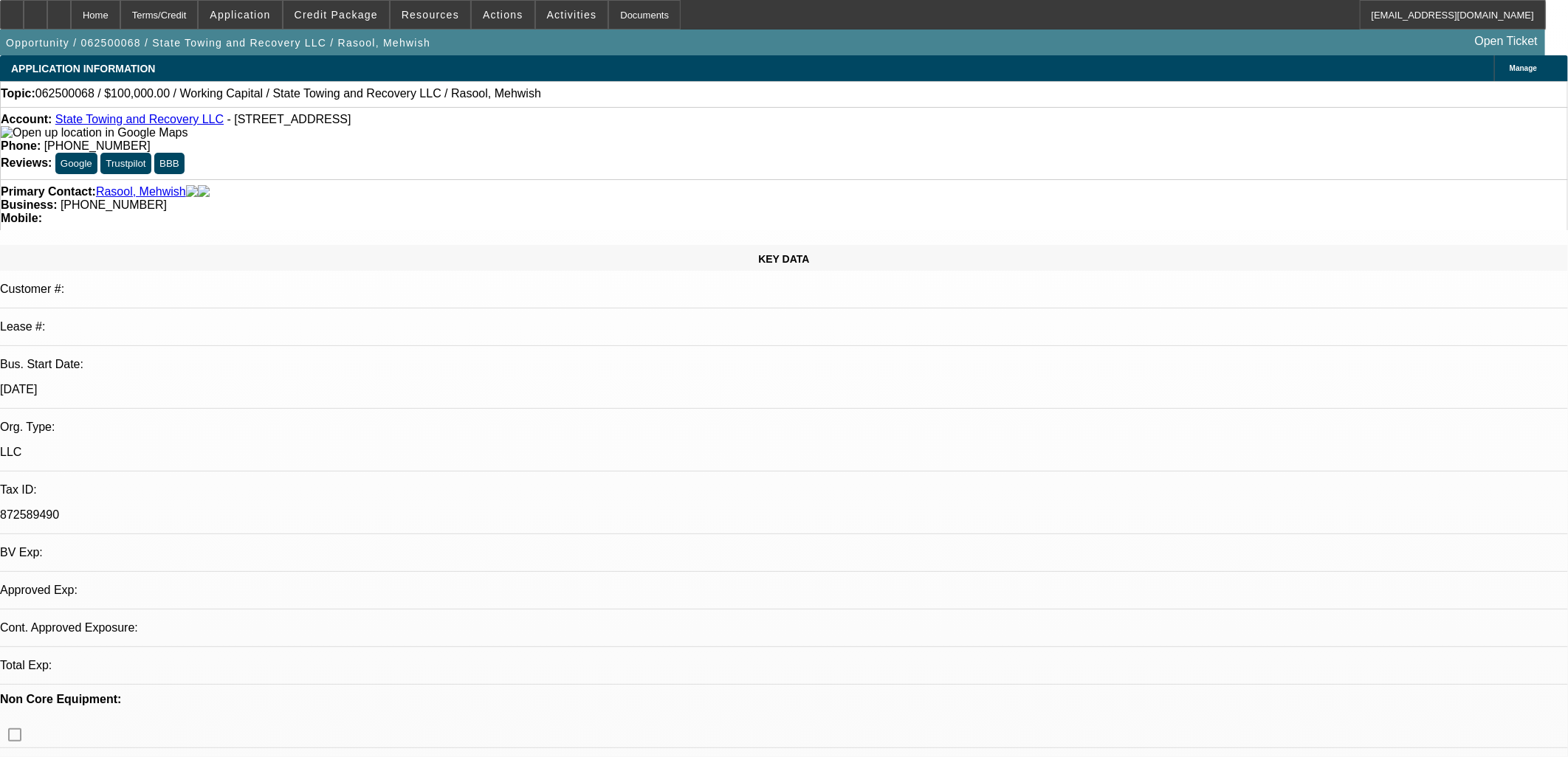
select select "0"
select select "2"
select select "0"
select select "6"
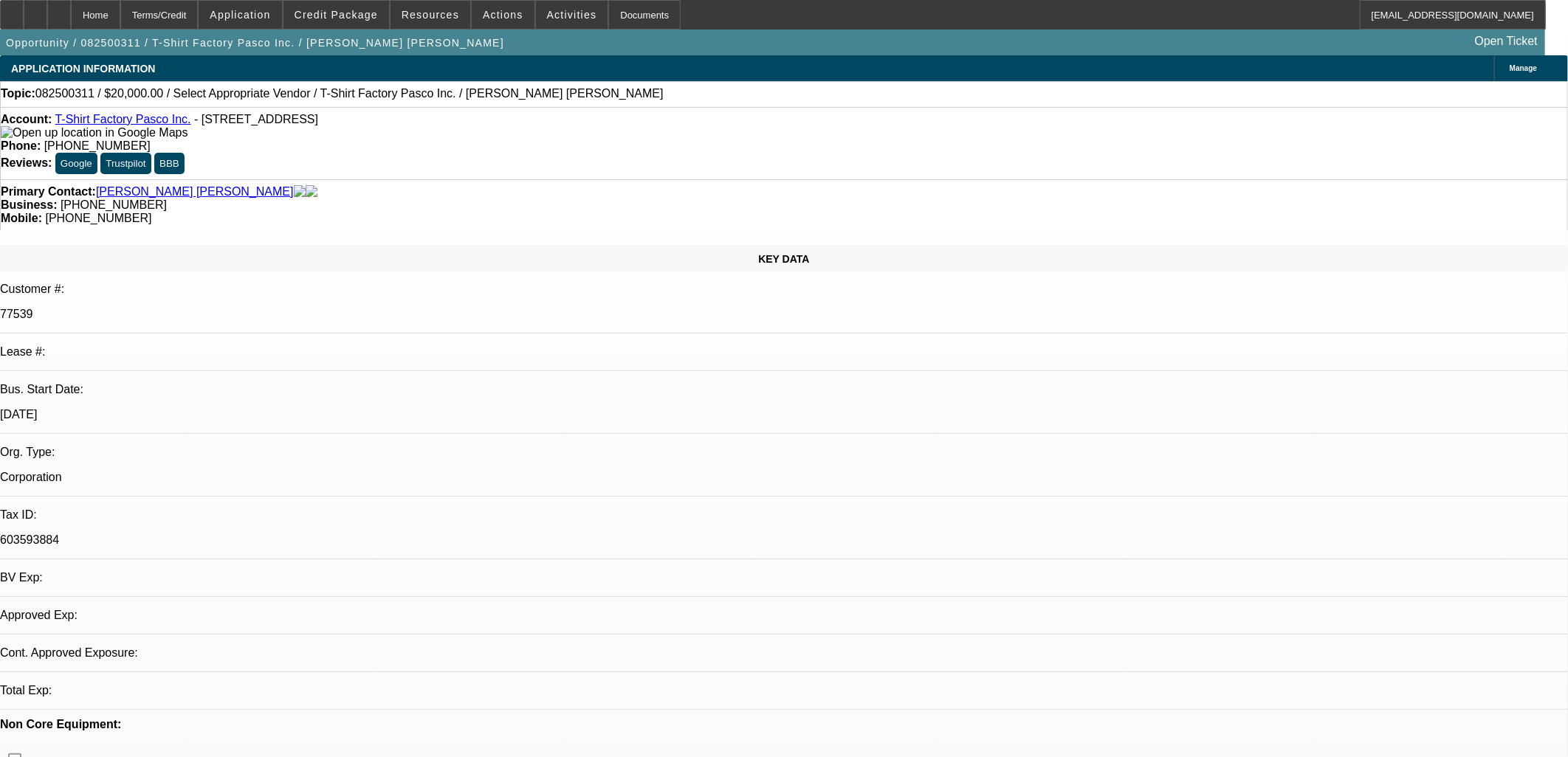
select select "0"
select select "2"
select select "0.1"
select select "4"
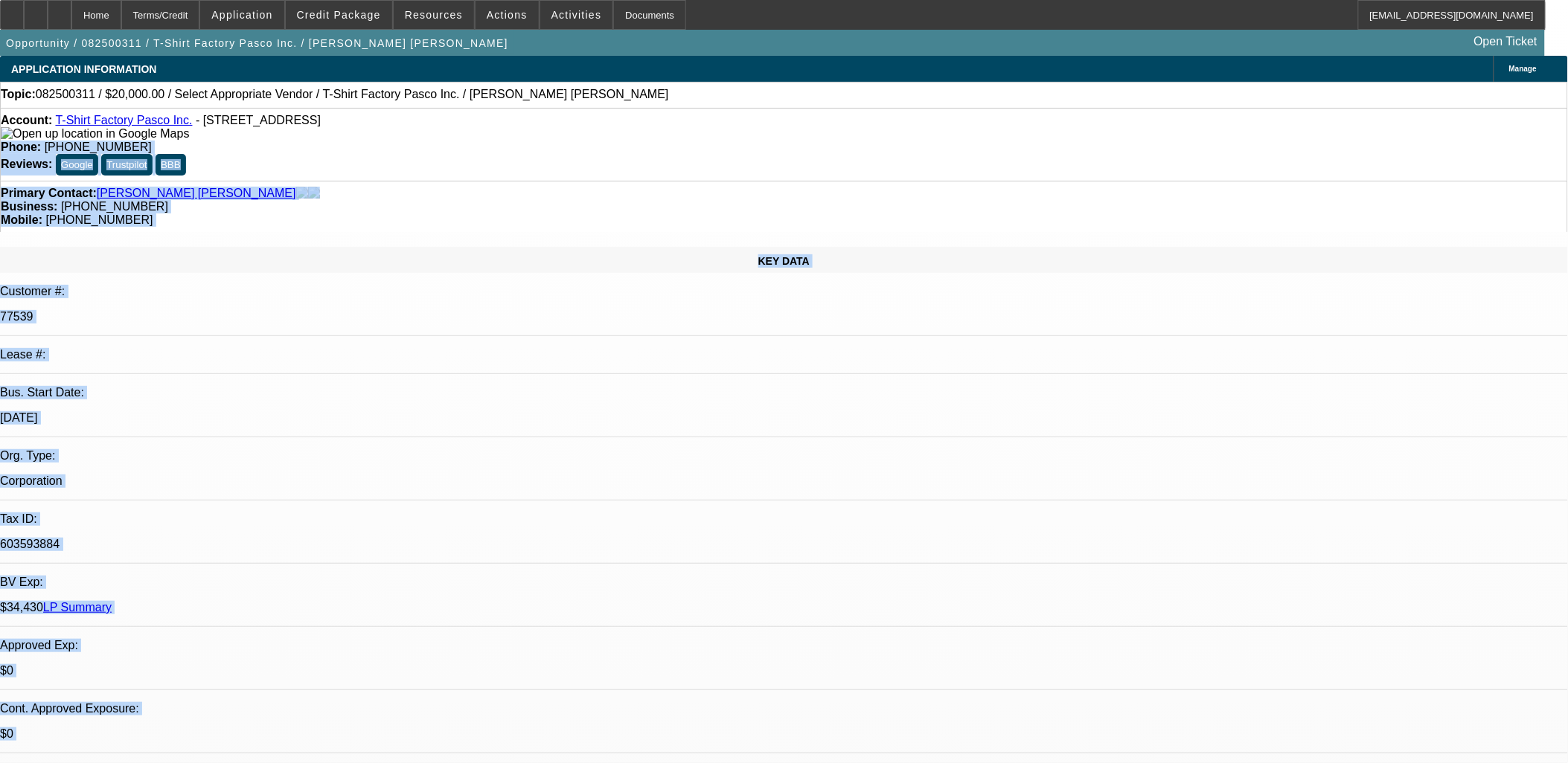
drag, startPoint x: 444, startPoint y: 131, endPoint x: 823, endPoint y: 393, distance: 460.7
drag, startPoint x: 827, startPoint y: 388, endPoint x: 524, endPoint y: 124, distance: 401.9
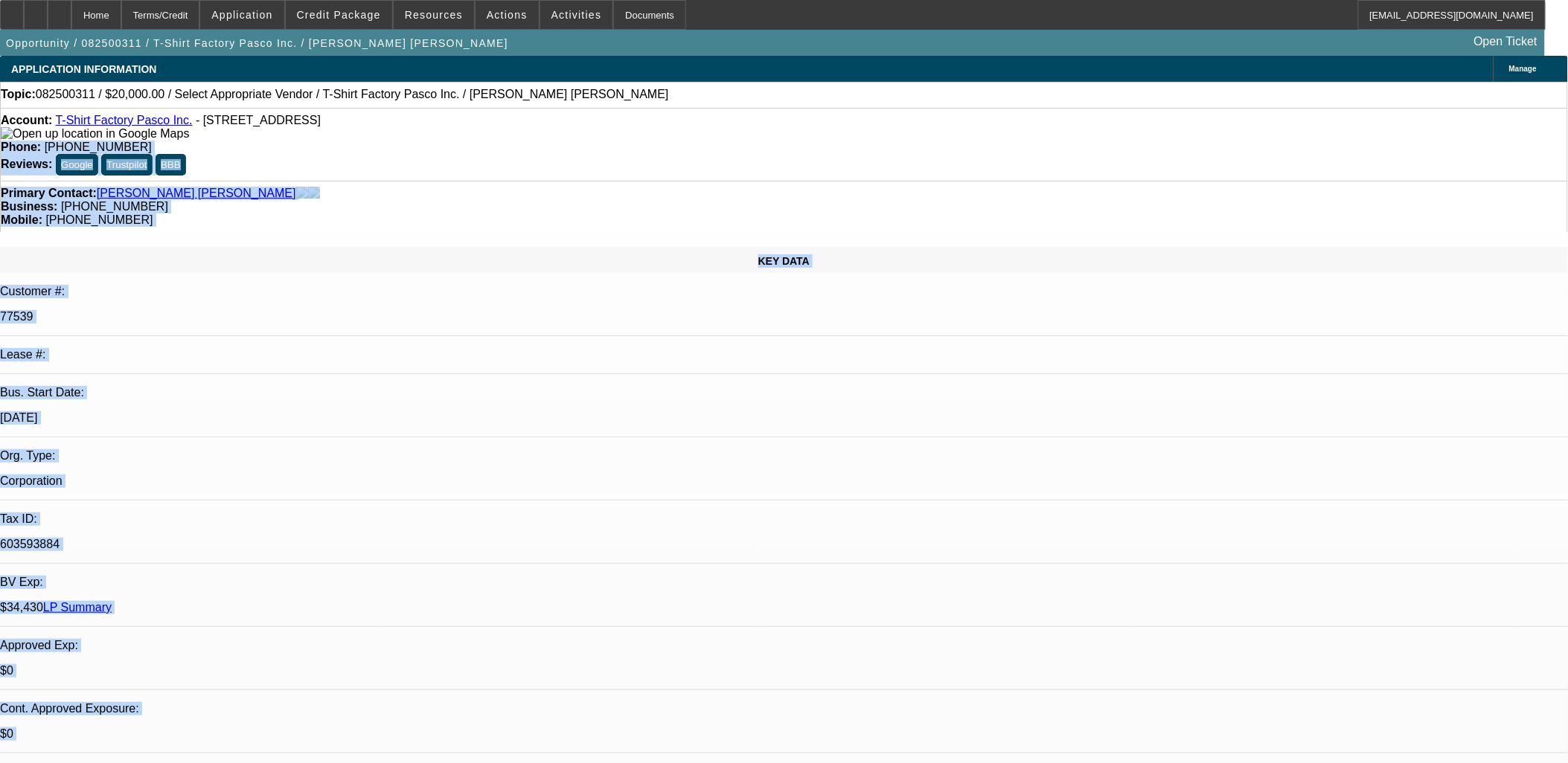
click at [524, 141] on div "Phone: [PHONE_NUMBER]" at bounding box center [784, 147] width 1566 height 13
drag, startPoint x: 524, startPoint y: 124, endPoint x: 851, endPoint y: 376, distance: 412.8
drag, startPoint x: 851, startPoint y: 376, endPoint x: 835, endPoint y: 373, distance: 16.3
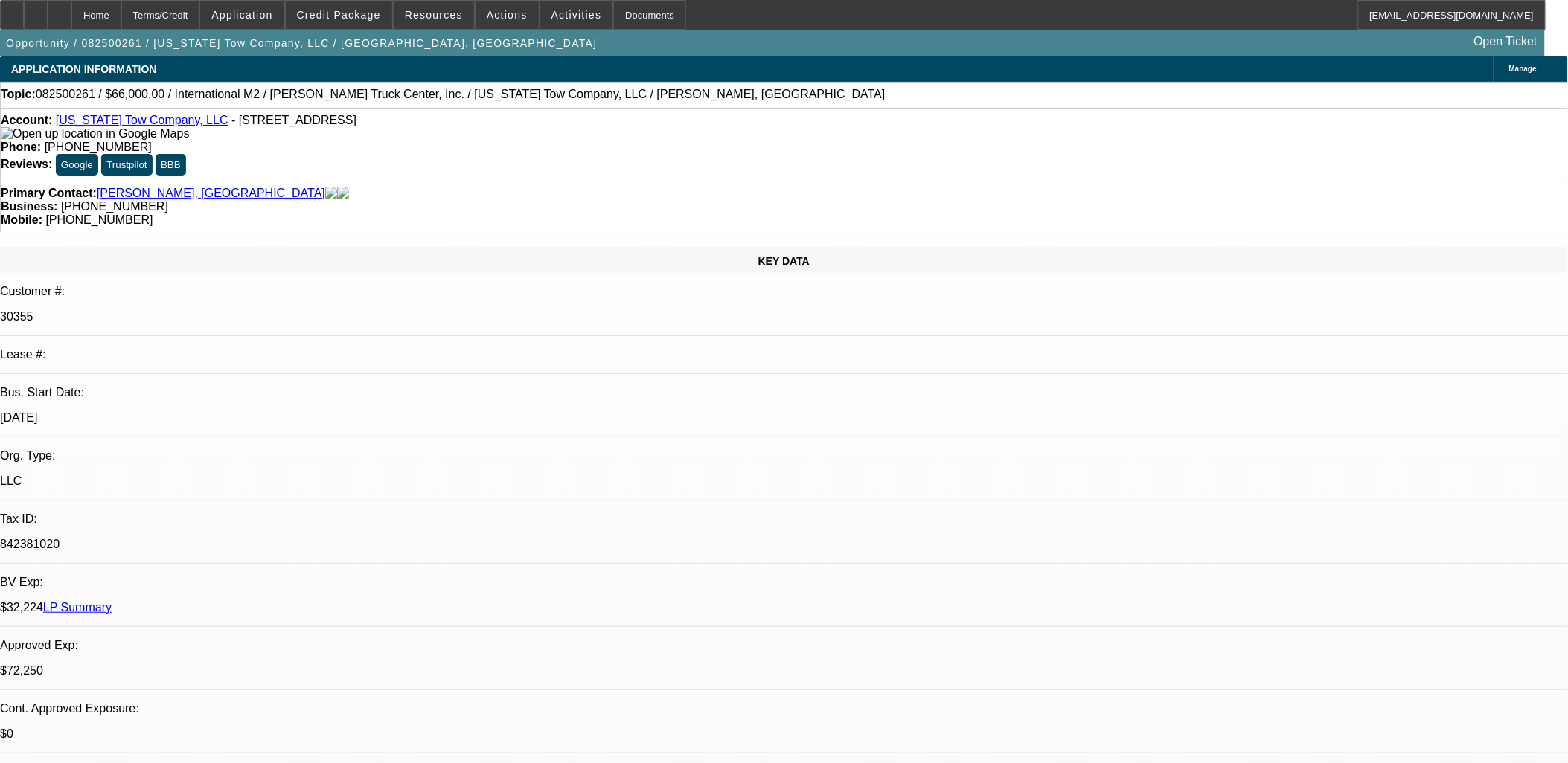
select select "0"
select select "2"
select select "0"
select select "2"
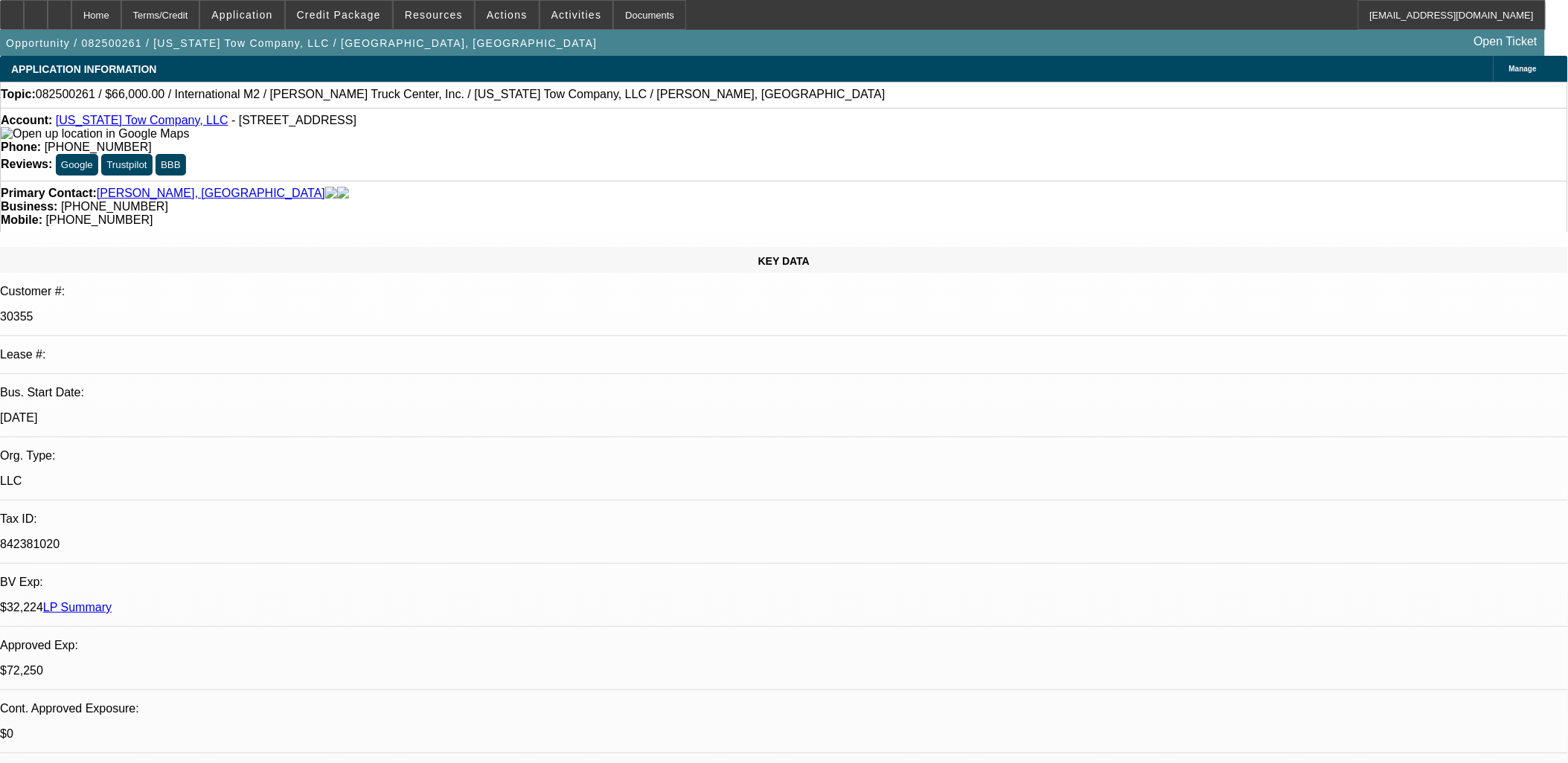
select select "0"
select select "0.15"
select select "2"
select select "0"
select select "0.15"
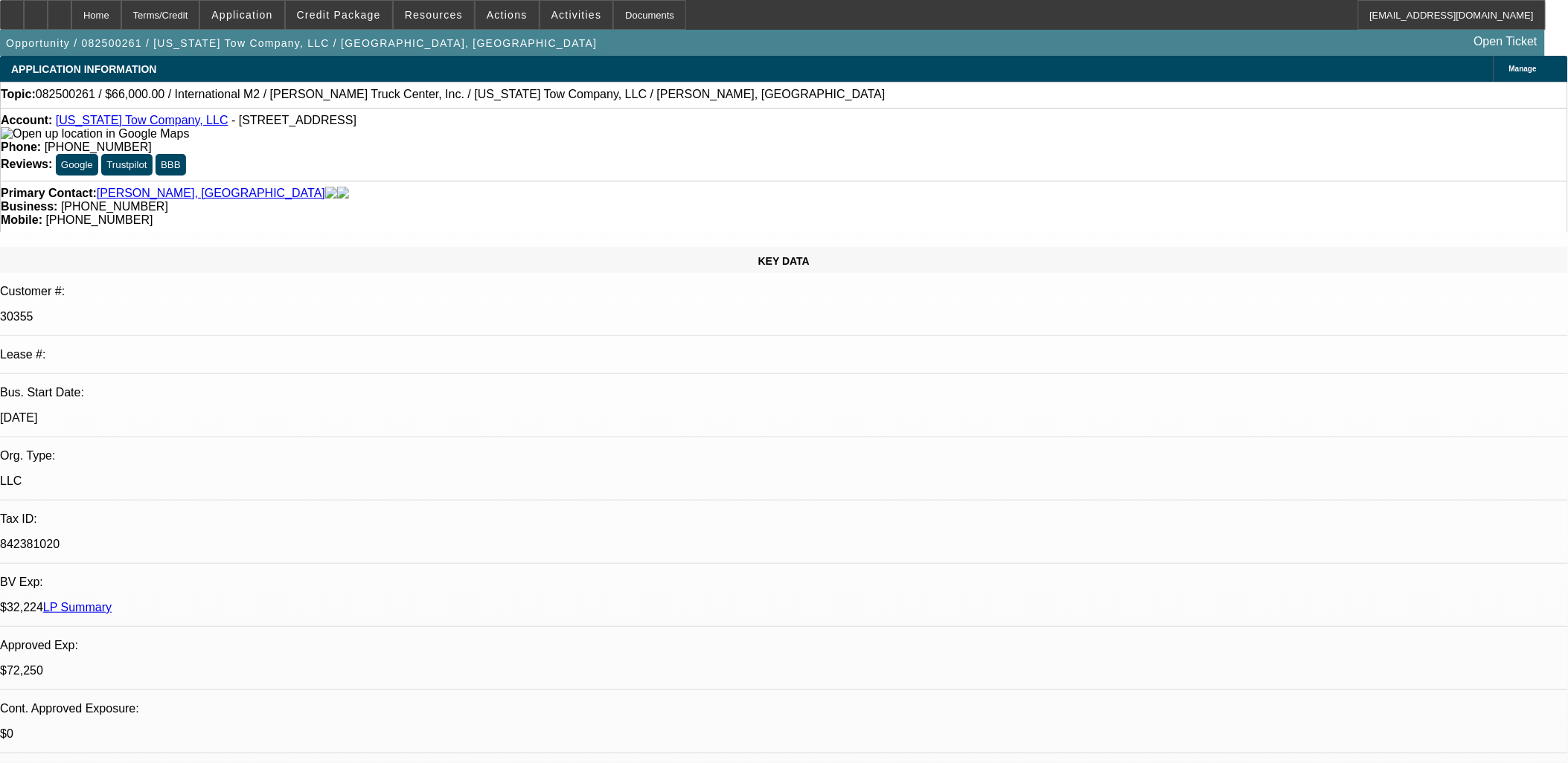
select select "2"
select select "0"
select select "1"
select select "2"
select select "6"
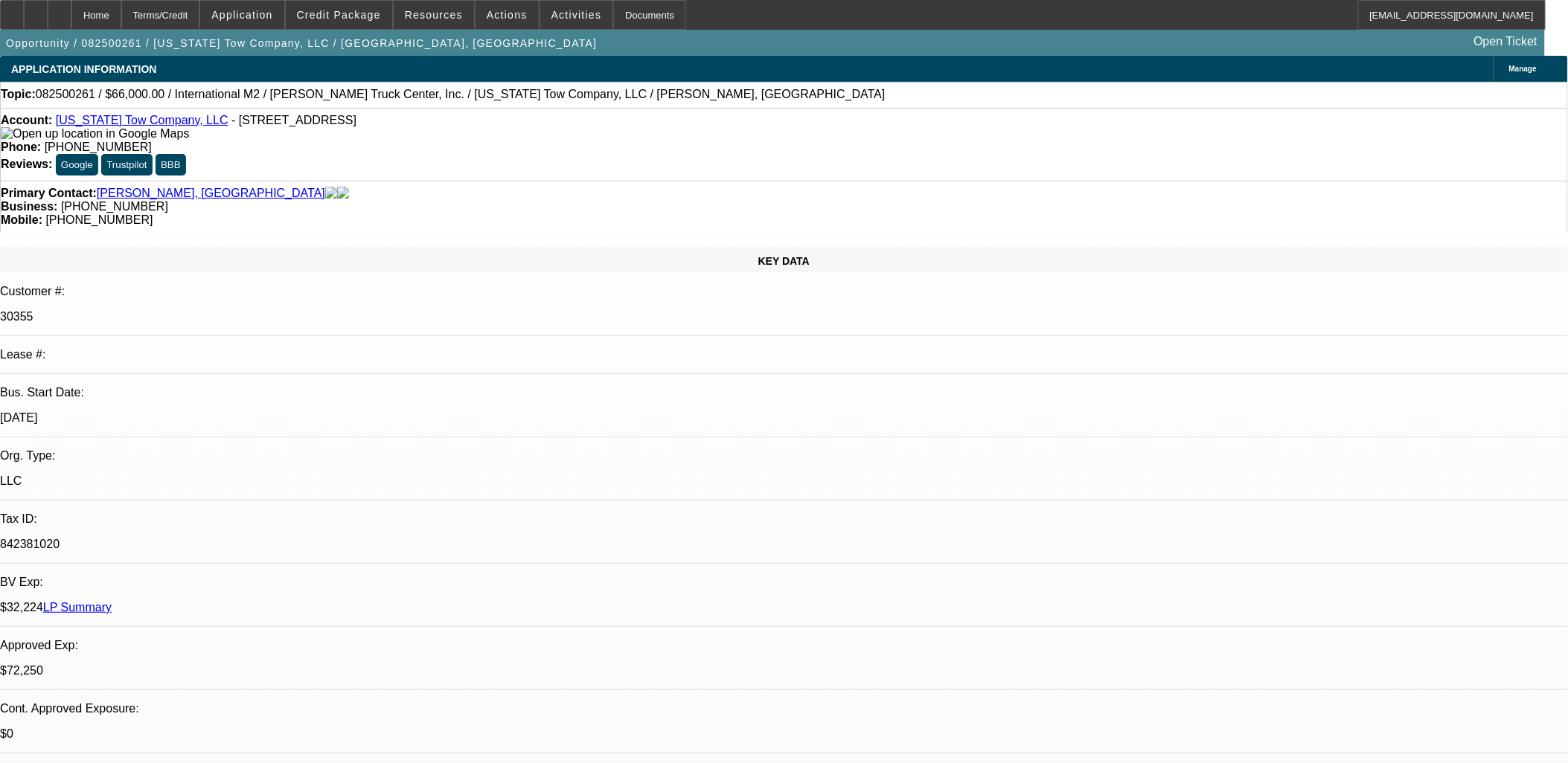
select select "1"
select select "2"
select select "6"
select select "1"
select select "2"
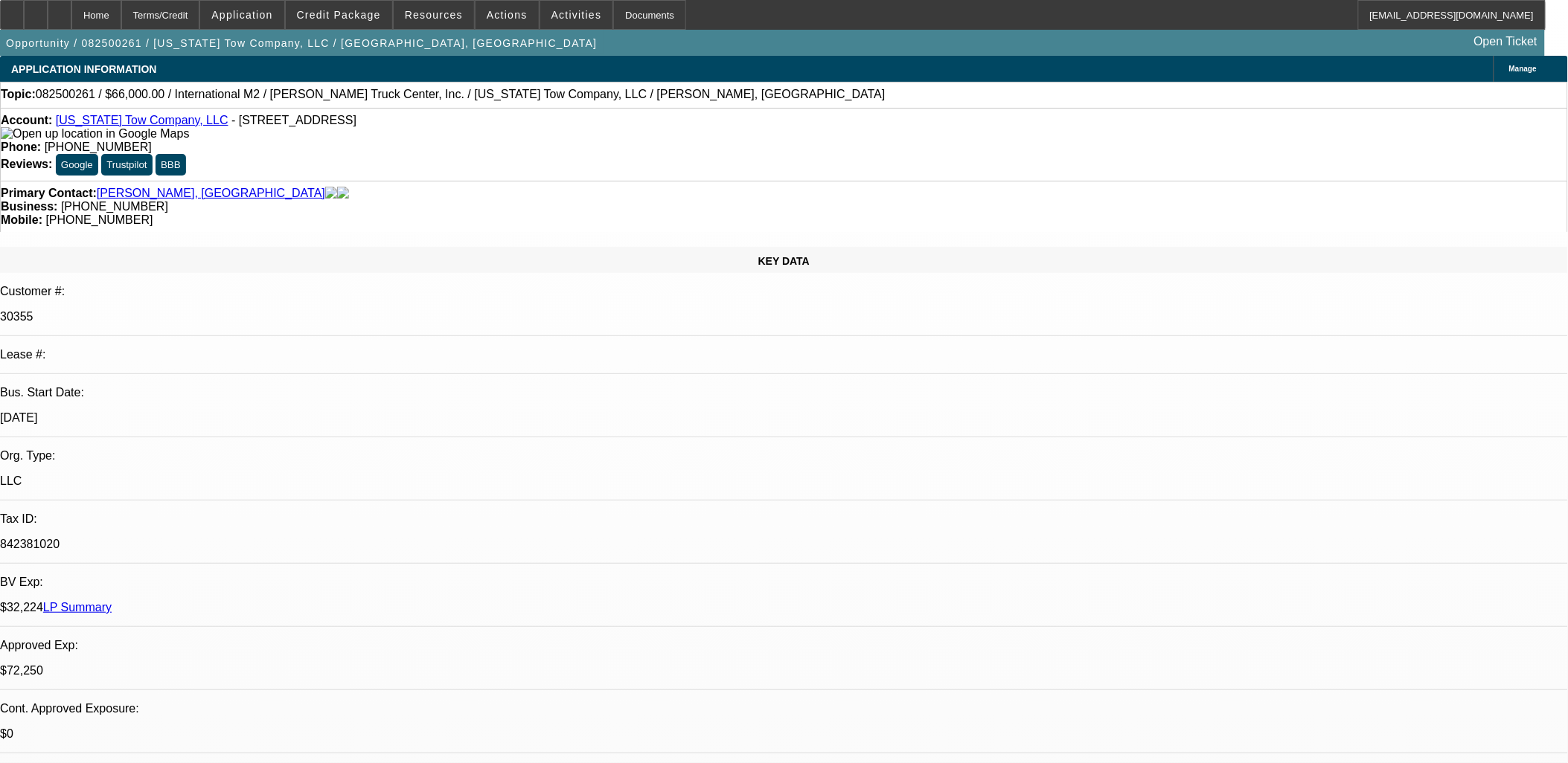
select select "6"
select select "1"
select select "2"
select select "6"
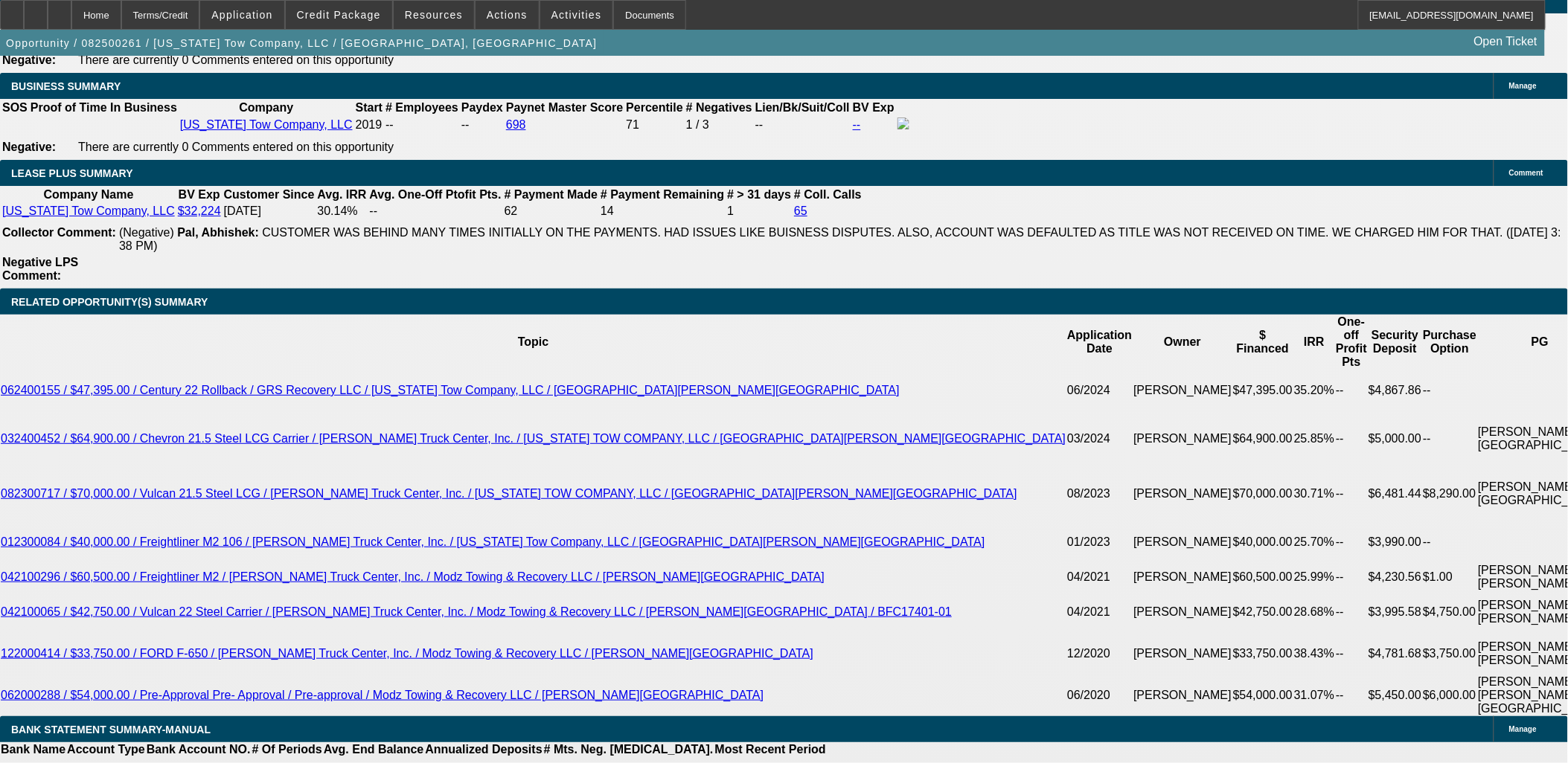
scroll to position [975, 0]
drag, startPoint x: 16, startPoint y: 213, endPoint x: 152, endPoint y: 447, distance: 270.7
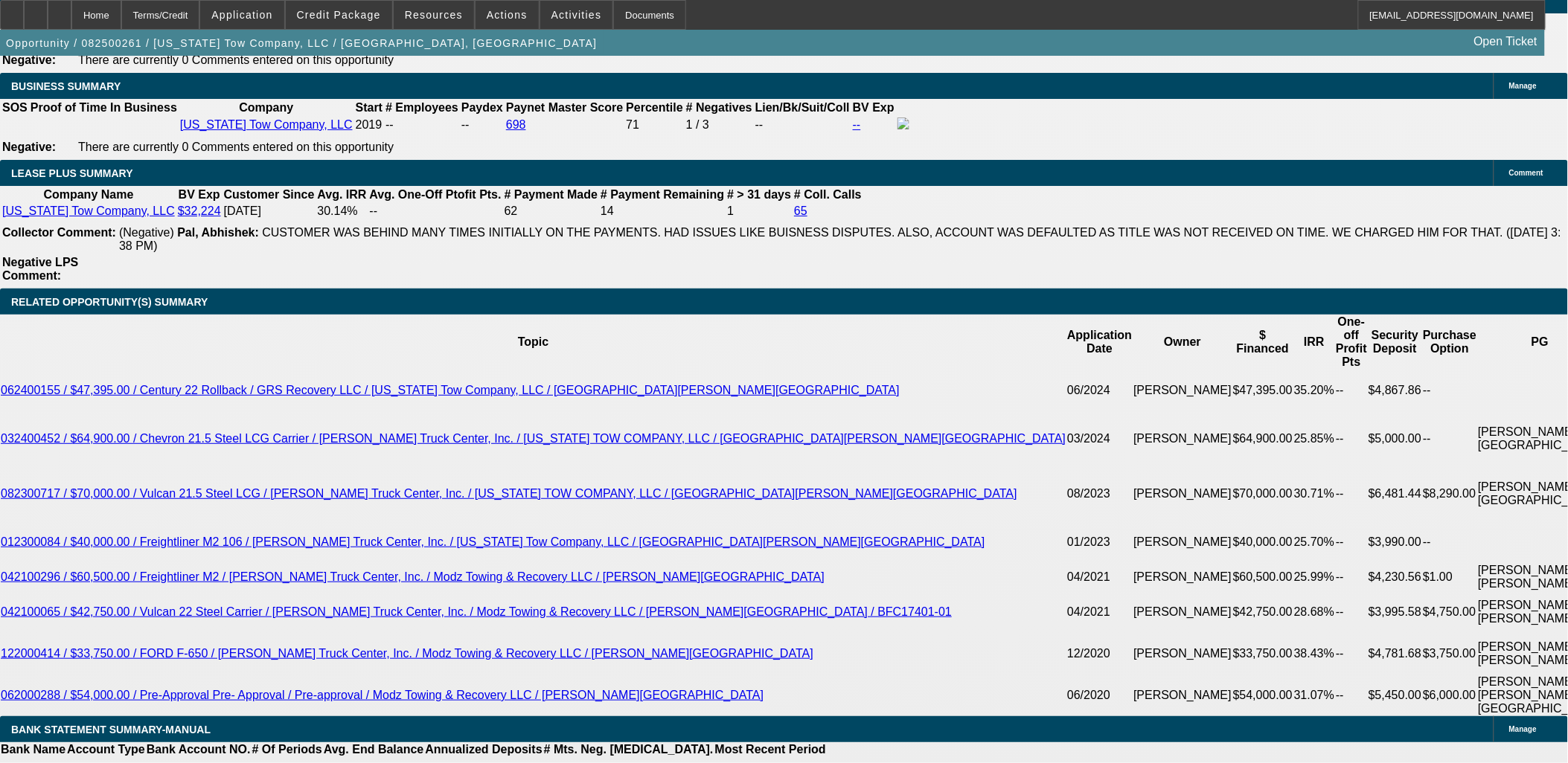
drag, startPoint x: 103, startPoint y: 447, endPoint x: 97, endPoint y: 433, distance: 15.2
drag, startPoint x: 97, startPoint y: 433, endPoint x: 100, endPoint y: 441, distance: 8.5
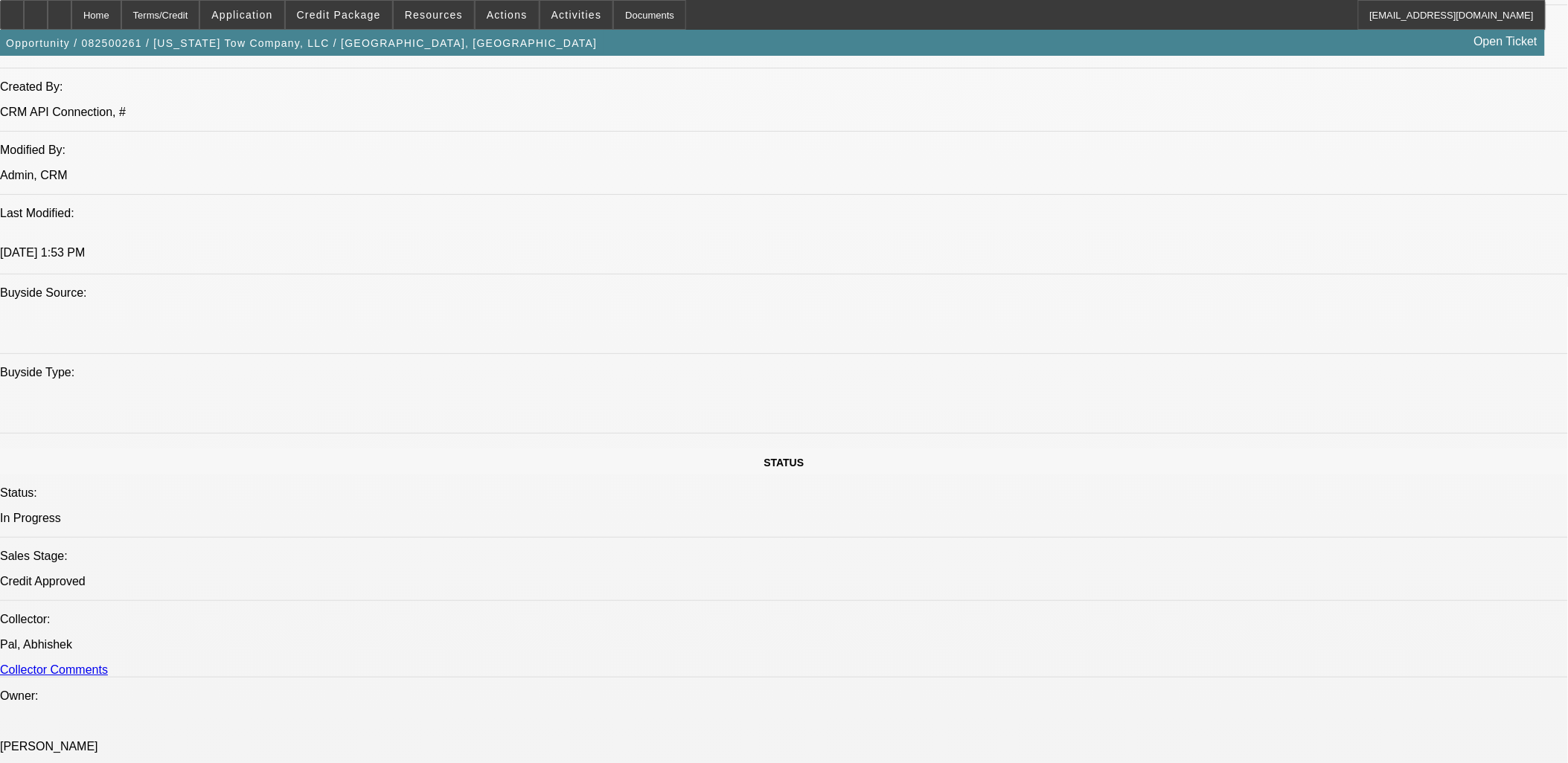
scroll to position [909, 0]
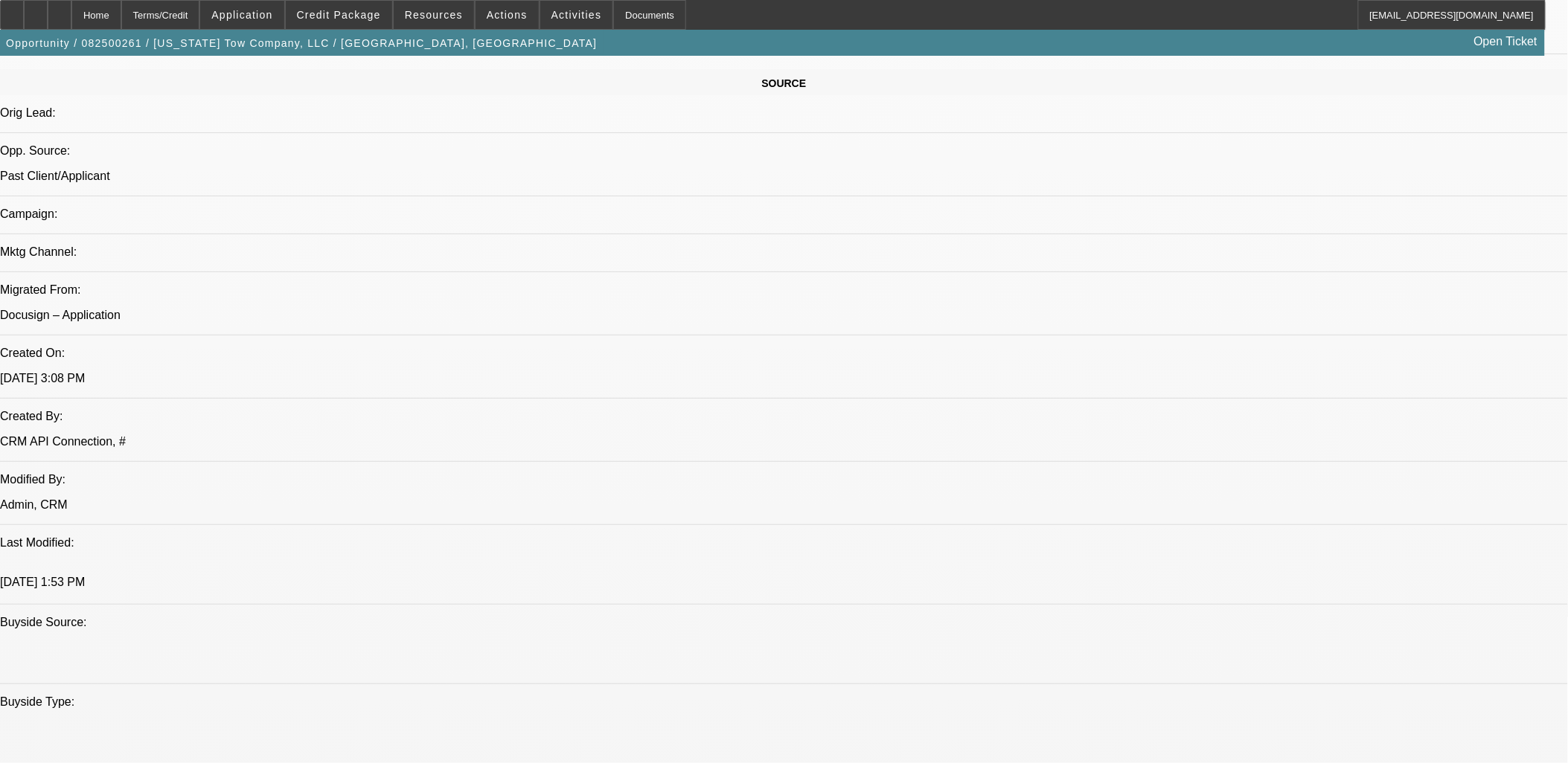
drag, startPoint x: 175, startPoint y: 322, endPoint x: 1006, endPoint y: 418, distance: 836.5
drag, startPoint x: 1006, startPoint y: 418, endPoint x: 932, endPoint y: 387, distance: 80.2
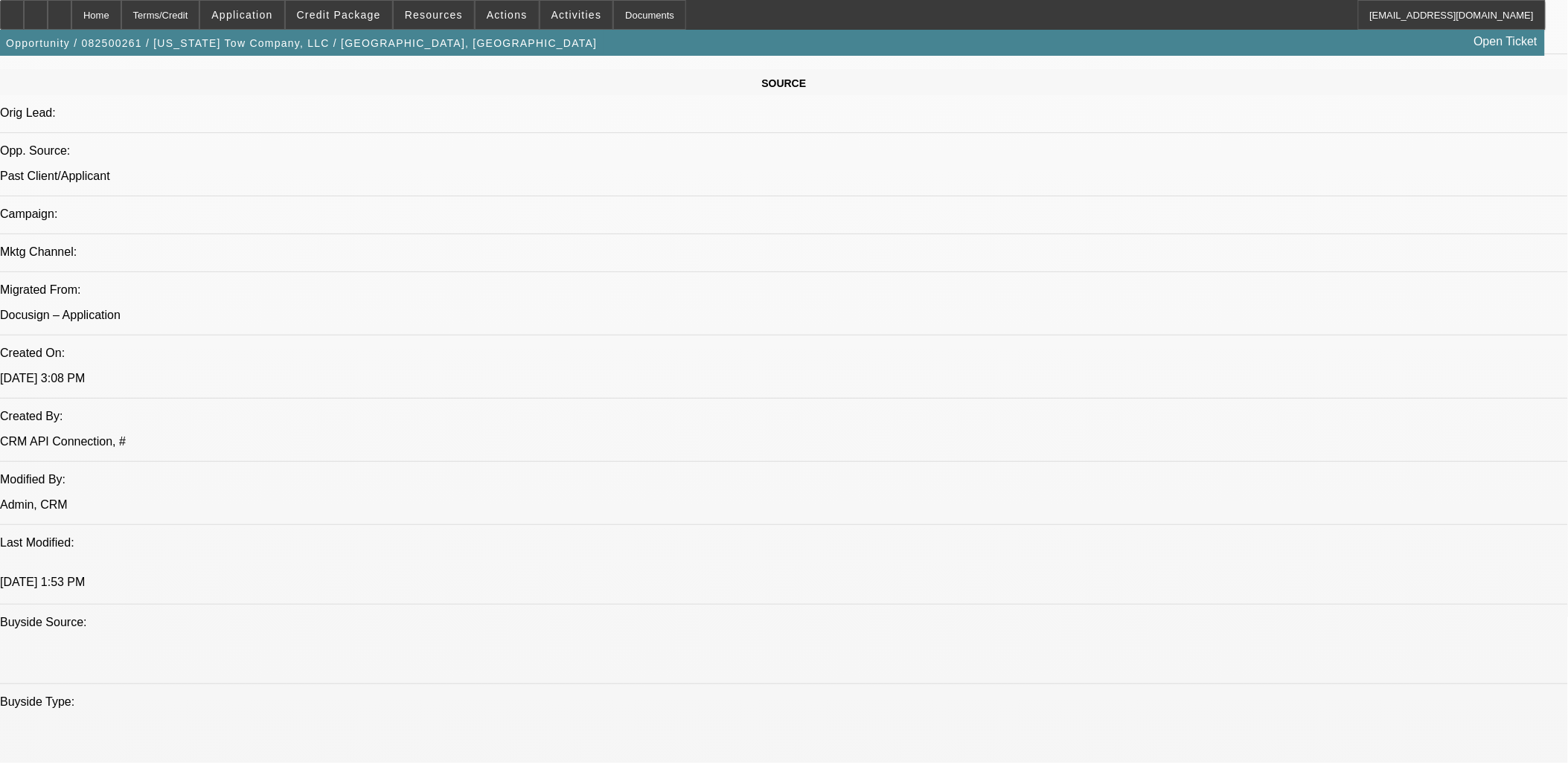
drag, startPoint x: 1021, startPoint y: 380, endPoint x: 15, endPoint y: 309, distance: 1008.5
drag, startPoint x: 15, startPoint y: 310, endPoint x: 15, endPoint y: 318, distance: 8.0
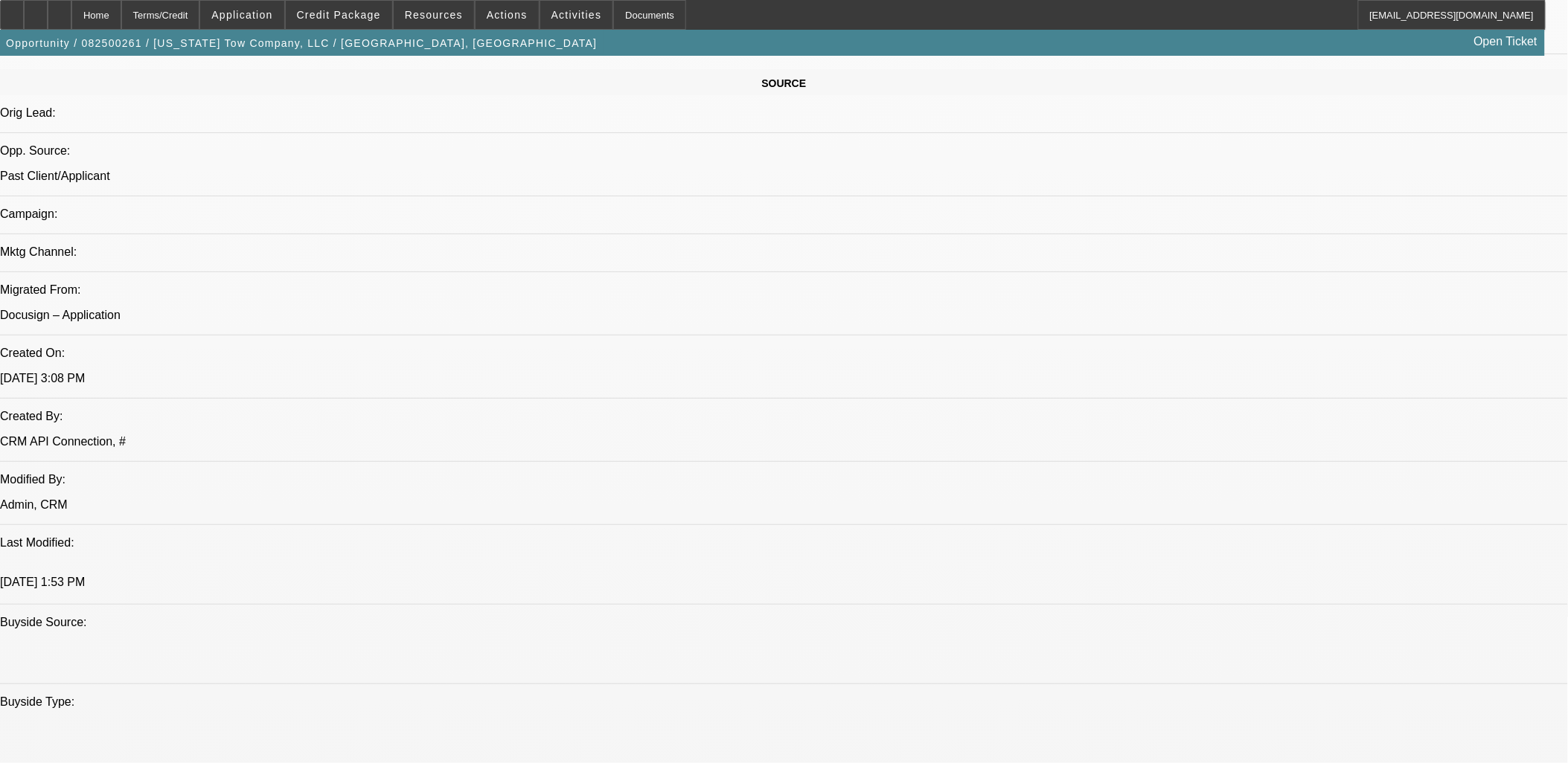
drag, startPoint x: 15, startPoint y: 318, endPoint x: 1031, endPoint y: 385, distance: 1018.2
drag, startPoint x: 1031, startPoint y: 385, endPoint x: 13, endPoint y: 254, distance: 1026.4
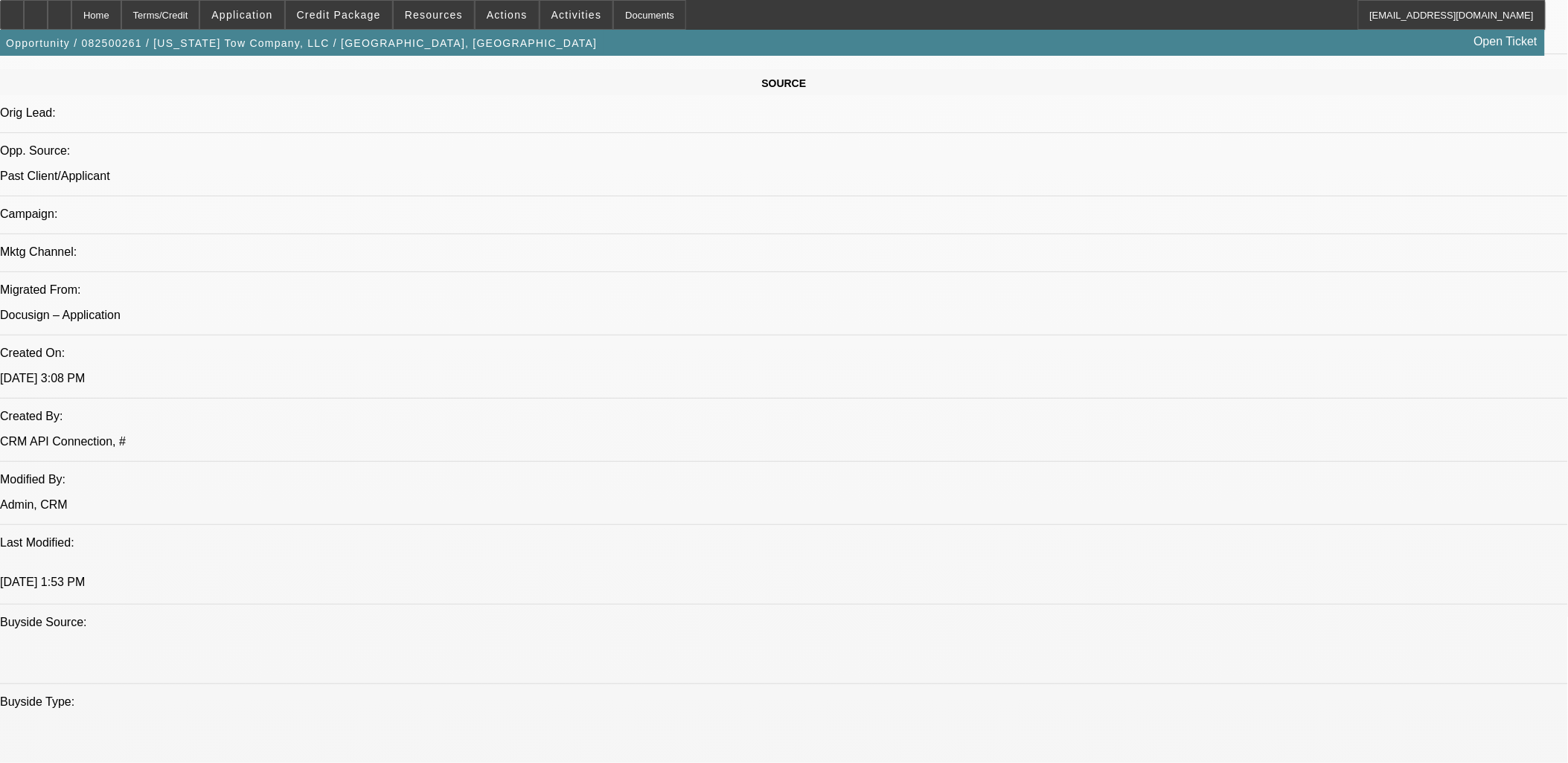
drag, startPoint x: 13, startPoint y: 254, endPoint x: 1041, endPoint y: 395, distance: 1037.6
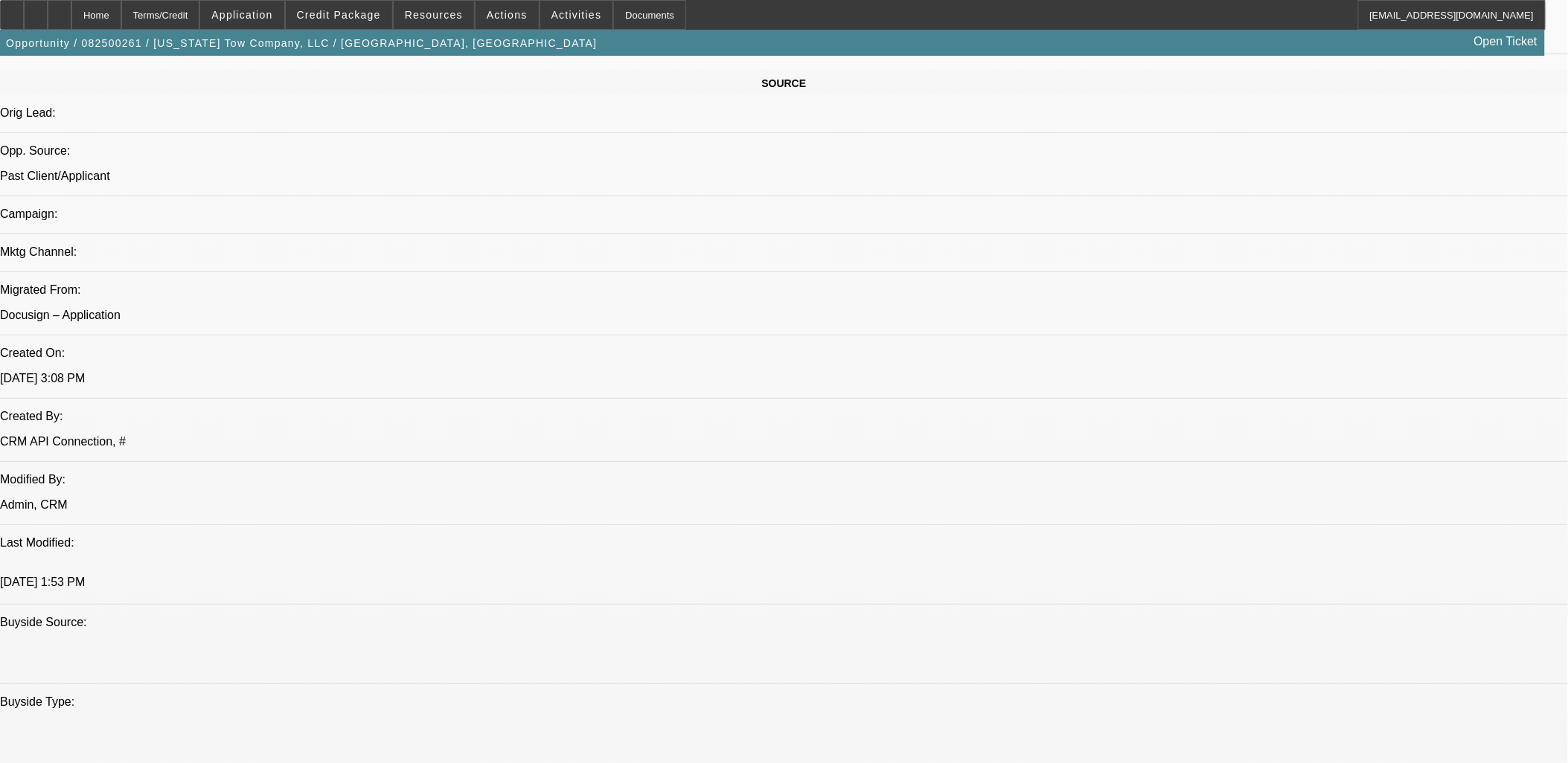
drag, startPoint x: 1041, startPoint y: 392, endPoint x: 1016, endPoint y: 387, distance: 25.5
drag, startPoint x: 1021, startPoint y: 387, endPoint x: 26, endPoint y: 176, distance: 1017.1
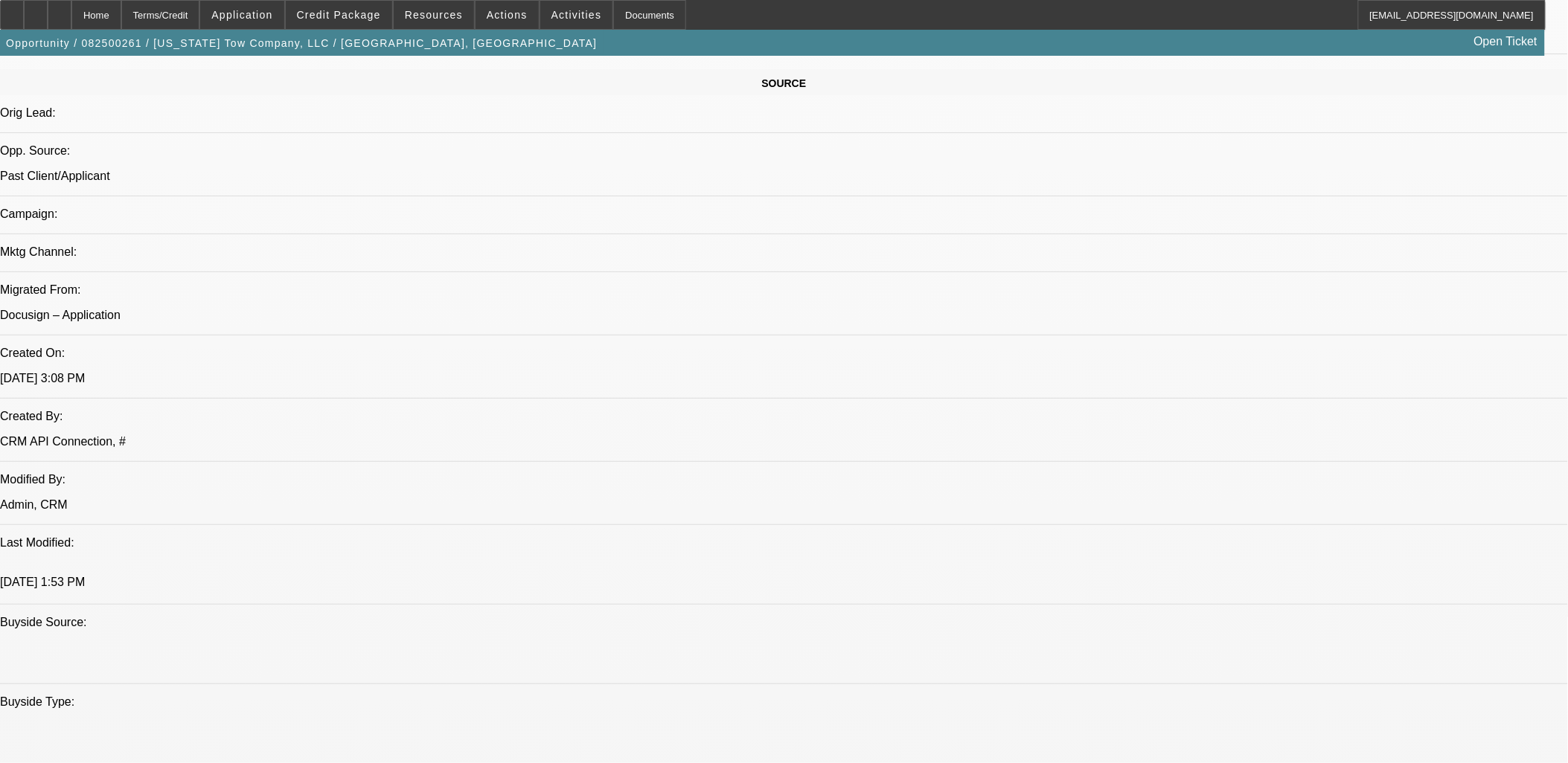
drag, startPoint x: 20, startPoint y: 172, endPoint x: 920, endPoint y: 605, distance: 998.7
drag, startPoint x: 917, startPoint y: 601, endPoint x: 955, endPoint y: 608, distance: 38.6
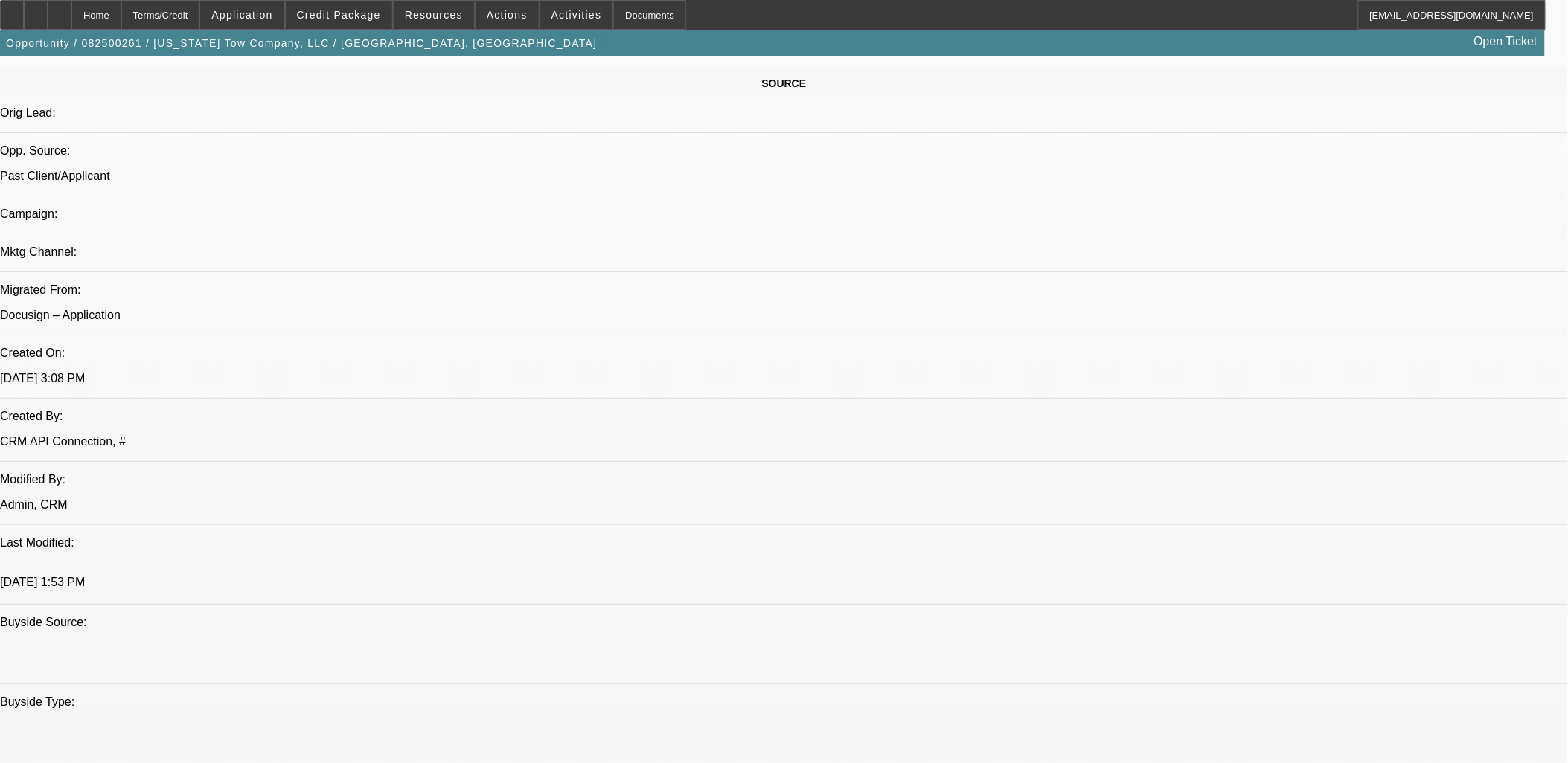
drag, startPoint x: 955, startPoint y: 608, endPoint x: 956, endPoint y: 600, distance: 8.1
drag, startPoint x: 956, startPoint y: 600, endPoint x: 11, endPoint y: 164, distance: 1040.7
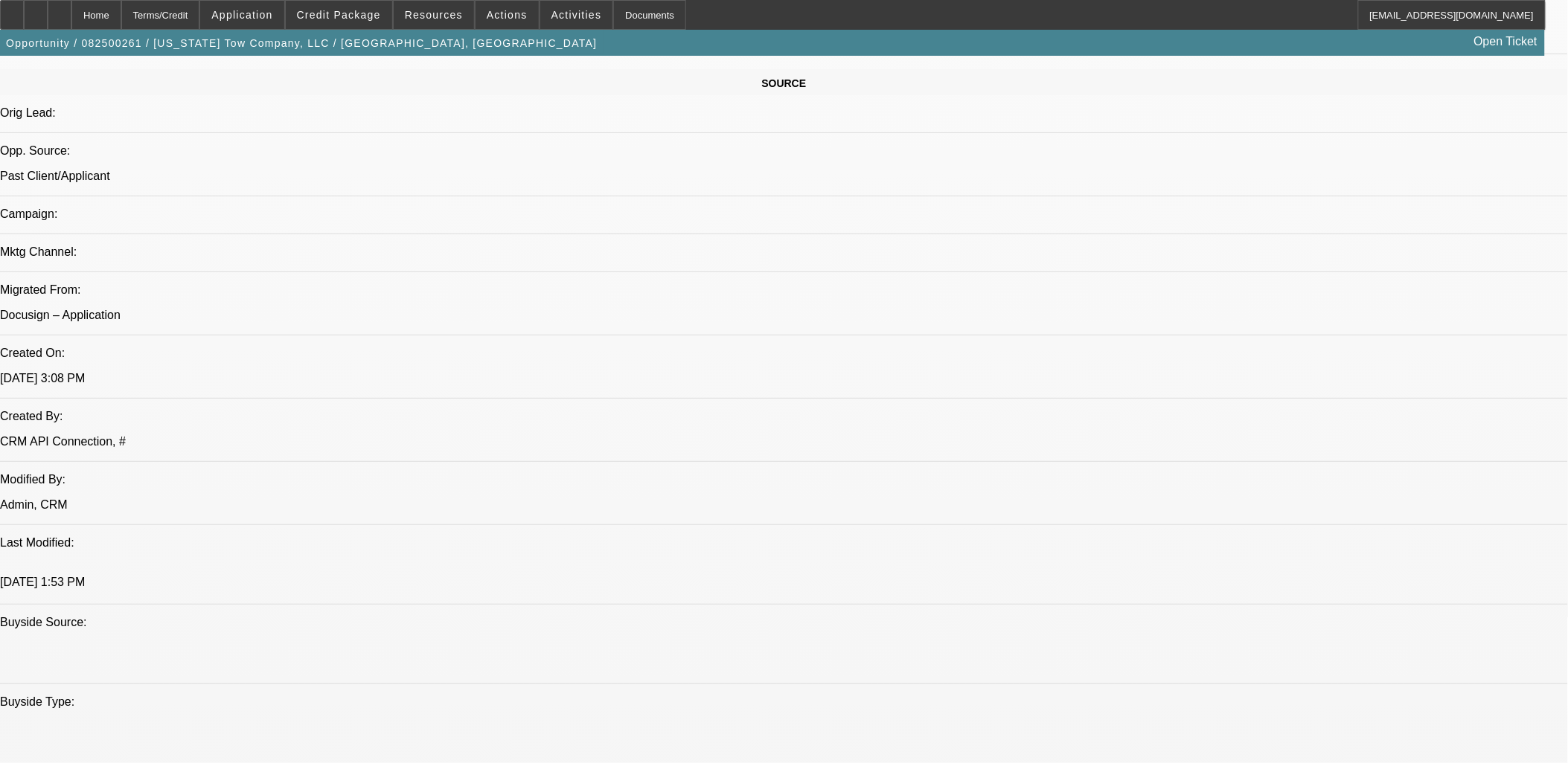
drag, startPoint x: 11, startPoint y: 160, endPoint x: 811, endPoint y: 584, distance: 905.4
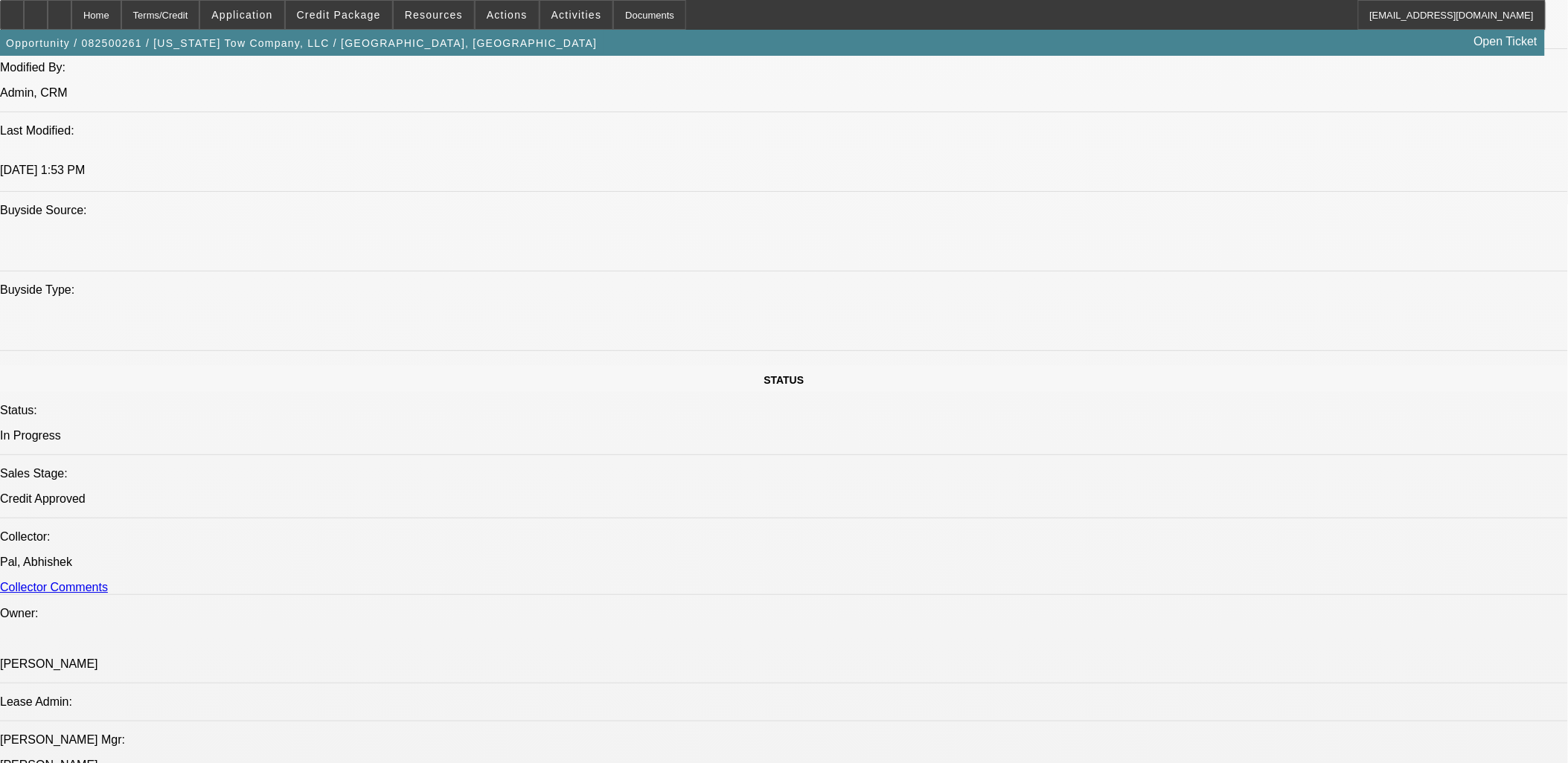
scroll to position [1570, 0]
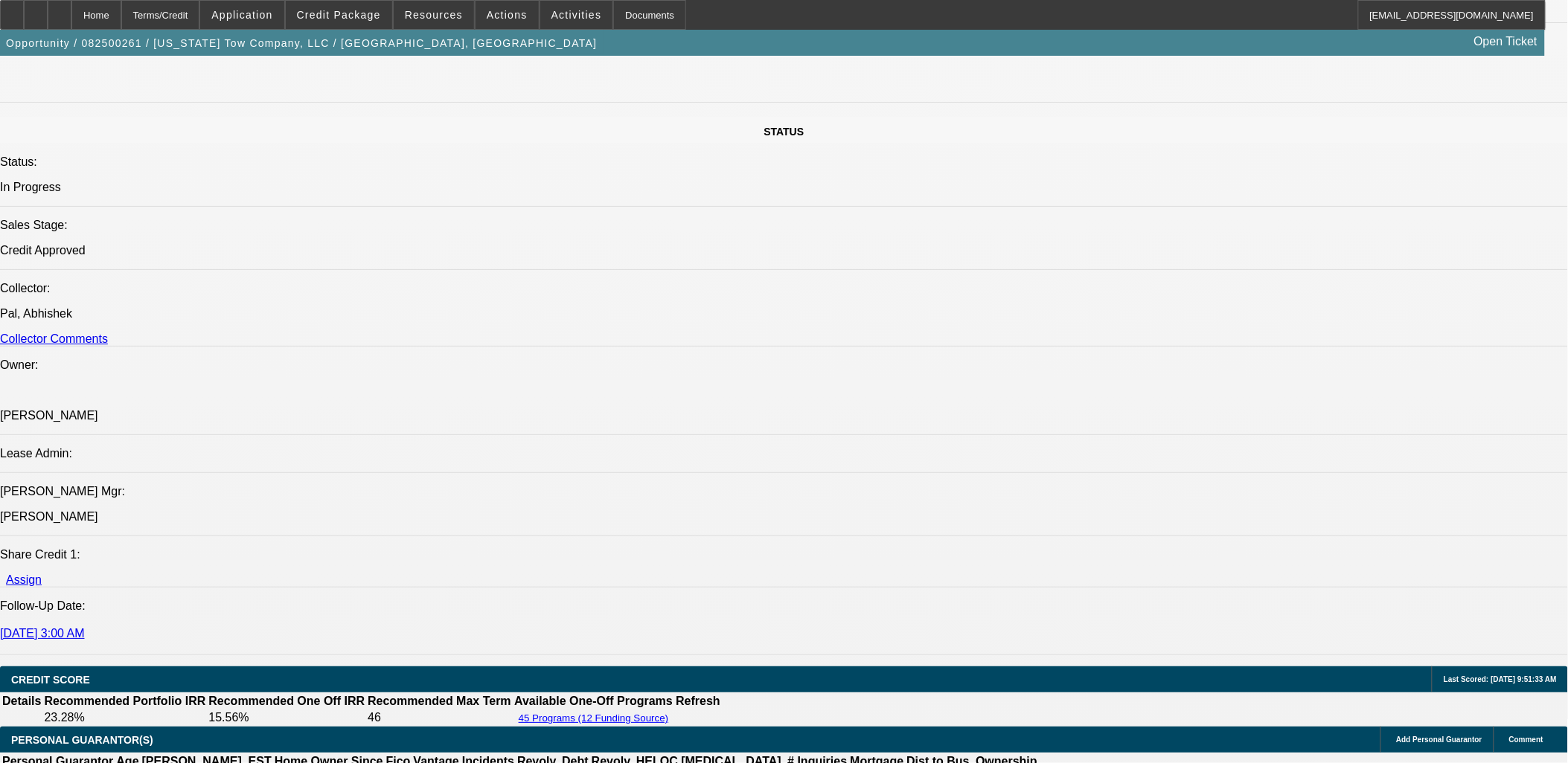
drag, startPoint x: 1212, startPoint y: 229, endPoint x: 1198, endPoint y: 231, distance: 14.1
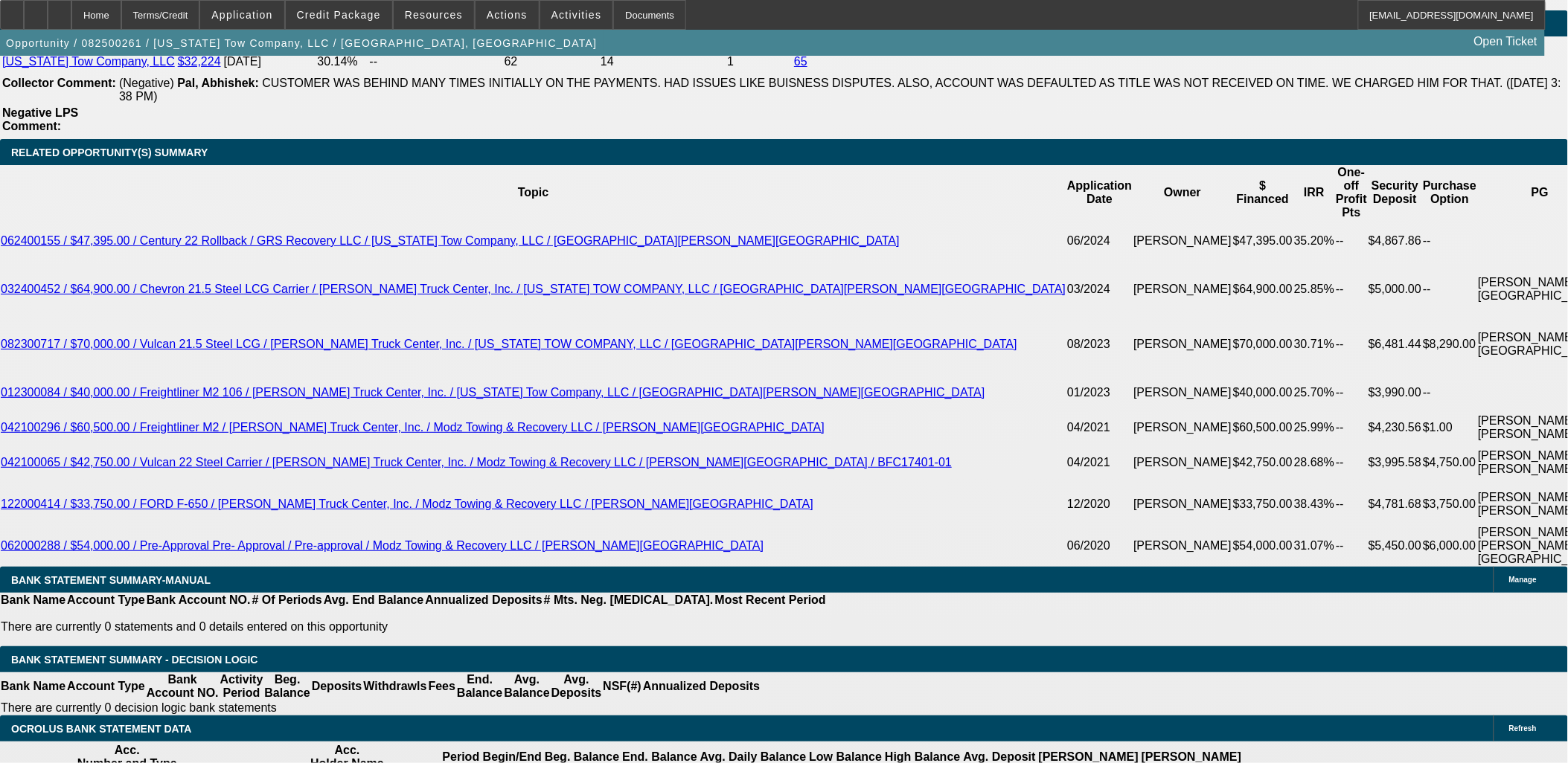
scroll to position [2975, 0]
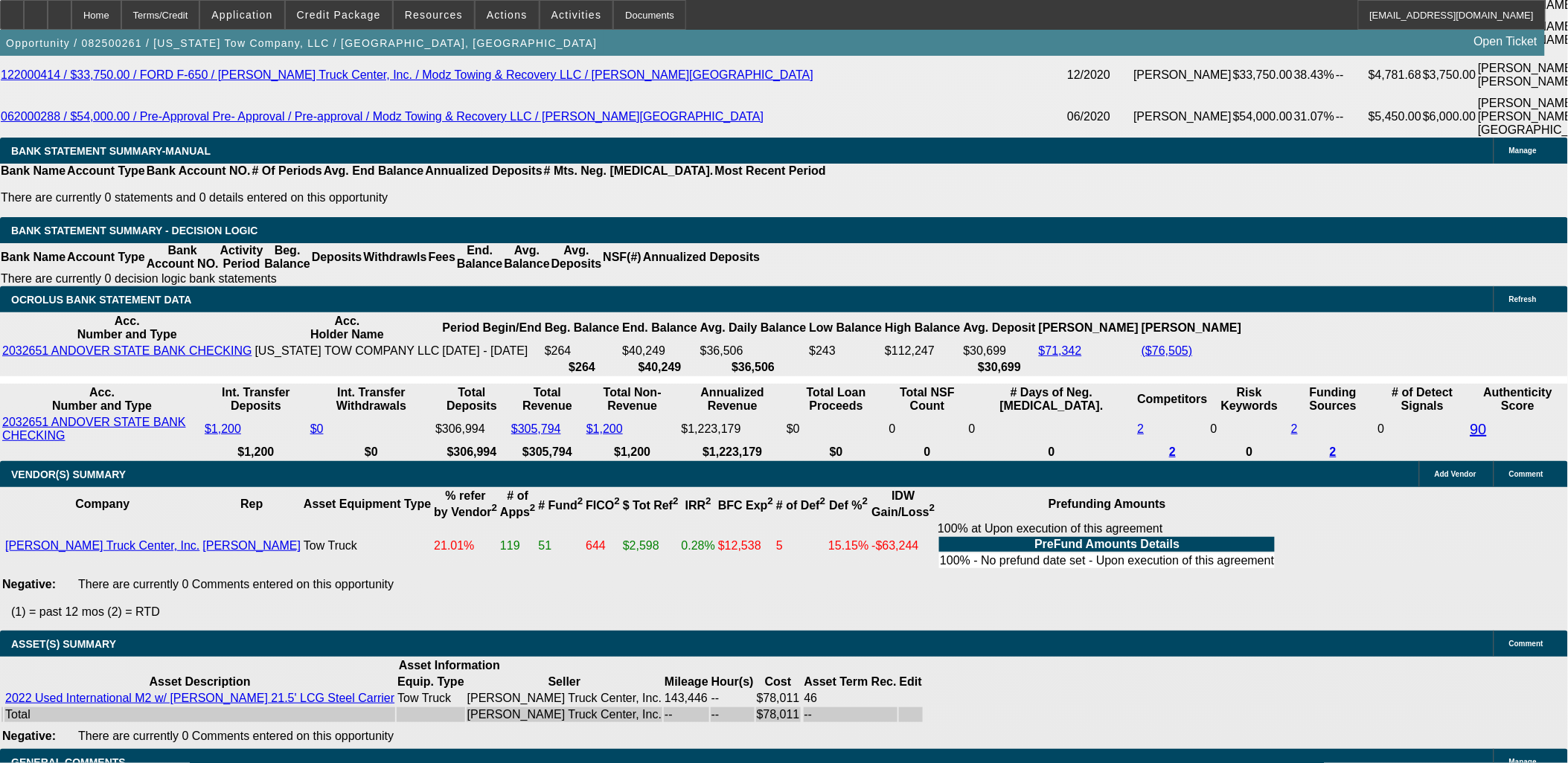
drag, startPoint x: 210, startPoint y: 271, endPoint x: 806, endPoint y: 738, distance: 757.2
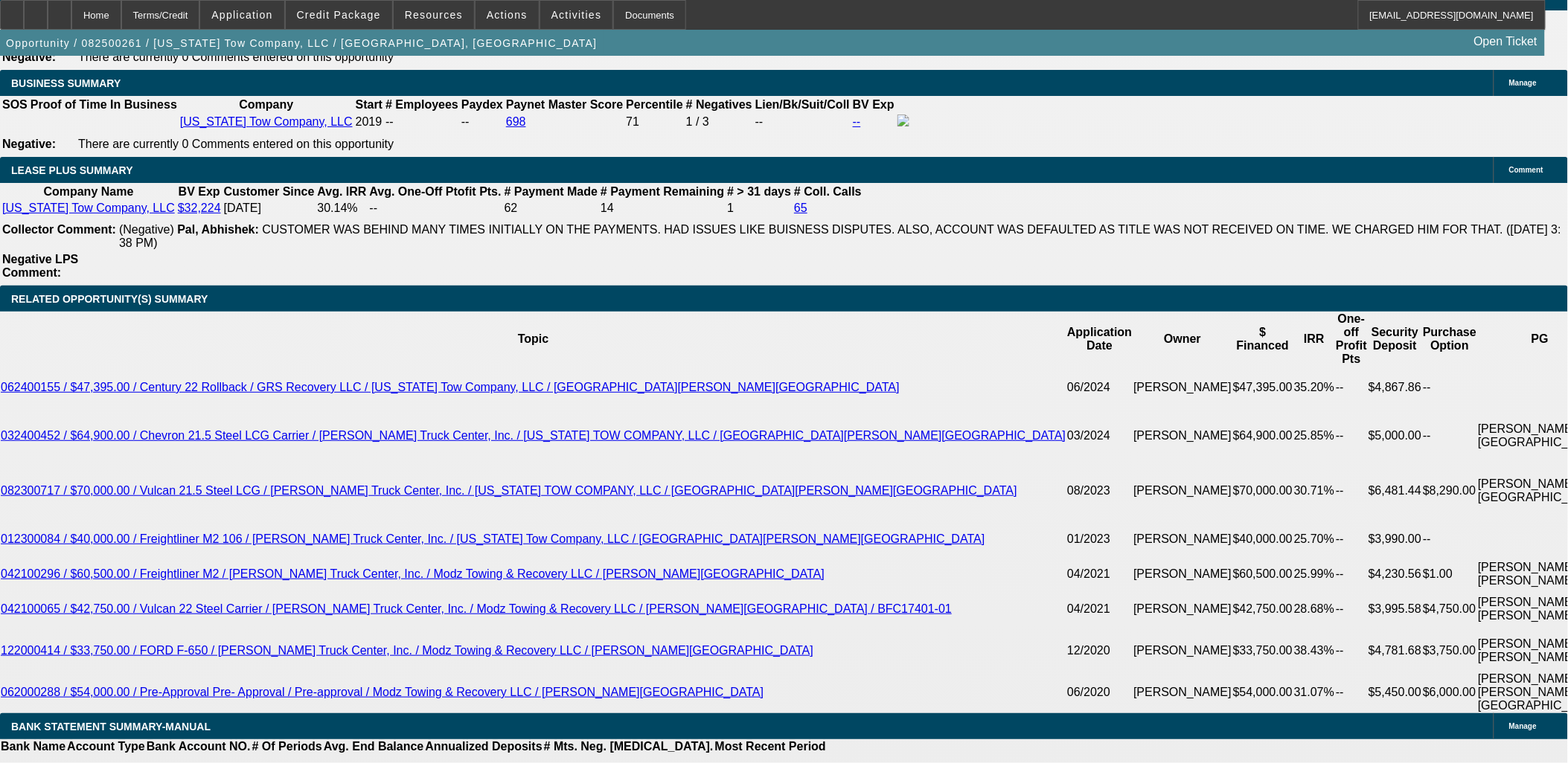
scroll to position [2232, 0]
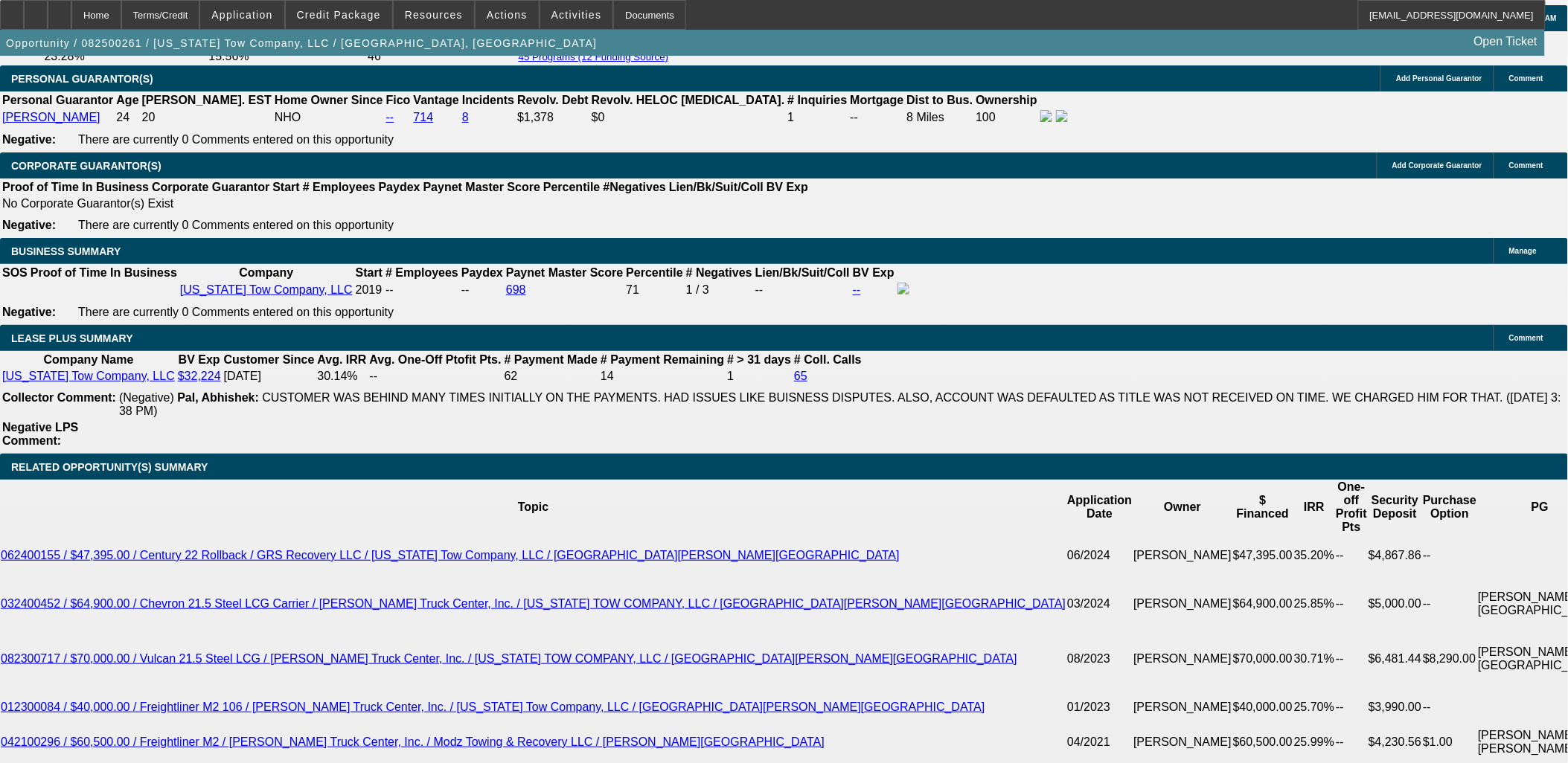
drag, startPoint x: 874, startPoint y: 737, endPoint x: 21, endPoint y: 180, distance: 1018.8
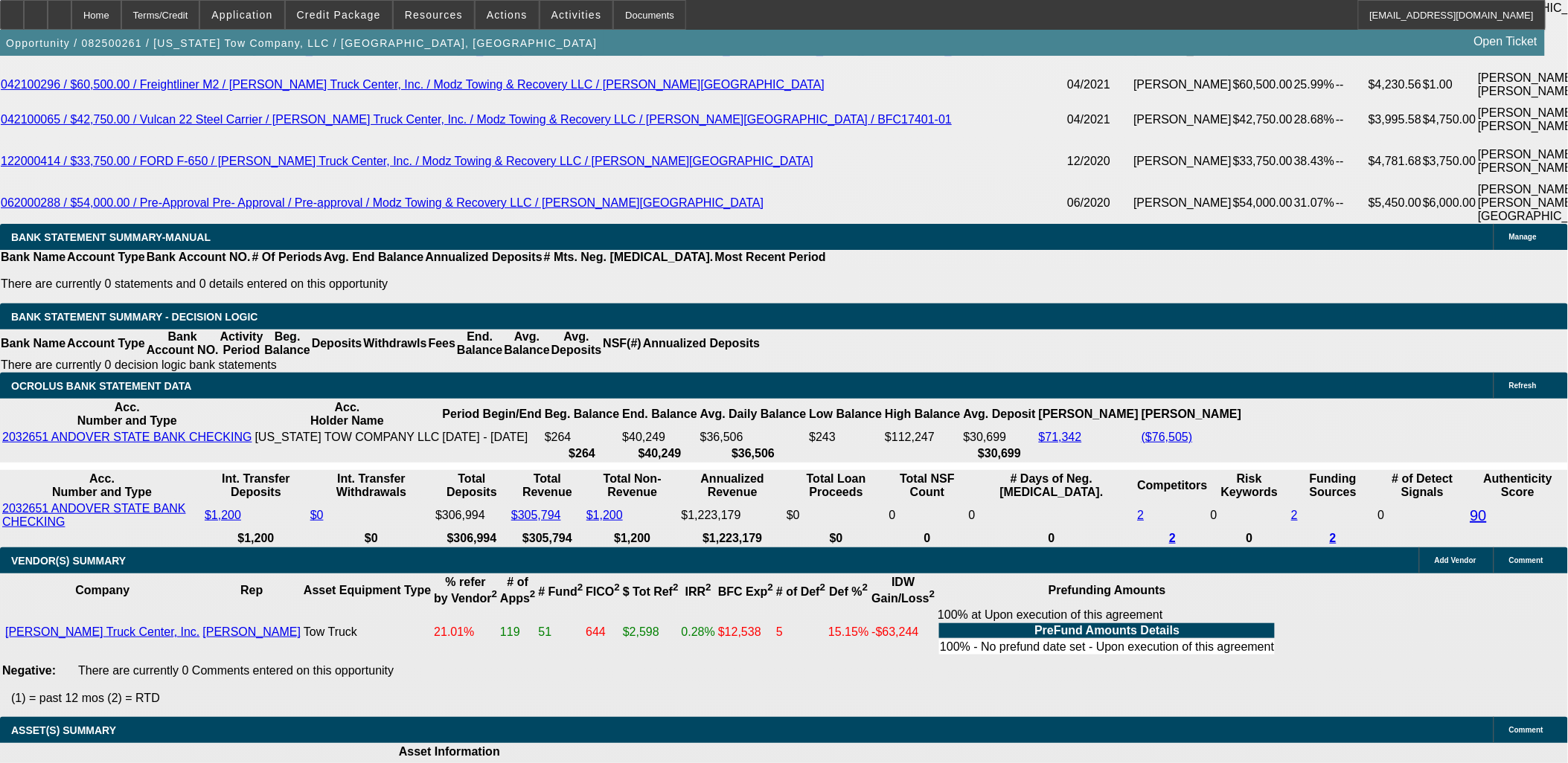
scroll to position [2977, 0]
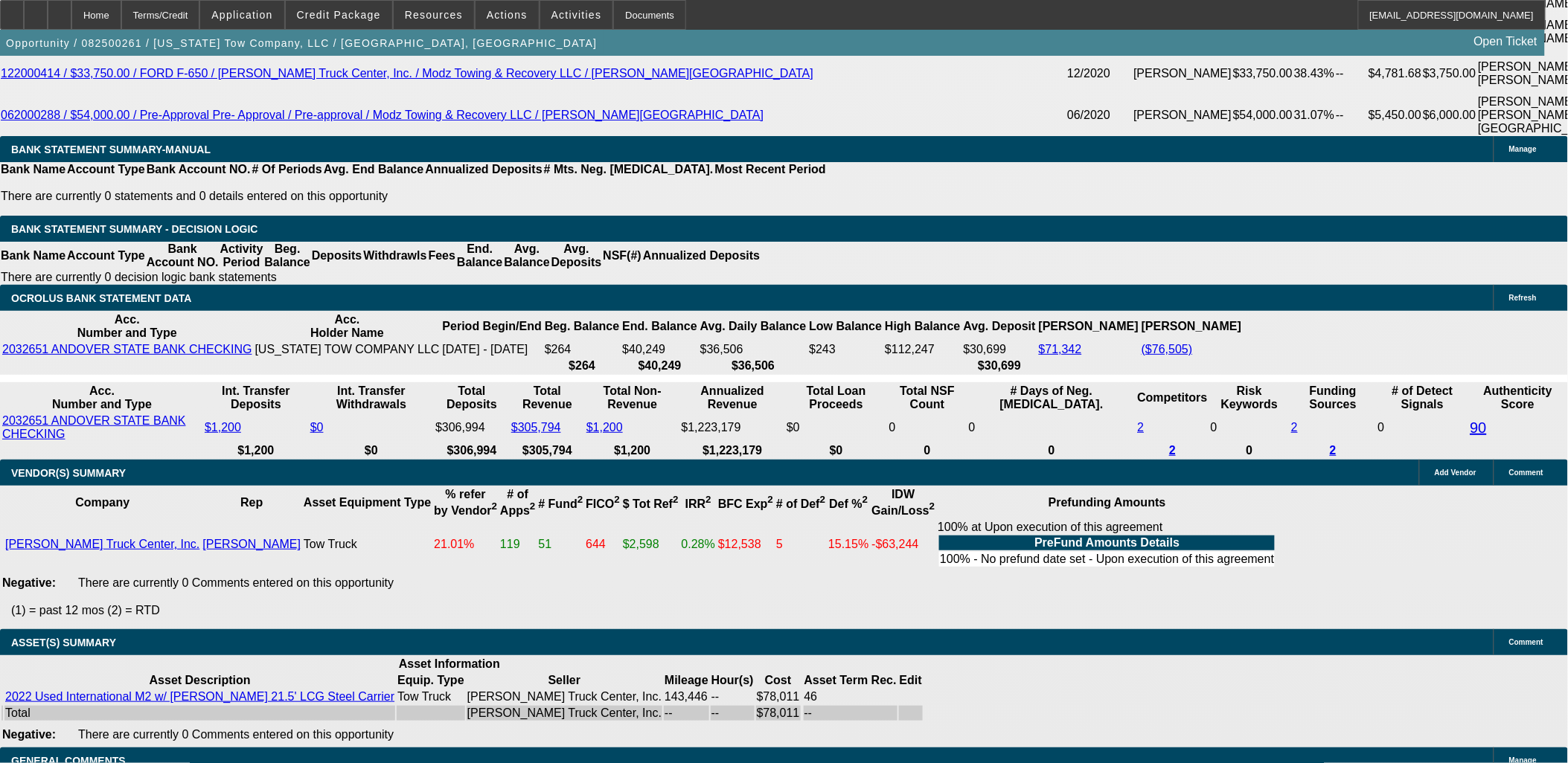
drag, startPoint x: 21, startPoint y: 180, endPoint x: 883, endPoint y: 741, distance: 1028.5
drag, startPoint x: 883, startPoint y: 741, endPoint x: 838, endPoint y: 719, distance: 50.1
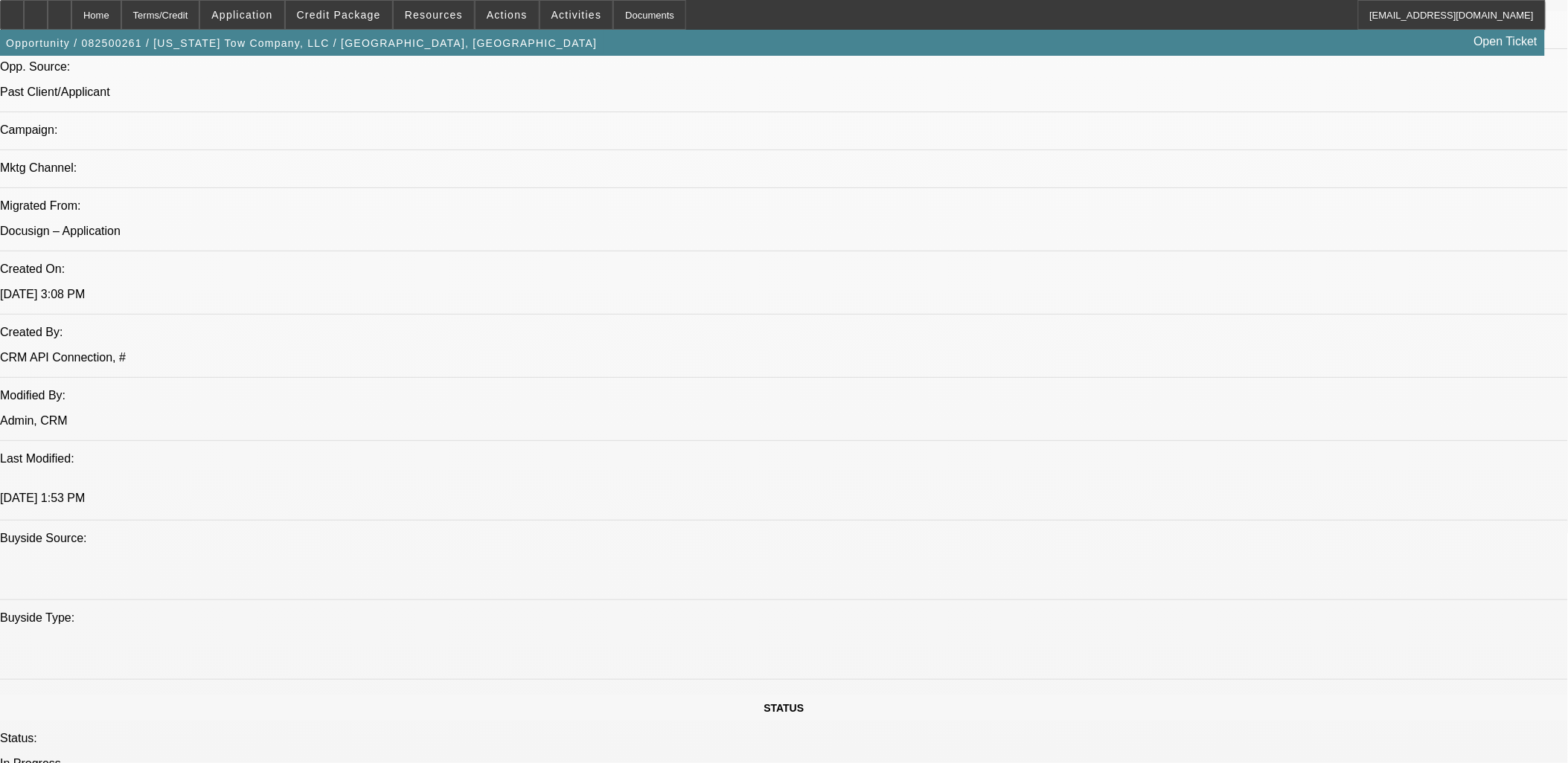
scroll to position [745, 0]
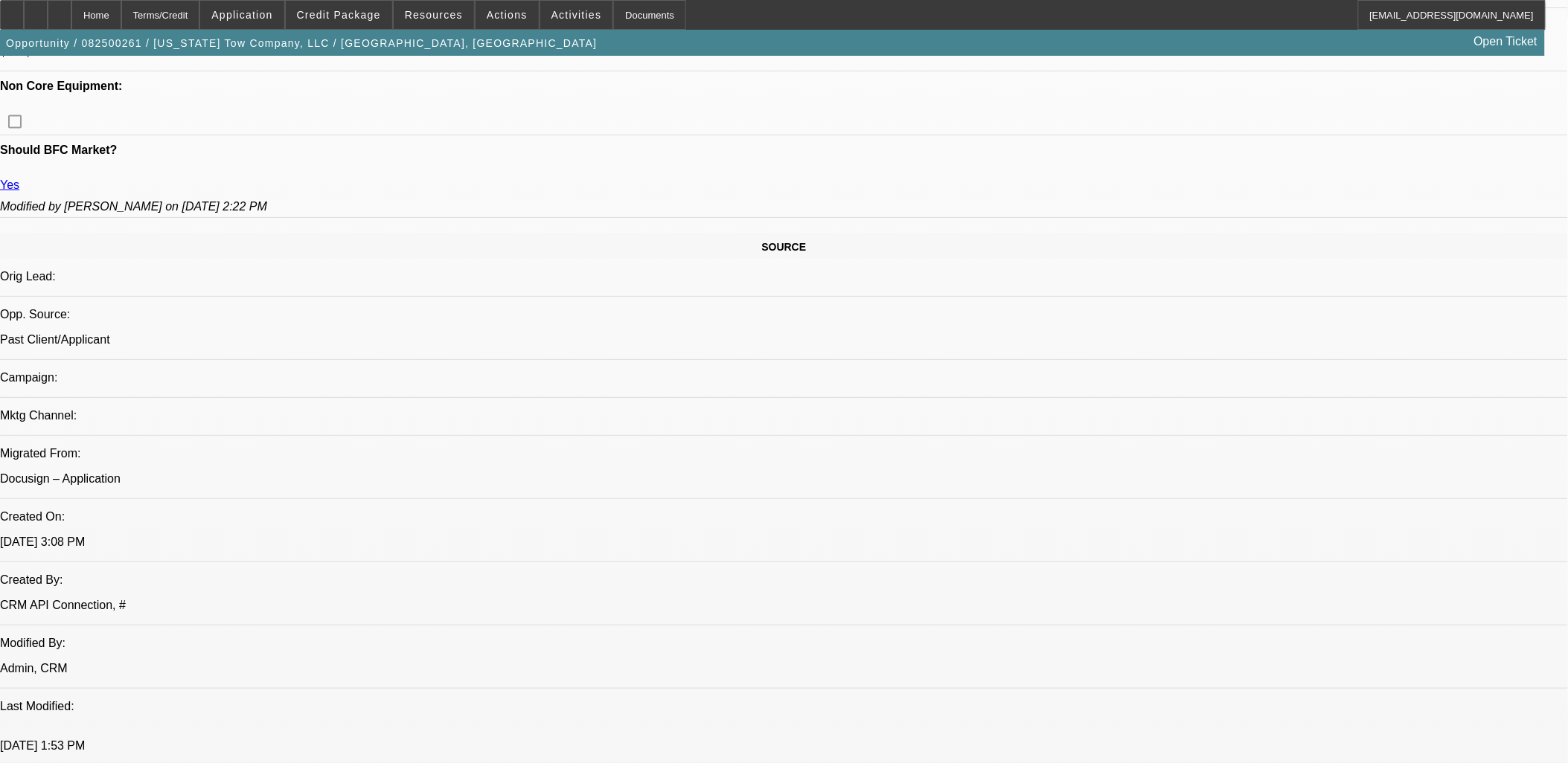
drag, startPoint x: 1035, startPoint y: 558, endPoint x: -84, endPoint y: 354, distance: 1137.4
drag, startPoint x: -84, startPoint y: 354, endPoint x: 2, endPoint y: 333, distance: 88.5
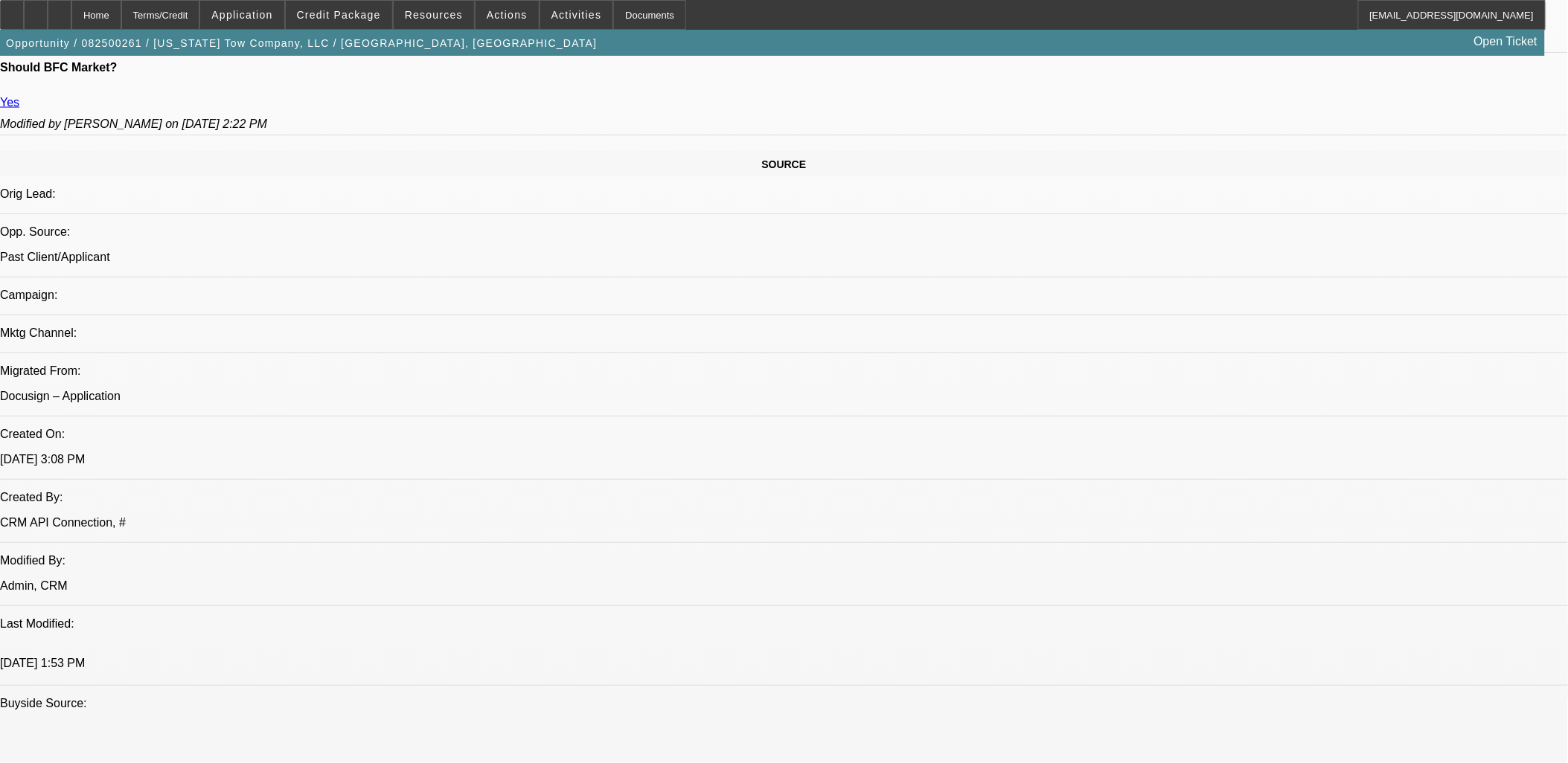
drag, startPoint x: 2, startPoint y: 333, endPoint x: 810, endPoint y: 673, distance: 876.6
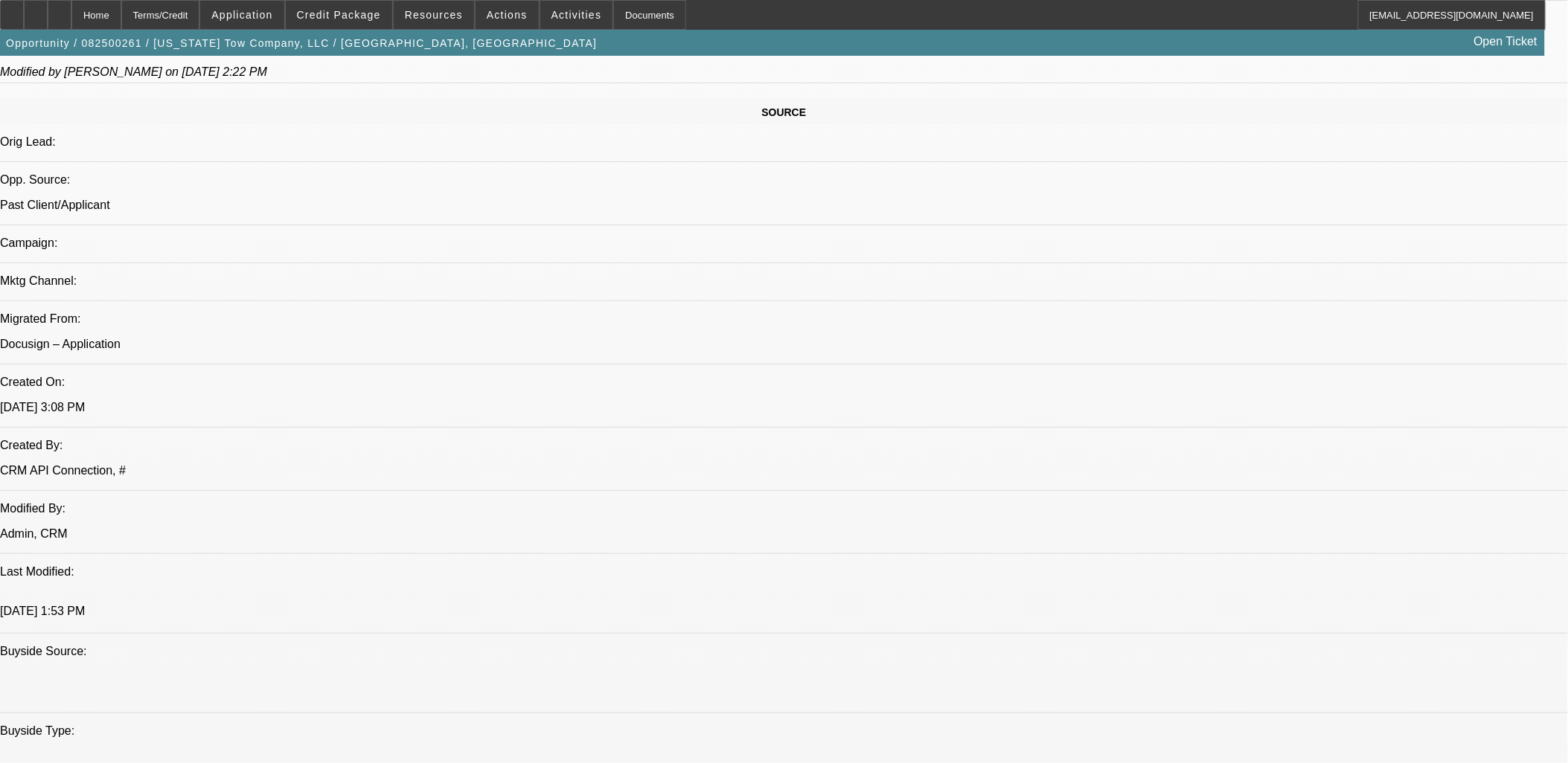
scroll to position [909, 0]
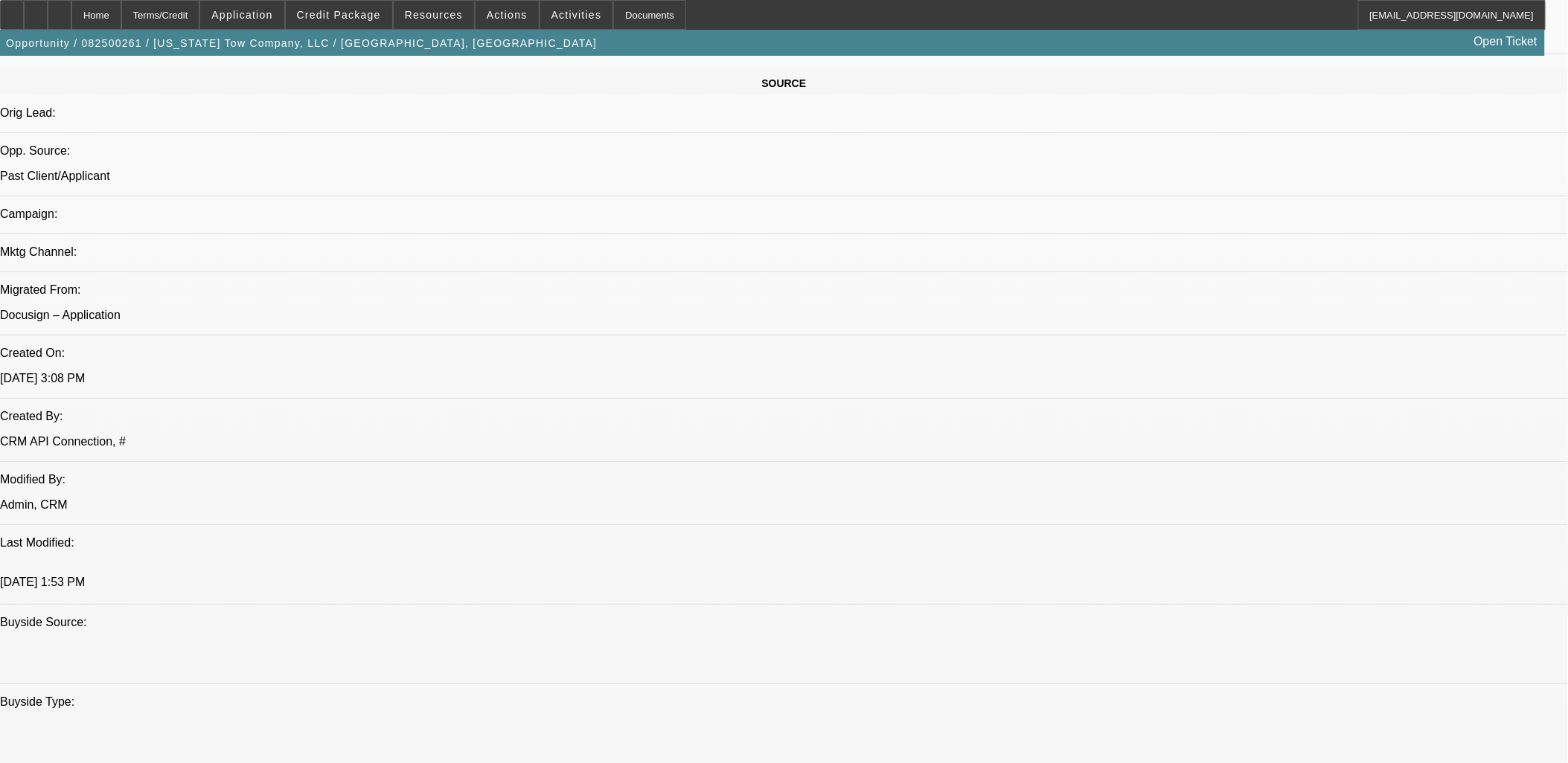
drag, startPoint x: 22, startPoint y: 157, endPoint x: 775, endPoint y: 601, distance: 874.2
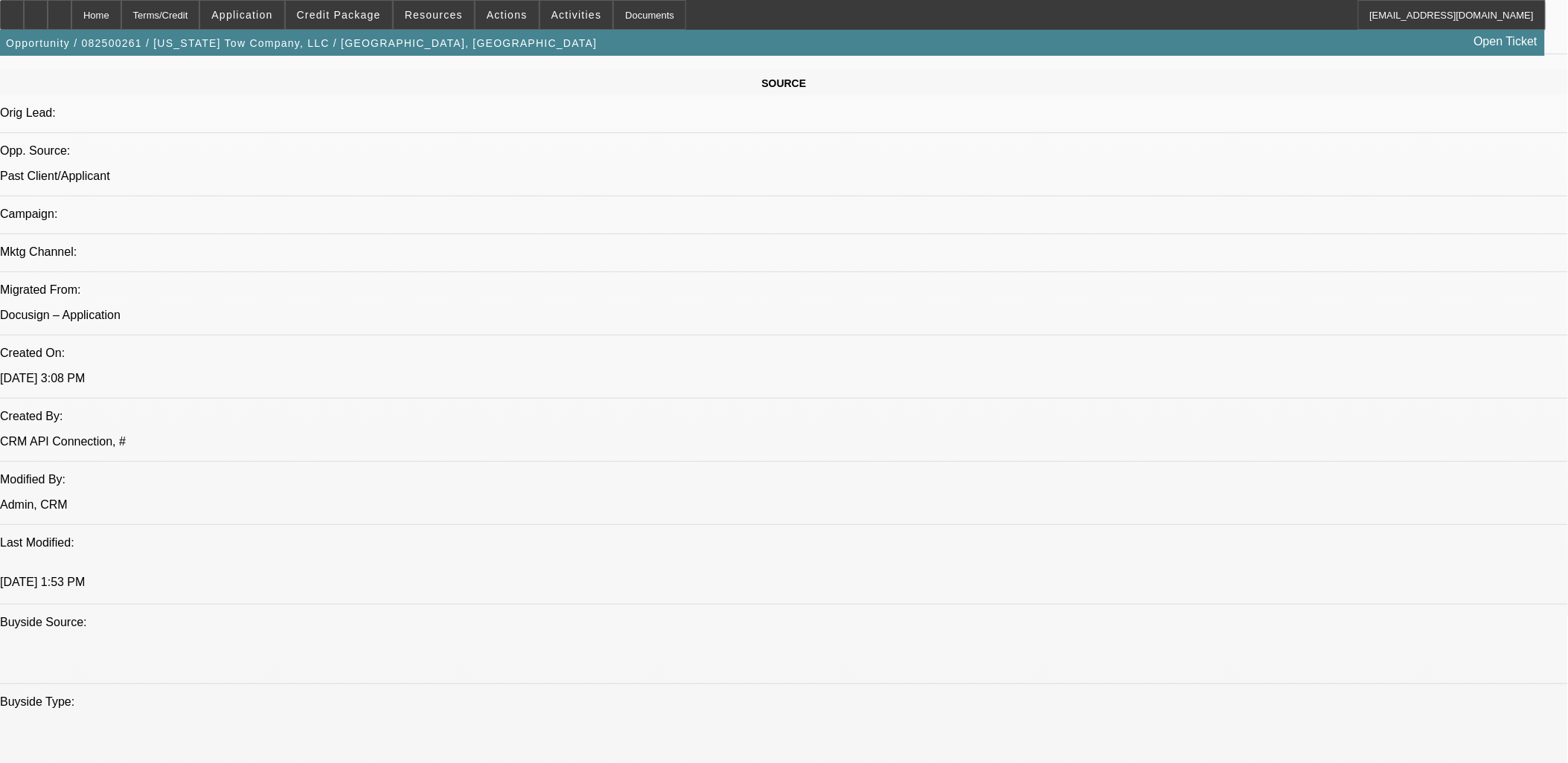
drag, startPoint x: 775, startPoint y: 601, endPoint x: 23, endPoint y: 161, distance: 871.3
drag, startPoint x: 23, startPoint y: 160, endPoint x: 48, endPoint y: 173, distance: 28.2
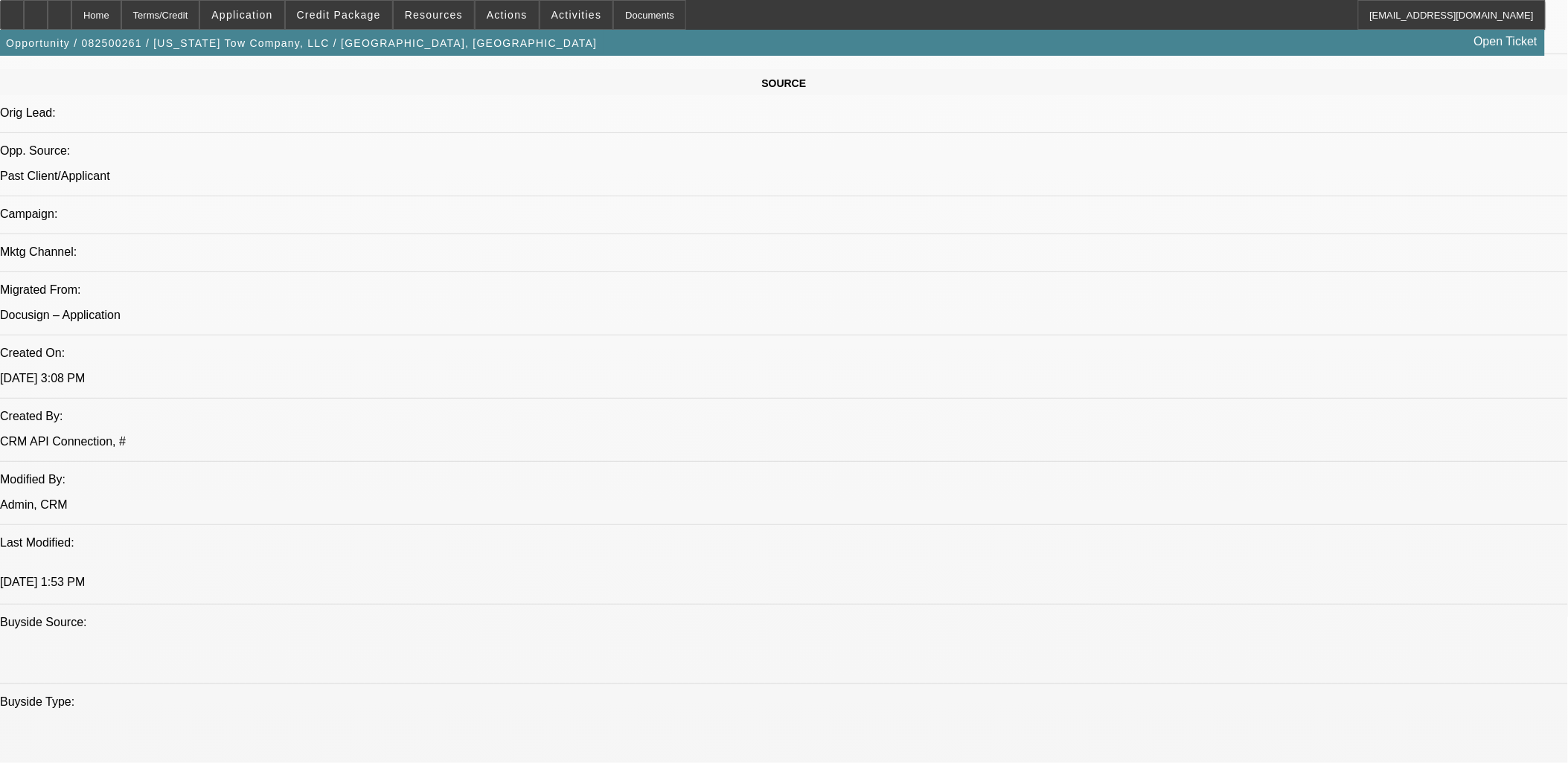
drag, startPoint x: 48, startPoint y: 173, endPoint x: 16, endPoint y: 168, distance: 32.4
drag, startPoint x: 16, startPoint y: 168, endPoint x: 861, endPoint y: 596, distance: 947.2
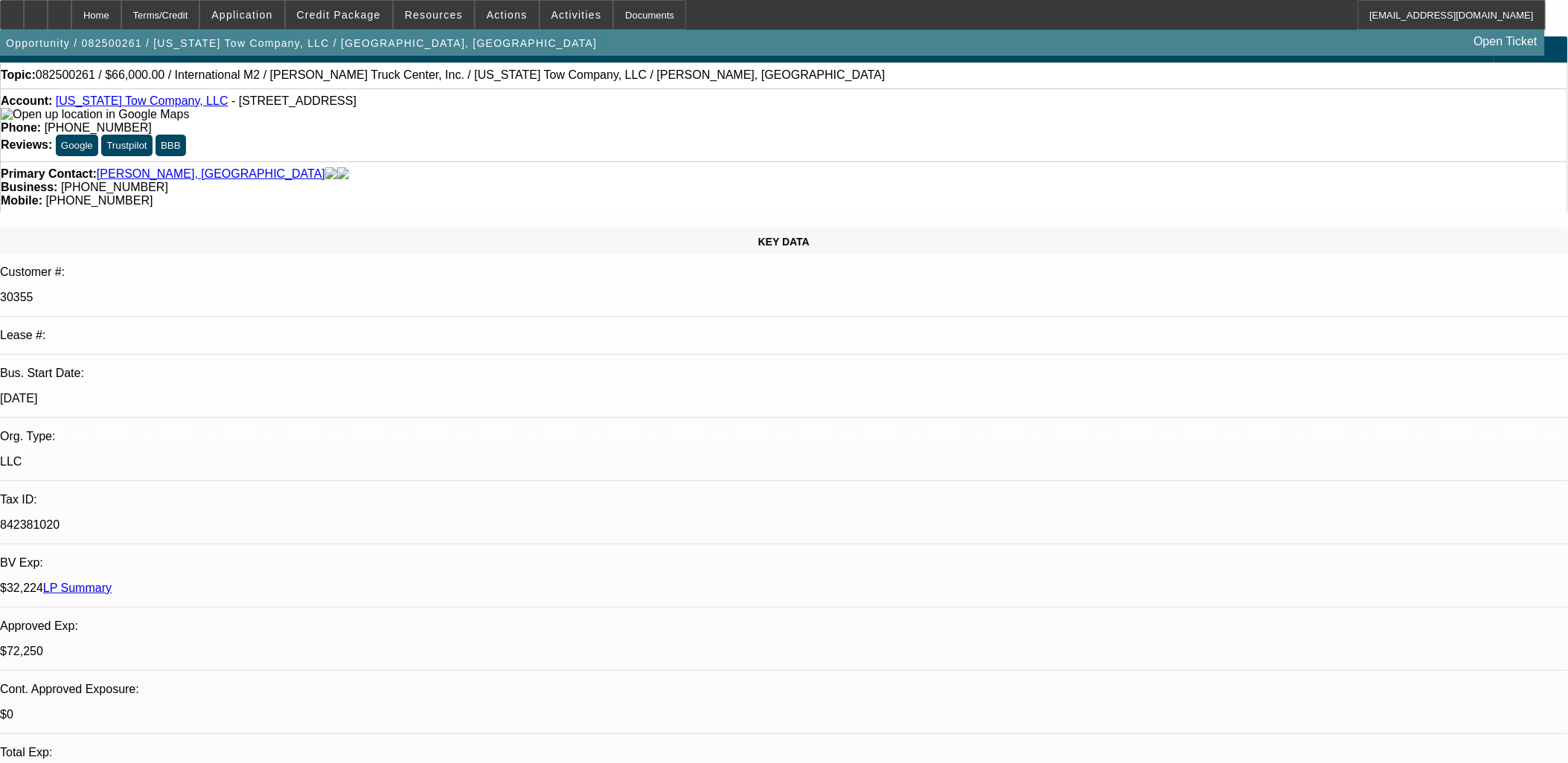
scroll to position [0, 0]
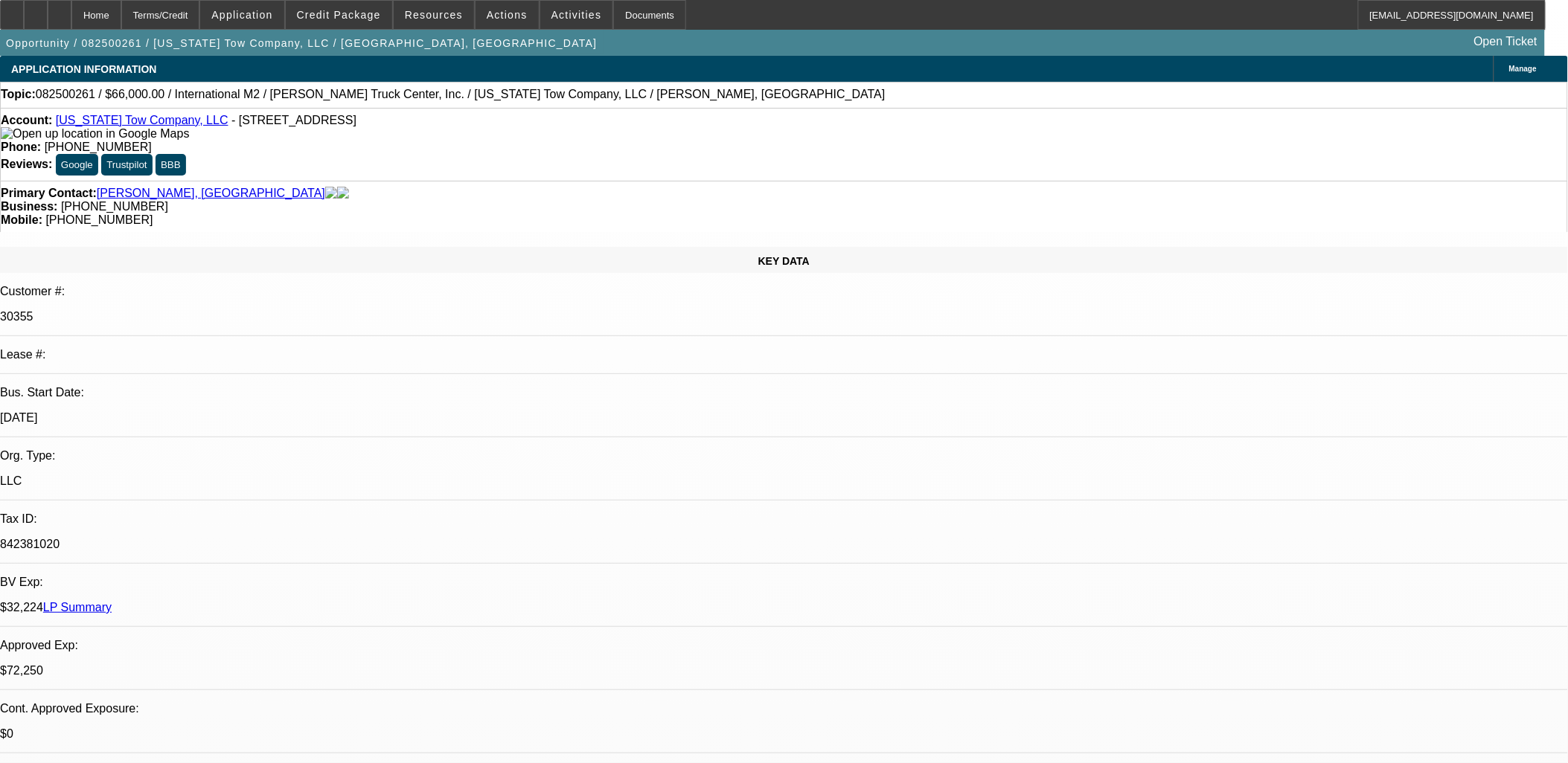
drag, startPoint x: 513, startPoint y: 253, endPoint x: 662, endPoint y: 317, distance: 162.2
drag, startPoint x: 662, startPoint y: 312, endPoint x: 359, endPoint y: 249, distance: 309.5
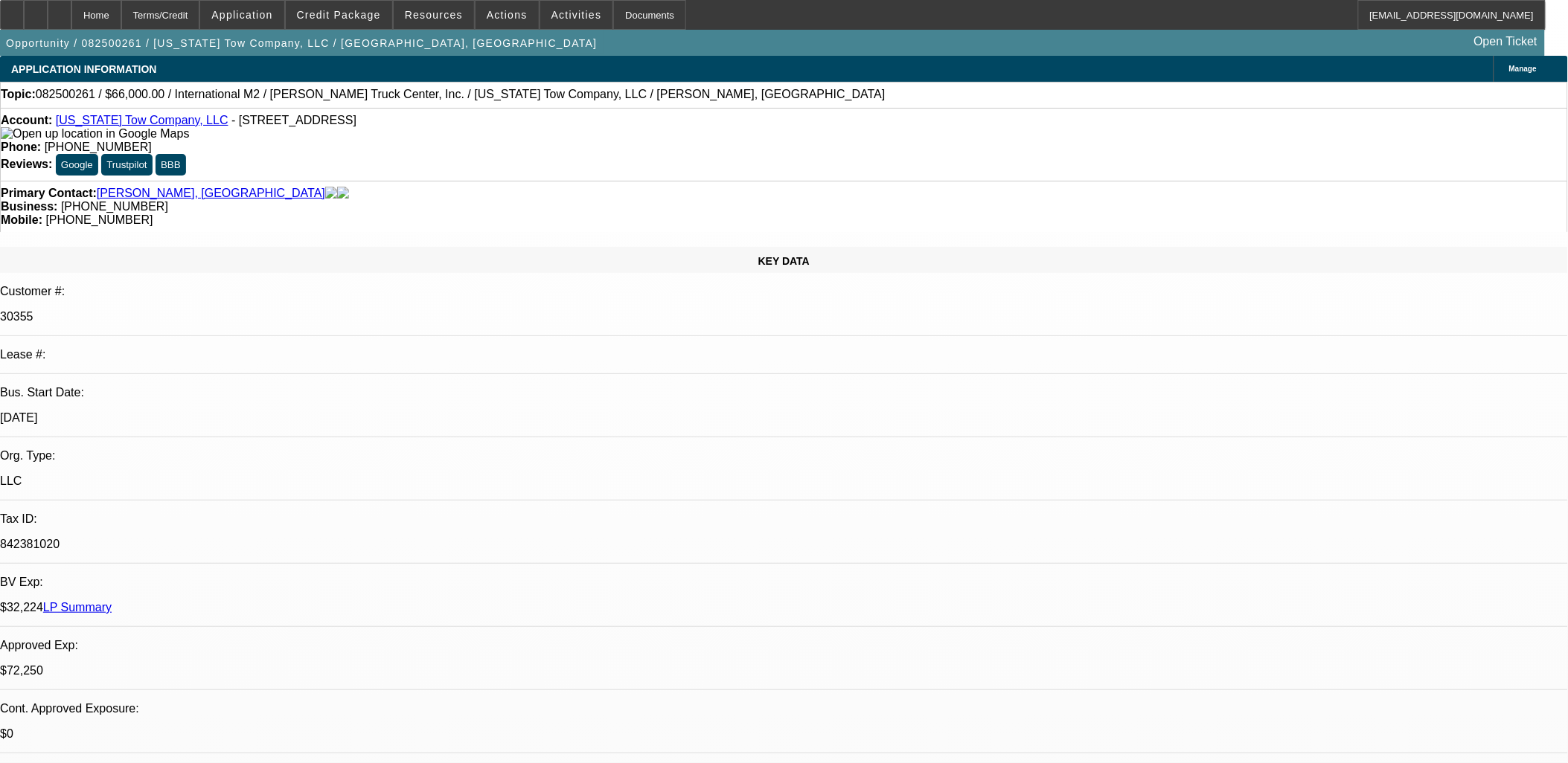
drag, startPoint x: 359, startPoint y: 249, endPoint x: 694, endPoint y: 308, distance: 340.2
drag, startPoint x: 687, startPoint y: 306, endPoint x: 360, endPoint y: 247, distance: 332.3
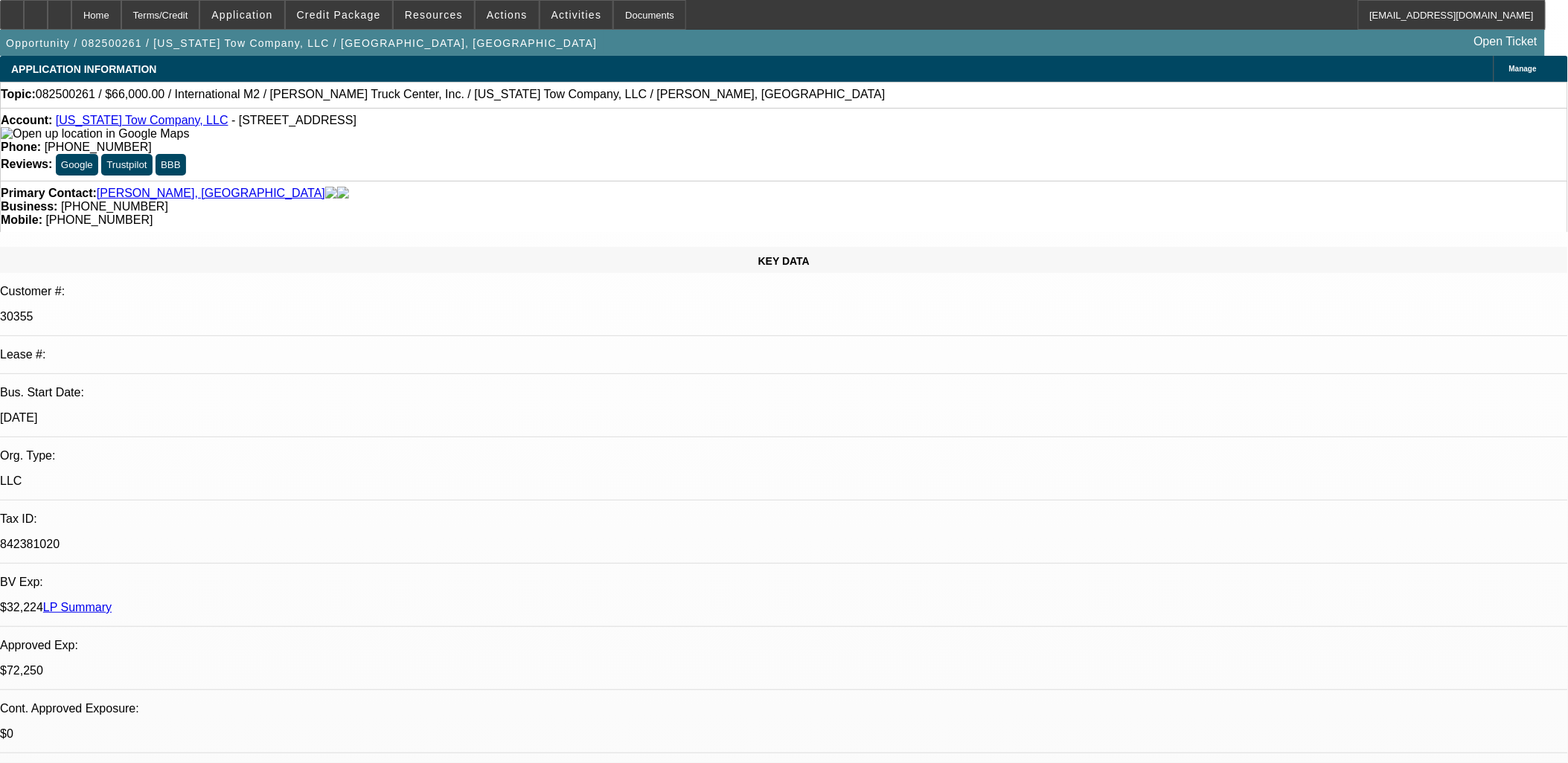
drag, startPoint x: 360, startPoint y: 247, endPoint x: 650, endPoint y: 300, distance: 294.8
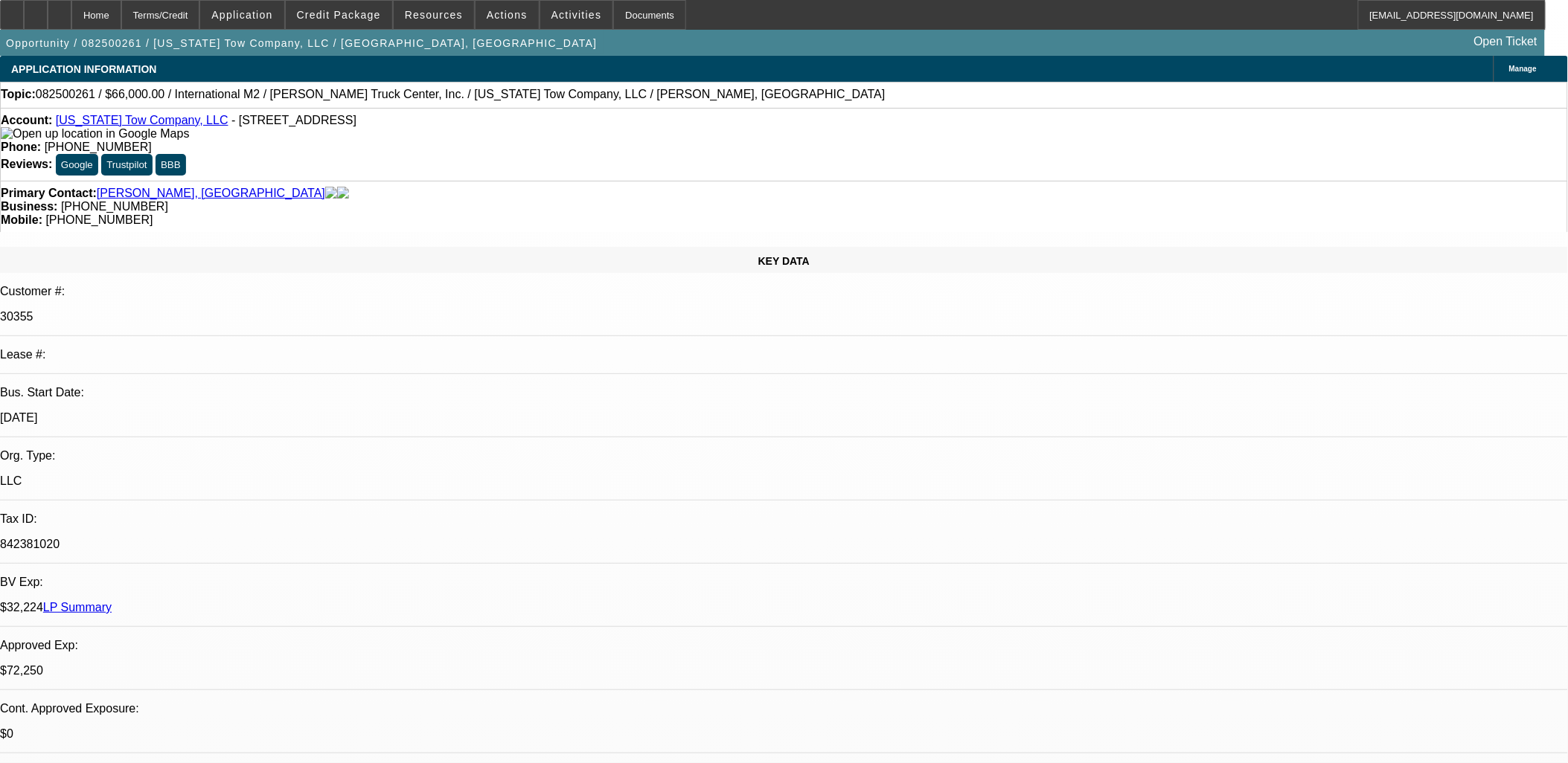
drag, startPoint x: 651, startPoint y: 308, endPoint x: 361, endPoint y: 253, distance: 295.2
drag, startPoint x: 614, startPoint y: 363, endPoint x: 359, endPoint y: 320, distance: 258.6
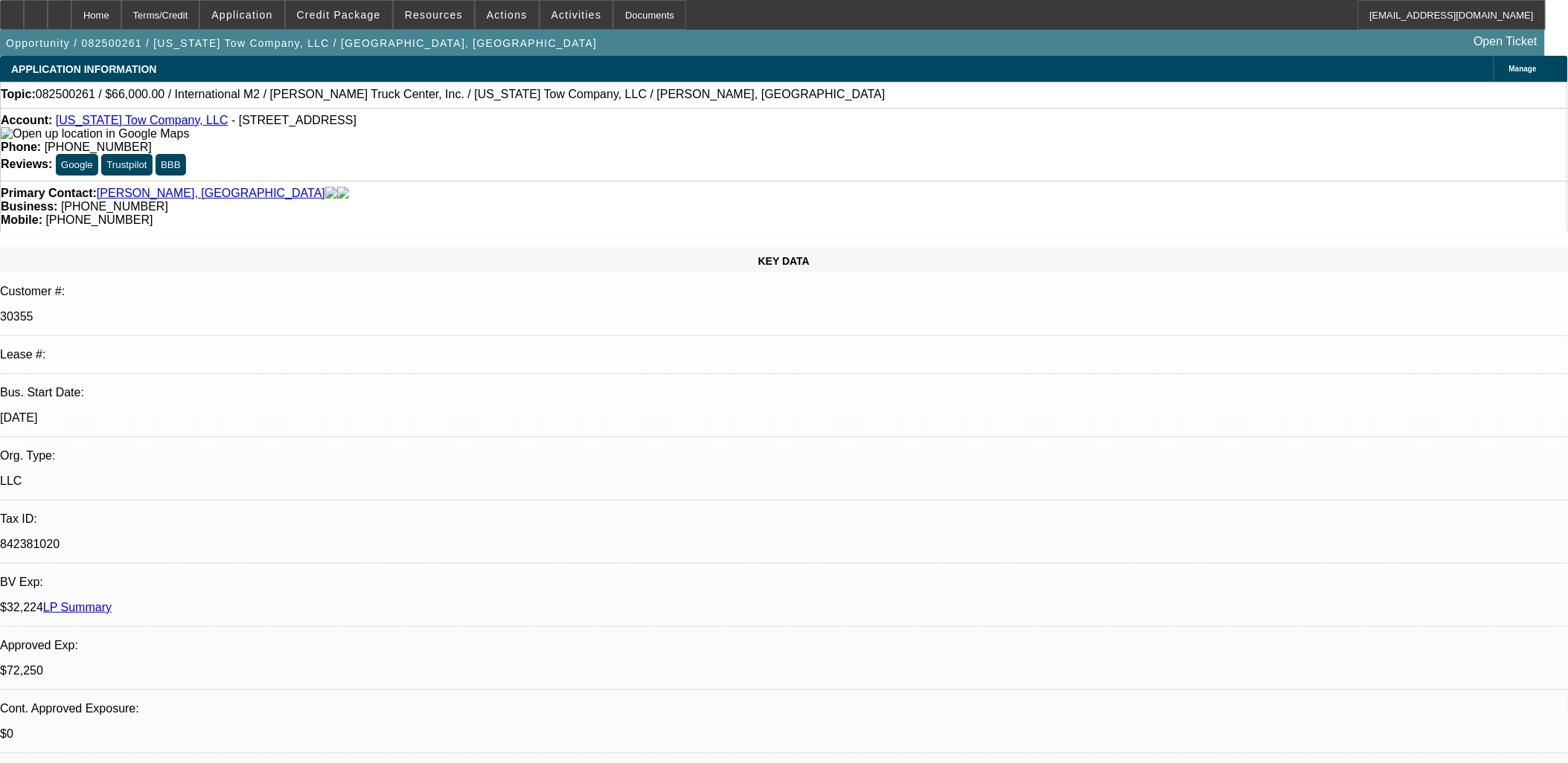
drag, startPoint x: 360, startPoint y: 320, endPoint x: 370, endPoint y: 323, distance: 10.4
drag, startPoint x: 367, startPoint y: 324, endPoint x: 635, endPoint y: 370, distance: 271.9
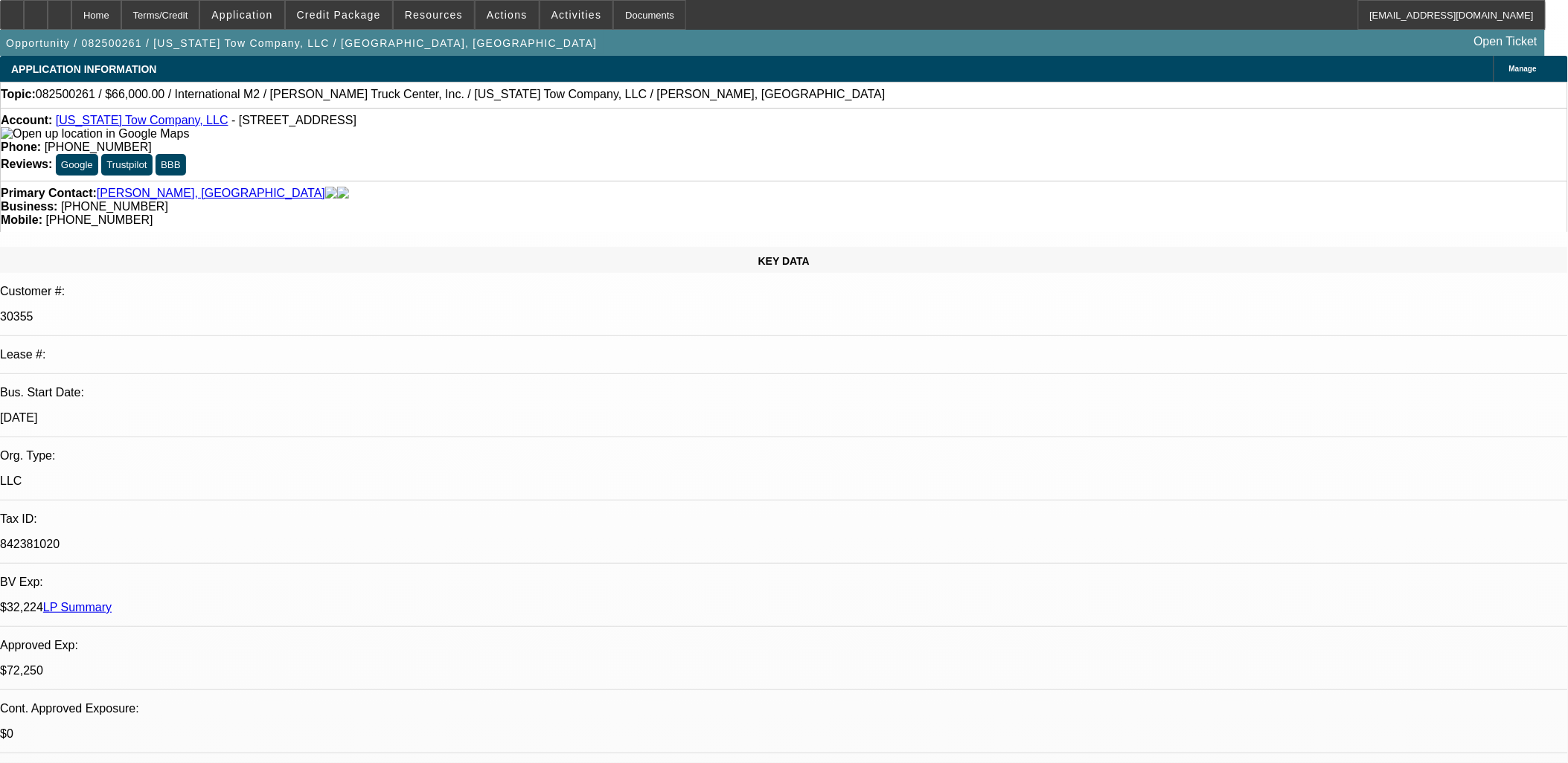
drag, startPoint x: 636, startPoint y: 369, endPoint x: 368, endPoint y: 325, distance: 271.6
drag, startPoint x: 368, startPoint y: 325, endPoint x: 361, endPoint y: 325, distance: 7.0
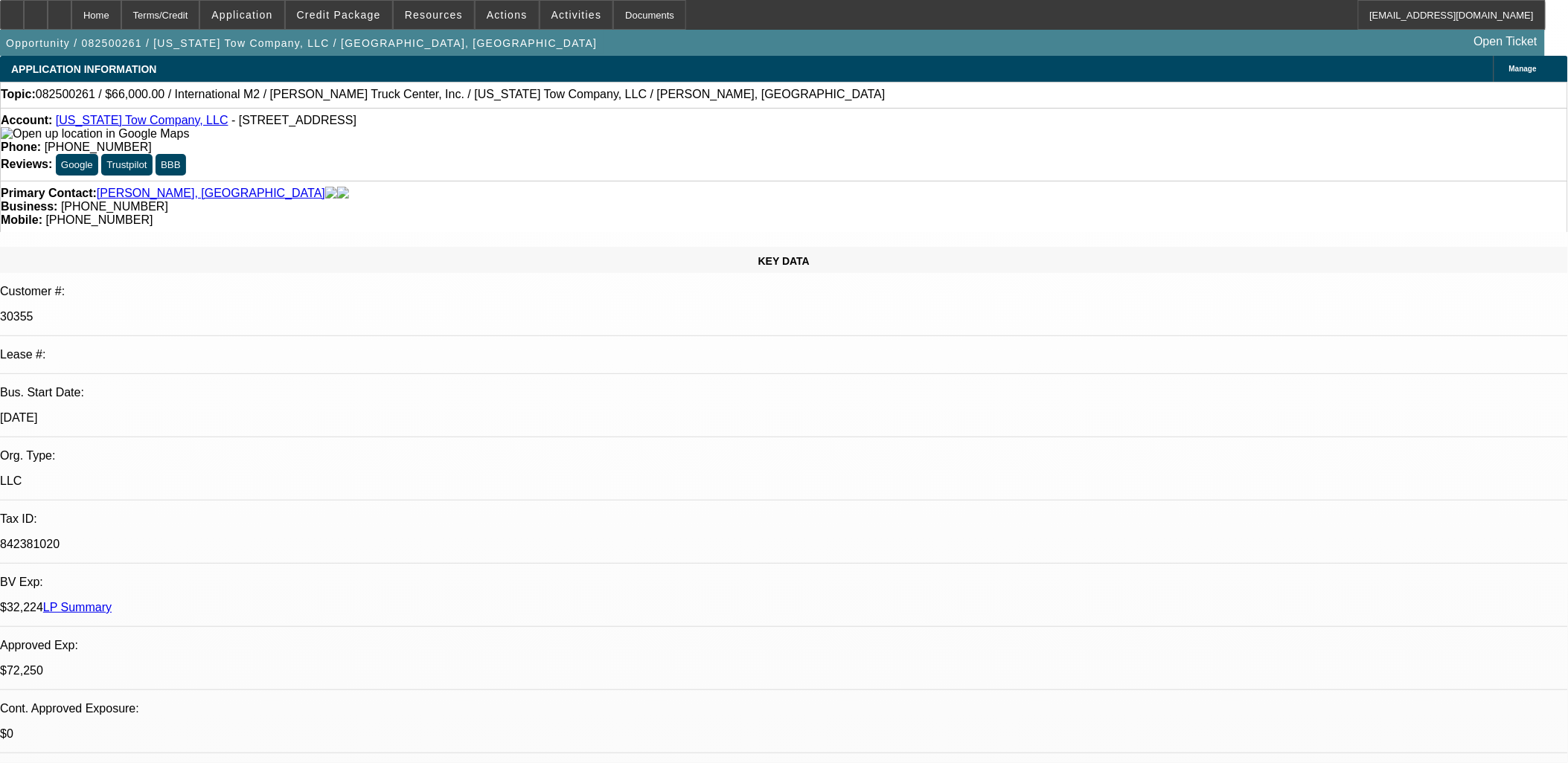
drag, startPoint x: 361, startPoint y: 325, endPoint x: 652, endPoint y: 359, distance: 293.0
drag, startPoint x: 629, startPoint y: 366, endPoint x: 363, endPoint y: 332, distance: 268.2
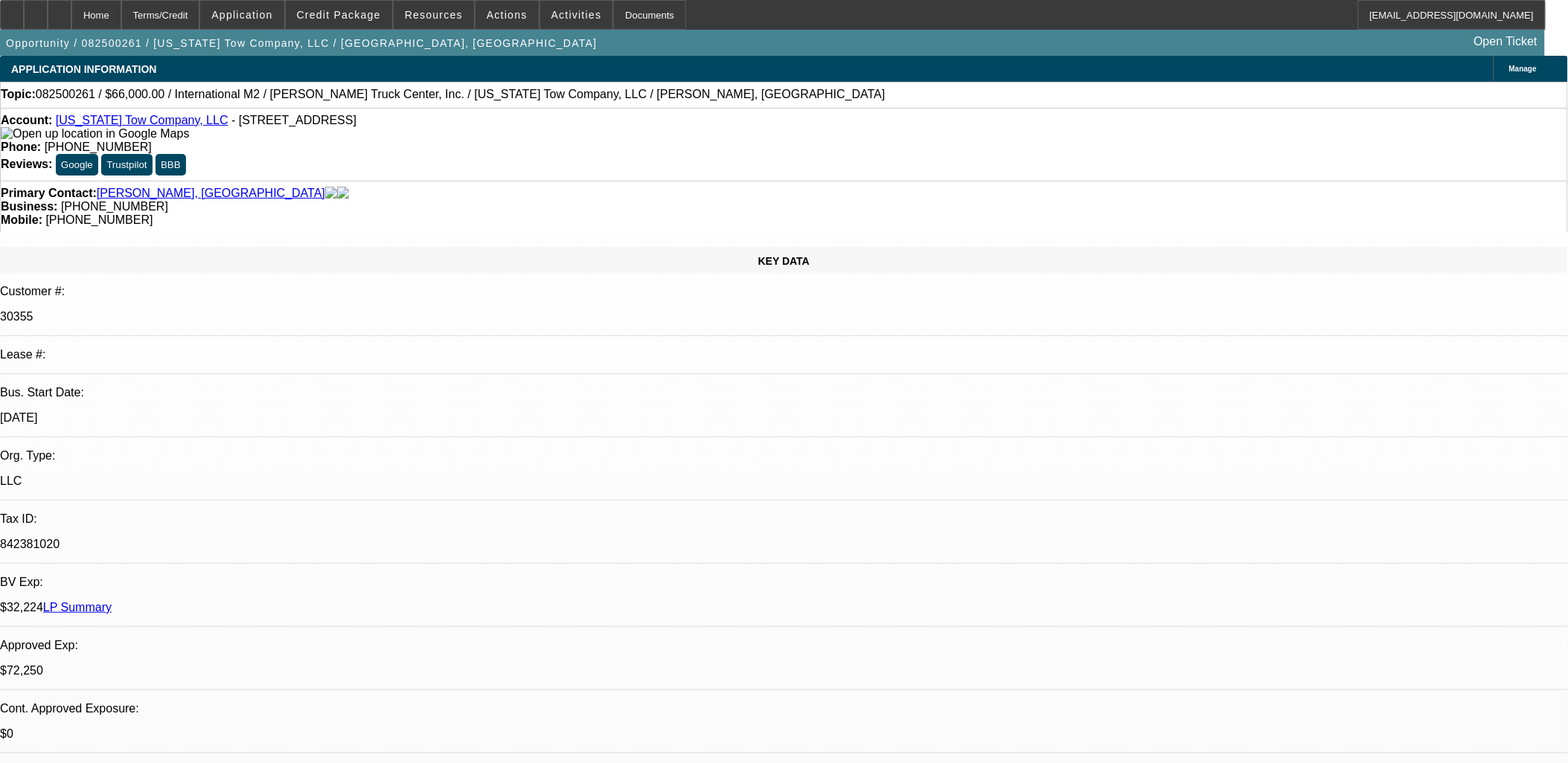
drag, startPoint x: 363, startPoint y: 331, endPoint x: 660, endPoint y: 361, distance: 298.5
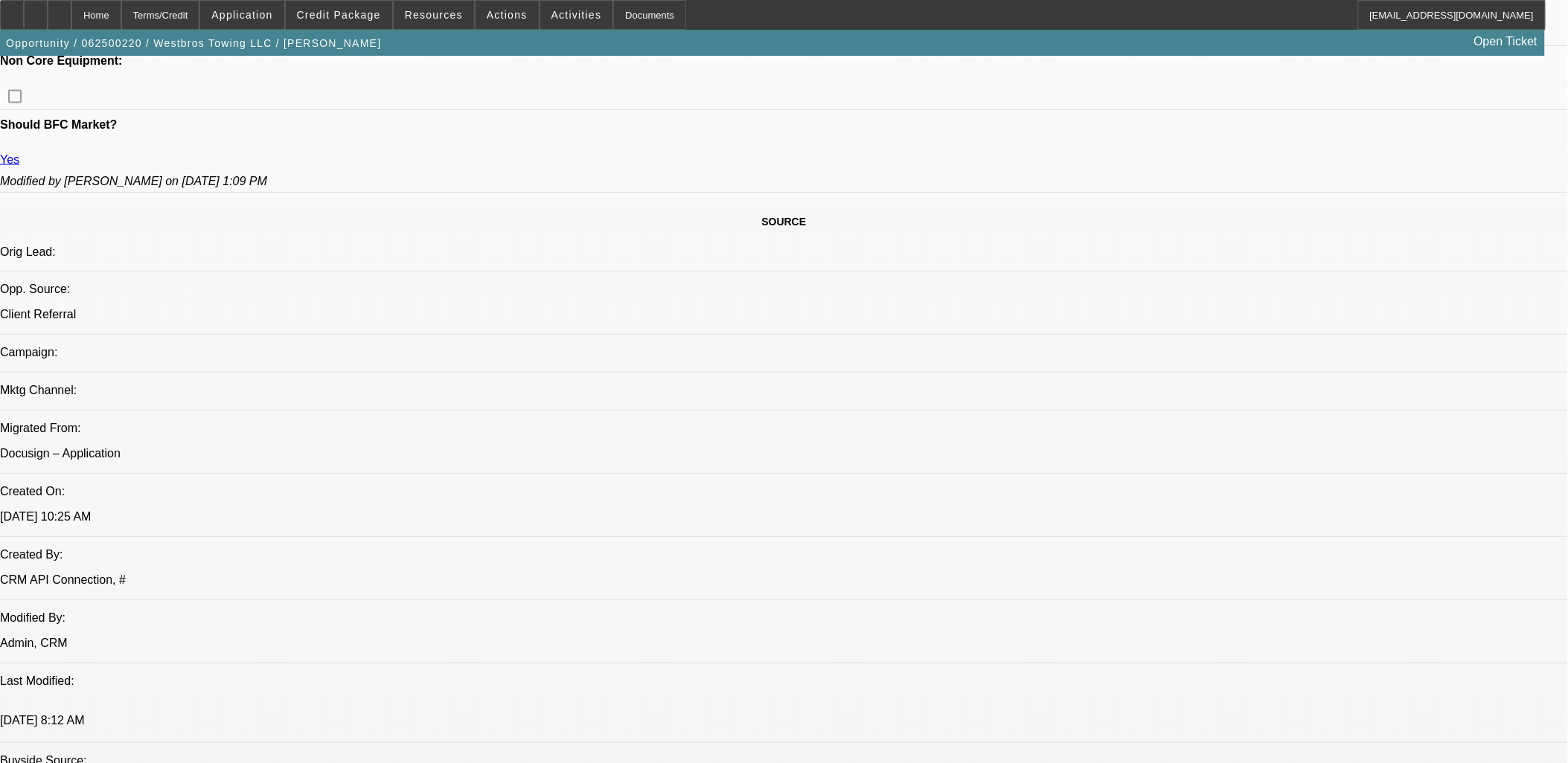
select select "0"
select select "0.1"
select select "0"
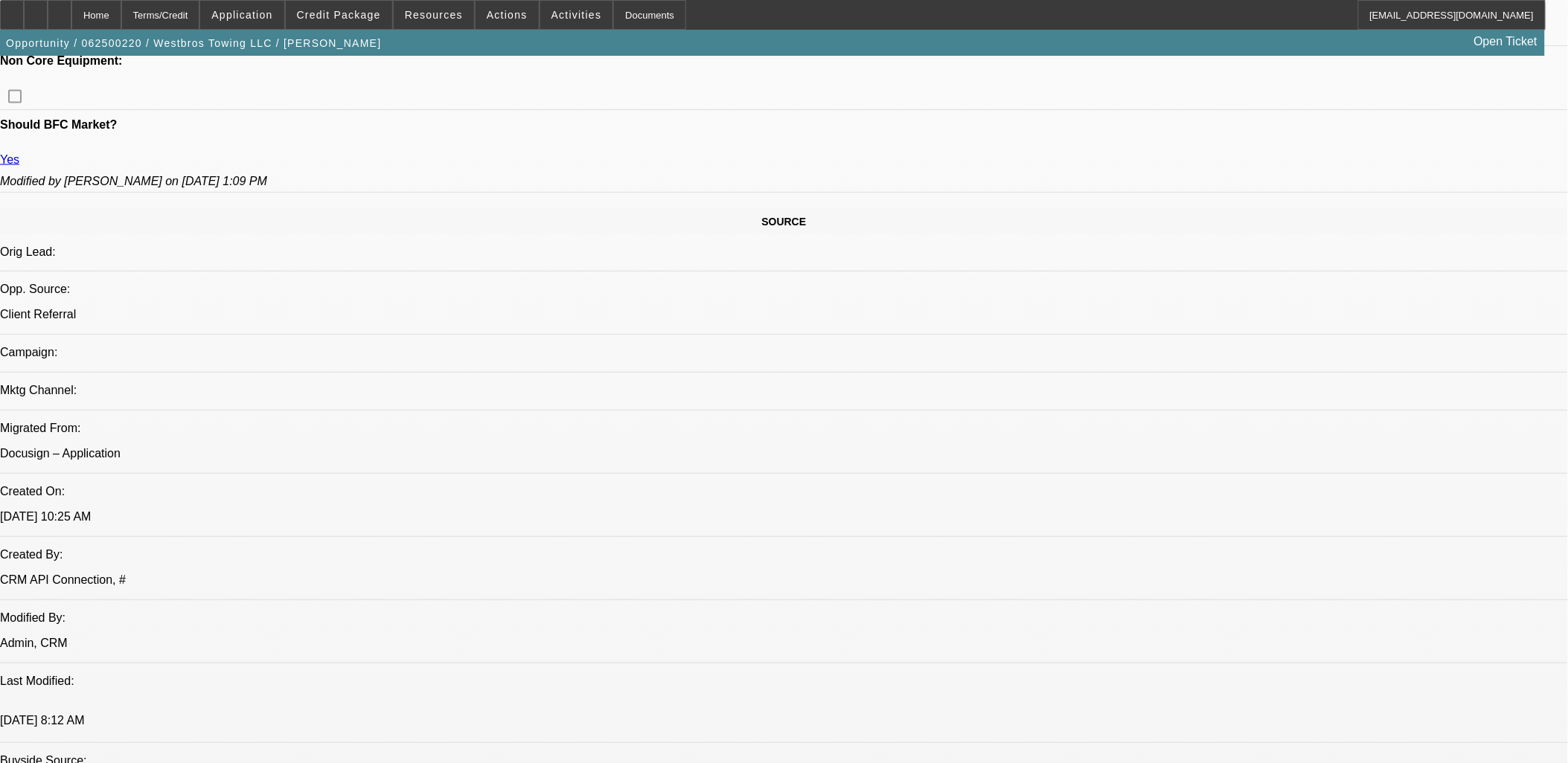
select select "0.1"
select select "0"
select select "0.1"
select select "0"
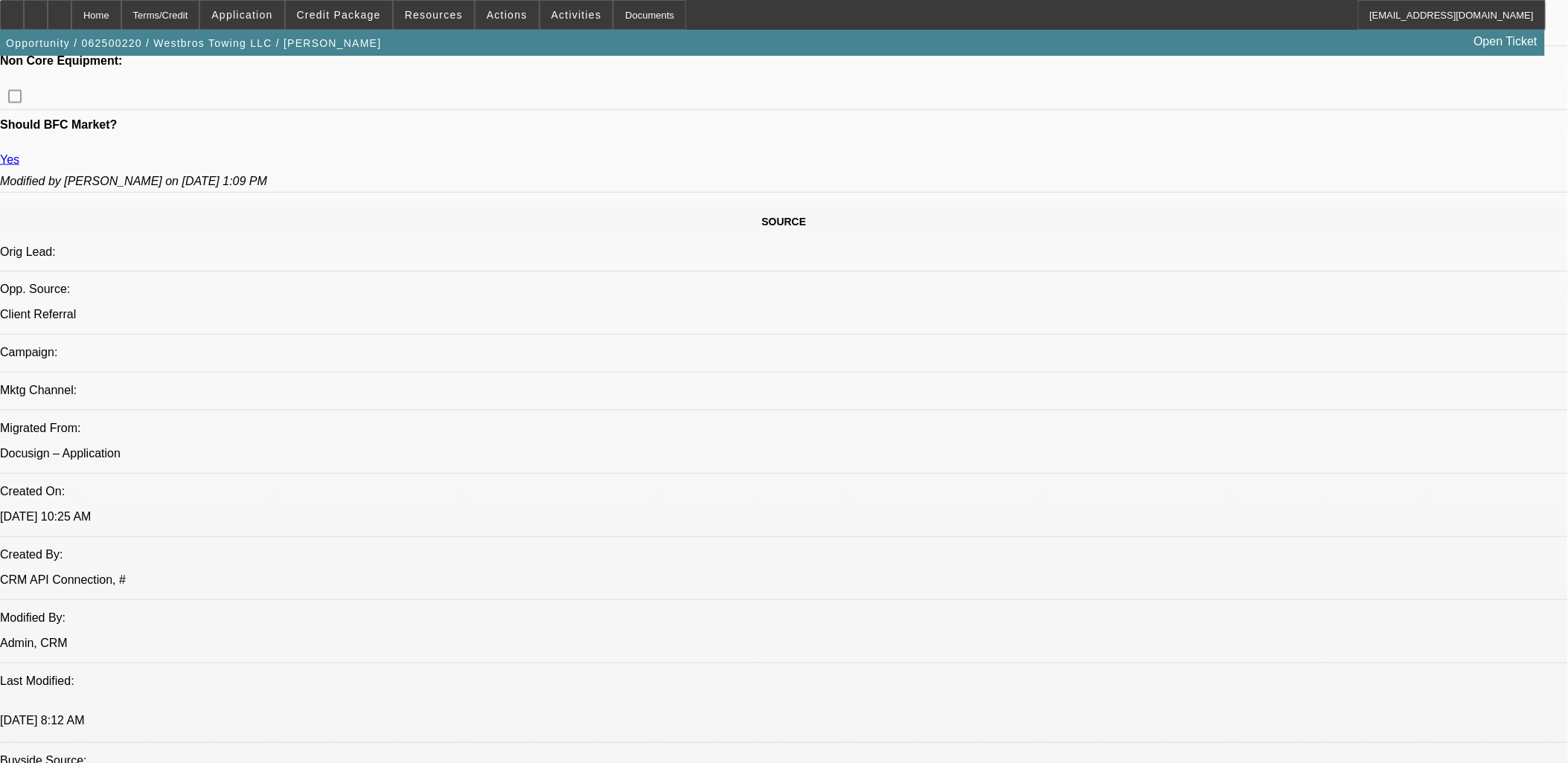
select select "0"
select select "0.1"
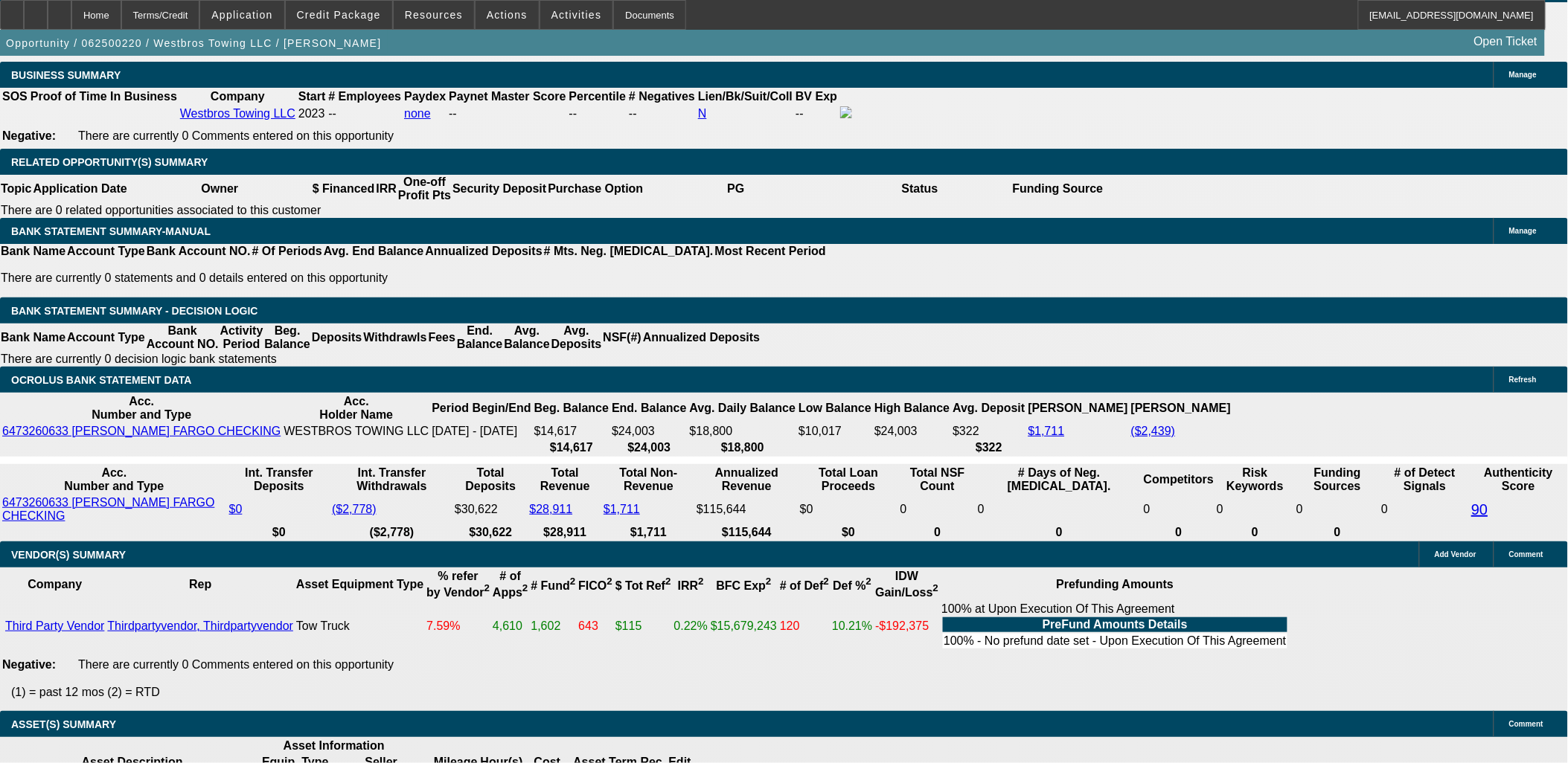
select select "1"
select select "4"
select select "1"
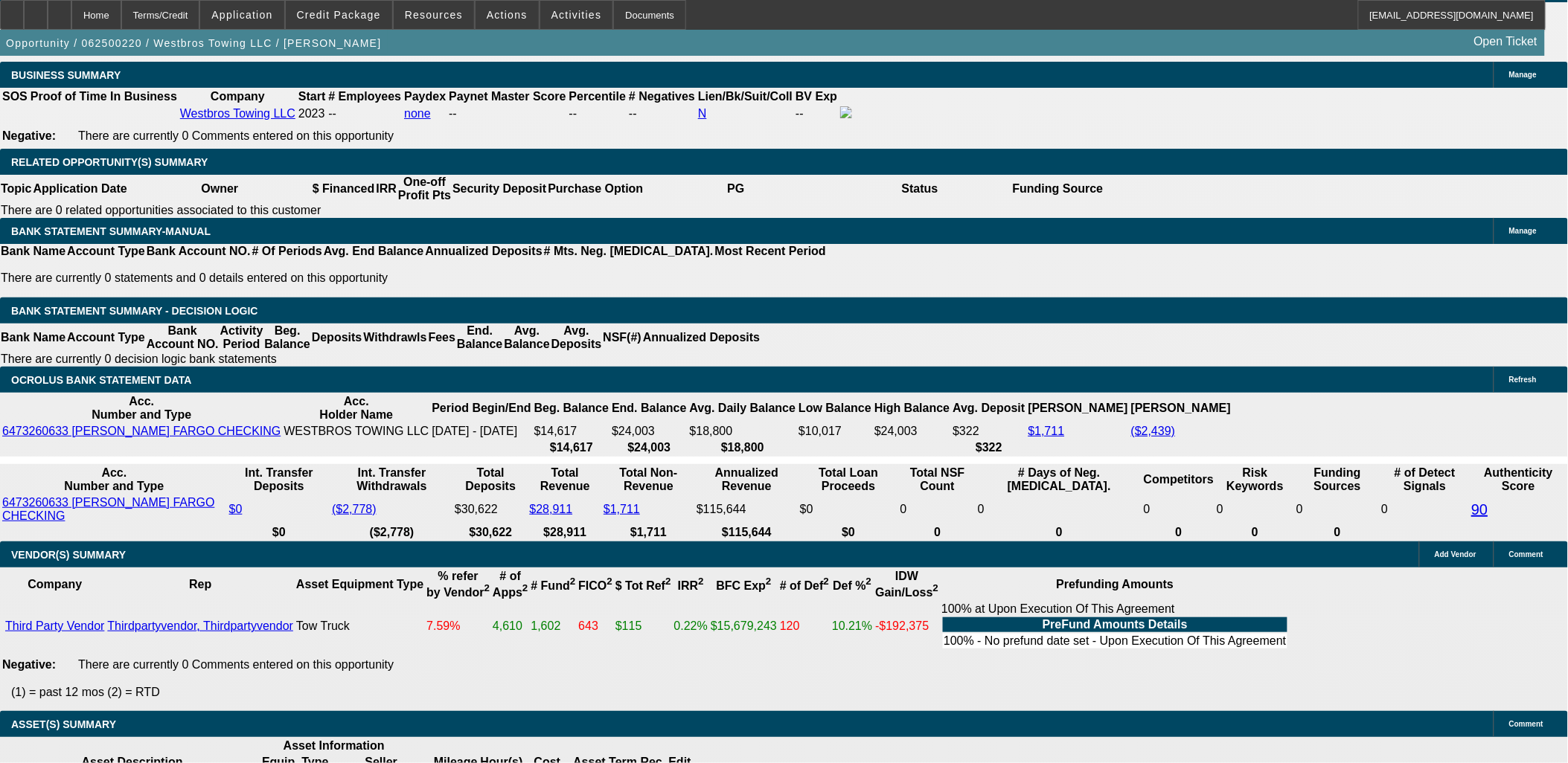
select select "4"
select select "1"
select select "4"
select select "1"
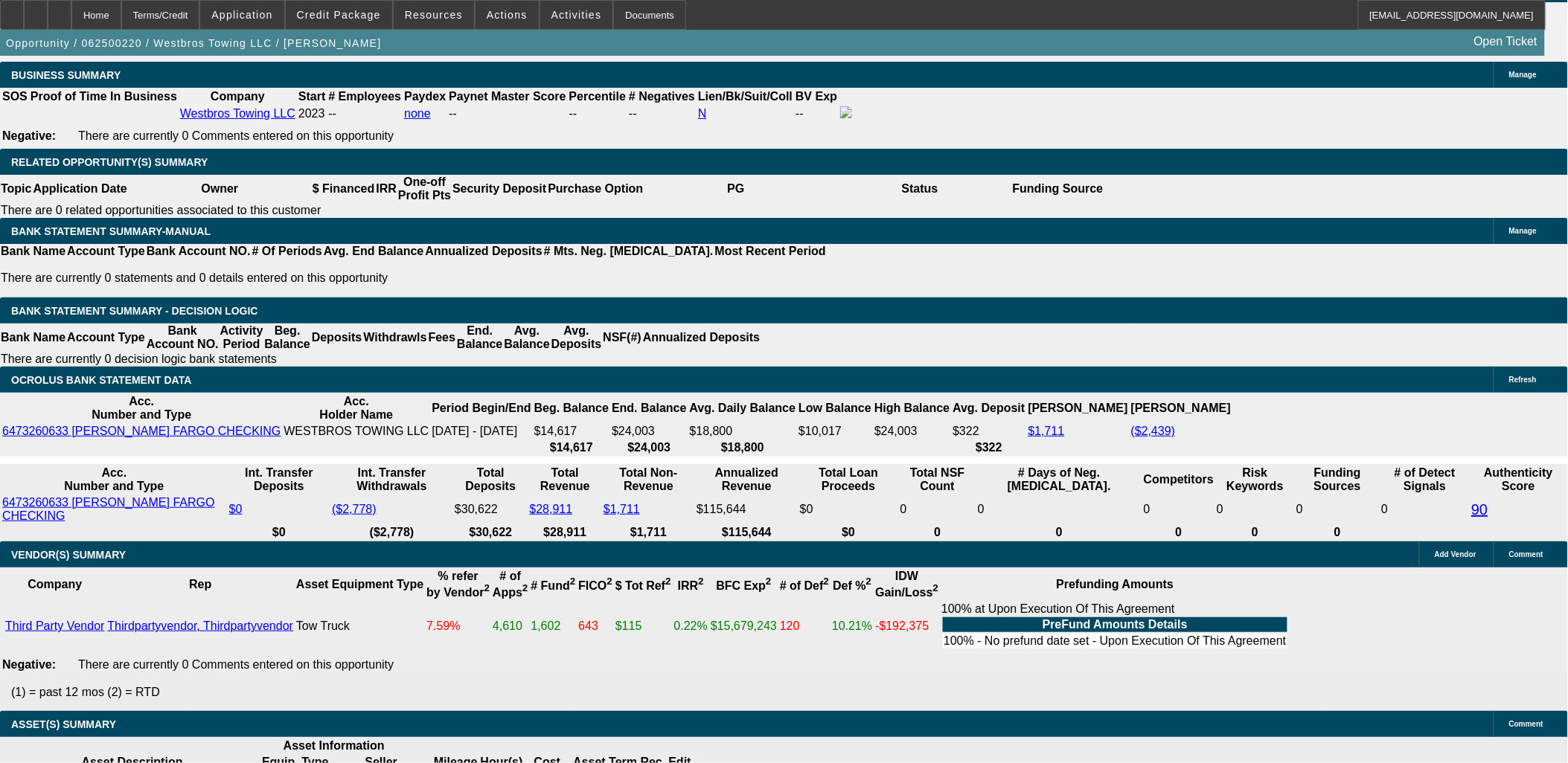
select select "1"
select select "4"
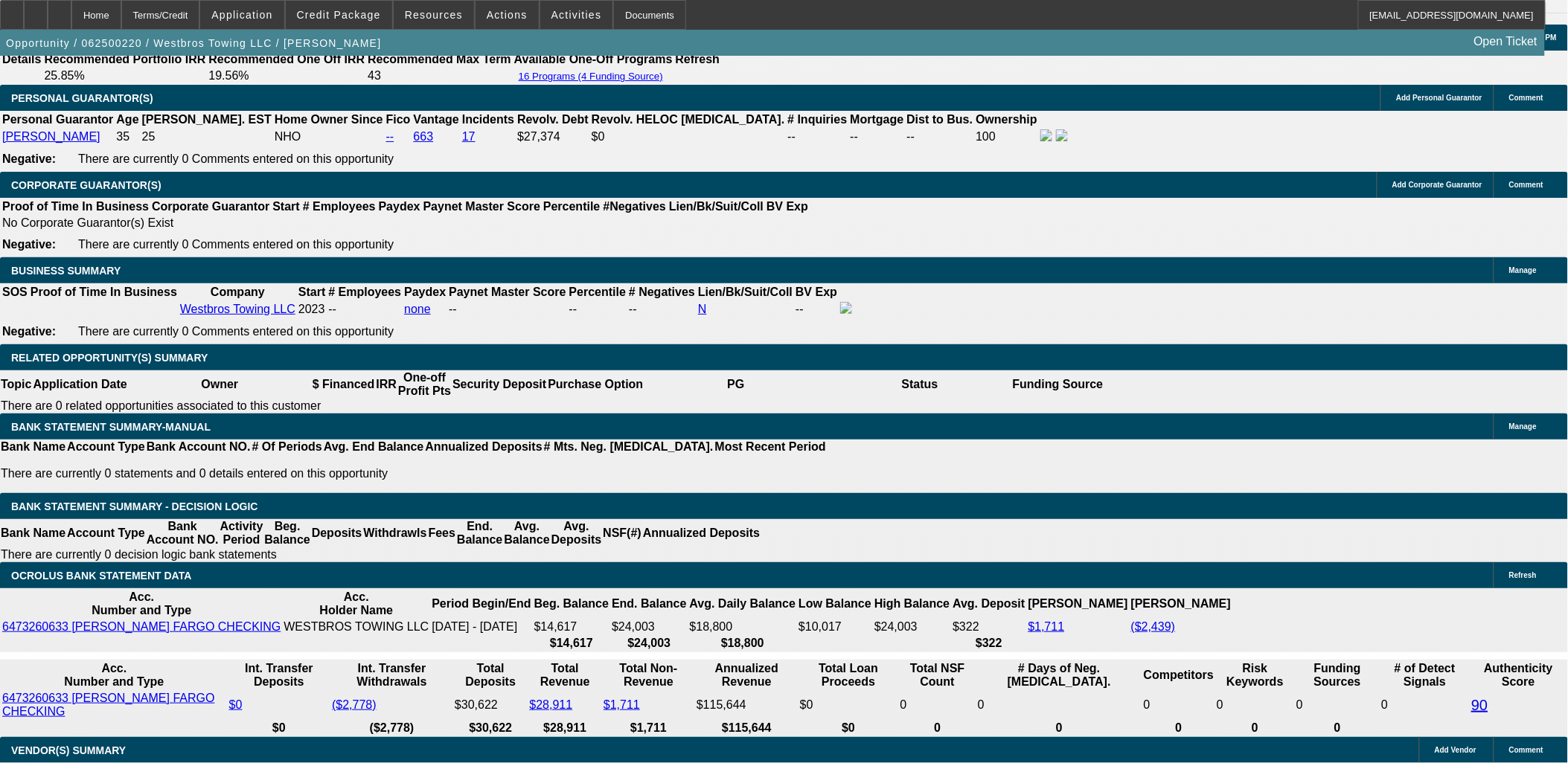
scroll to position [2066, 0]
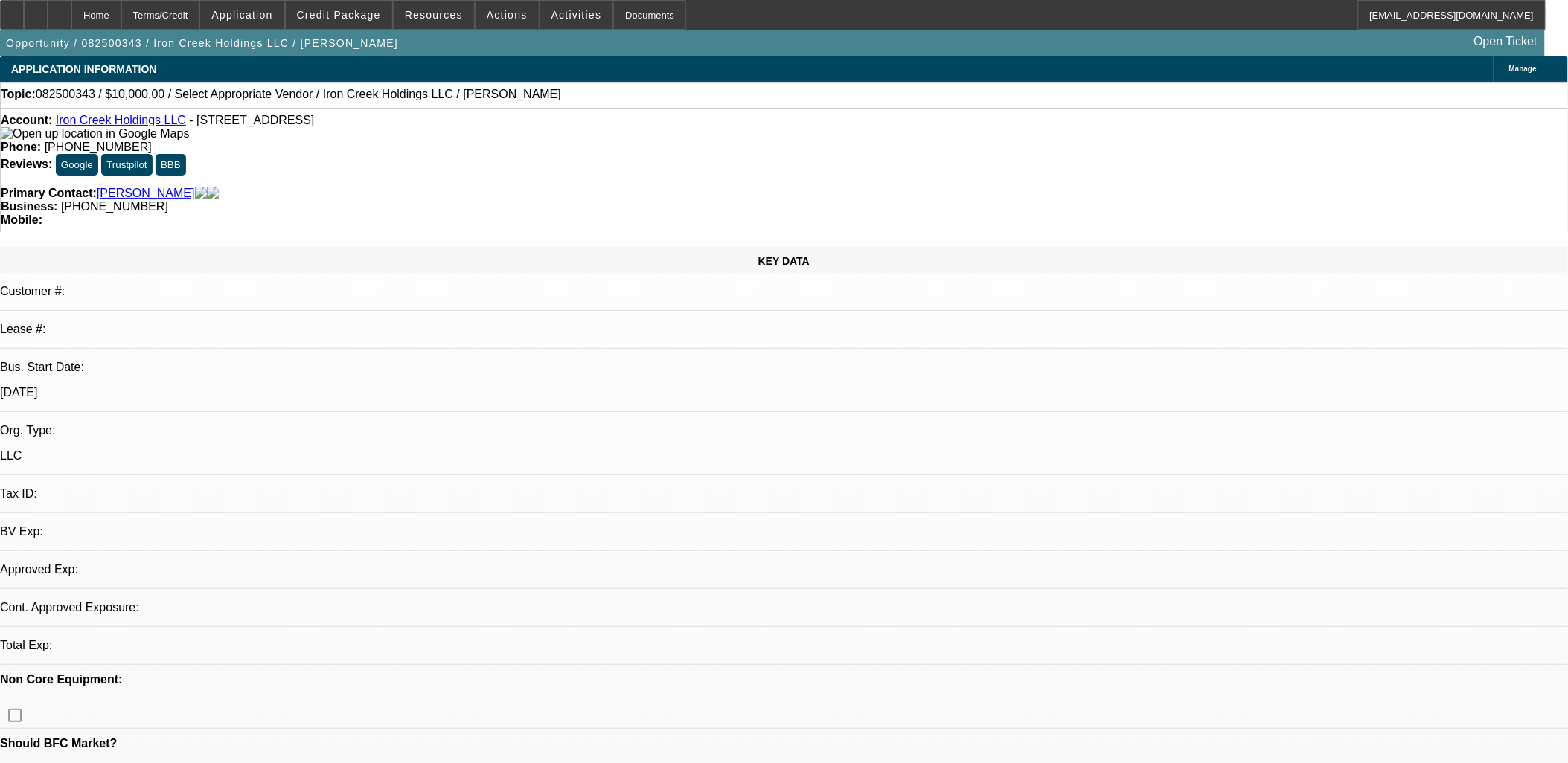
select select "0"
select select "2"
select select "0.1"
select select "4"
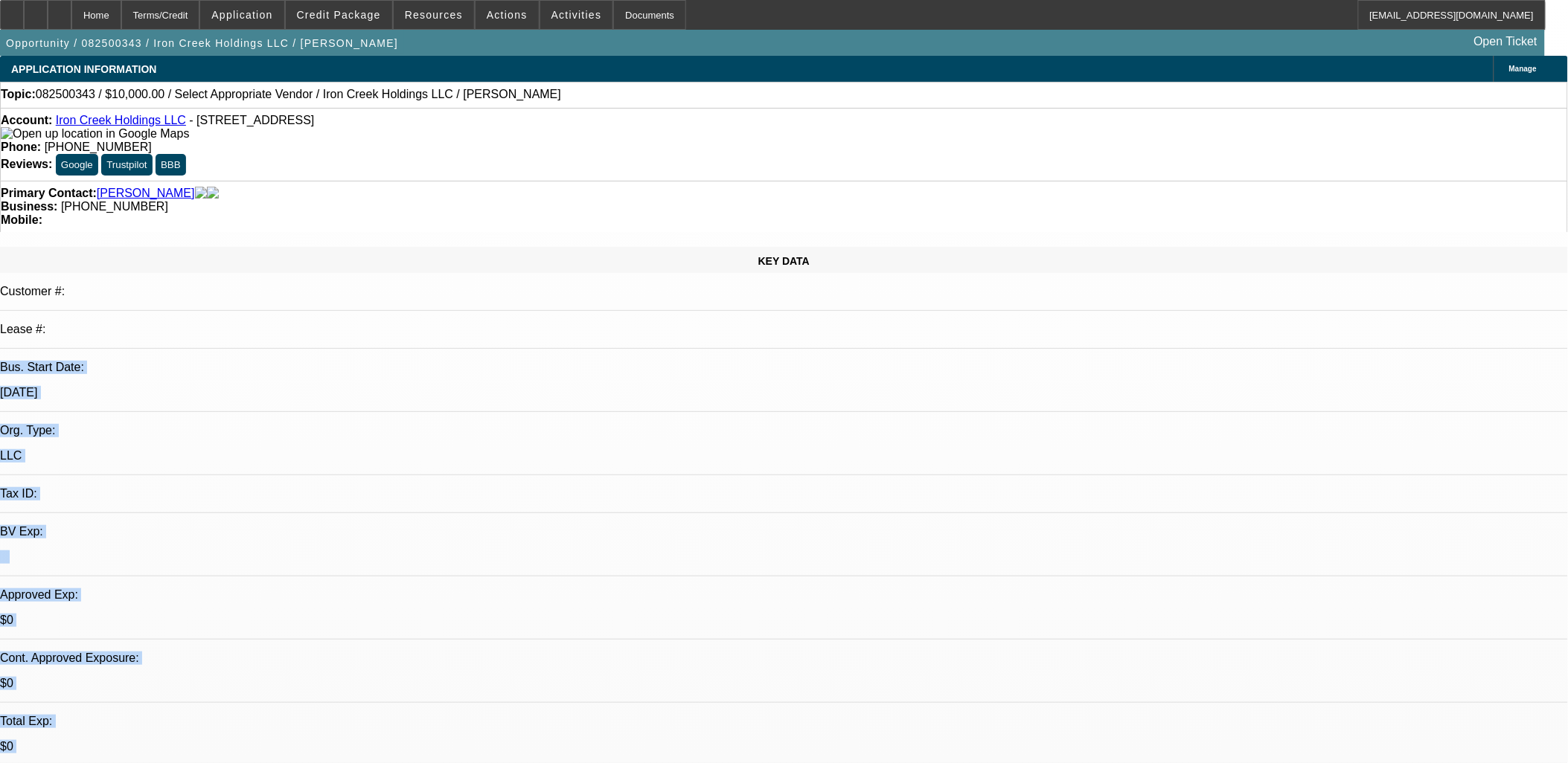
drag, startPoint x: 631, startPoint y: 247, endPoint x: 114, endPoint y: 256, distance: 517.1
drag, startPoint x: 114, startPoint y: 256, endPoint x: 43, endPoint y: 192, distance: 95.6
click at [41, 247] on div "KEY DATA Customer #: Lease #: Bus. Start Date: [DATE] Org. Type: LLC Tax ID: BV…" at bounding box center [784, 579] width 1568 height 666
